Goal: Task Accomplishment & Management: Manage account settings

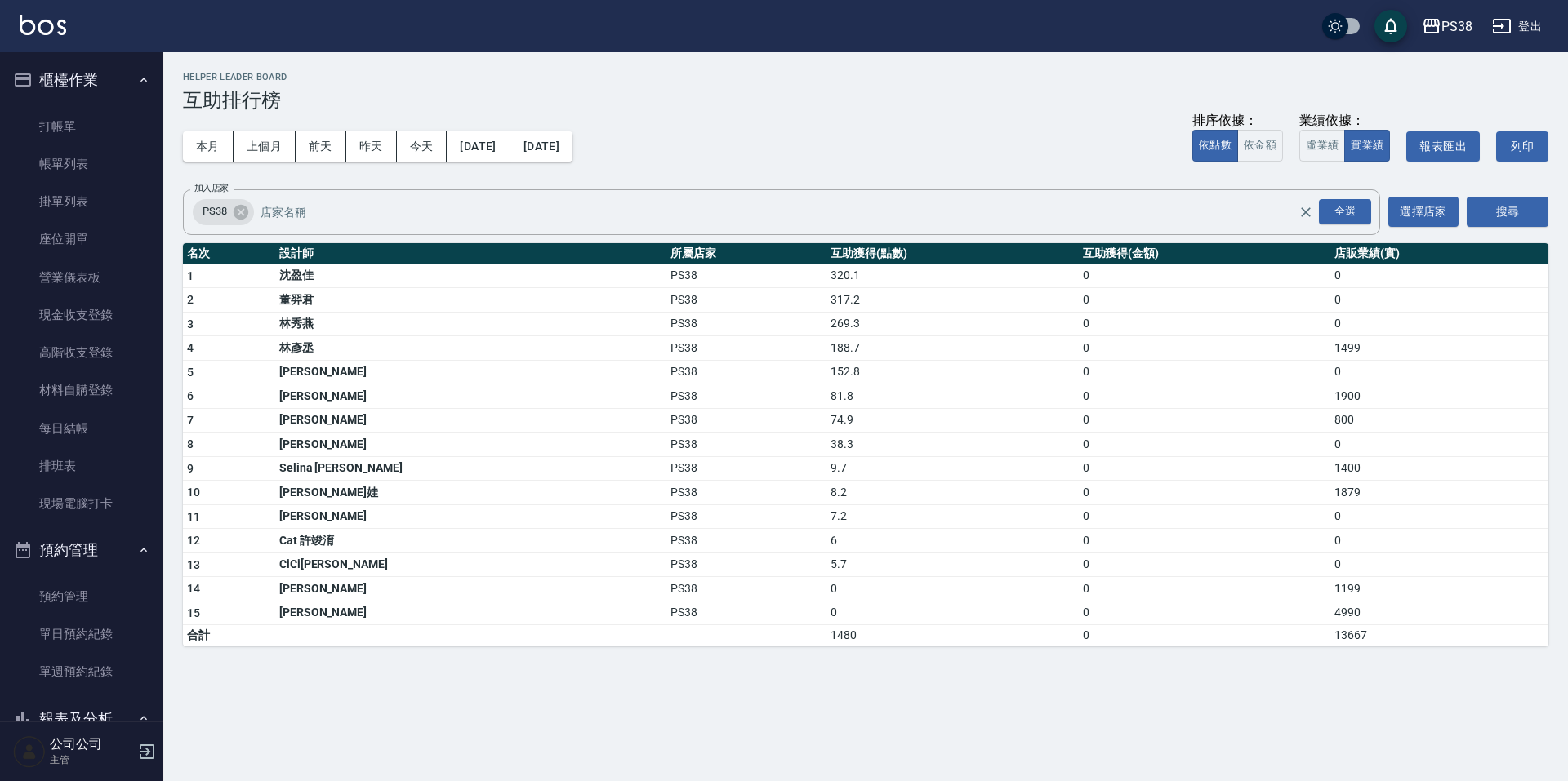
scroll to position [653, 0]
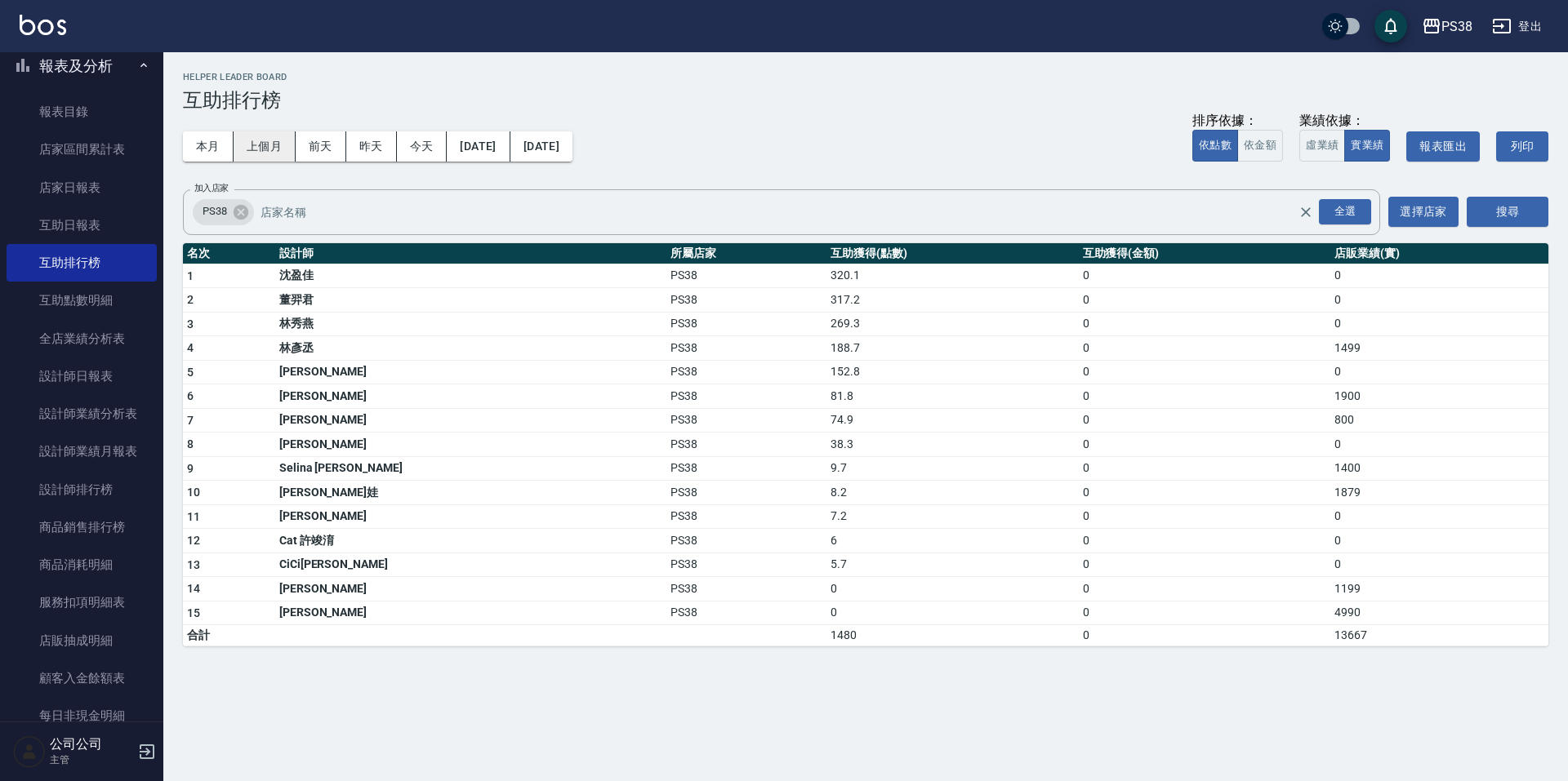
click at [271, 150] on button "上個月" at bounding box center [264, 146] width 62 height 30
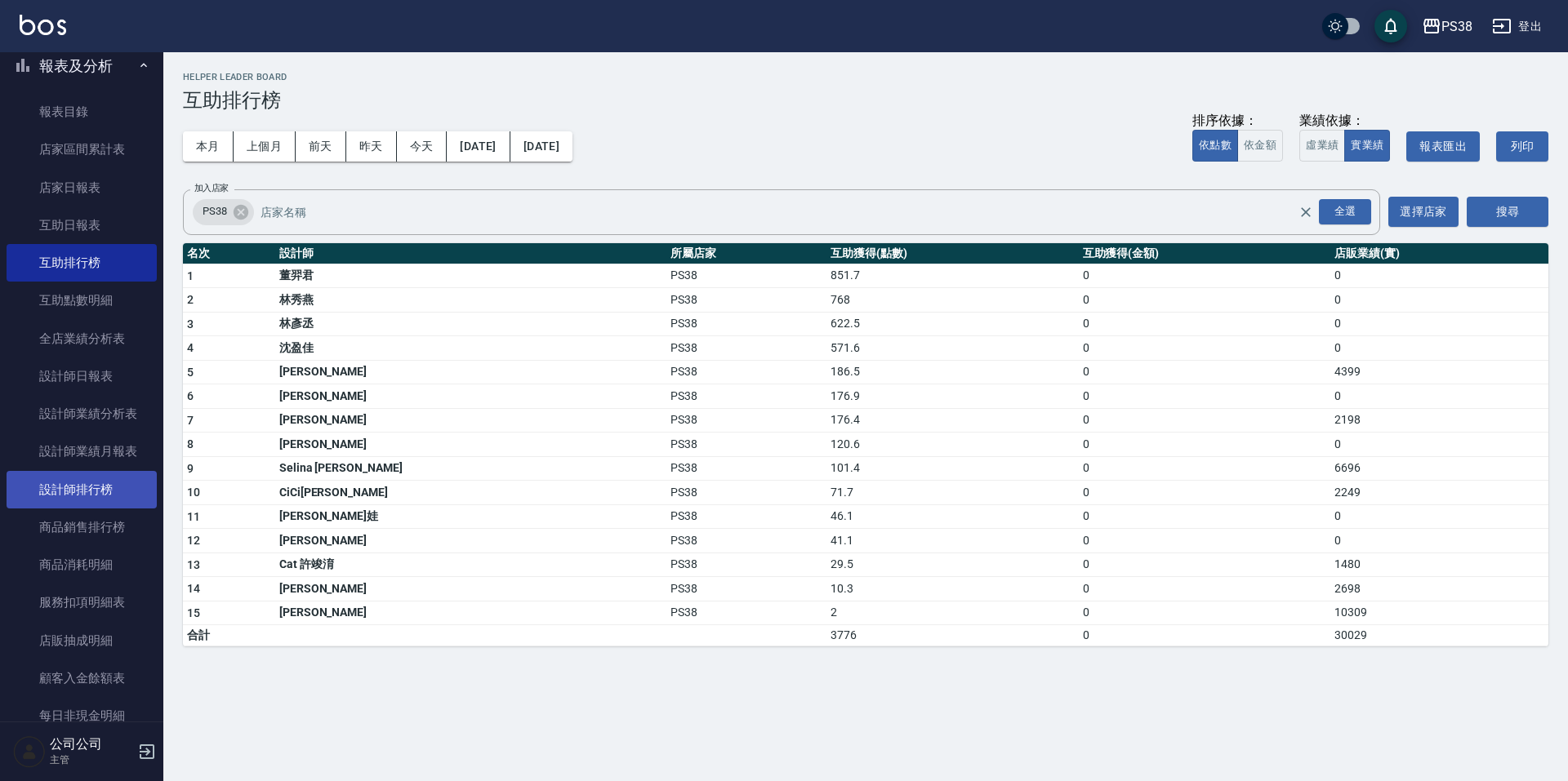
click at [114, 489] on link "設計師排行榜" at bounding box center [81, 489] width 150 height 38
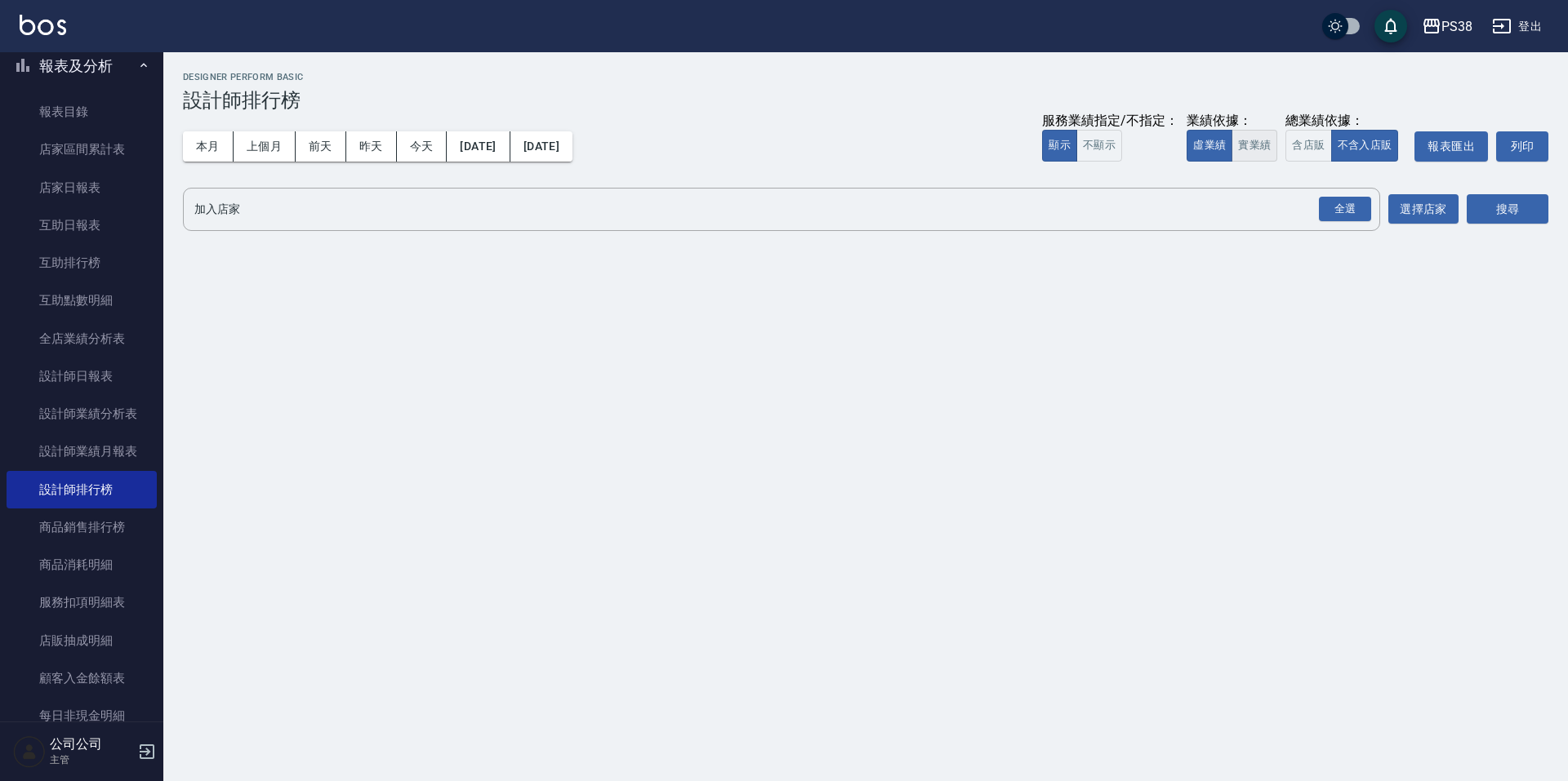
click at [1267, 145] on button "實業績" at bounding box center [1255, 146] width 46 height 32
drag, startPoint x: 1344, startPoint y: 201, endPoint x: 1361, endPoint y: 201, distance: 17.0
click at [1344, 201] on div "全選" at bounding box center [1345, 209] width 52 height 26
click at [1515, 202] on button "搜尋" at bounding box center [1507, 210] width 82 height 30
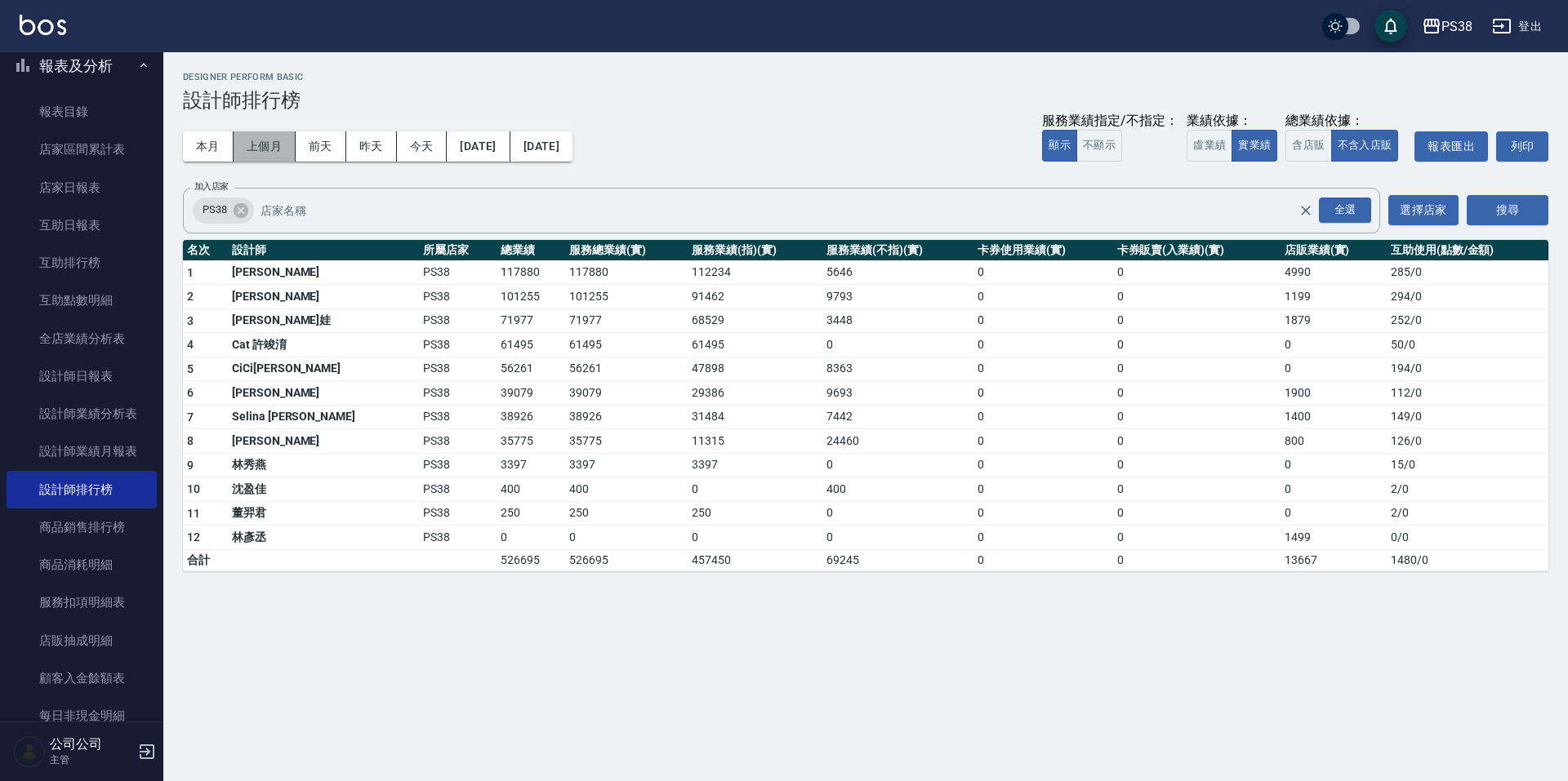
click at [262, 150] on button "上個月" at bounding box center [264, 146] width 62 height 30
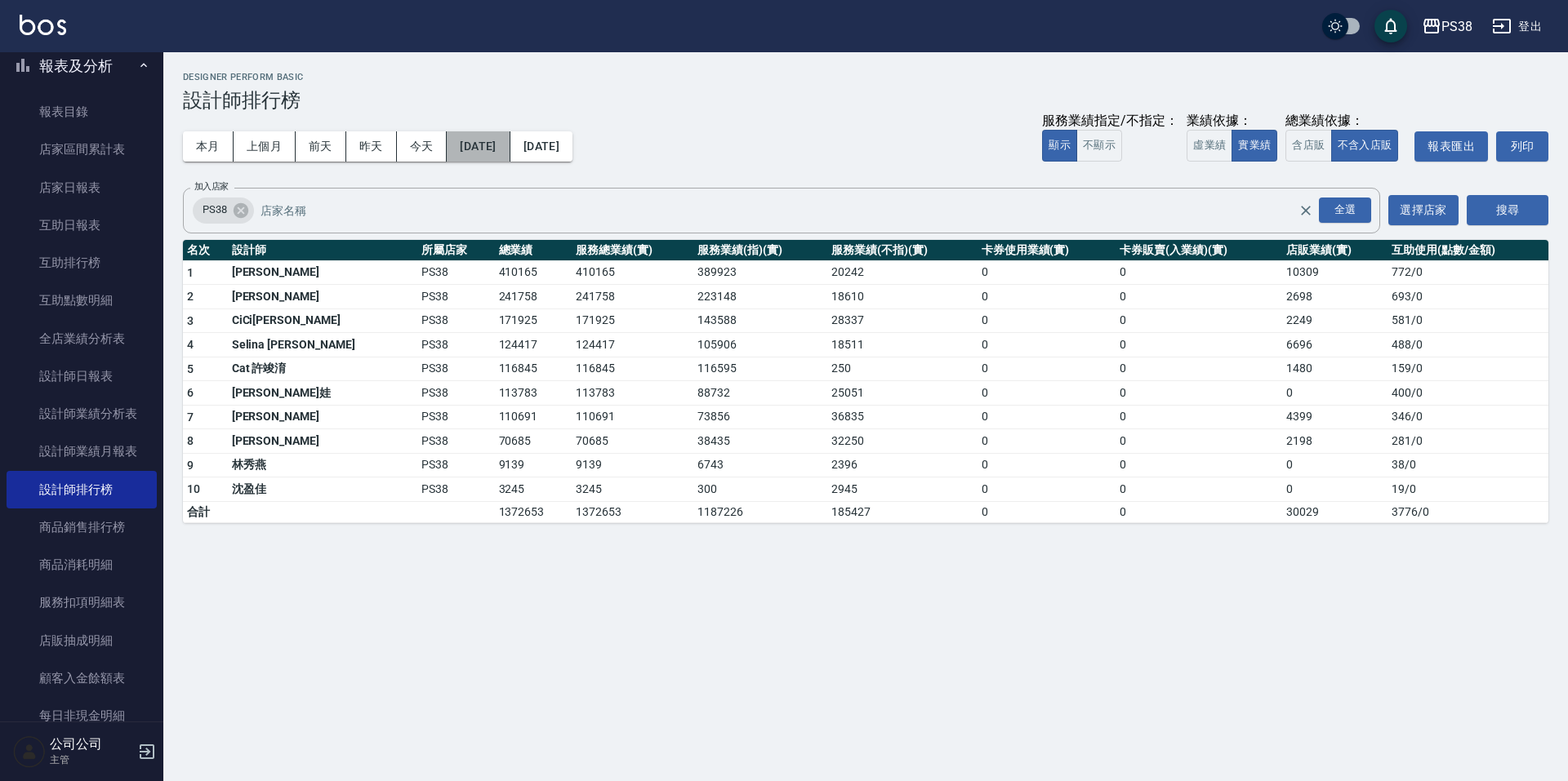
click at [480, 151] on button "2025/07/01" at bounding box center [478, 146] width 62 height 30
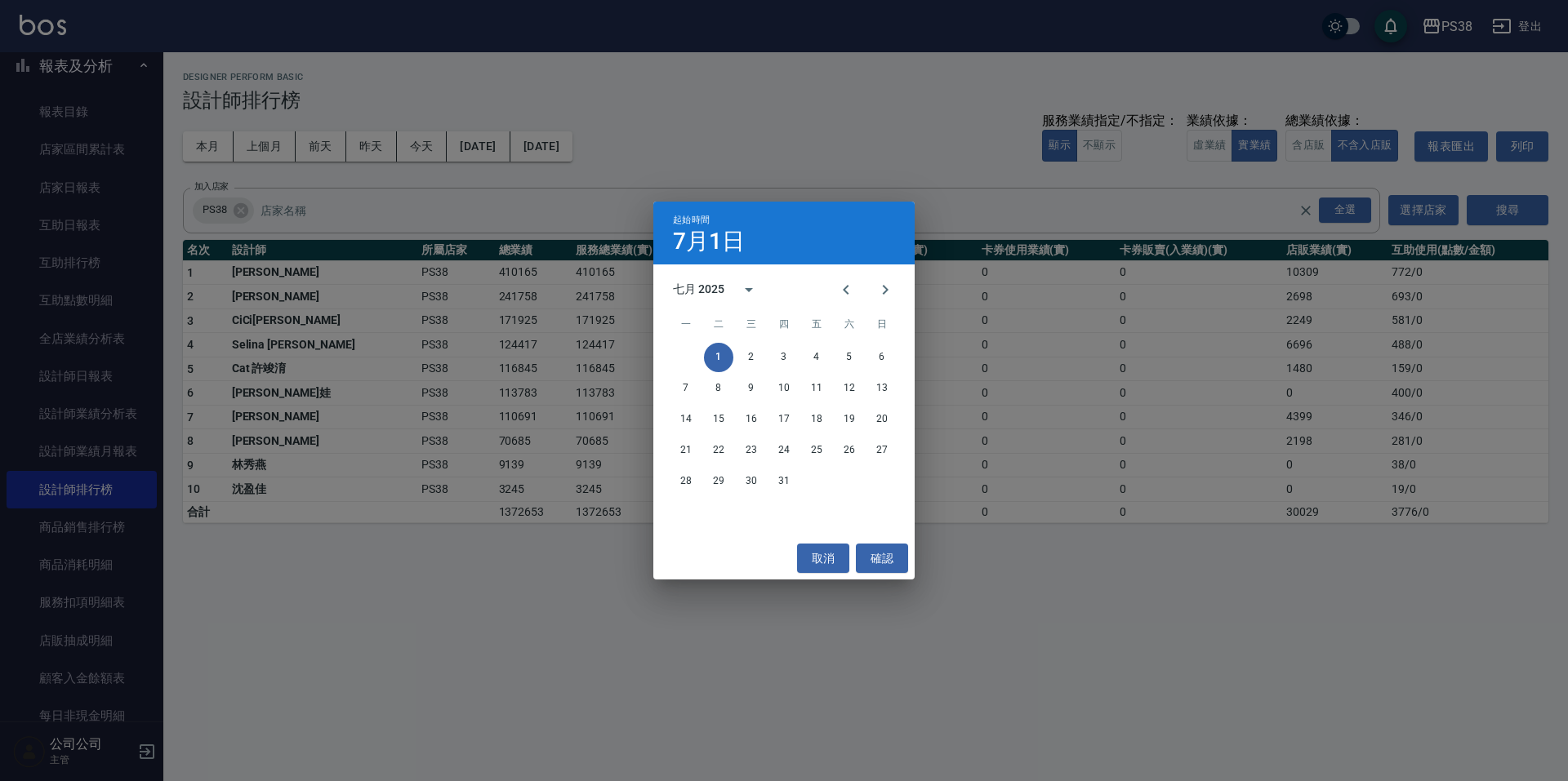
click at [716, 294] on div "七月 2025" at bounding box center [699, 288] width 51 height 17
click at [653, 113] on div "起始時間 7月1日 七月 2025 1900 1901 1902 1903 1904 1905 1906 1907 1908 1909 1910 1911 1…" at bounding box center [784, 390] width 1568 height 781
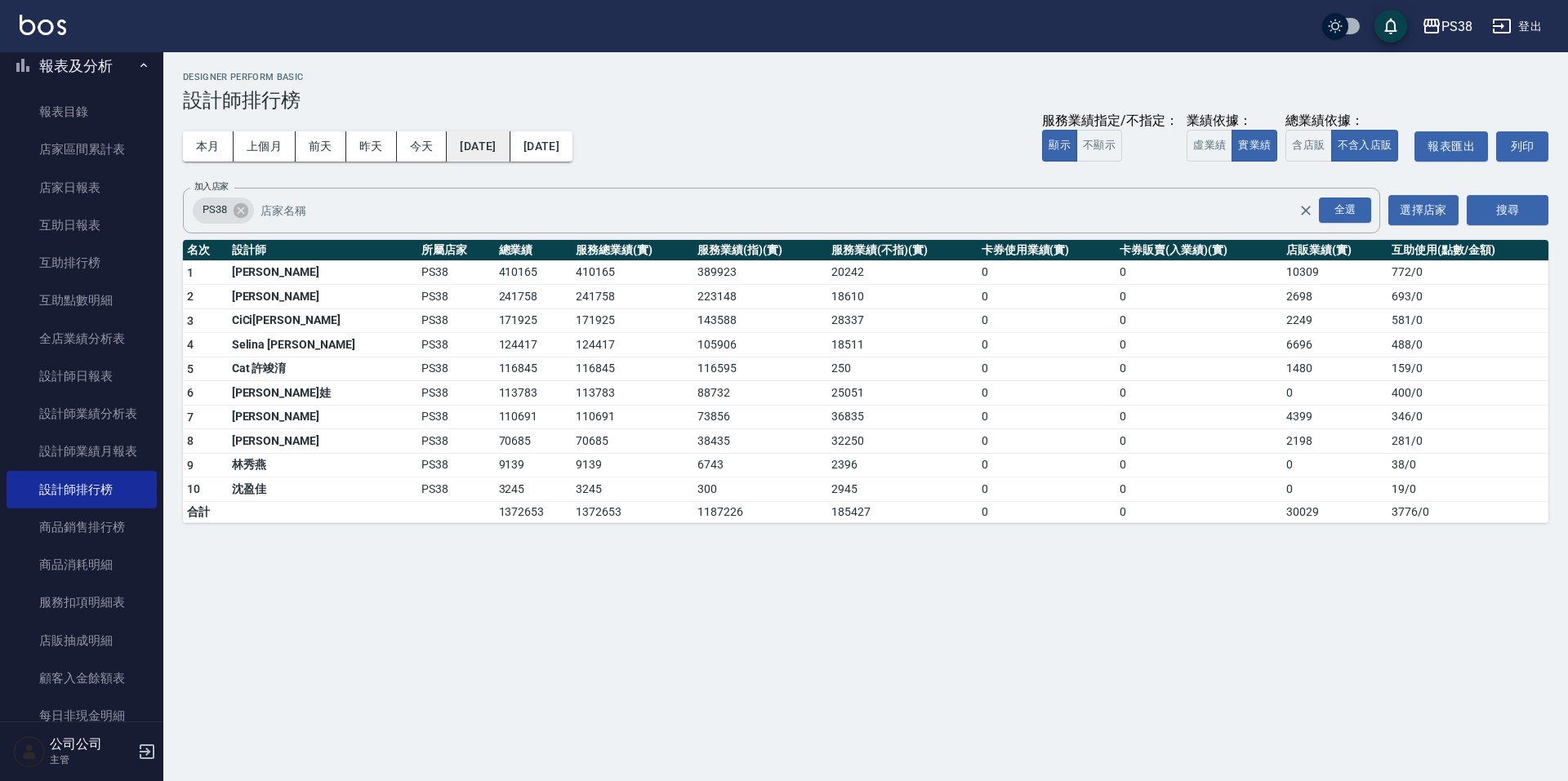
click at [509, 152] on button "2025/07/01" at bounding box center [478, 146] width 62 height 30
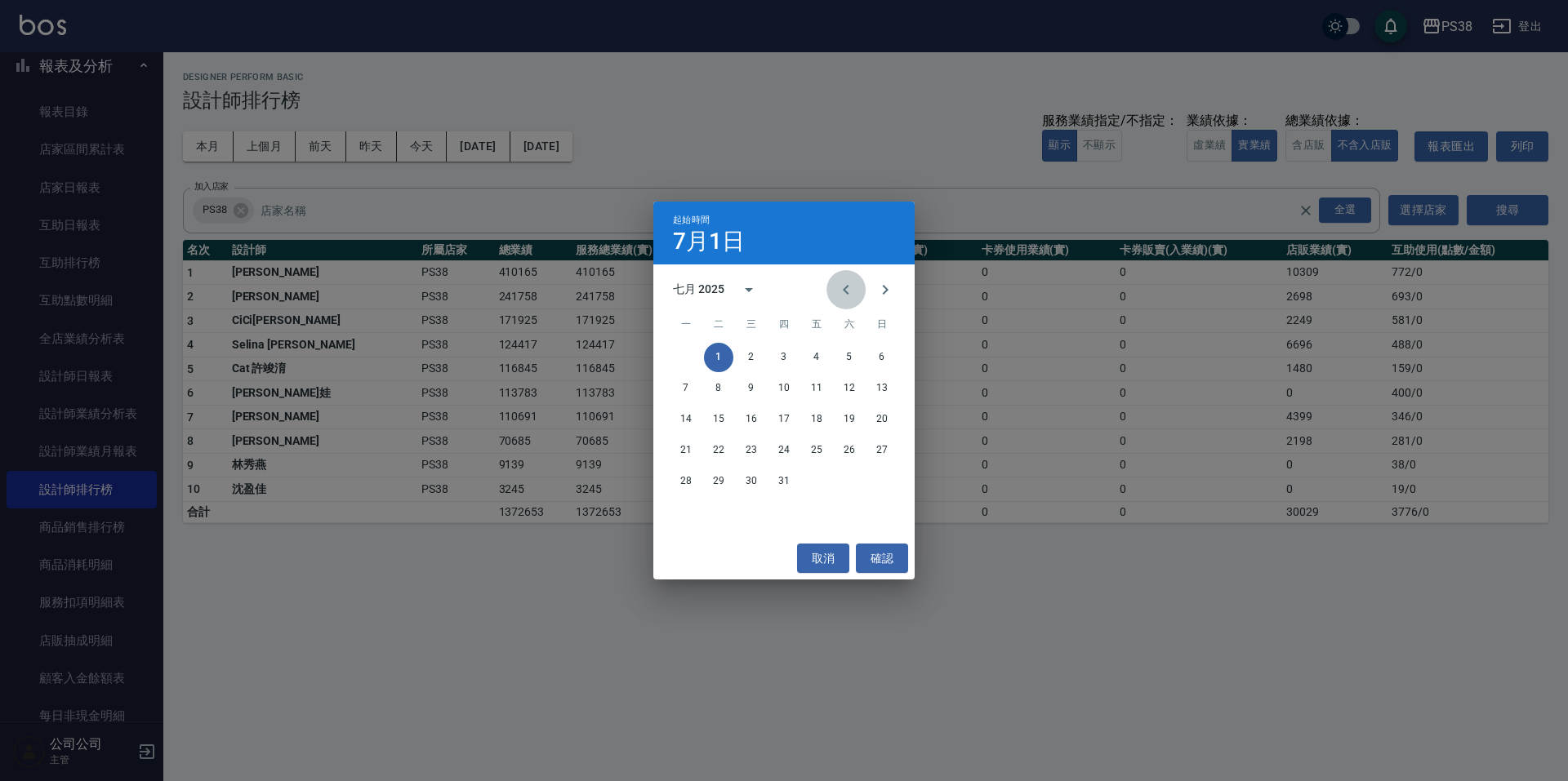
click at [841, 293] on icon "Previous month" at bounding box center [846, 289] width 19 height 19
click at [870, 355] on button "1" at bounding box center [882, 357] width 29 height 29
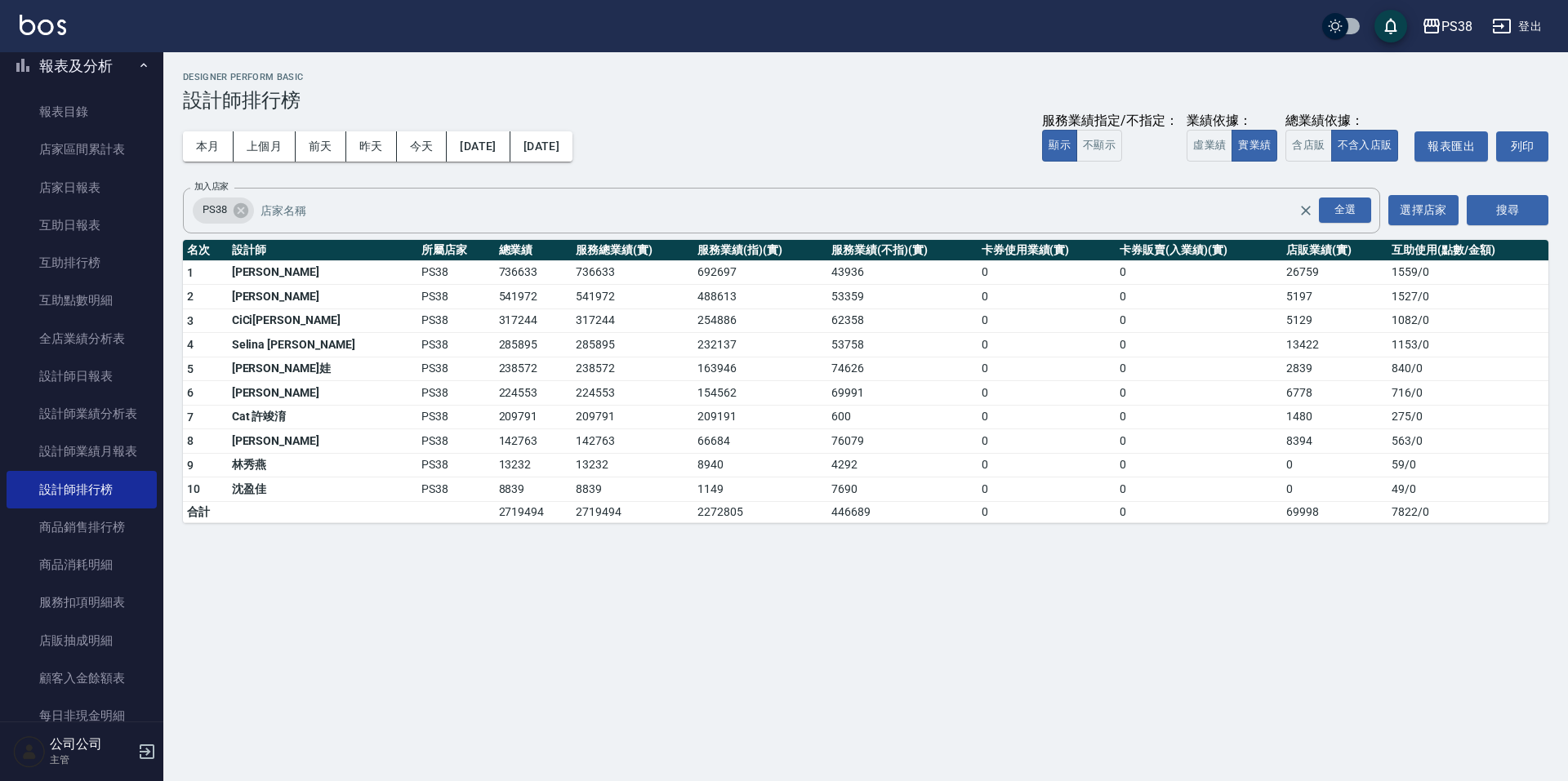
click at [621, 171] on div "本月 上個月 前天 昨天 今天 2025/06/01 2025/07/31 服務業績指定/不指定： 顯示 不顯示 業績依據： 虛業績 實業績 總業績依據： 含…" at bounding box center [866, 146] width 1366 height 69
click at [573, 161] on button "2025/07/31" at bounding box center [541, 146] width 62 height 30
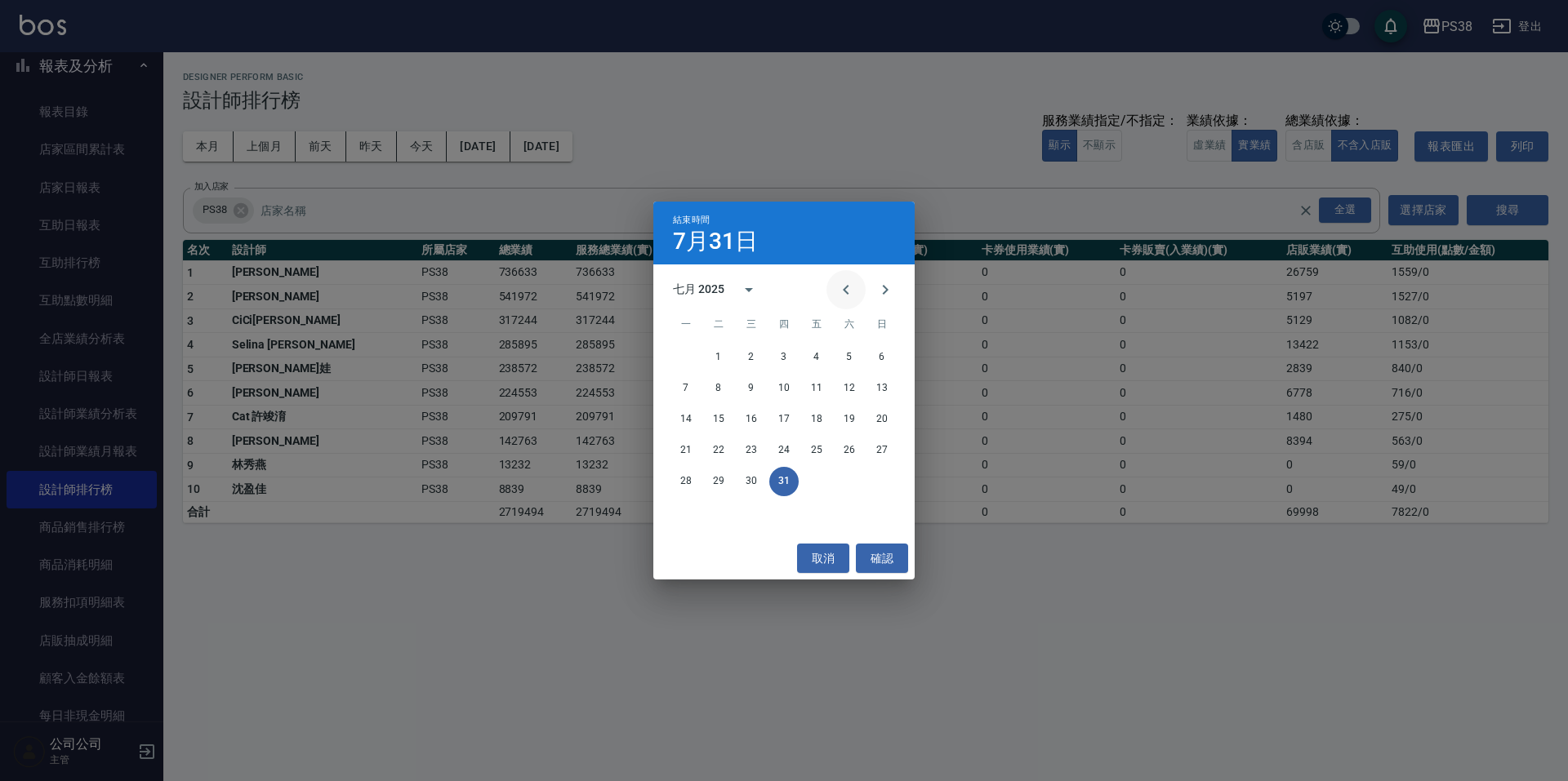
click at [837, 287] on icon "Previous month" at bounding box center [846, 289] width 19 height 19
click at [695, 506] on button "30" at bounding box center [685, 512] width 29 height 29
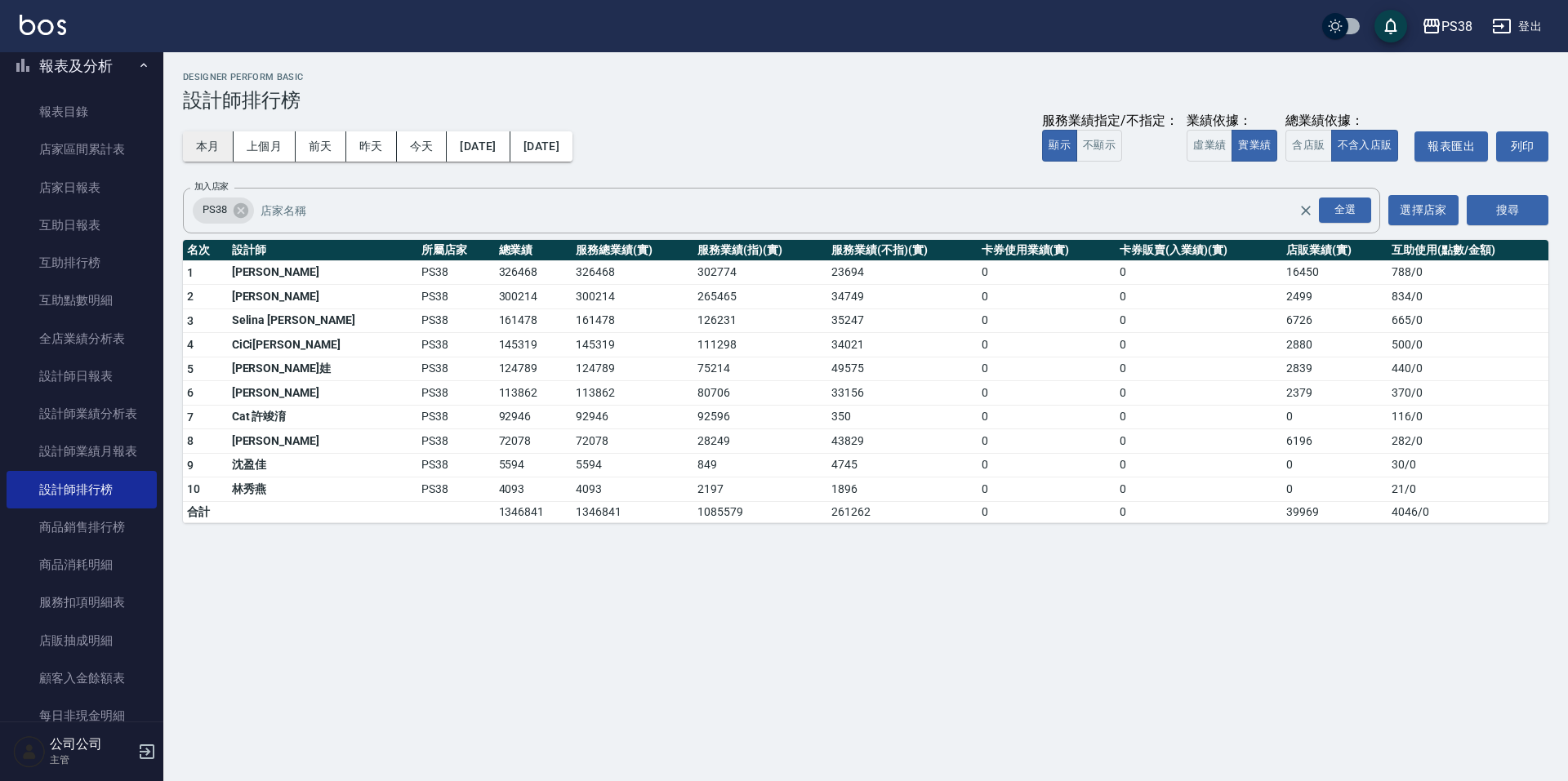
click at [209, 142] on button "本月" at bounding box center [209, 146] width 51 height 30
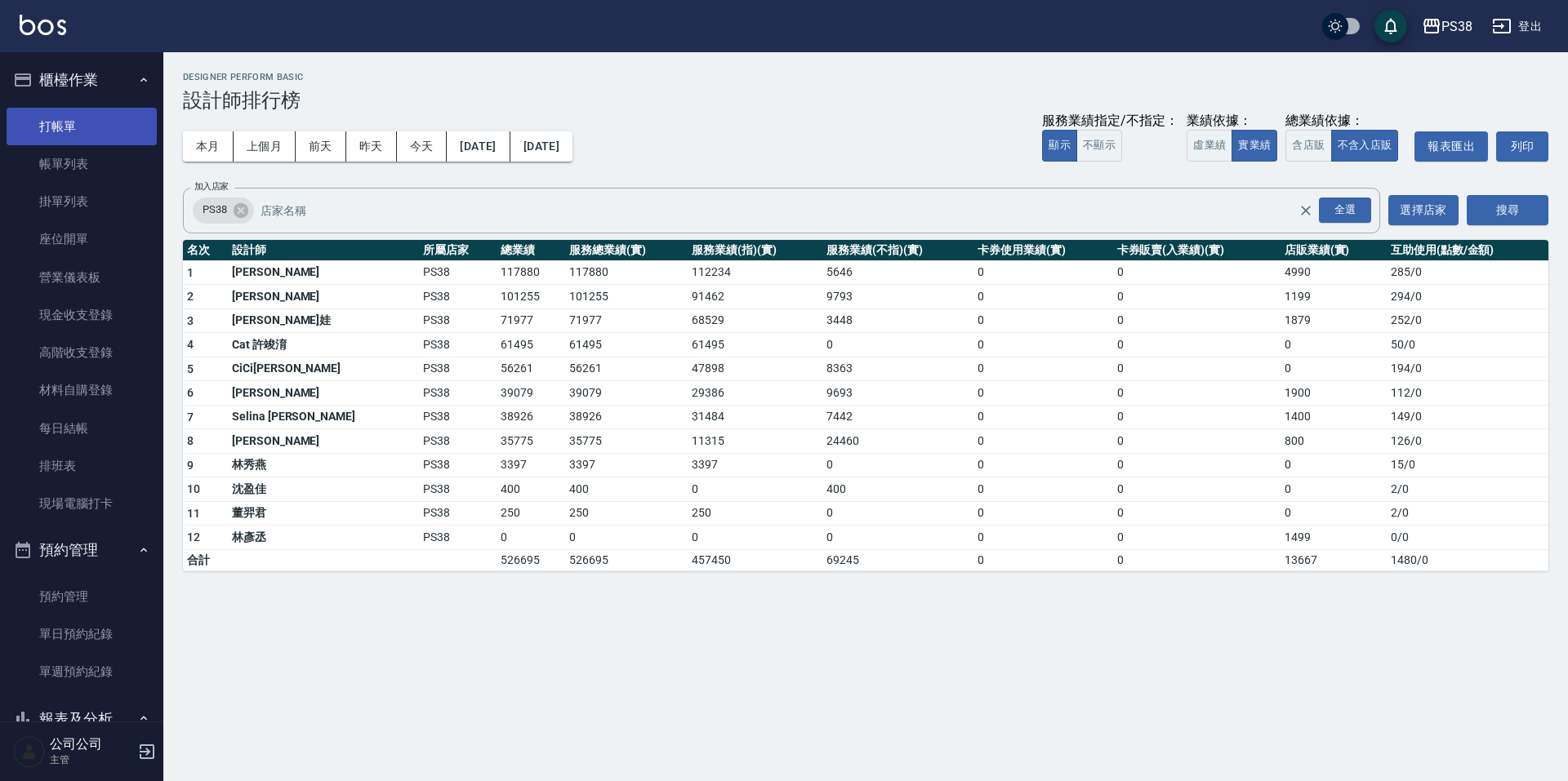
click at [82, 117] on link "打帳單" at bounding box center [81, 127] width 150 height 38
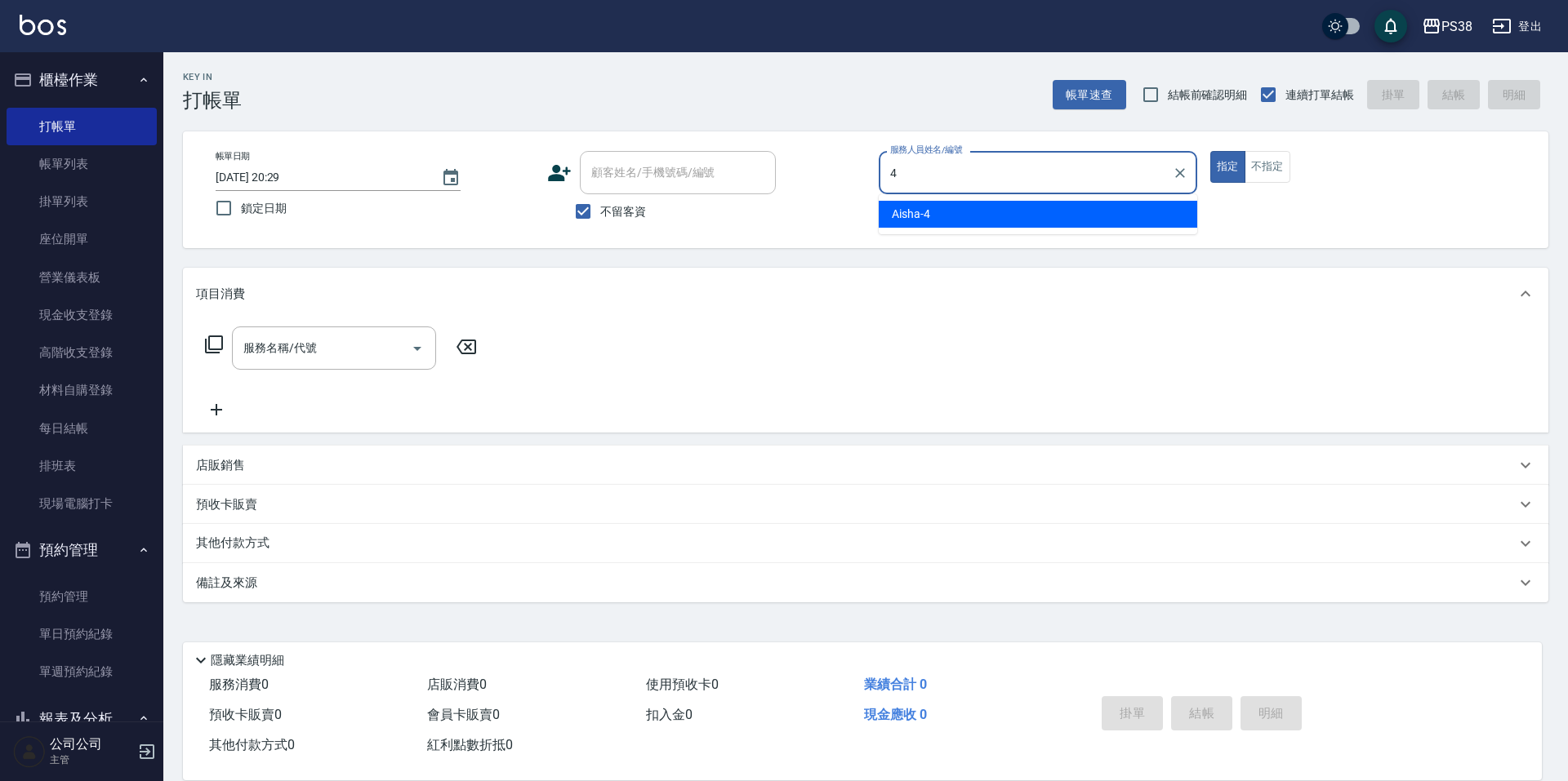
type input "Aisha-4"
type button "true"
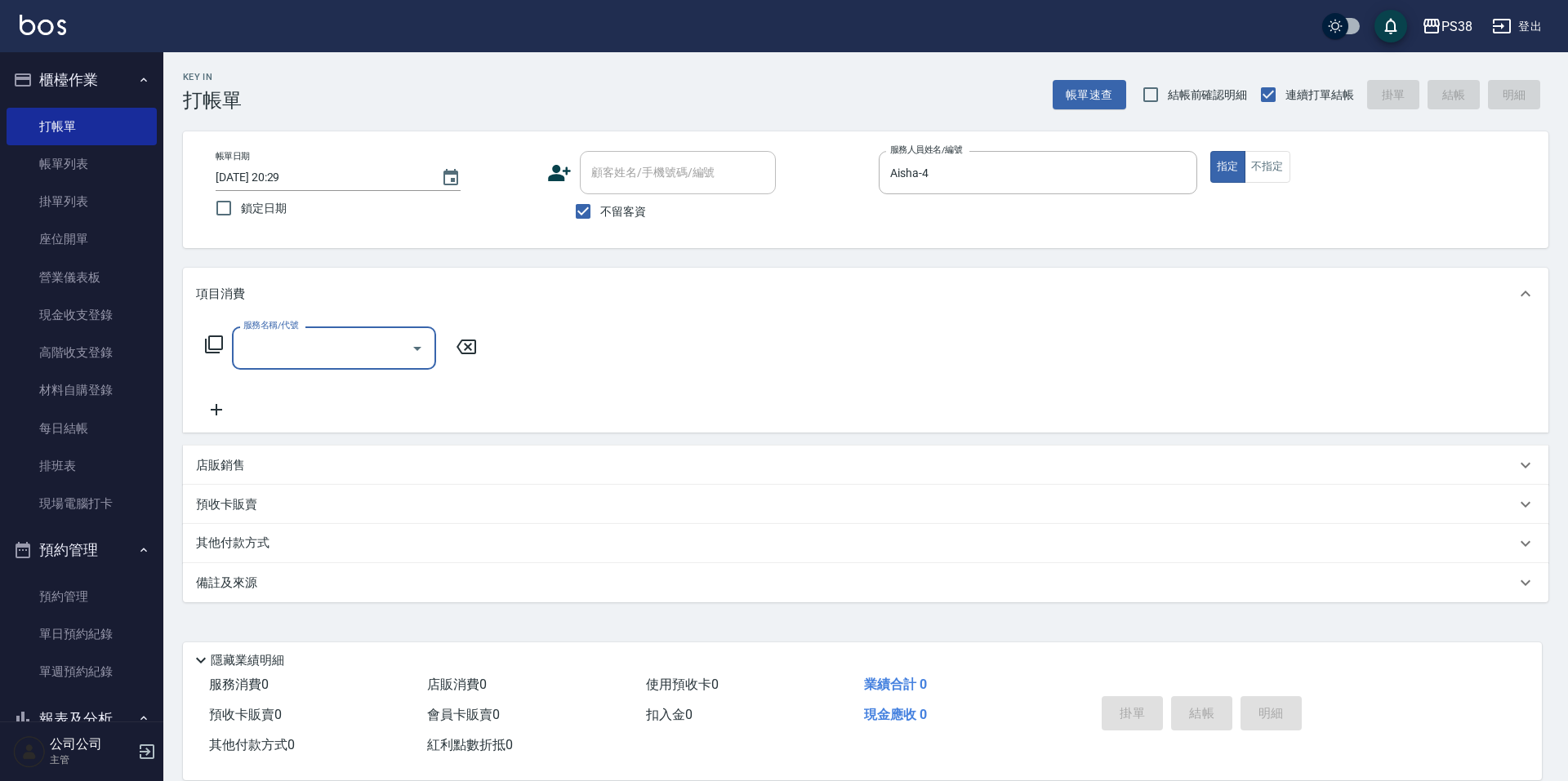
click at [235, 464] on p "店販銷售" at bounding box center [221, 465] width 49 height 17
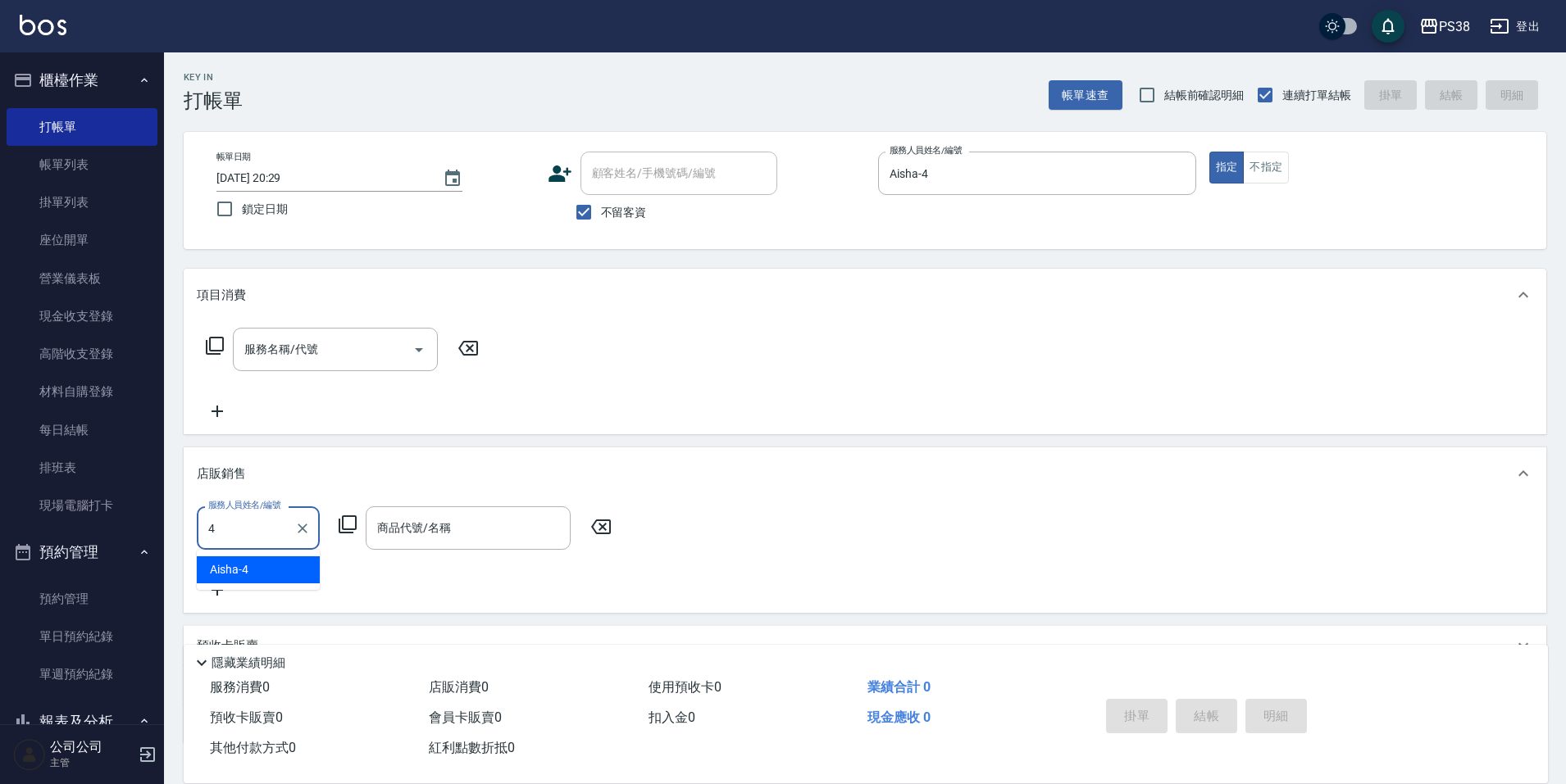
type input "Aisha-4"
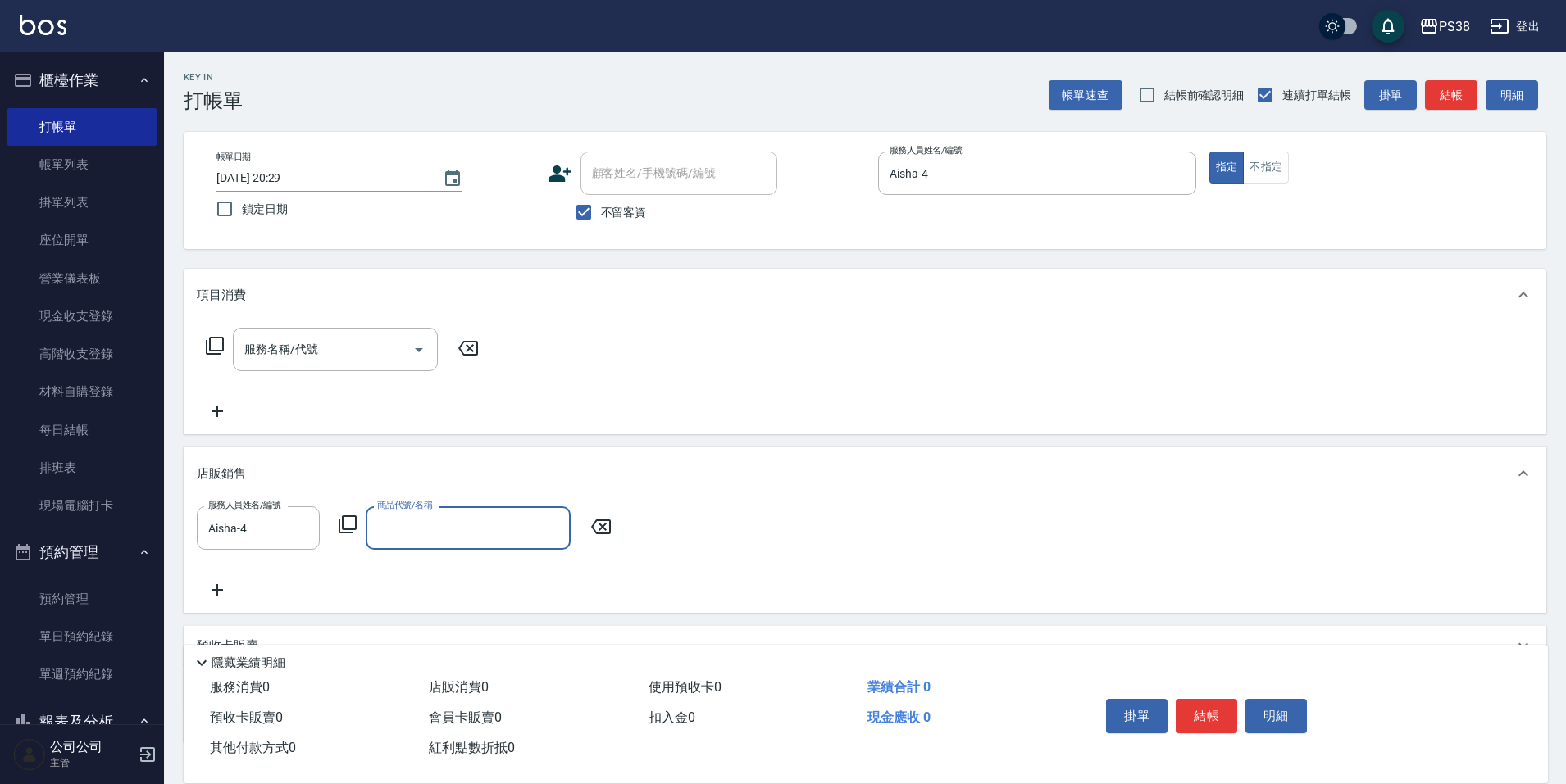
click at [439, 509] on div "商品代號/名稱" at bounding box center [468, 528] width 205 height 43
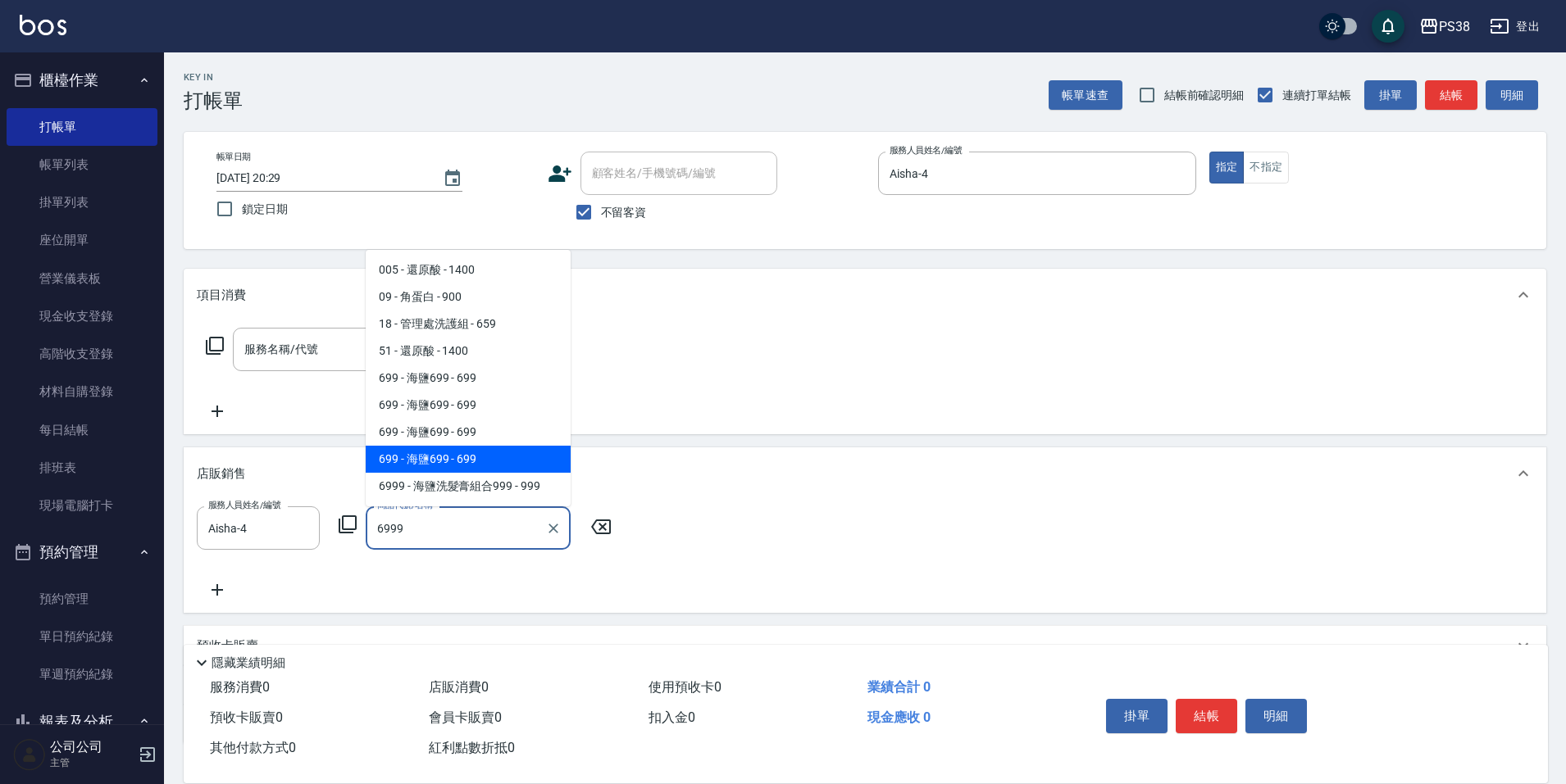
type input "海鹽洗髮膏組合999"
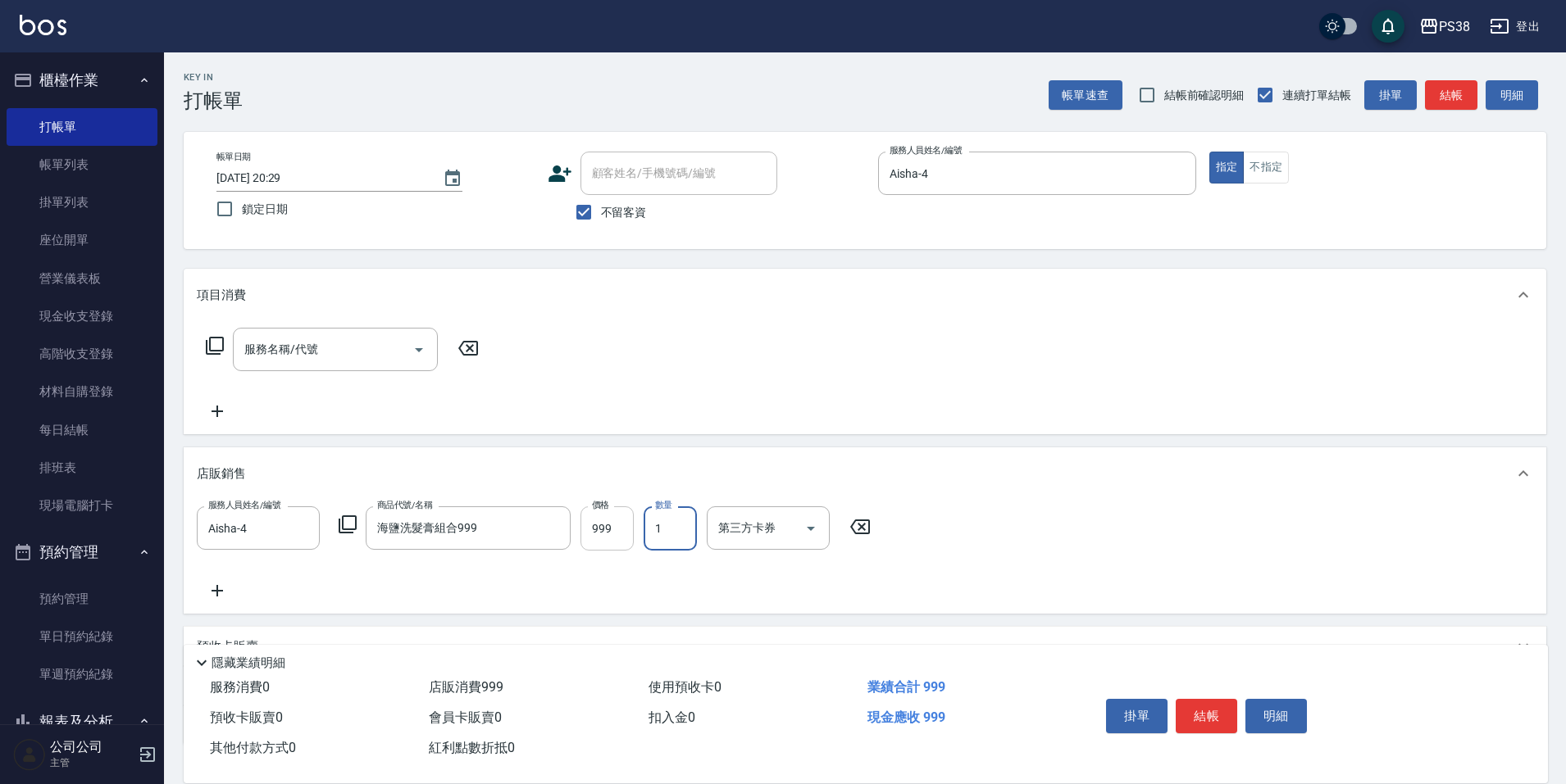
click at [622, 532] on input "999" at bounding box center [607, 529] width 53 height 44
type input "1000"
click at [223, 603] on div "服務人員姓名/編號 Aisha-4 服務人員姓名/編號 商品代號/名稱 海鹽洗髮膏組合999 商品代號/名稱 價格 1000 價格 數量 1 數量 第三方卡券…" at bounding box center [865, 556] width 1362 height 114
click at [223, 596] on icon at bounding box center [217, 591] width 41 height 19
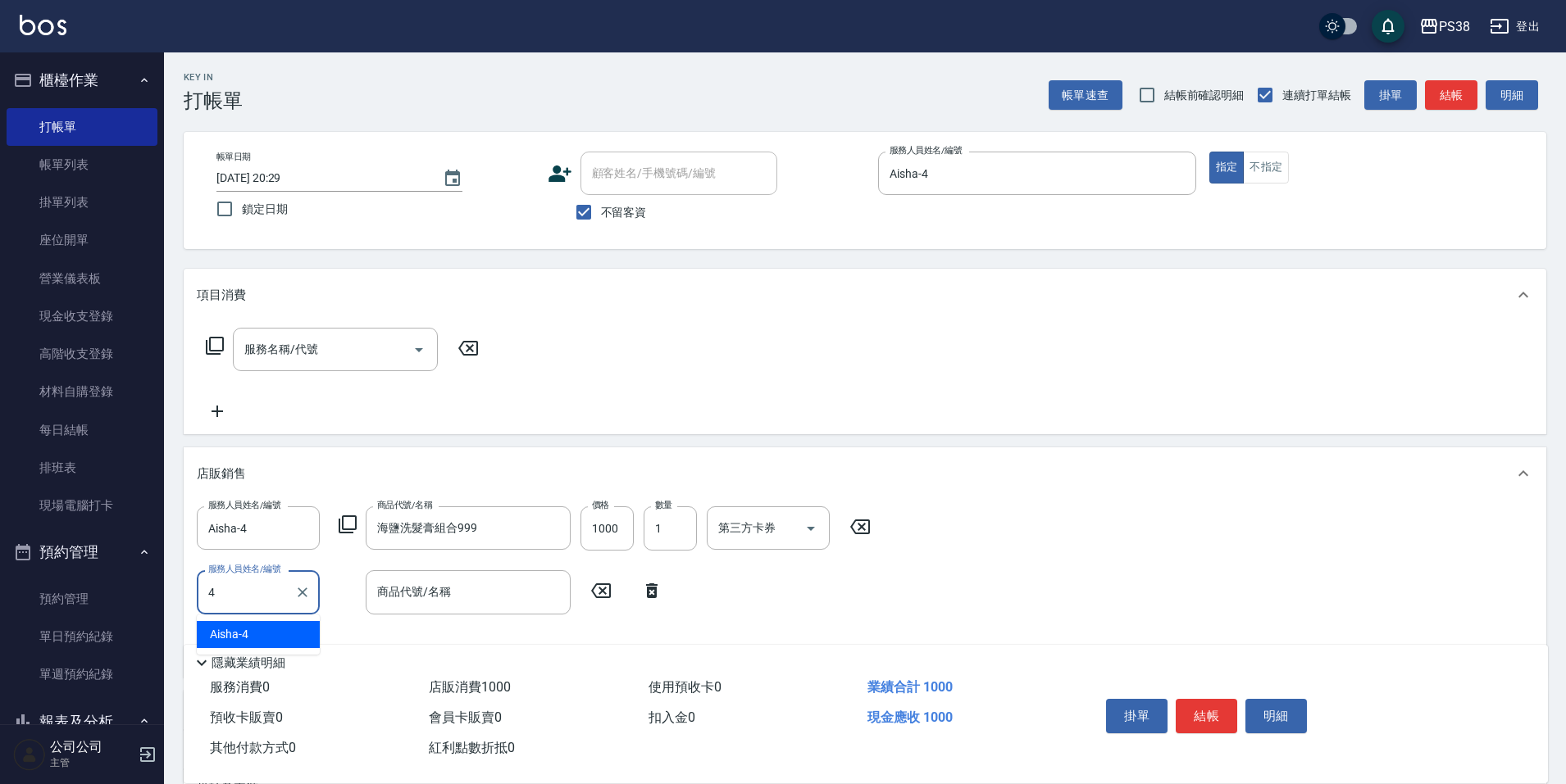
type input "Aisha-4"
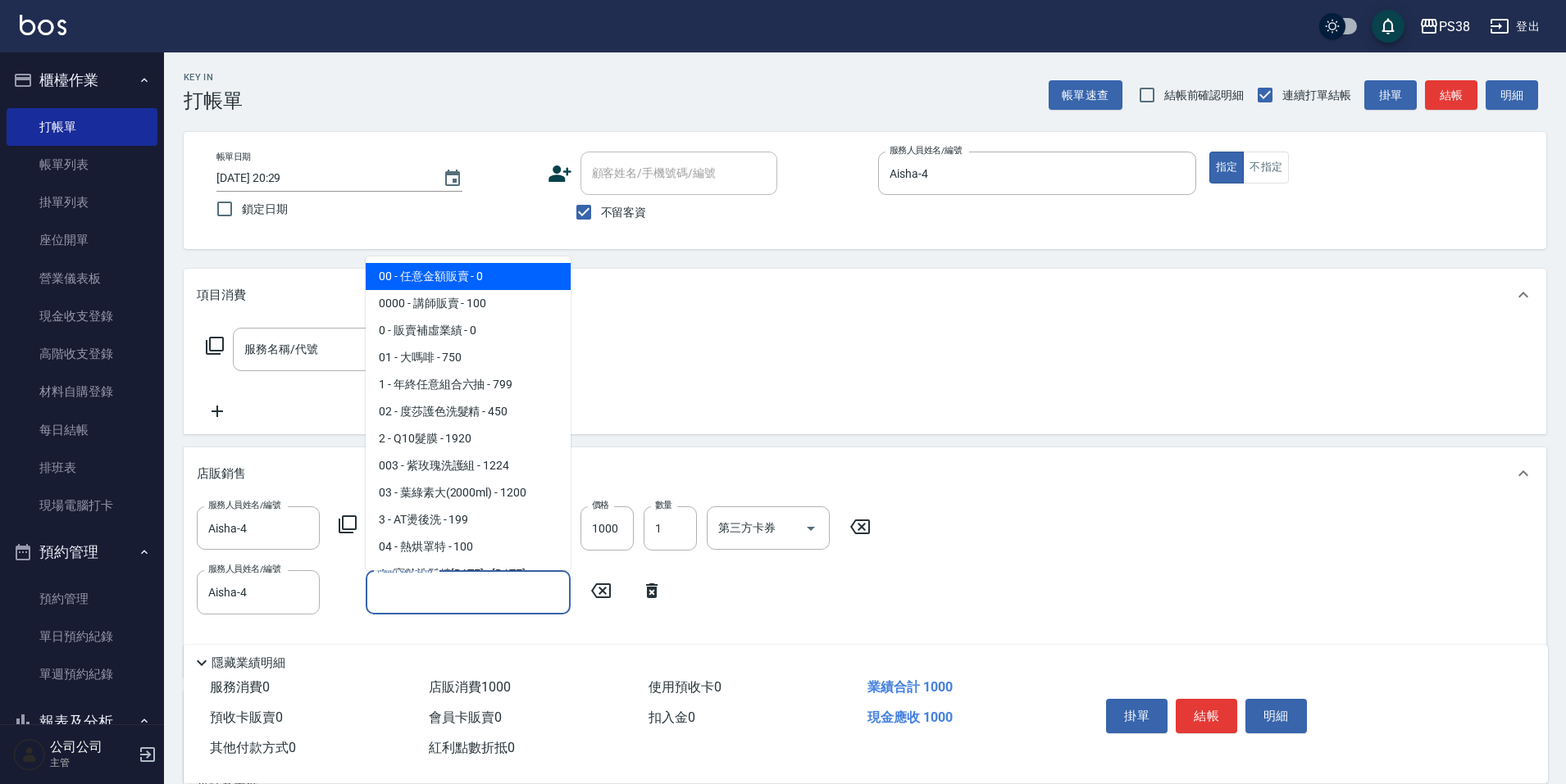
click at [486, 604] on input "商品代號/名稱" at bounding box center [467, 592] width 190 height 28
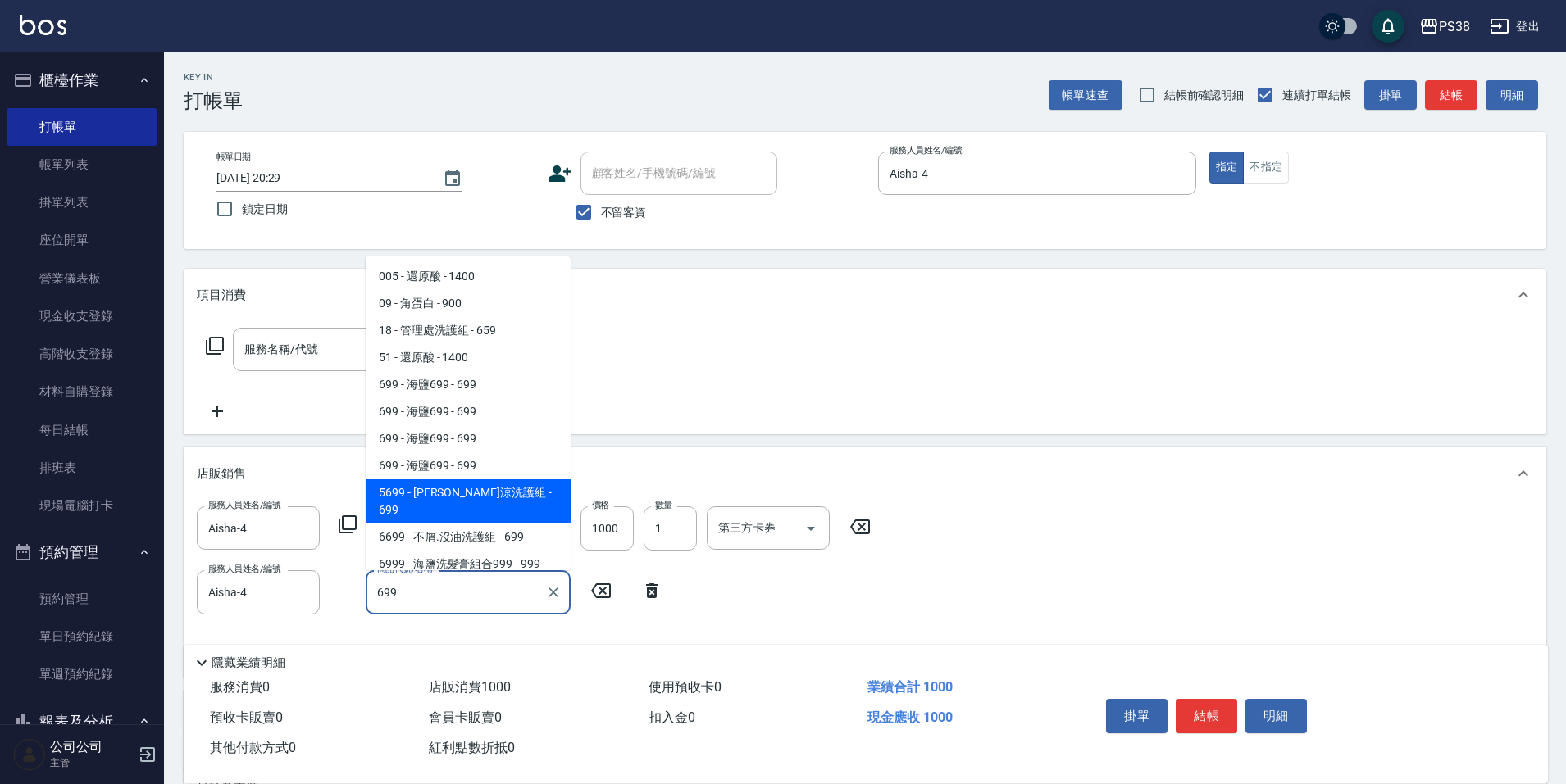
click at [506, 493] on span "5699 - 水水沁涼洗護組 - 699" at bounding box center [468, 501] width 205 height 44
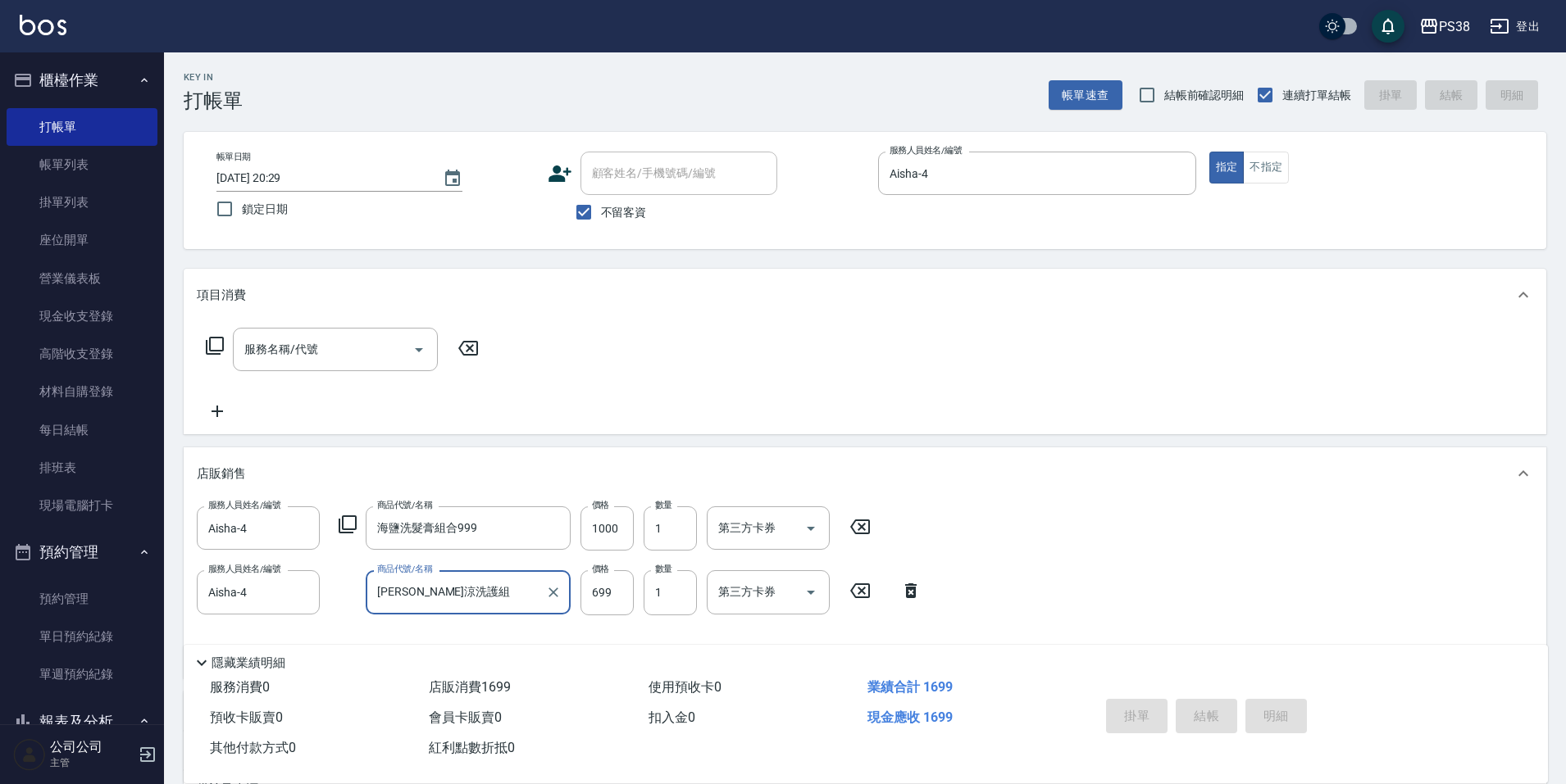
type input "水水沁涼洗護組8"
type input "2025/08/12 20:31"
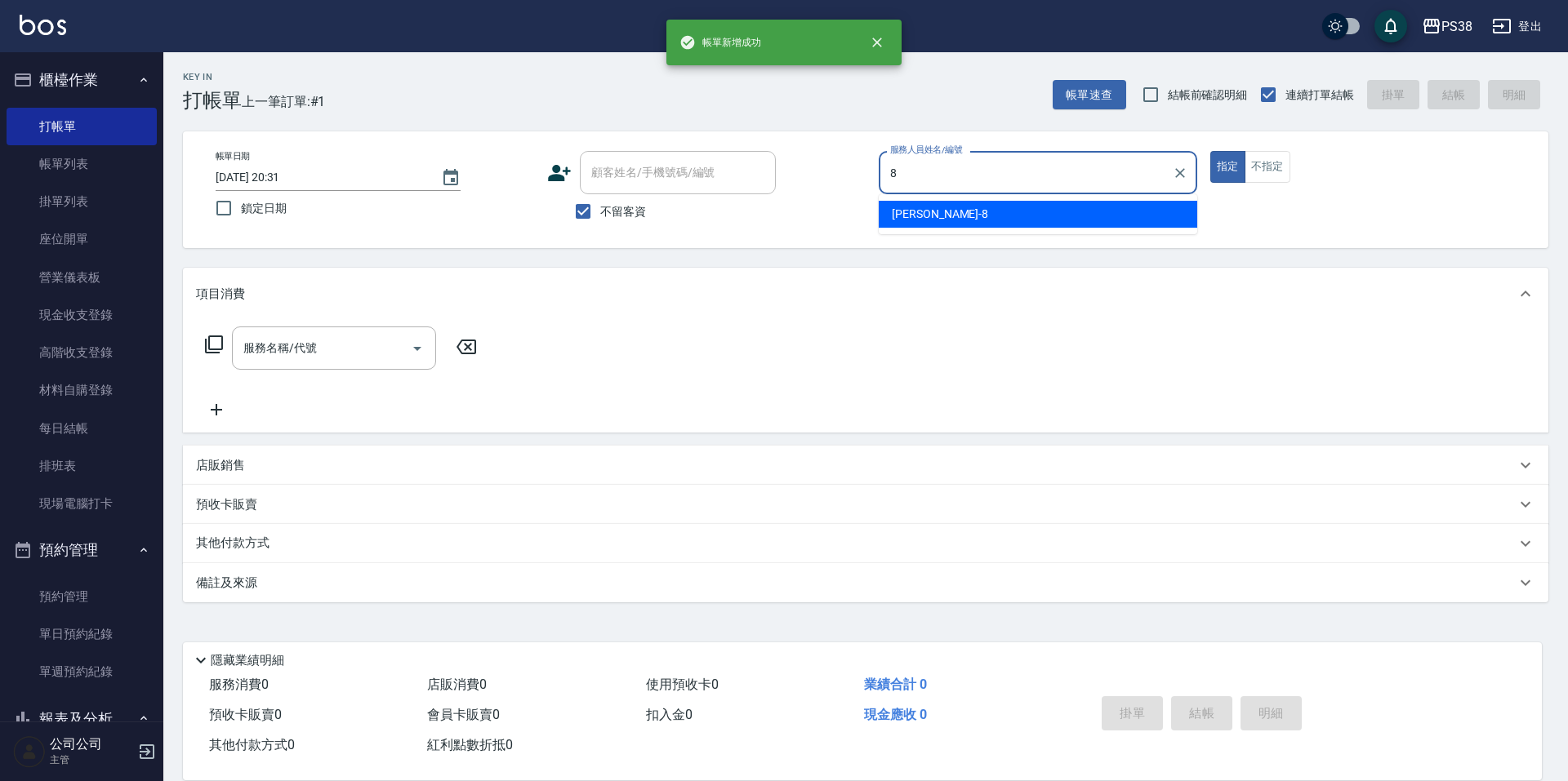
type input "mika-8"
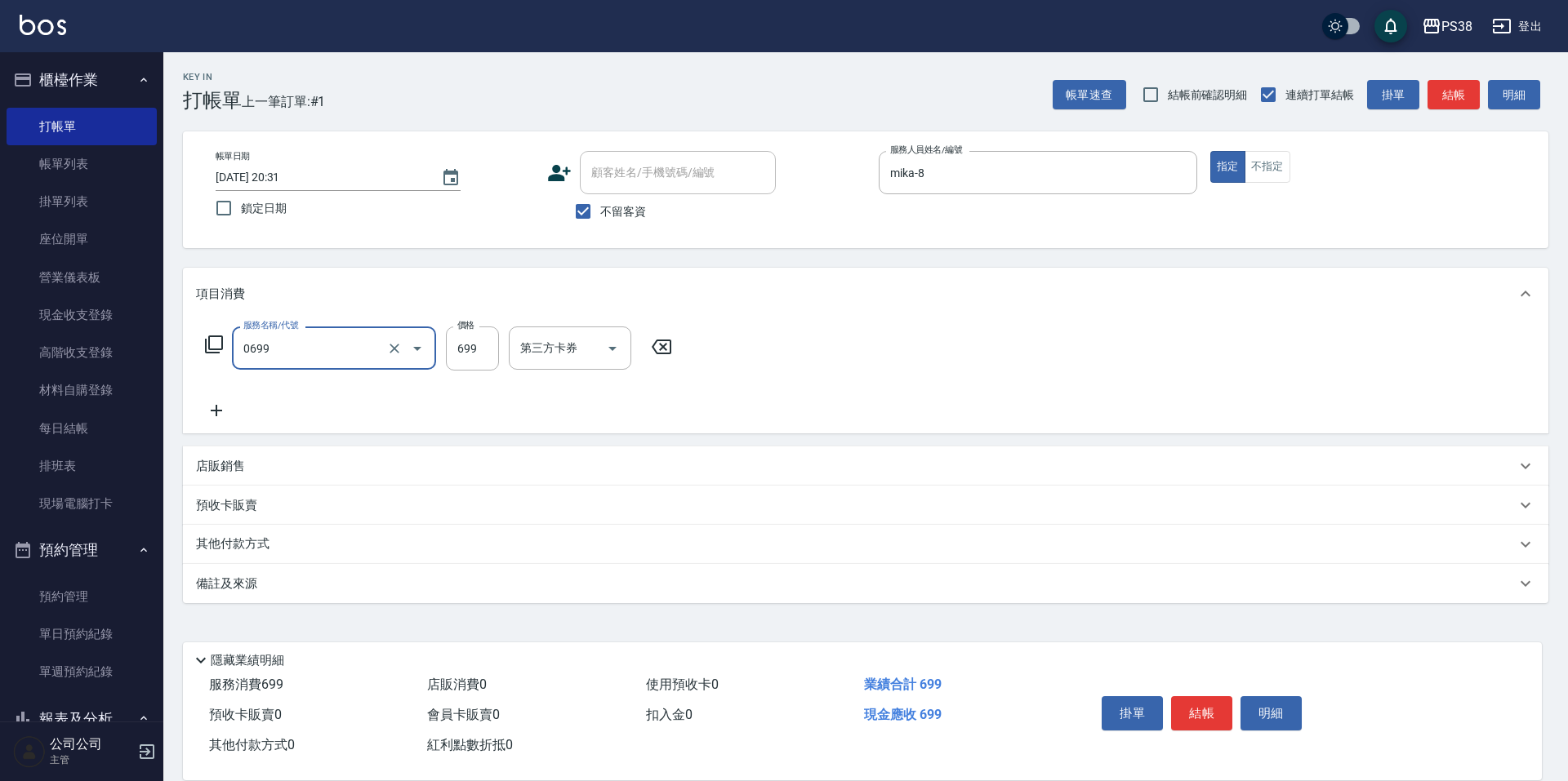
type input "spa699(0699)"
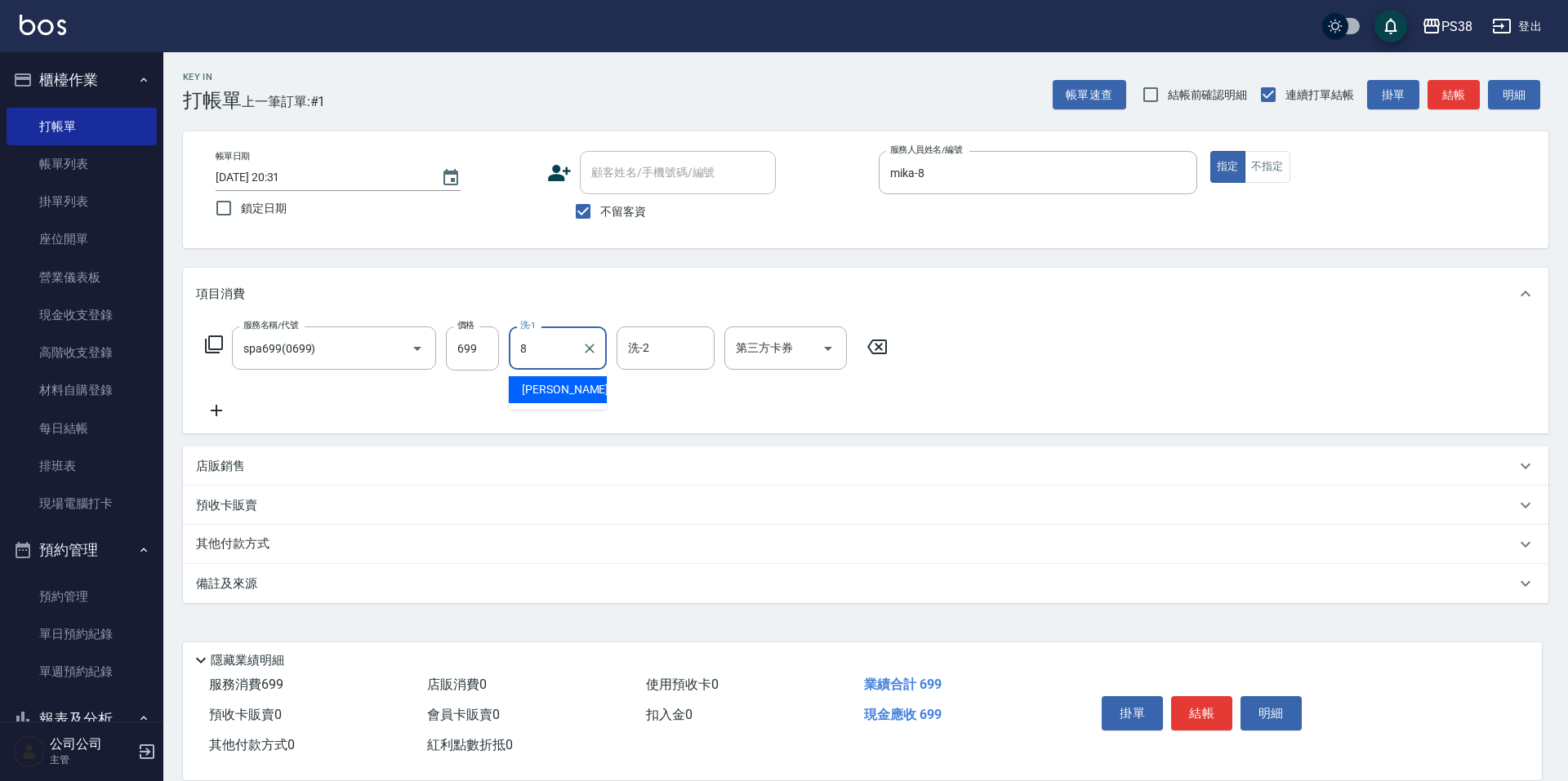
type input "mika-8"
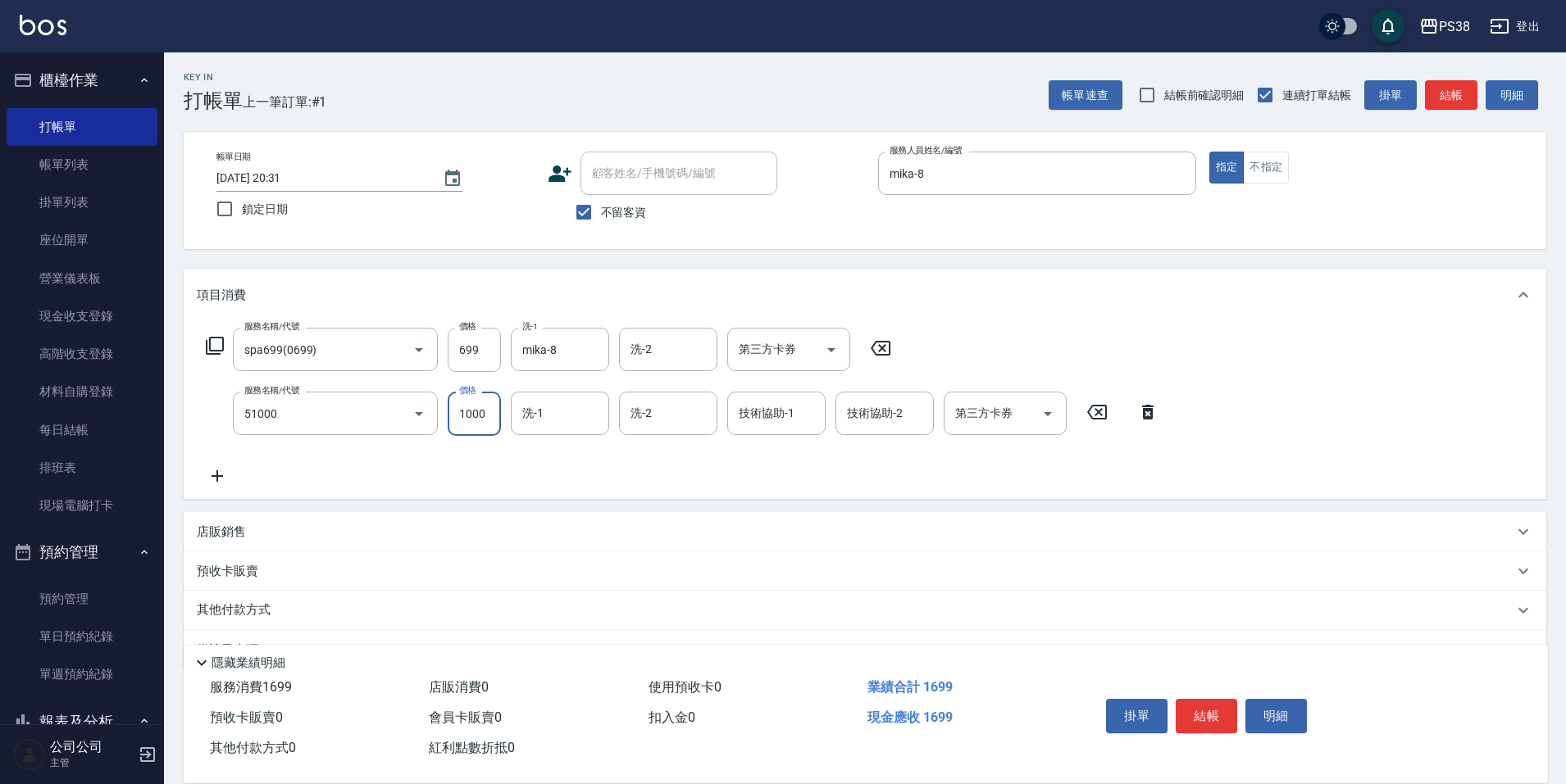
type input "染髮600以上(任意金額)(51000)"
type input "2000"
type input "mika-8"
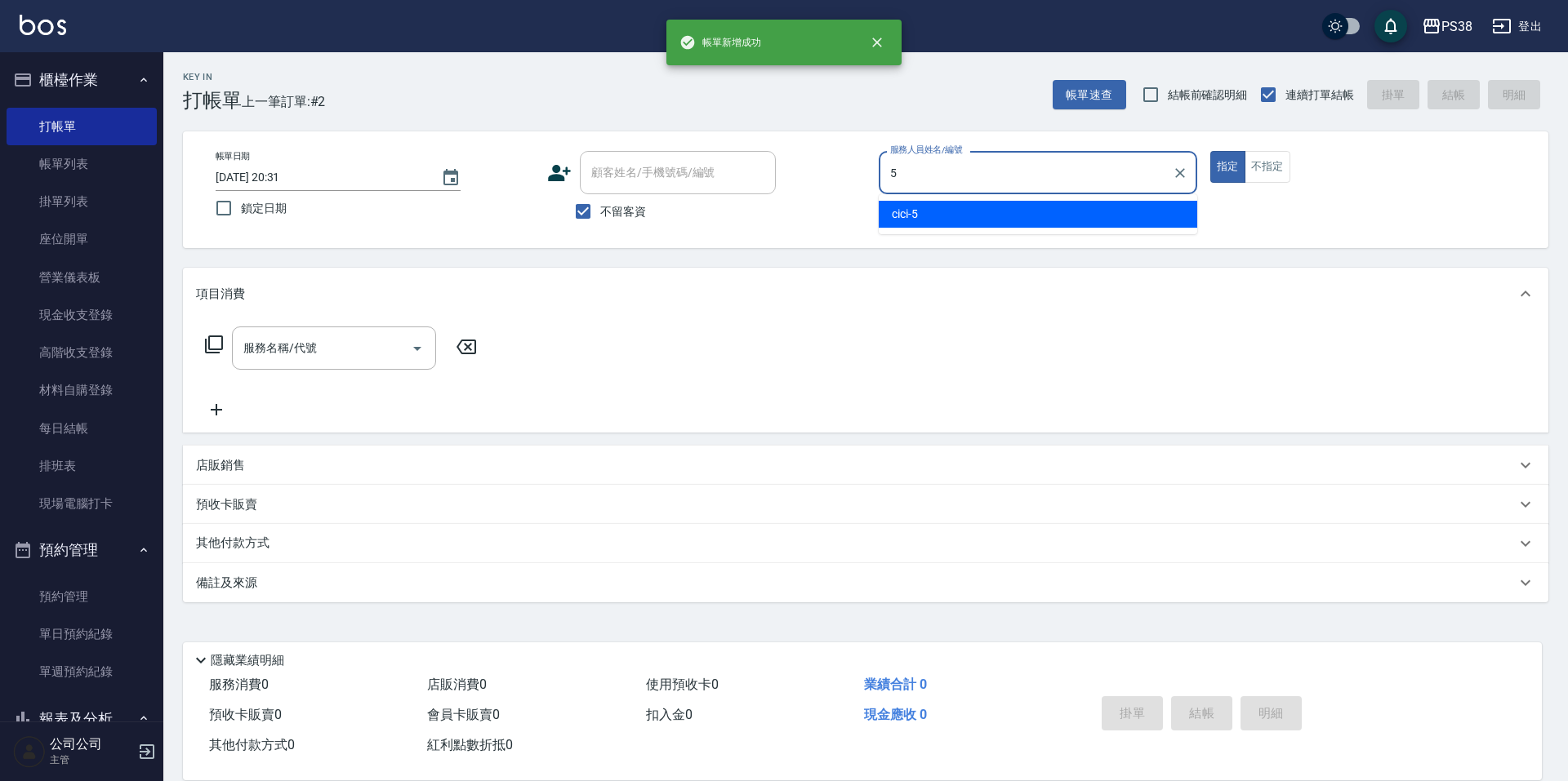
type input "cici-5"
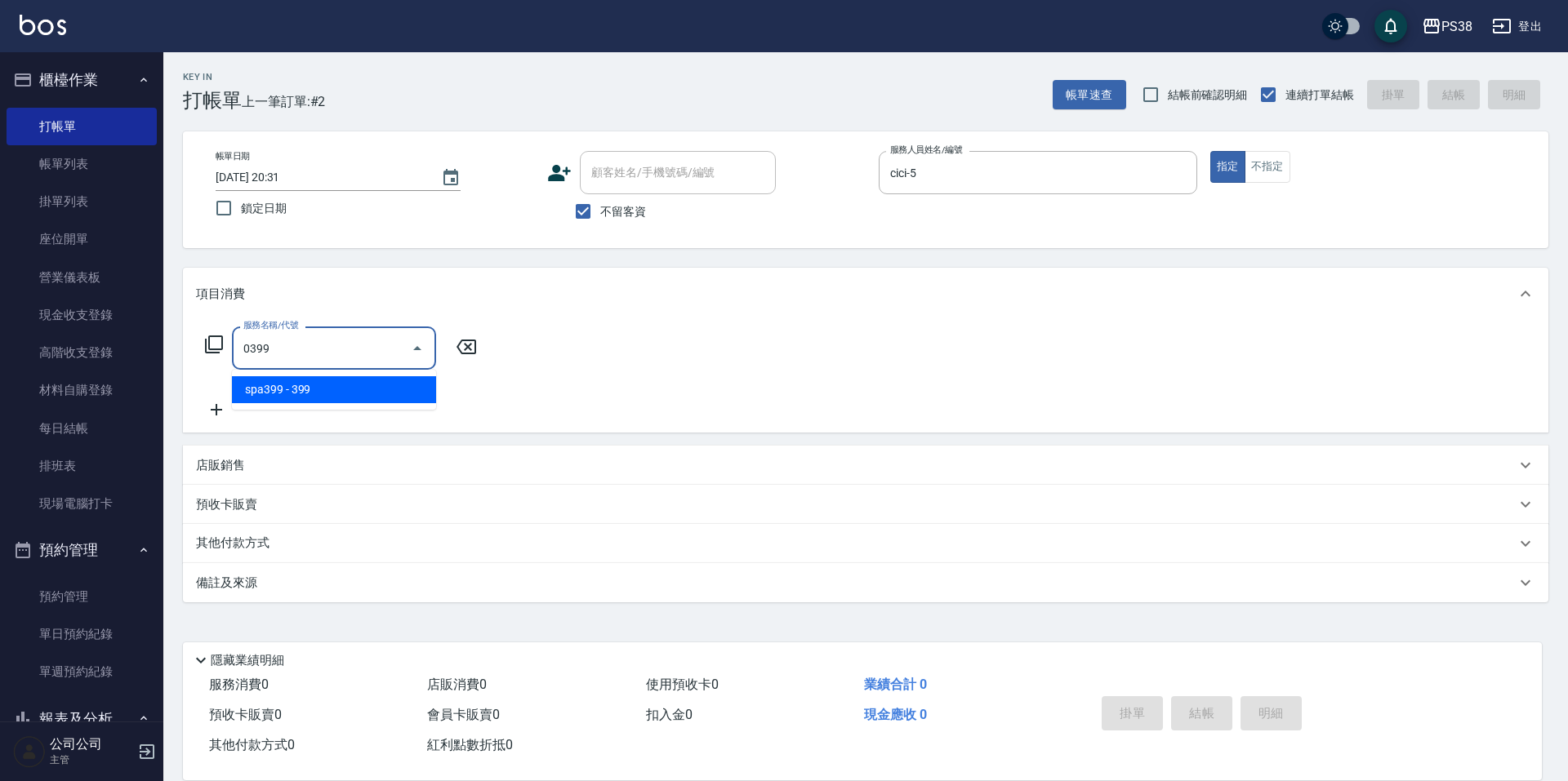
type input "spa399(0399)"
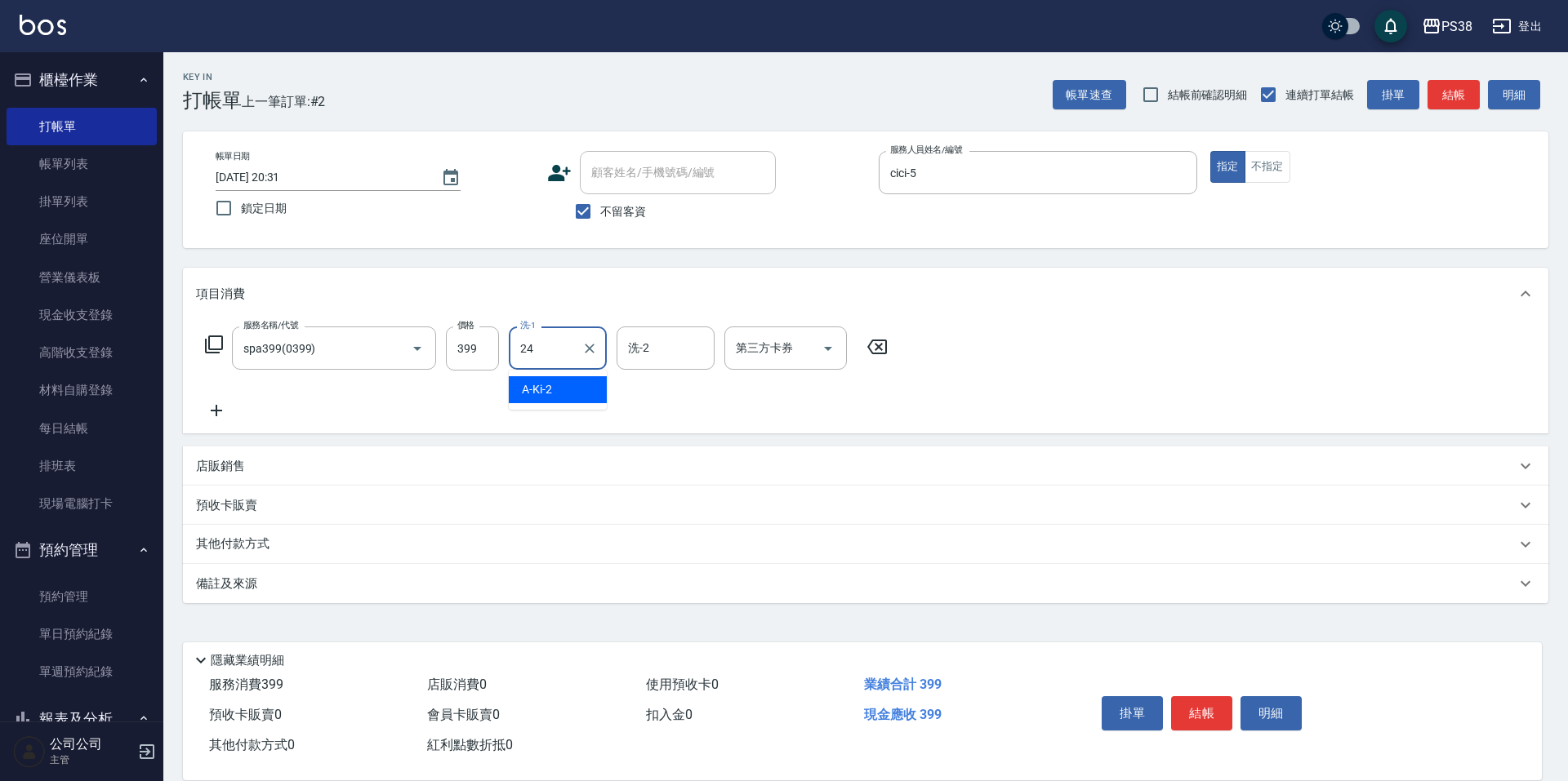
type input "Nini-24"
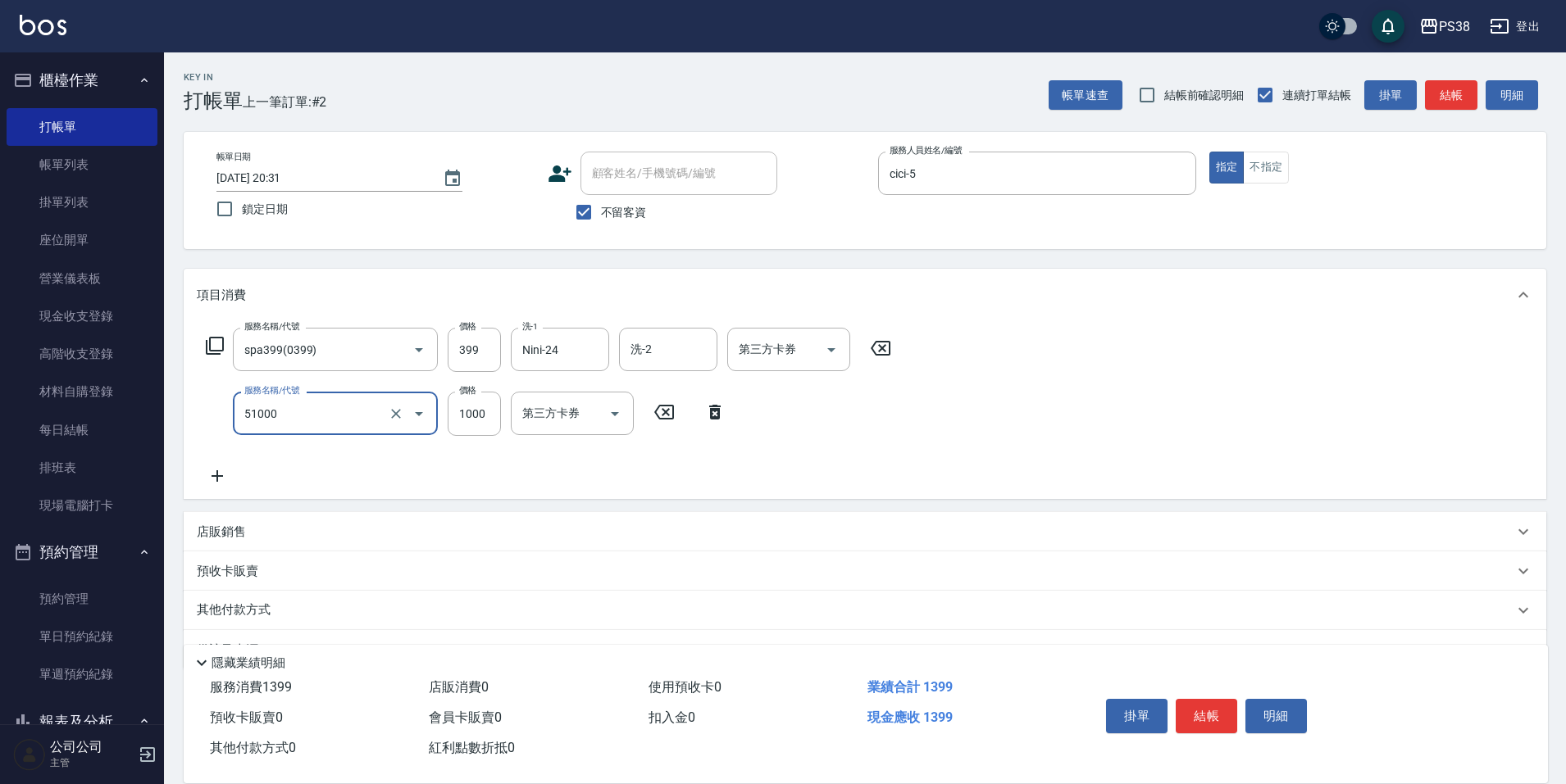
type input "染髮600以上(任意金額)(51000)"
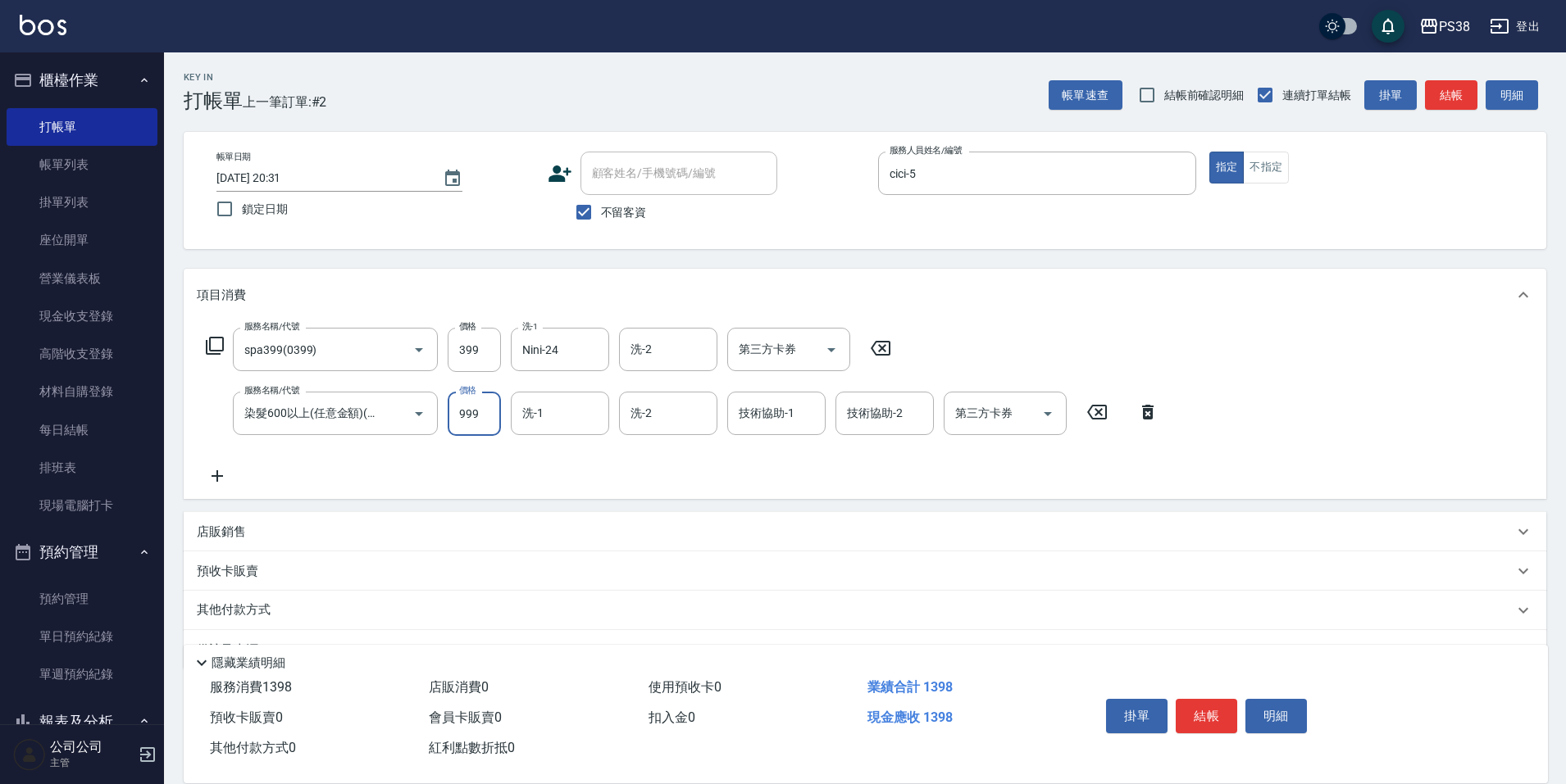
type input "999"
type input "Nini-24"
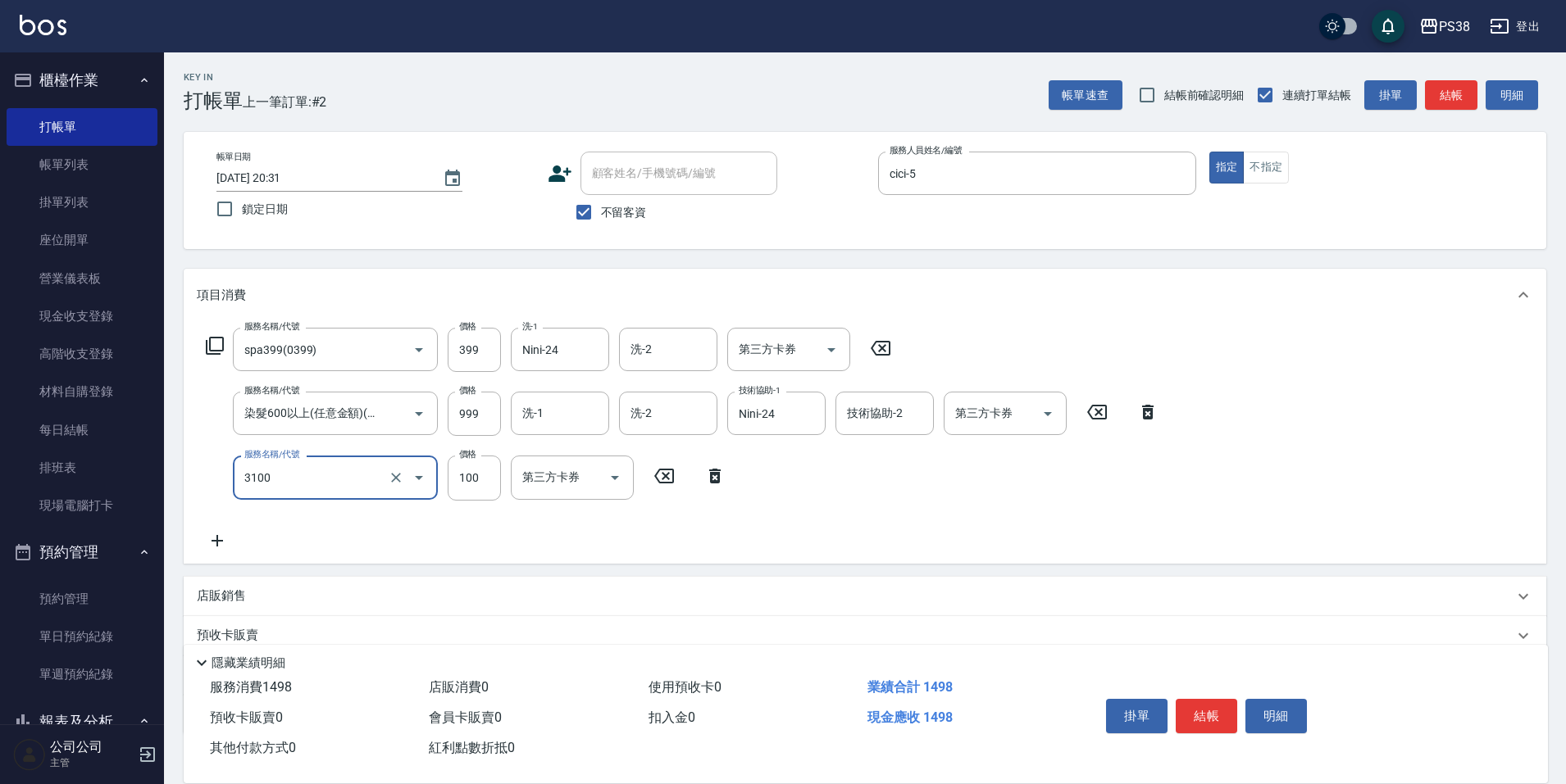
type input "頭皮水.順護(3100)"
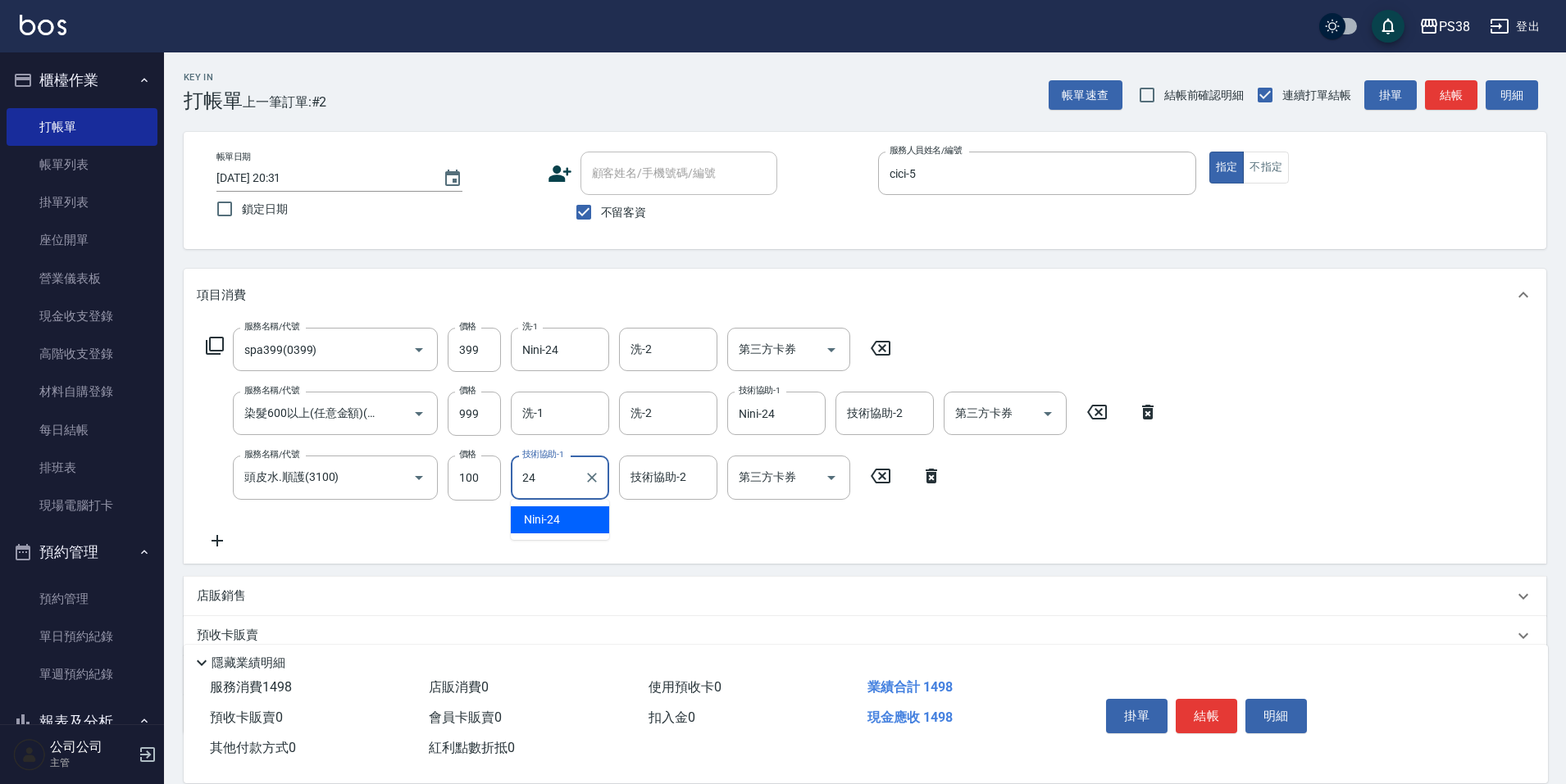
type input "Nini-24"
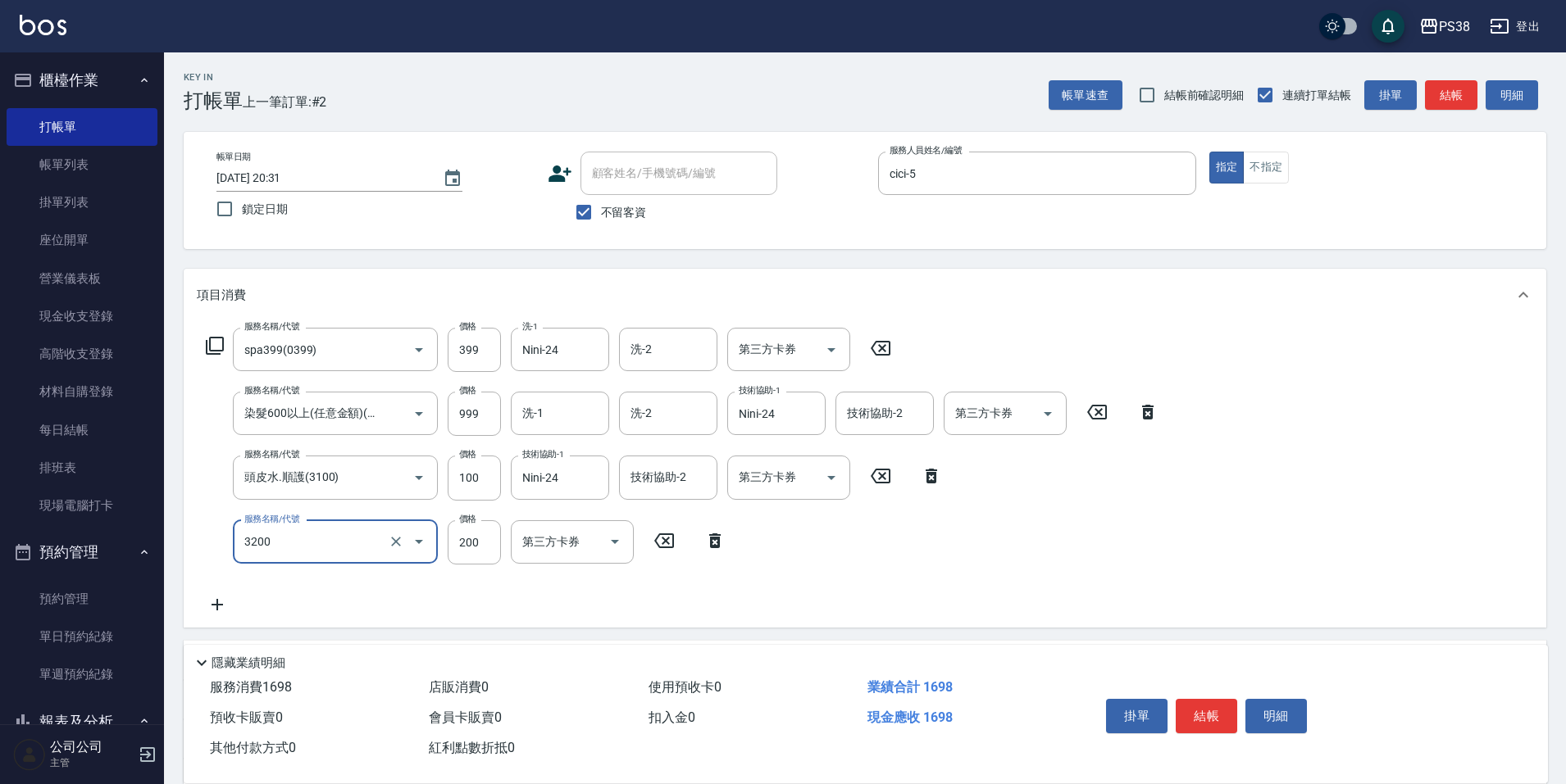
type input "自備護髮(3200)"
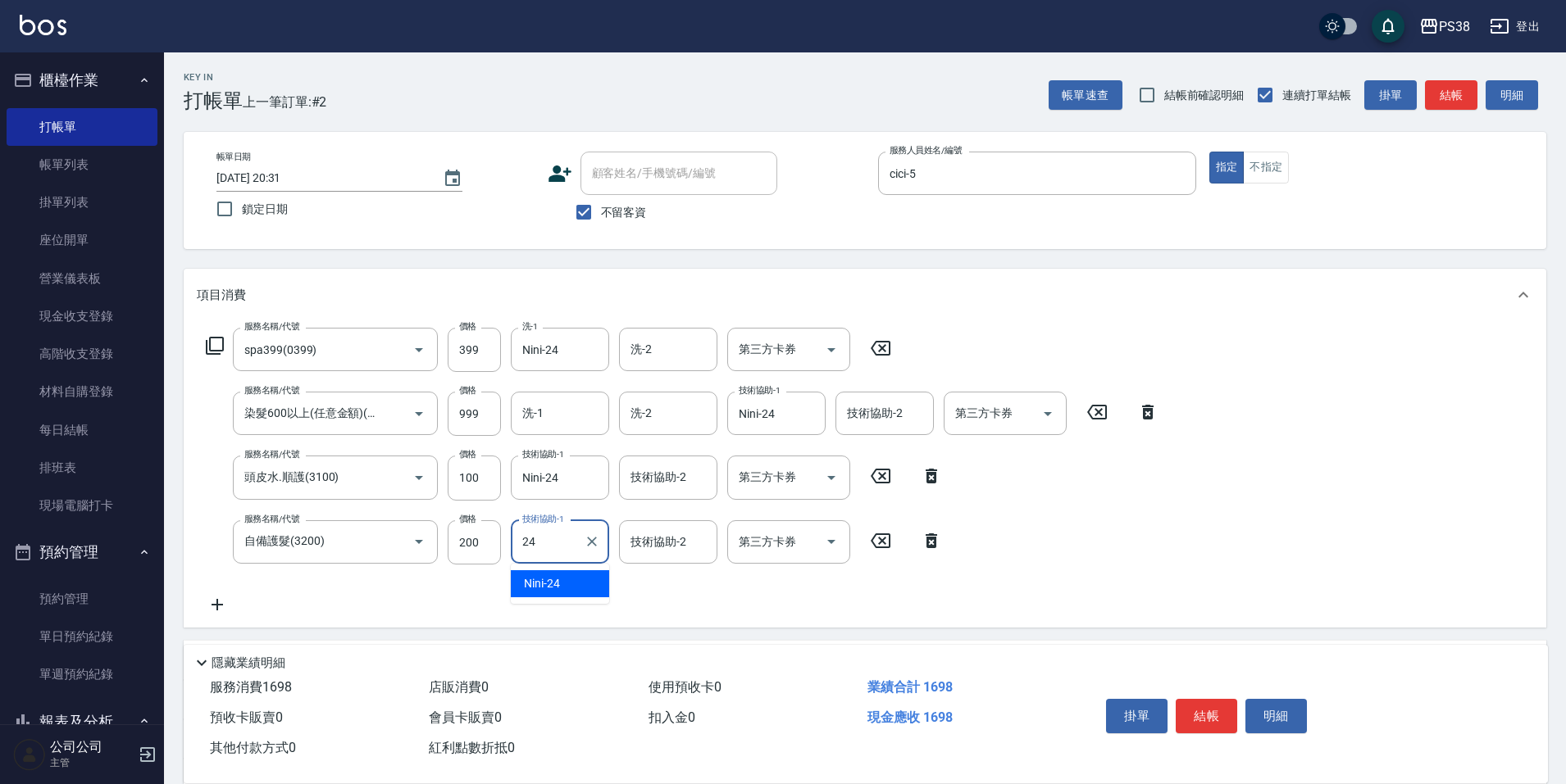
type input "Nini-24"
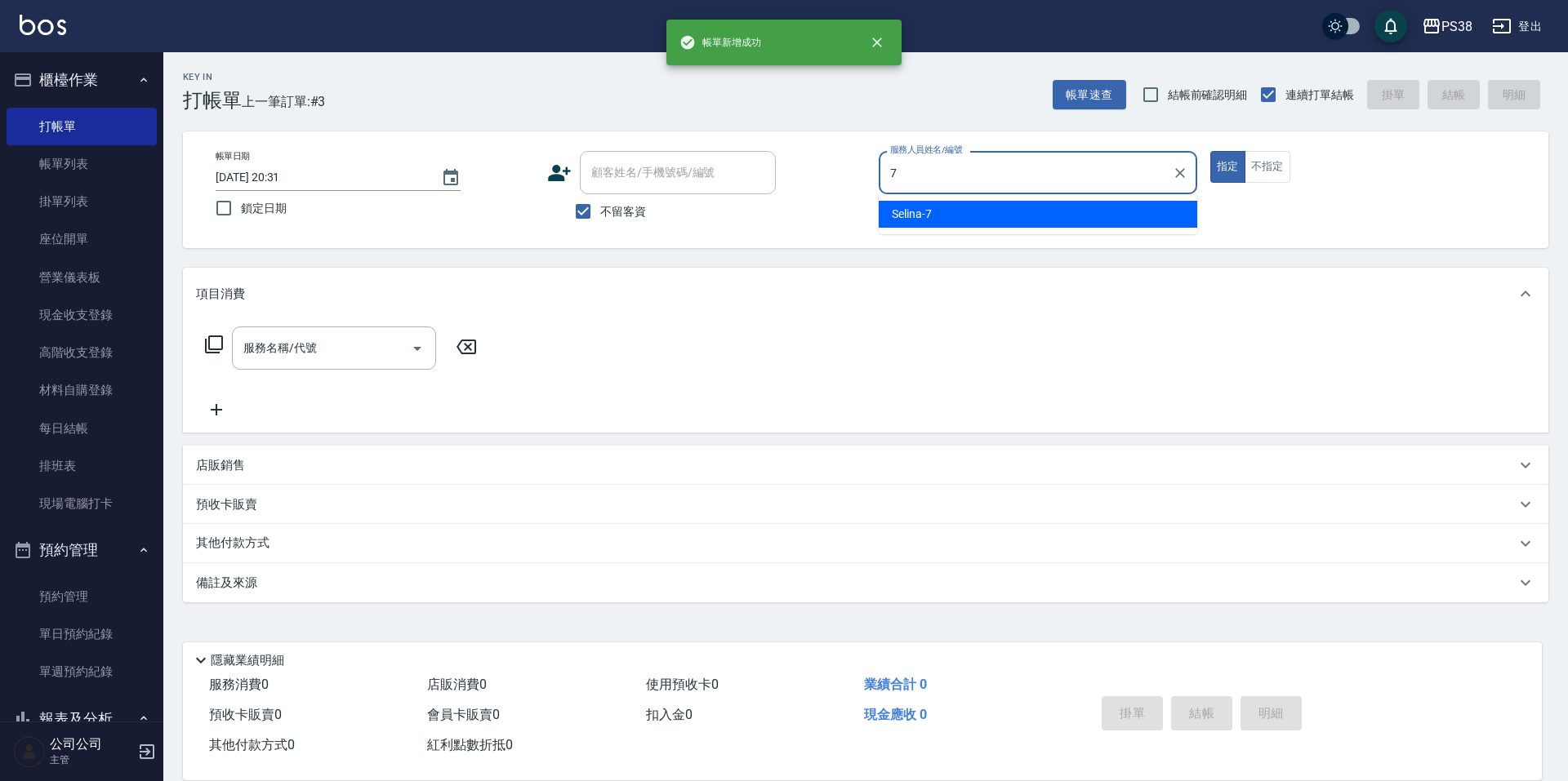
type input "Selina-7"
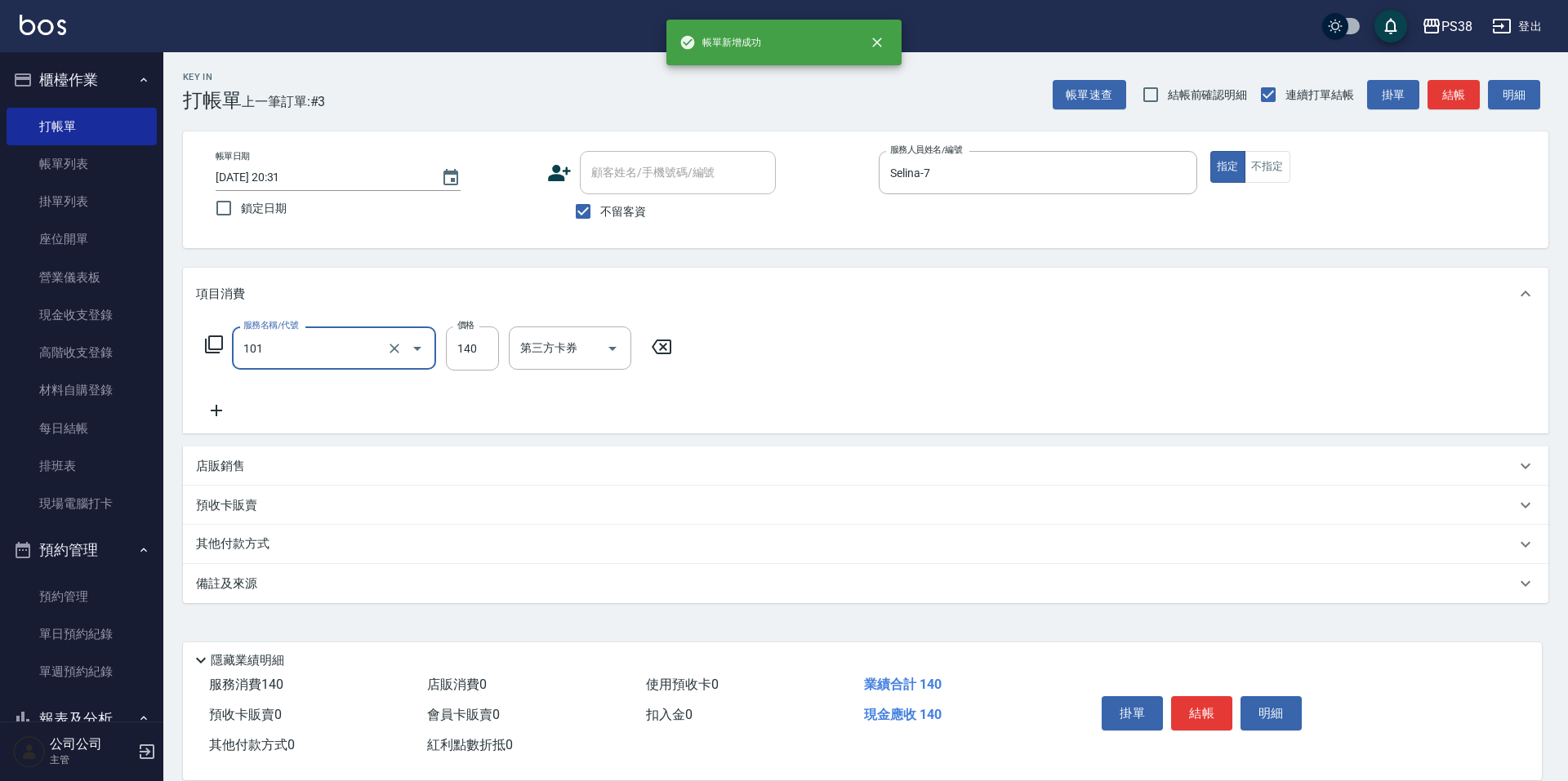
type input "洗髮(101)"
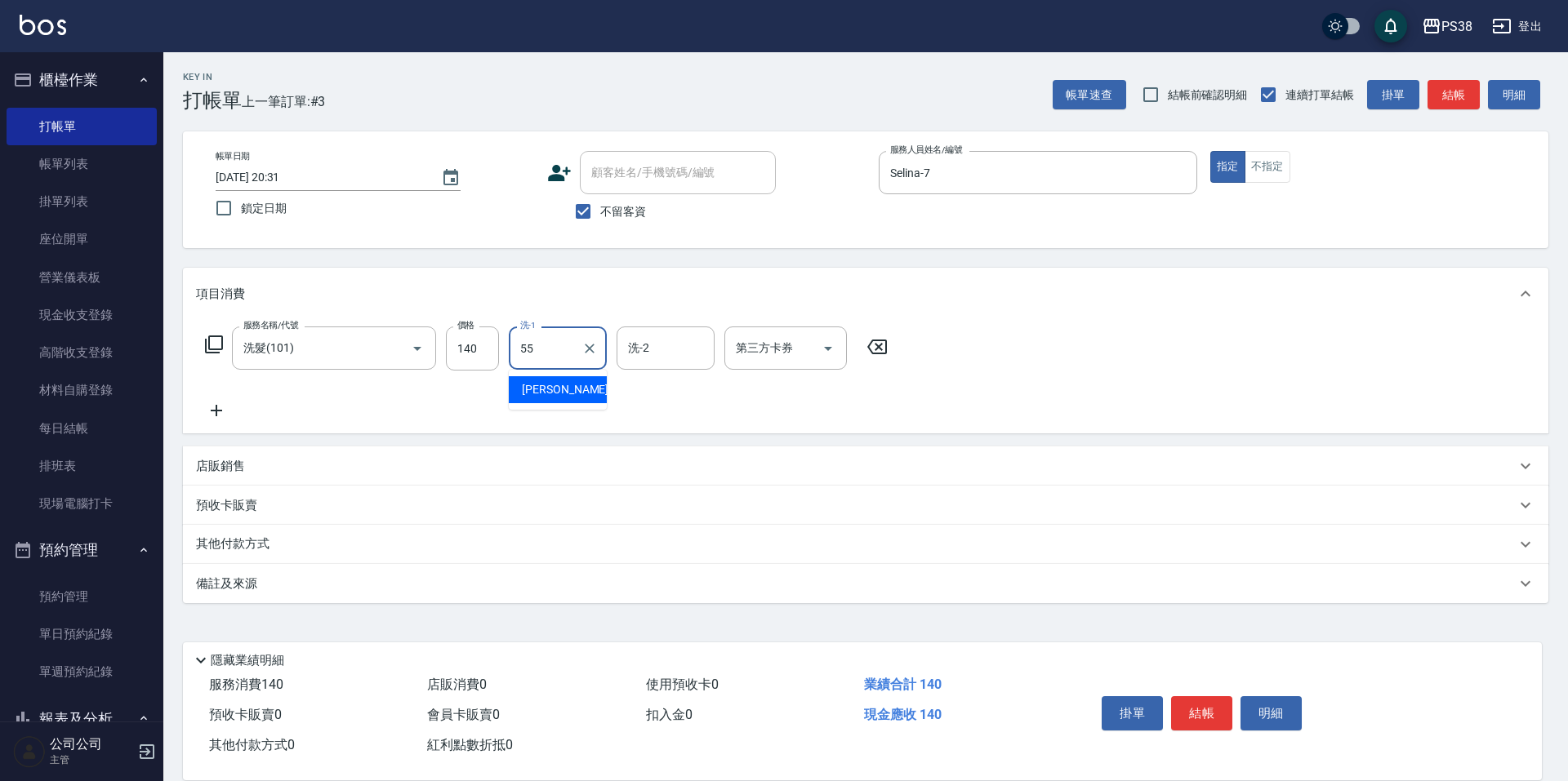
type input "彥丞-55"
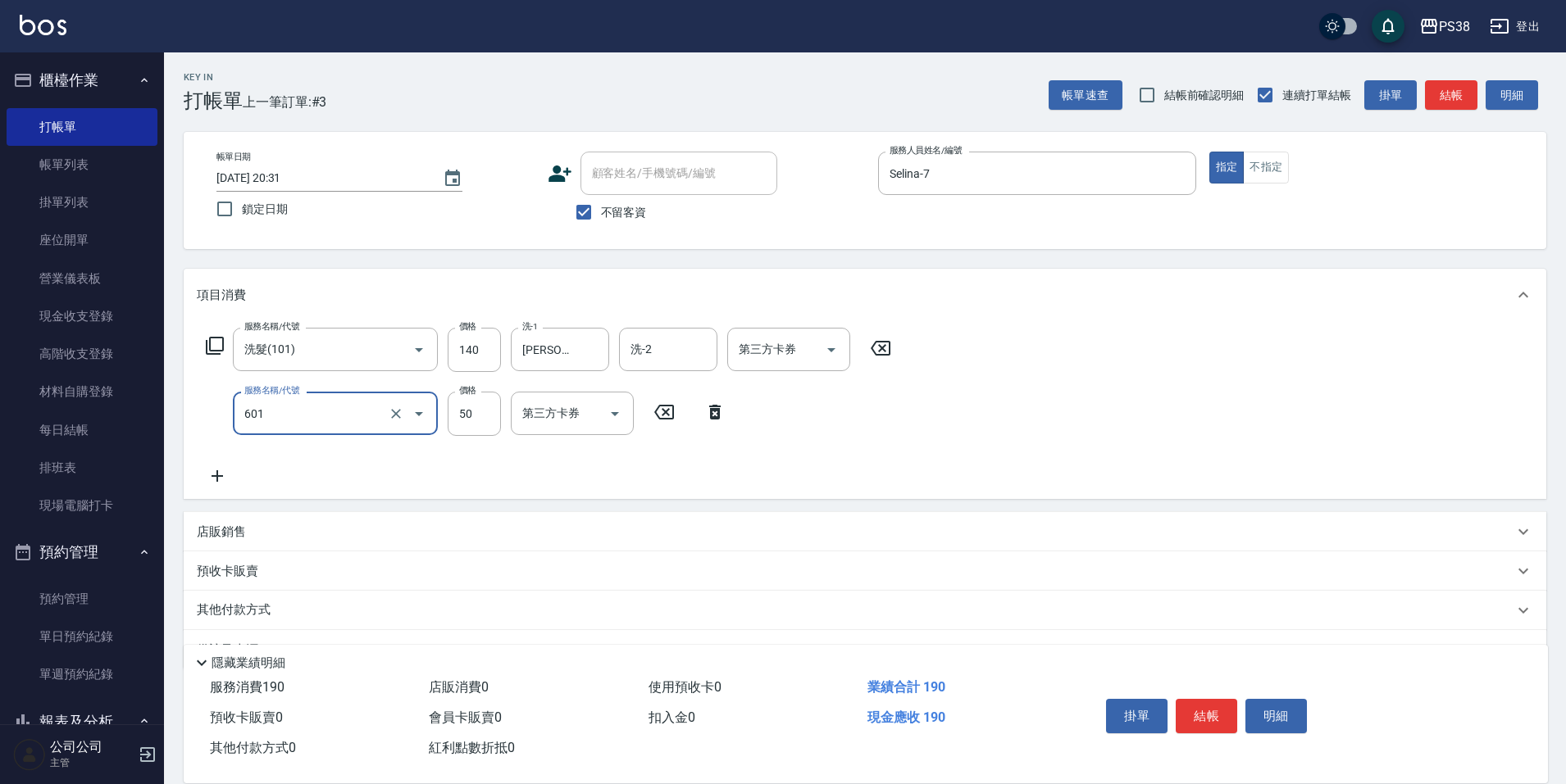
type input "精油50(601)"
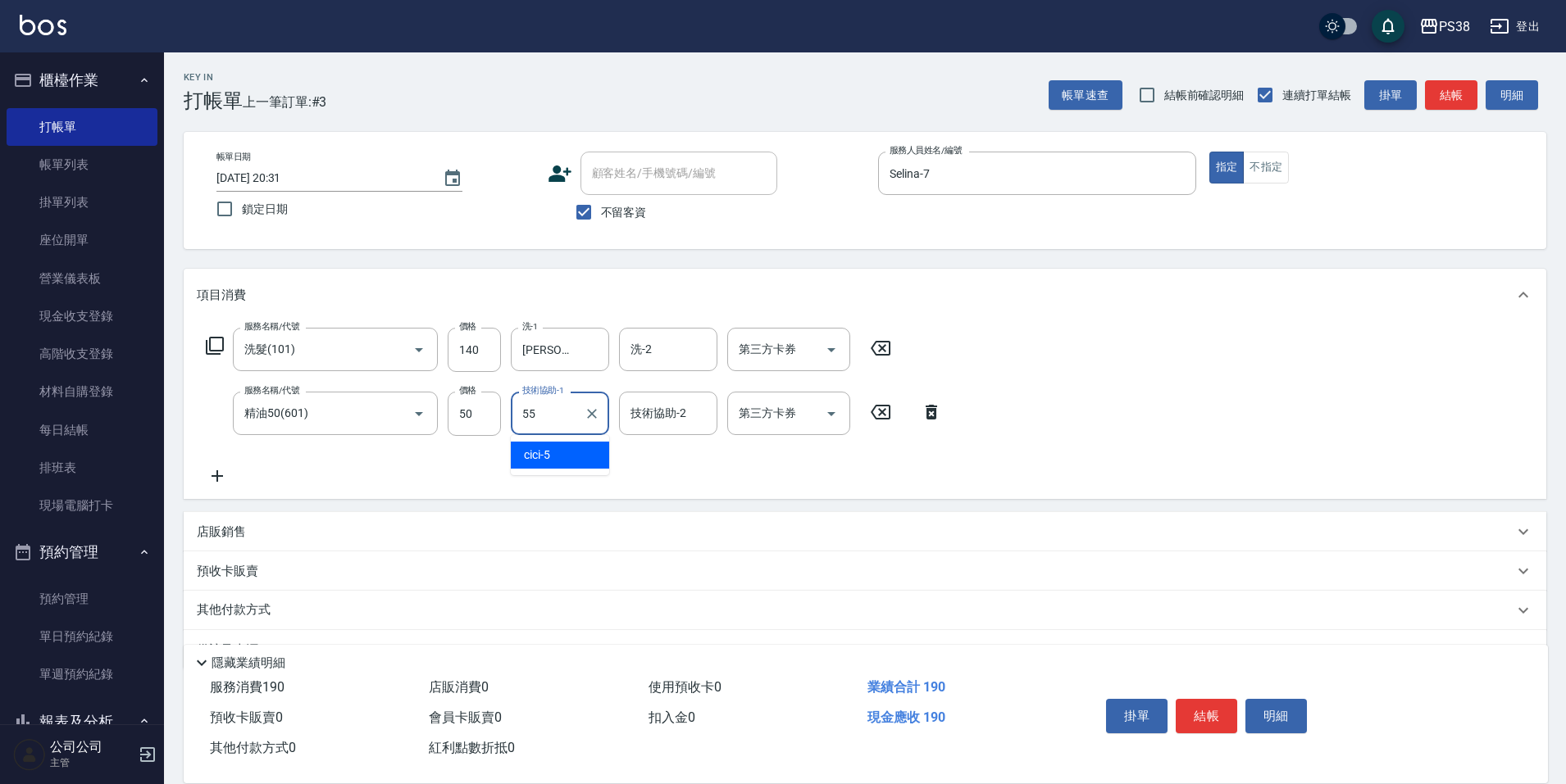
type input "彥丞-55"
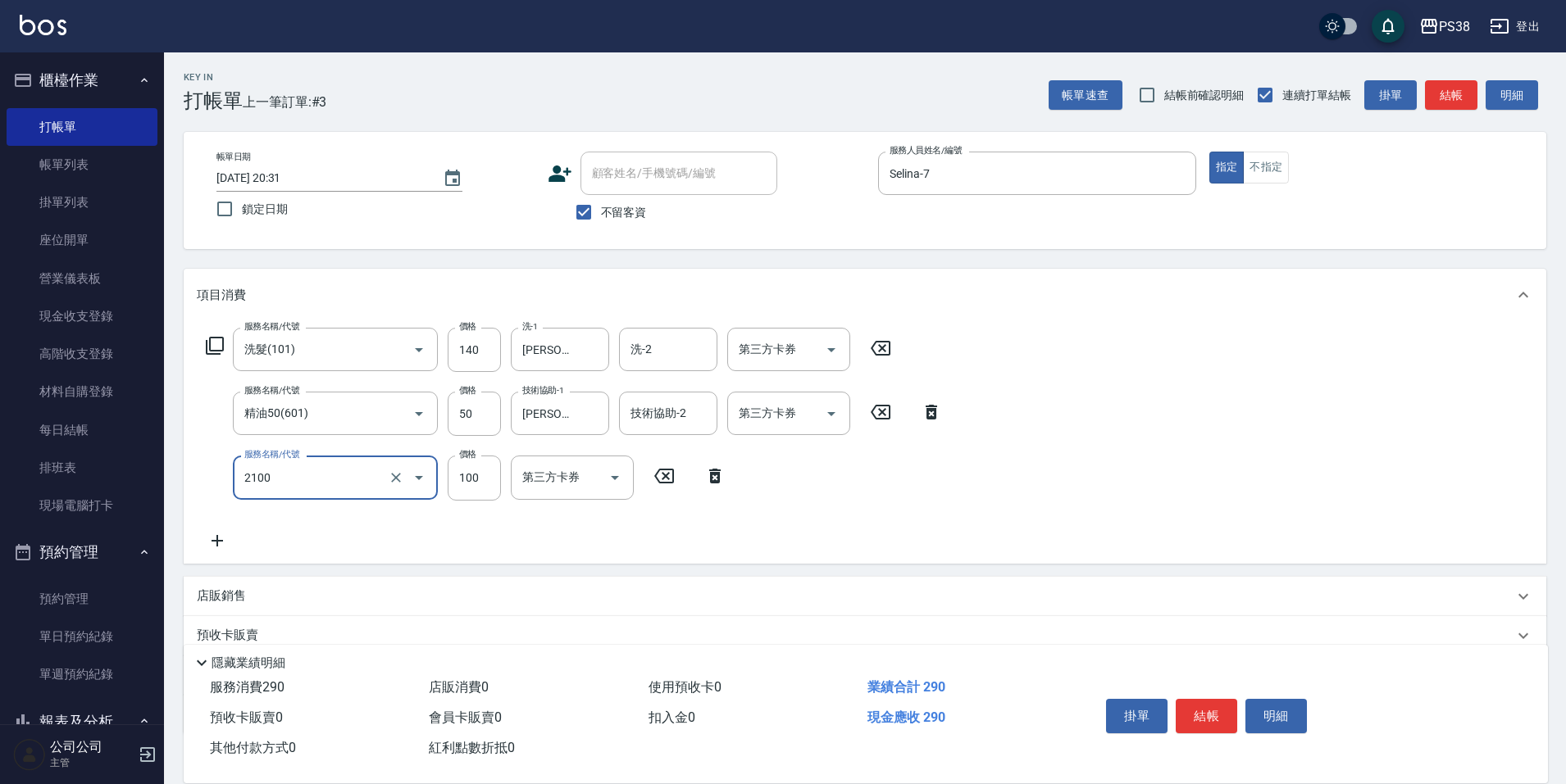
type input "剪髮與造型(任意金額)(2100)"
type input "260"
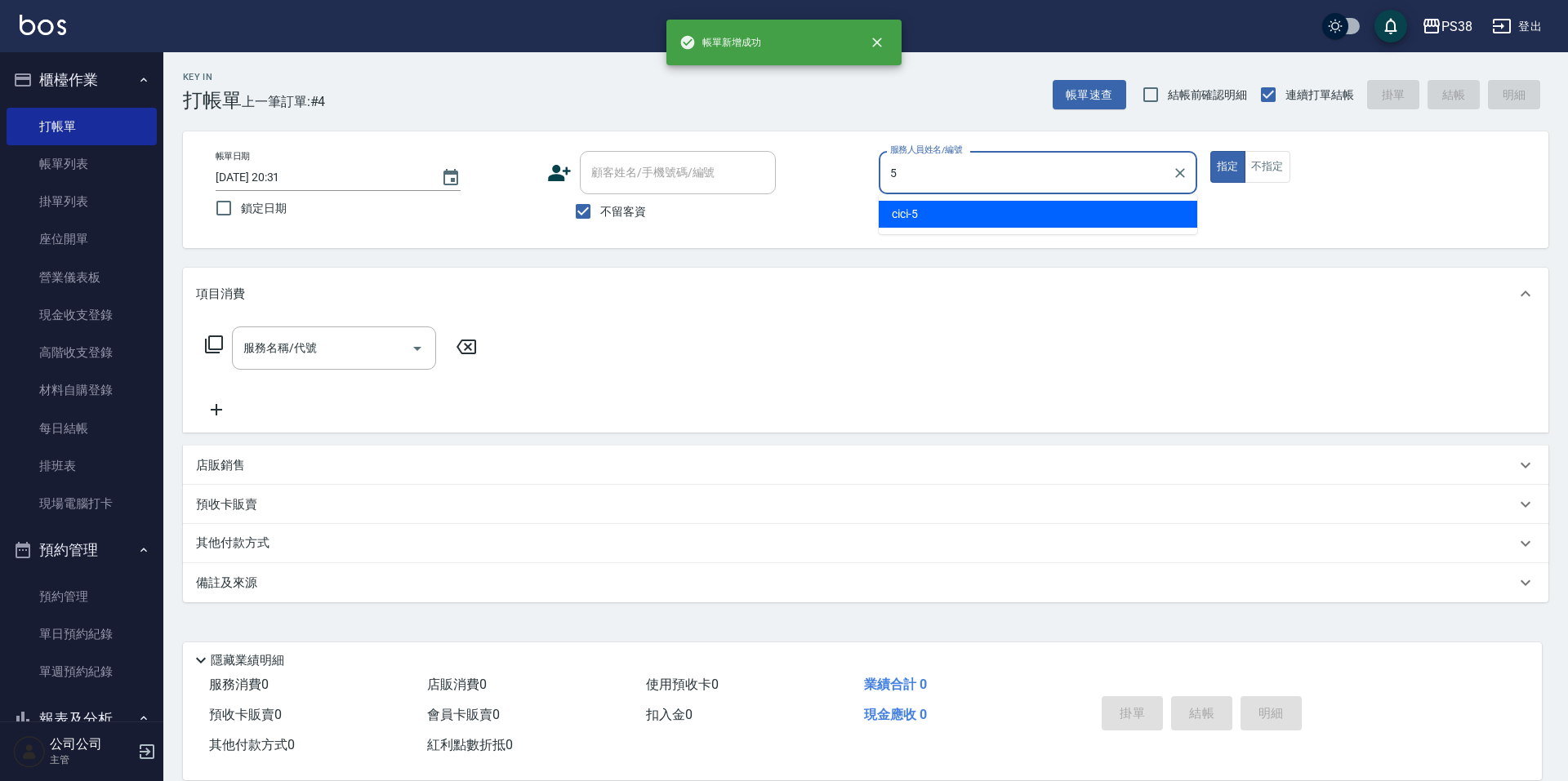
type input "cici-5"
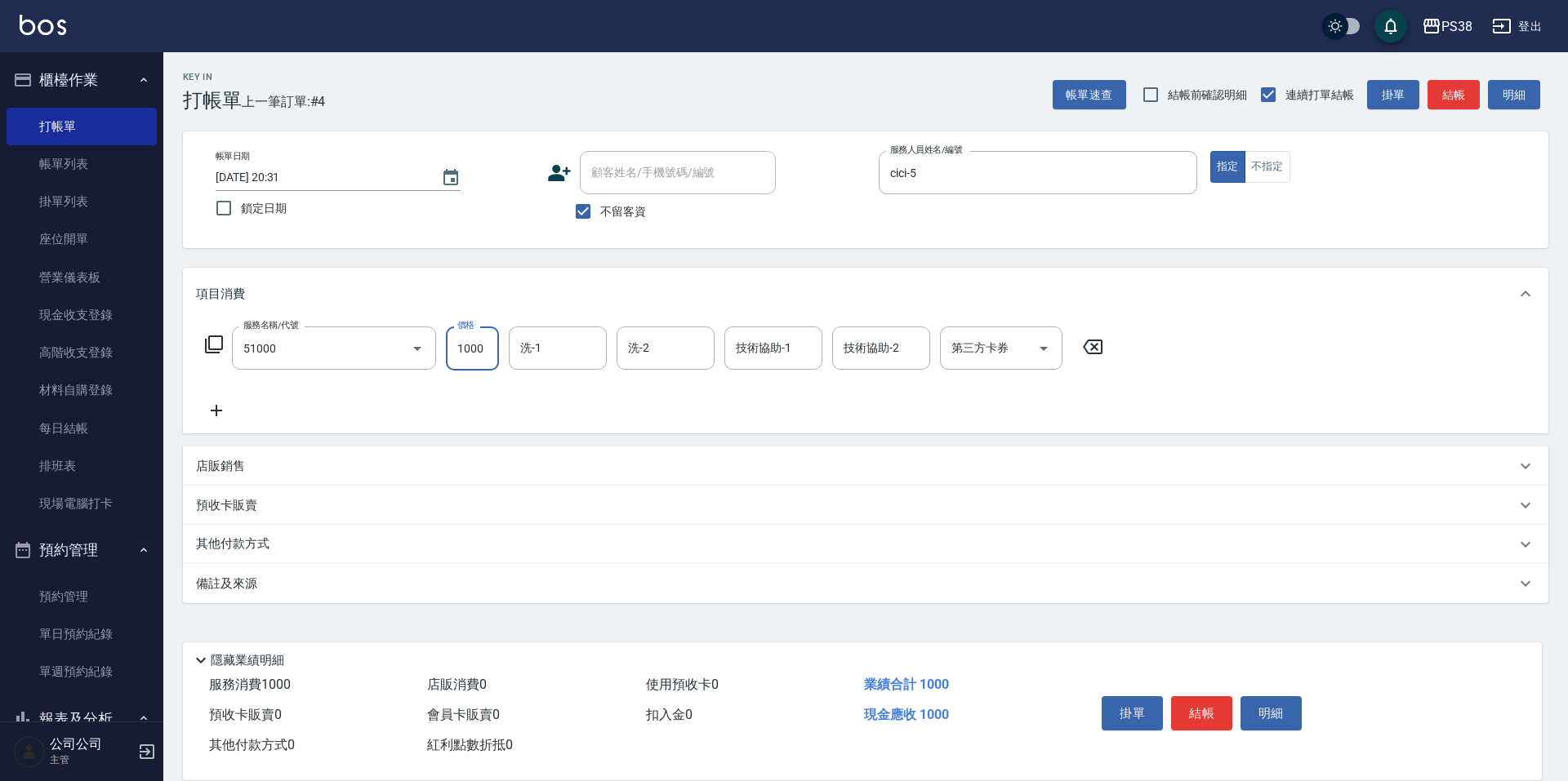
type input "染髮600以上(任意金額)(51000)"
type input "999"
type input "Nini-24"
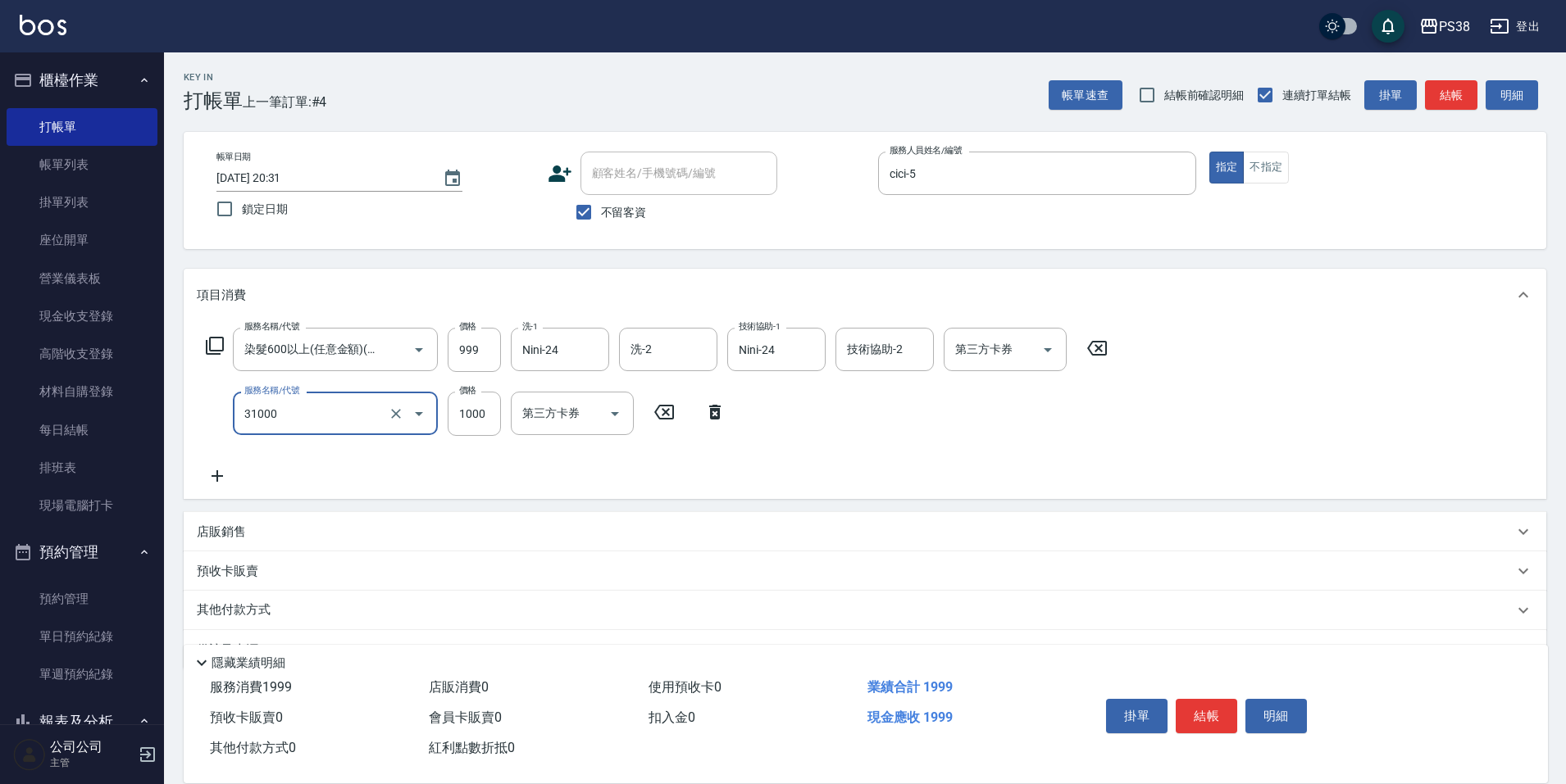
type input "酵素護髮(31000)"
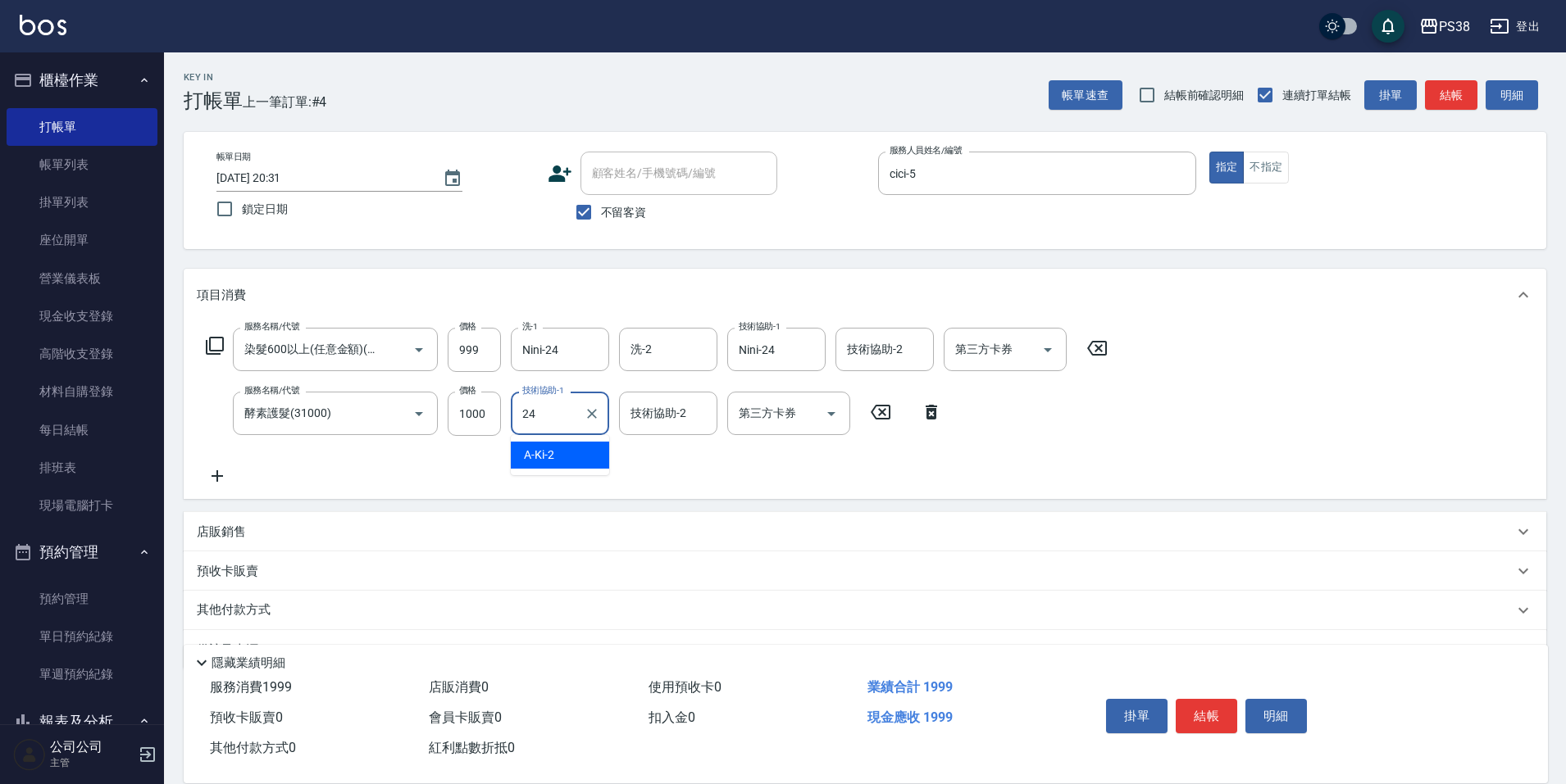
type input "Nini-24"
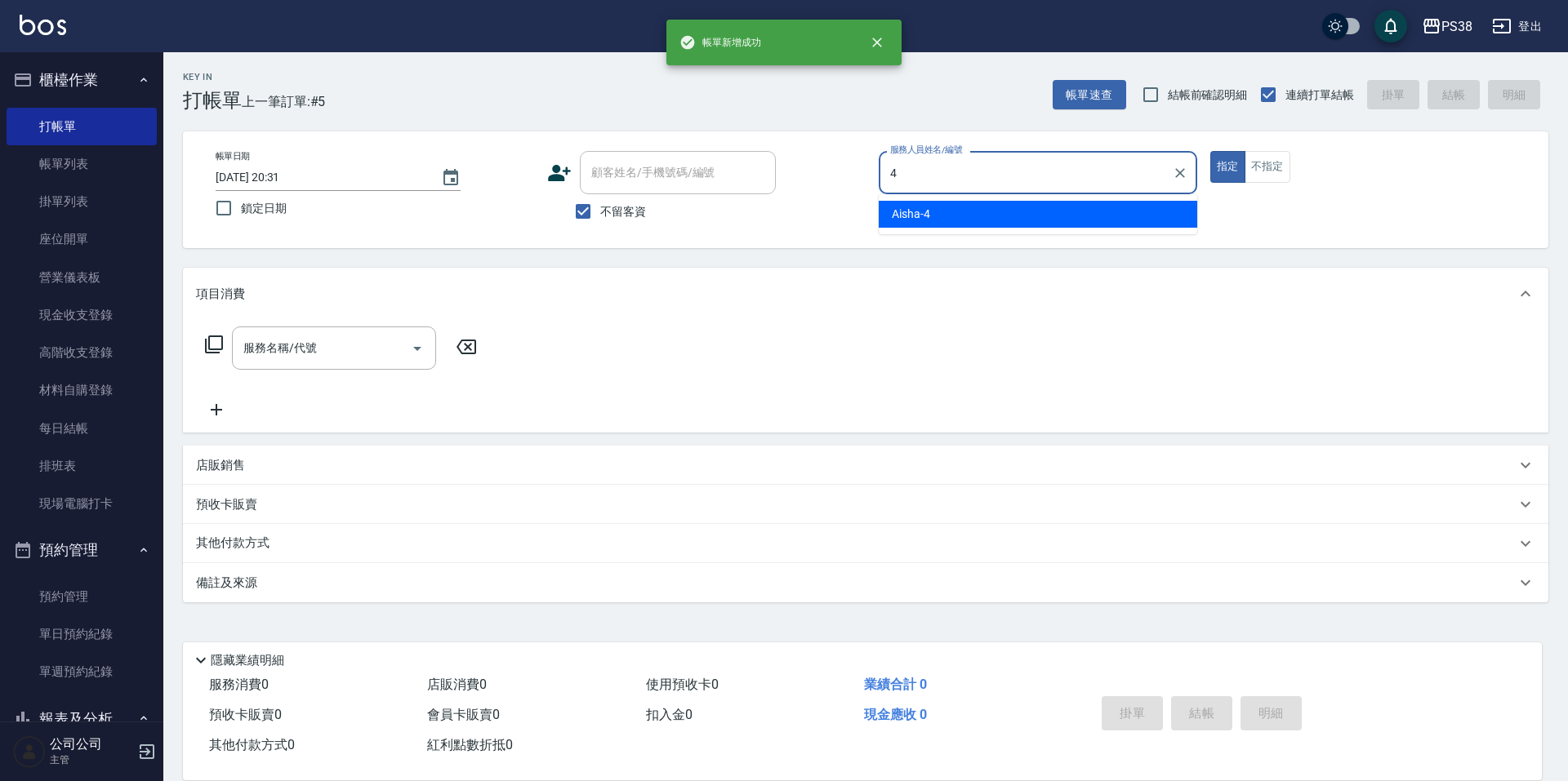
type input "Aisha-4"
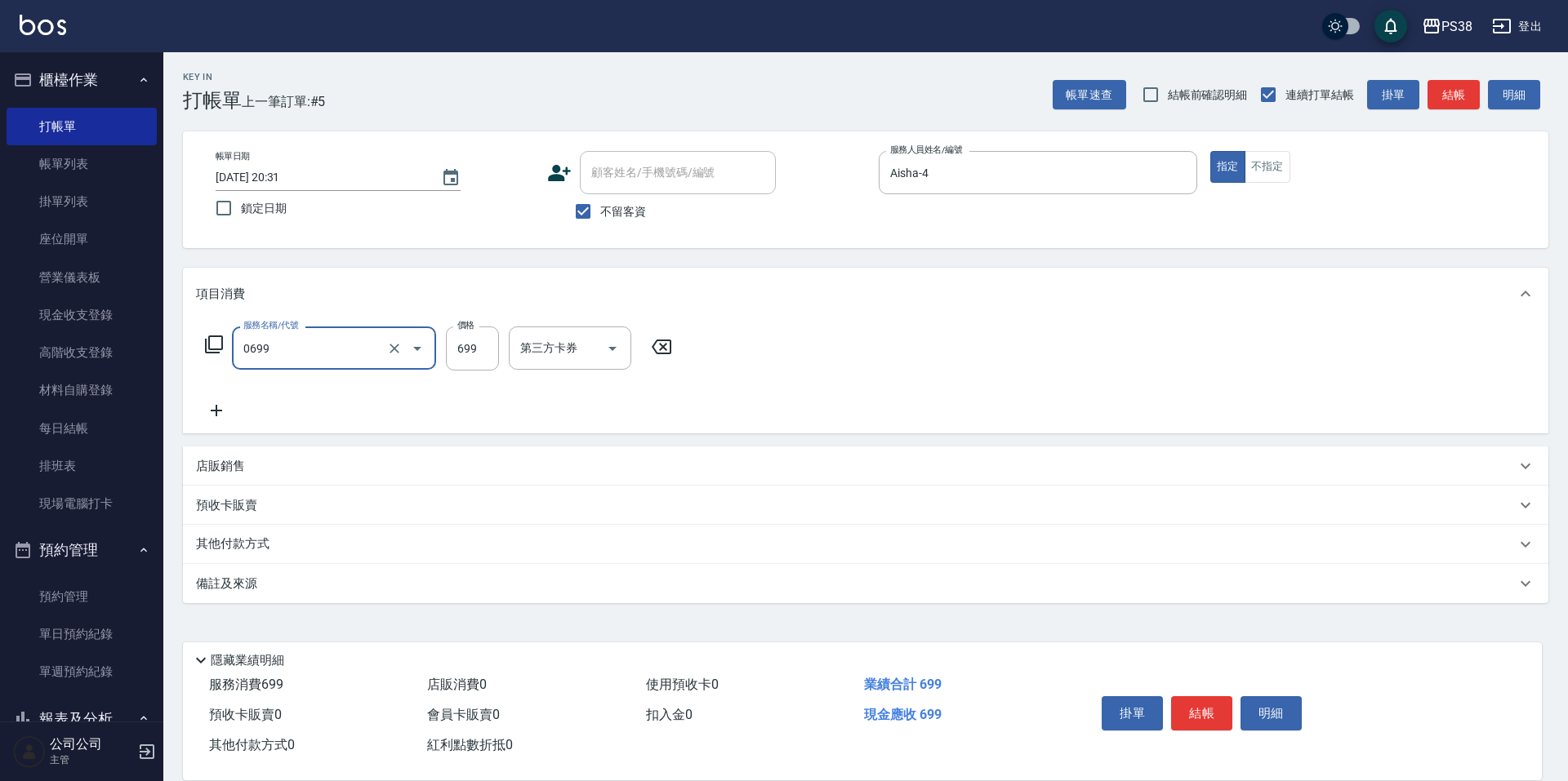
type input "spa699(0699)"
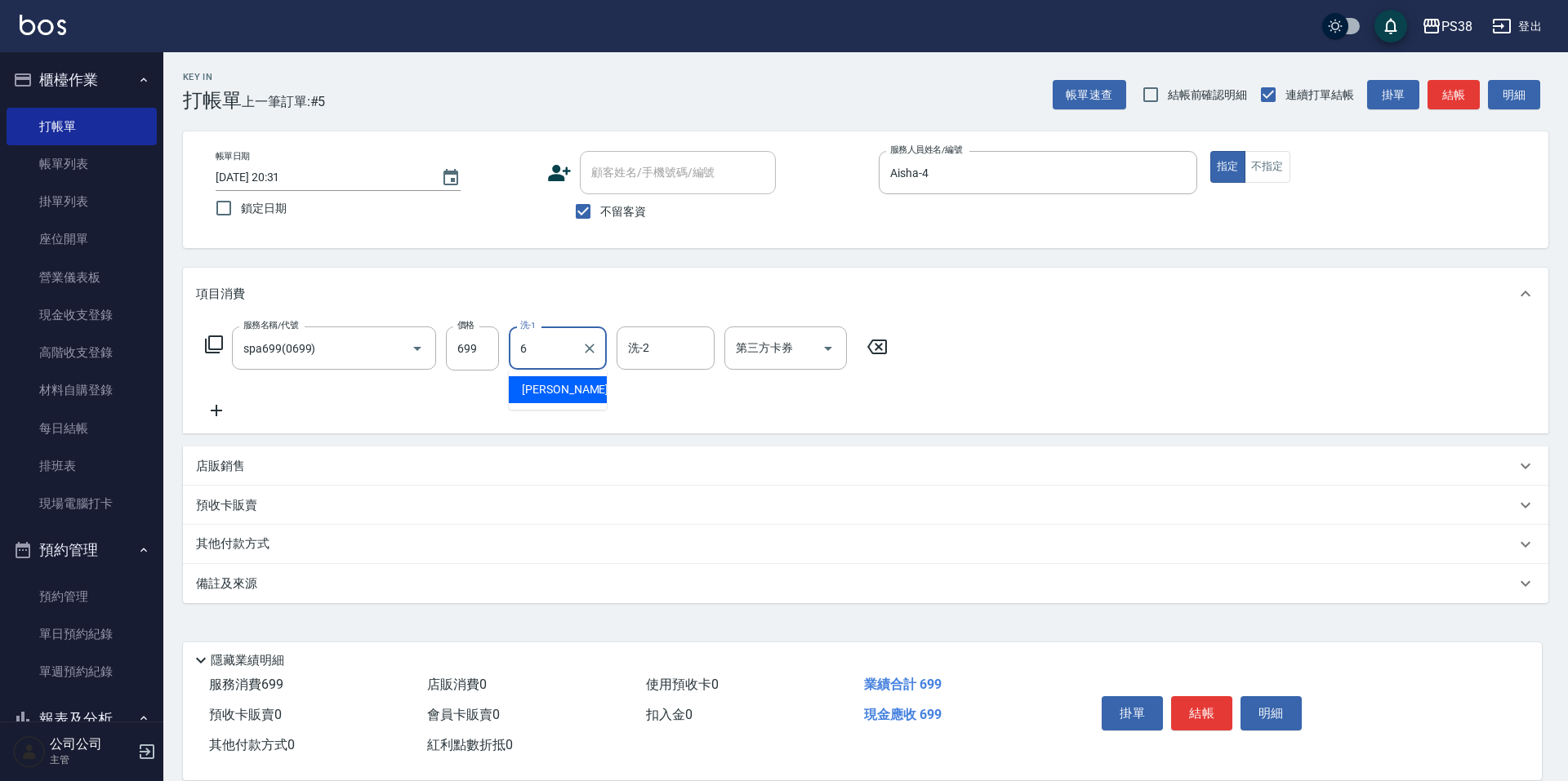
type input "Yuki-6"
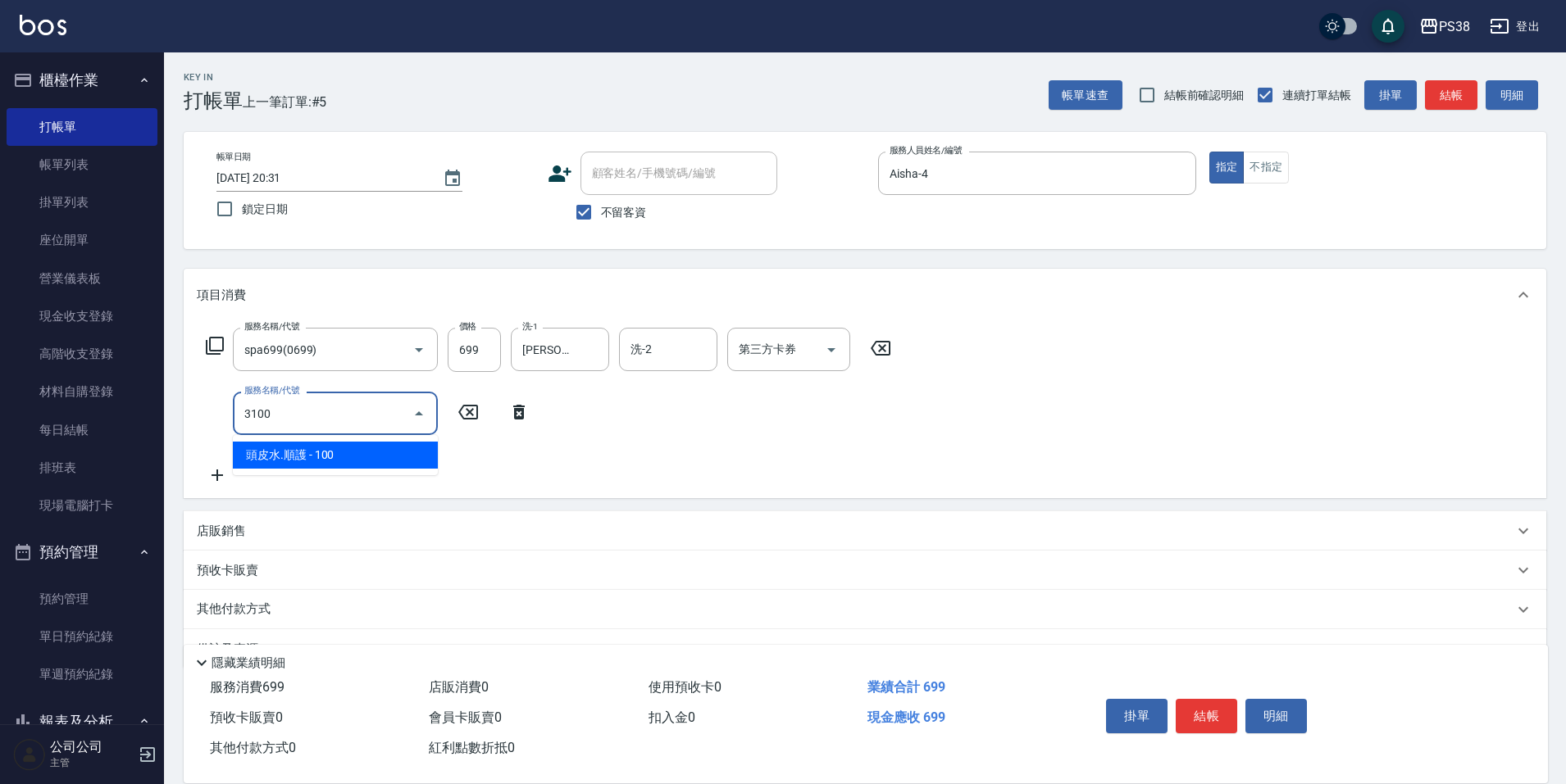
type input "頭皮水.順護(3100)"
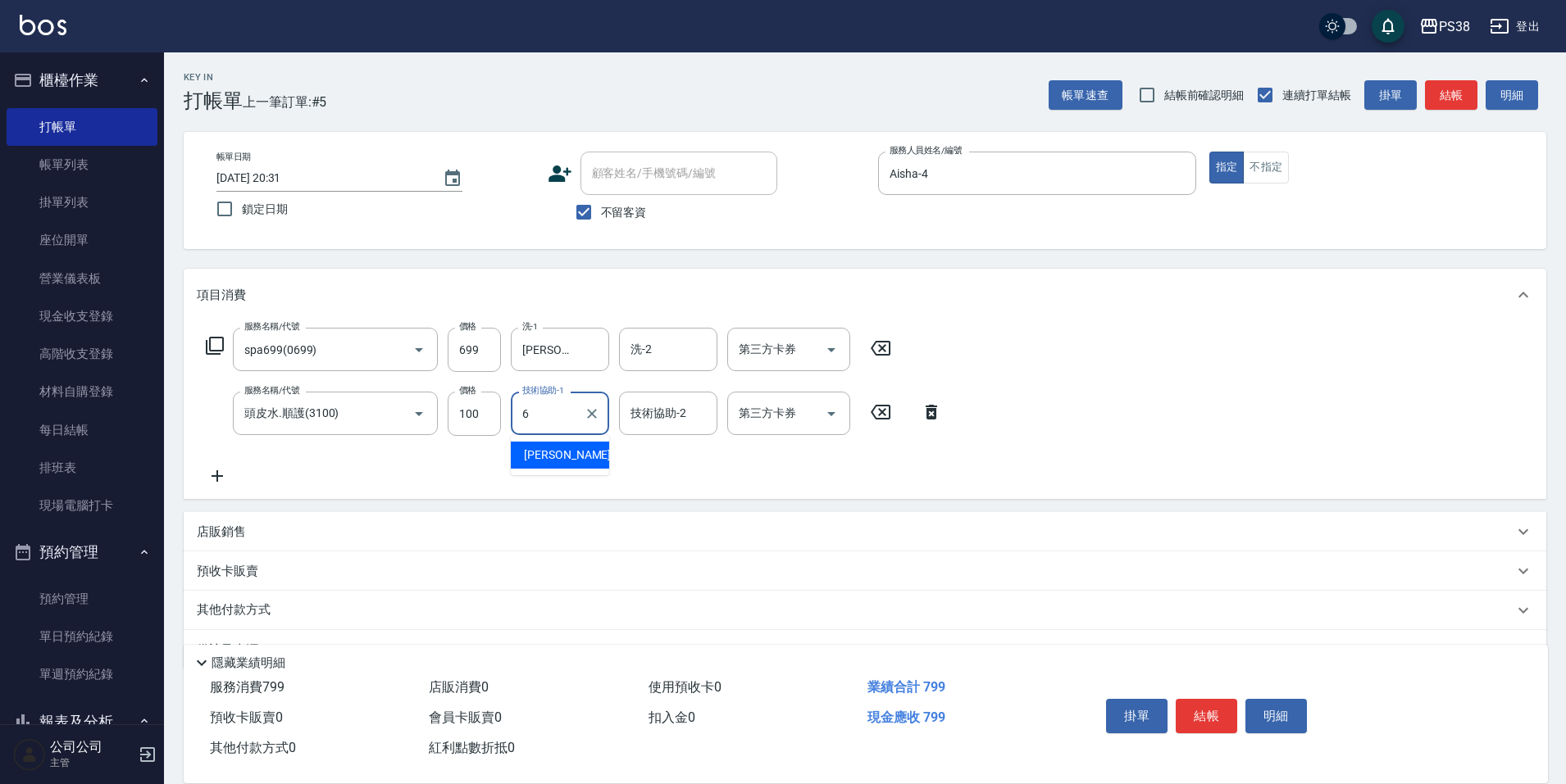
type input "Yuki-6"
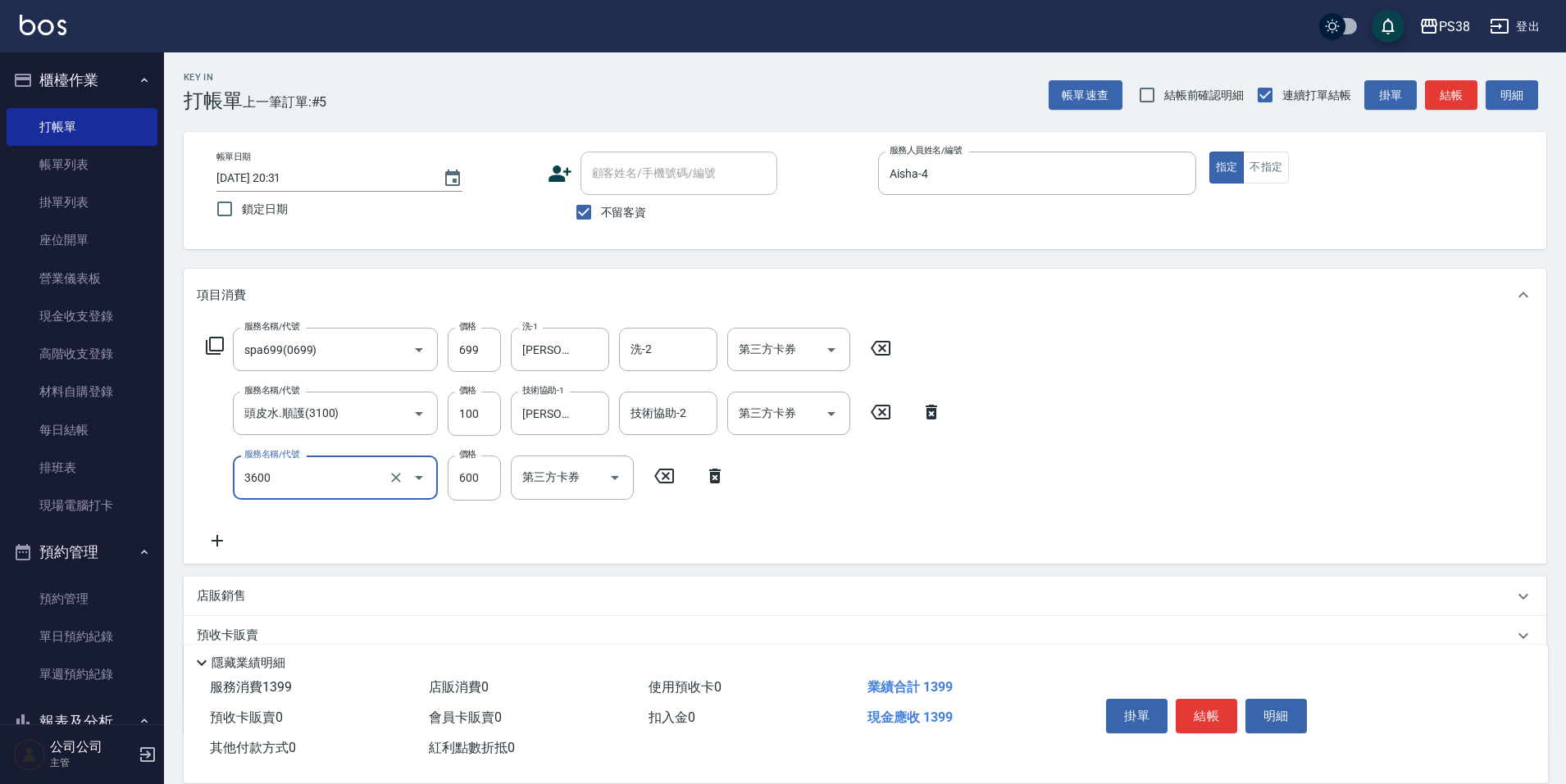
type input "天天水水護髮(3600)"
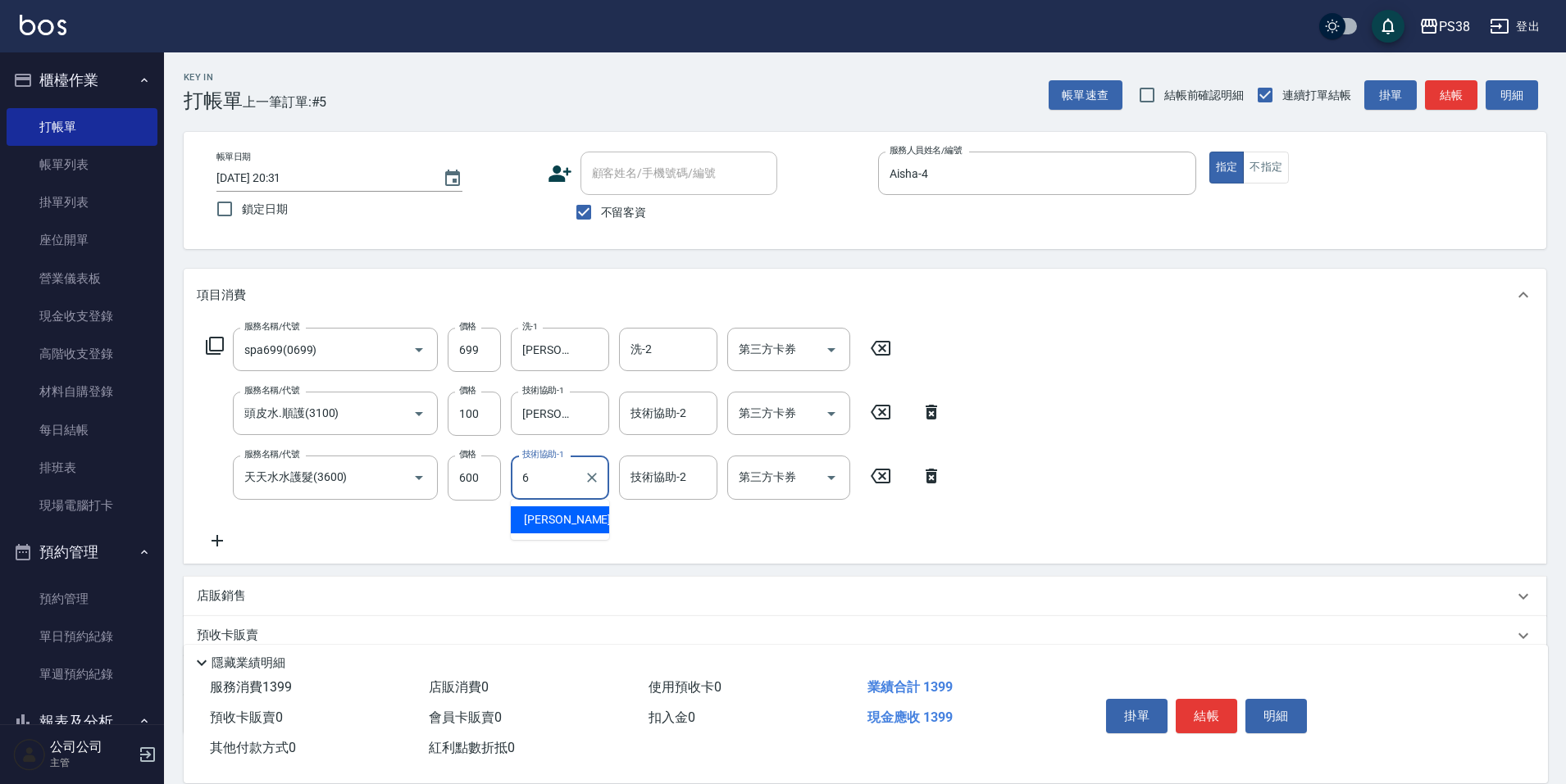
type input "Yuki-6"
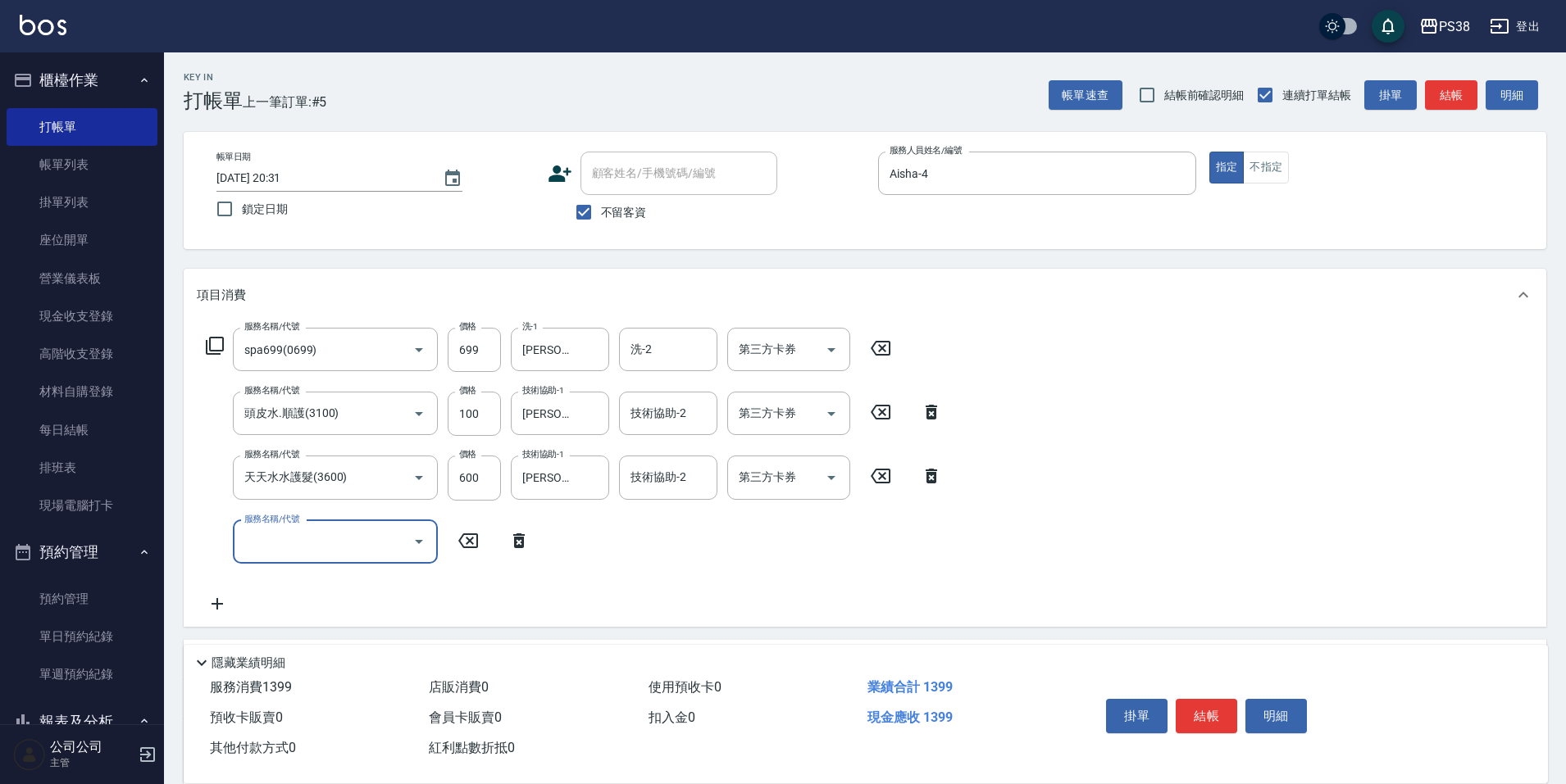
click at [294, 531] on input "服務名稱/代號" at bounding box center [322, 542] width 165 height 28
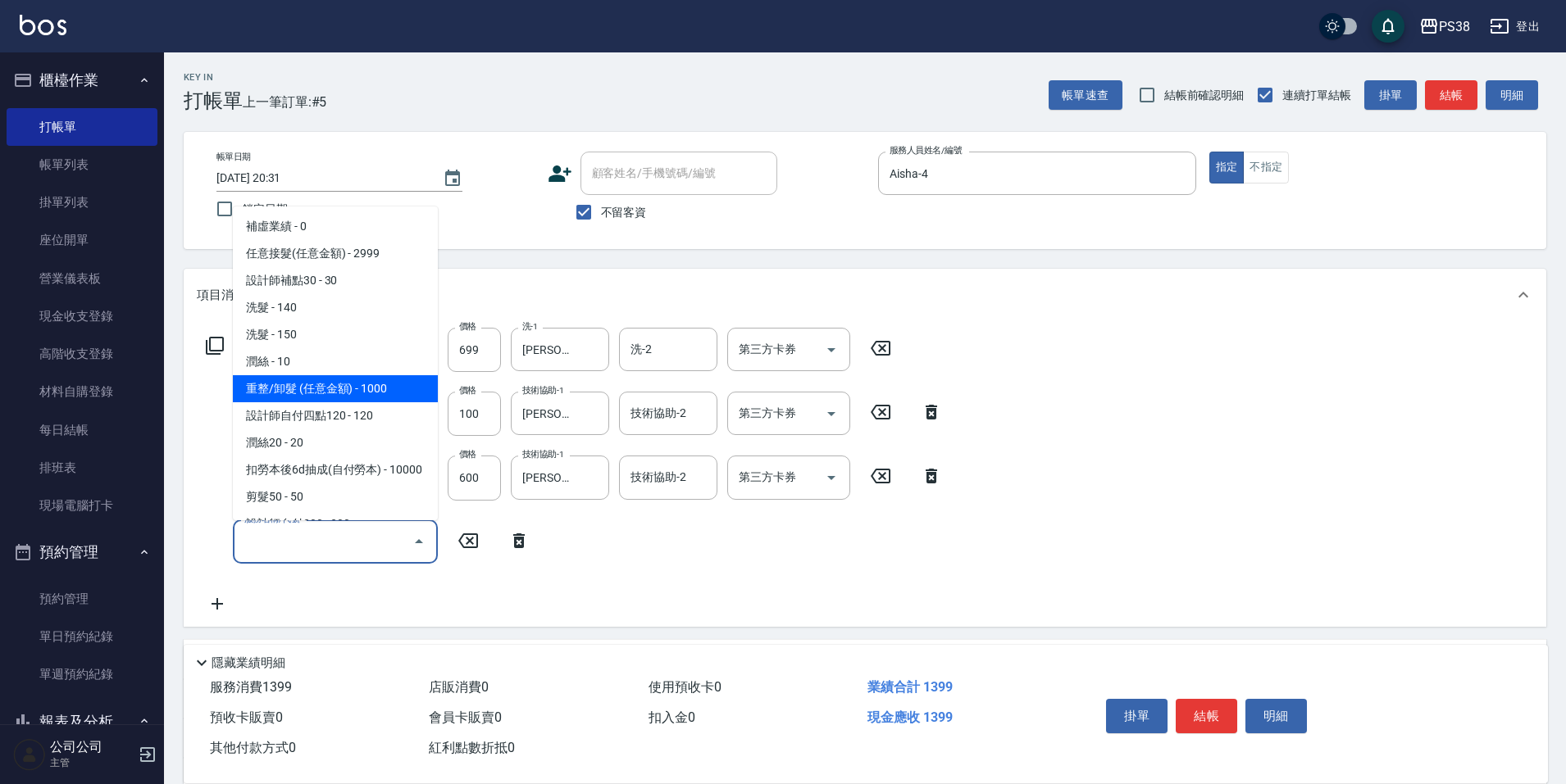
click at [351, 385] on span "重整/卸髮 (任意金額) - 1000" at bounding box center [336, 388] width 205 height 27
type input "重整/卸髮 (任意金額)(111)"
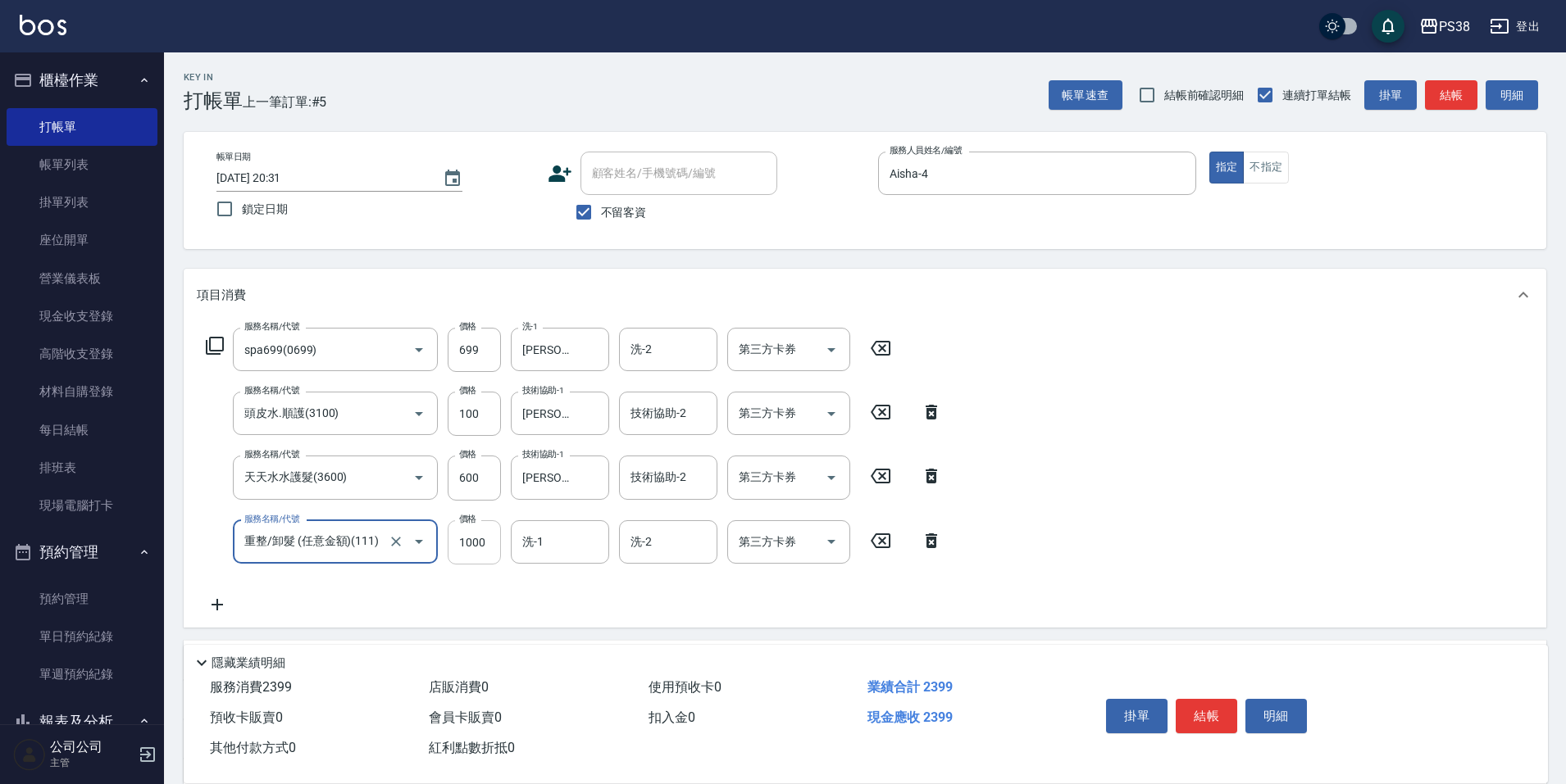
click at [488, 538] on input "1000" at bounding box center [474, 542] width 53 height 44
type input "5000"
type input "Yuki-6"
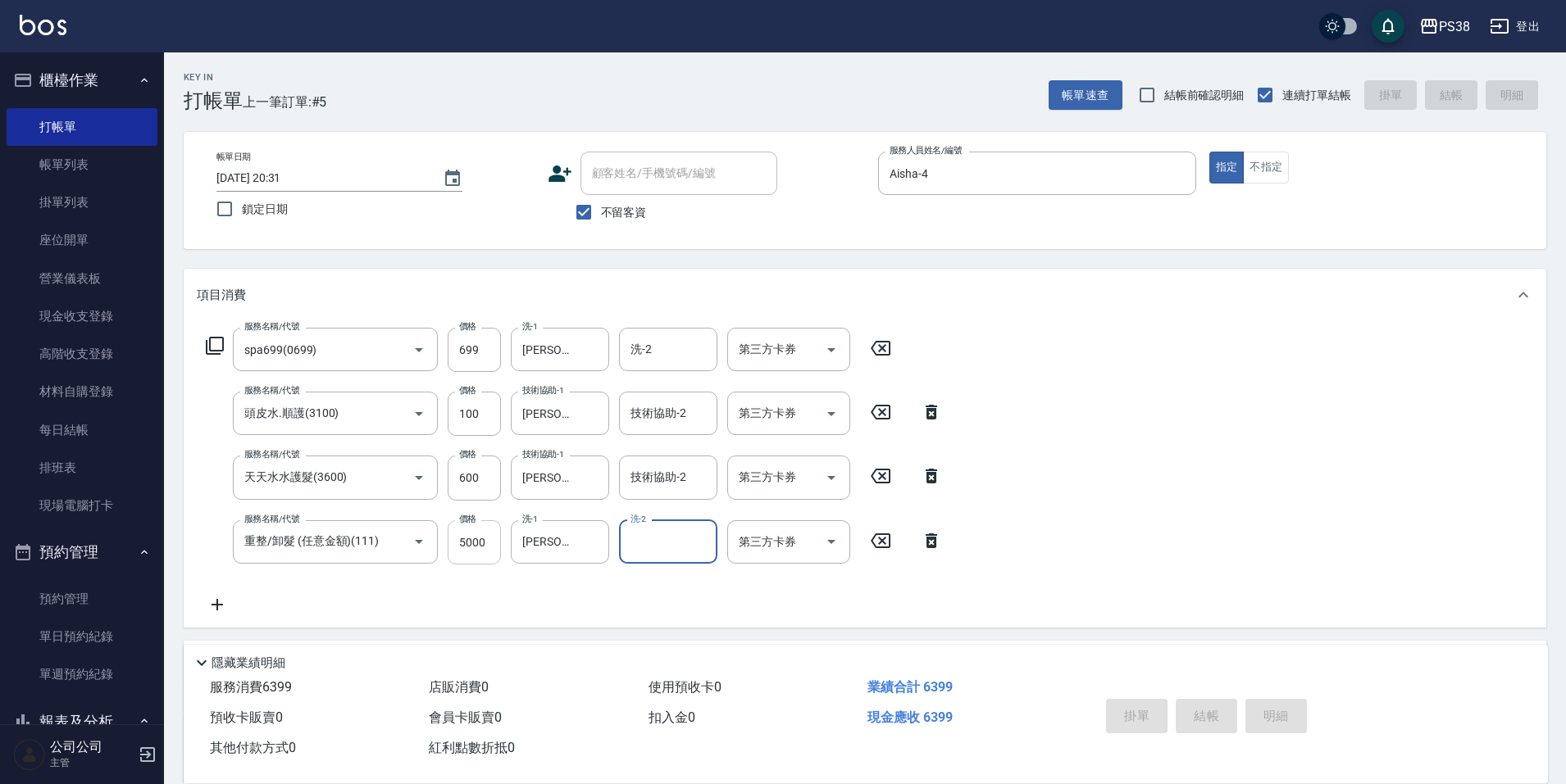
type input "2025/08/12 20:32"
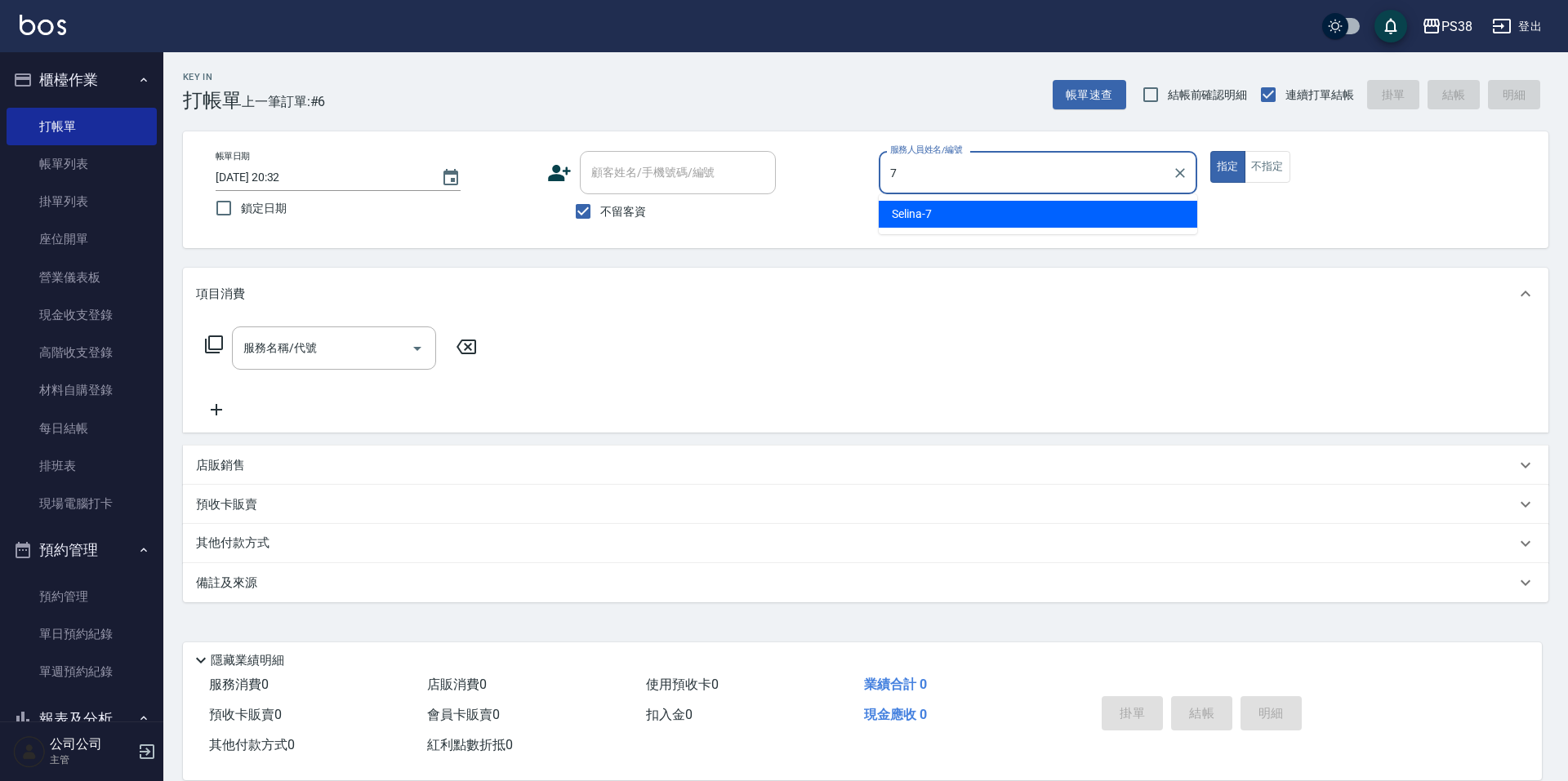
type input "Selina-7"
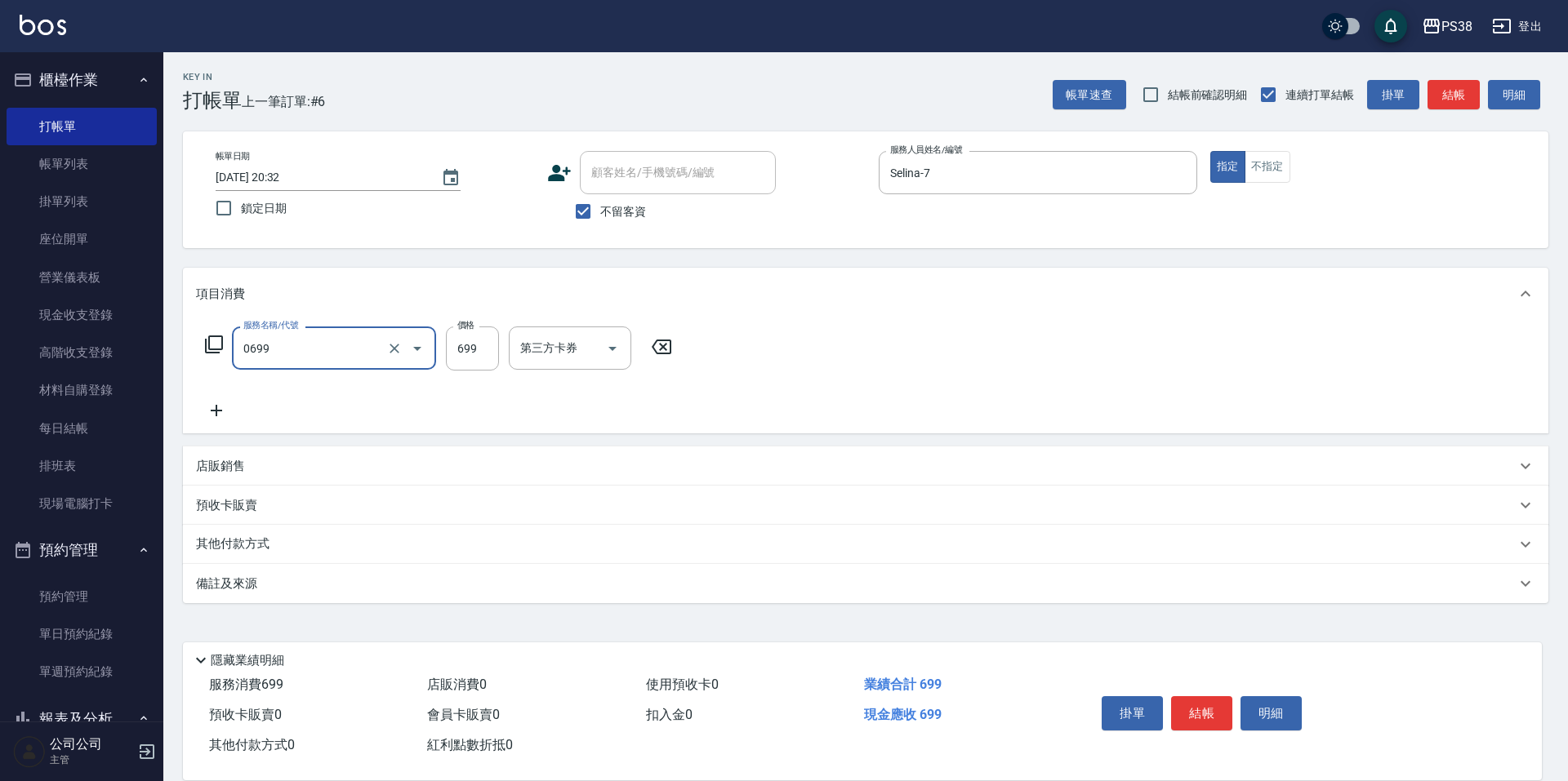
type input "spa699(0699)"
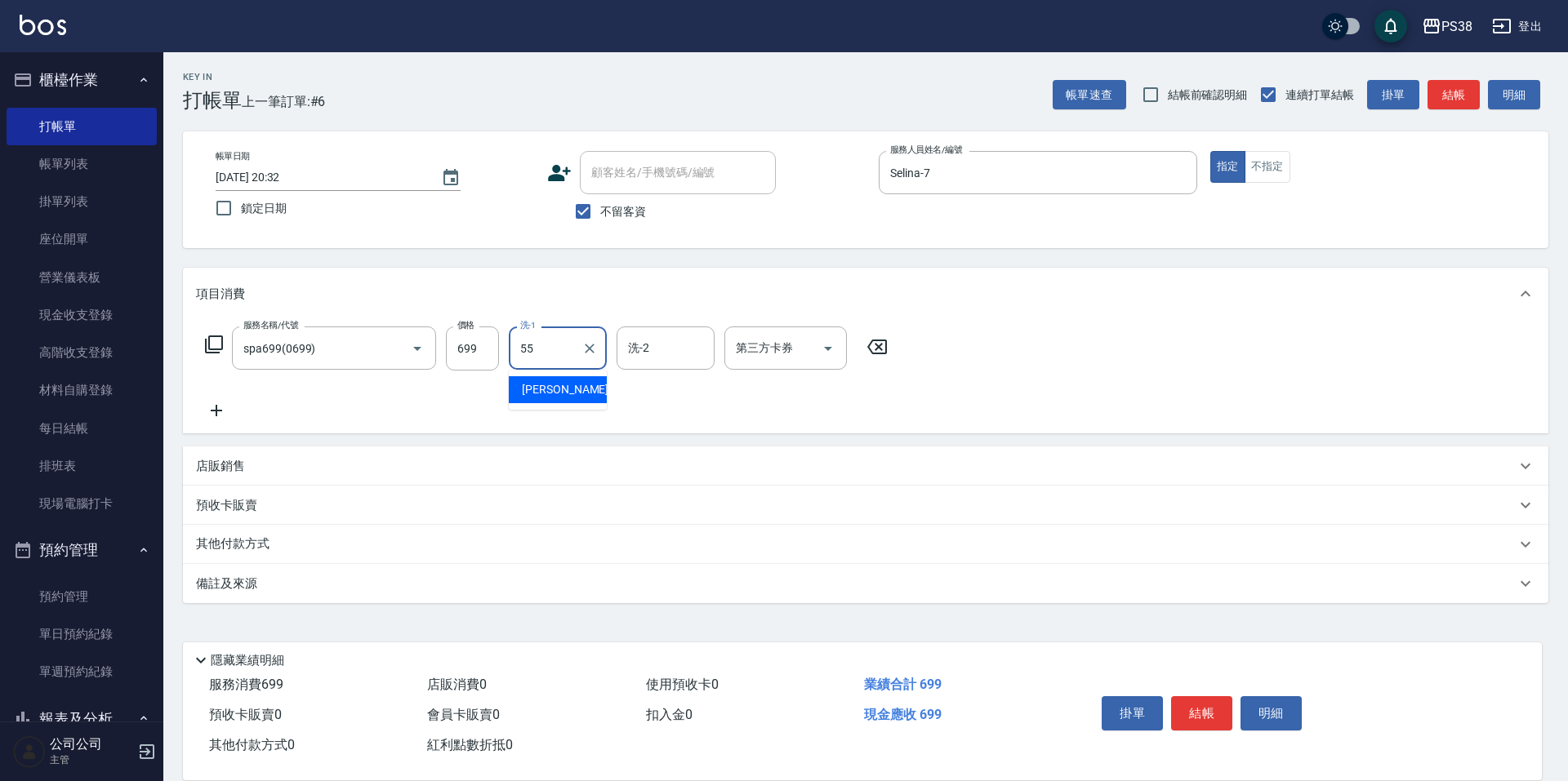
type input "彥丞-55"
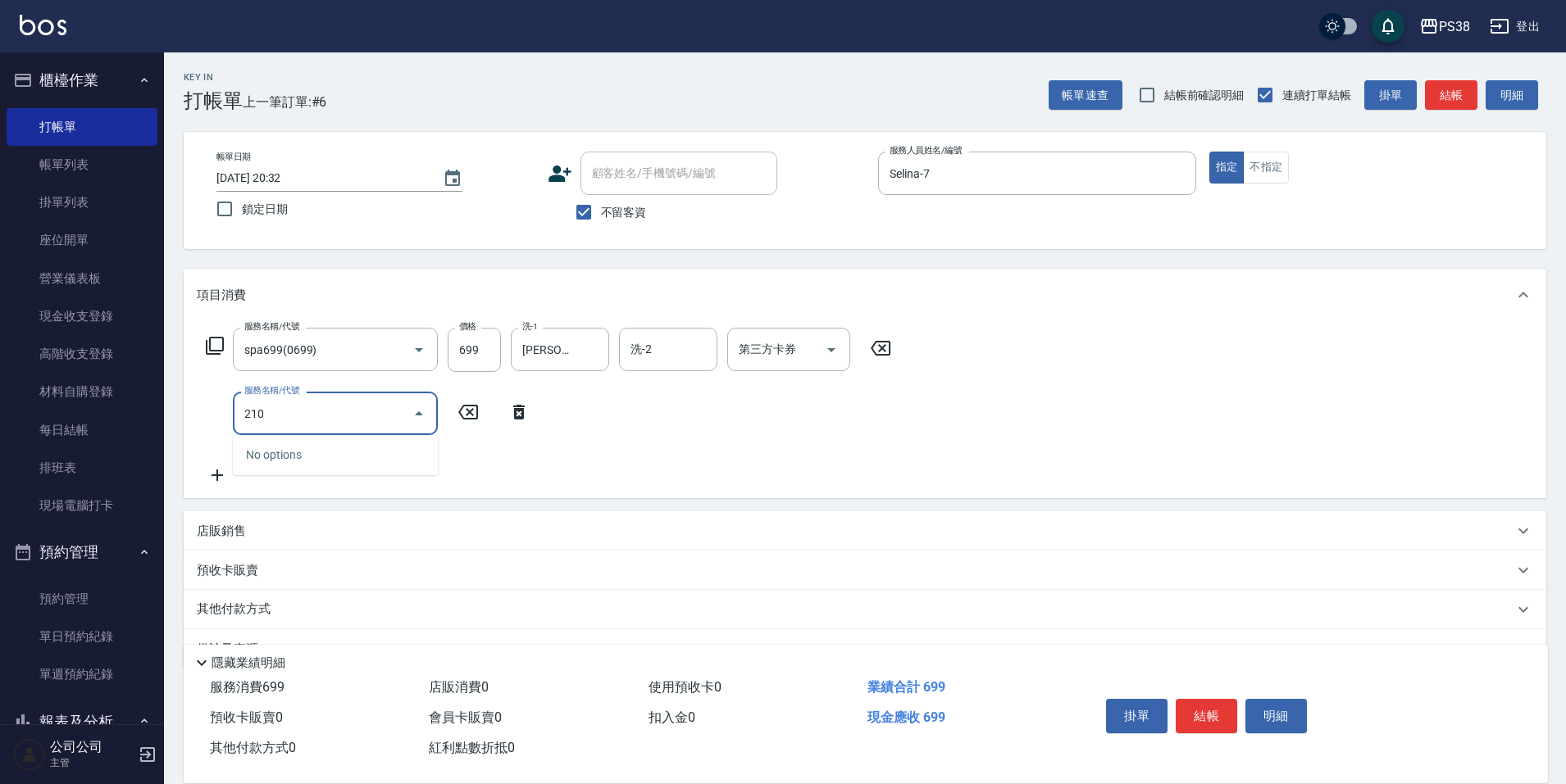
type input "2100"
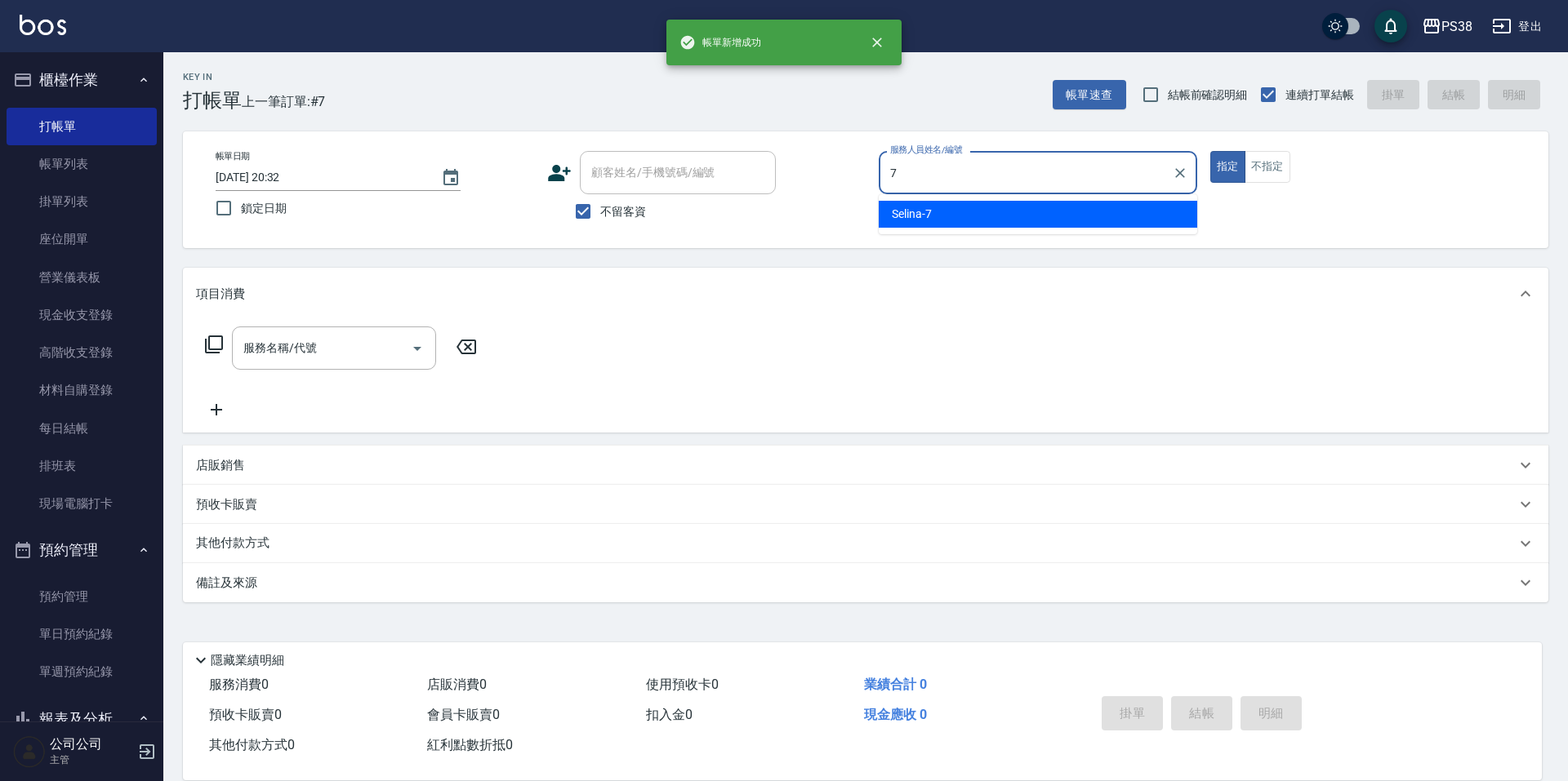
type input "Selina-7"
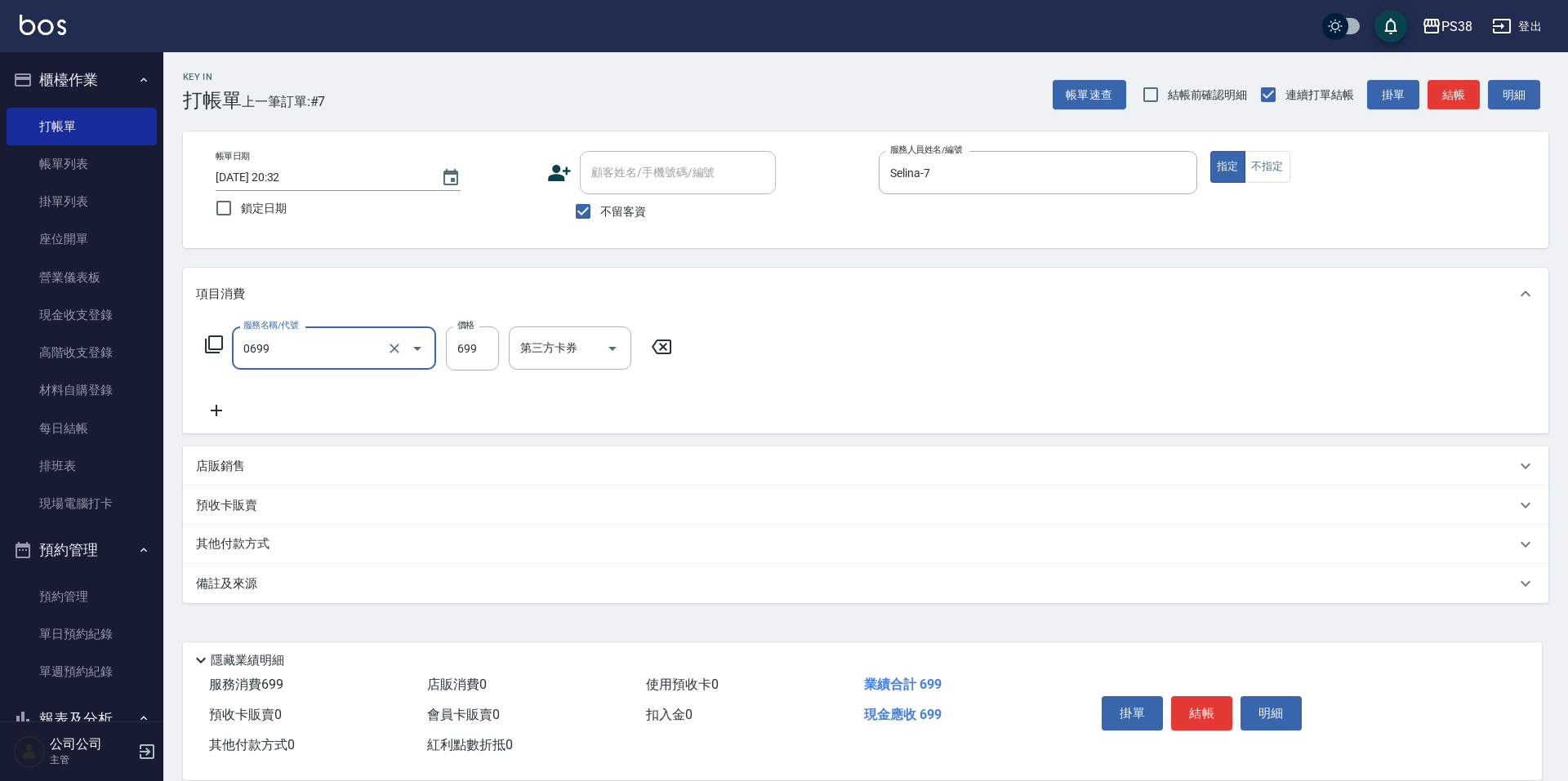
type input "spa699(0699)"
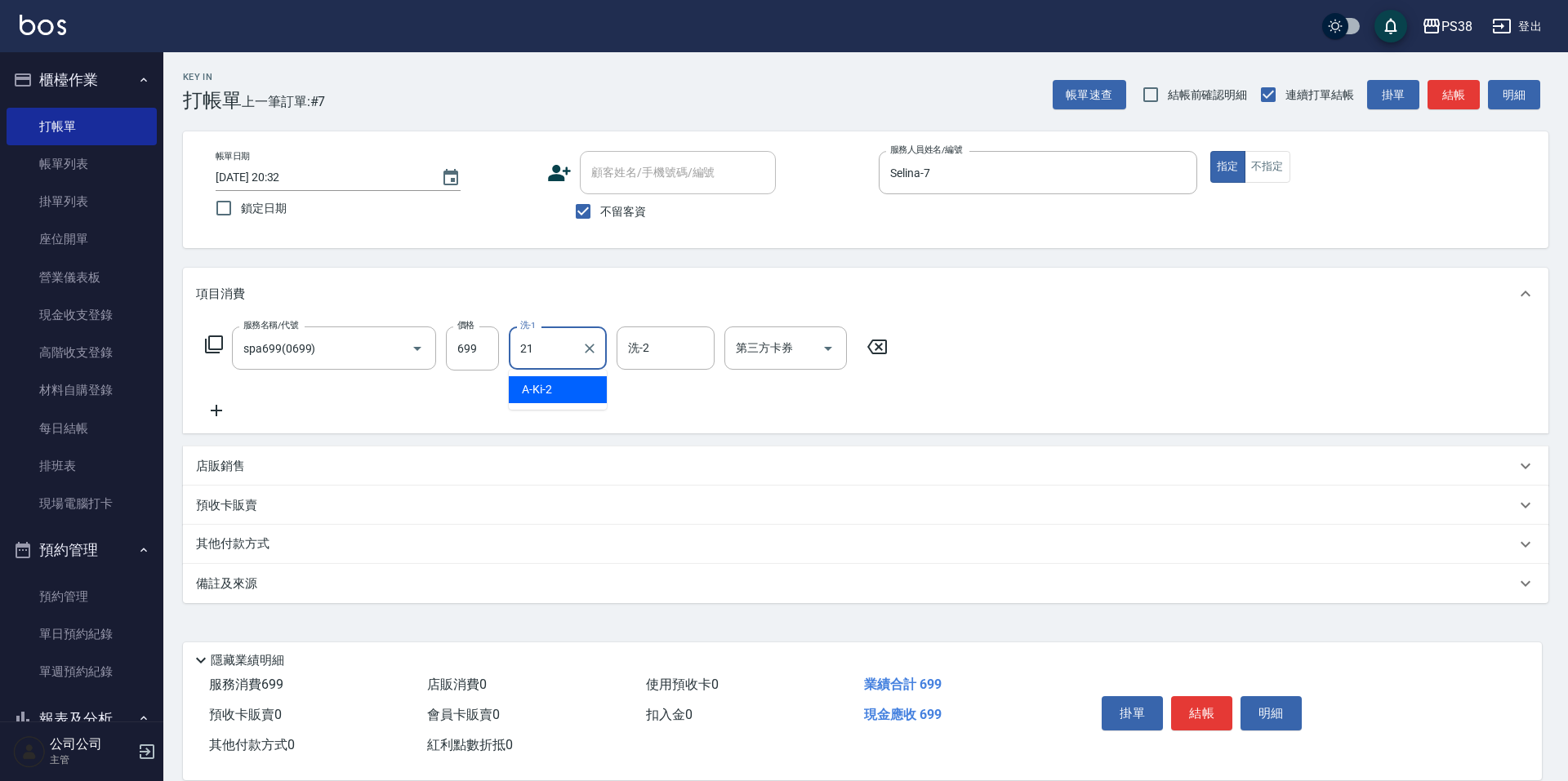
type input "泰迪-21"
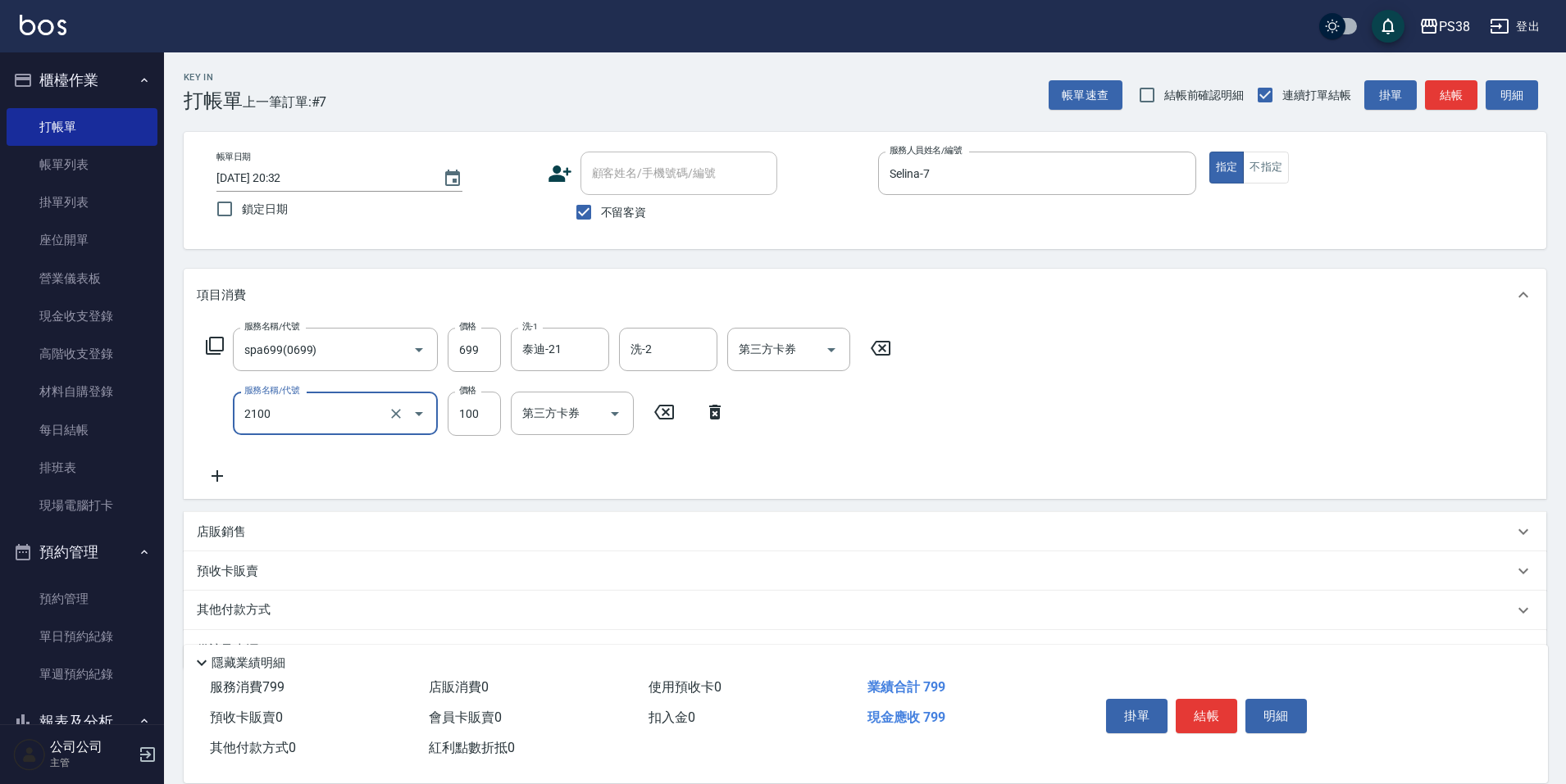
type input "剪髮與造型(任意金額)(2100)"
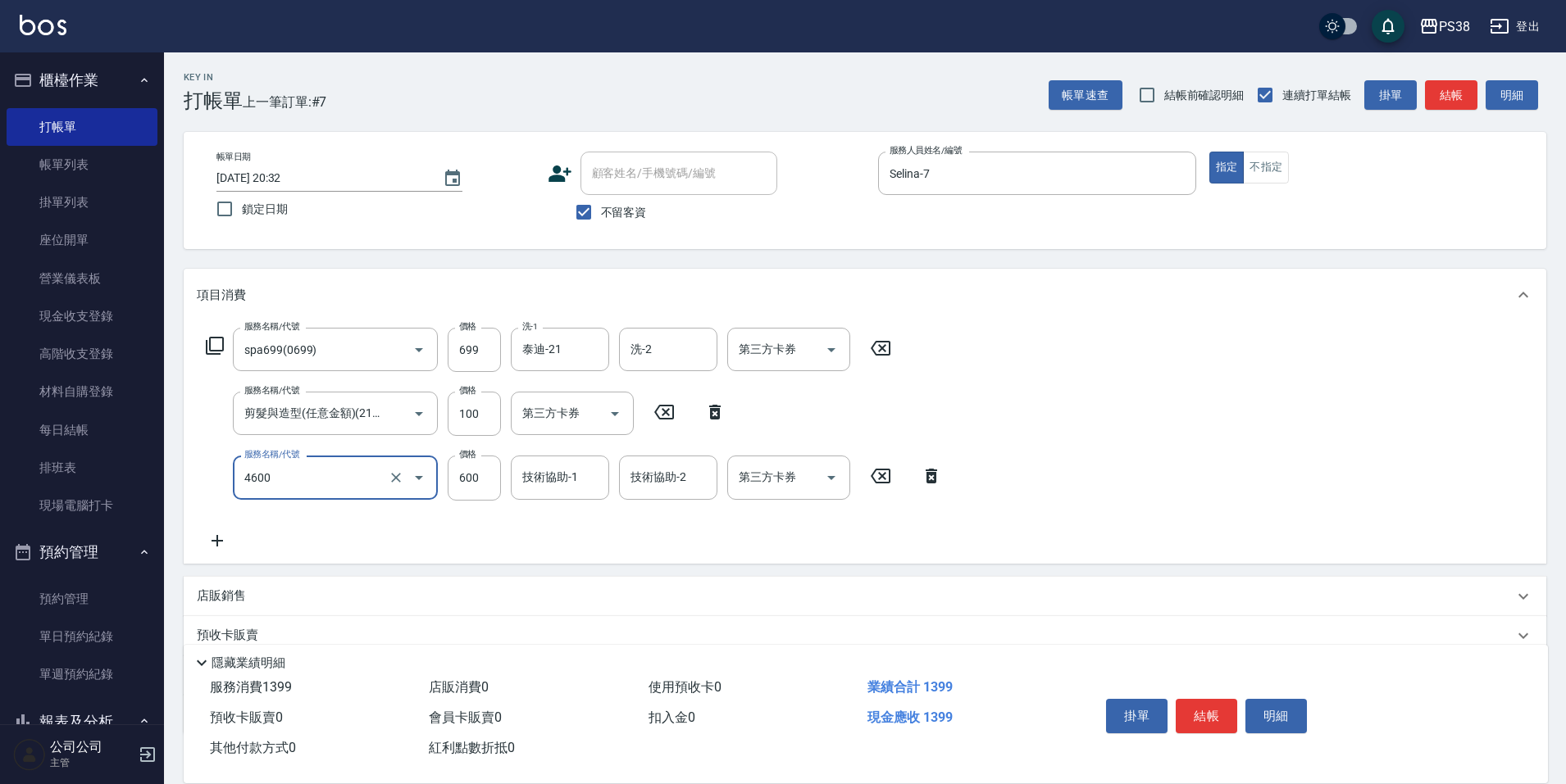
type input "燙髮499-600(任意金額)(4600)"
type input "500"
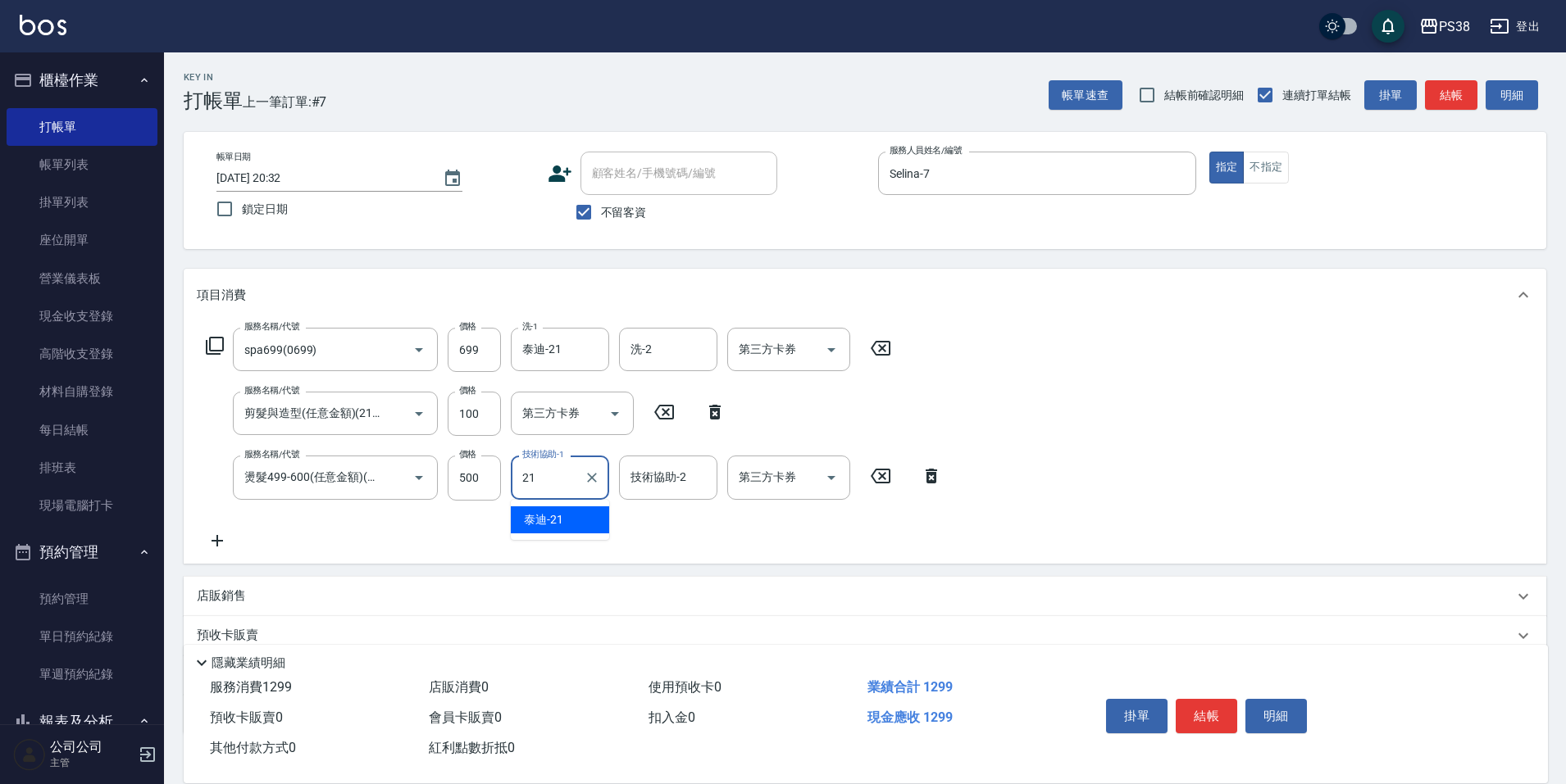
type input "泰迪-21"
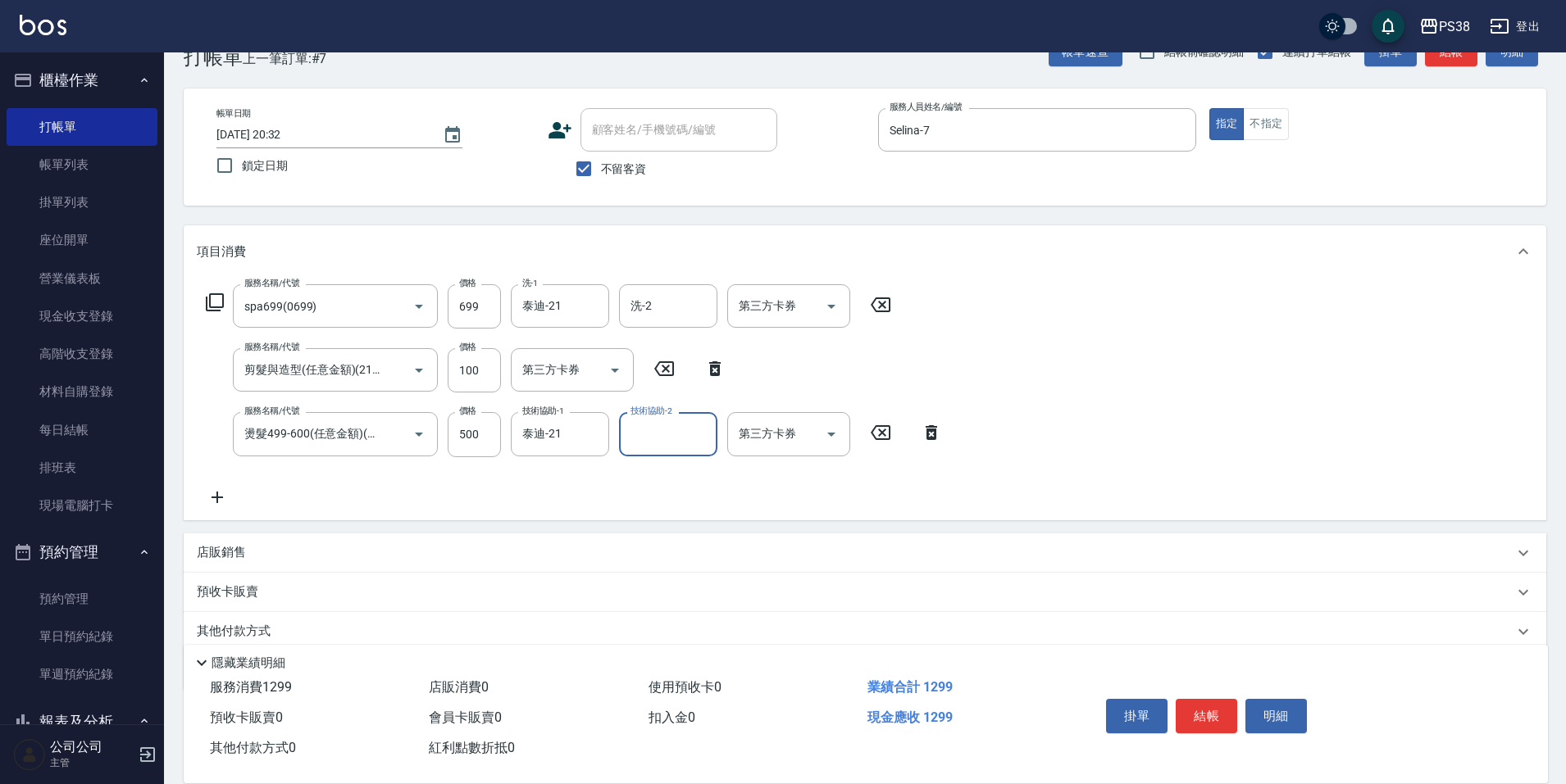
scroll to position [82, 0]
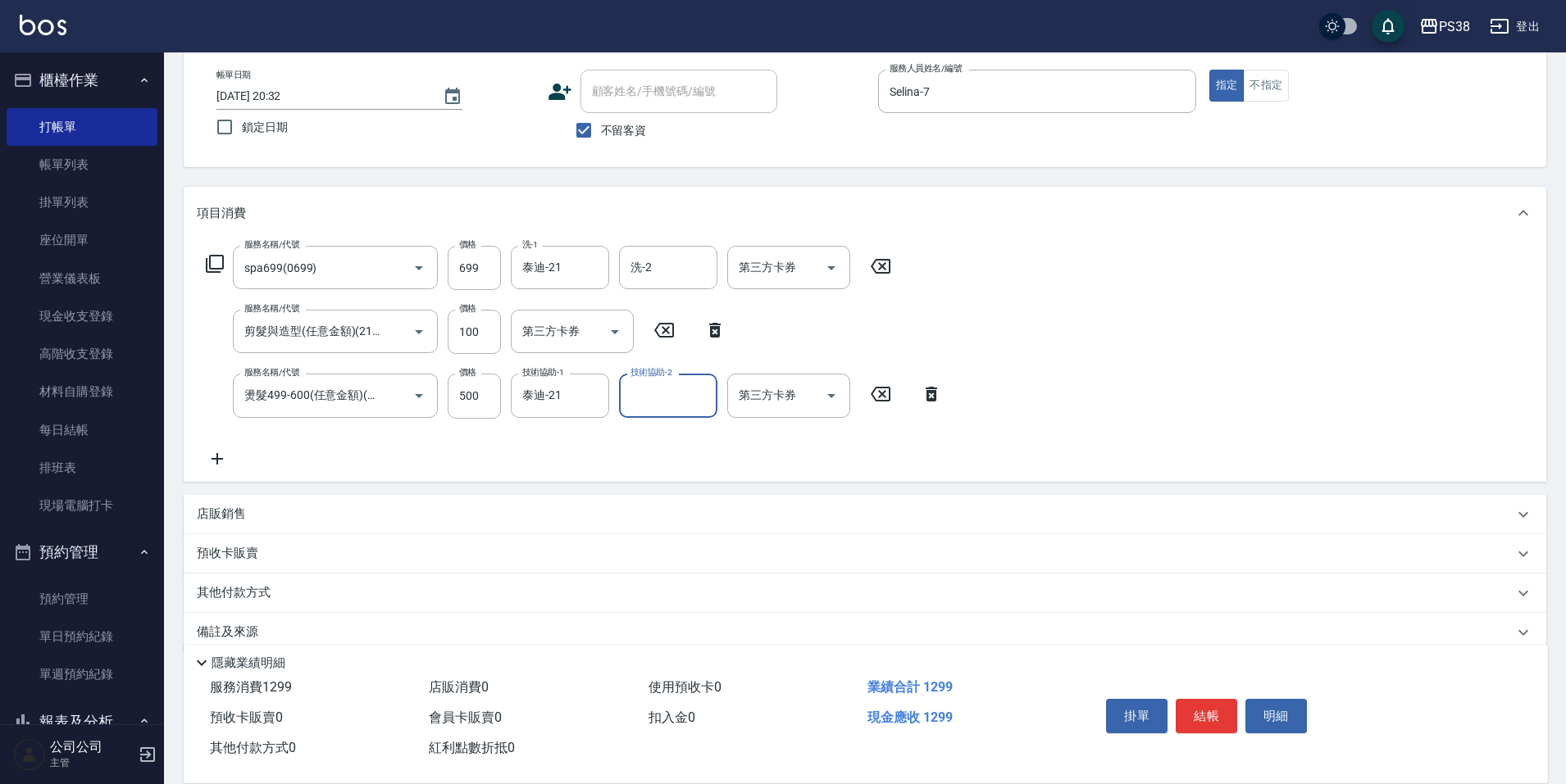
click at [208, 517] on p "店販銷售" at bounding box center [222, 514] width 49 height 17
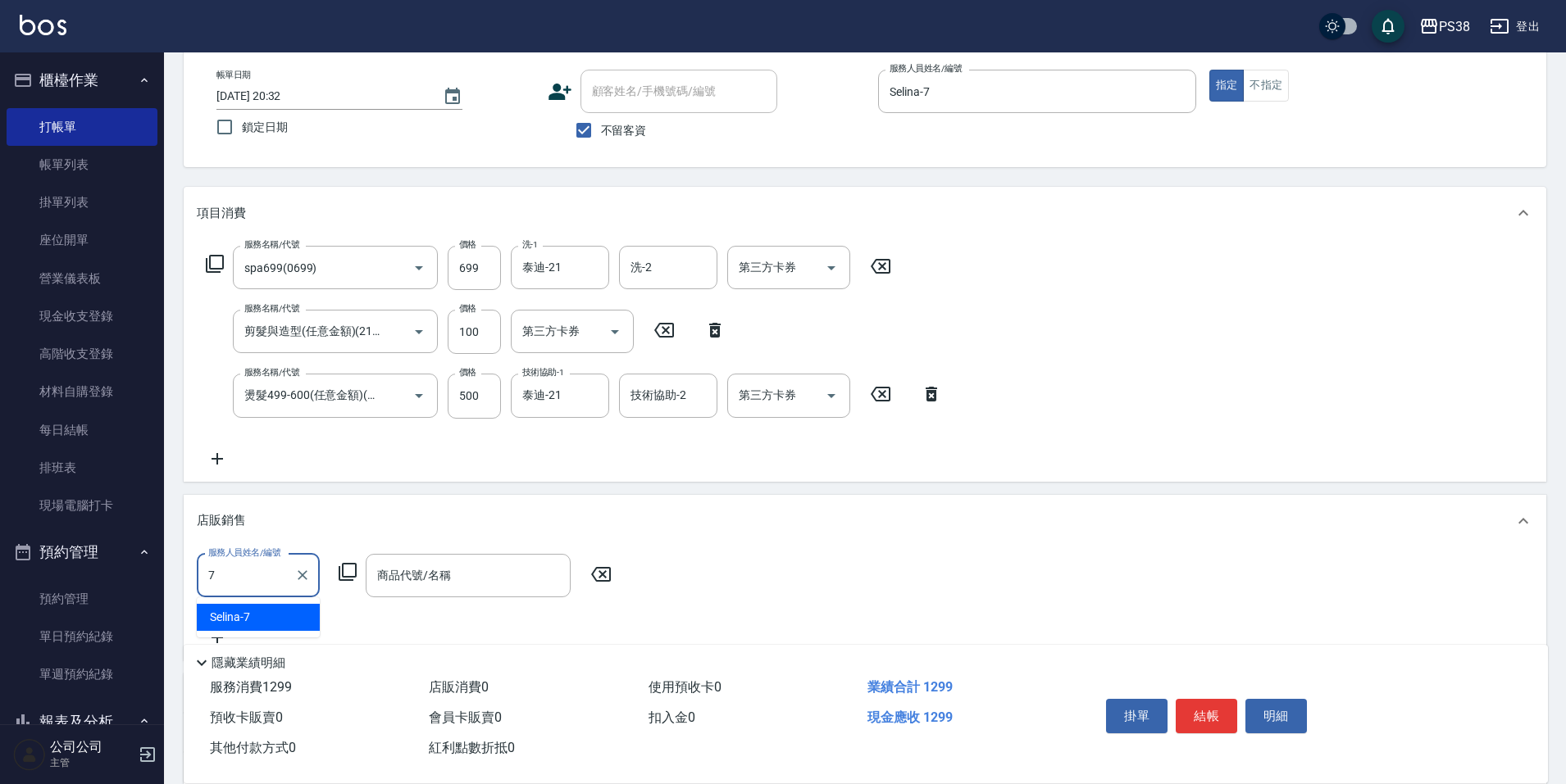
type input "Selina-7"
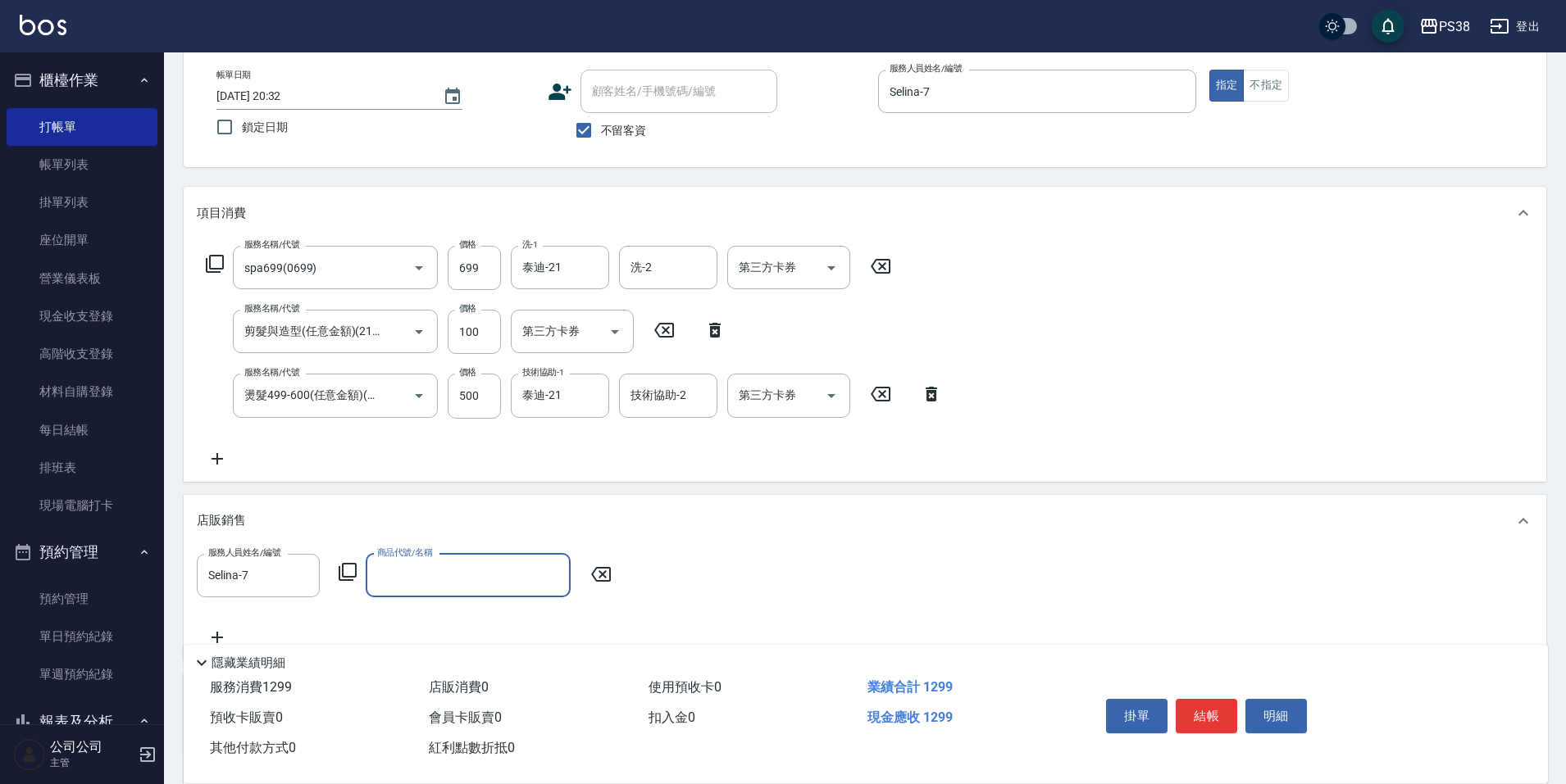
click at [390, 613] on div "服務人員姓名/編號 Selina-7 服務人員姓名/編號 商品代號/名稱 商品代號/名稱" at bounding box center [865, 600] width 1336 height 94
click at [419, 565] on div "商品代號/名稱 商品代號/名稱" at bounding box center [468, 575] width 205 height 43
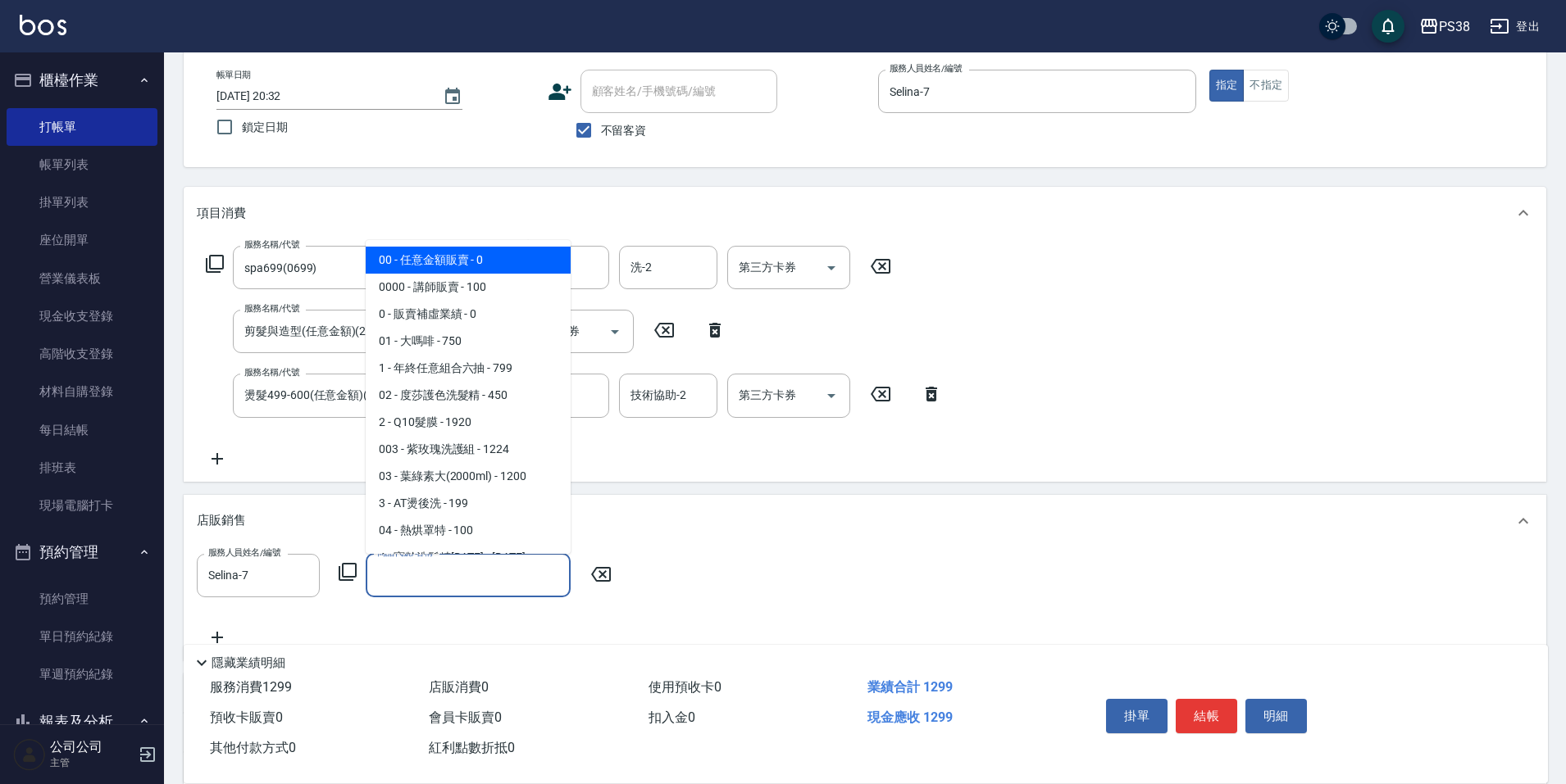
click at [462, 258] on span "00 - 任意金額販賣 - 0" at bounding box center [468, 260] width 205 height 27
type input "任意金額販賣"
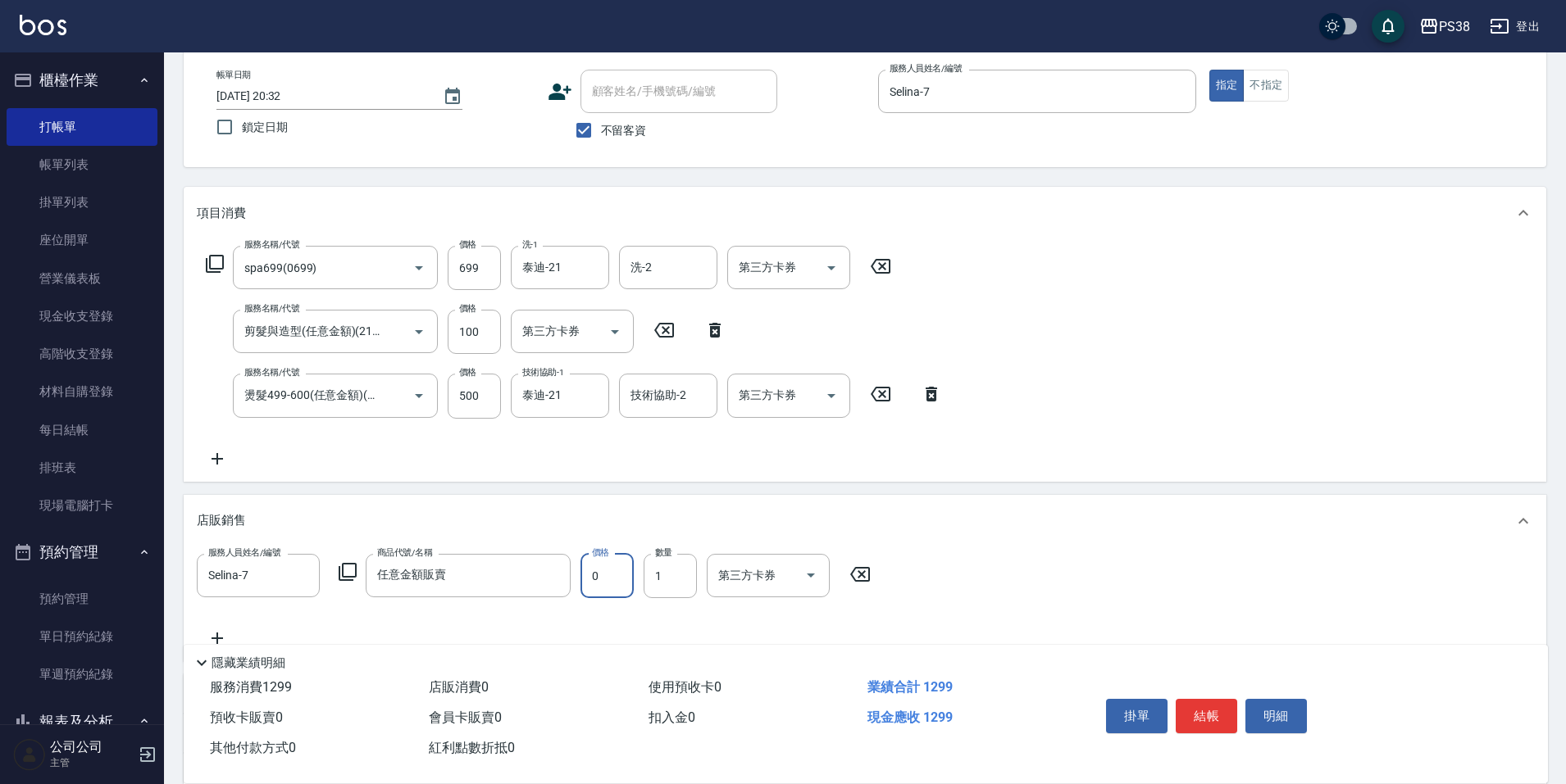
click at [597, 581] on input "0" at bounding box center [607, 576] width 53 height 44
type input "612"
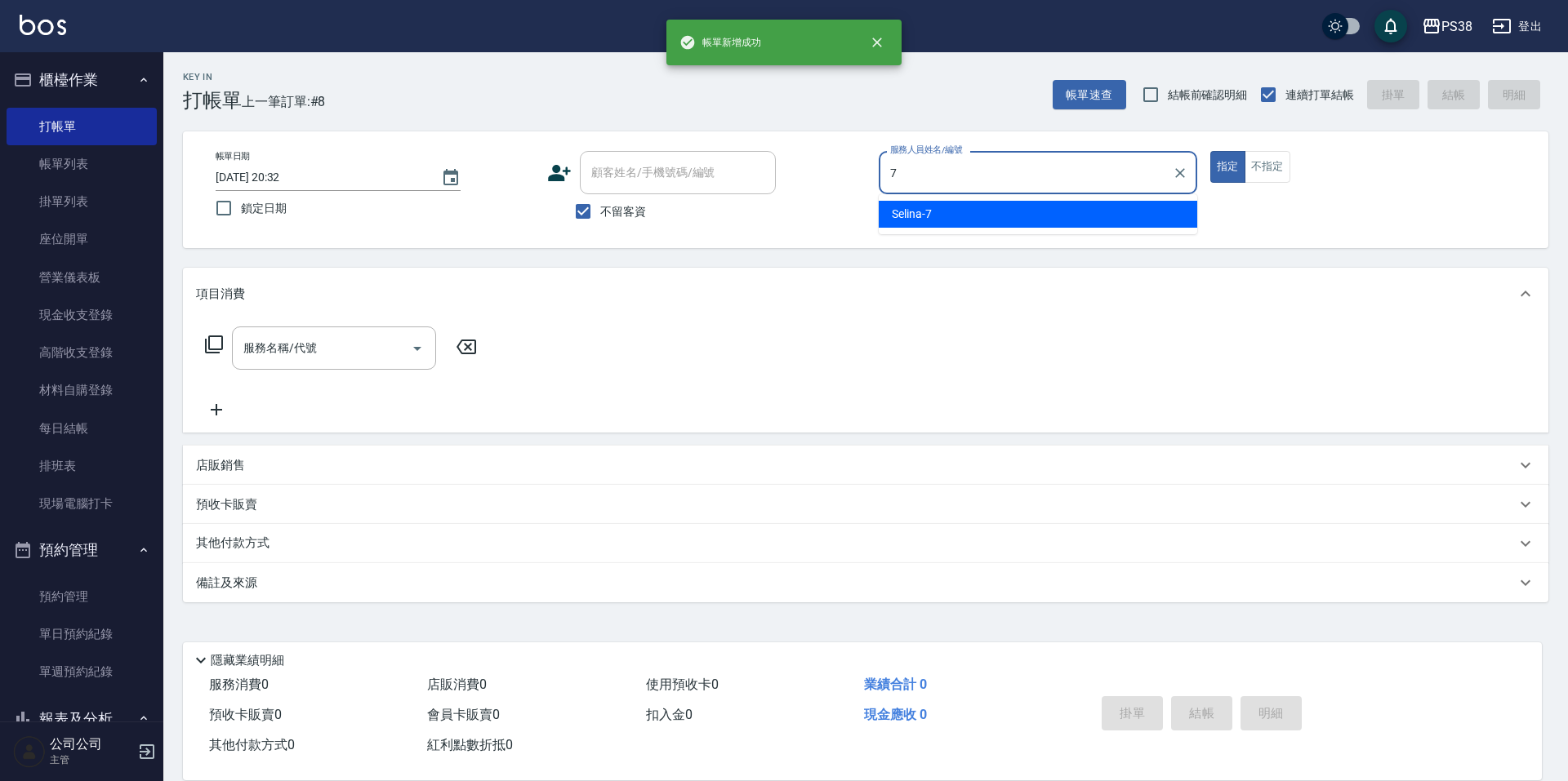
type input "Selina-7"
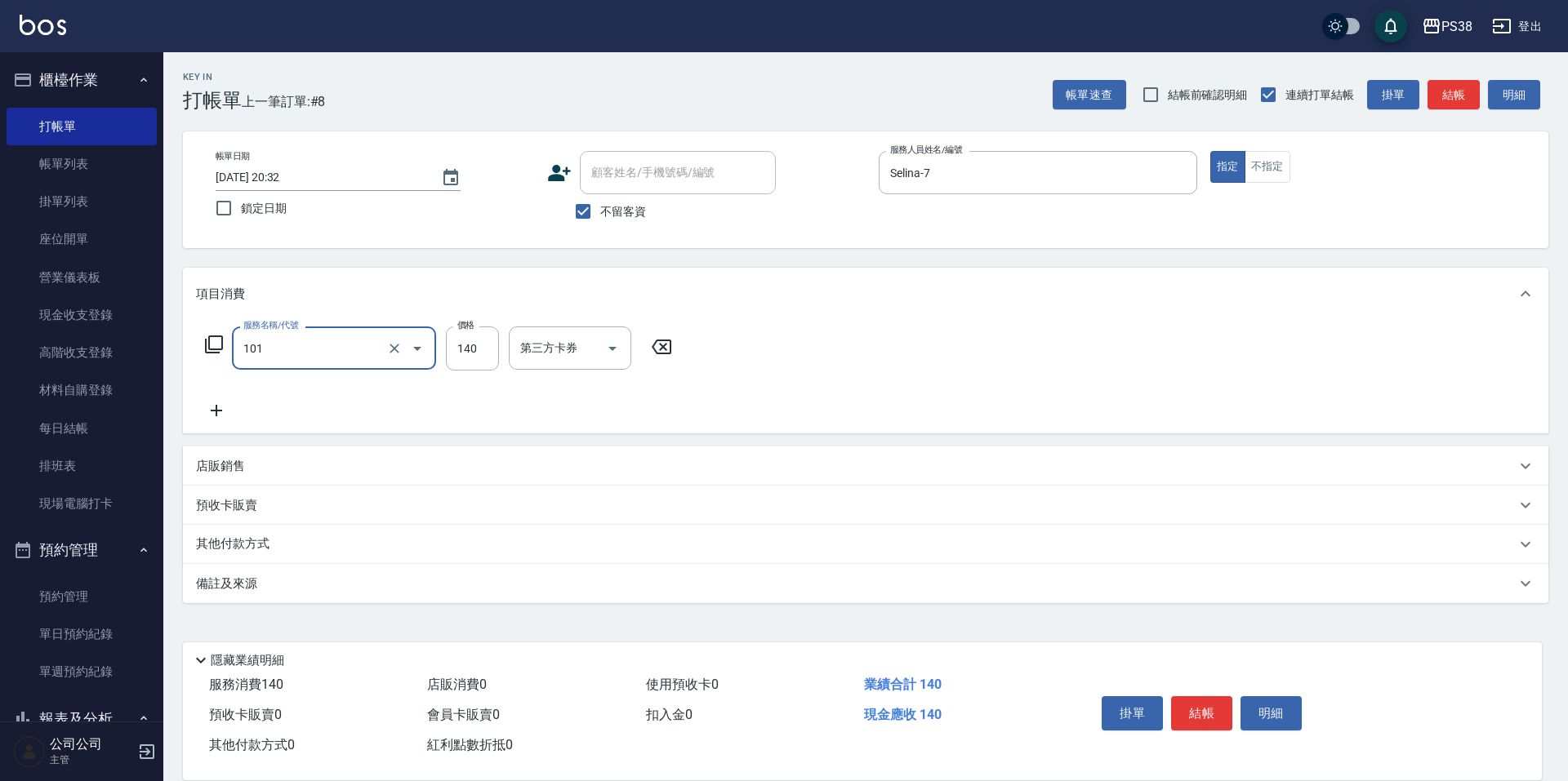
type input "洗髮(101)"
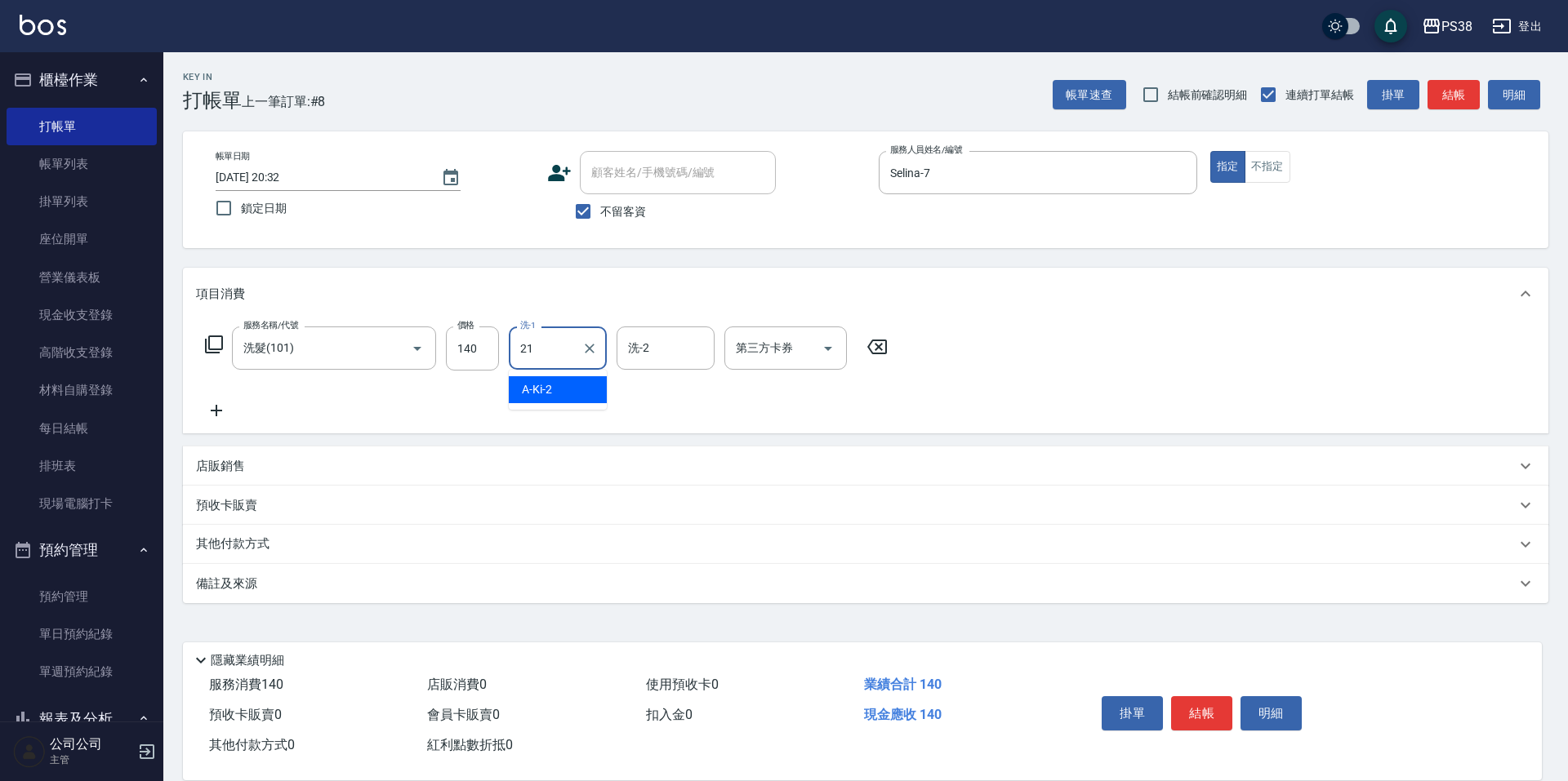
type input "泰迪-21"
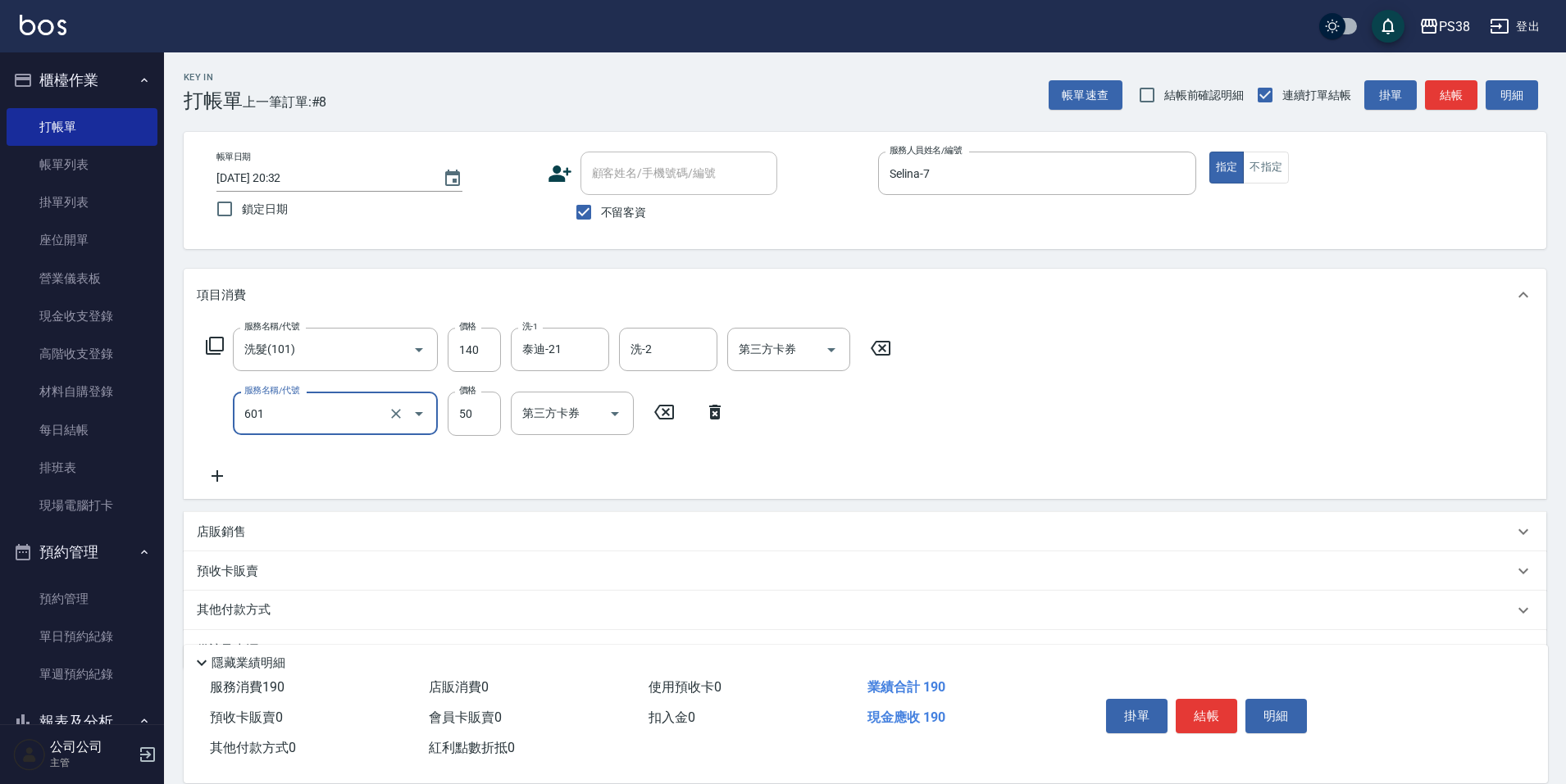
type input "精油50(601)"
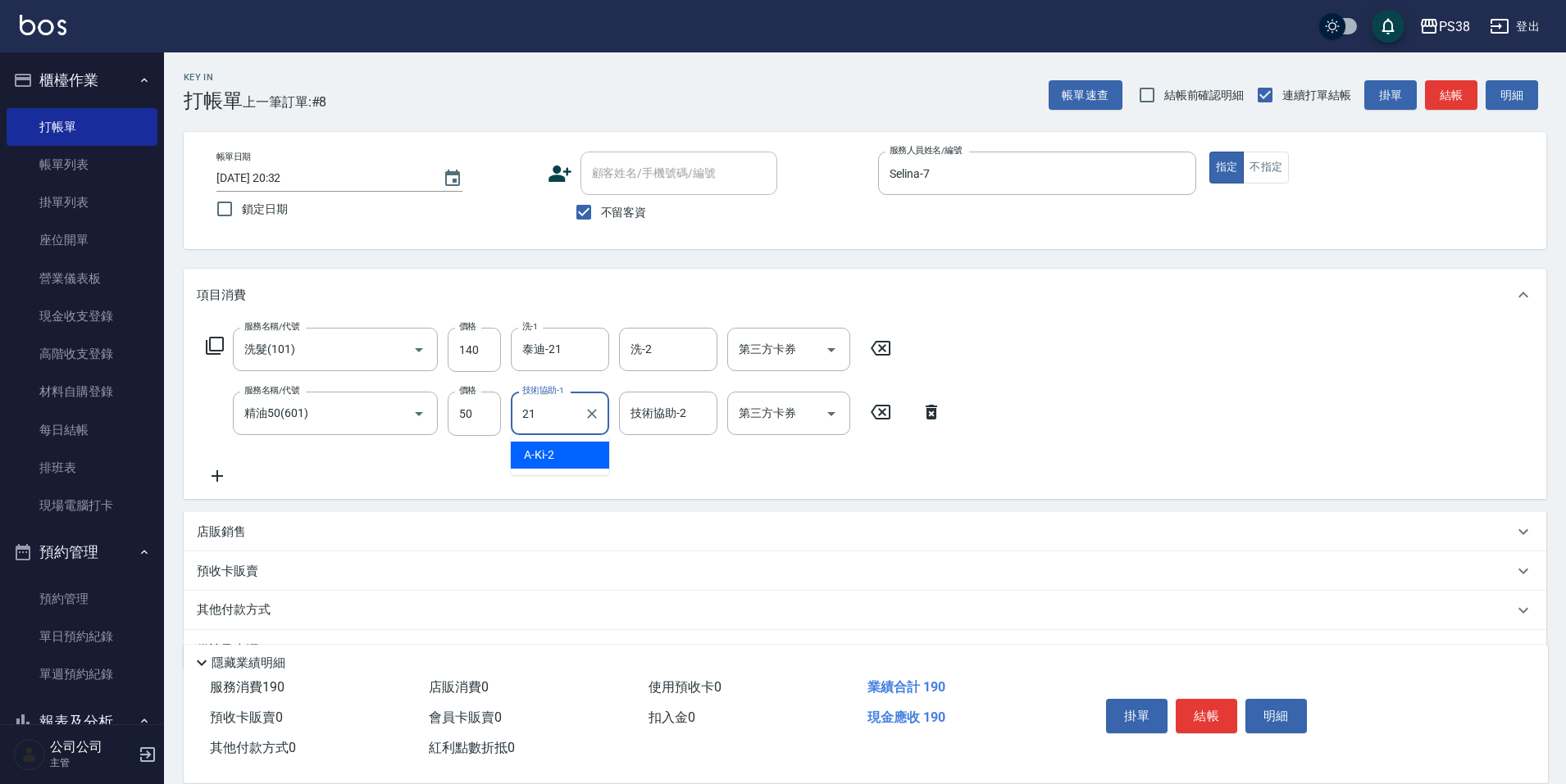
type input "泰迪-21"
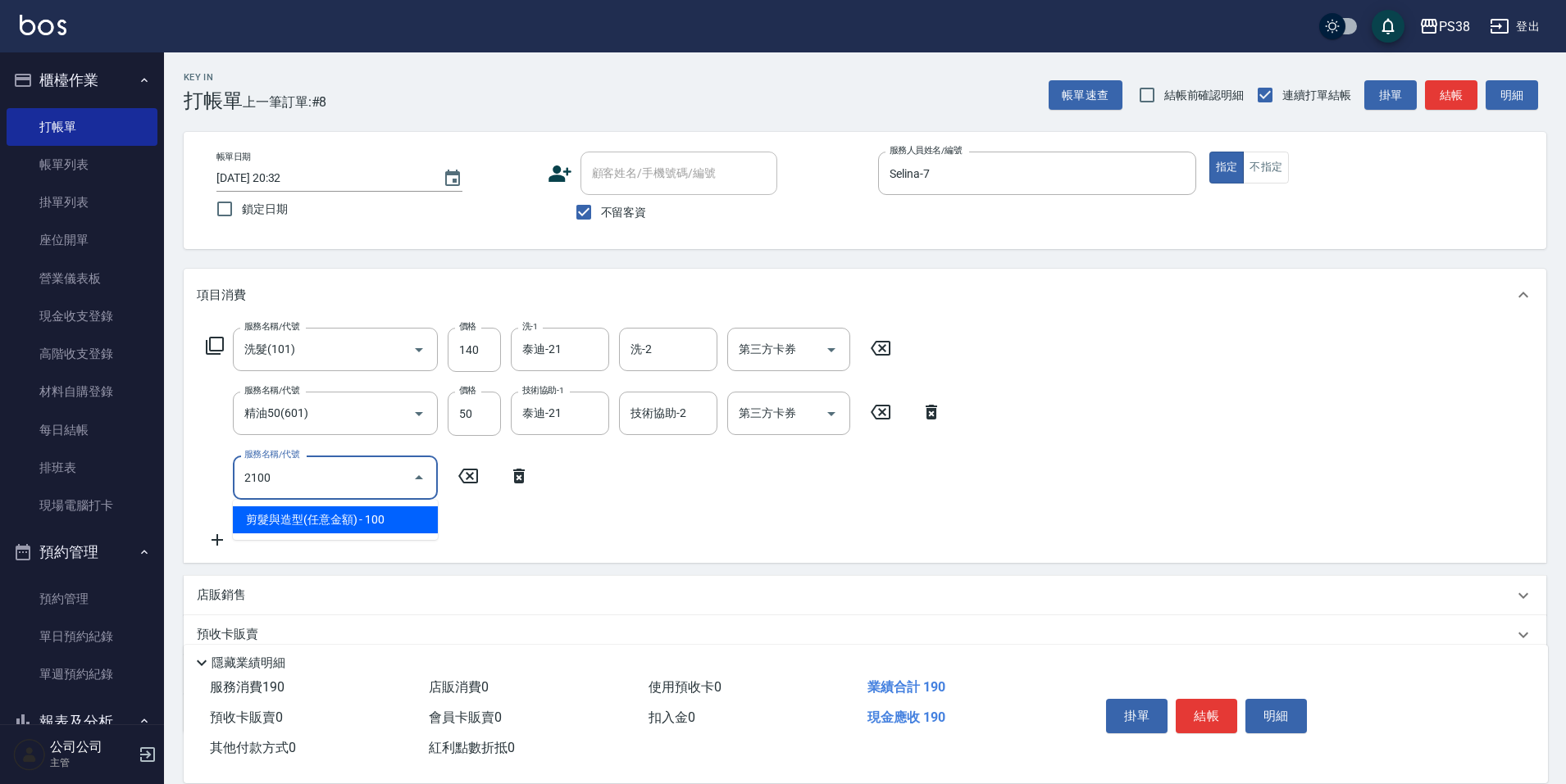
type input "剪髮與造型(任意金額)(2100)"
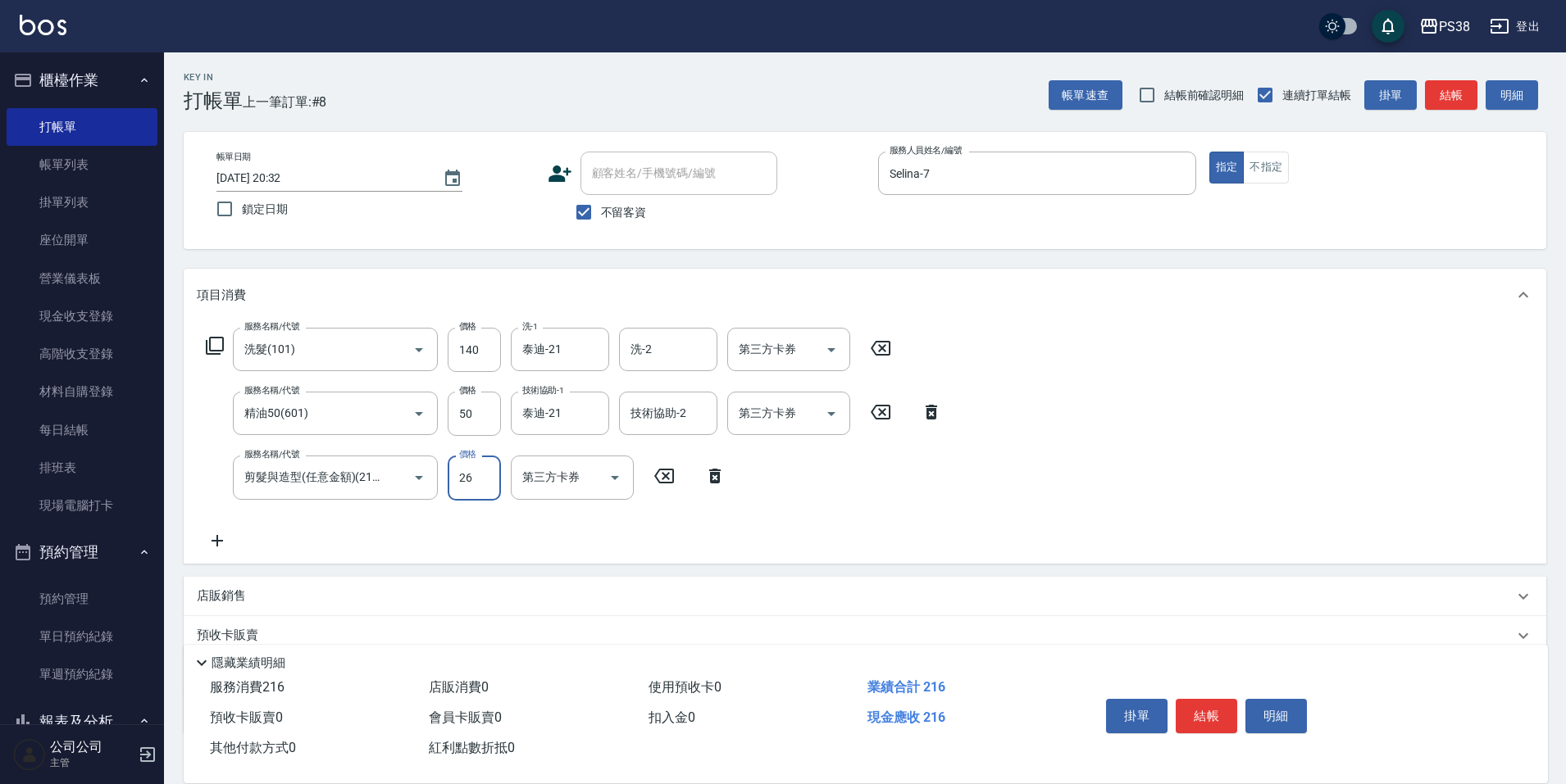
type input "260"
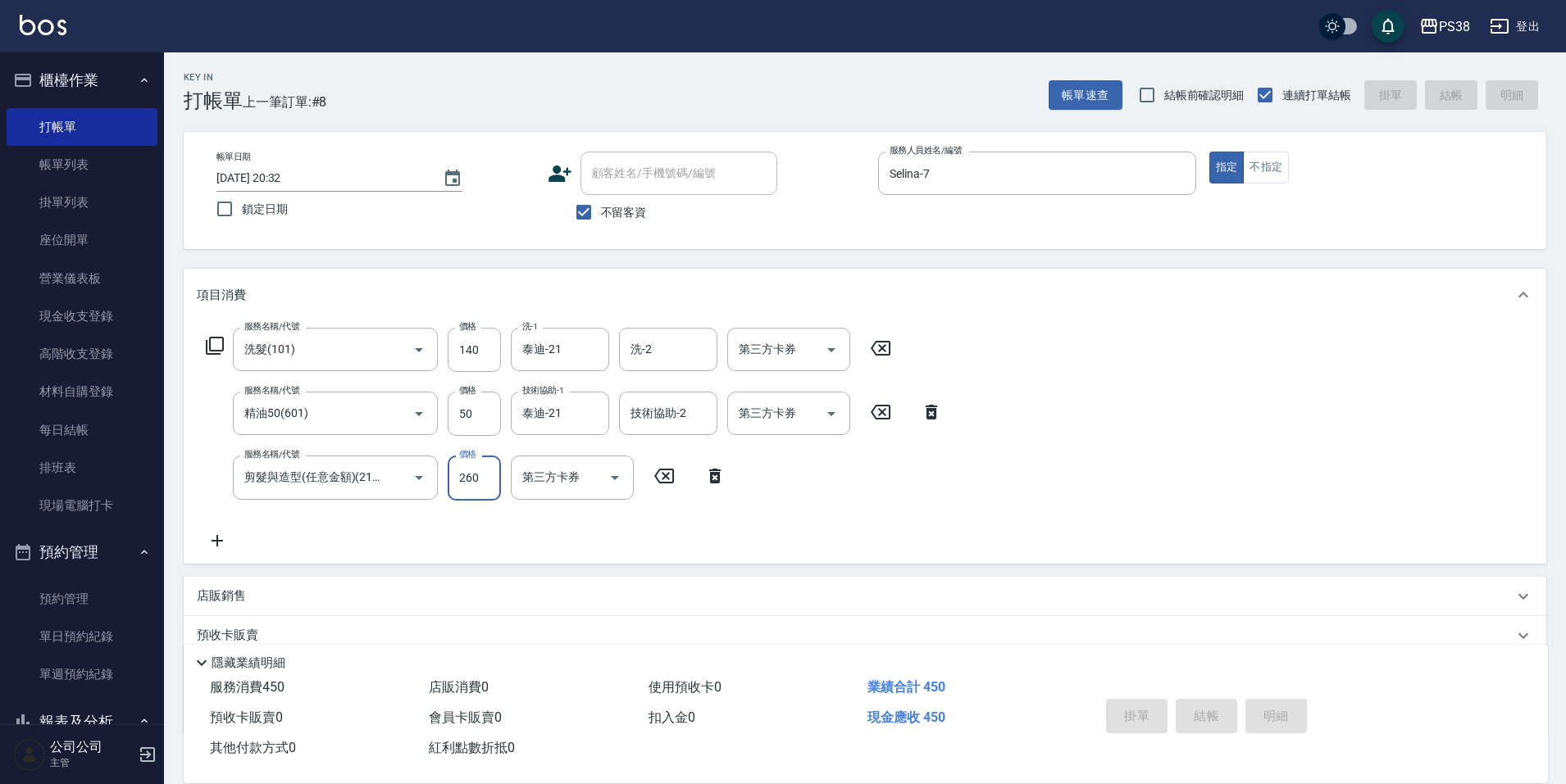
type input "2025/08/12 20:33"
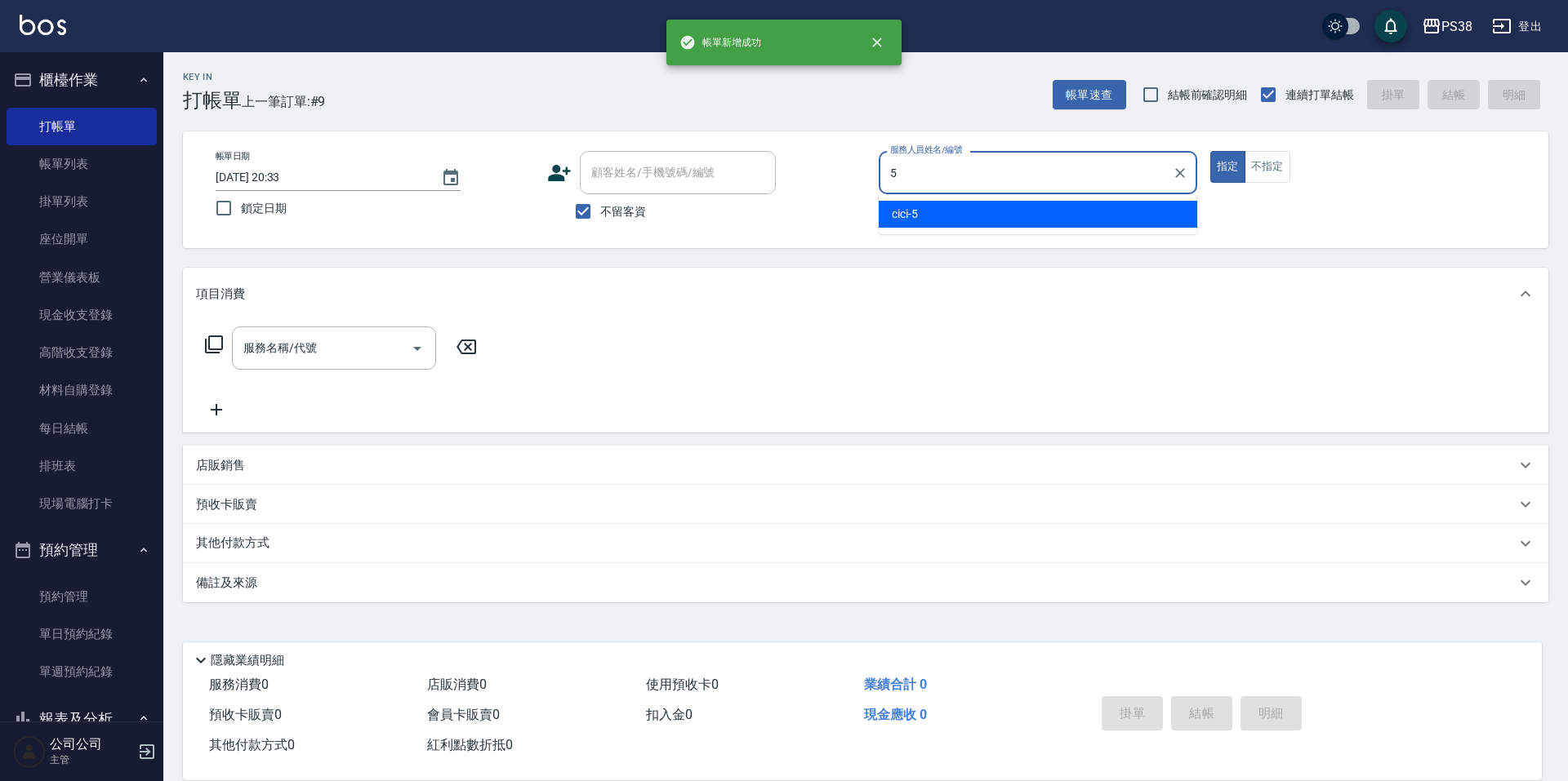
type input "cici-5"
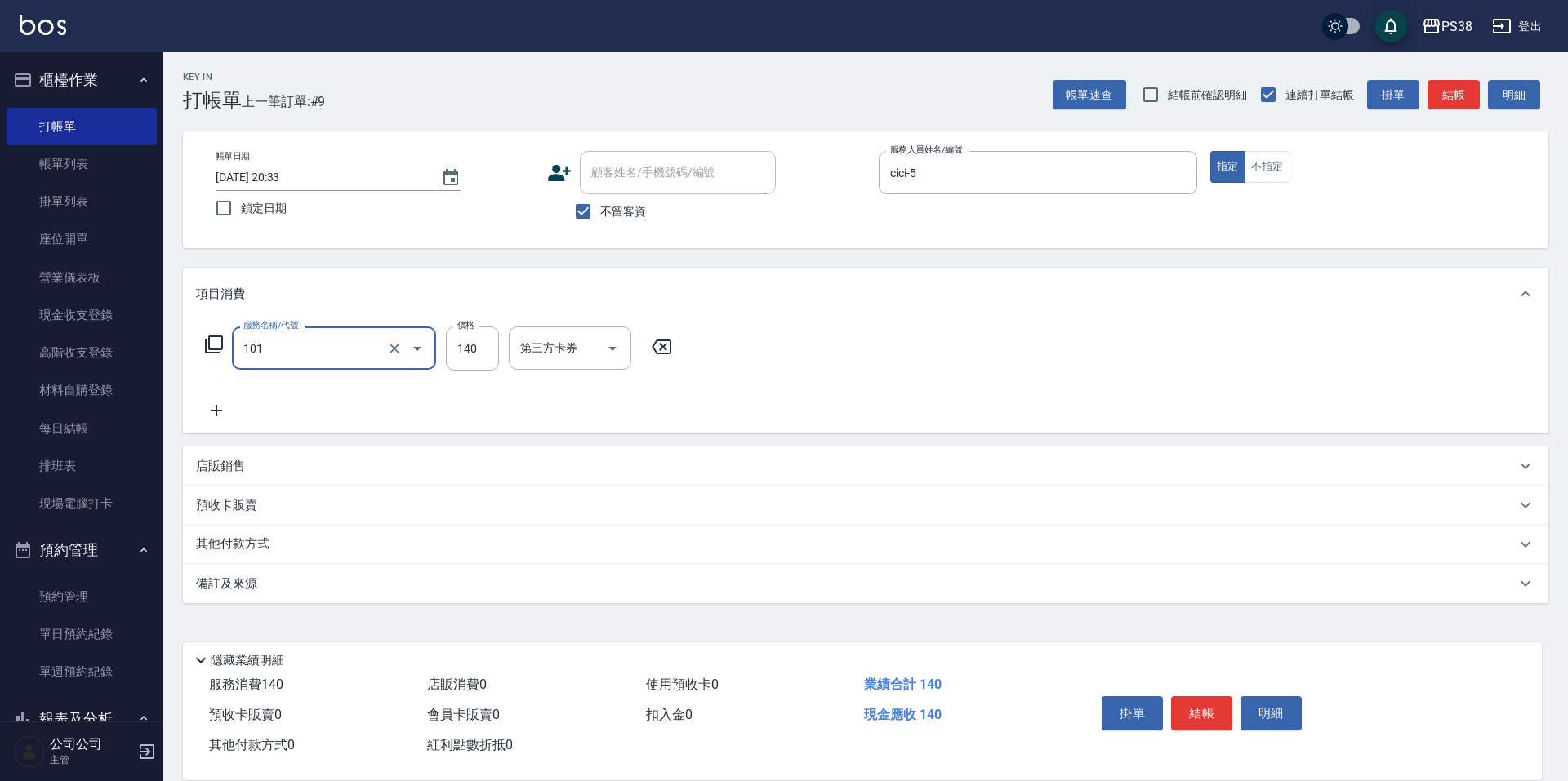
type input "洗髮(101)"
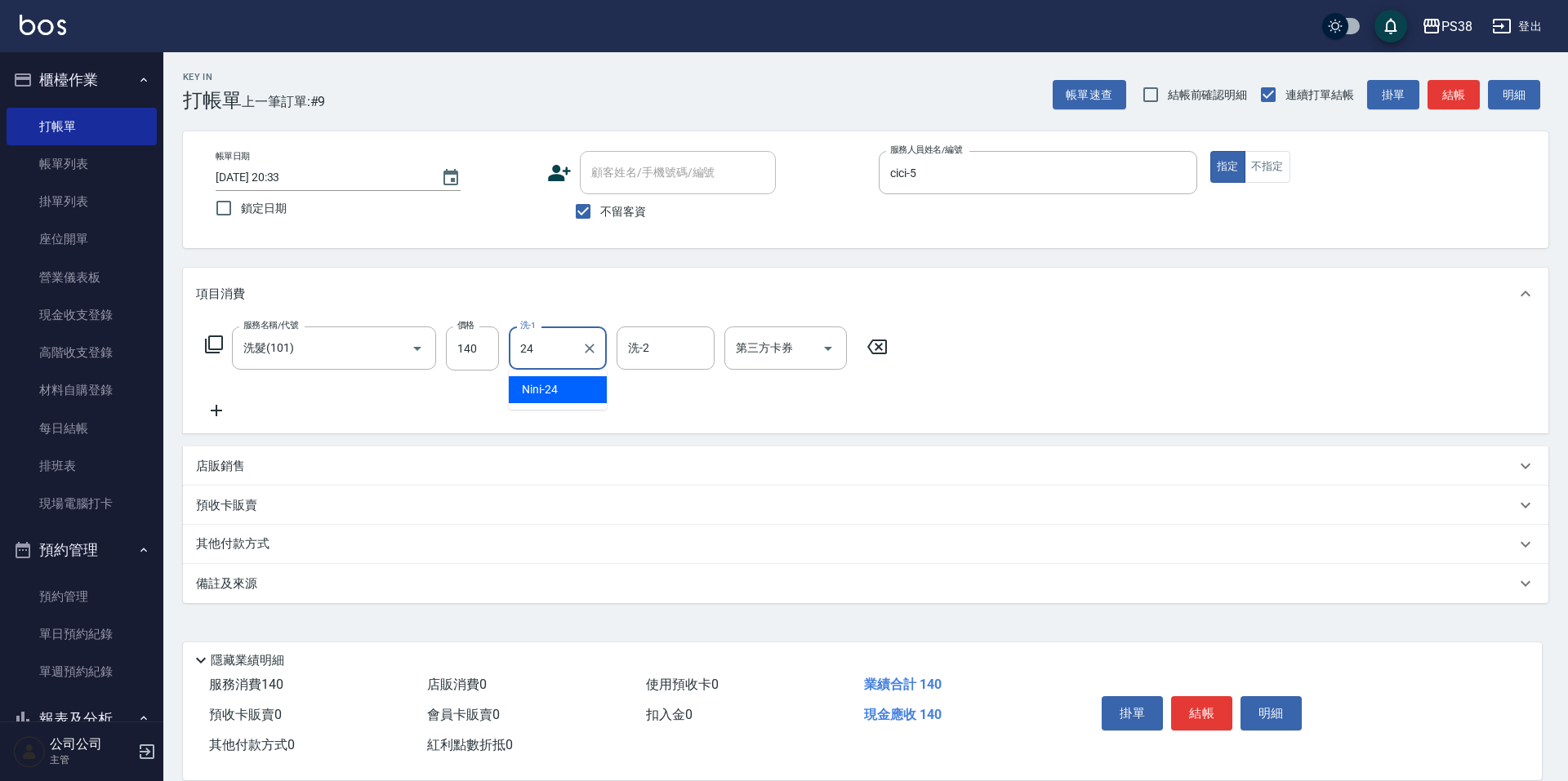
type input "Nini-24"
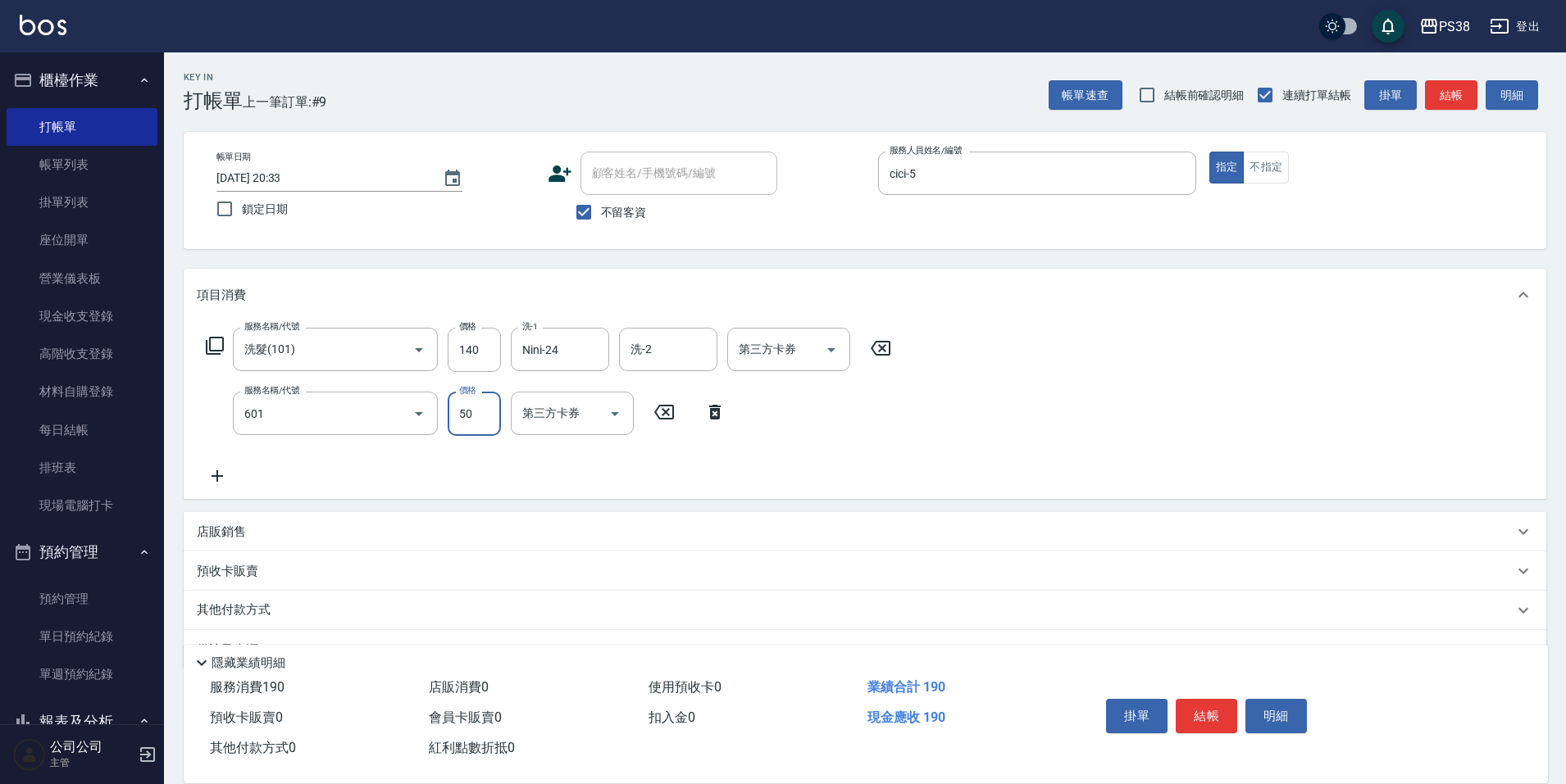
type input "精油50(601)"
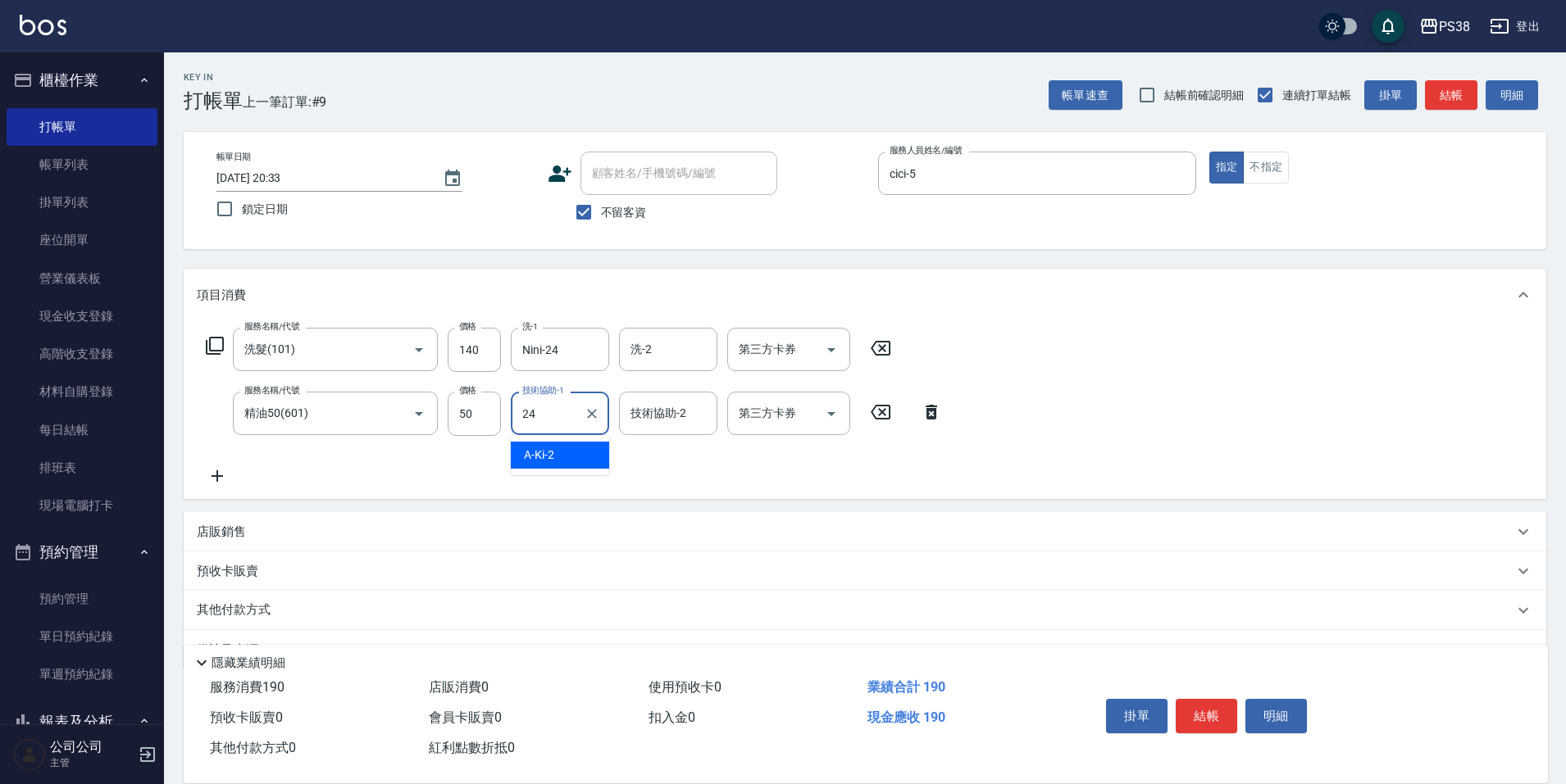
type input "Nini-24"
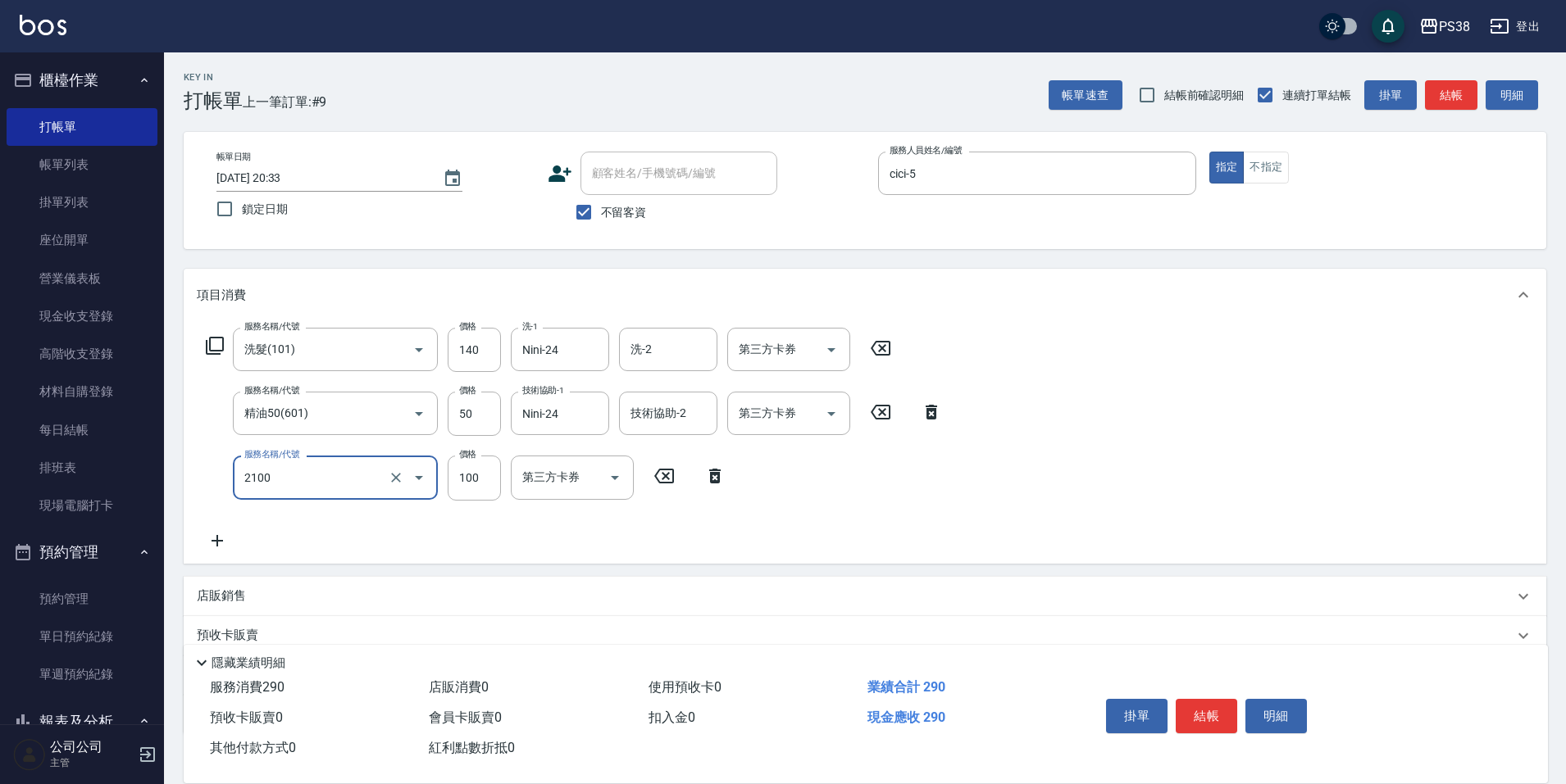
type input "剪髮與造型(任意金額)(2100)"
type input "170"
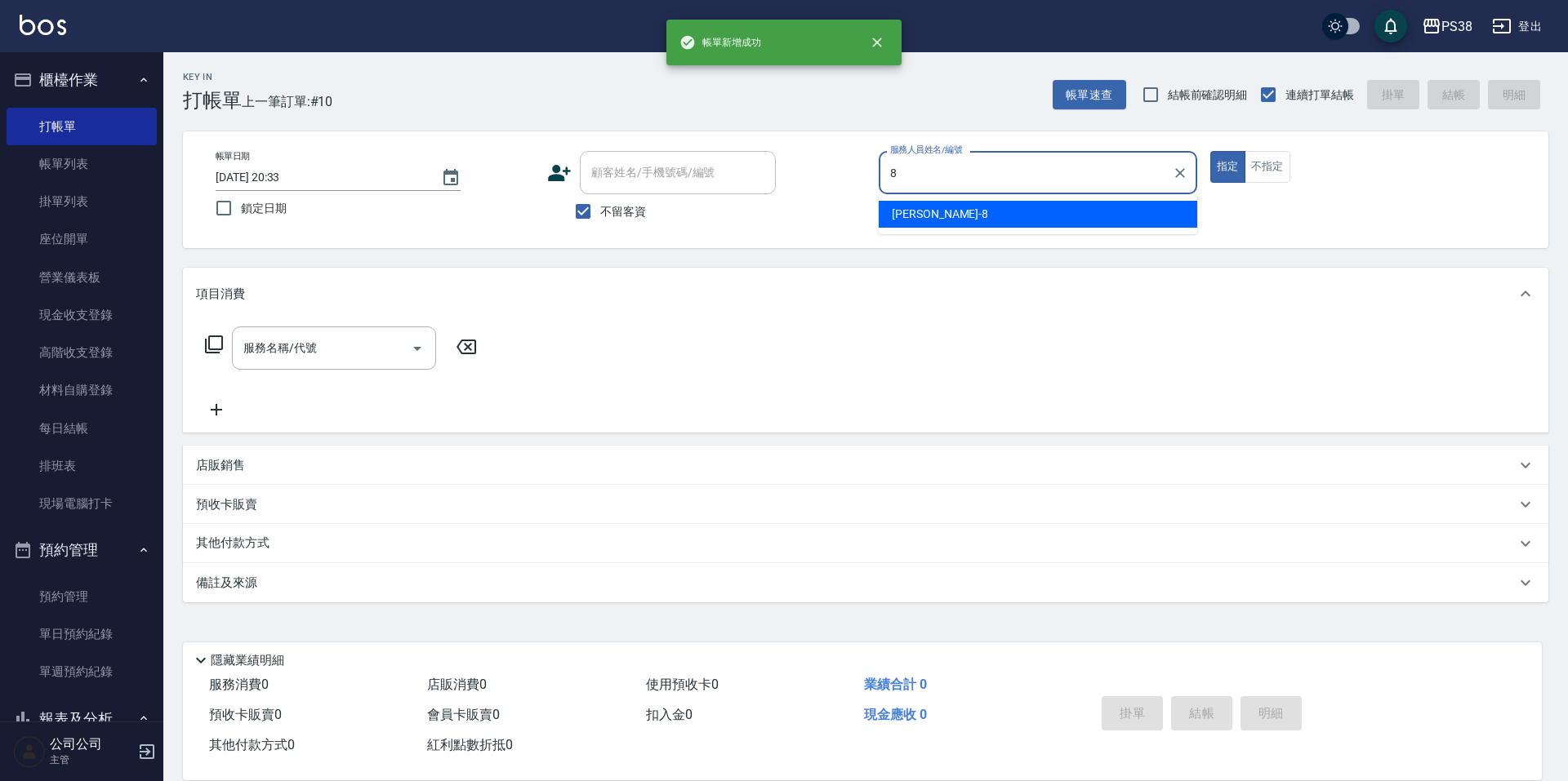
type input "mika-8"
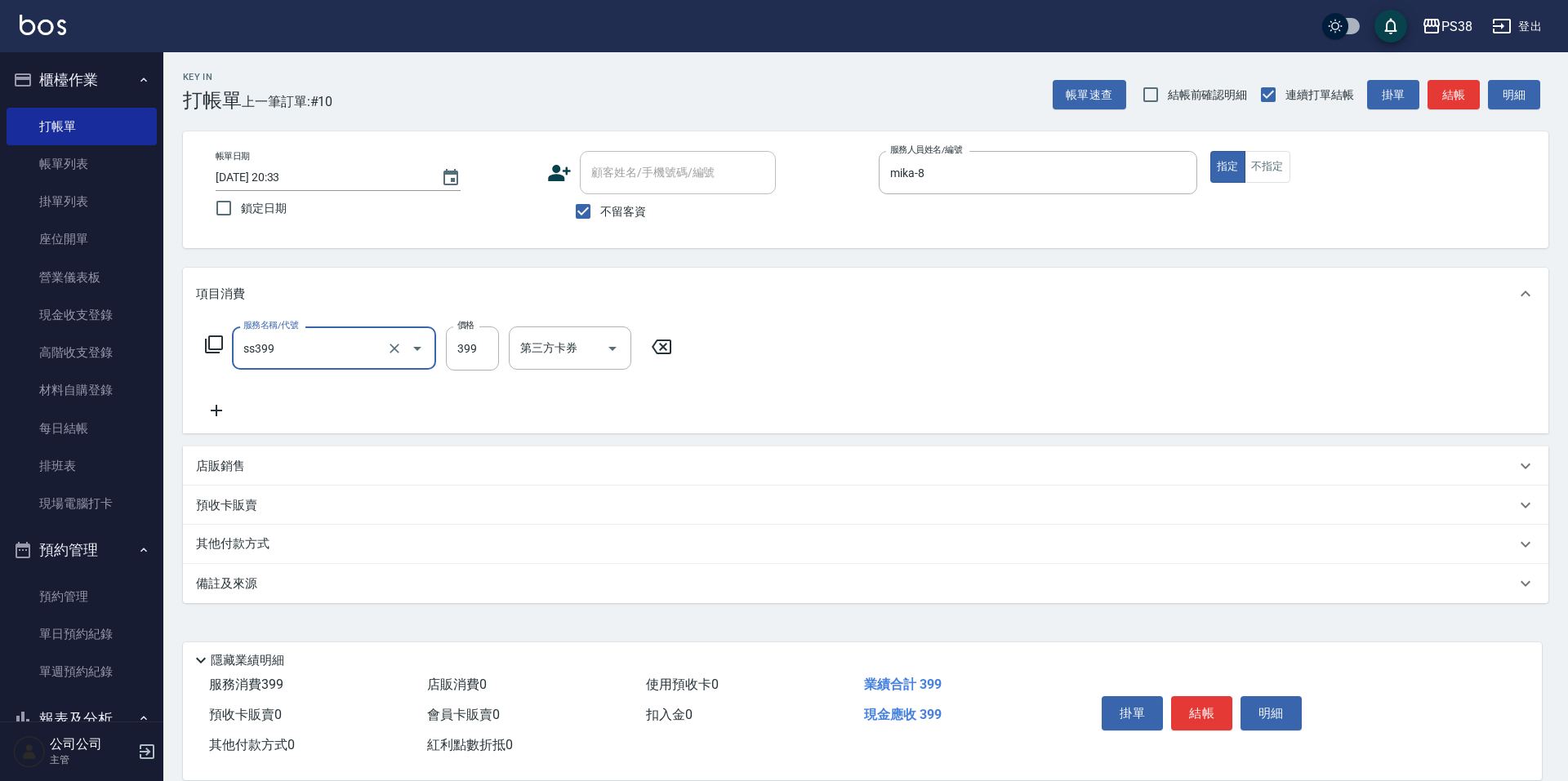
type input "海鹽399(ss399)"
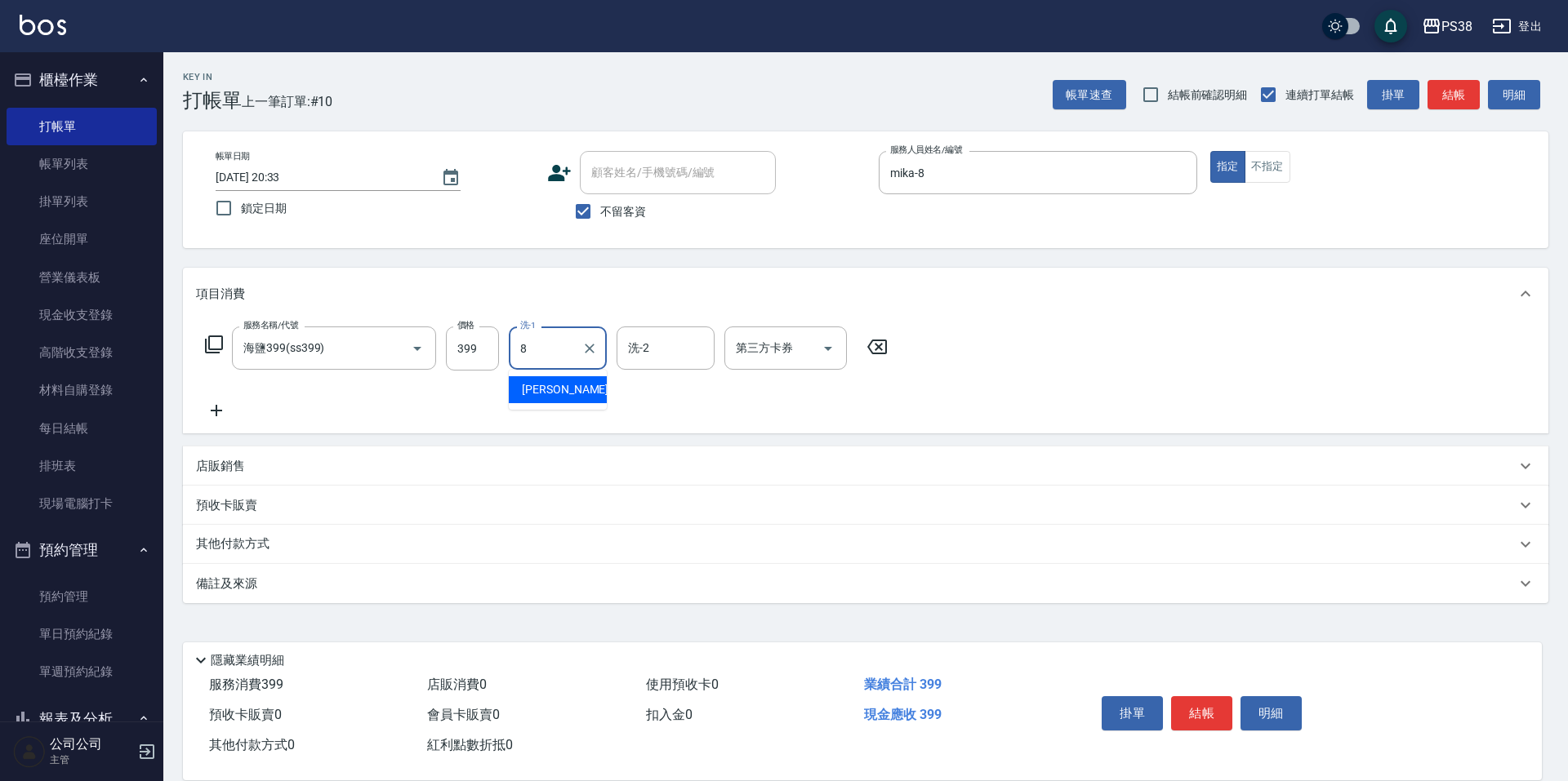
type input "mika-8"
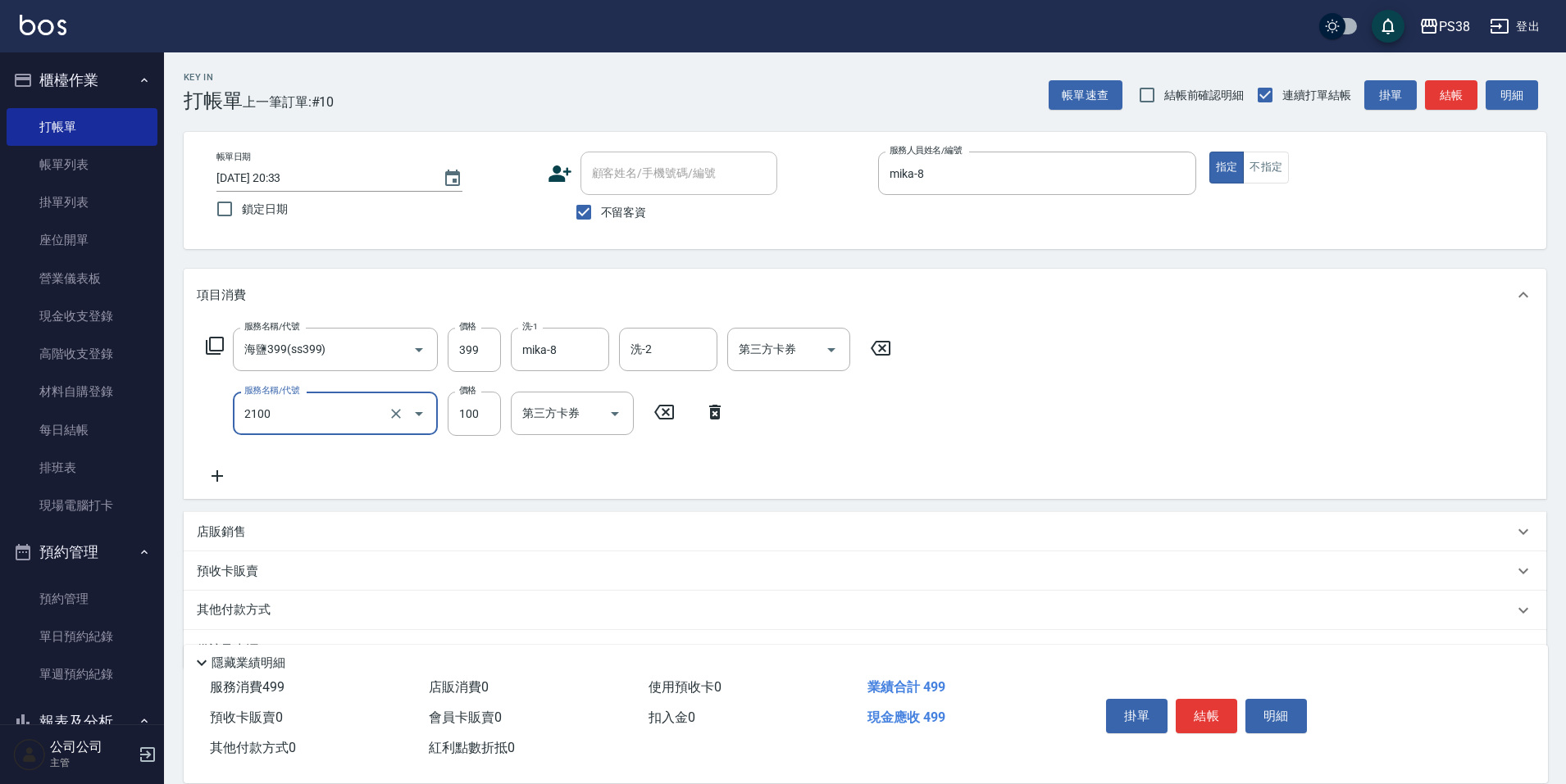
type input "剪髮與造型(任意金額)(2100)"
type input "200"
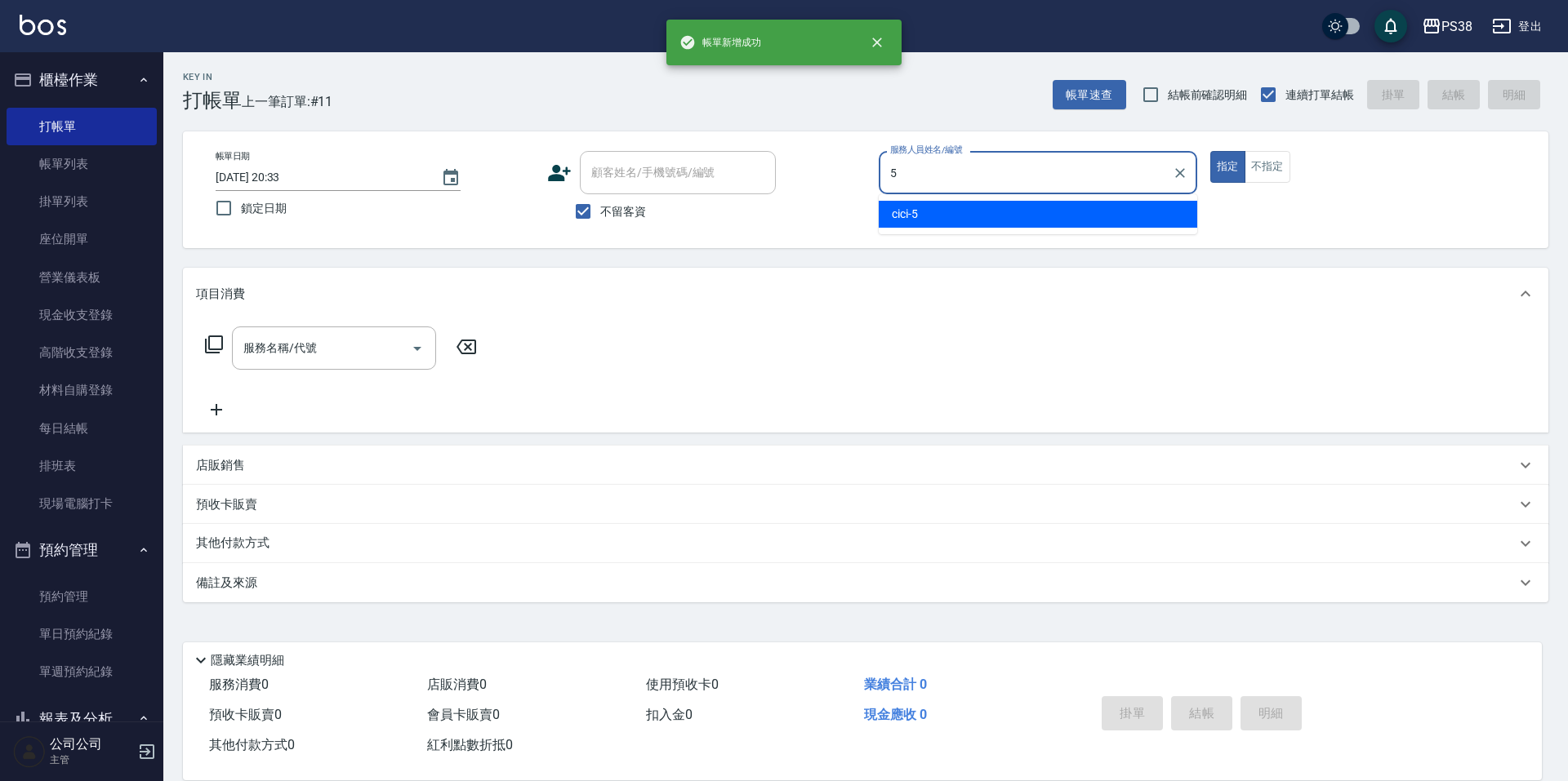
type input "cici-5"
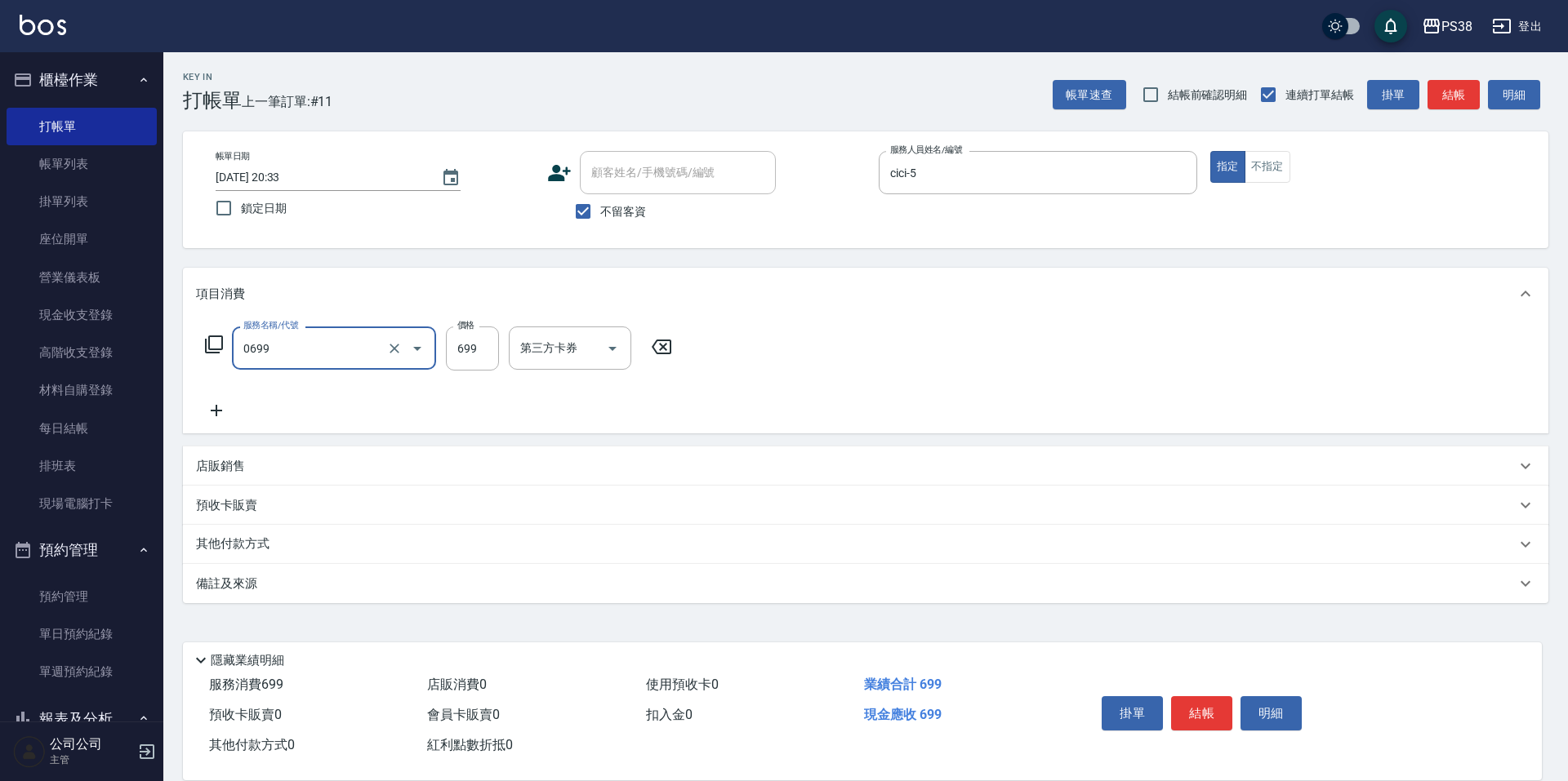
type input "spa699(0699)"
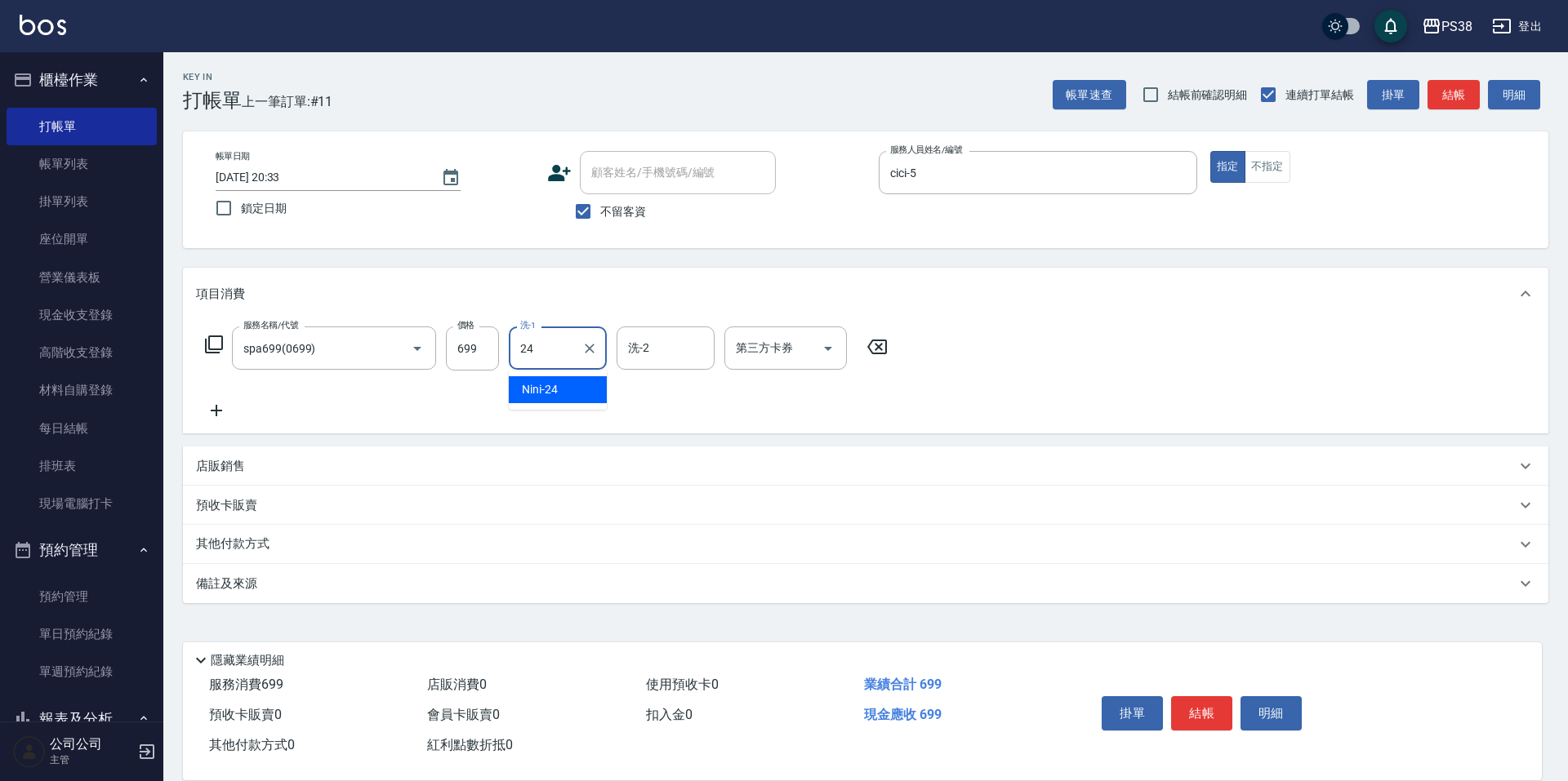
type input "Nini-24"
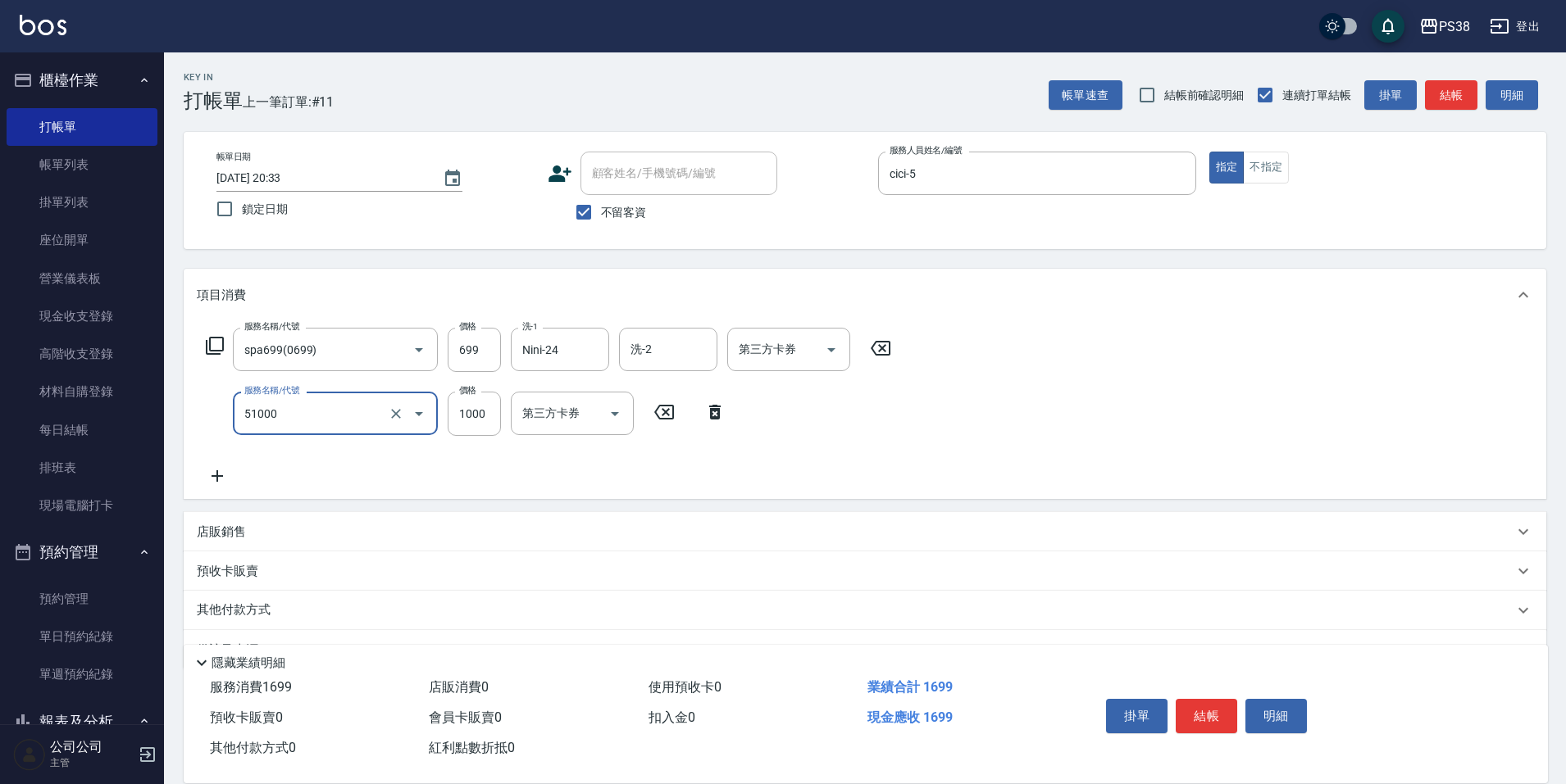
type input "染髮600以上(任意金額)(51000)"
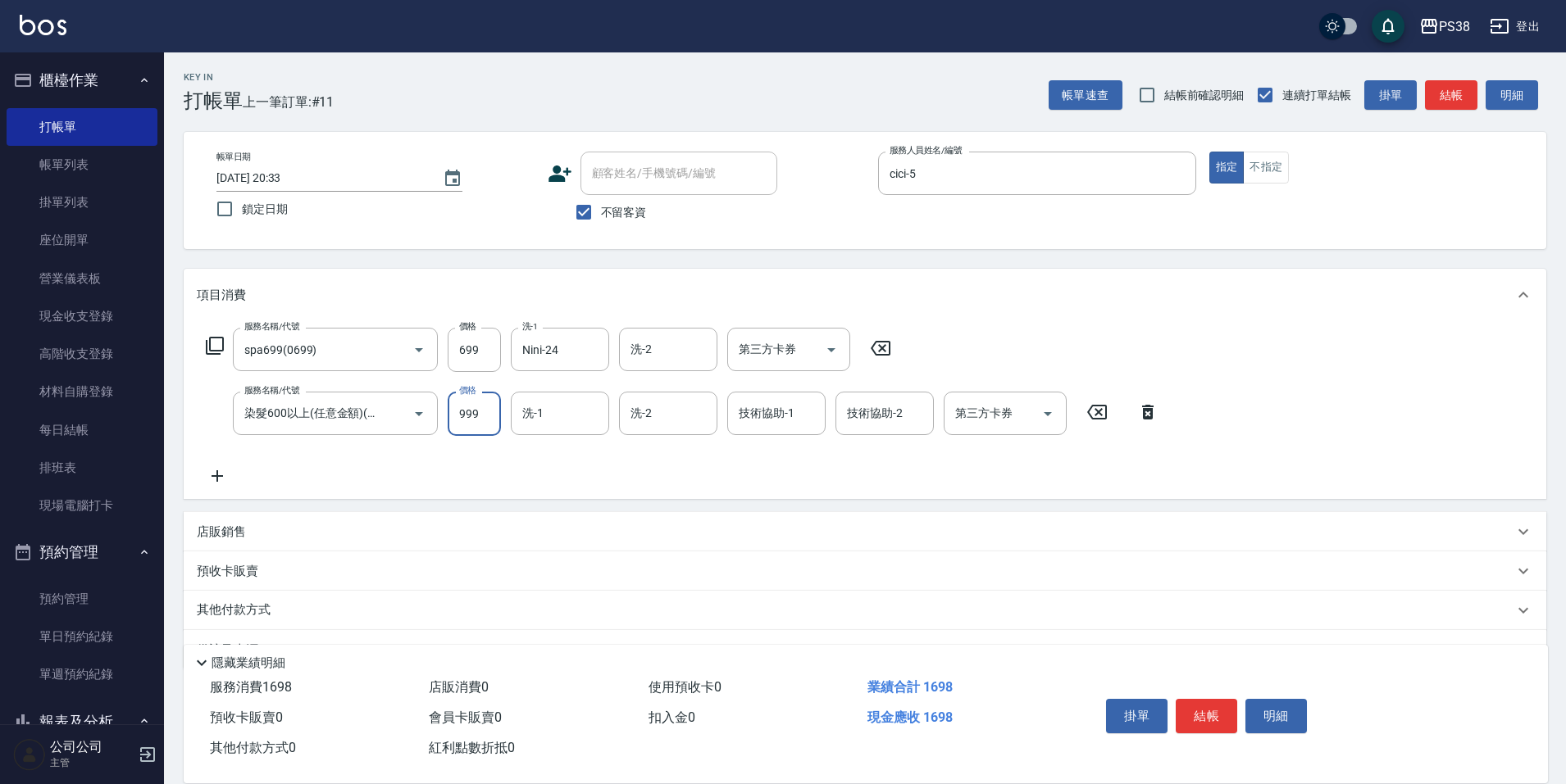
type input "999"
type input "Nini-24"
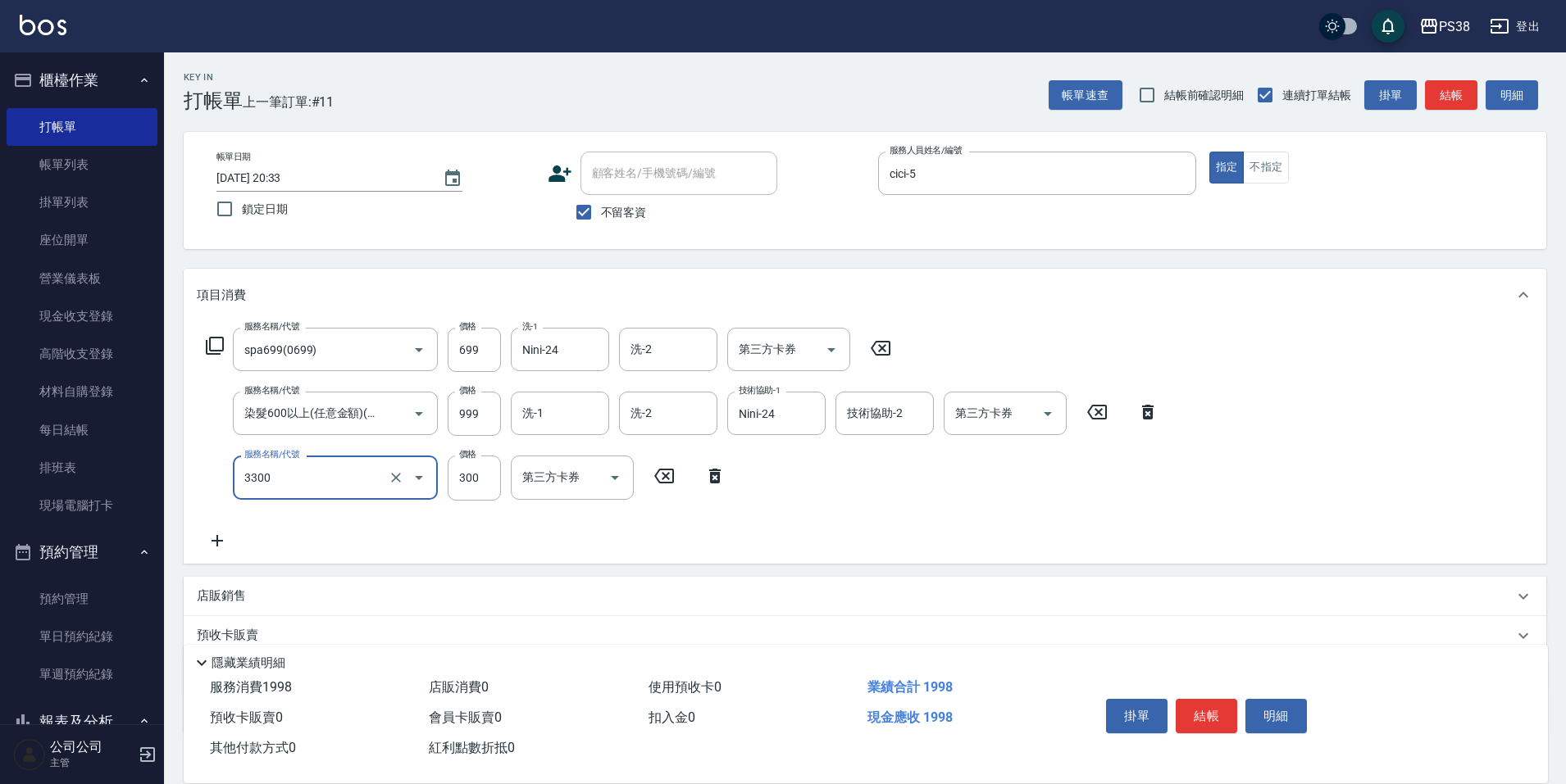
type input "胺基酸護髮(3300)"
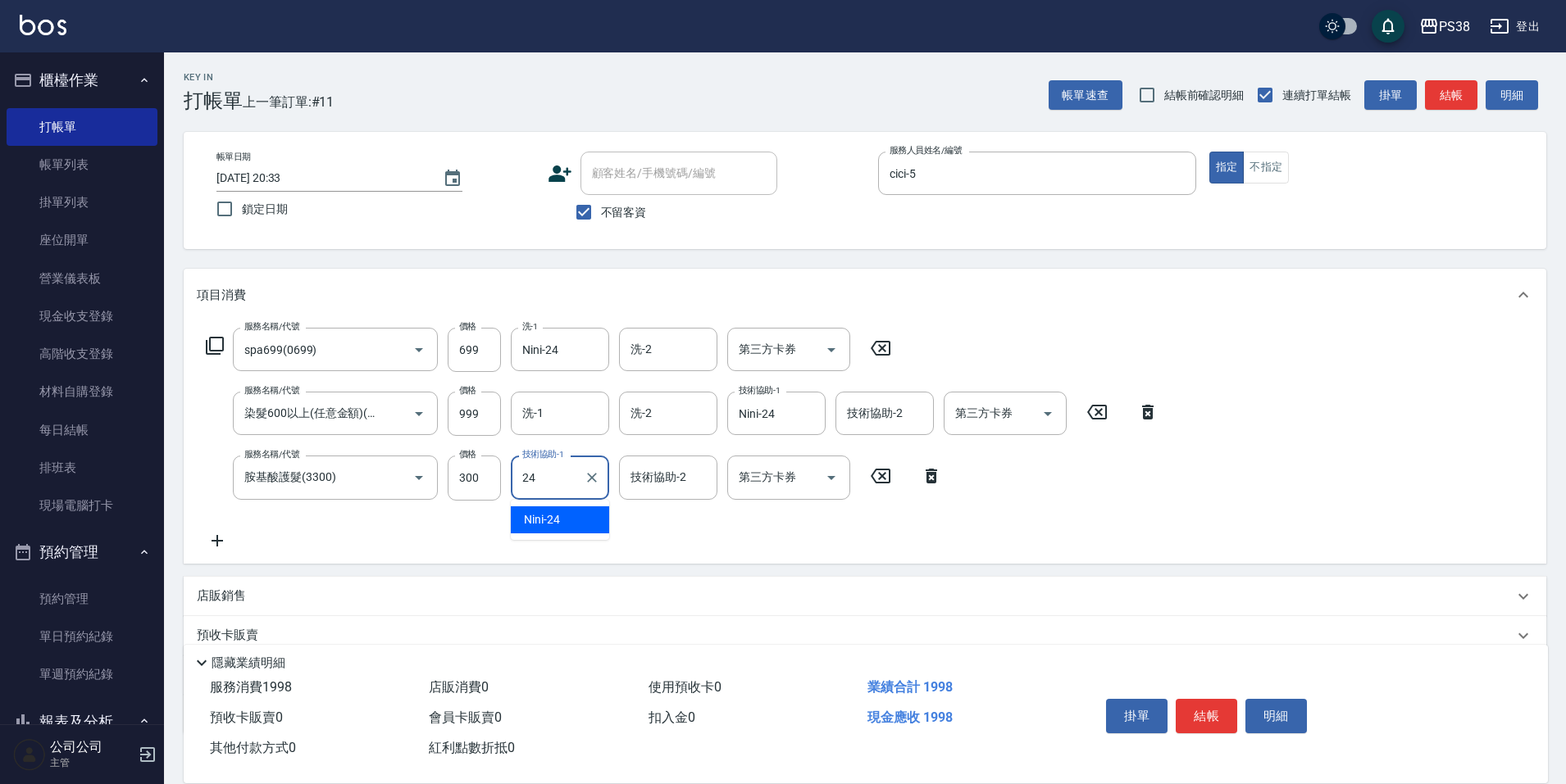
type input "Nini-24"
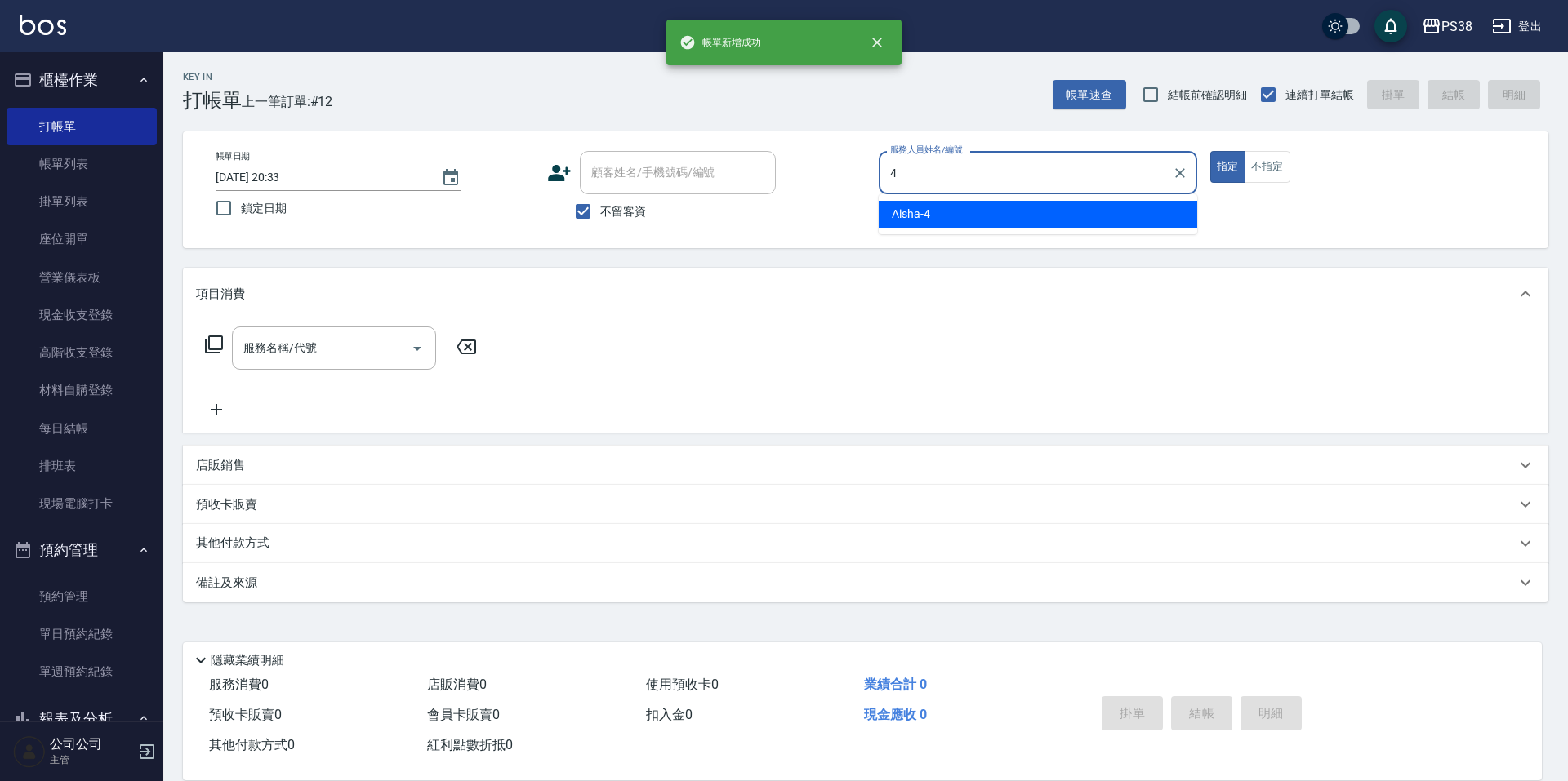
type input "Aisha-4"
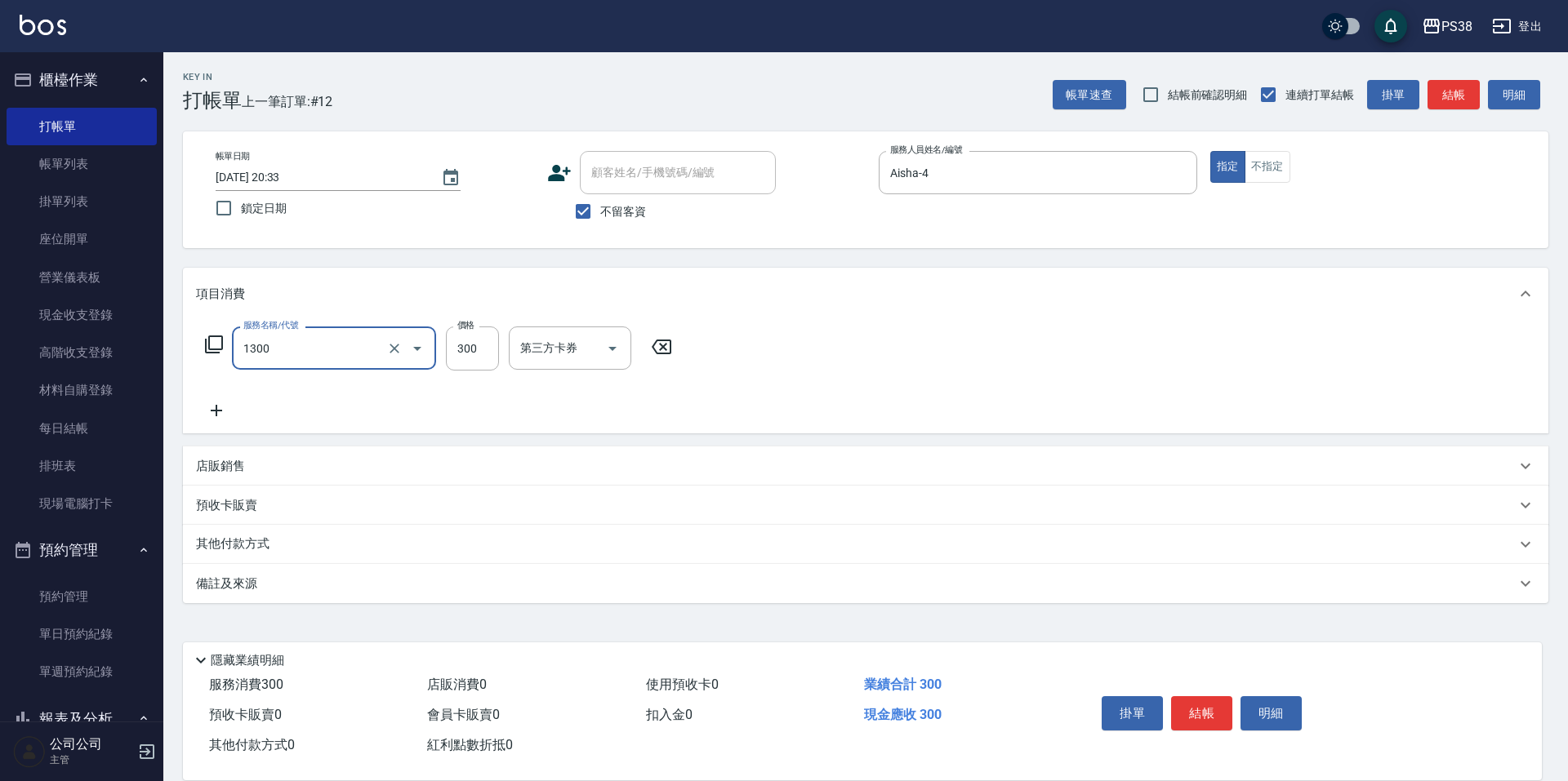
type input "精油洗潤300(1300)"
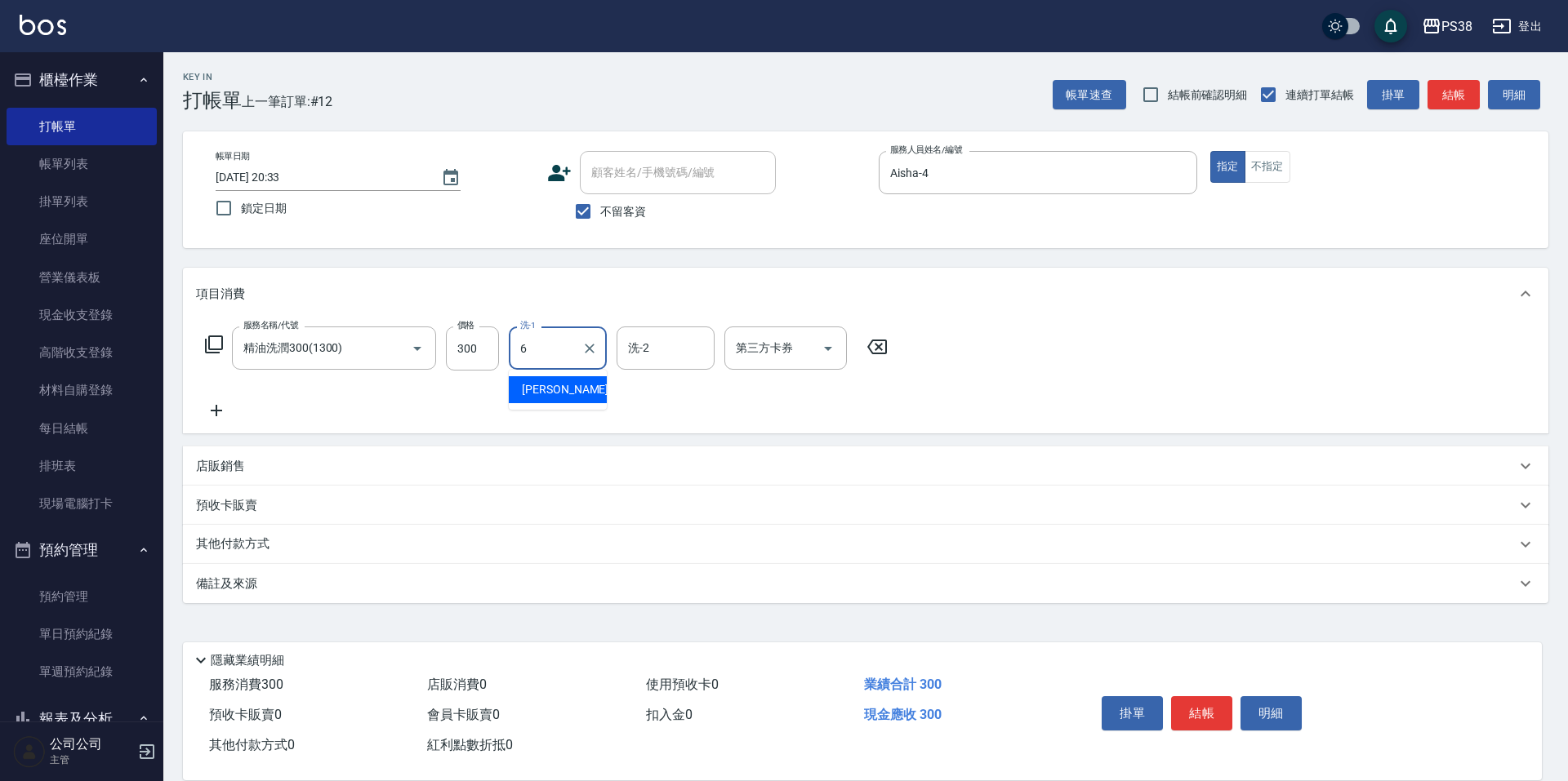
type input "Yuki-6"
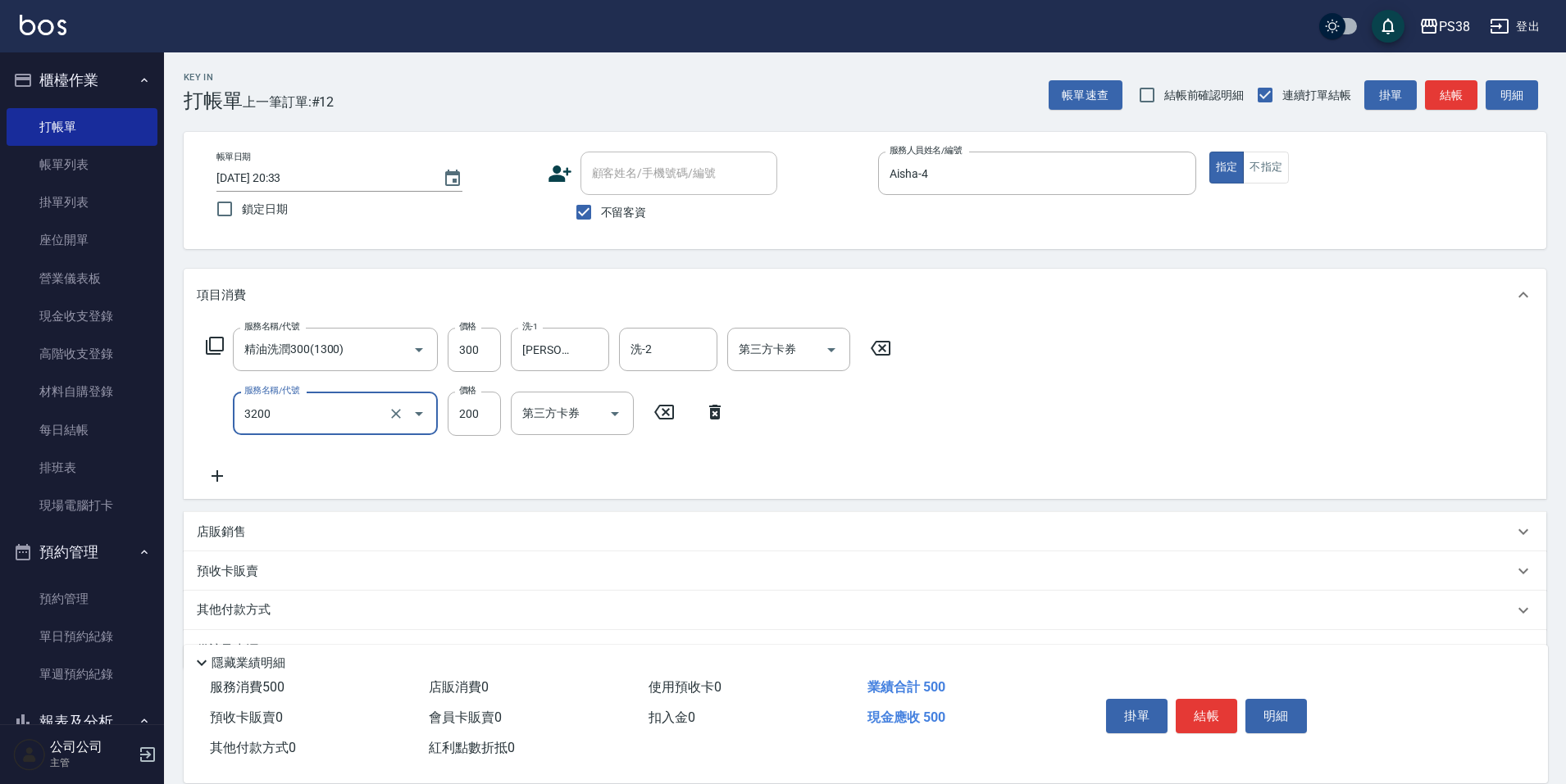
type input "自備護髮(3200)"
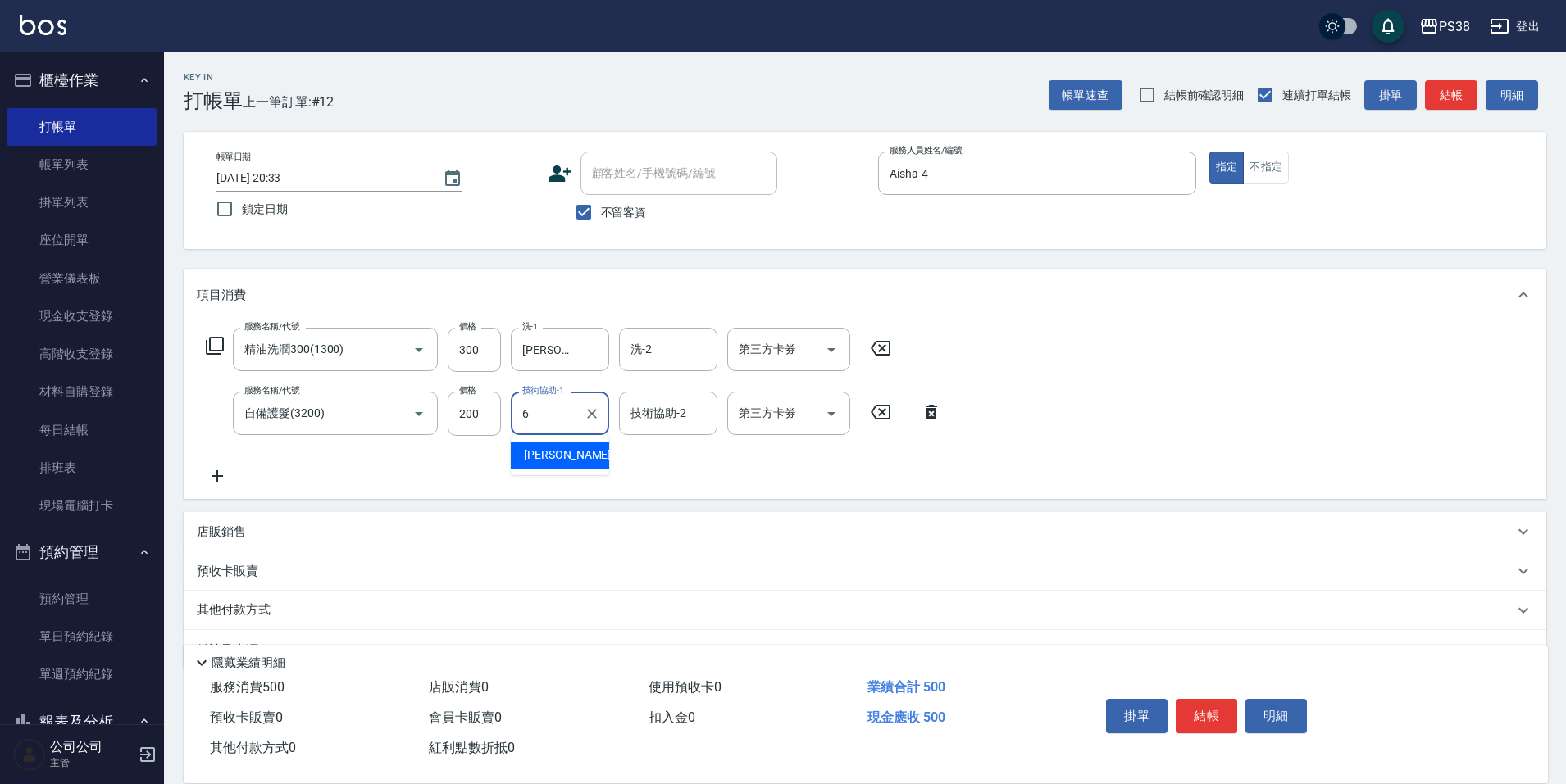
type input "Yuki-6"
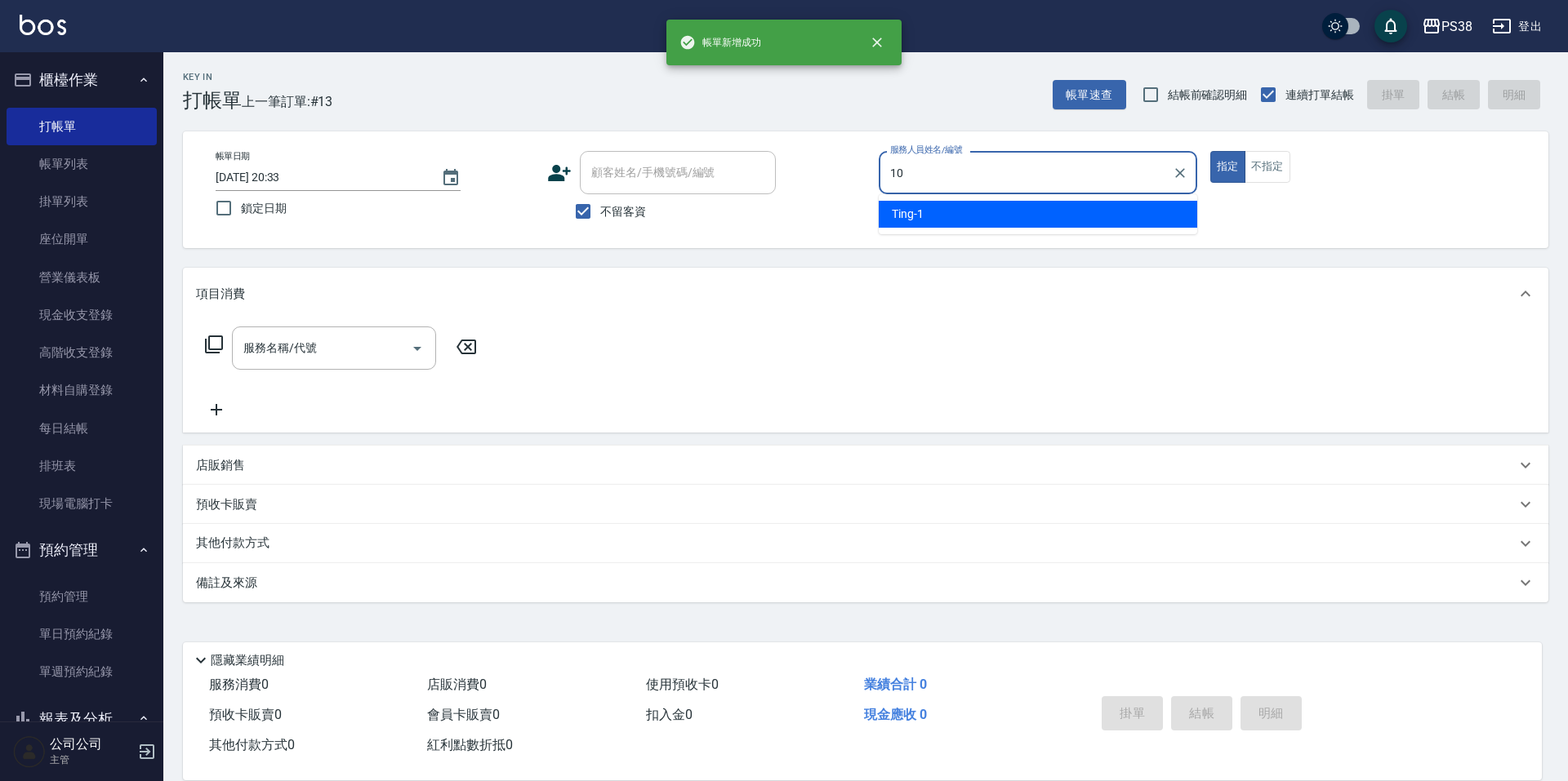
type input "Tiva-10"
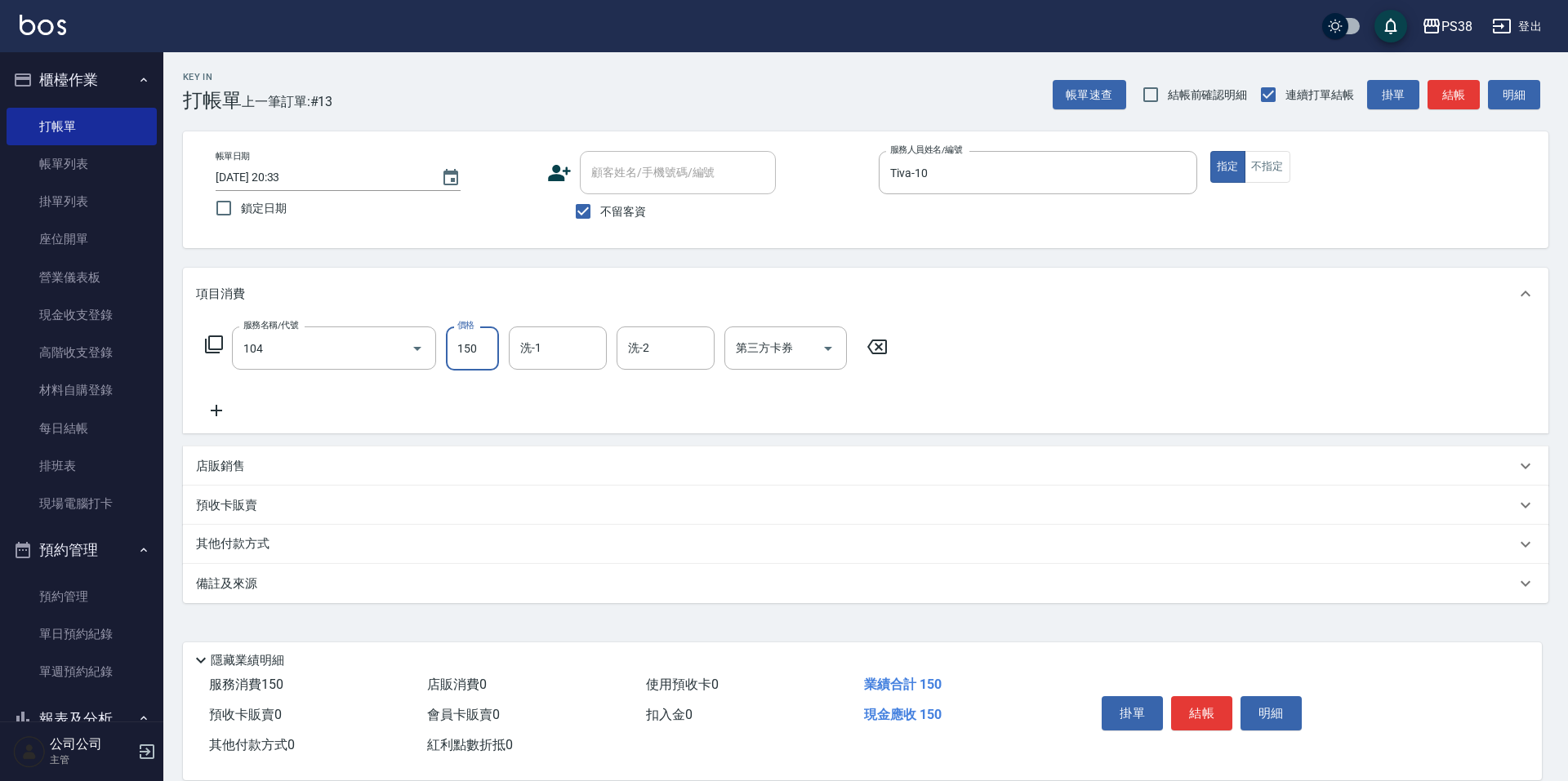
type input "洗髮(104)"
type input "彥丞-55"
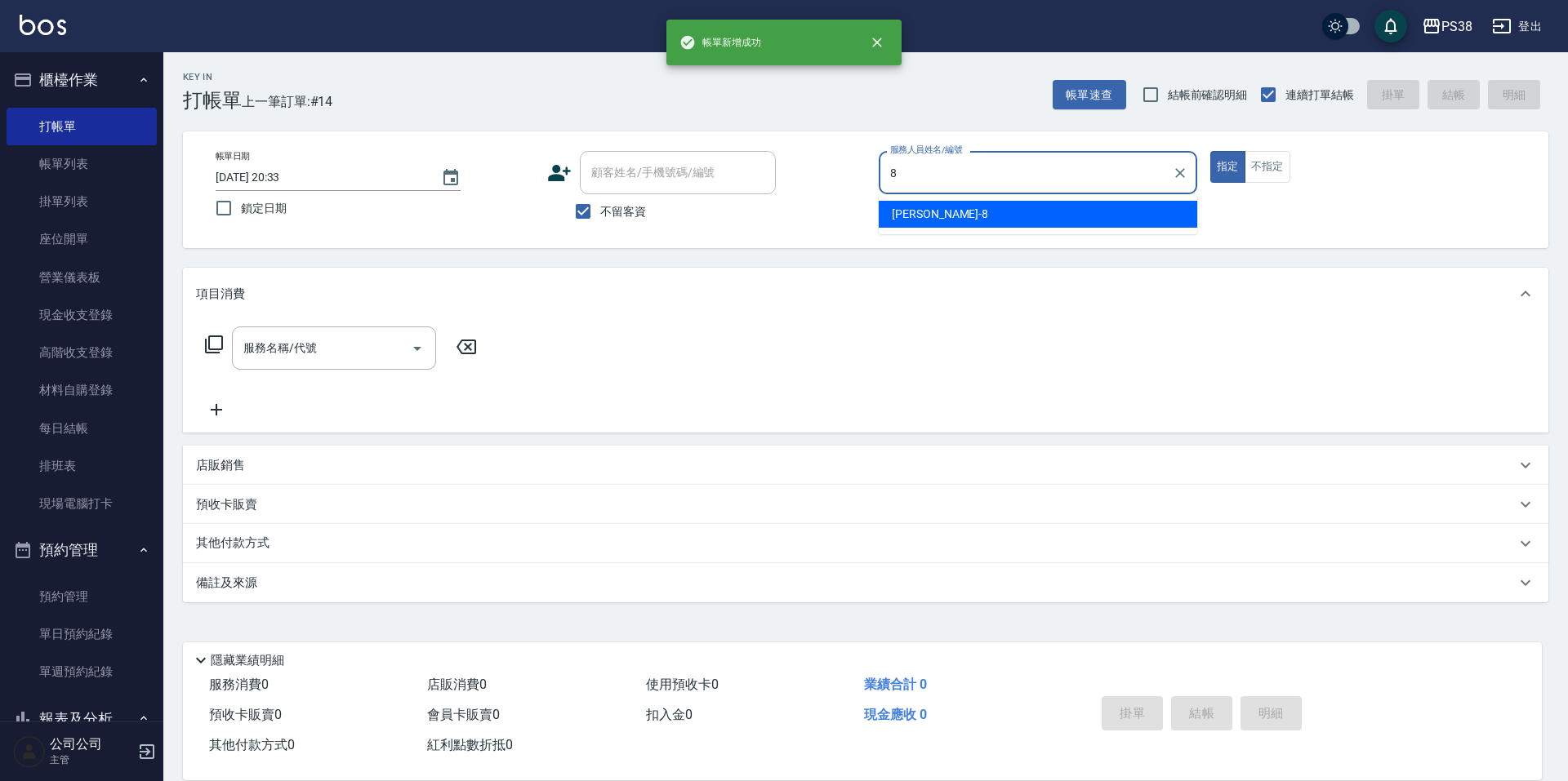
type input "mika-8"
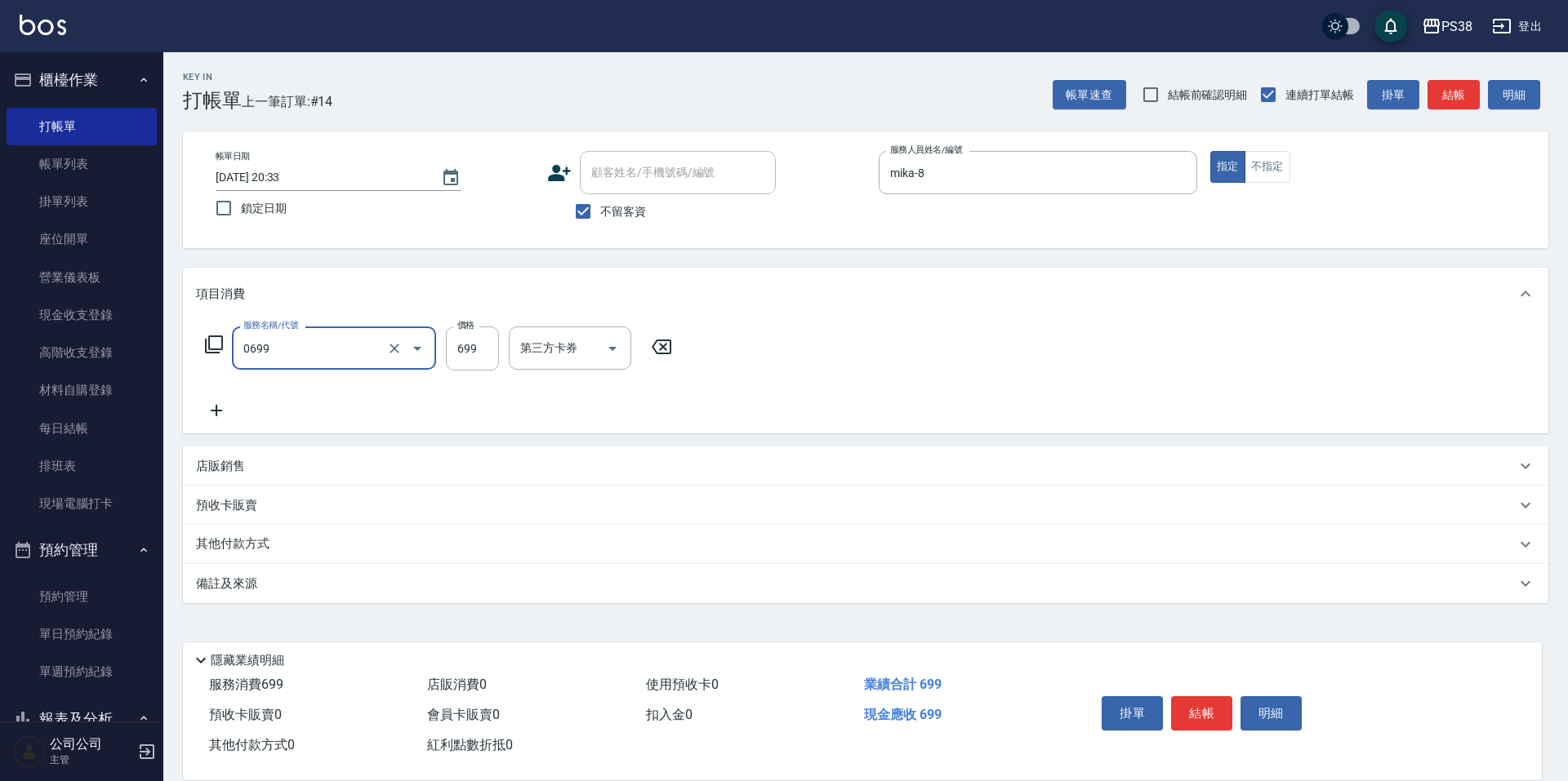
type input "spa699(0699)"
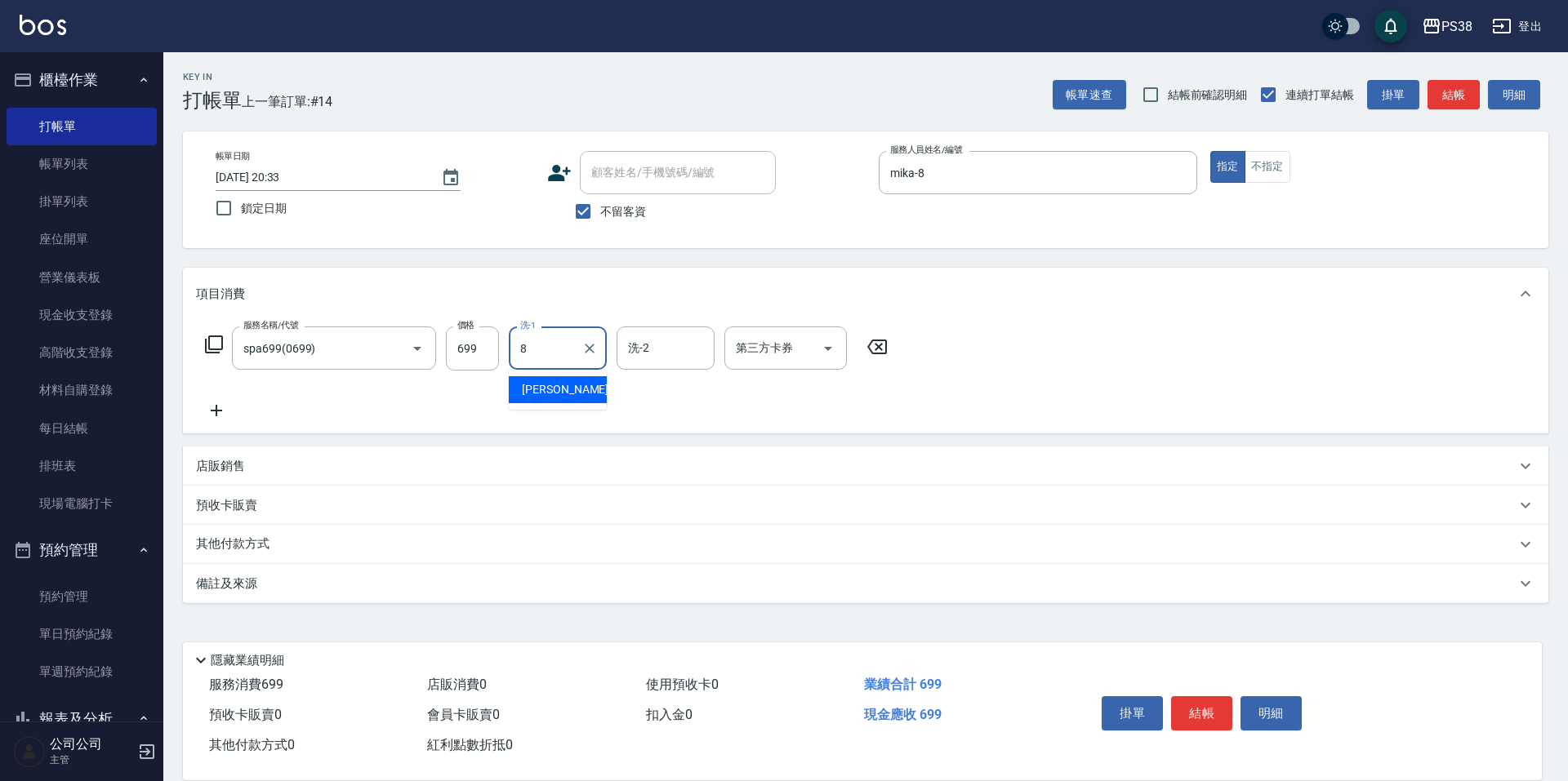
type input "mika-8"
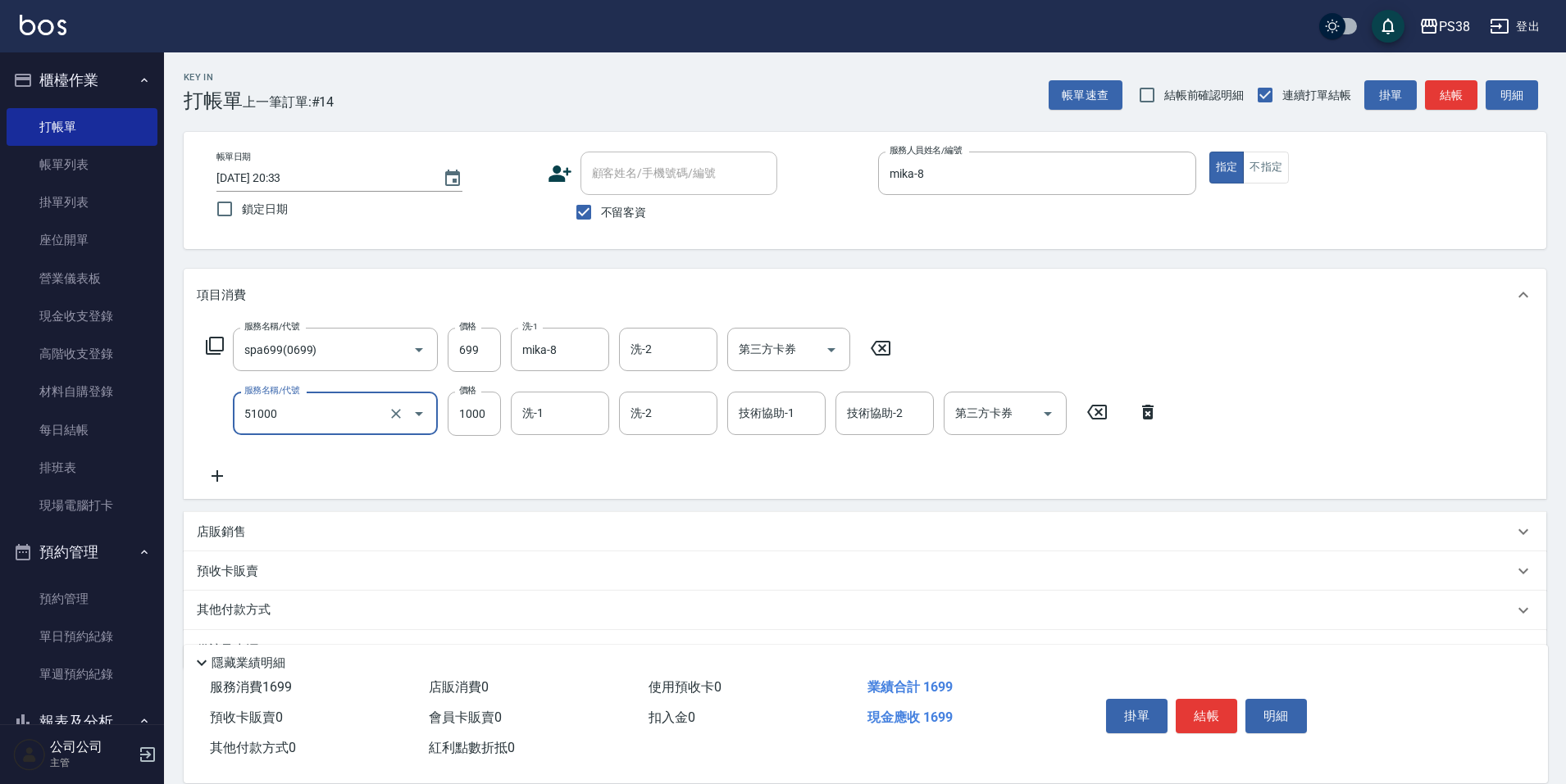
type input "染髮600以上(任意金額)(51000)"
type input "1200"
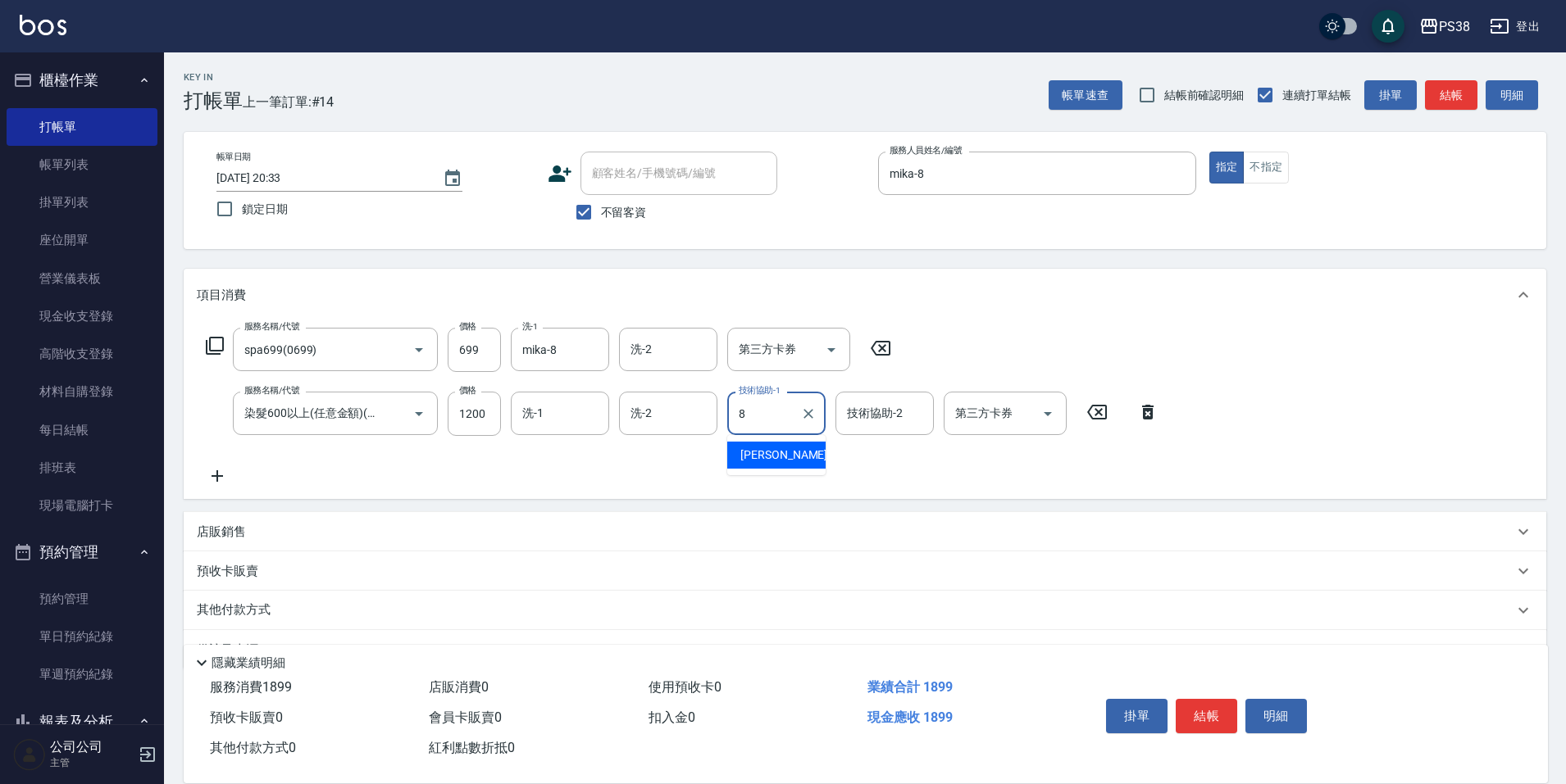
type input "mika-8"
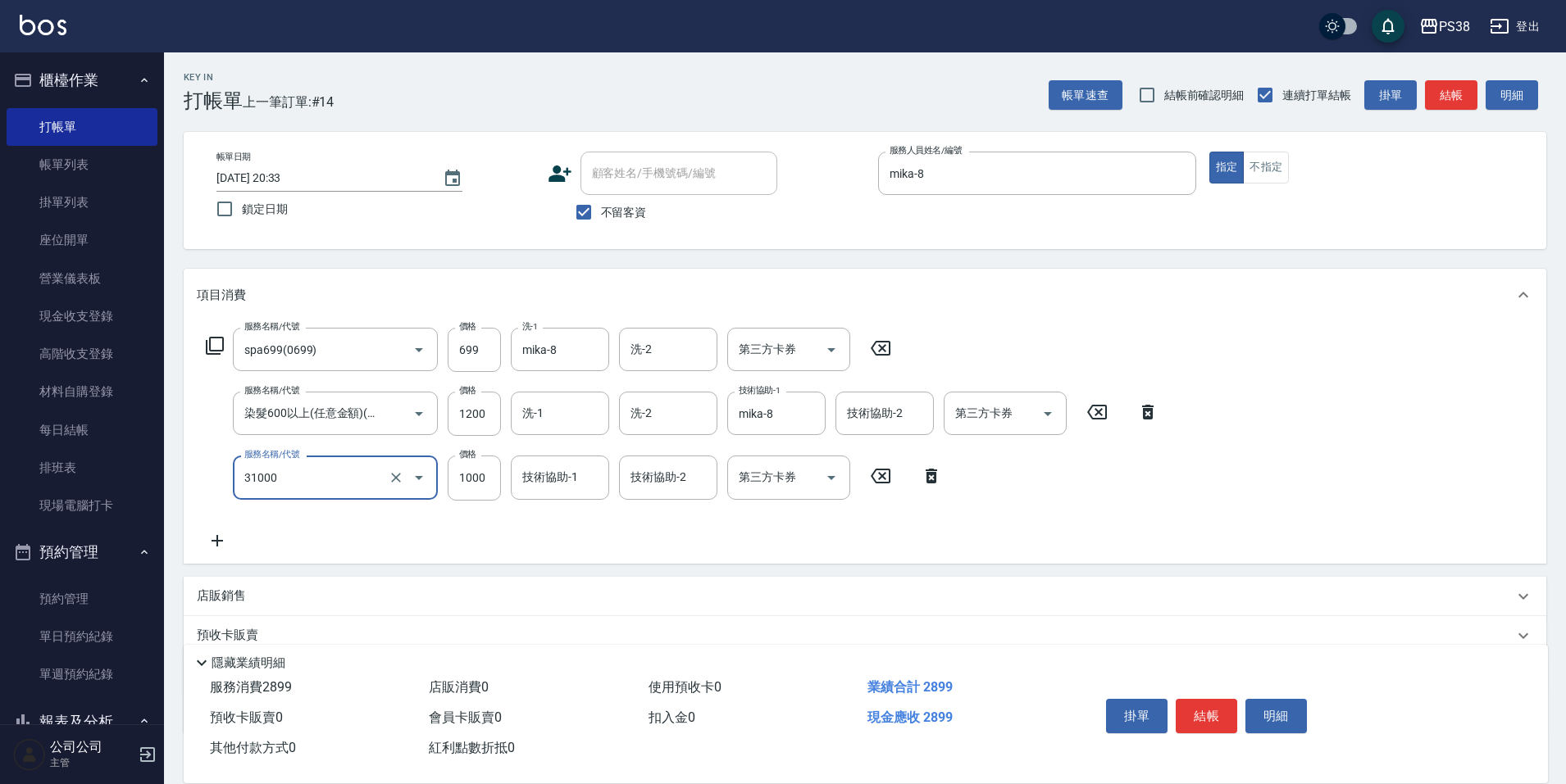
type input "酵素護髮(31000)"
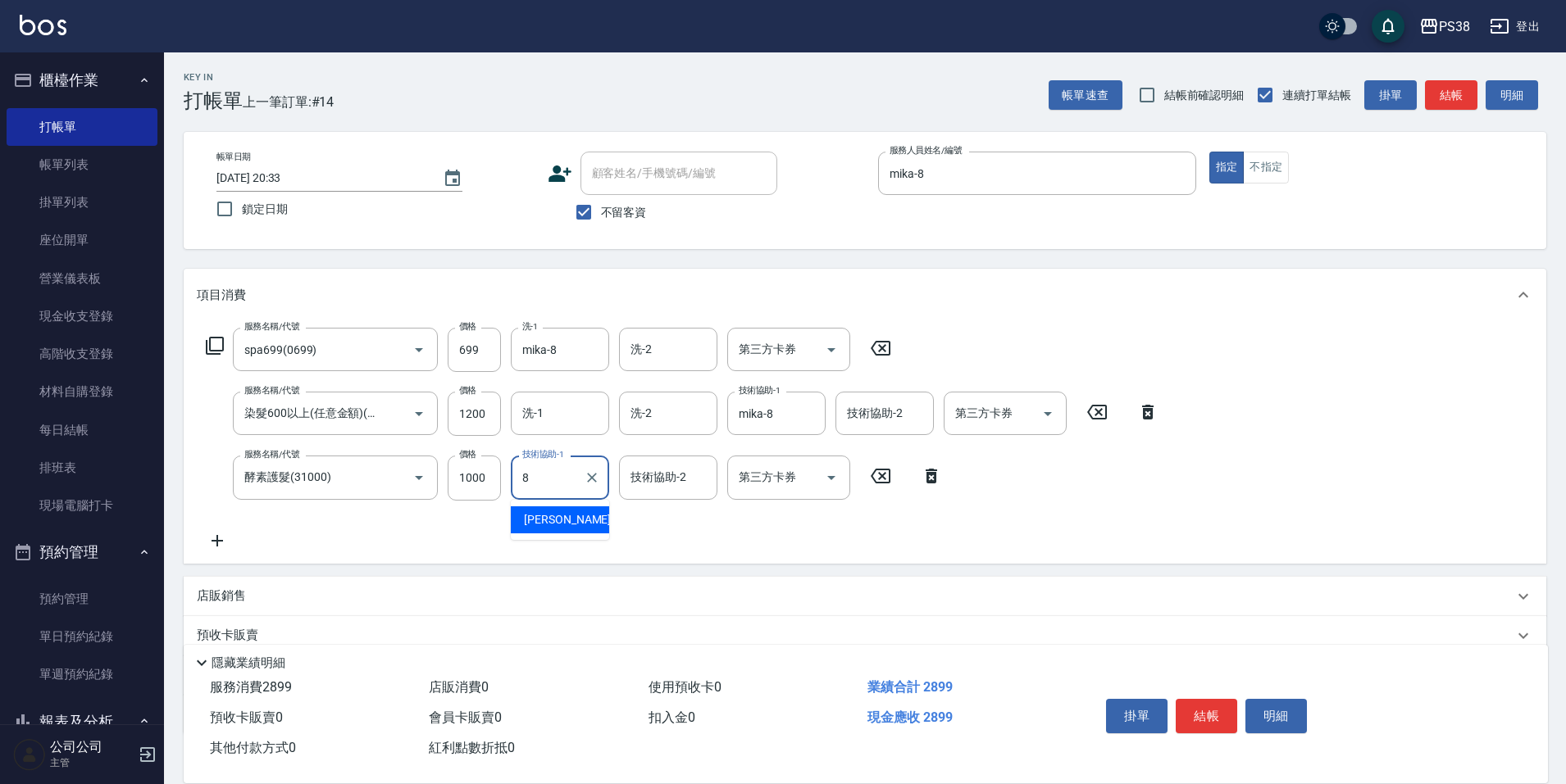
type input "mika-8"
click at [720, 544] on div "服務名稱/代號 spa699(0699) 服務名稱/代號 價格 699 價格 洗-1 mika-8 洗-1 洗-2 洗-2 第三方卡券 第三方卡券 服務名稱/…" at bounding box center [683, 439] width 972 height 222
click at [733, 539] on div "服務名稱/代號 spa699(0699) 服務名稱/代號 價格 699 價格 洗-1 mika-8 洗-1 洗-2 洗-2 第三方卡券 第三方卡券 服務名稱/…" at bounding box center [683, 439] width 972 height 222
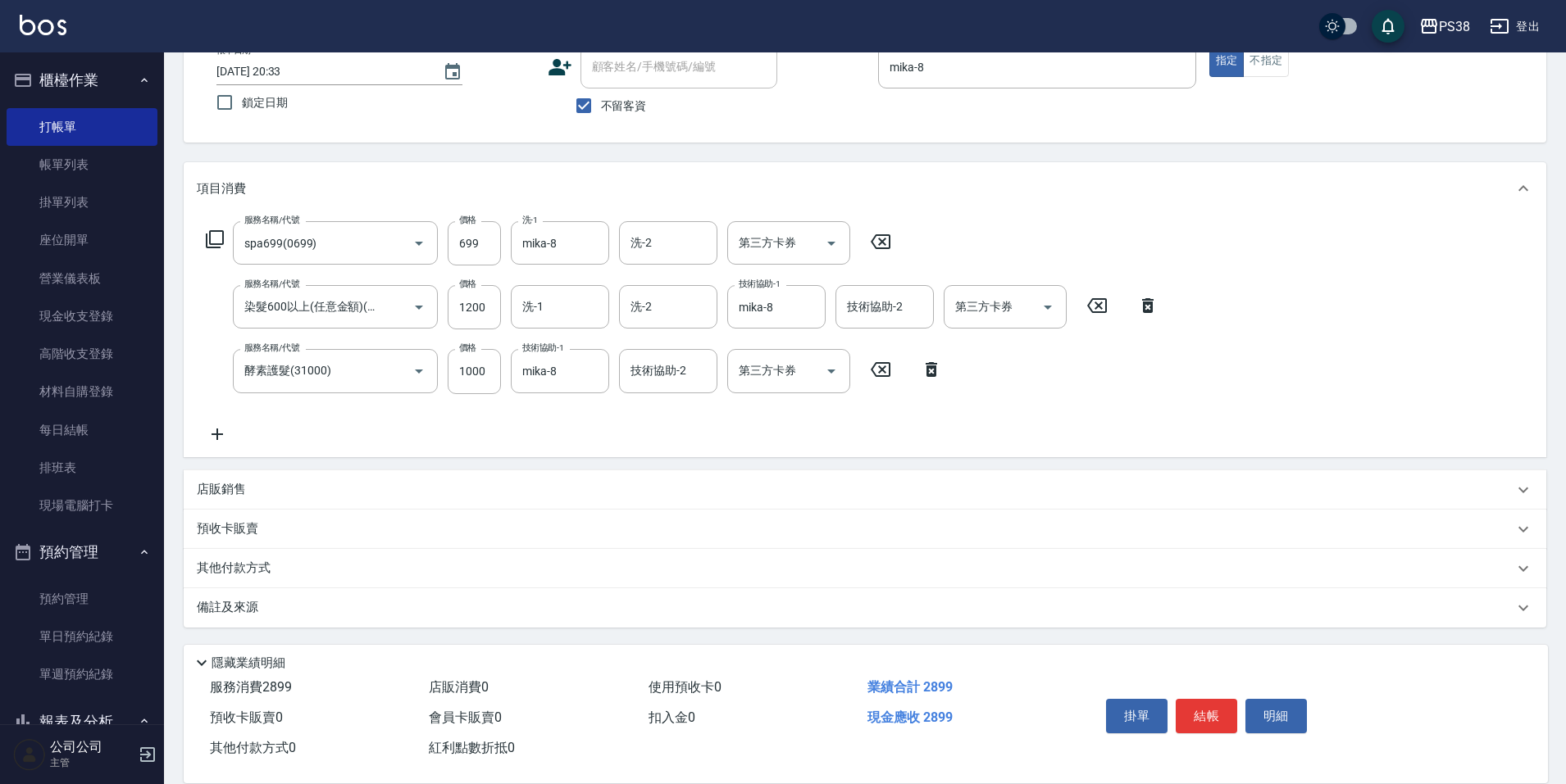
scroll to position [108, 0]
click at [1042, 313] on icon "Open" at bounding box center [1048, 306] width 19 height 19
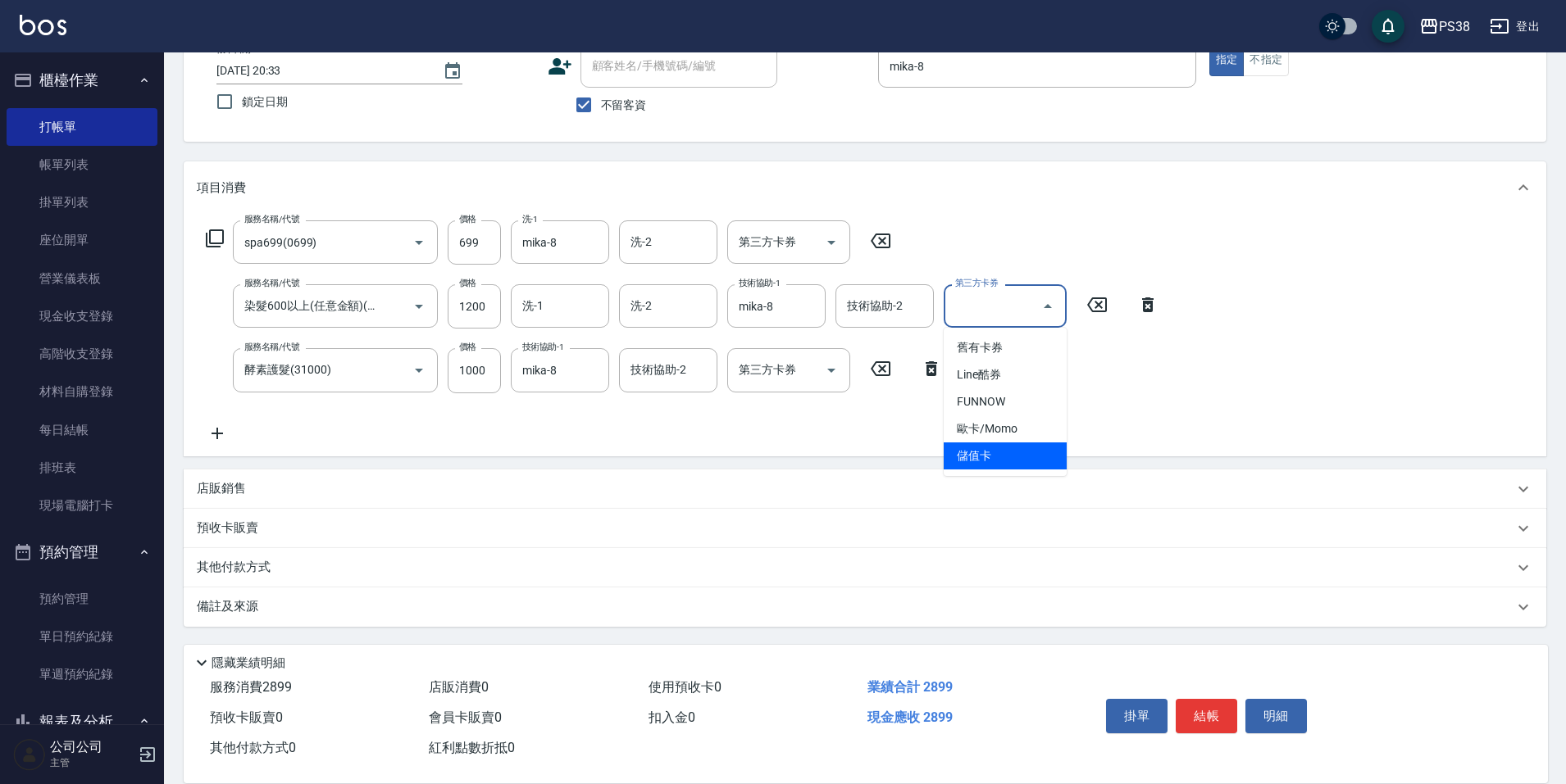
click at [987, 467] on span "儲值卡" at bounding box center [1004, 456] width 123 height 27
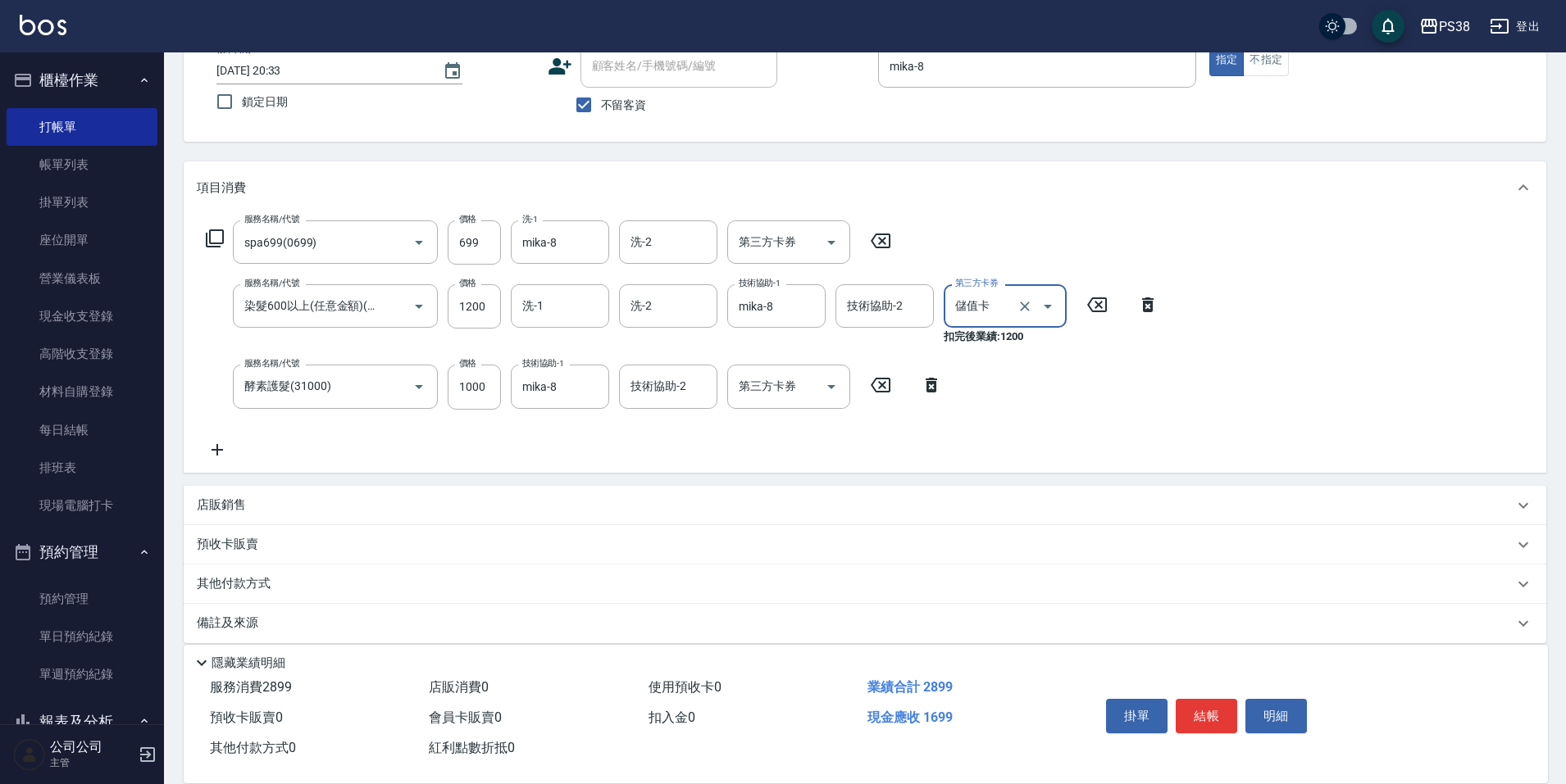
type input "儲值卡"
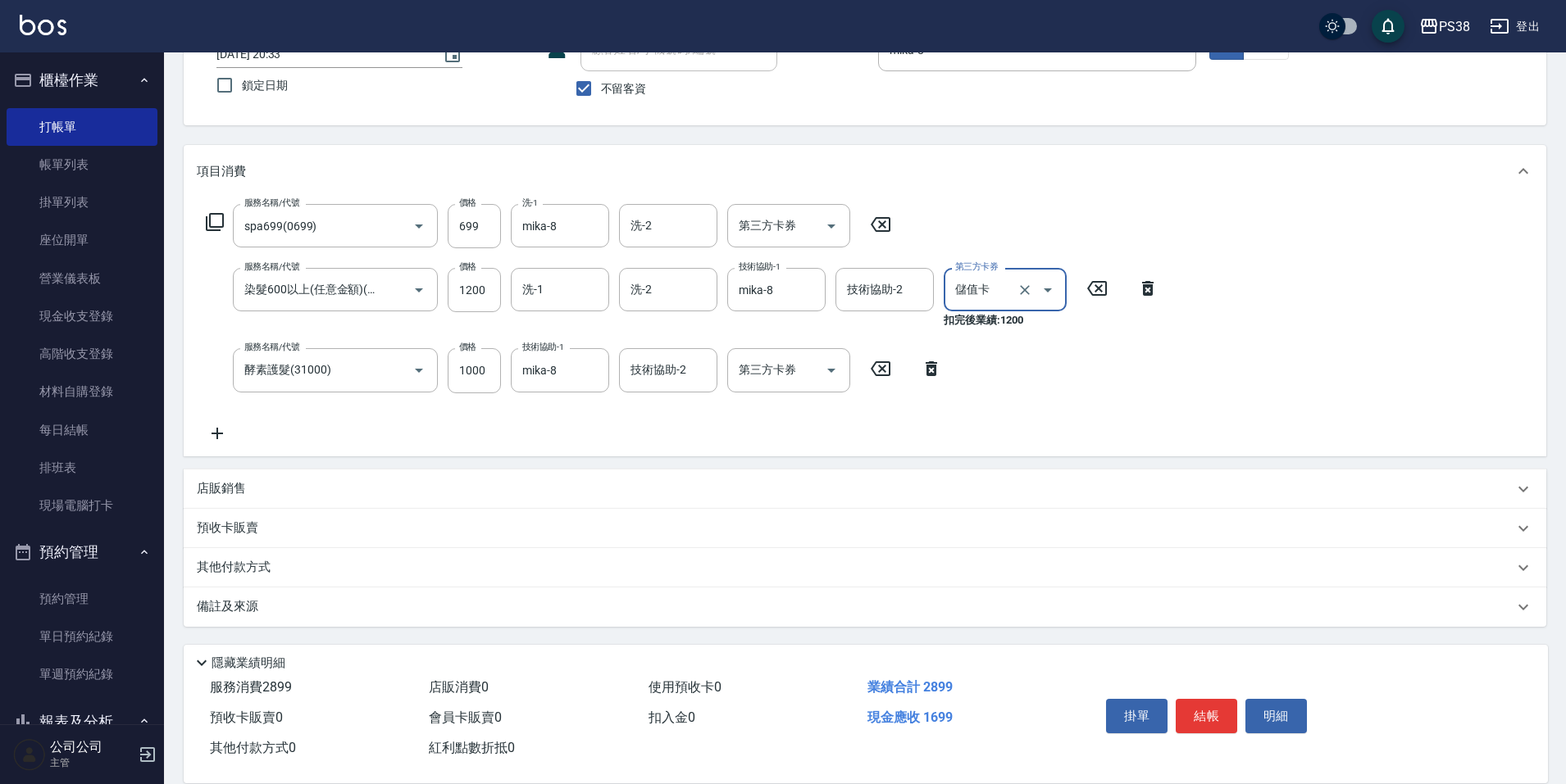
click at [260, 567] on p "其他付款方式" at bounding box center [238, 568] width 82 height 18
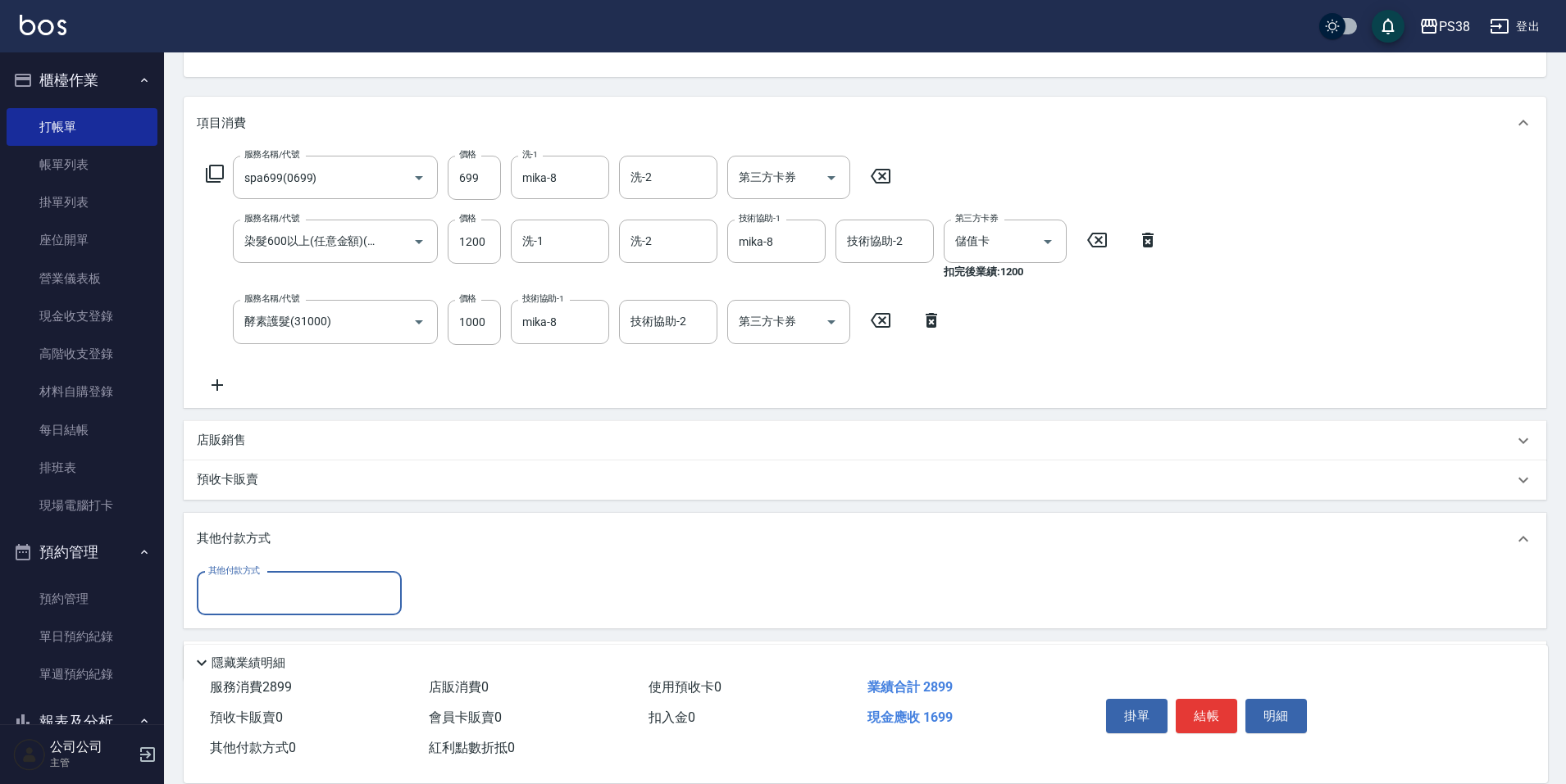
scroll to position [225, 0]
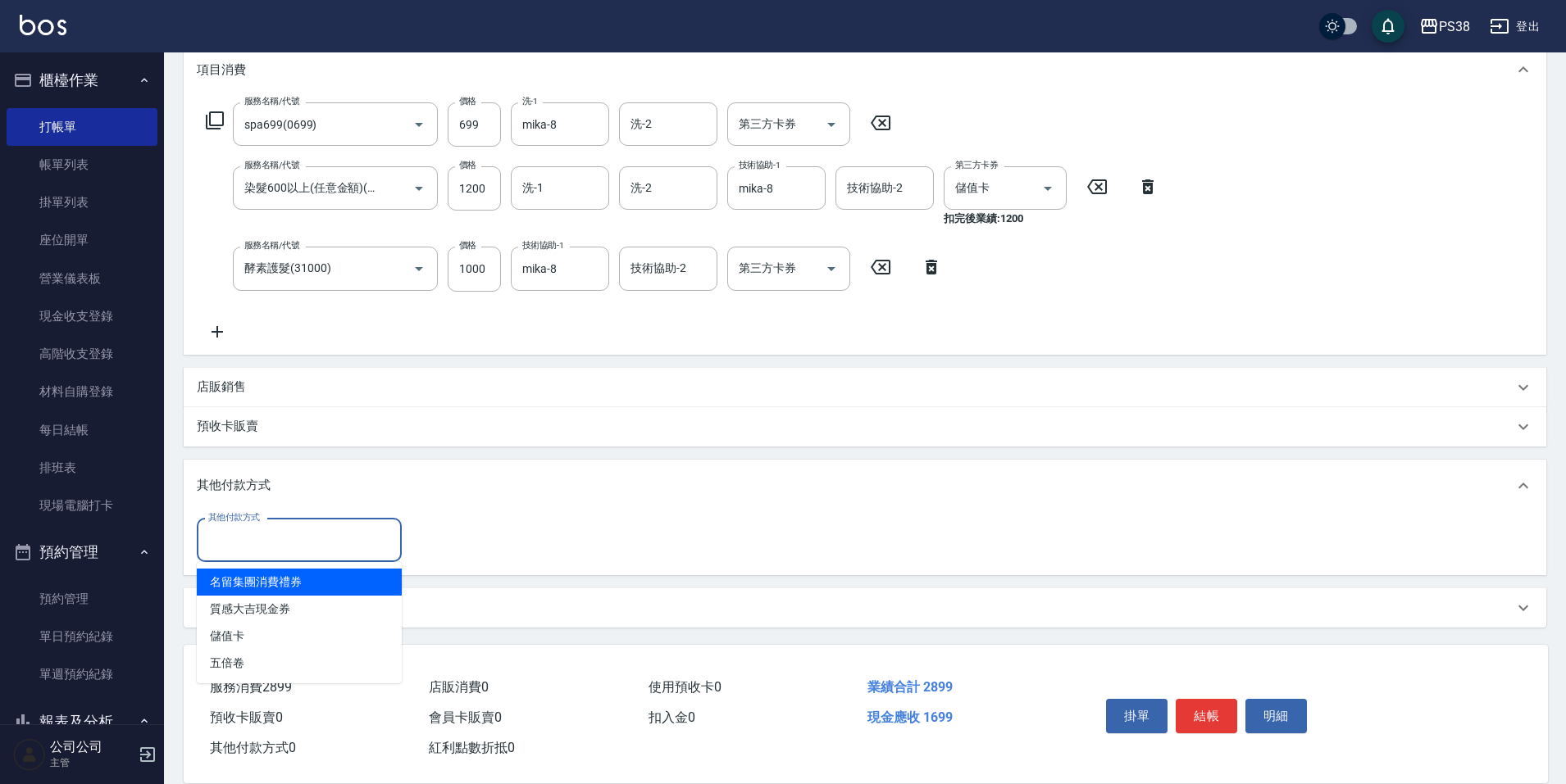
click at [269, 532] on input "其他付款方式" at bounding box center [299, 540] width 190 height 28
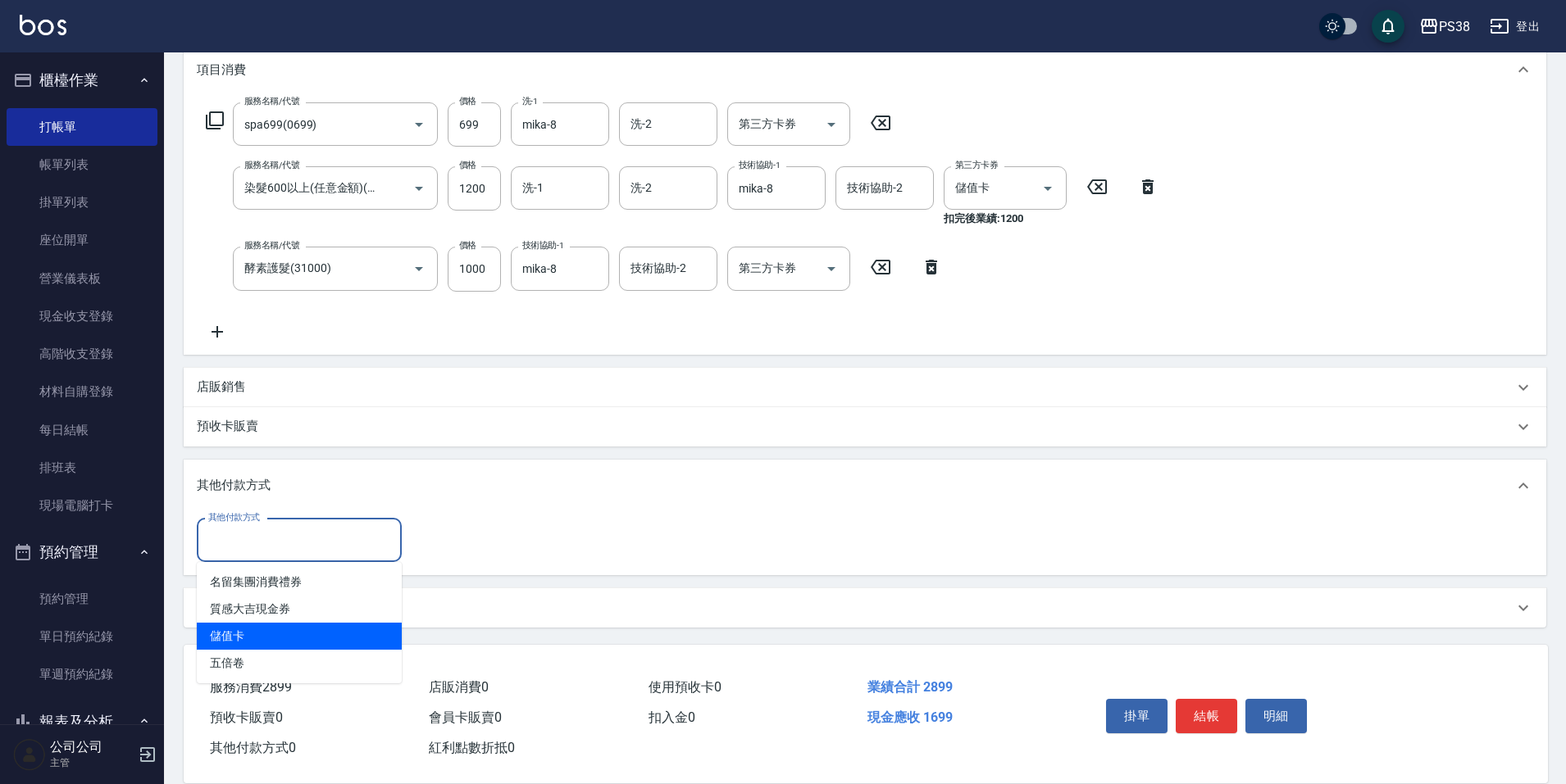
drag, startPoint x: 271, startPoint y: 636, endPoint x: 276, endPoint y: 628, distance: 9.4
click at [273, 636] on span "儲值卡" at bounding box center [299, 636] width 205 height 27
type input "儲值卡"
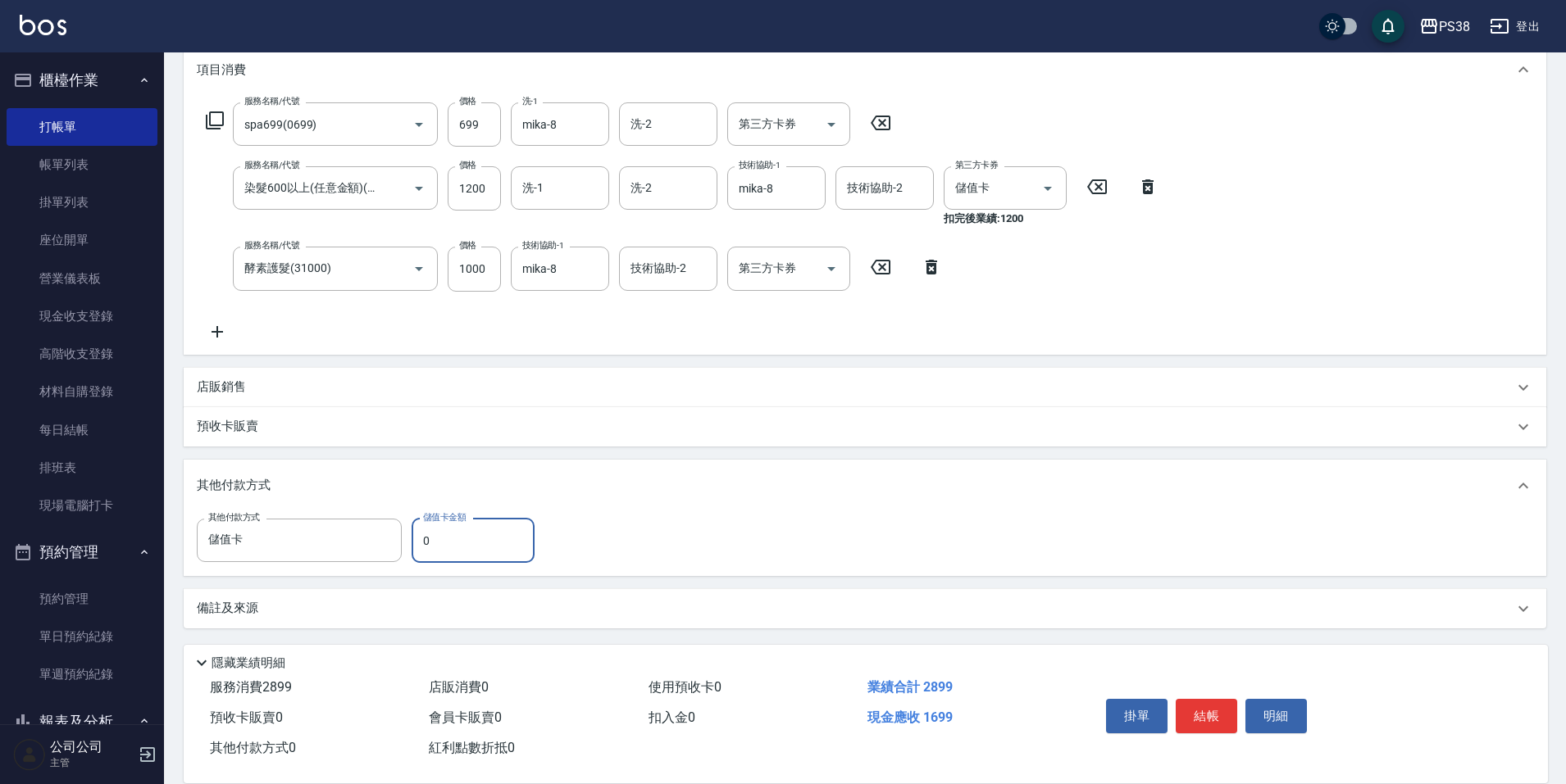
click at [409, 532] on div "其他付款方式 儲值卡 其他付款方式 儲值卡金額 0 儲值卡金額" at bounding box center [370, 540] width 347 height 44
drag, startPoint x: 447, startPoint y: 537, endPoint x: 388, endPoint y: 537, distance: 59.0
click at [388, 537] on div "其他付款方式 儲值卡 其他付款方式 儲值卡金額 1299 儲值卡金額" at bounding box center [370, 540] width 347 height 44
type input "400"
click at [556, 450] on div "項目消費 服務名稱/代號 spa699(0699) 服務名稱/代號 價格 699 價格 洗-1 mika-8 洗-1 洗-2 洗-2 第三方卡券 第三方卡券 …" at bounding box center [865, 335] width 1362 height 585
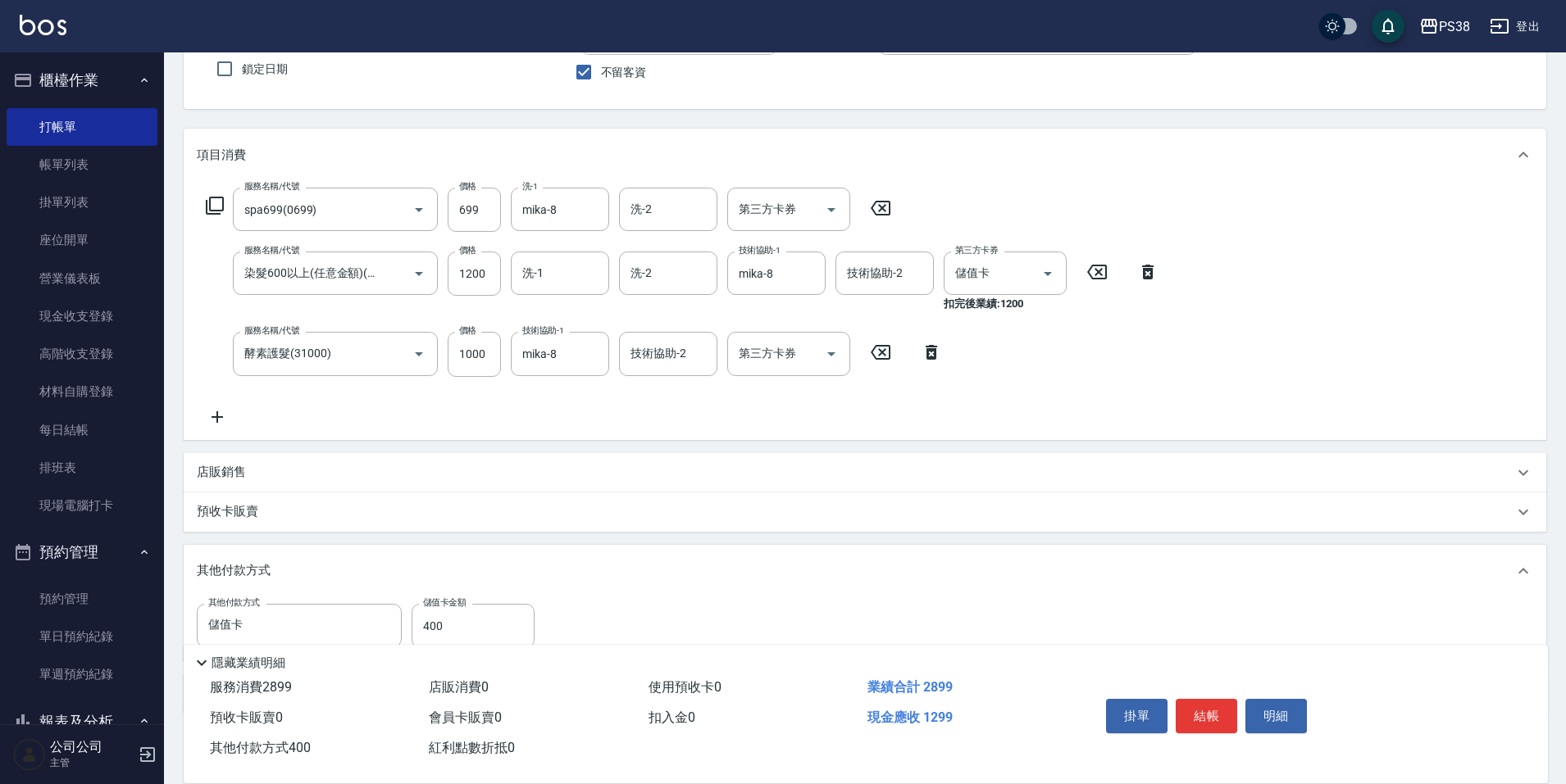
scroll to position [0, 0]
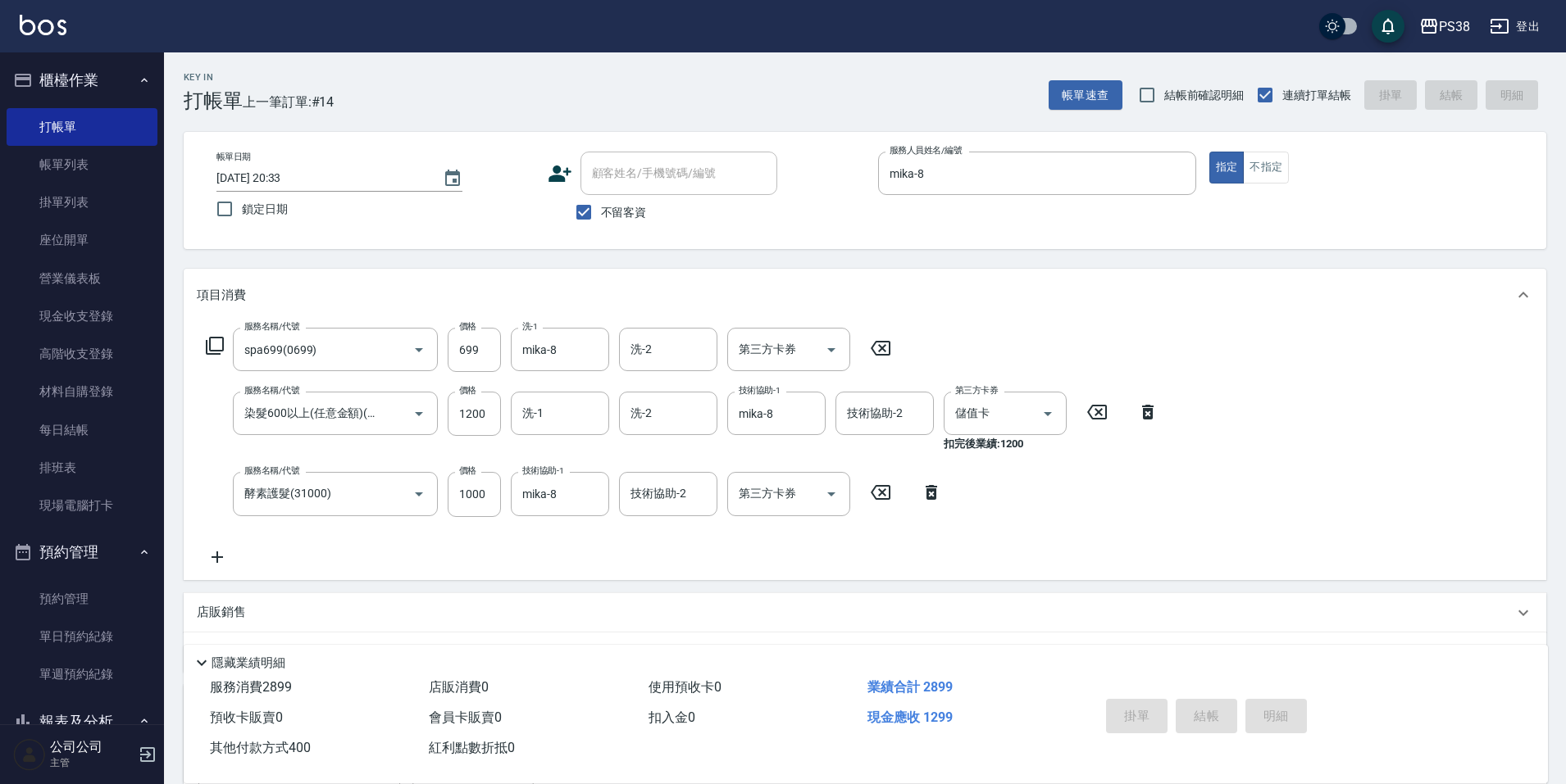
type input "2025/08/12 20:35"
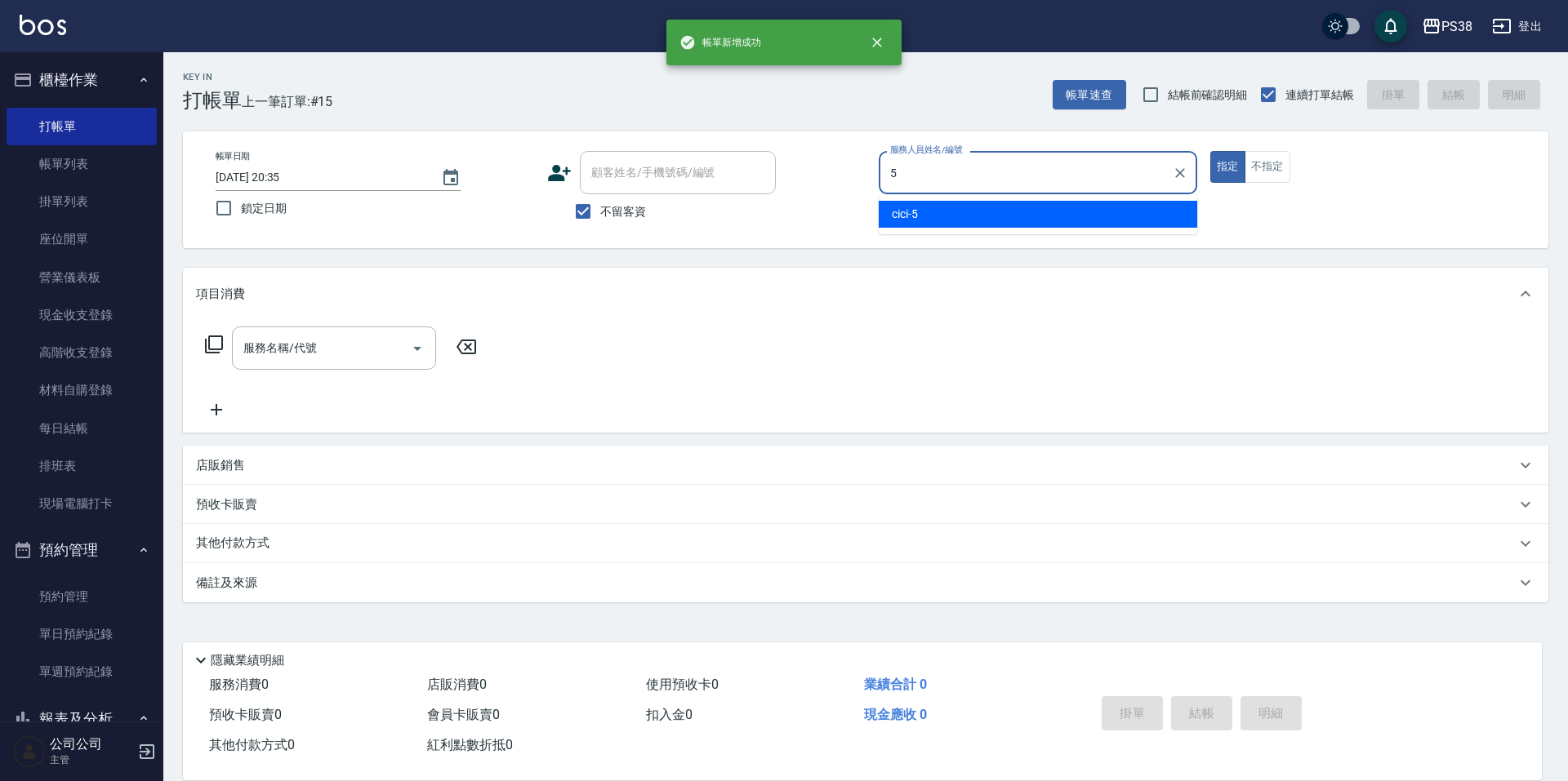
type input "cici-5"
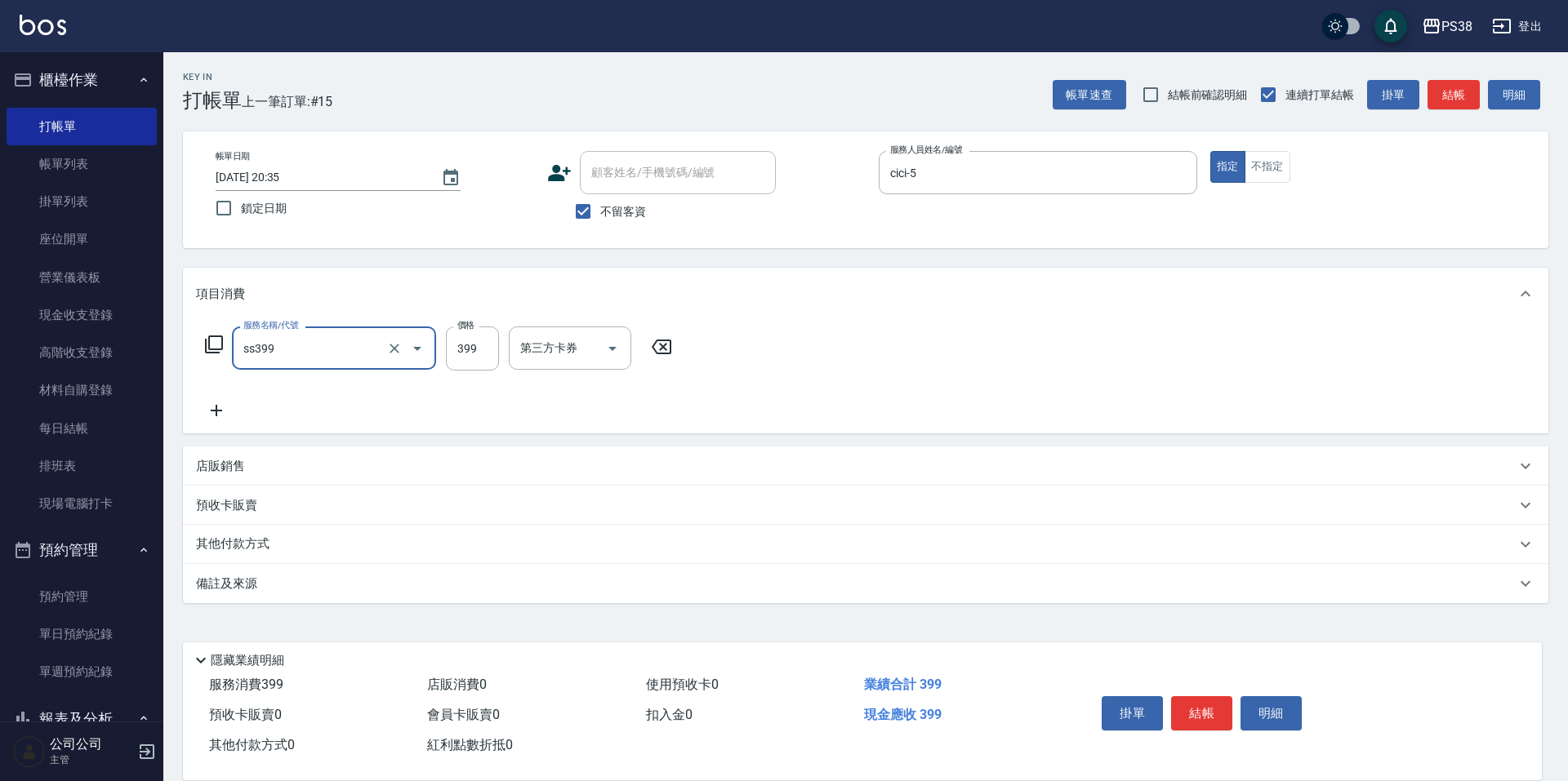
type input "海鹽399(ss399)"
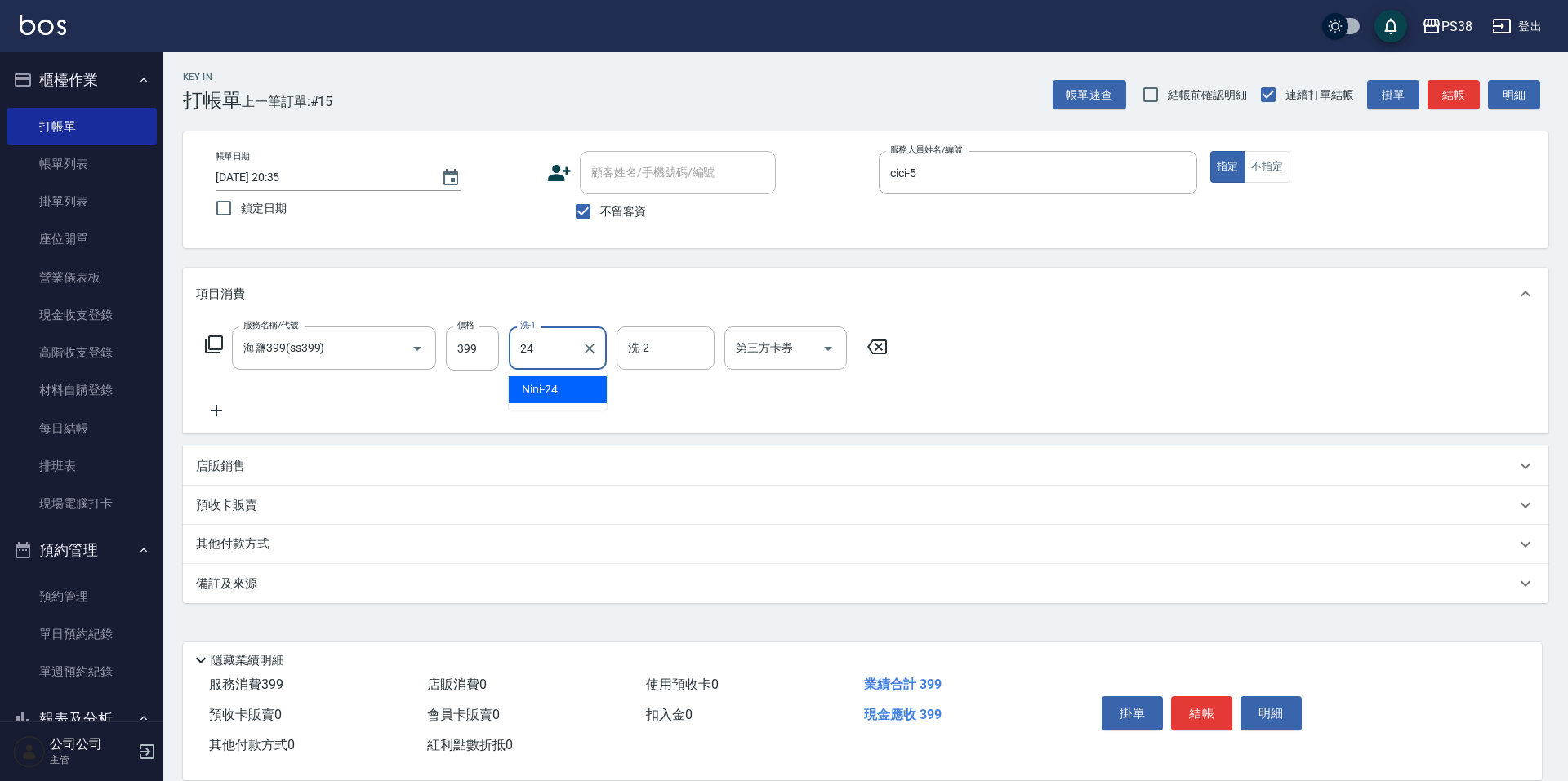
type input "Nini-24"
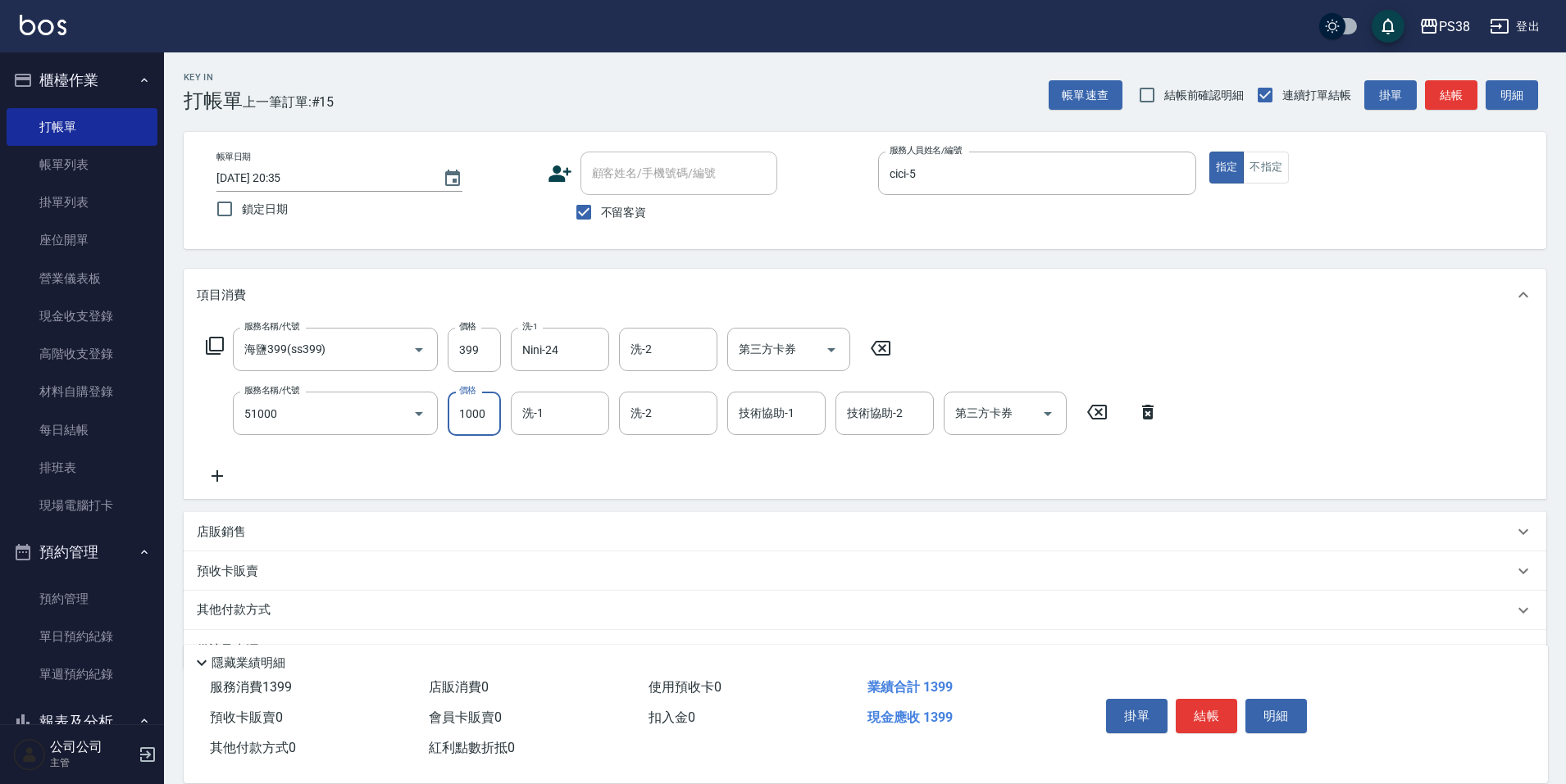
type input "染髮600以上(任意金額)(51000)"
type input "1500"
type input "Nini-24"
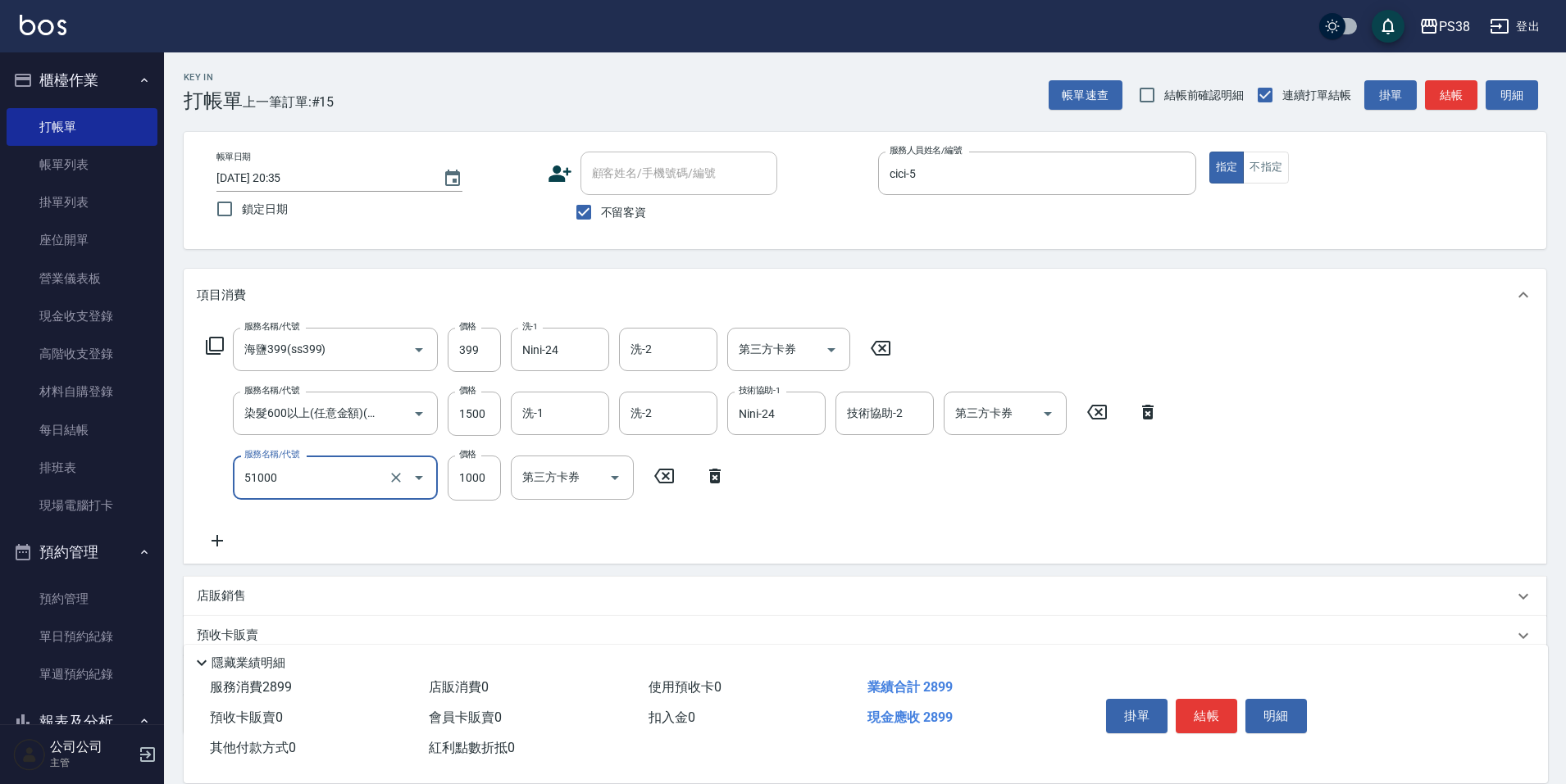
type input "染髮600以上(任意金額)(51000)"
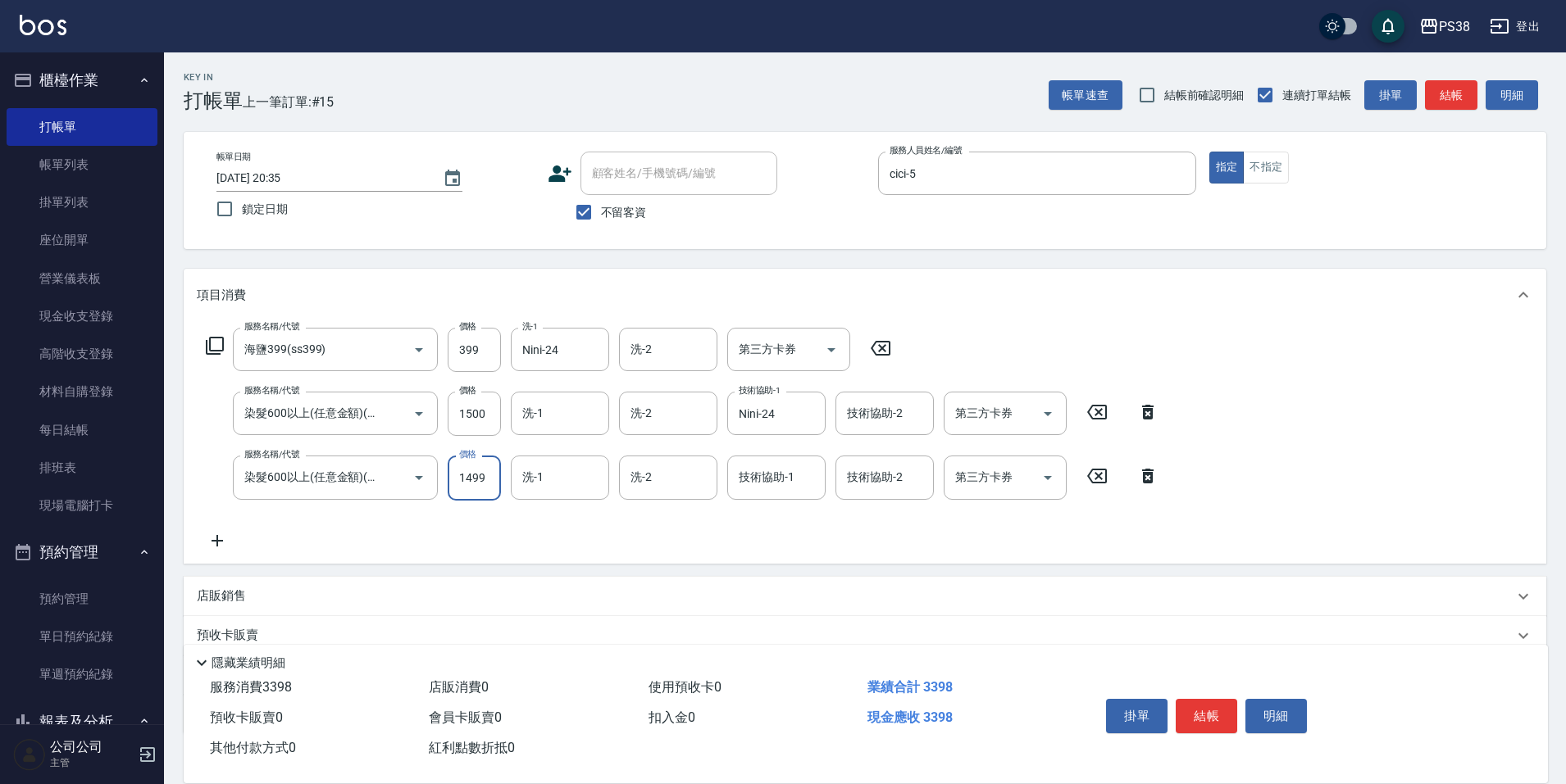
type input "1499"
type input "Nini-24"
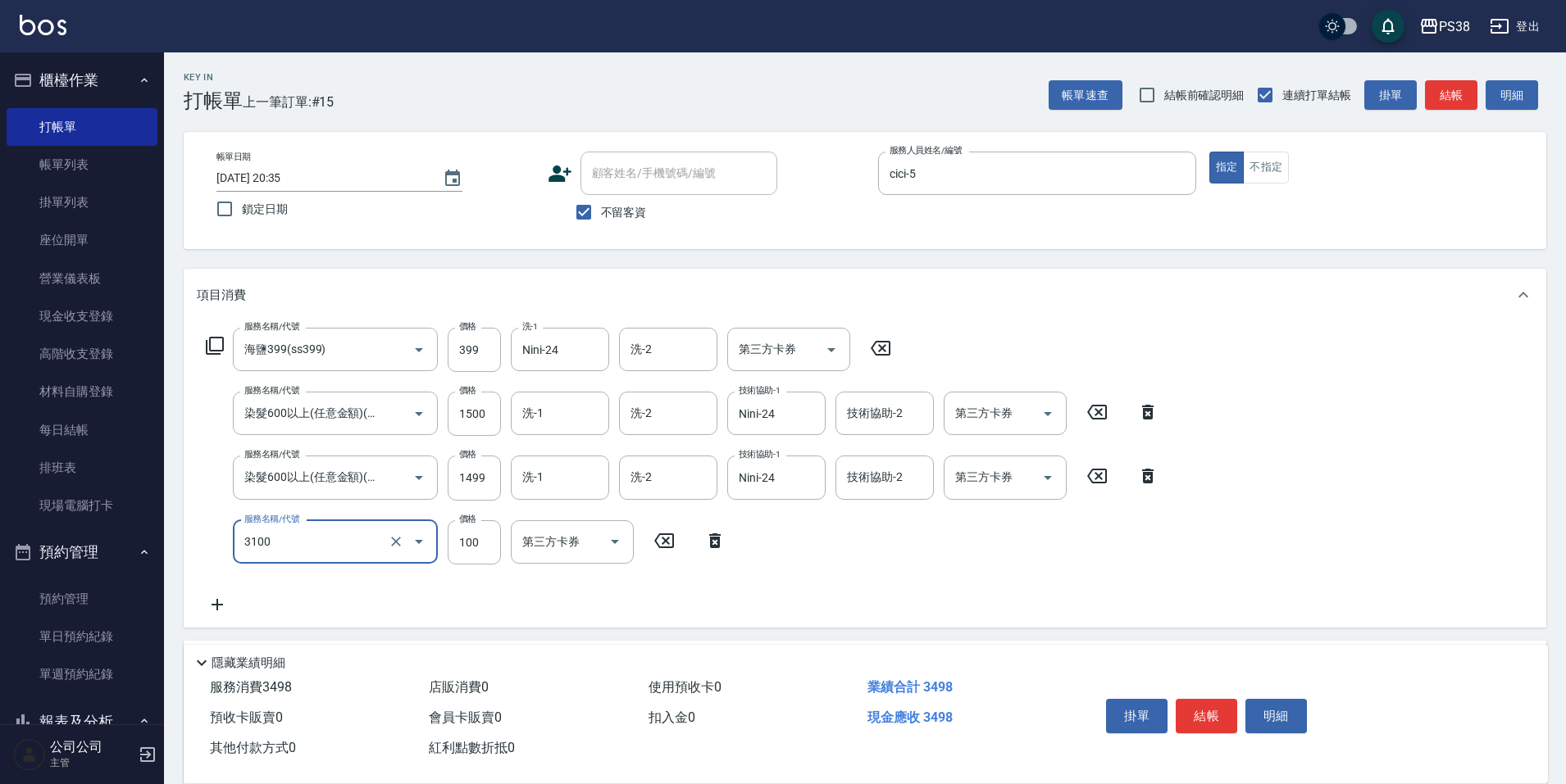
type input "頭皮水.順護(3100)"
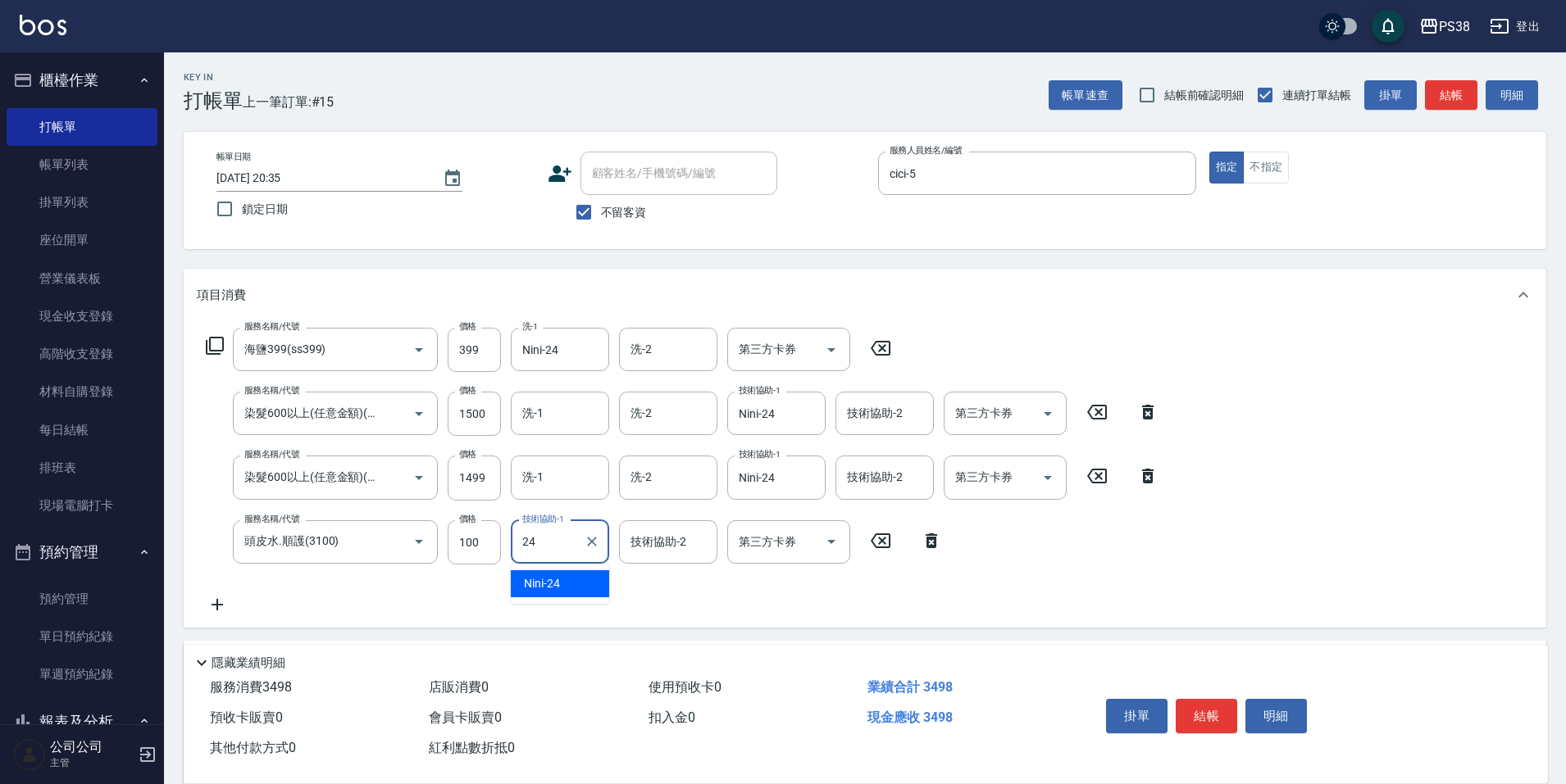
type input "Nini-24"
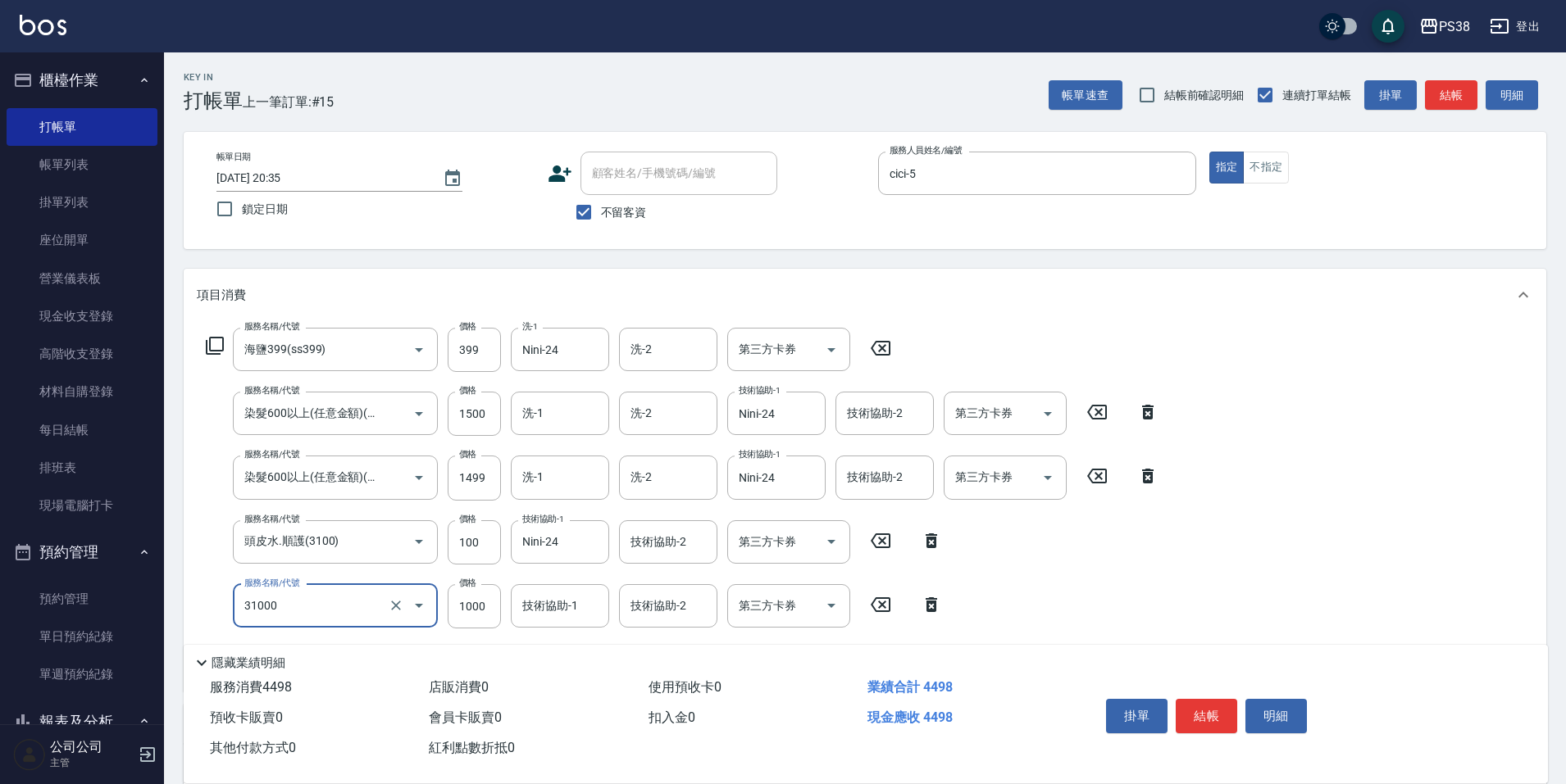
type input "酵素護髮(31000)"
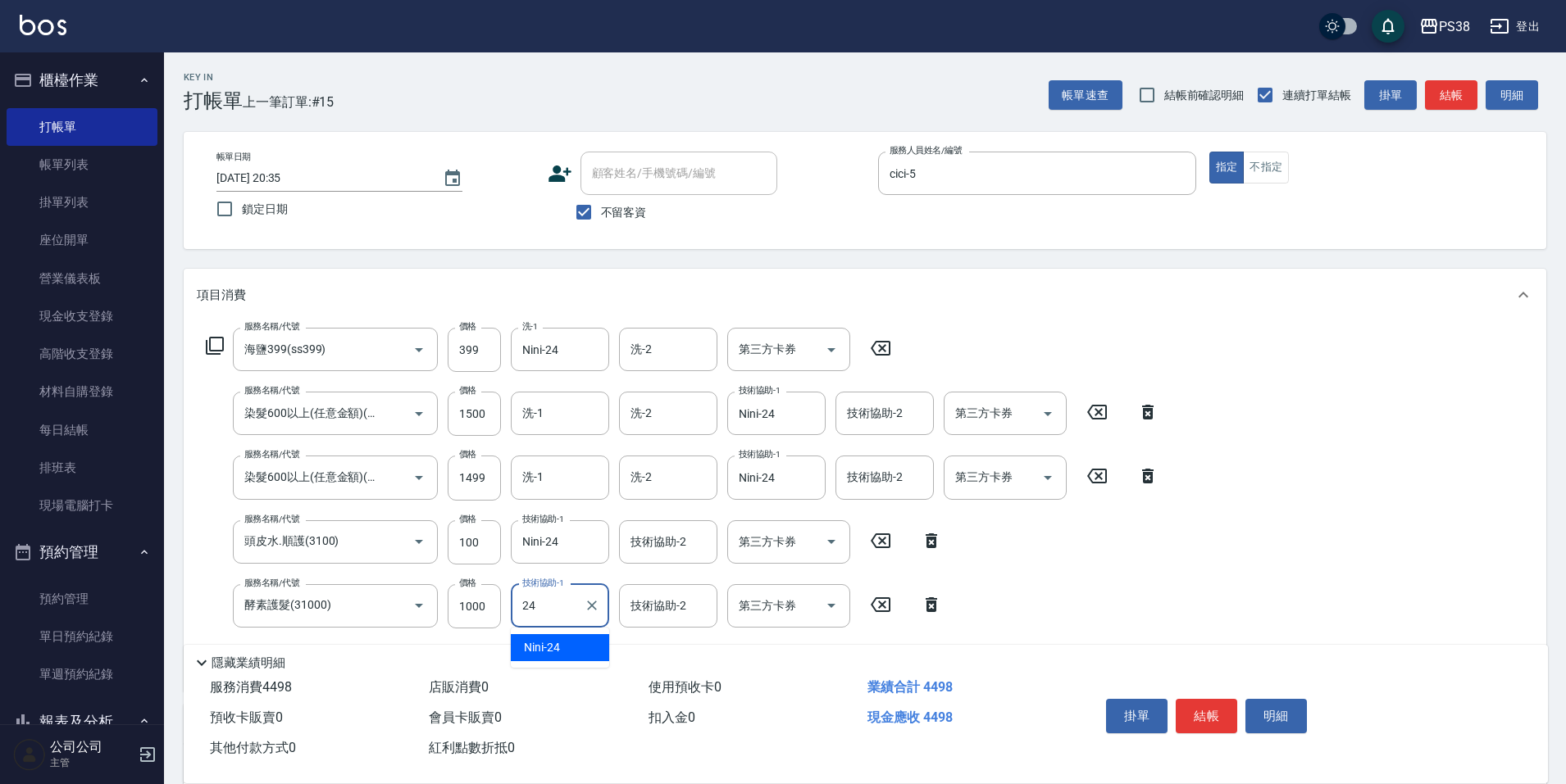
type input "Nini-24"
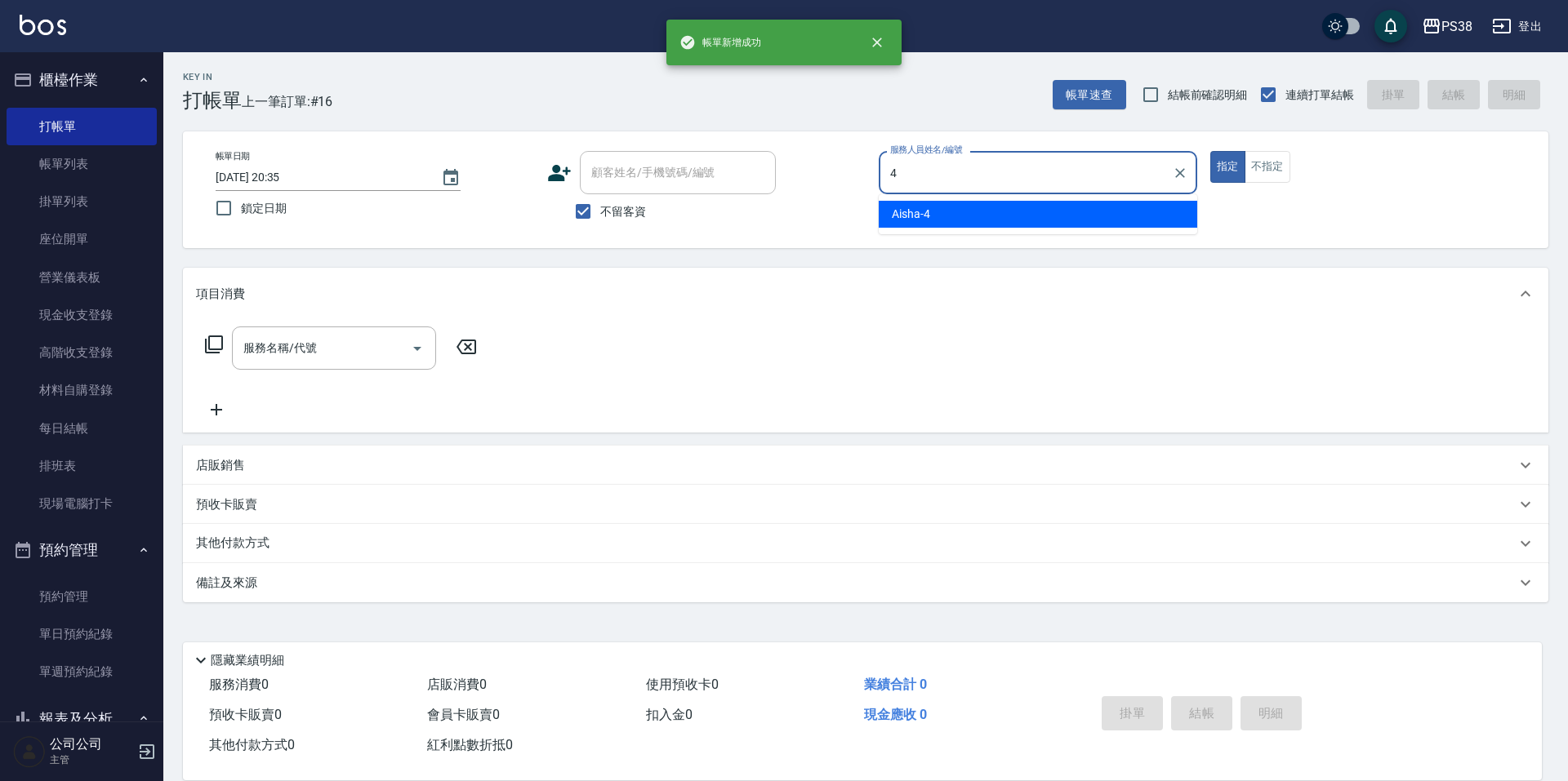
type input "Aisha-4"
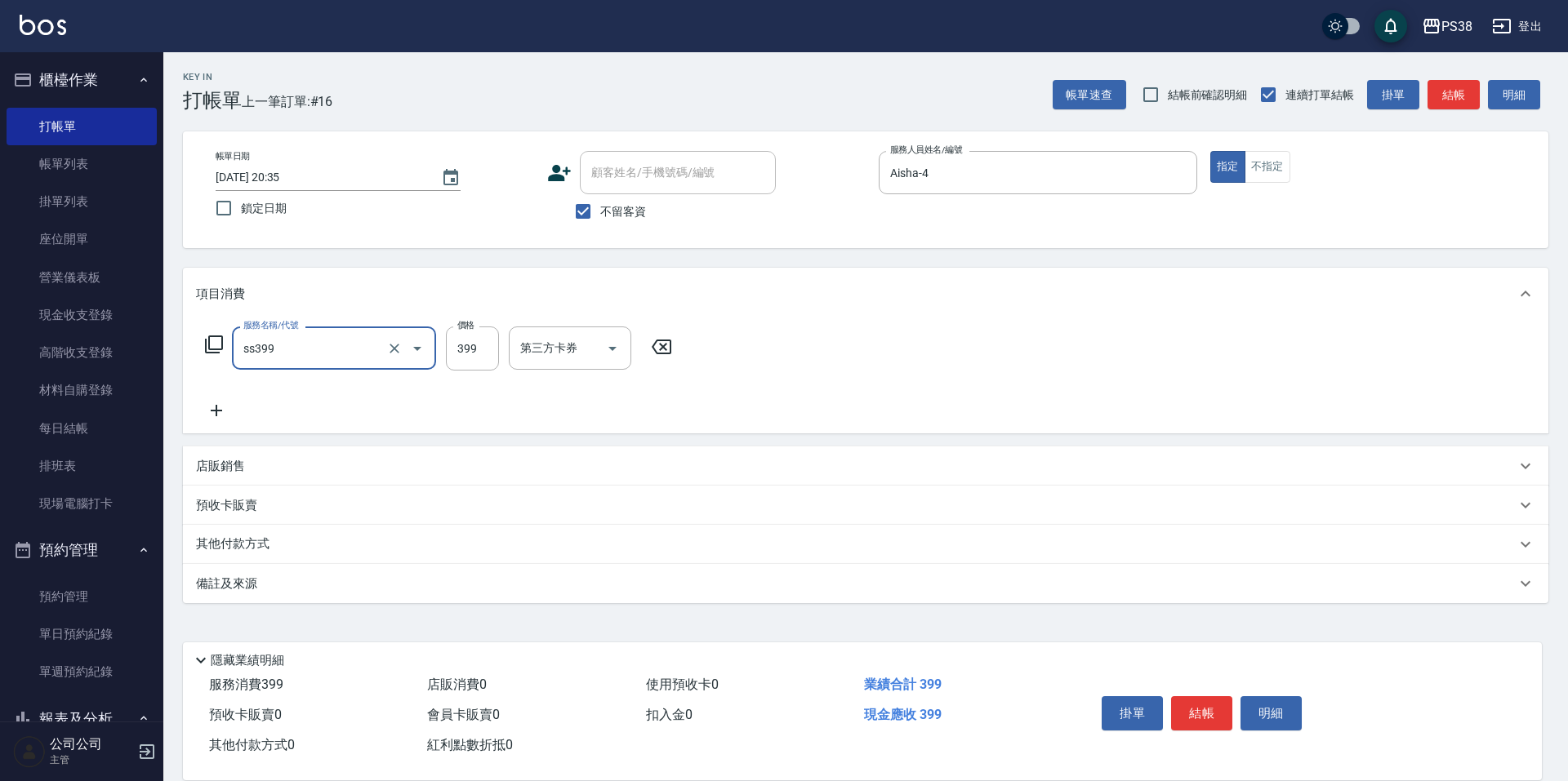
type input "海鹽399(ss399)"
type input "Yuki-6"
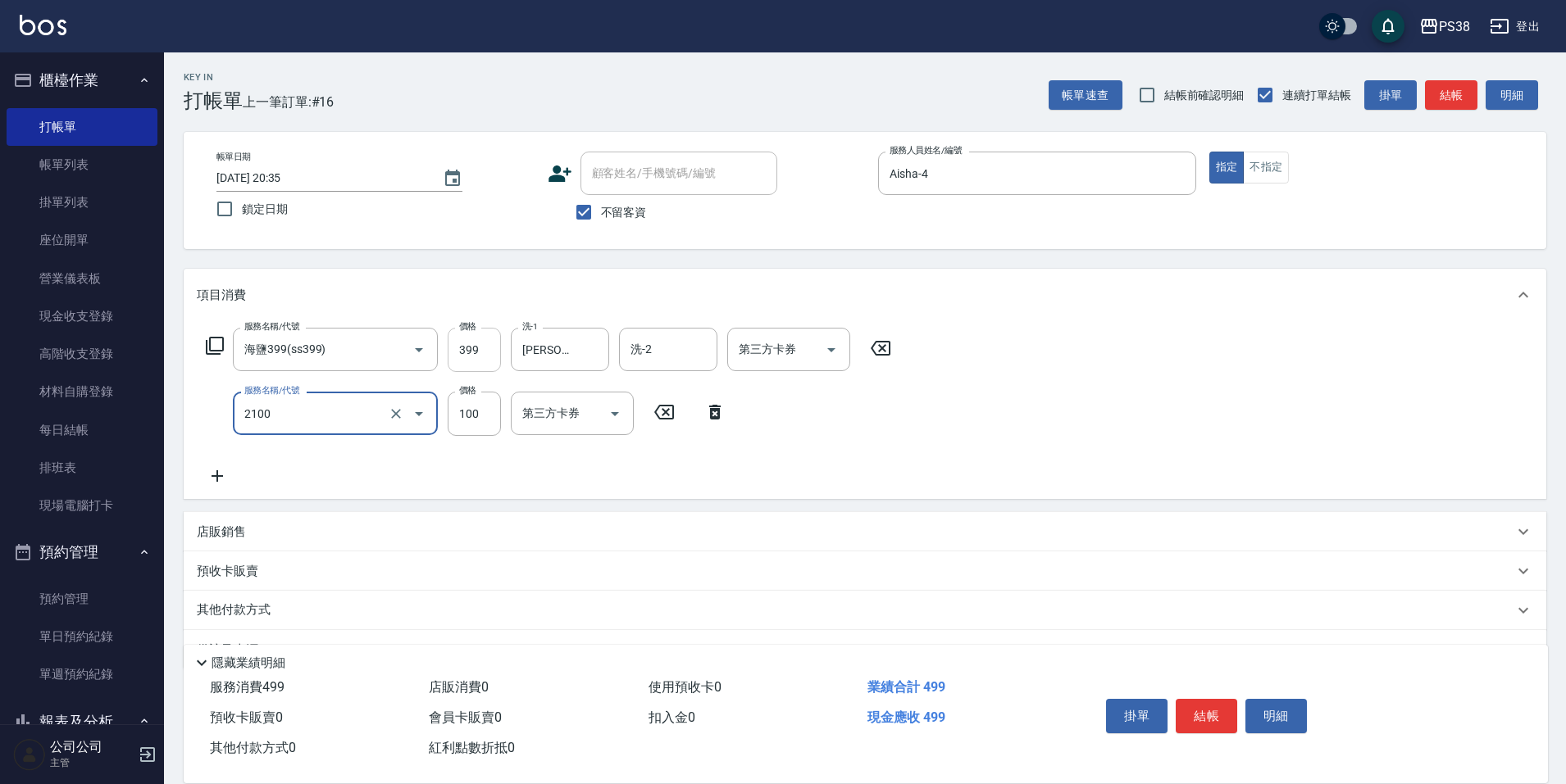
type input "剪髮與造型(任意金額)(2100)"
click at [480, 340] on input "399" at bounding box center [474, 350] width 53 height 44
type input "400"
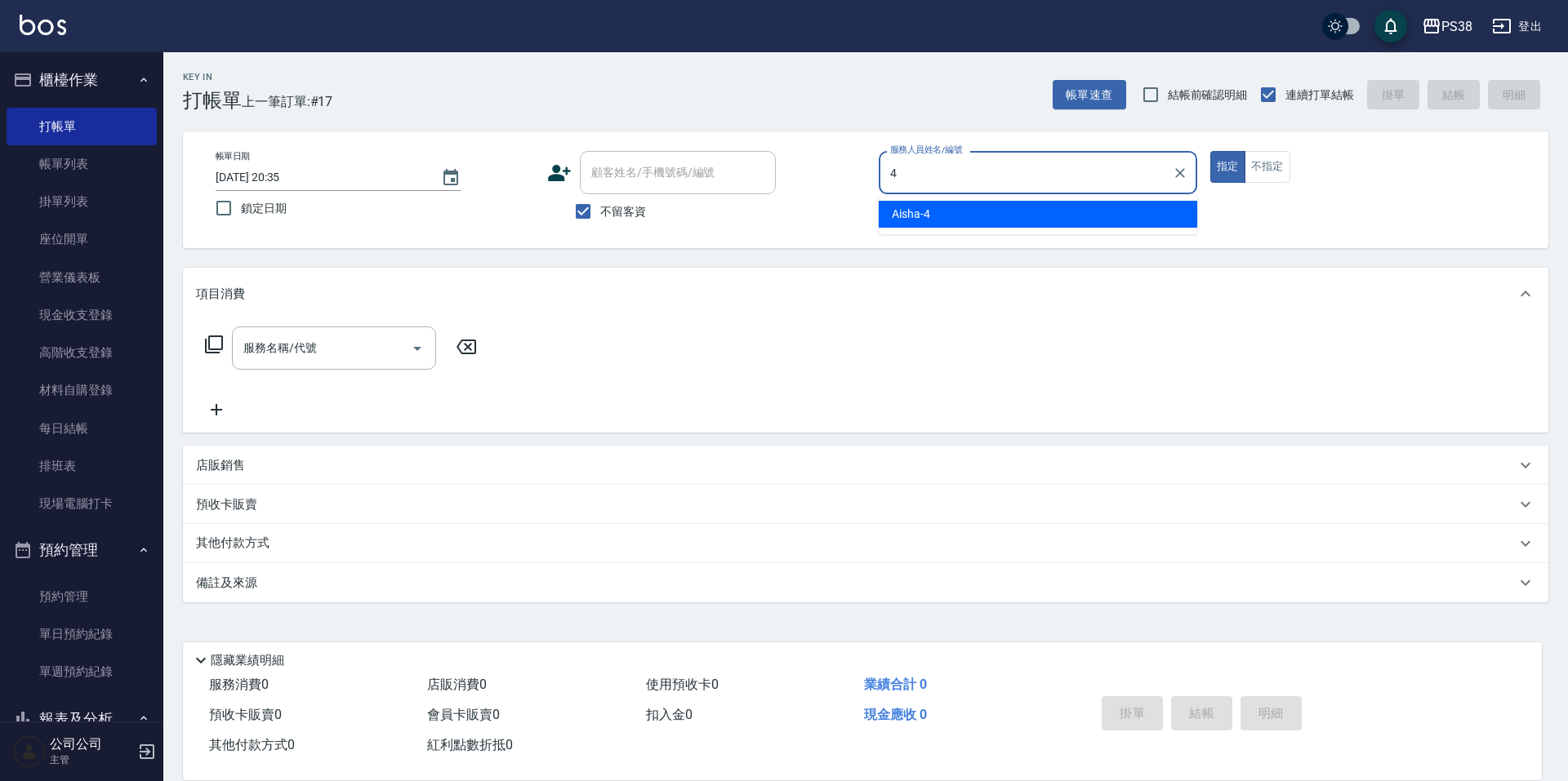
type input "Aisha-4"
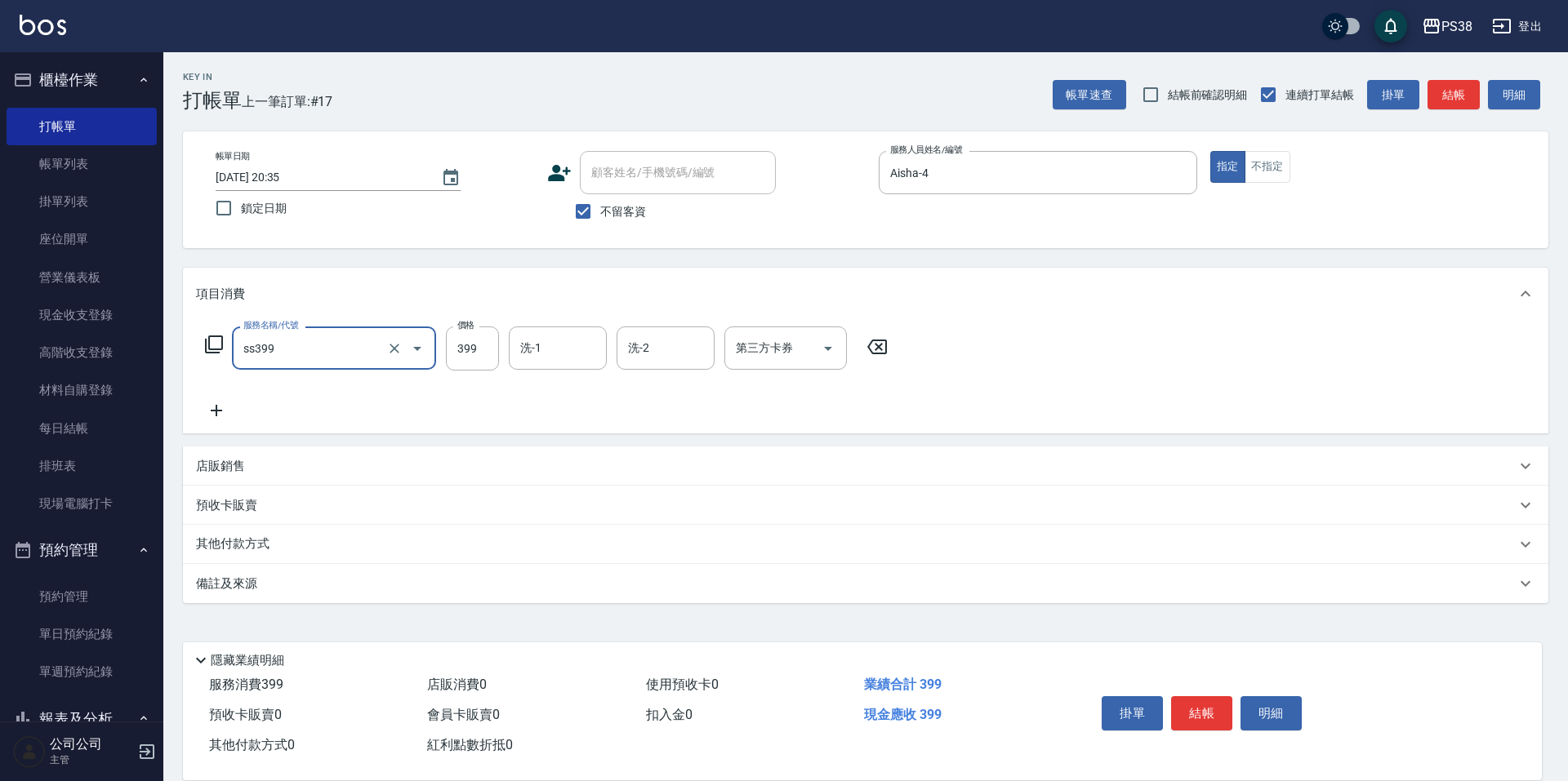
type input "海鹽399(ss399)"
type input "400"
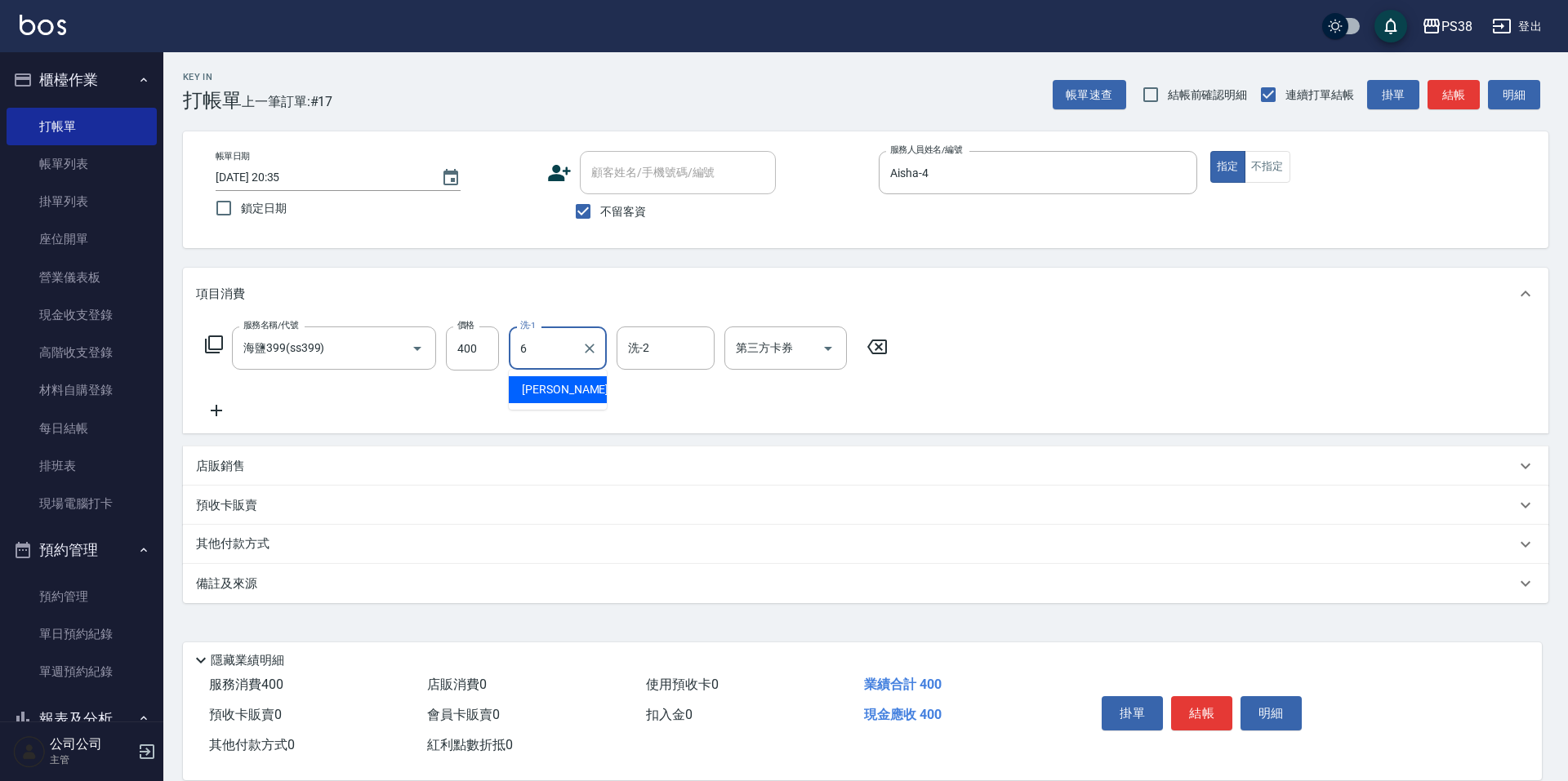
type input "Yuki-6"
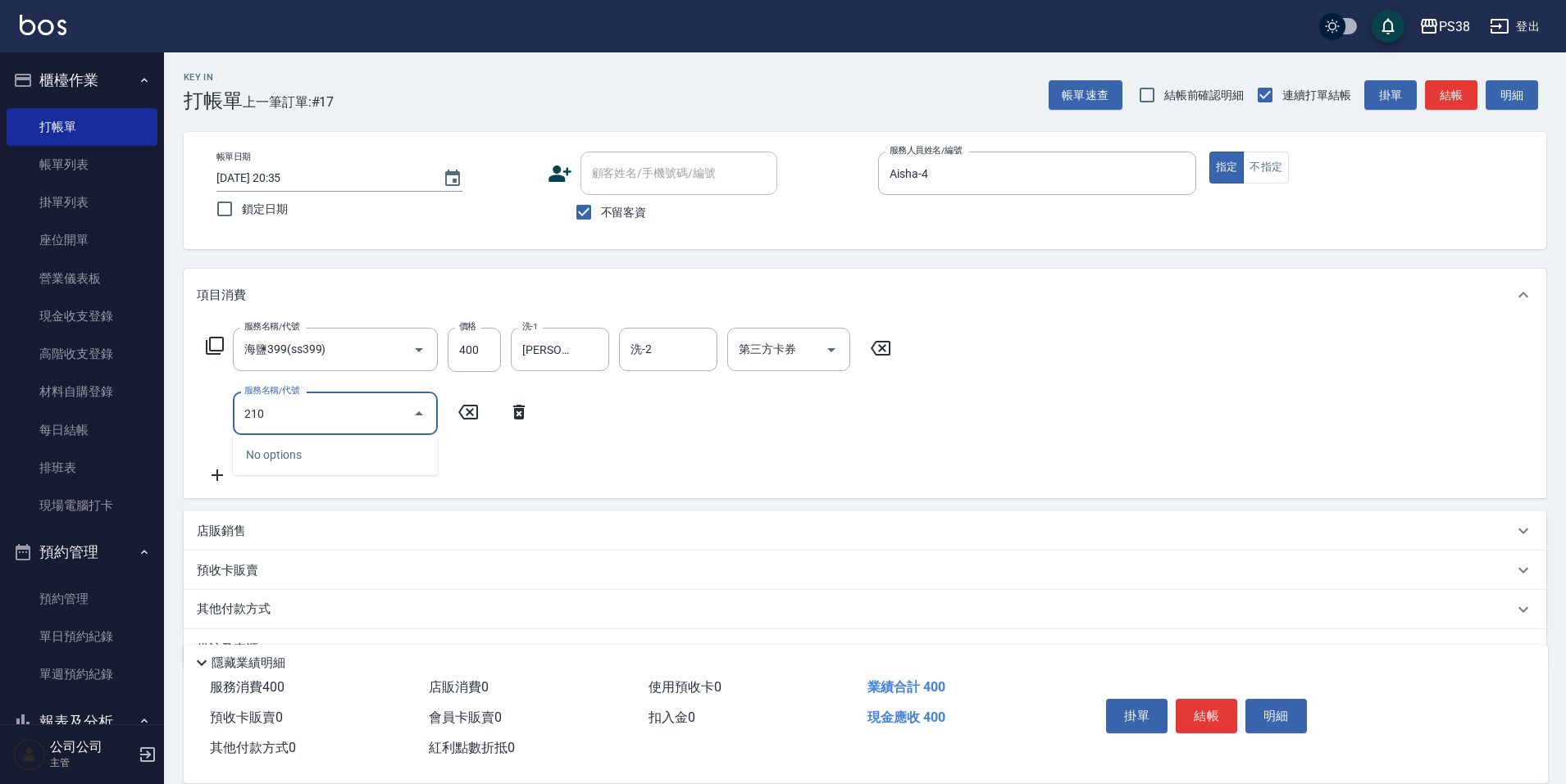
type input "2100"
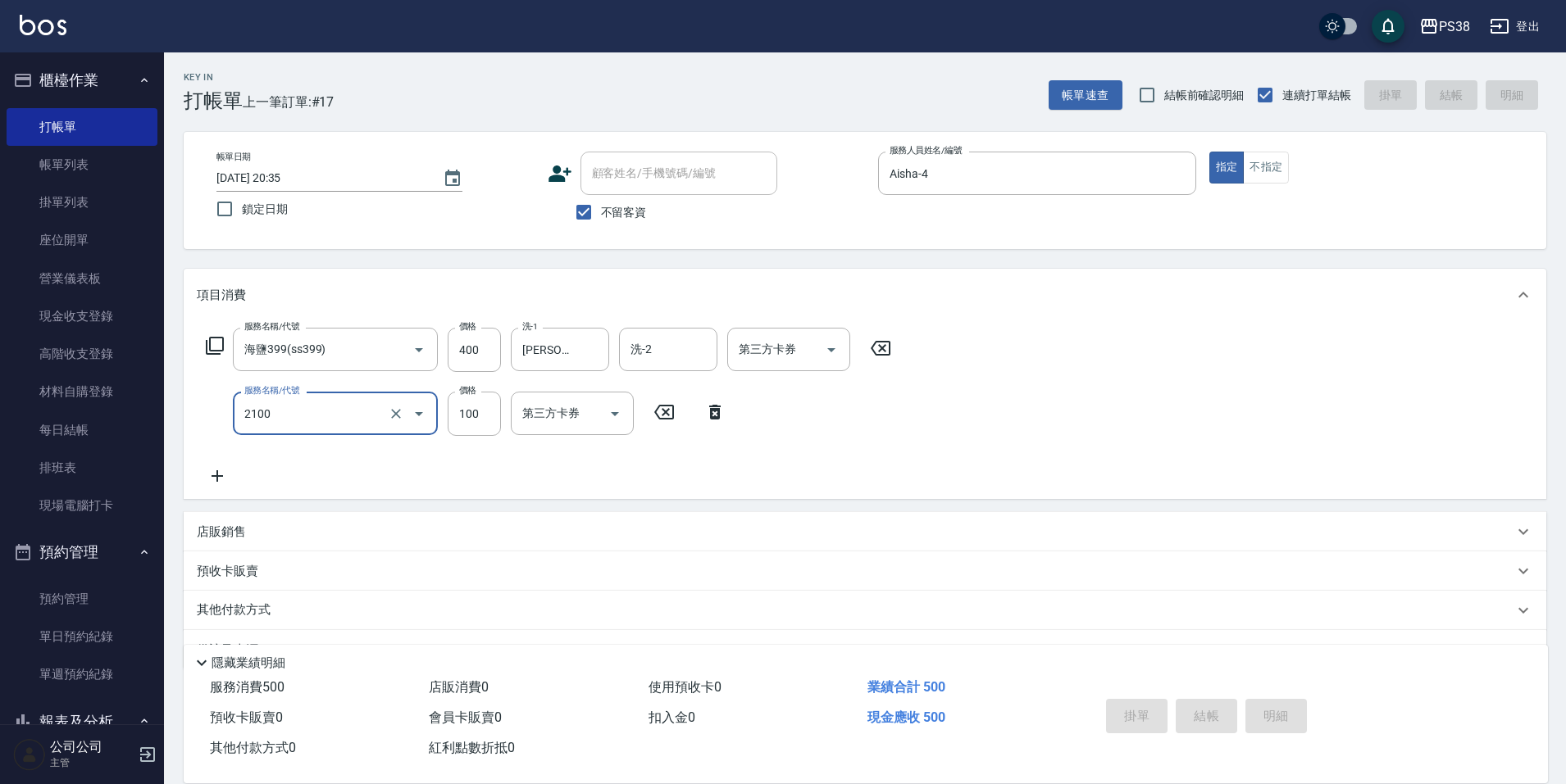
type input "2025/08/12 20:36"
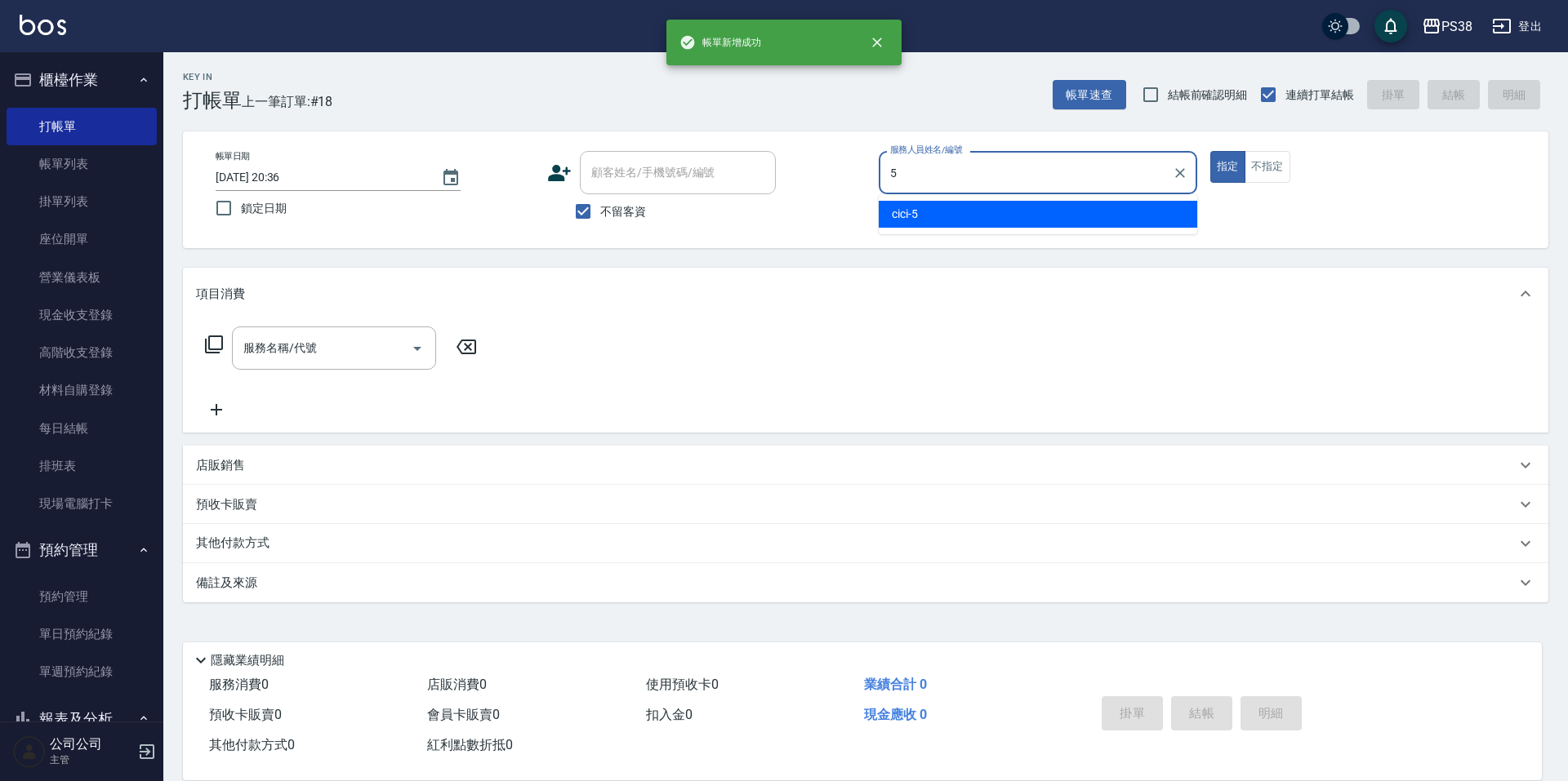
type input "cici-5"
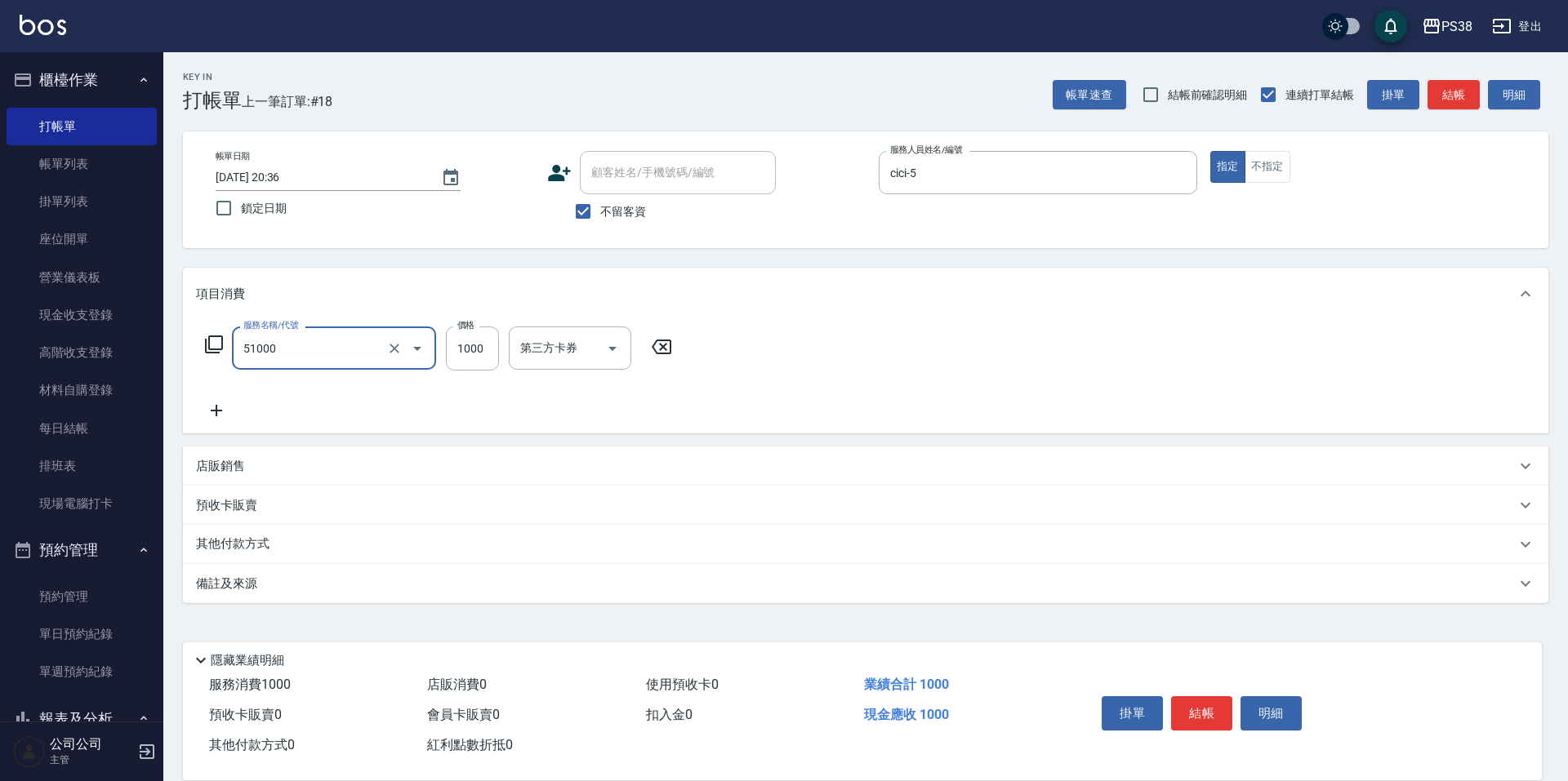
type input "染髮600以上(任意金額)(51000)"
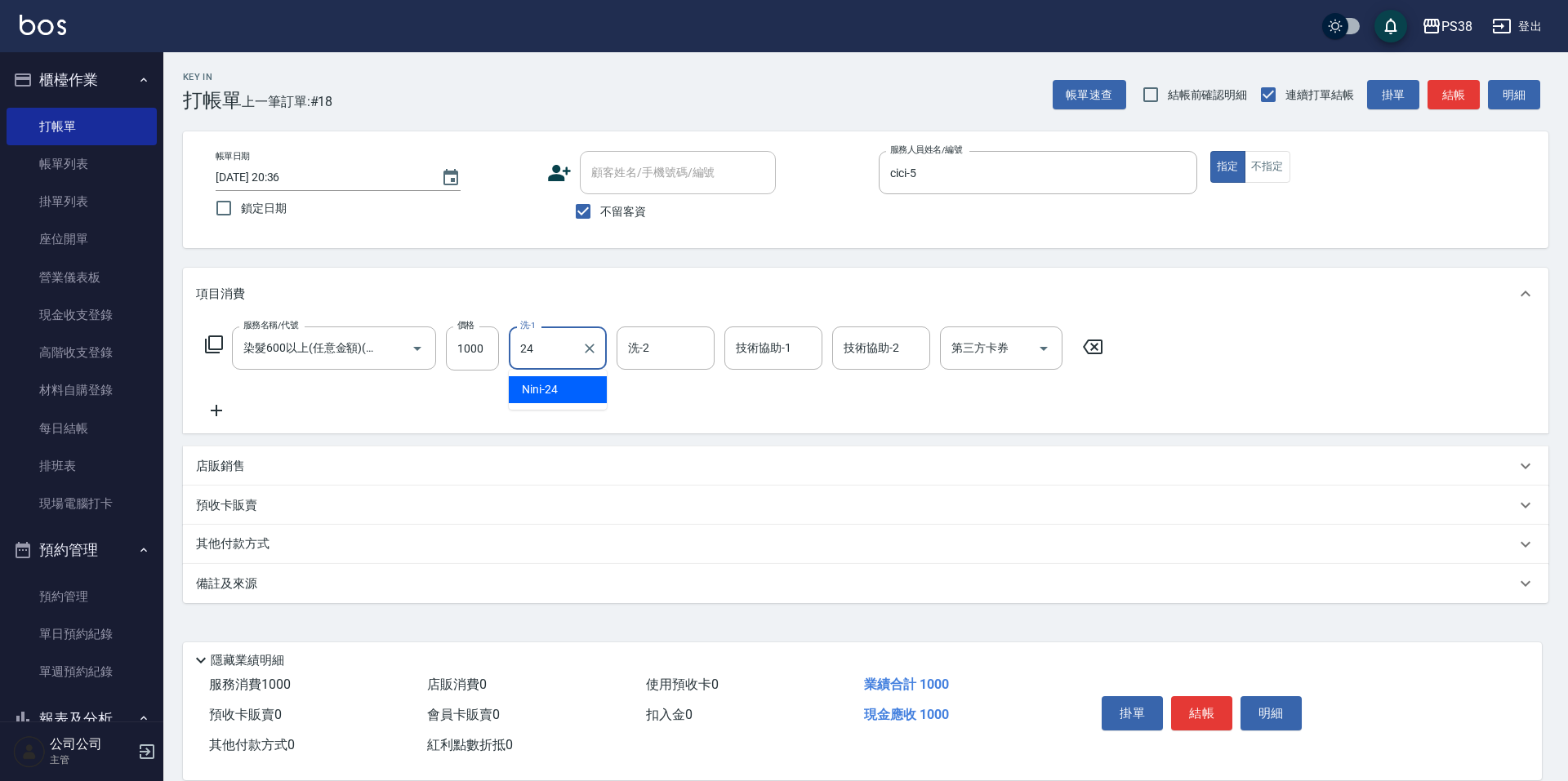
type input "Nini-24"
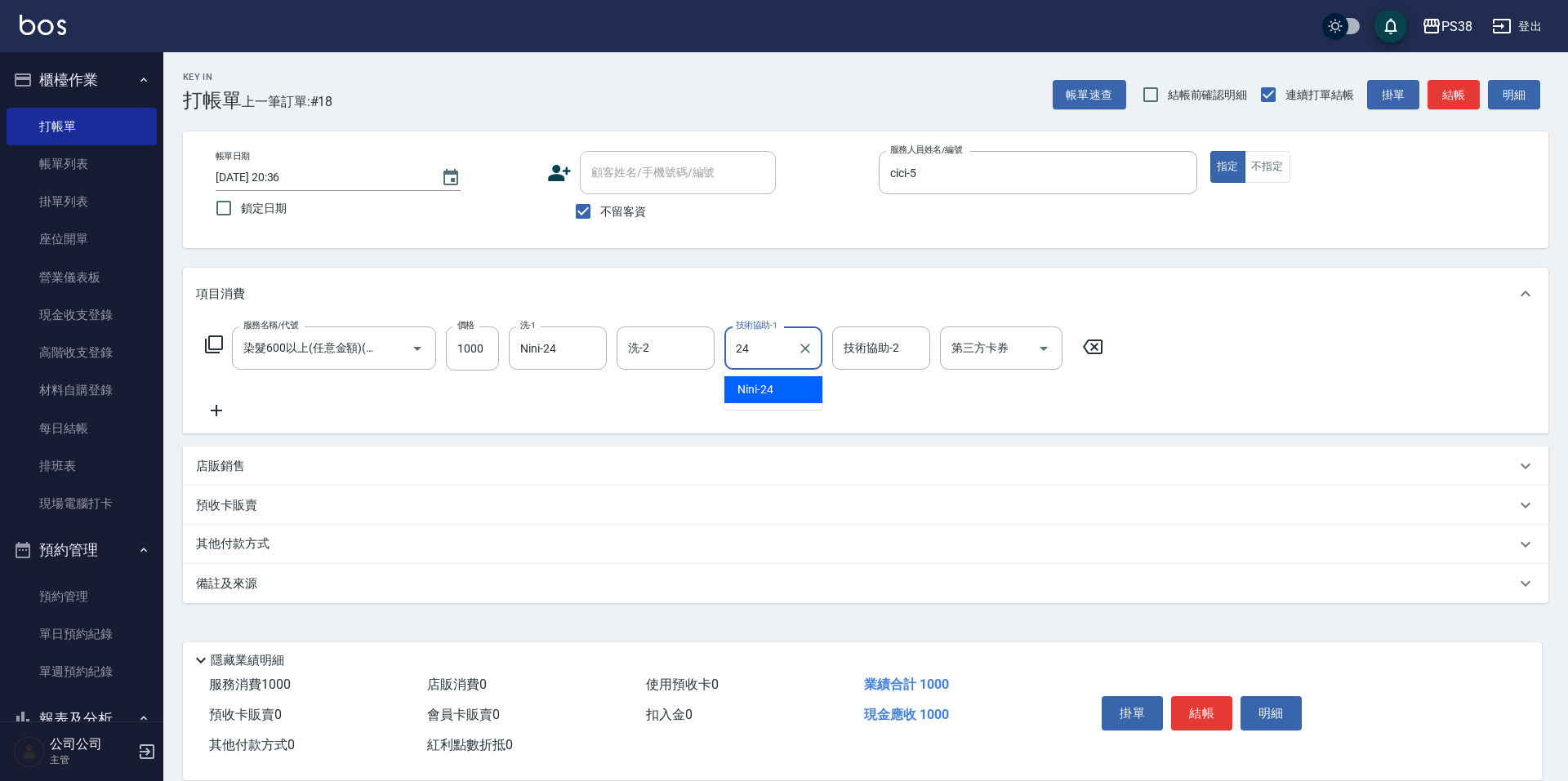
type input "Nini-24"
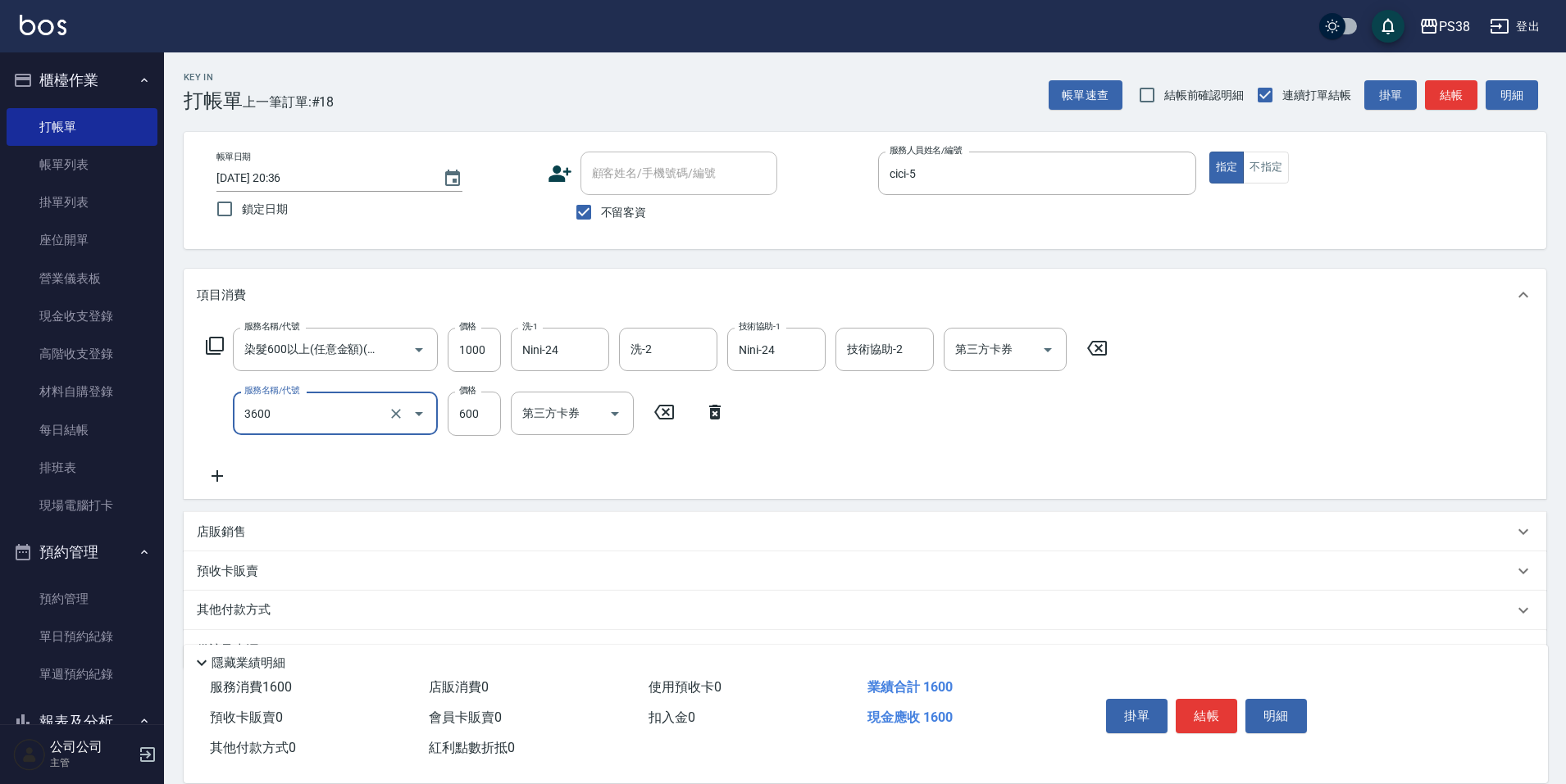
type input "天天水水護髮(3600)"
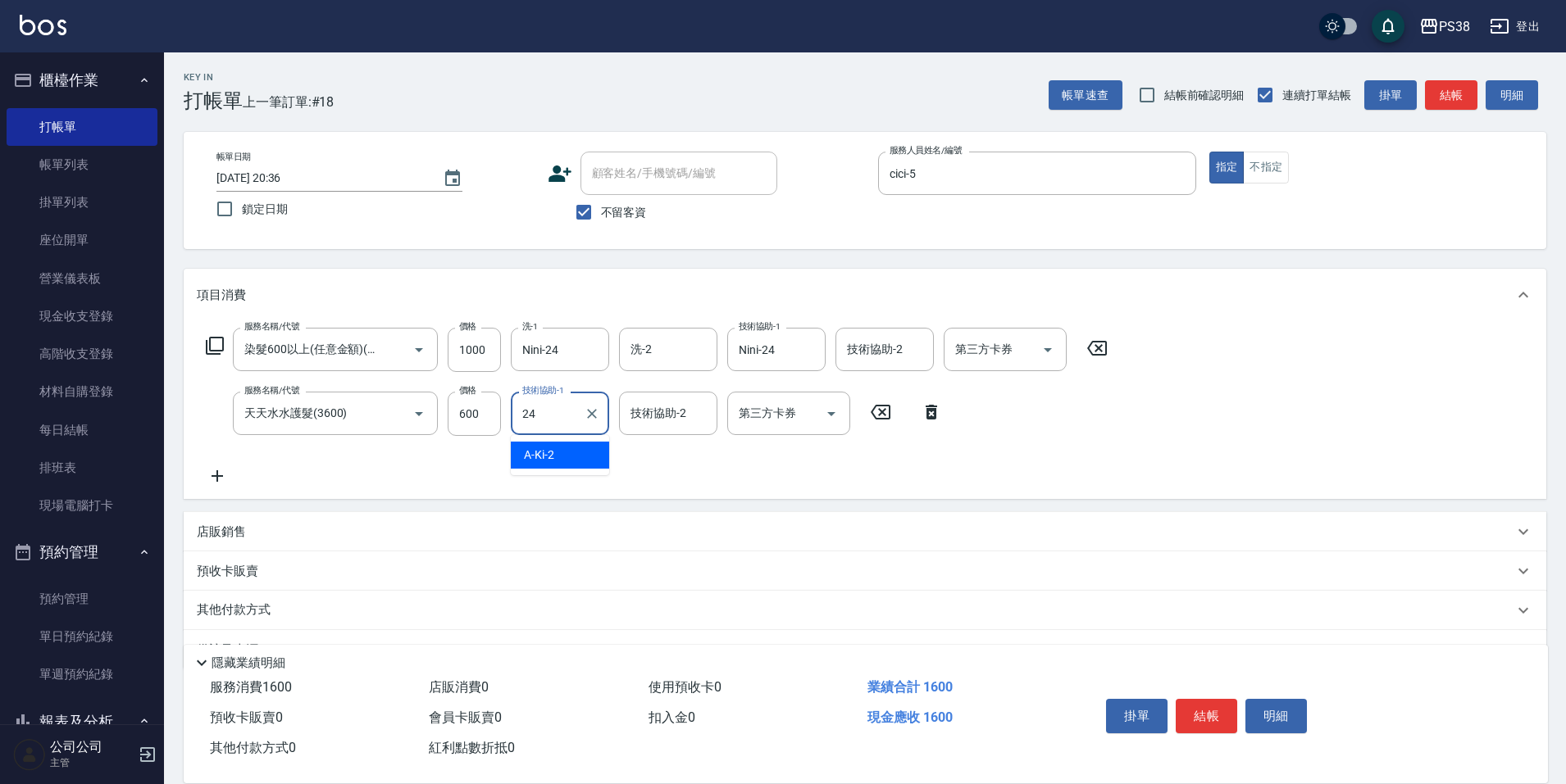
type input "Nini-24"
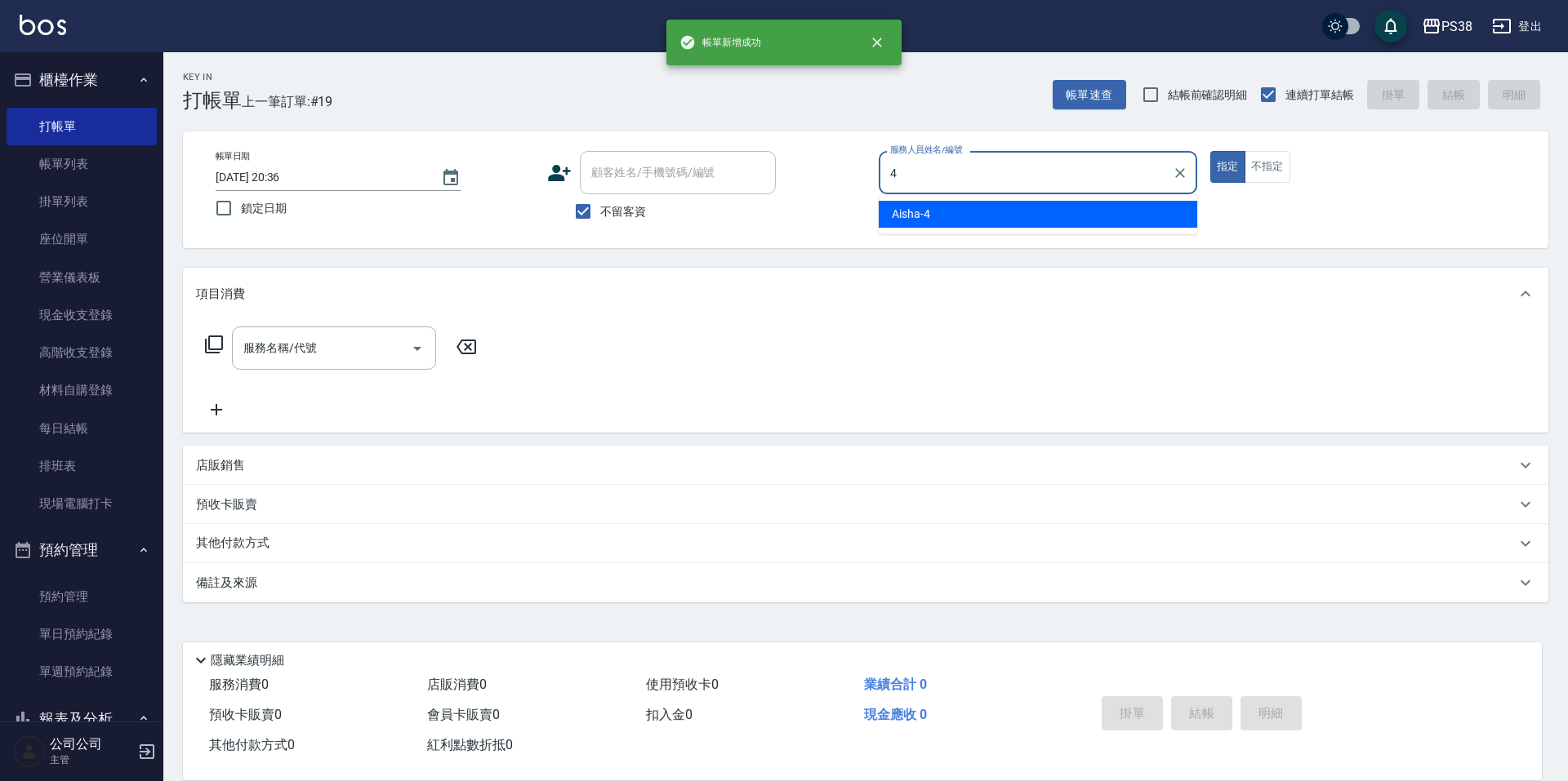
type input "Aisha-4"
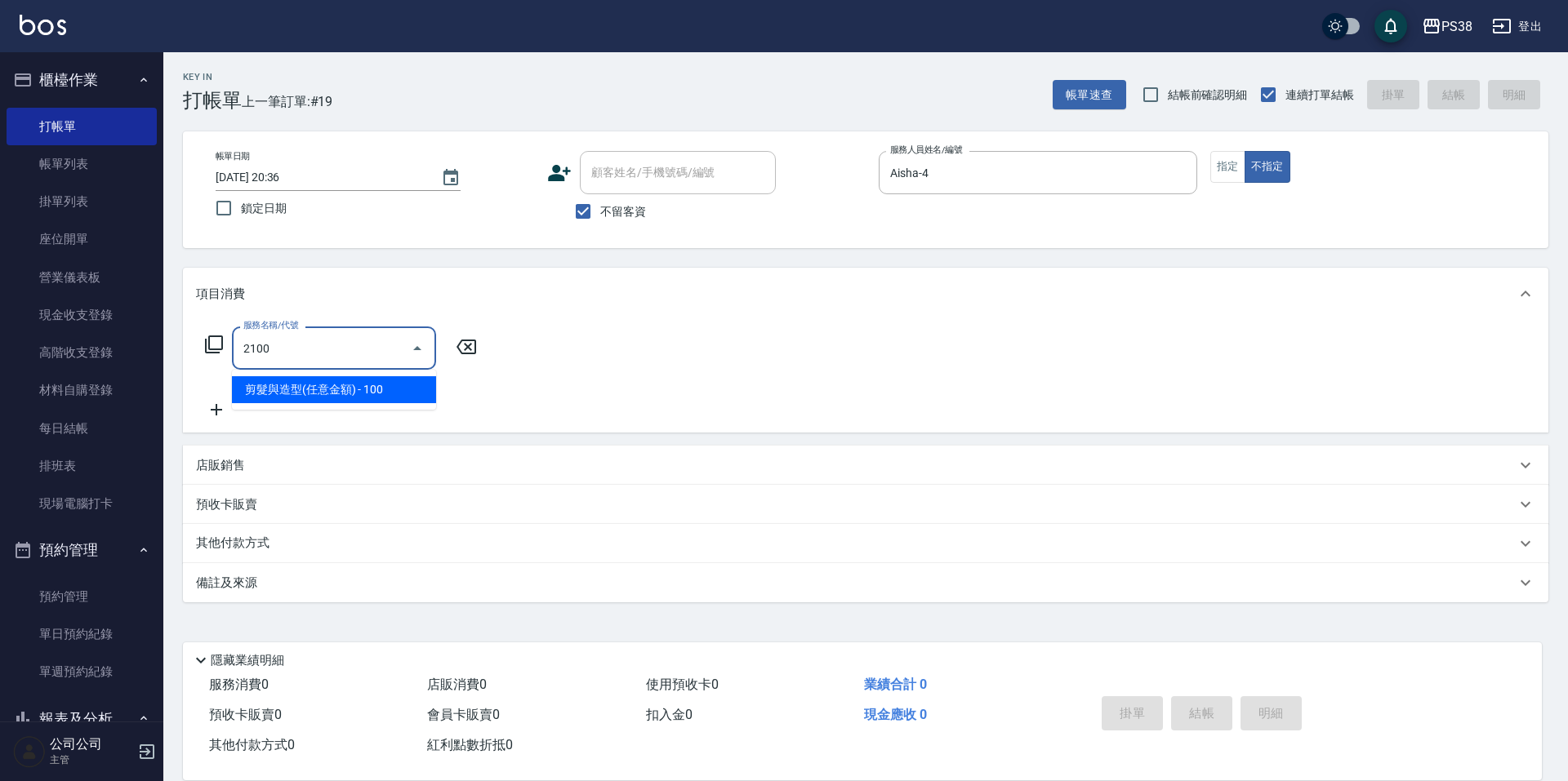
type input "剪髮與造型(任意金額)(2100)"
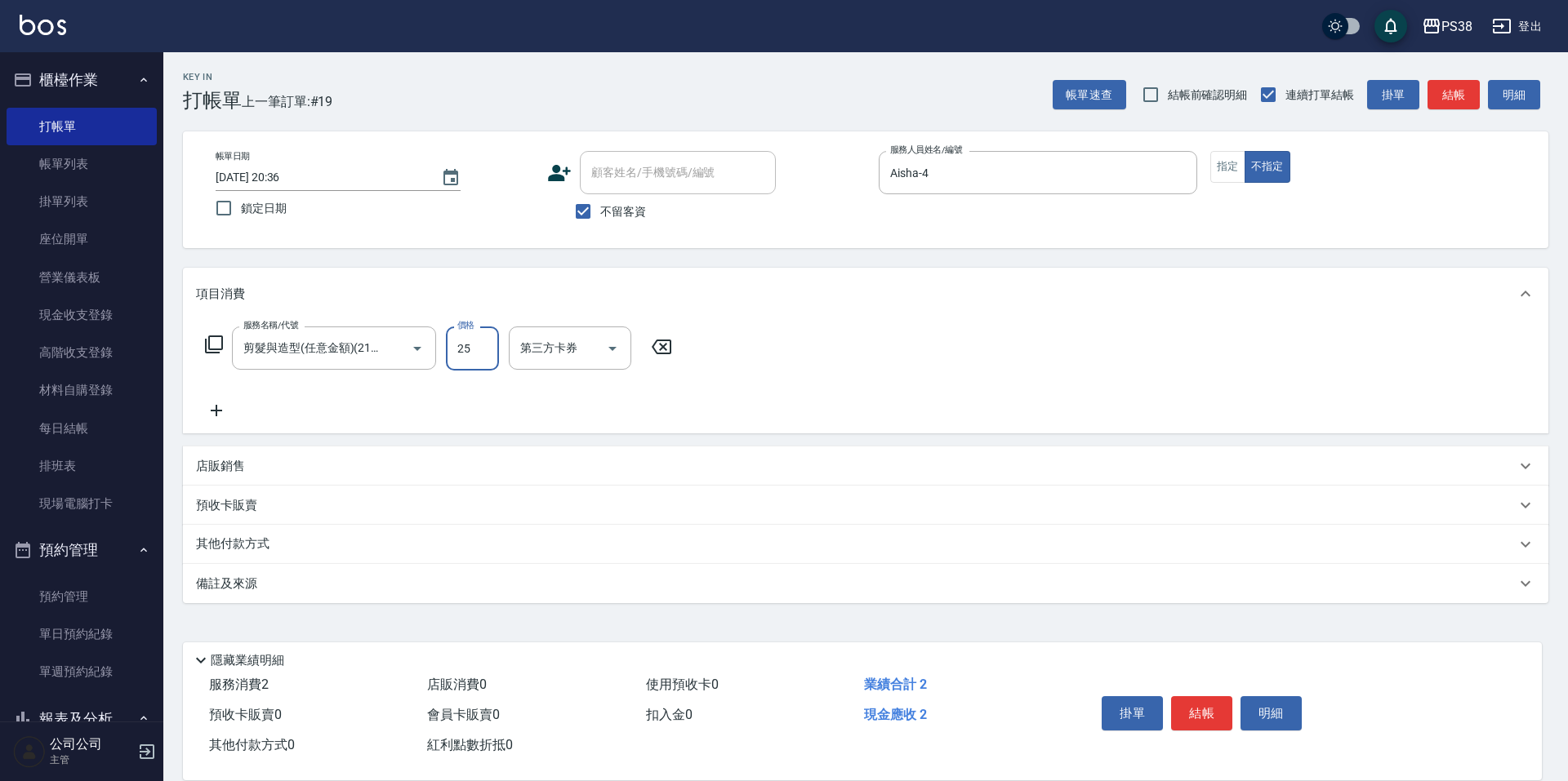
type input "250"
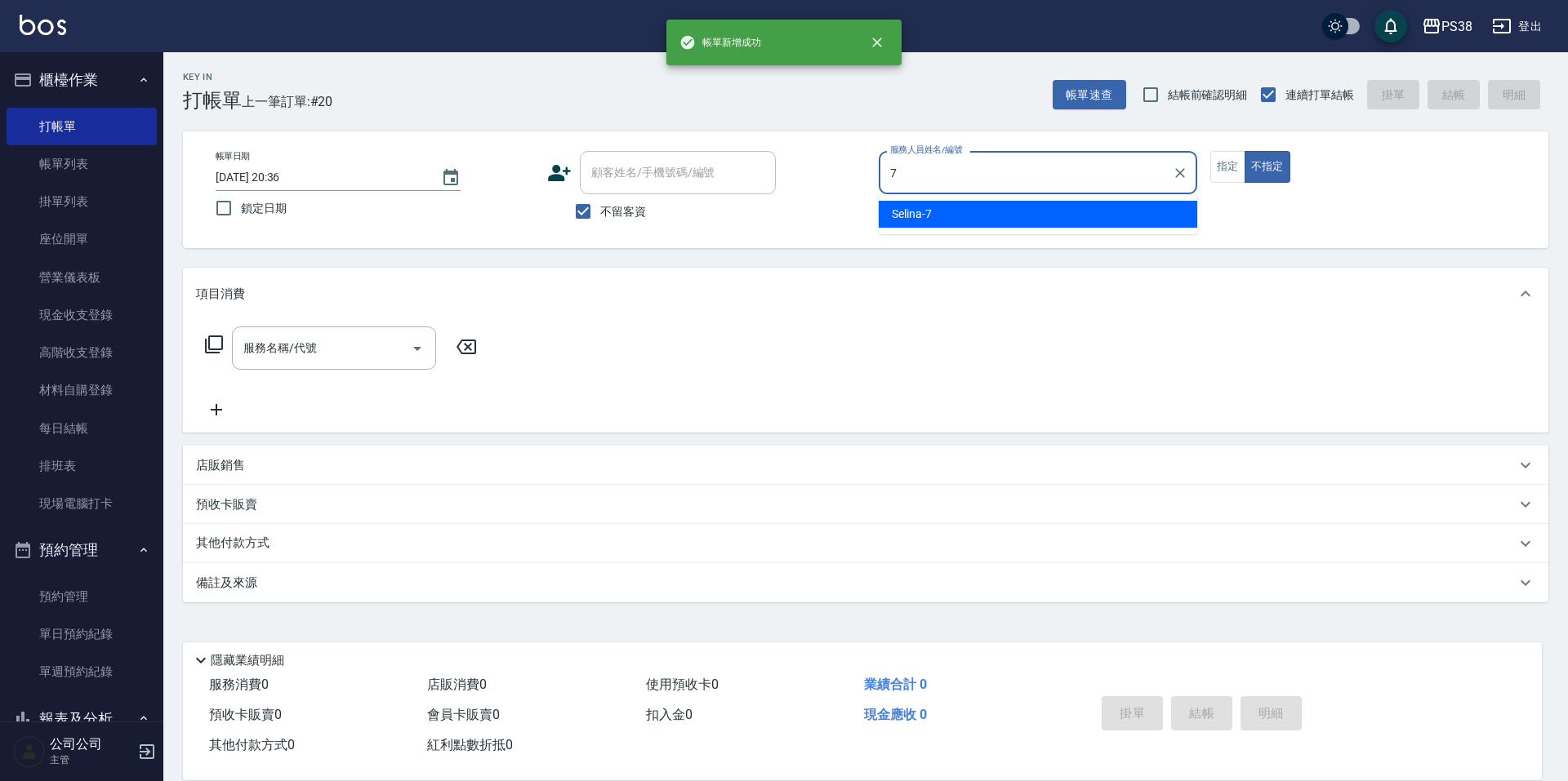
type input "Selina-7"
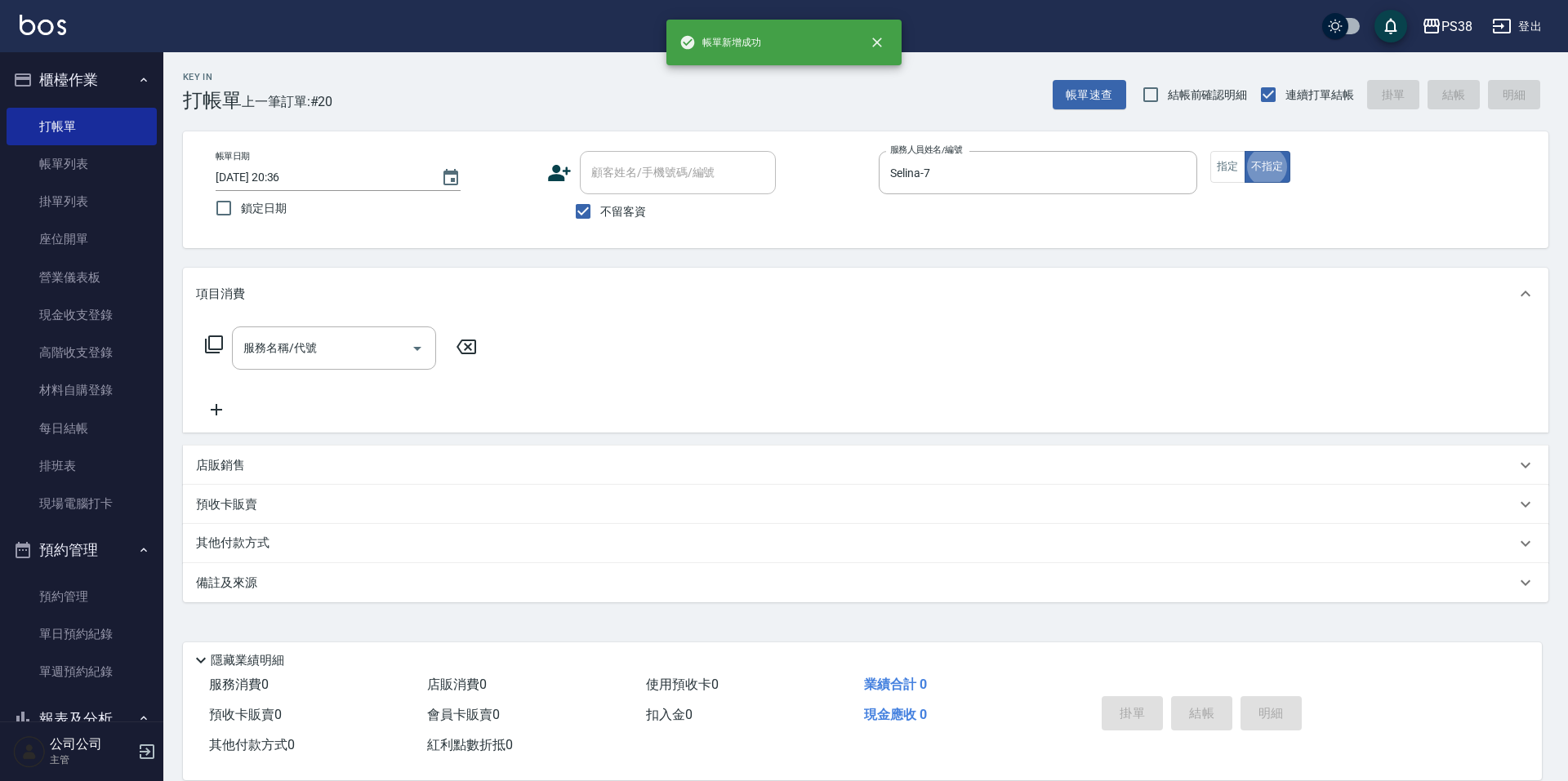
type button "false"
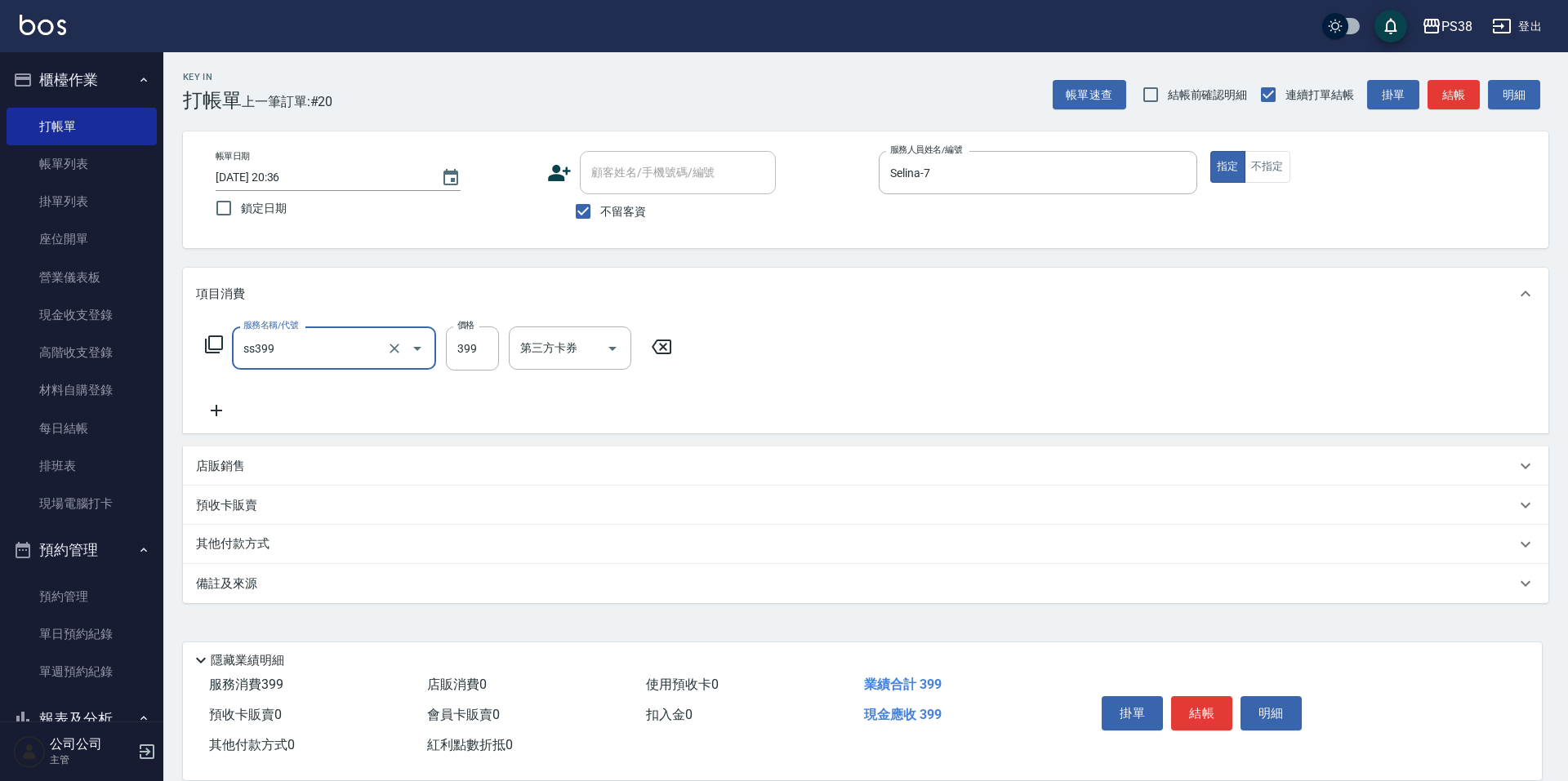
type input "海鹽399(ss399)"
type input "400"
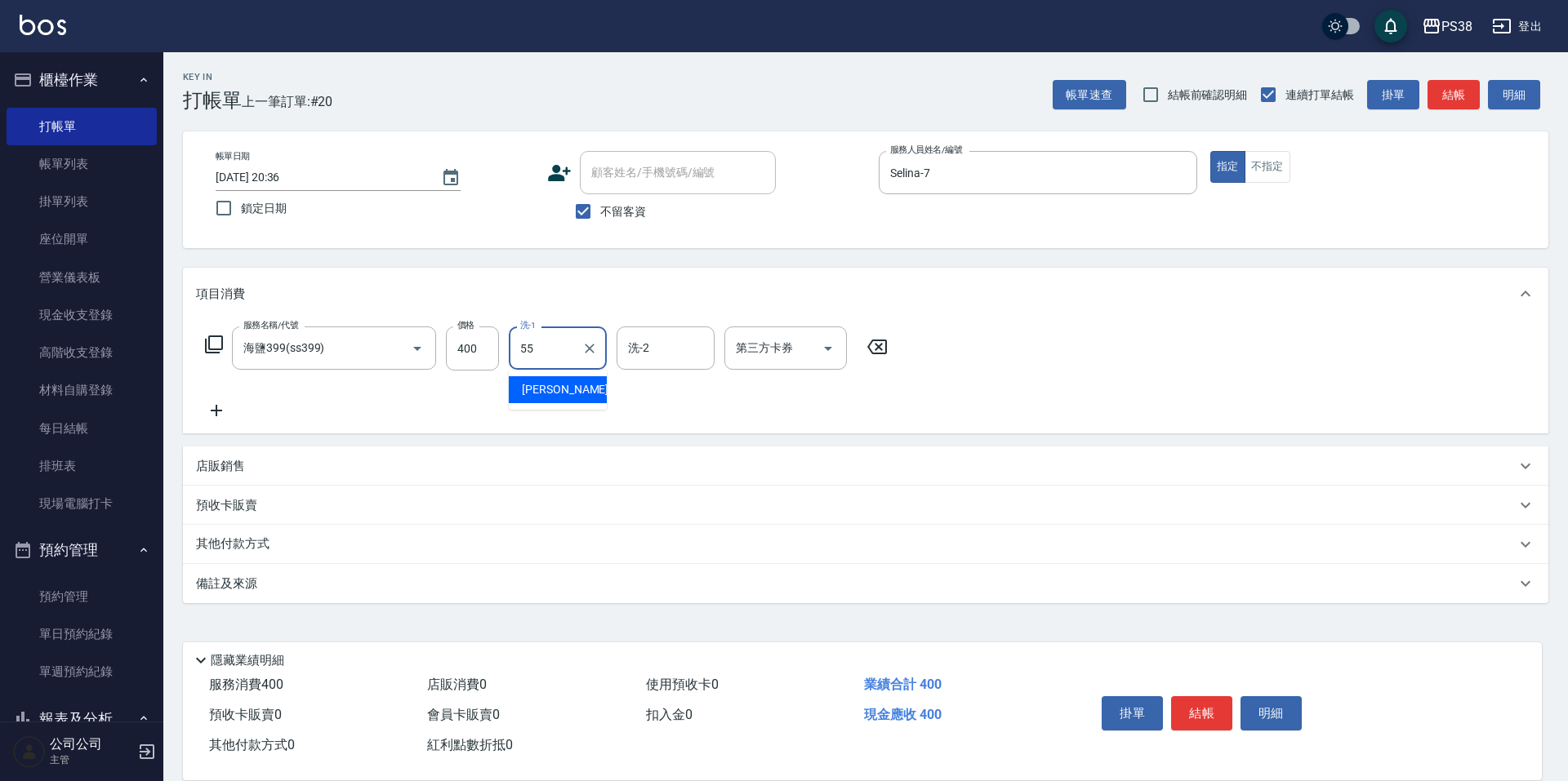
type input "彥丞-55"
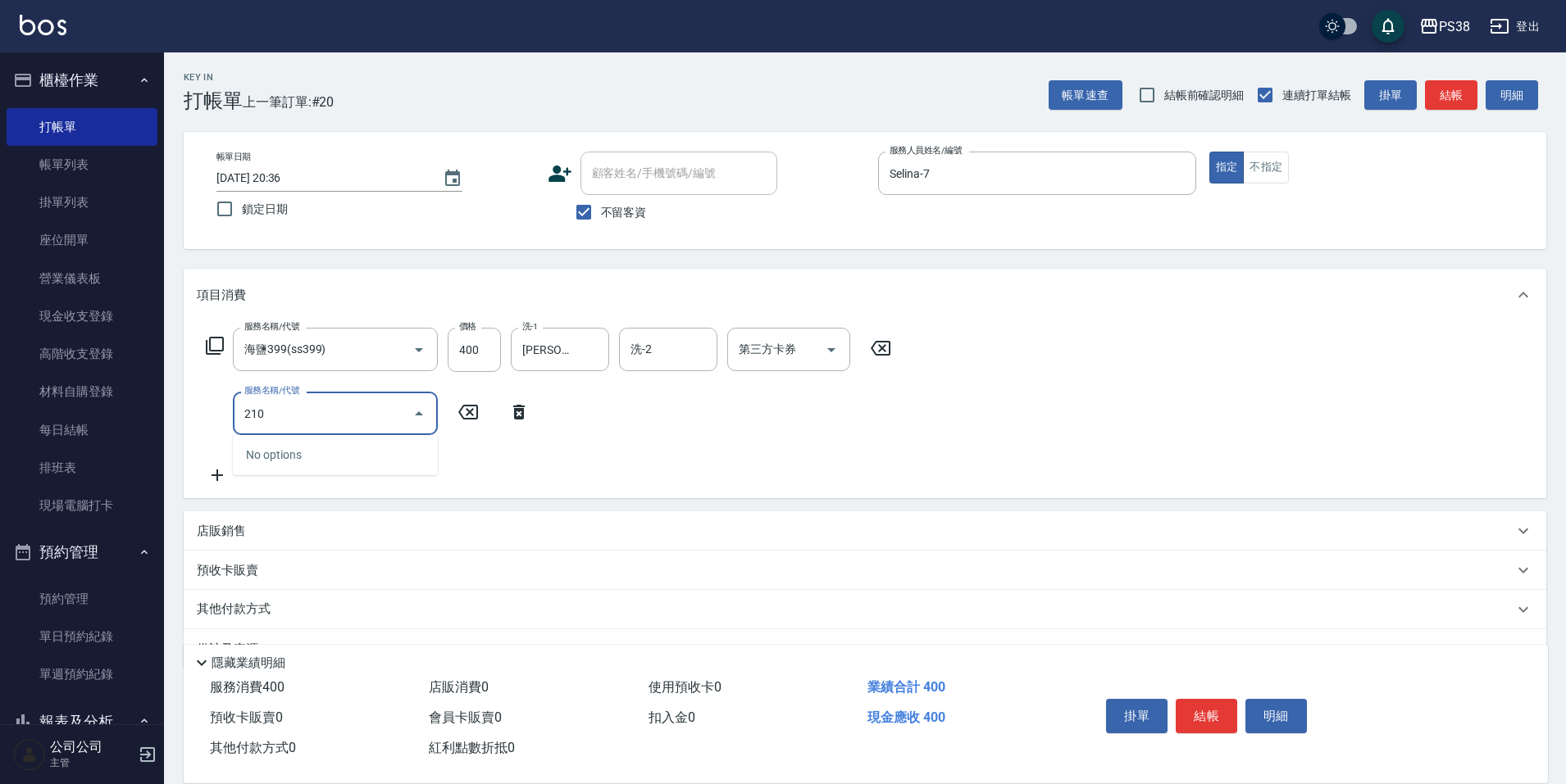
type input "2100"
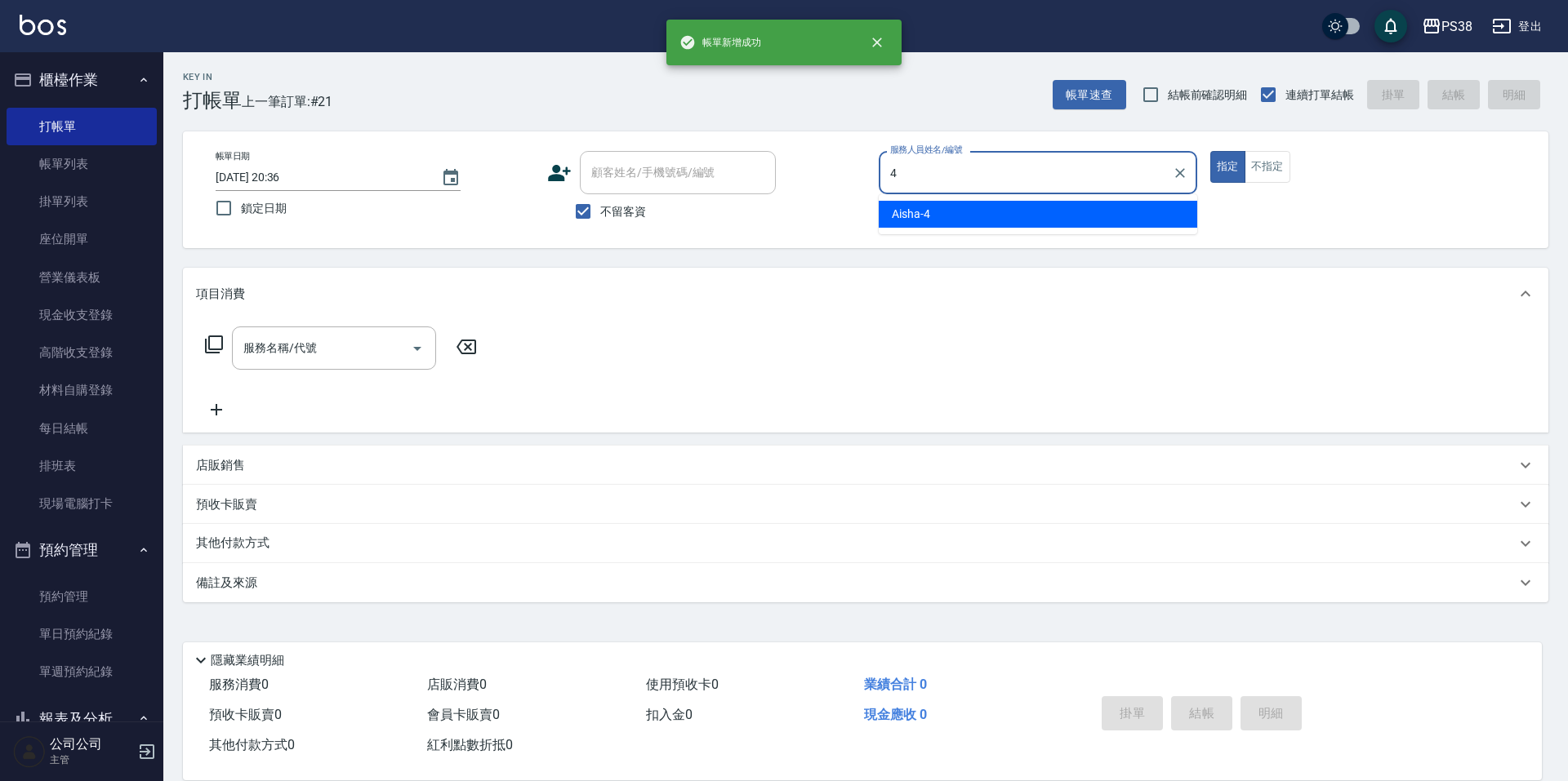
type input "Aisha-4"
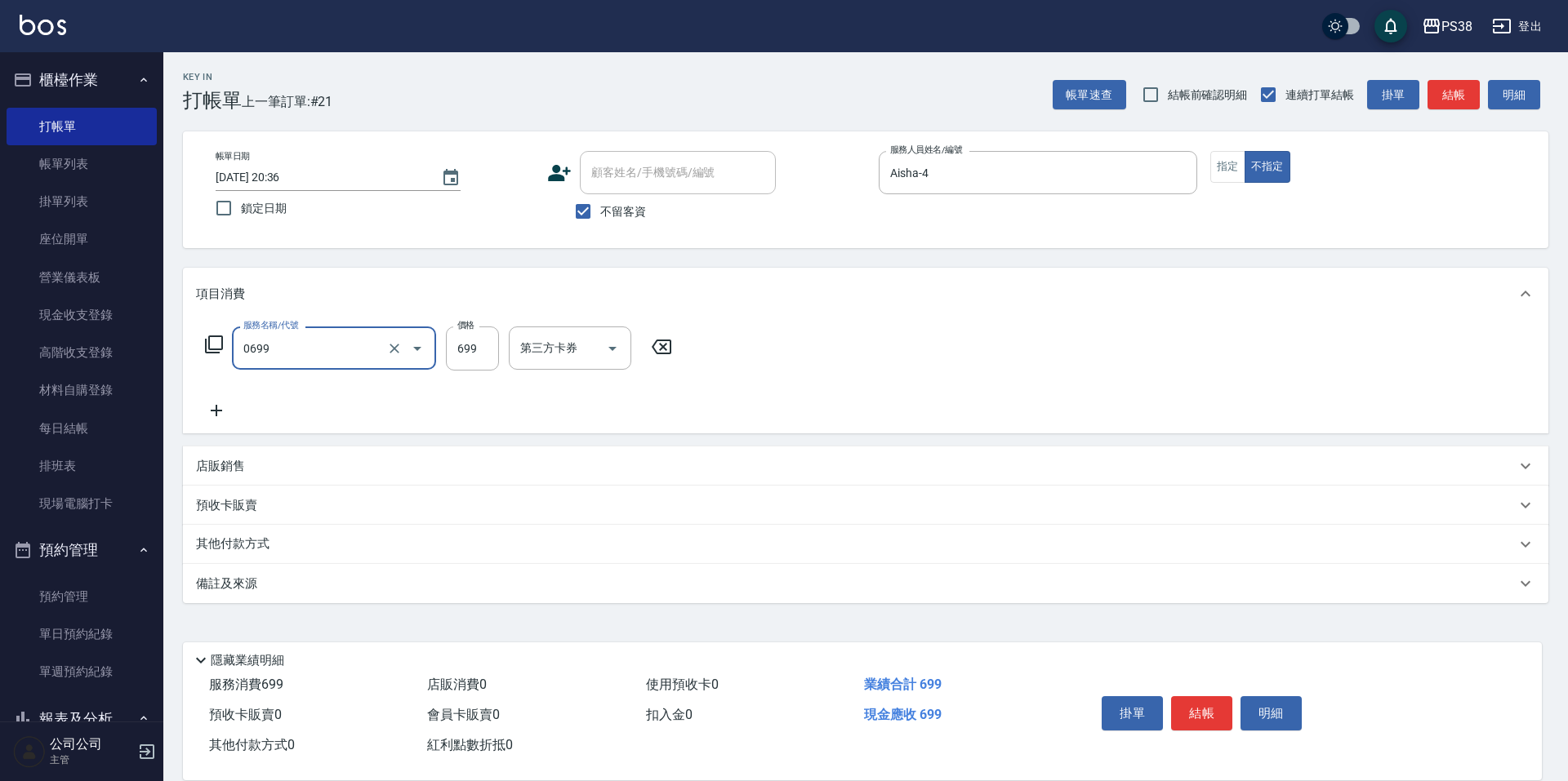
type input "spa699(0699)"
type input "泰迪-21"
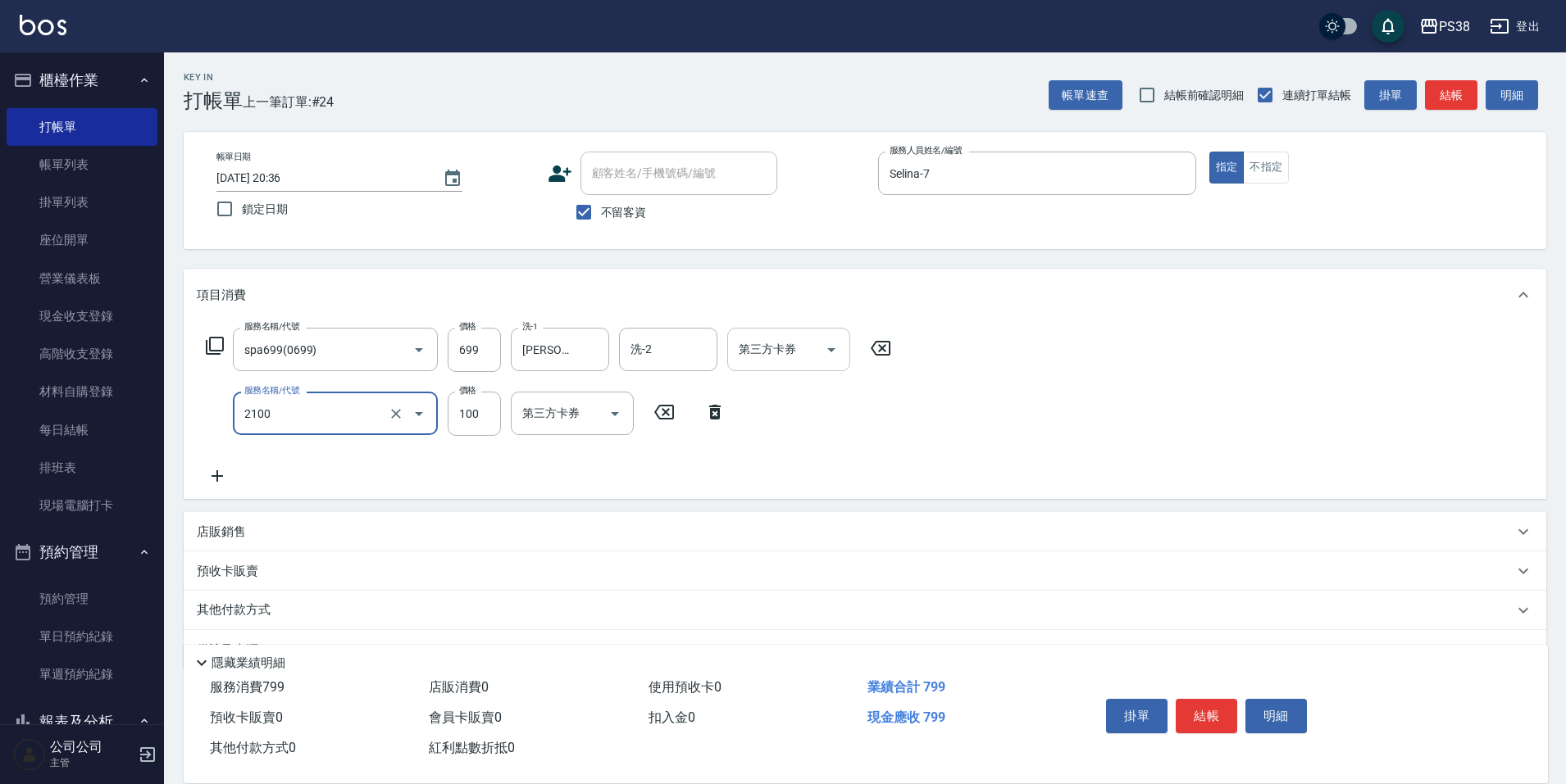
click at [834, 344] on icon "Open" at bounding box center [831, 350] width 19 height 19
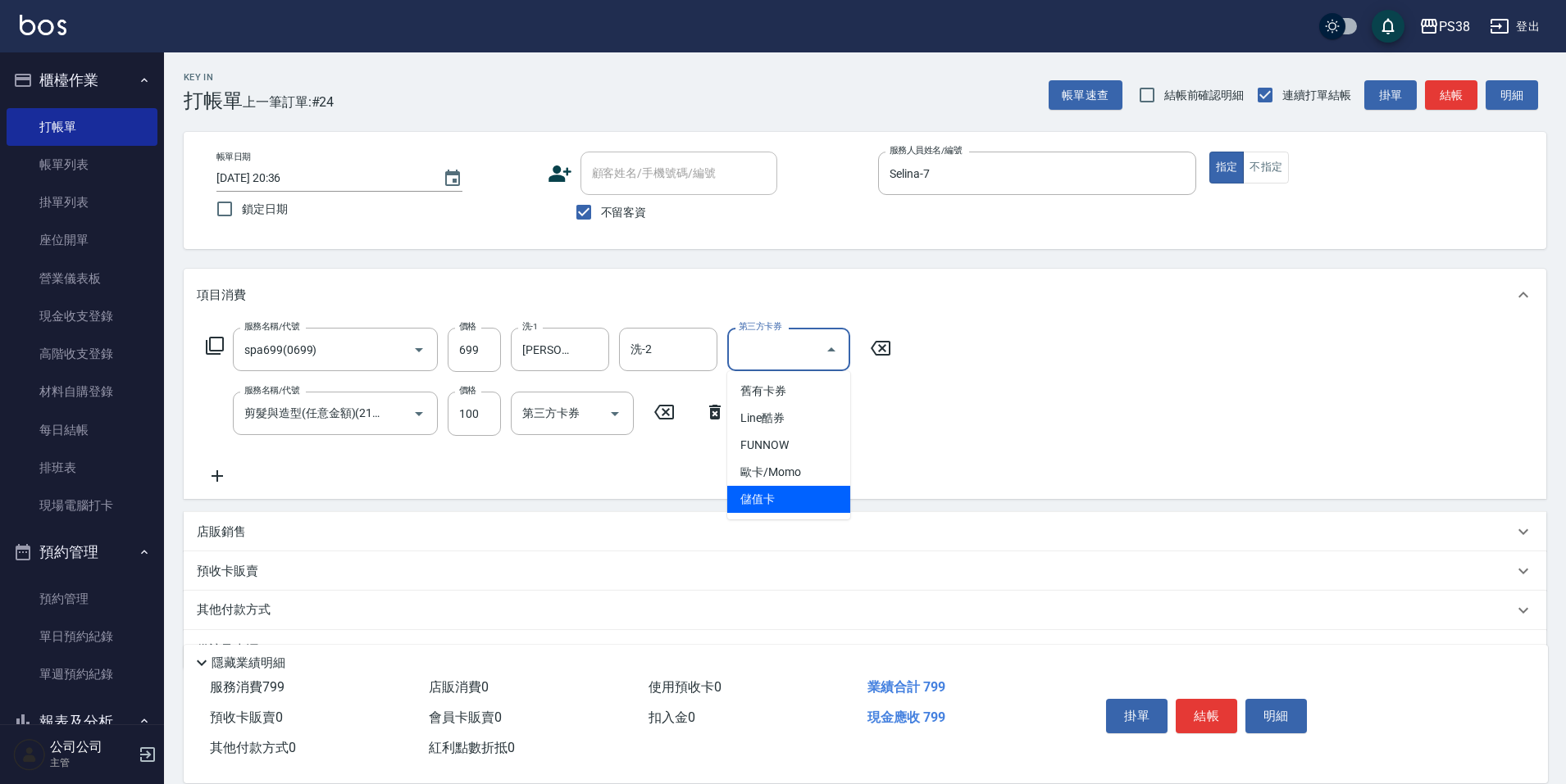
click at [803, 507] on span "儲值卡" at bounding box center [788, 499] width 123 height 27
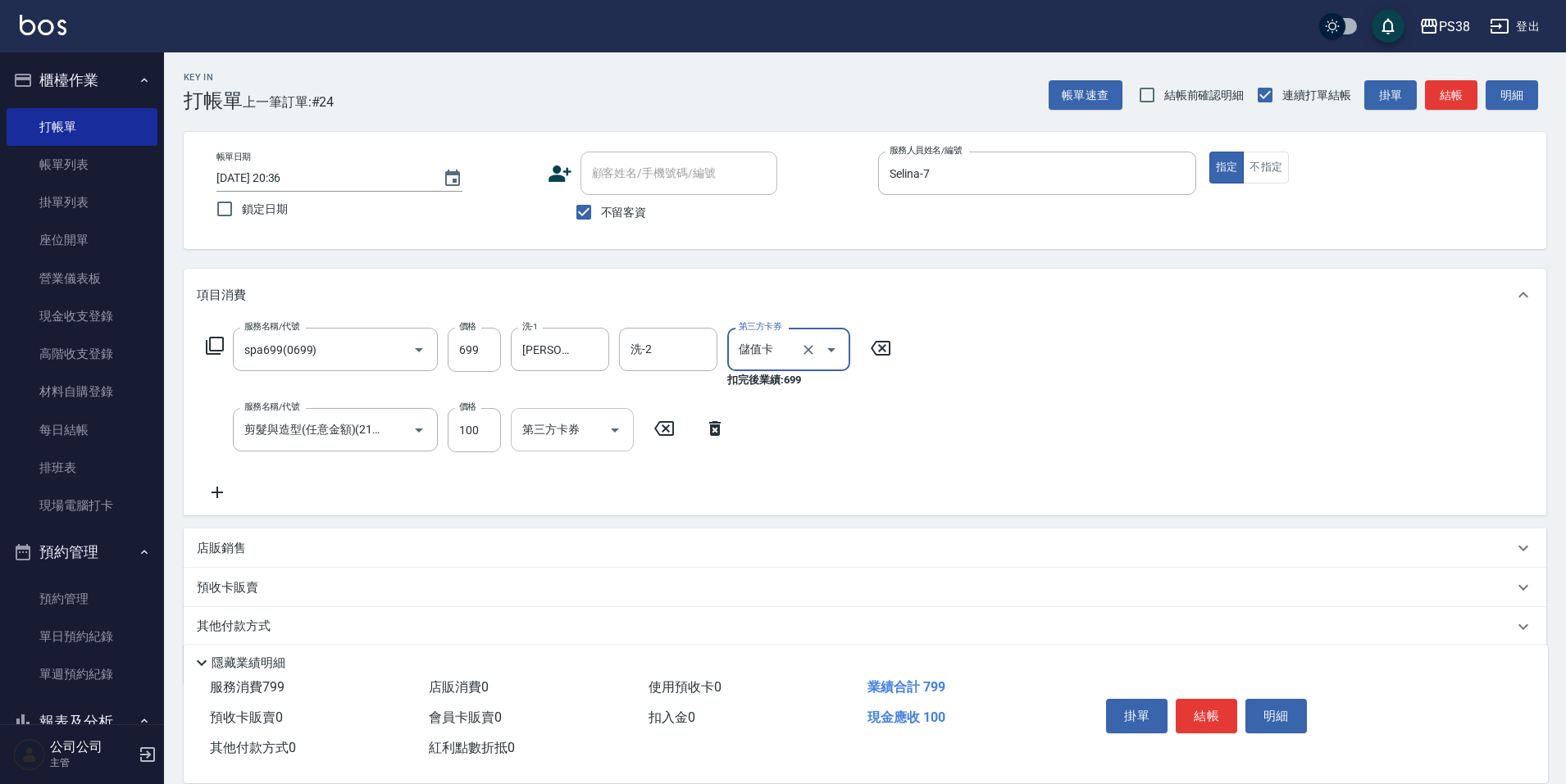
click at [614, 430] on icon "Open" at bounding box center [614, 430] width 8 height 4
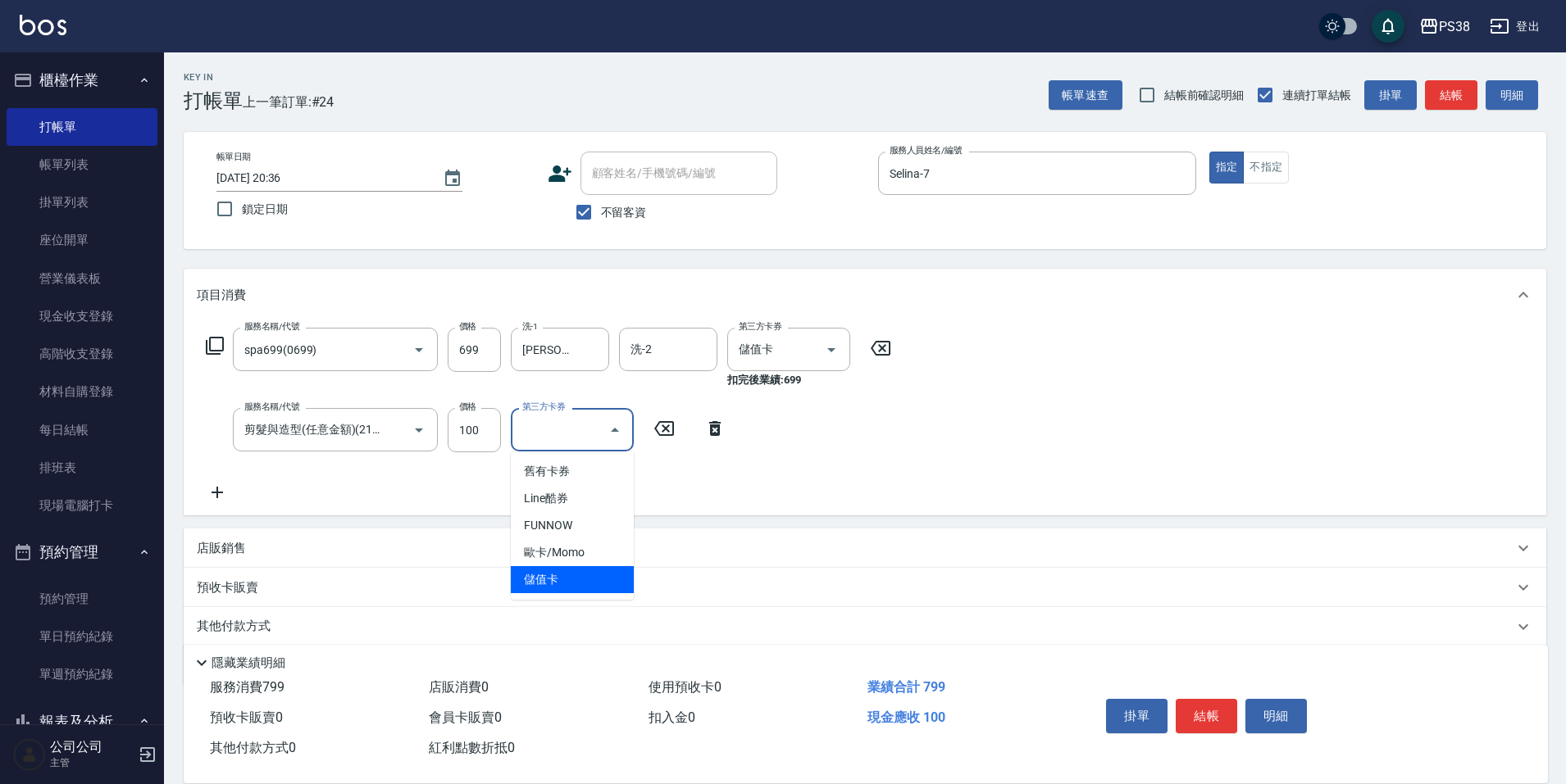
click at [607, 568] on span "儲值卡" at bounding box center [571, 579] width 123 height 27
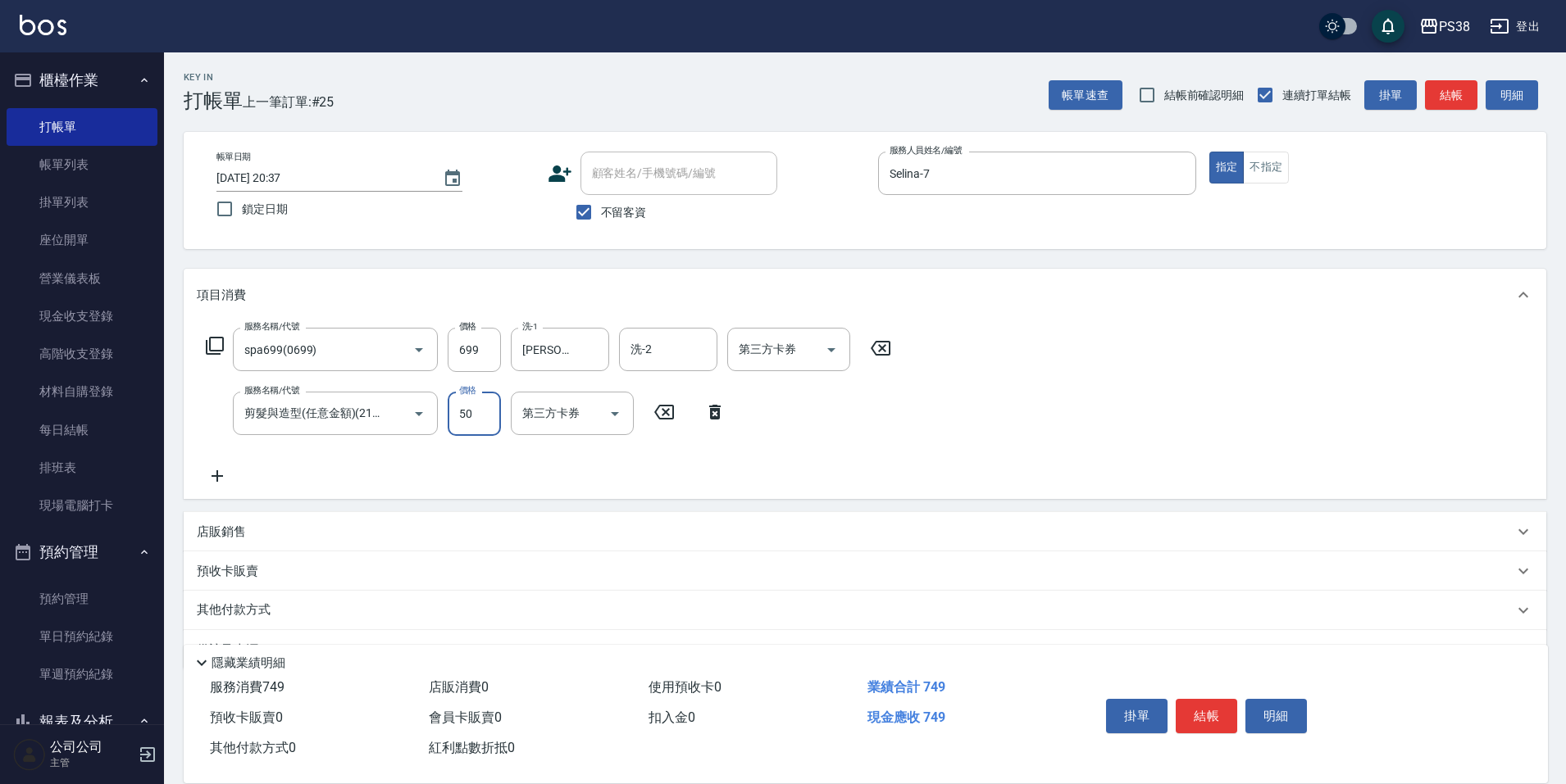
click at [700, 464] on div "服務名稱/代號 spa699(0699) 服務名稱/代號 價格 699 價格 洗-1 彥丞-55 洗-1 洗-2 洗-2 第三方卡券 第三方卡券 服務名稱/代…" at bounding box center [548, 406] width 704 height 158
click at [819, 350] on button "Open" at bounding box center [831, 350] width 26 height 26
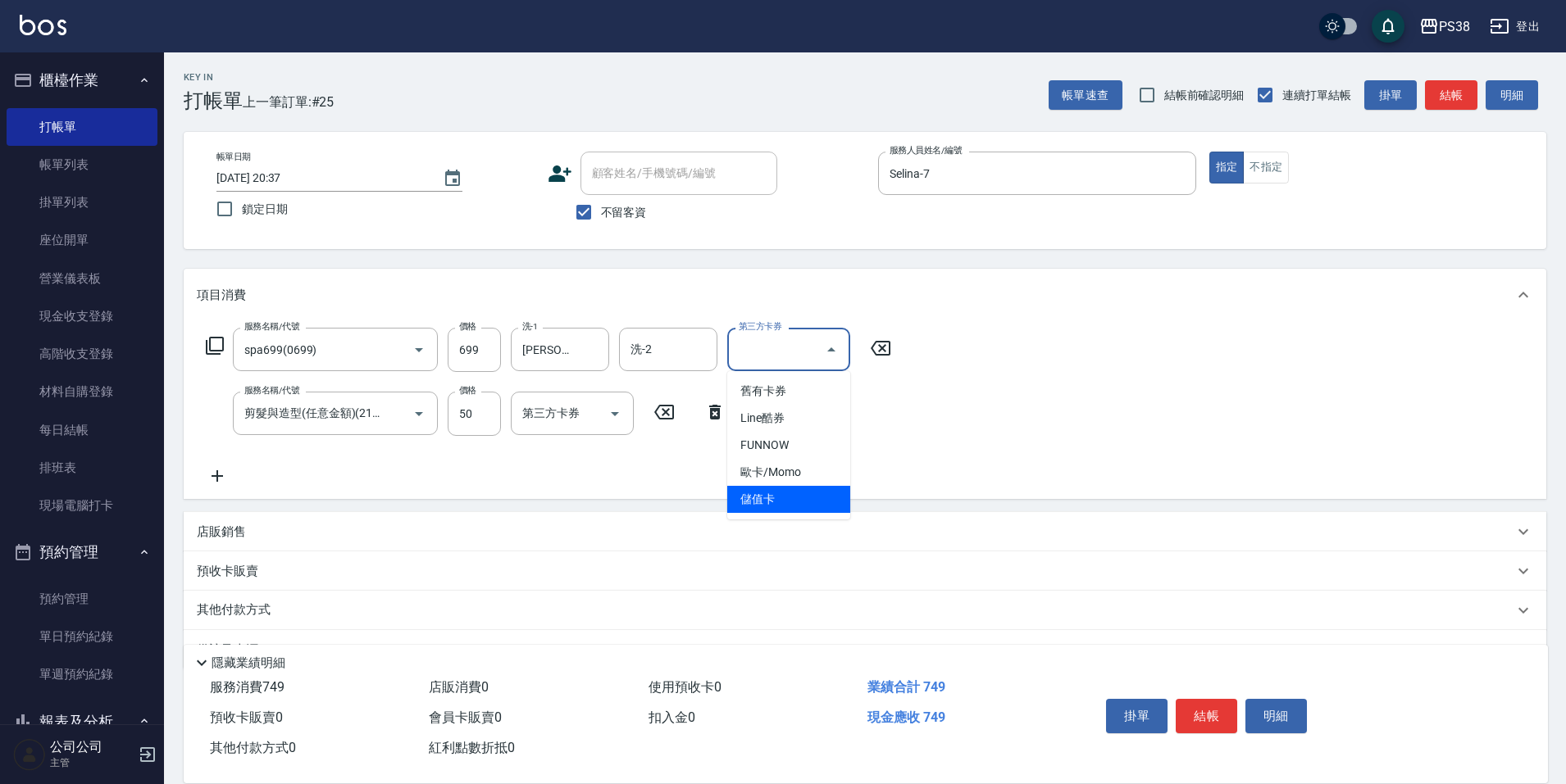
click at [820, 502] on span "儲值卡" at bounding box center [788, 499] width 123 height 27
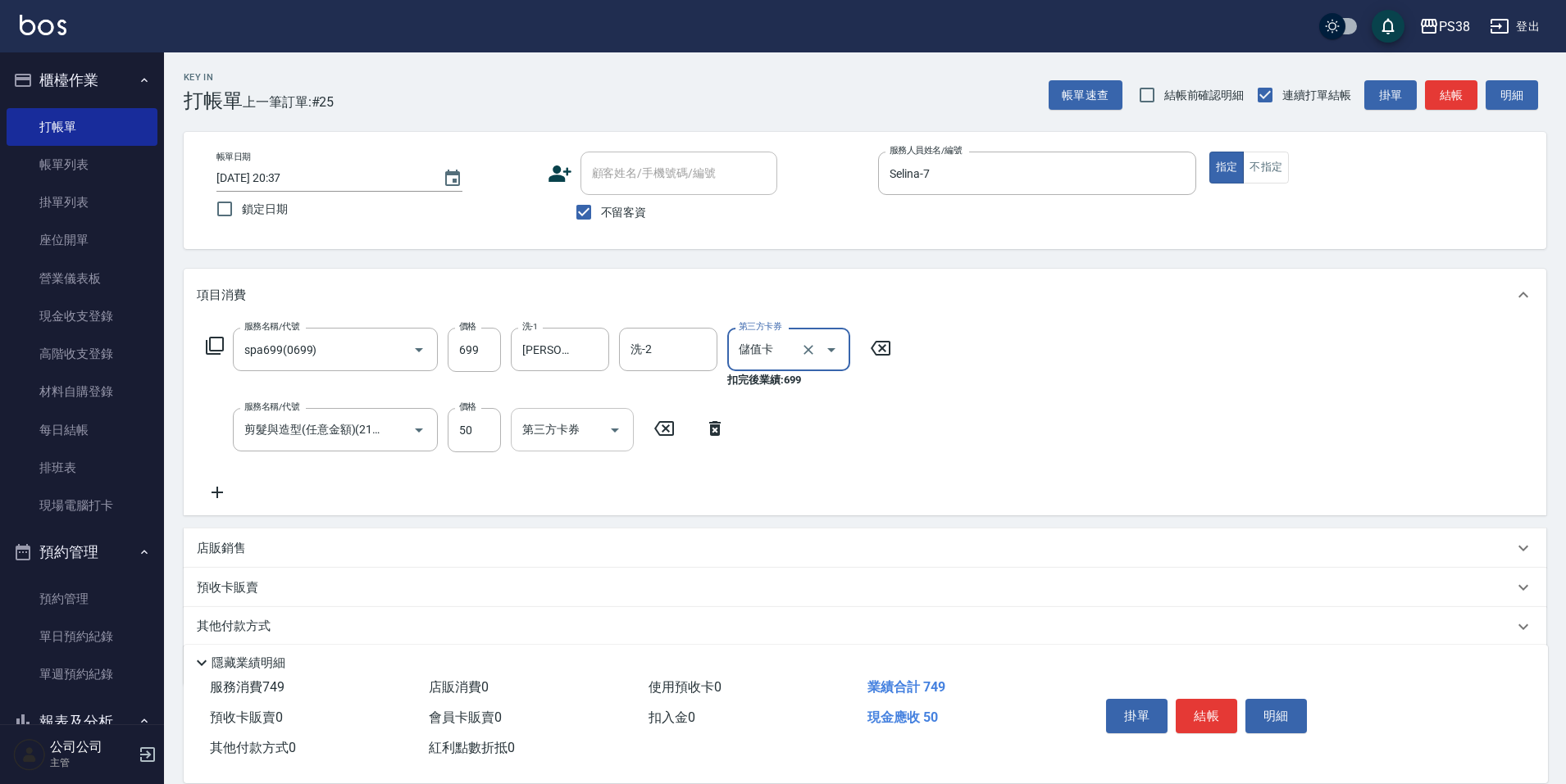
click at [617, 433] on icon "Open" at bounding box center [615, 430] width 19 height 19
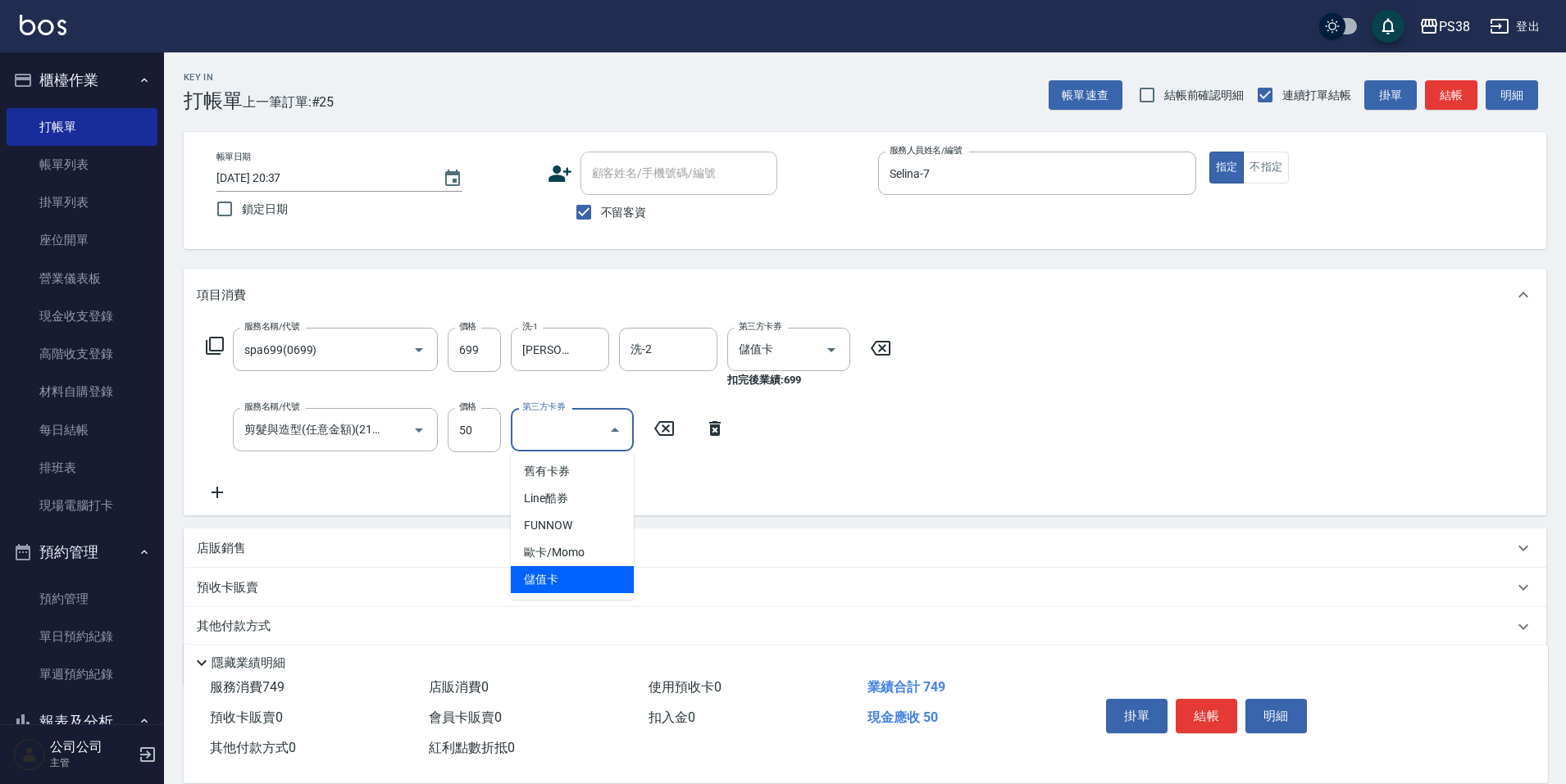
click at [601, 568] on span "儲值卡" at bounding box center [571, 579] width 123 height 27
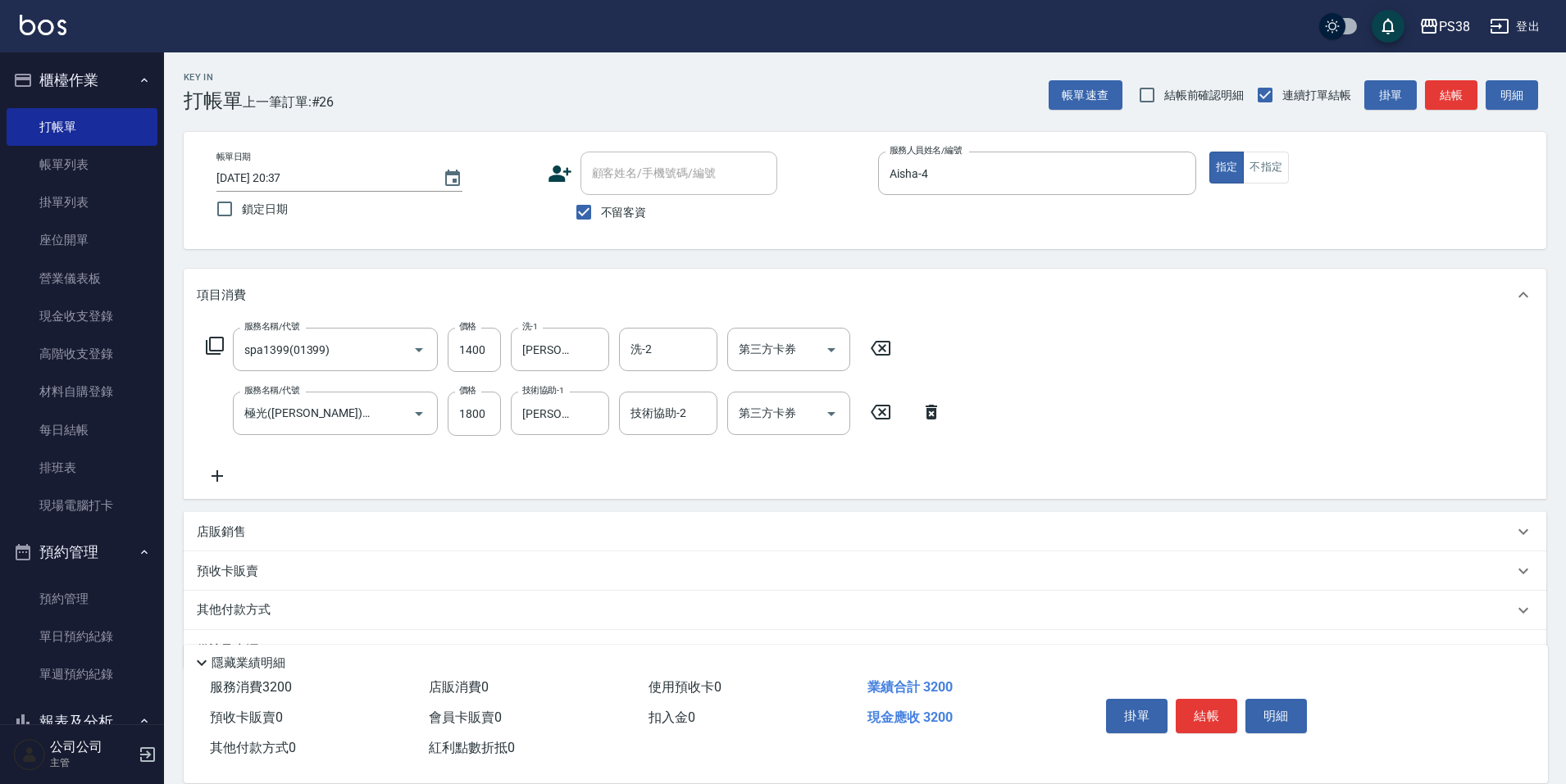
click at [608, 476] on div "服務名稱/代號 spa1399(01399) 服務名稱/代號 價格 1400 價格 洗-1 Yuki-6 洗-1 洗-2 洗-2 第三方卡券 第三方卡券 服務…" at bounding box center [574, 406] width 755 height 158
click at [821, 340] on icon "Open" at bounding box center [831, 350] width 19 height 19
click at [794, 494] on span "儲值卡" at bounding box center [788, 499] width 123 height 27
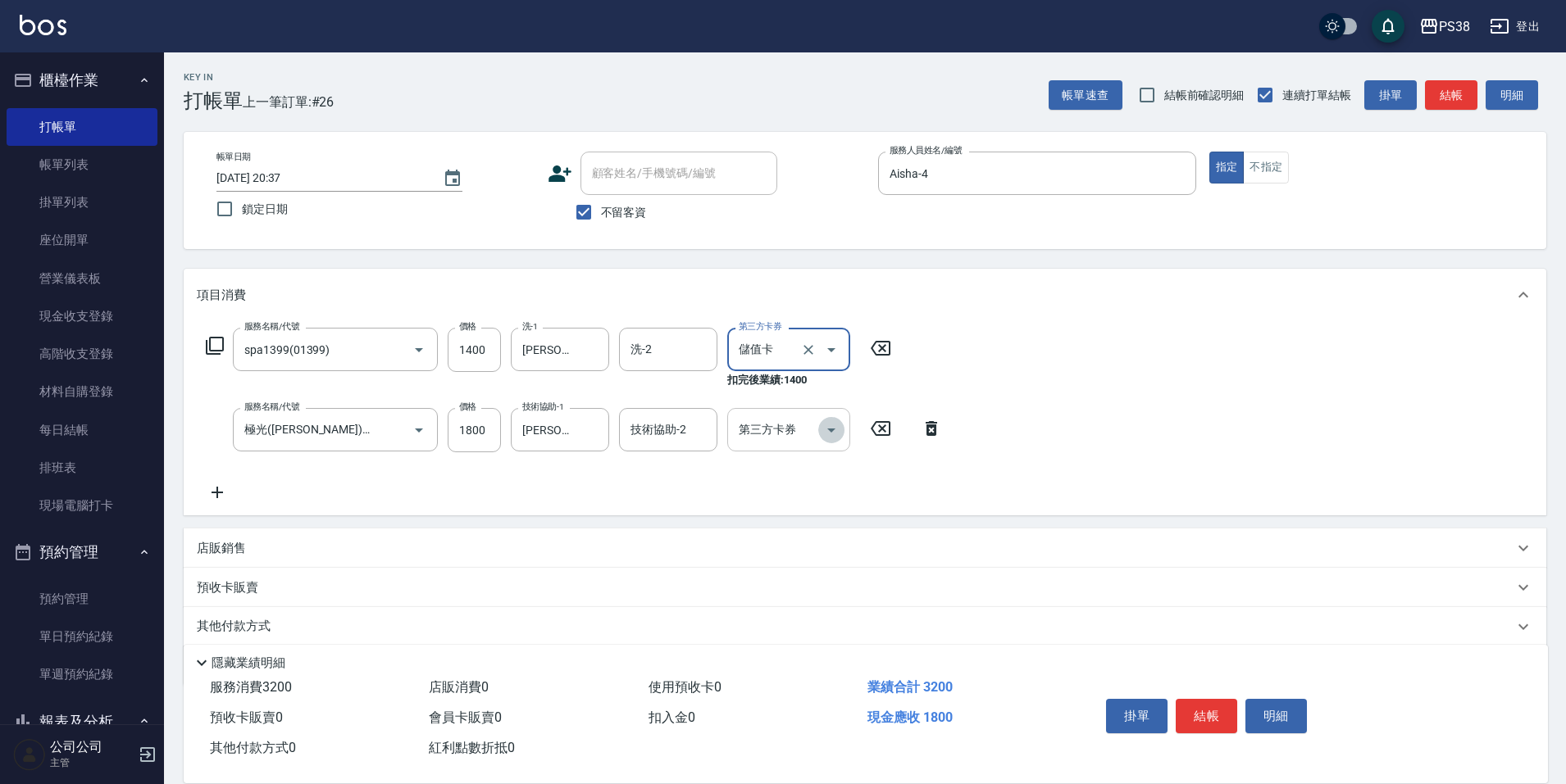
click at [826, 436] on icon "Open" at bounding box center [831, 430] width 19 height 19
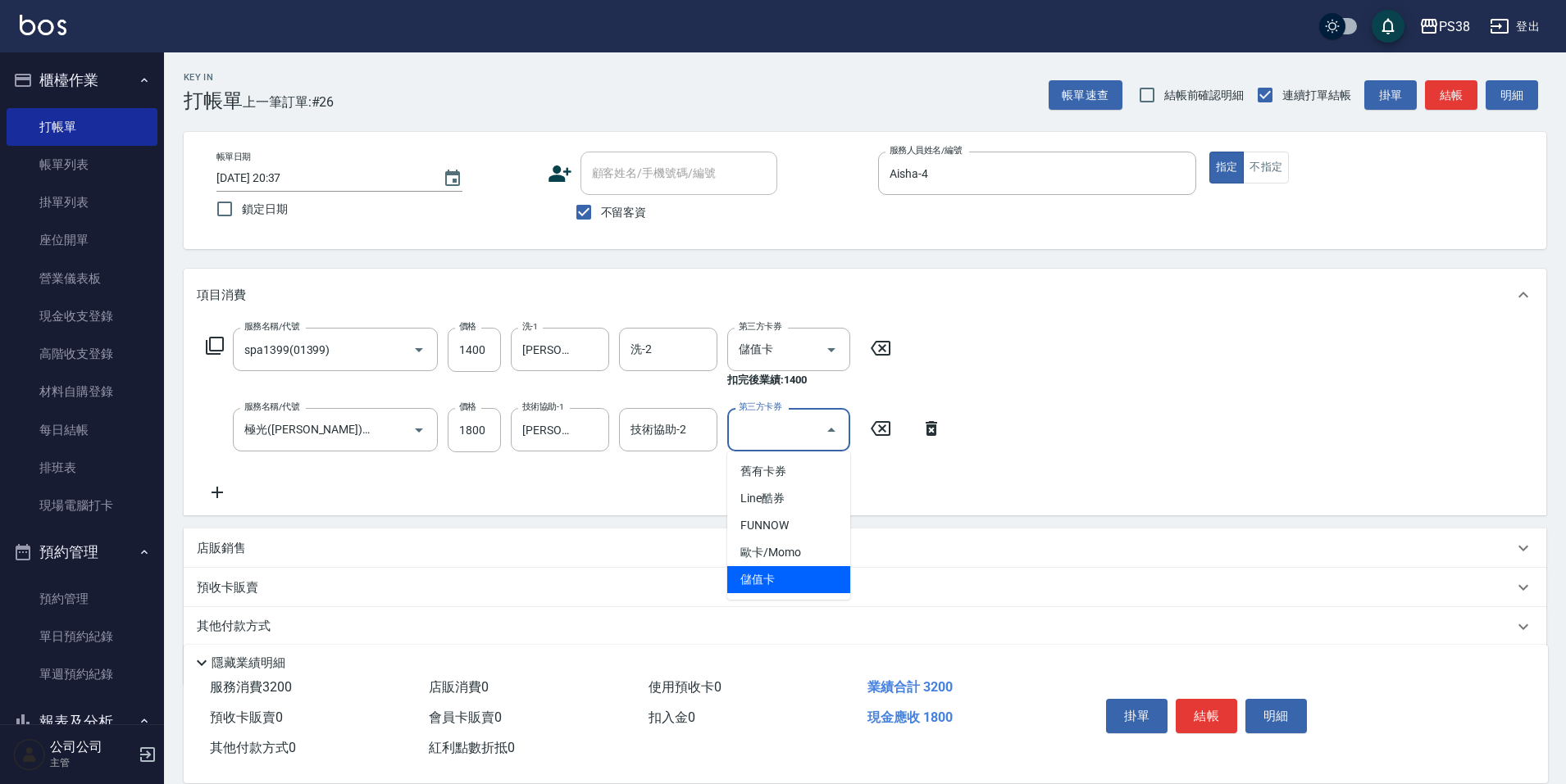
click at [813, 589] on span "儲值卡" at bounding box center [788, 579] width 123 height 27
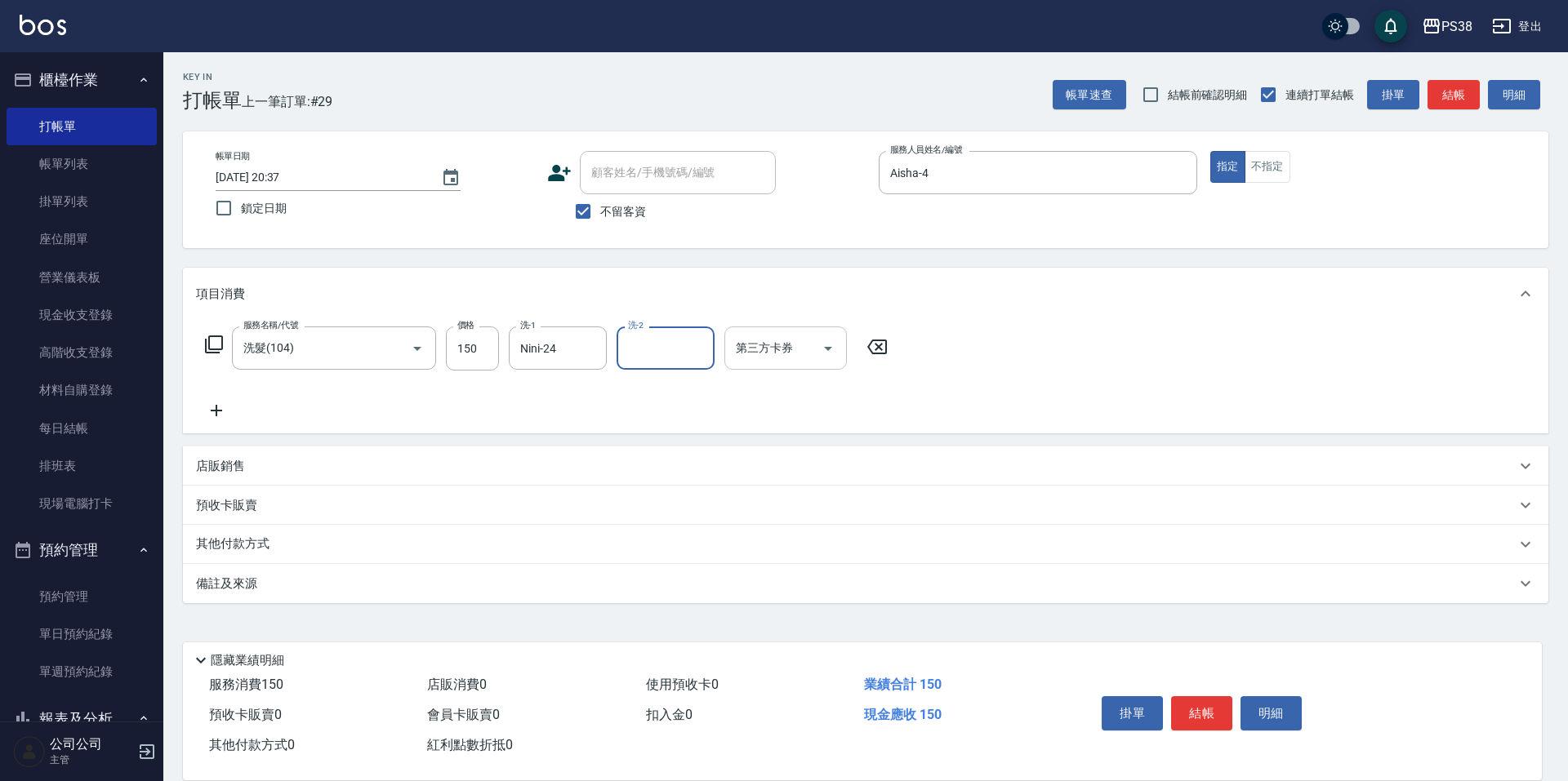
click at [825, 348] on icon "Open" at bounding box center [828, 348] width 19 height 19
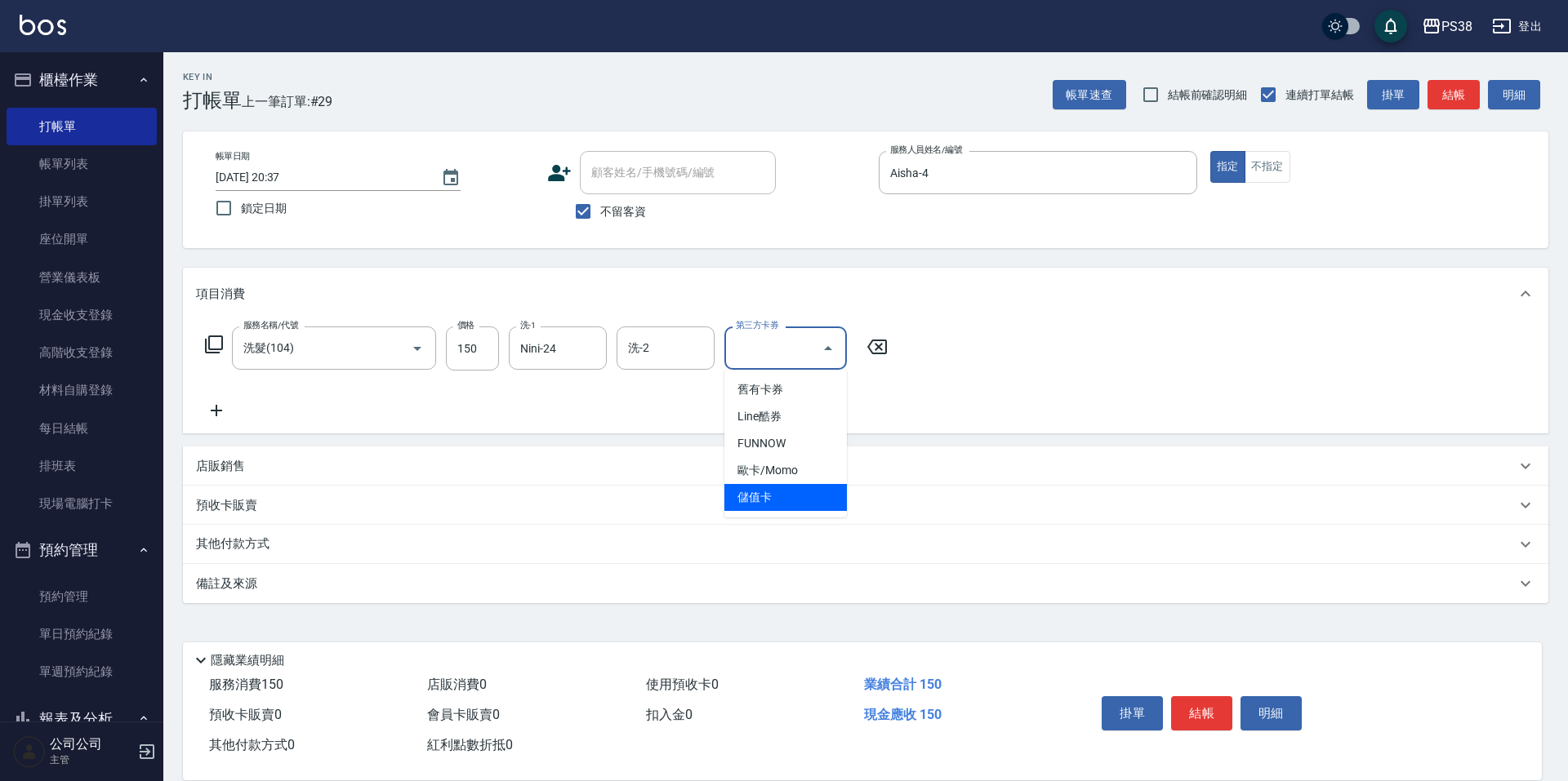
click at [817, 498] on span "儲值卡" at bounding box center [785, 497] width 122 height 27
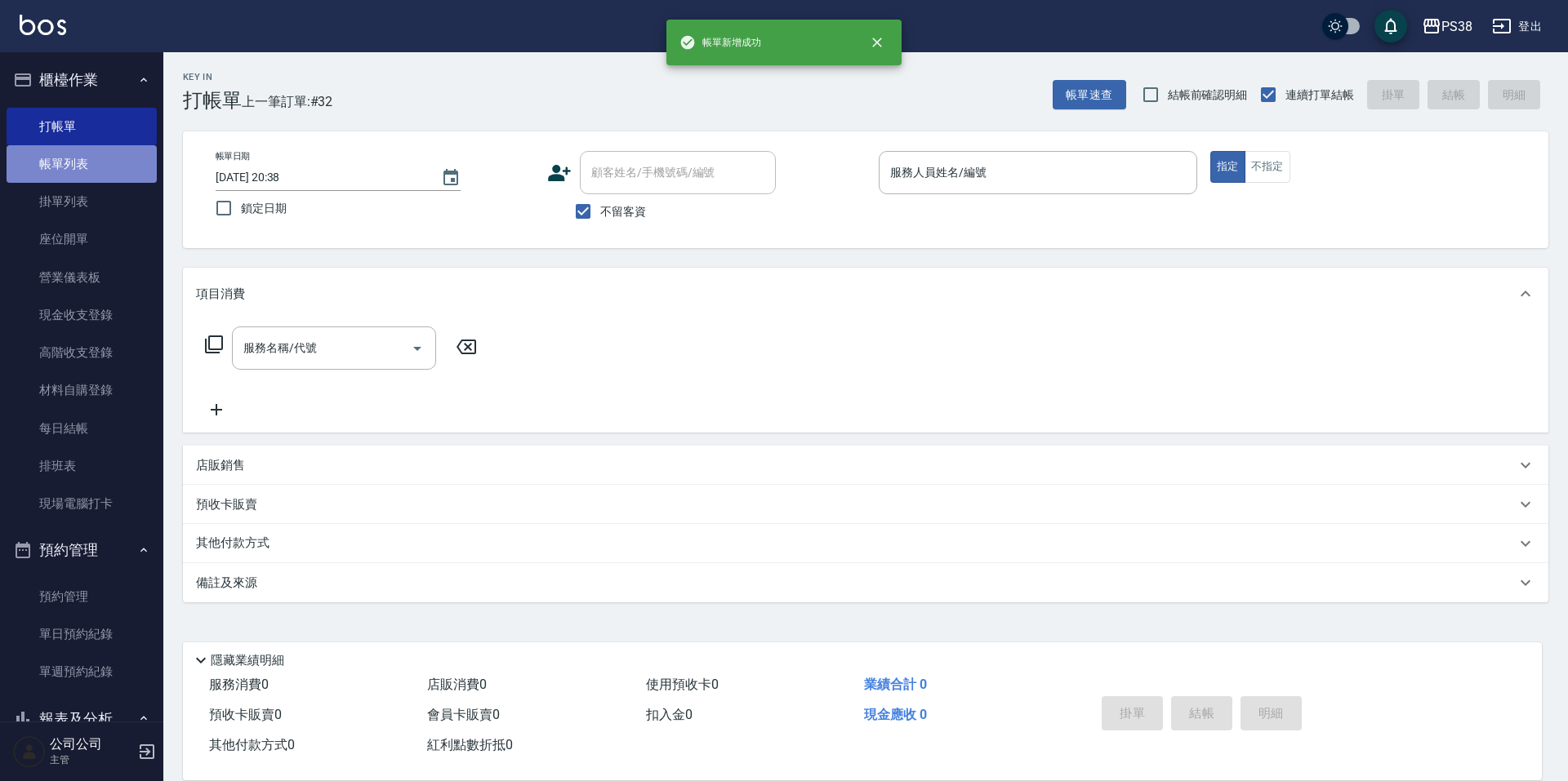
click at [128, 166] on link "帳單列表" at bounding box center [81, 164] width 150 height 38
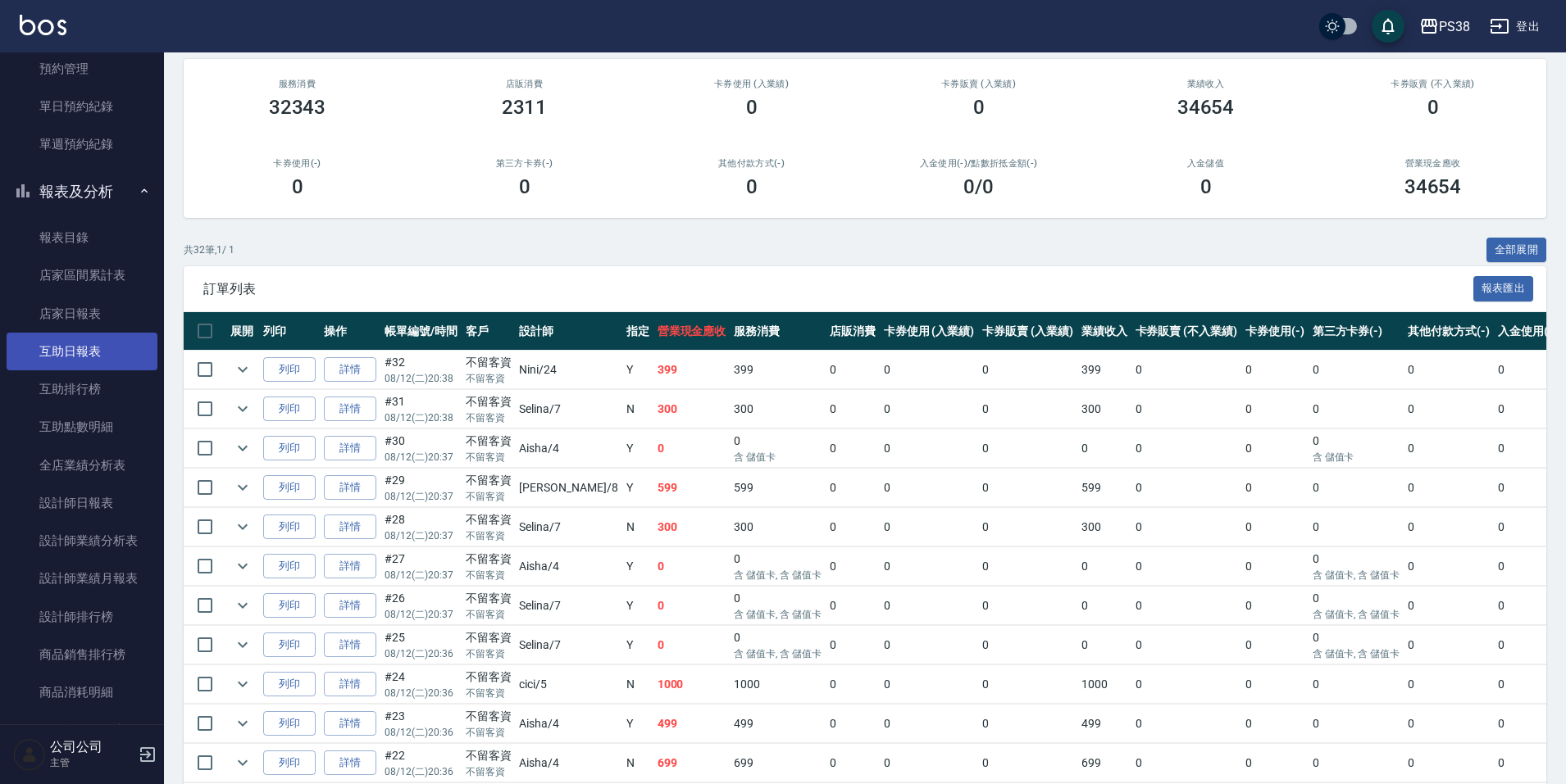
scroll to position [655, 0]
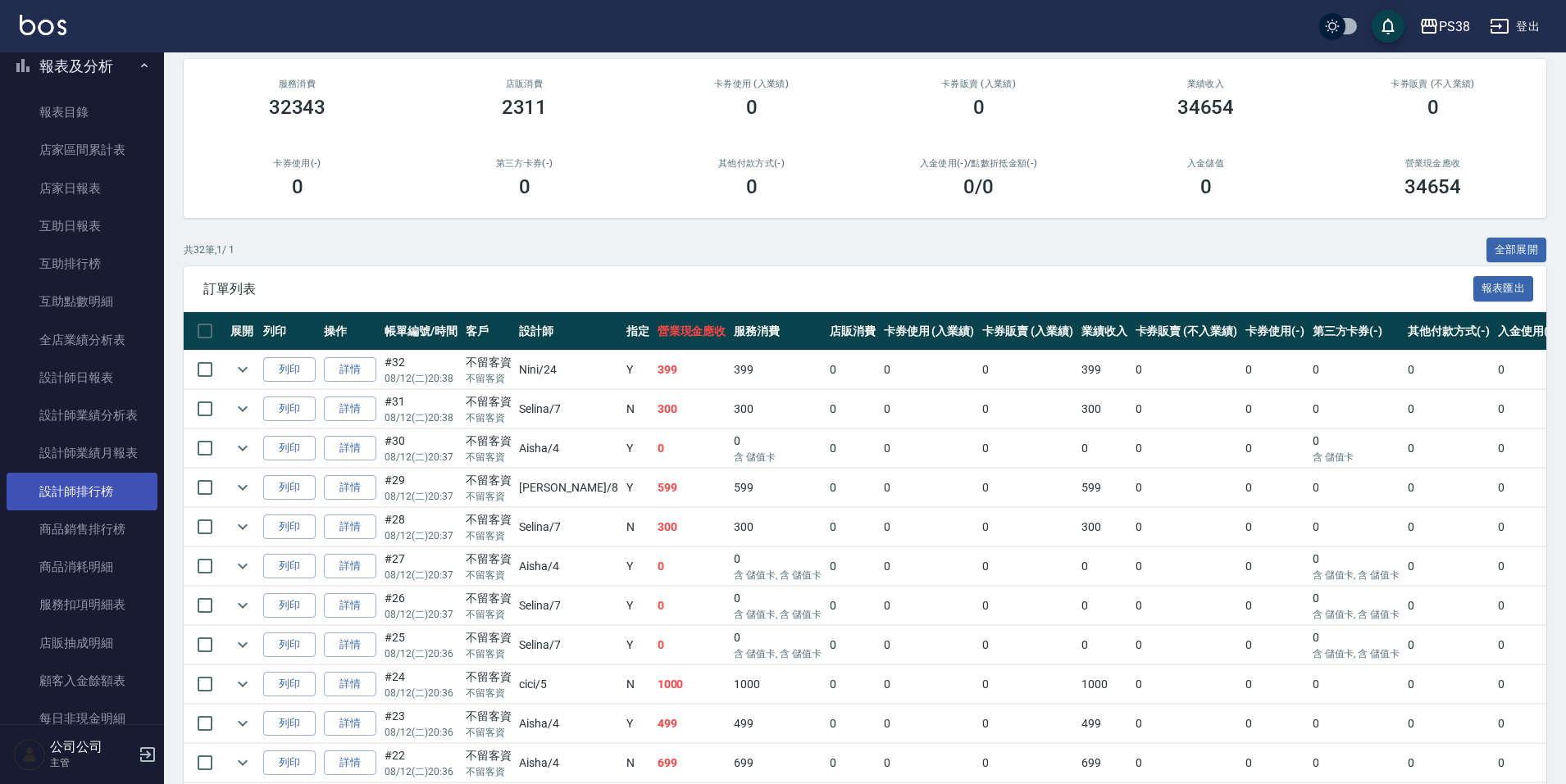
click at [127, 486] on link "設計師排行榜" at bounding box center [81, 491] width 151 height 38
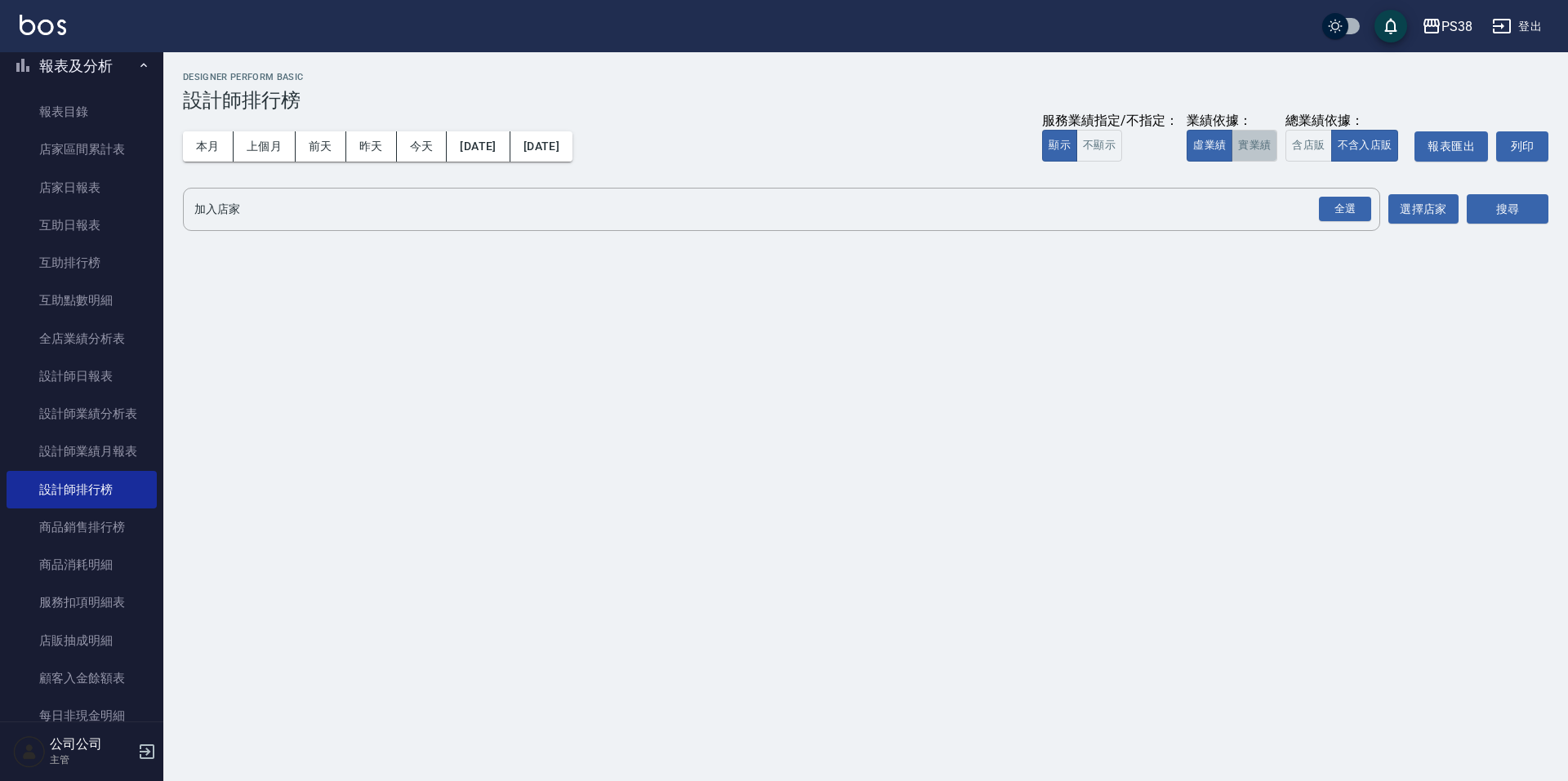
click at [1242, 150] on button "實業績" at bounding box center [1255, 146] width 46 height 32
click at [1345, 203] on div "全選" at bounding box center [1345, 209] width 52 height 26
click at [1519, 207] on button "搜尋" at bounding box center [1507, 210] width 82 height 30
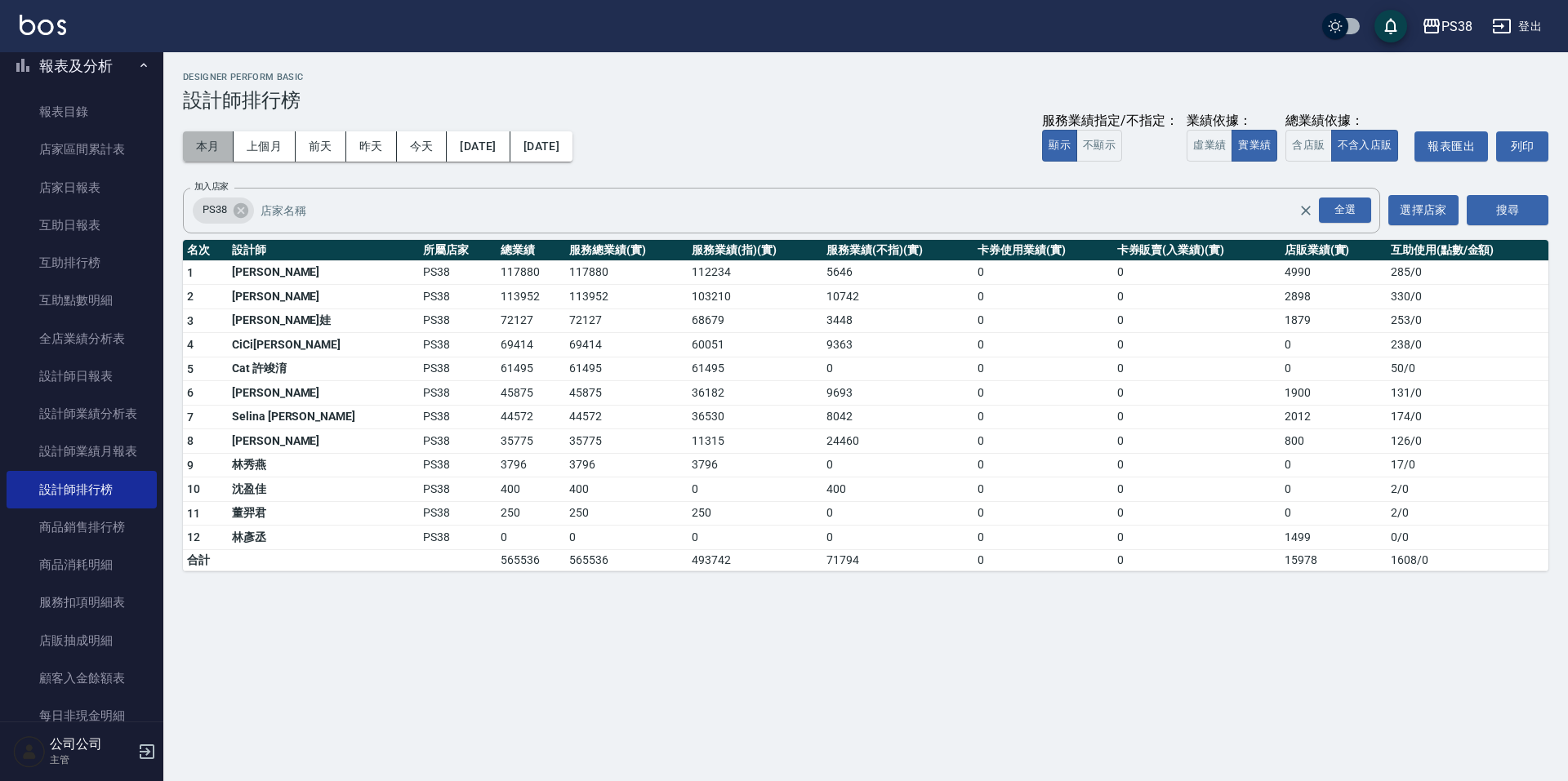
click at [203, 143] on button "本月" at bounding box center [209, 146] width 51 height 30
drag, startPoint x: 424, startPoint y: 338, endPoint x: 470, endPoint y: 350, distance: 47.5
click at [470, 350] on tr "4 CiCi晞晞 PS38 69414 69414 60051 9363 0 0 0 238 / 0" at bounding box center [866, 346] width 1366 height 25
click at [687, 494] on td "0" at bounding box center [754, 490] width 135 height 25
drag, startPoint x: 774, startPoint y: 346, endPoint x: 800, endPoint y: 354, distance: 27.2
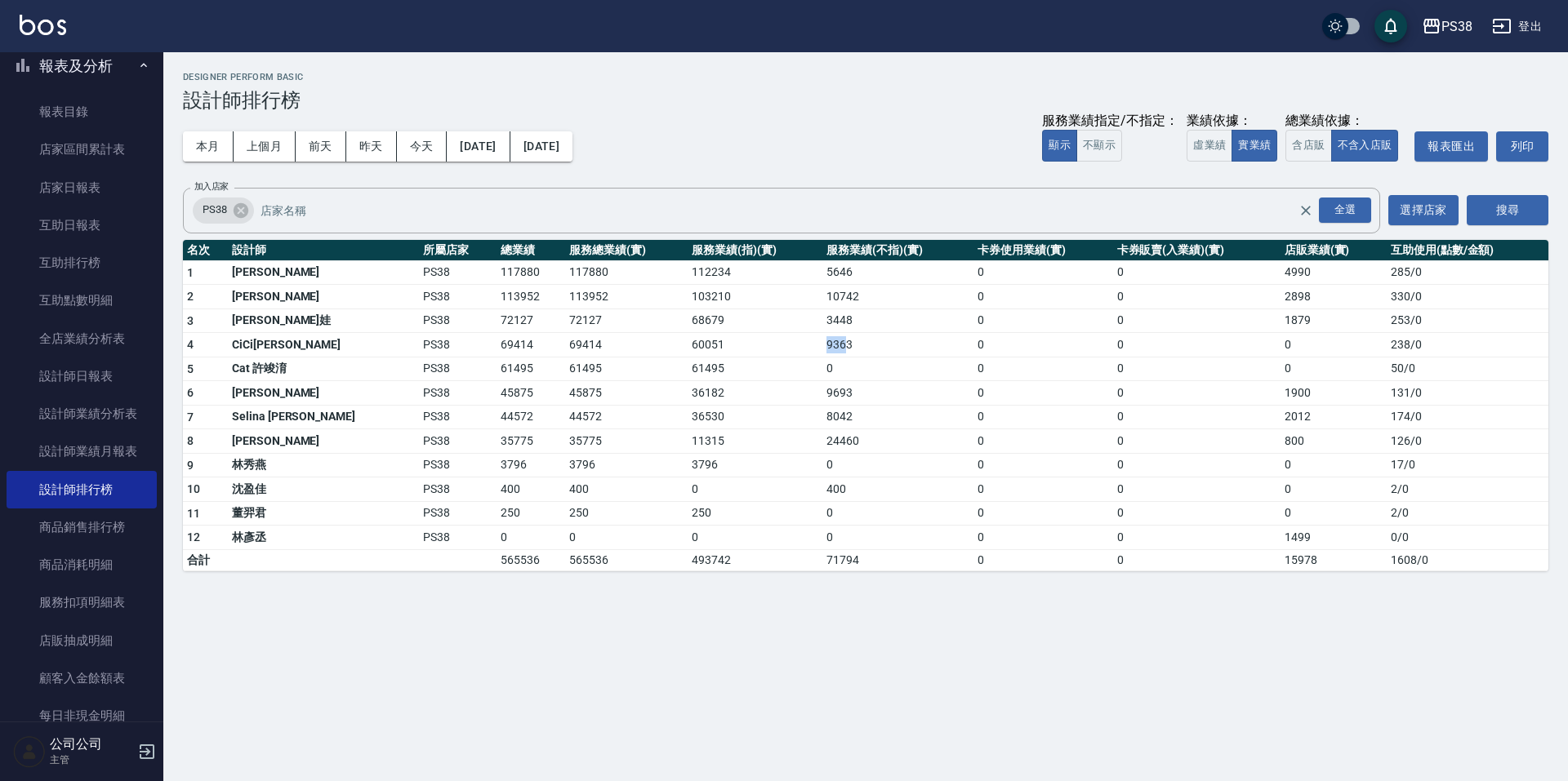
click at [800, 354] on tr "4 CiCi晞晞 PS38 69414 69414 60051 9363 0 0 0 238 / 0" at bounding box center [866, 346] width 1366 height 25
click at [904, 504] on td "0" at bounding box center [898, 514] width 151 height 25
drag, startPoint x: 789, startPoint y: 430, endPoint x: 816, endPoint y: 433, distance: 27.2
click at [823, 433] on td "24460" at bounding box center [898, 442] width 151 height 25
click at [878, 463] on td "0" at bounding box center [898, 465] width 151 height 25
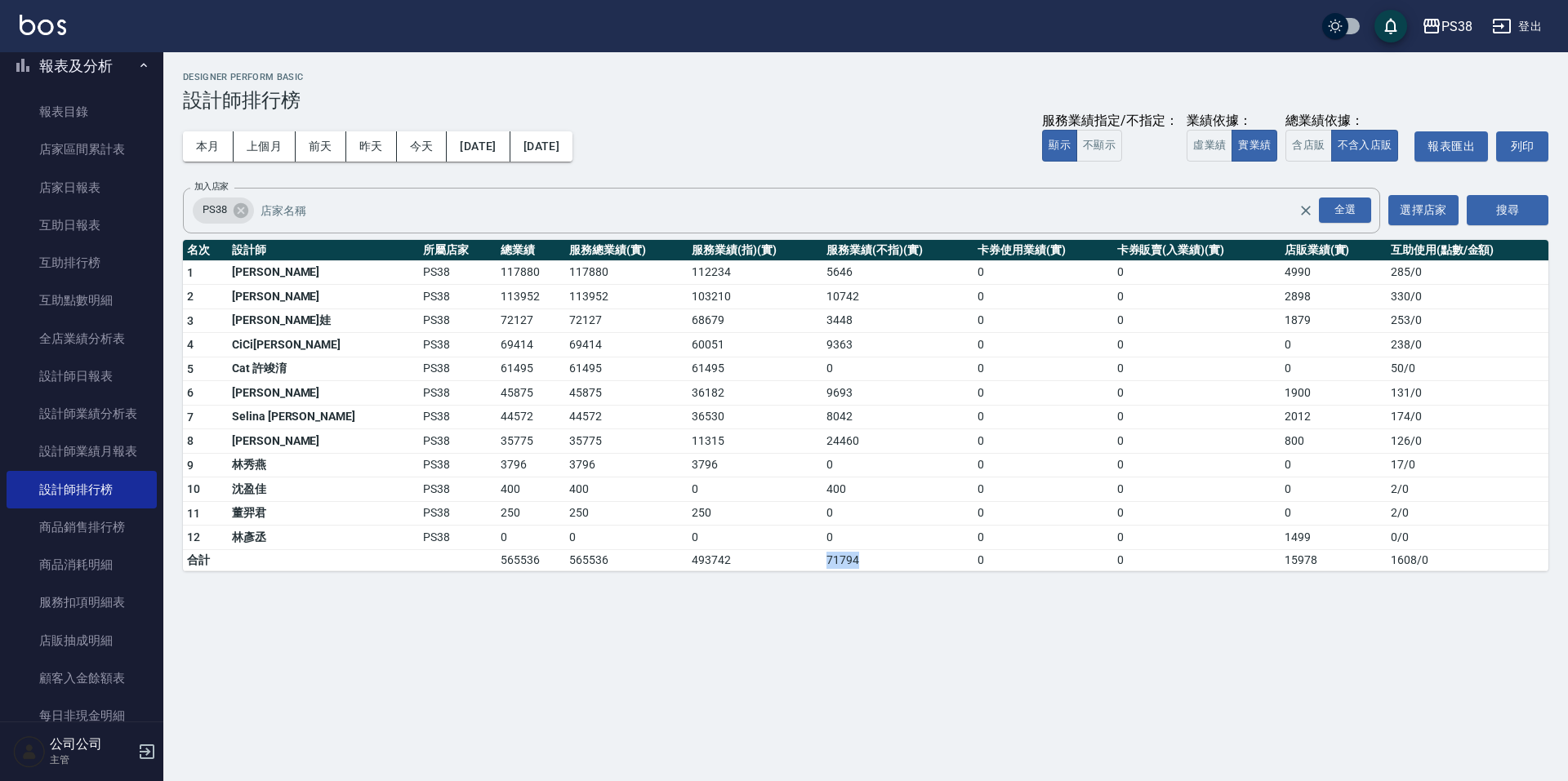
drag, startPoint x: 780, startPoint y: 558, endPoint x: 823, endPoint y: 564, distance: 43.4
click at [823, 564] on td "71794" at bounding box center [898, 560] width 151 height 21
click at [944, 745] on div "PS38 2025-08-01 - 2025-08-31 設計師排行榜 列印時間： 2025-08-12-20:38 Designer Perform Bas…" at bounding box center [784, 390] width 1568 height 781
click at [414, 157] on button "今天" at bounding box center [422, 146] width 51 height 30
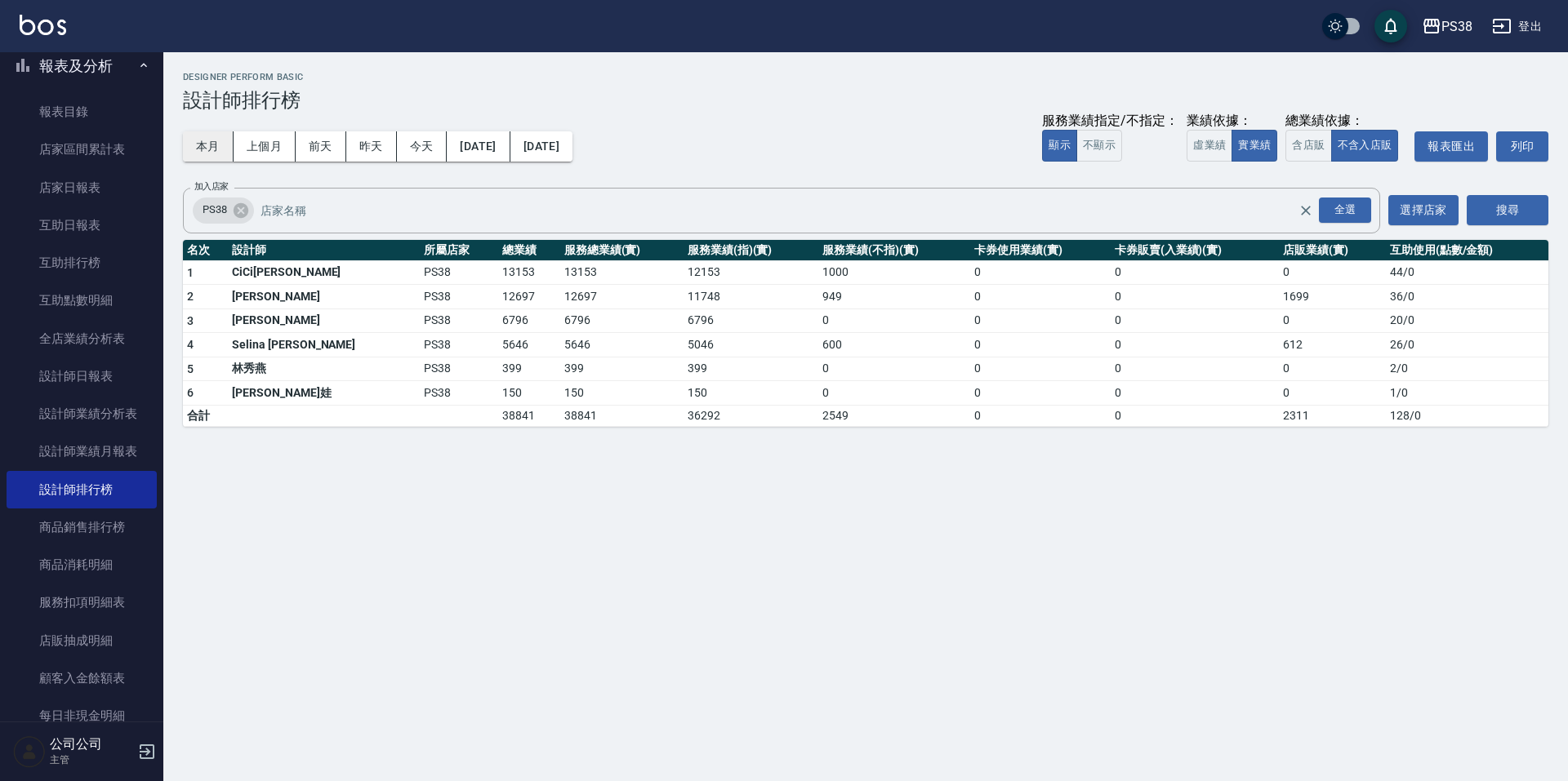
click at [210, 144] on button "本月" at bounding box center [209, 146] width 51 height 30
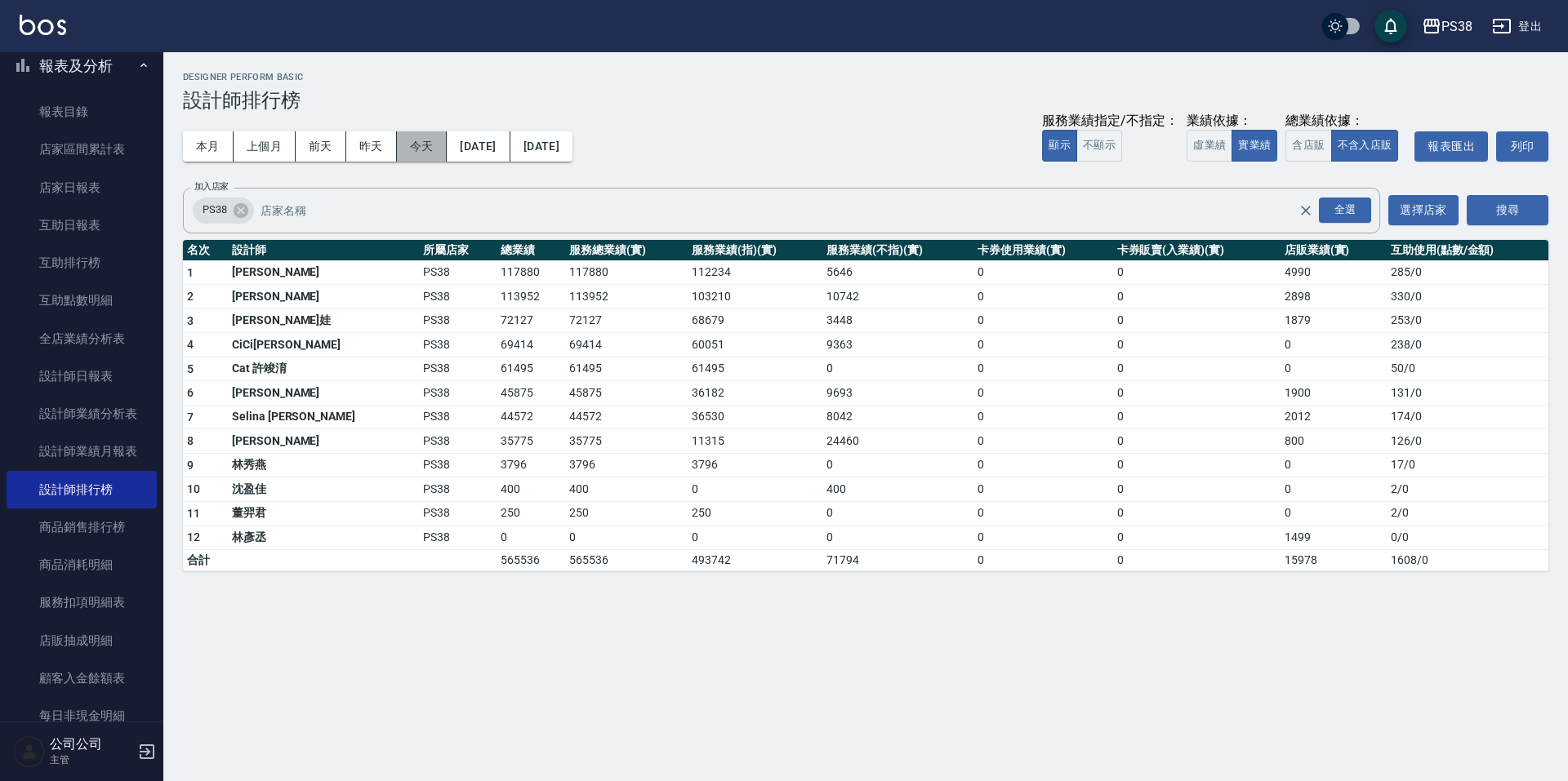
click at [434, 146] on button "今天" at bounding box center [422, 146] width 51 height 30
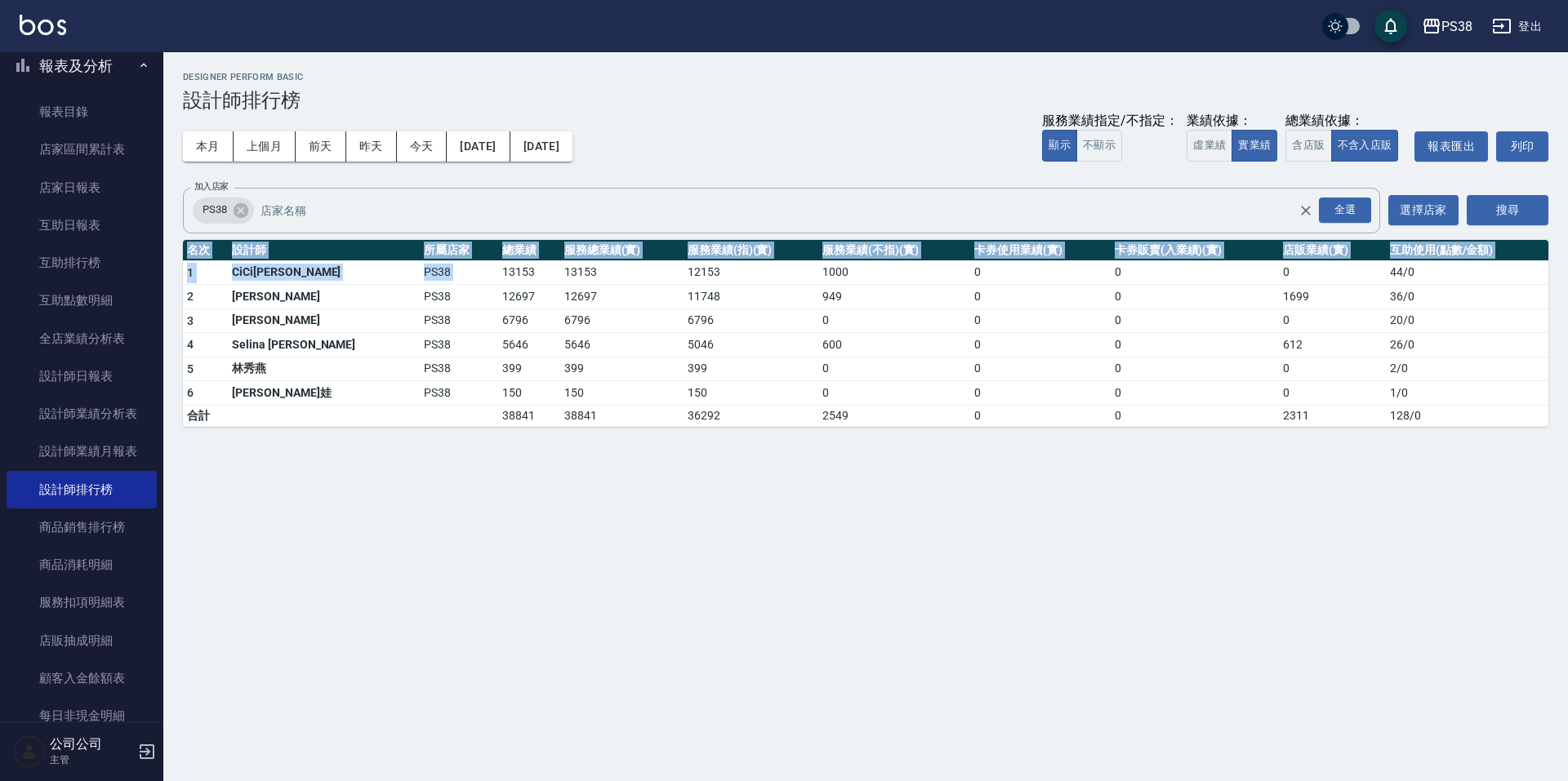
drag, startPoint x: 437, startPoint y: 272, endPoint x: 839, endPoint y: 471, distance: 448.6
click at [839, 471] on div "PS38 2025-08-12 - 2025-08-12 設計師排行榜 列印時間： 2025-08-12-20:39 Designer Perform Bas…" at bounding box center [784, 390] width 1568 height 781
click at [794, 529] on div "PS38 2025-08-12 - 2025-08-12 設計師排行榜 列印時間： 2025-08-12-20:39 Designer Perform Bas…" at bounding box center [784, 390] width 1568 height 781
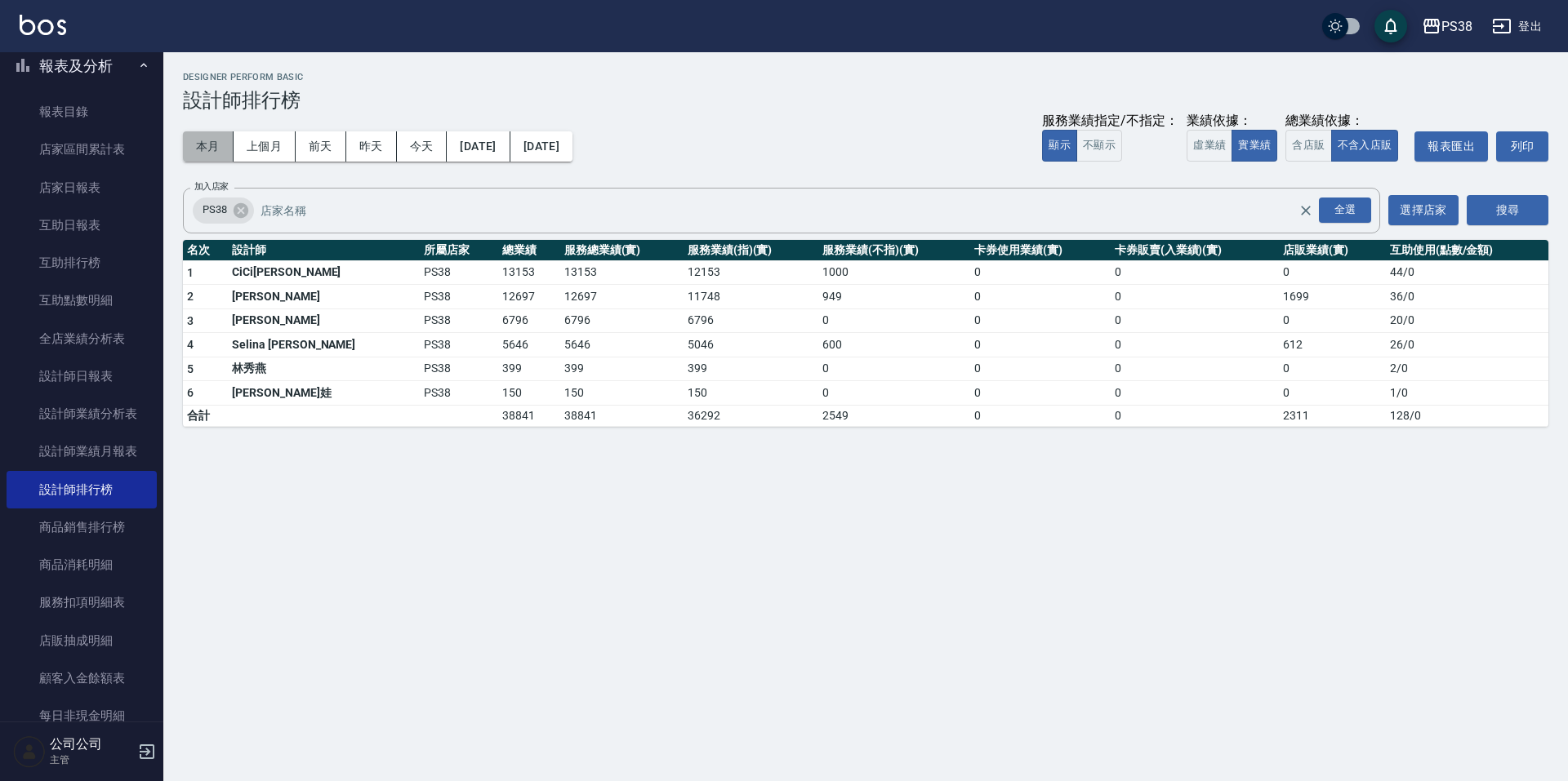
click at [211, 146] on button "本月" at bounding box center [209, 146] width 51 height 30
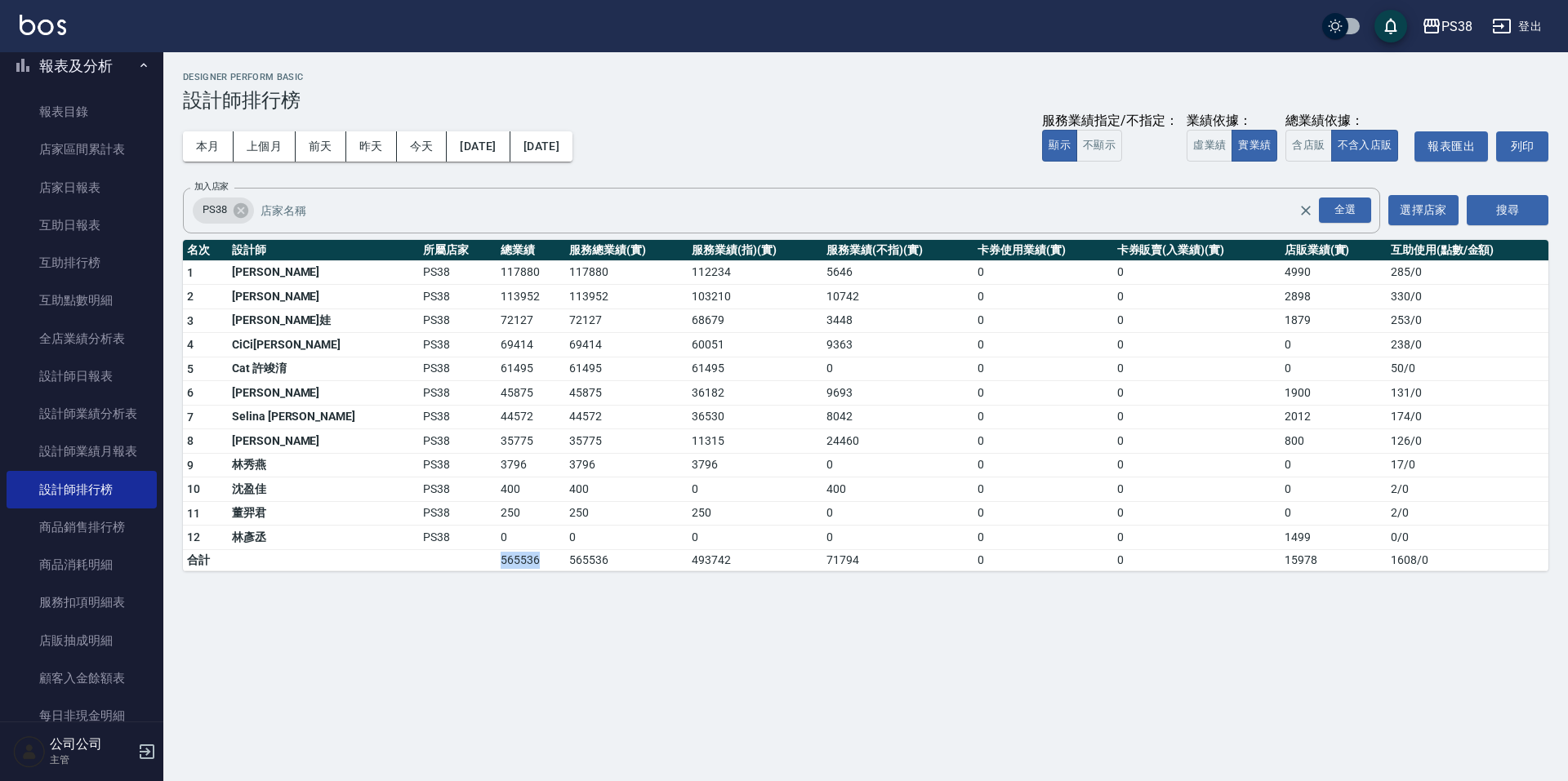
drag, startPoint x: 433, startPoint y: 558, endPoint x: 480, endPoint y: 569, distance: 48.3
click at [496, 569] on td "565536" at bounding box center [531, 560] width 69 height 21
click at [568, 665] on div "PS38 2025-08-01 - 2025-08-31 設計師排行榜 列印時間： 2025-08-12-20:39 Designer Perform Bas…" at bounding box center [784, 390] width 1568 height 781
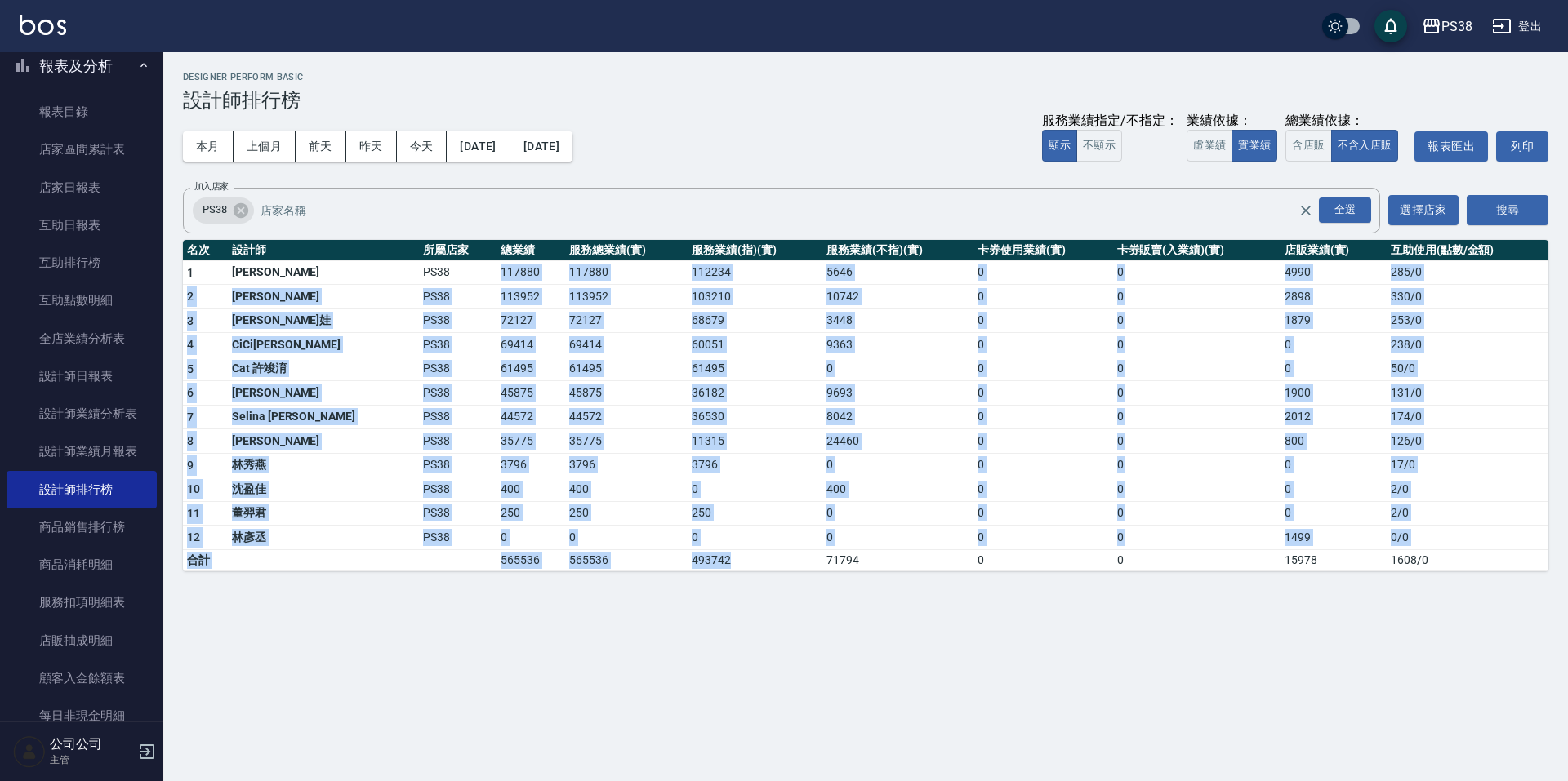
drag, startPoint x: 431, startPoint y: 266, endPoint x: 686, endPoint y: 551, distance: 382.4
click at [686, 551] on tbody "1 Ting 婷婷 PS38 117880 117880 112234 5646 0 0 4990 285 / 0 2 Aisha 黃馨萩 PS38 1139…" at bounding box center [866, 415] width 1366 height 310
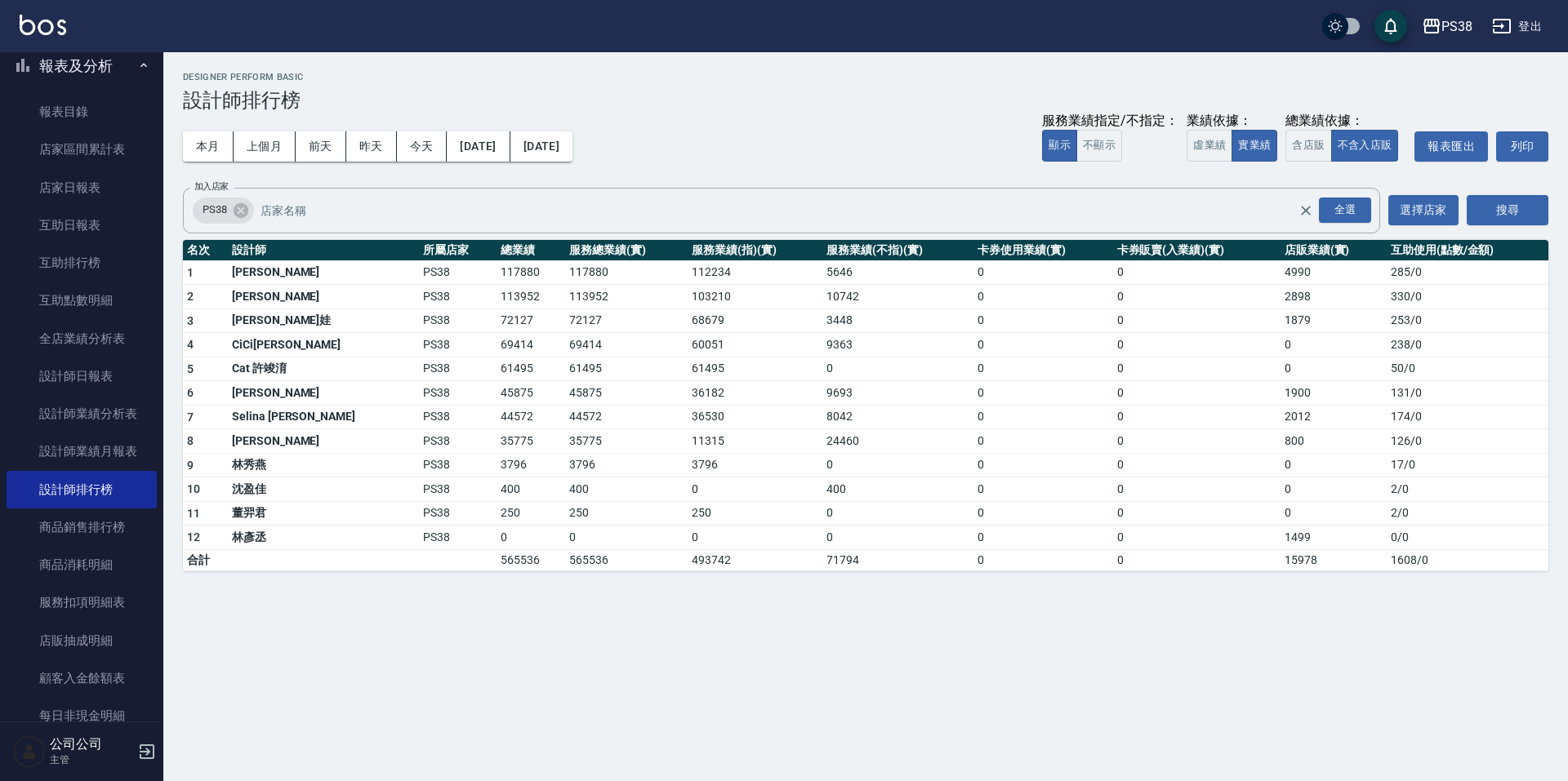
click at [649, 632] on div "PS38 2025-08-01 - 2025-08-31 設計師排行榜 列印時間： 2025-08-12-20:39 Designer Perform Bas…" at bounding box center [784, 390] width 1568 height 781
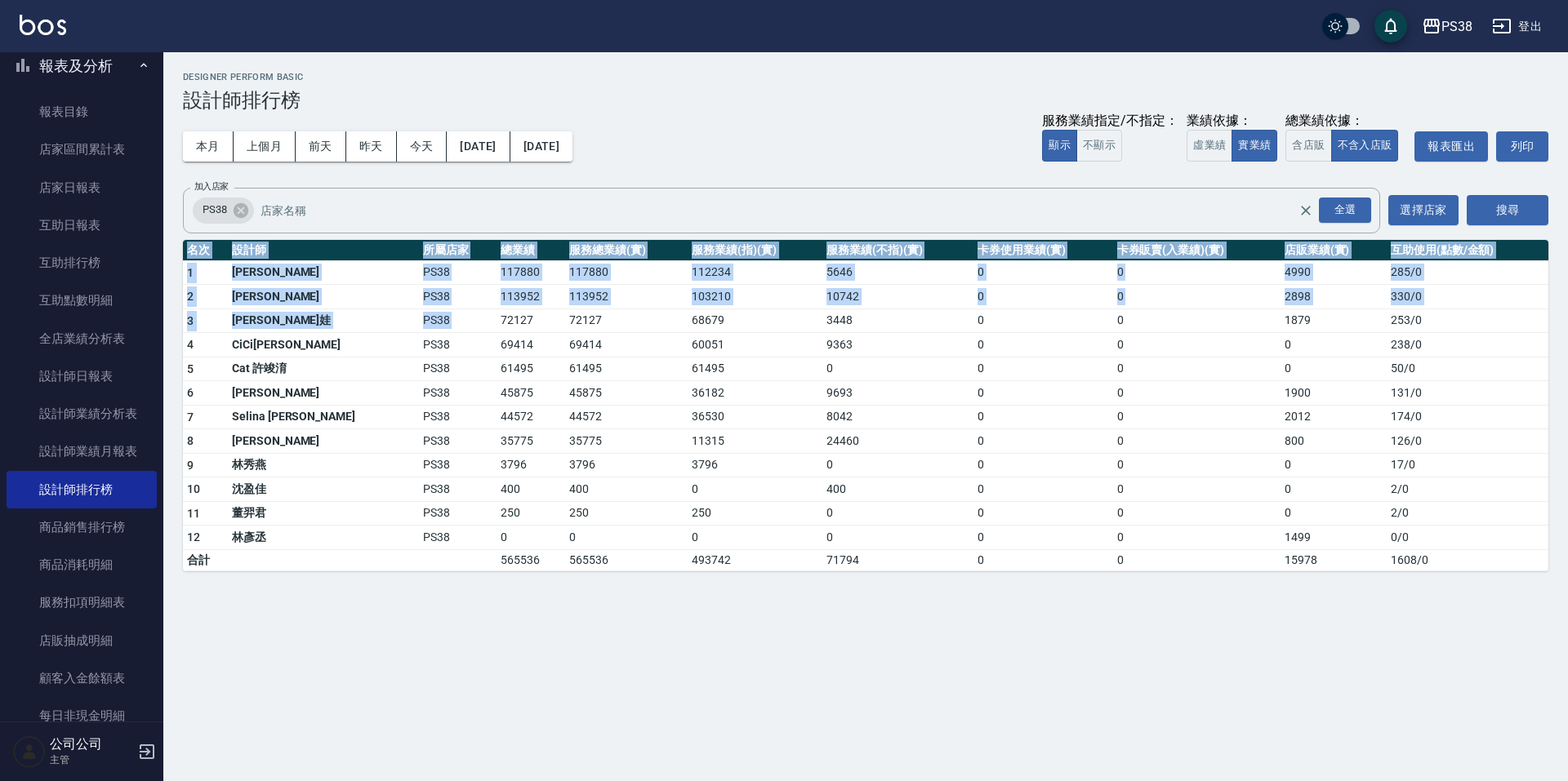
drag, startPoint x: 457, startPoint y: 325, endPoint x: 668, endPoint y: 591, distance: 339.5
click at [668, 591] on div "PS38 2025-08-01 - 2025-08-31 設計師排行榜 列印時間： 2025-08-12-20:39 Designer Perform Bas…" at bounding box center [784, 390] width 1568 height 781
click at [671, 617] on div "PS38 2025-08-01 - 2025-08-31 設計師排行榜 列印時間： 2025-08-12-20:39 Designer Perform Bas…" at bounding box center [784, 390] width 1568 height 781
click at [658, 599] on div "PS38 2025-08-01 - 2025-08-31 設計師排行榜 列印時間： 2025-08-12-20:39 Designer Perform Bas…" at bounding box center [784, 390] width 1568 height 781
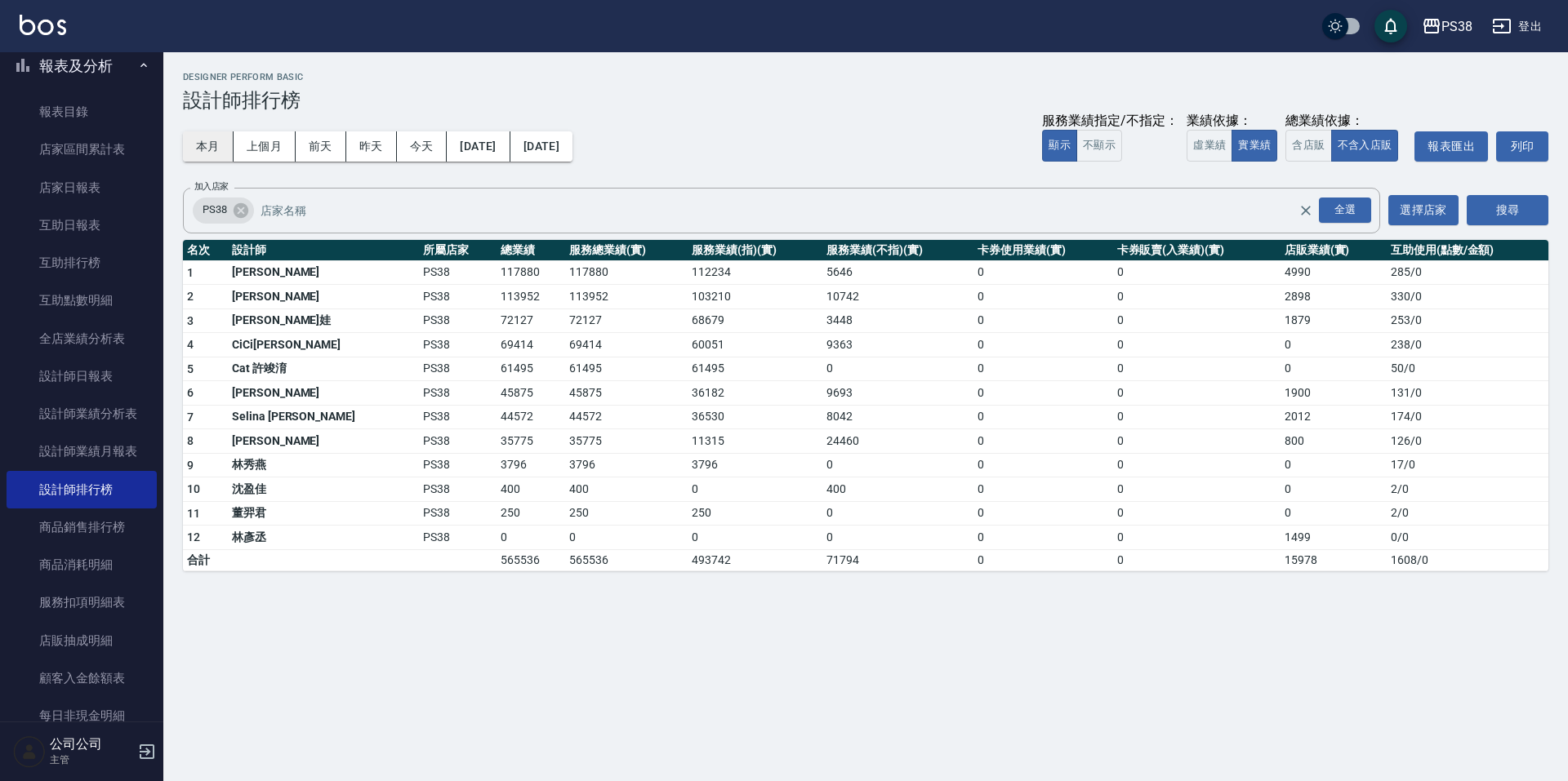
click at [204, 142] on button "本月" at bounding box center [209, 146] width 51 height 30
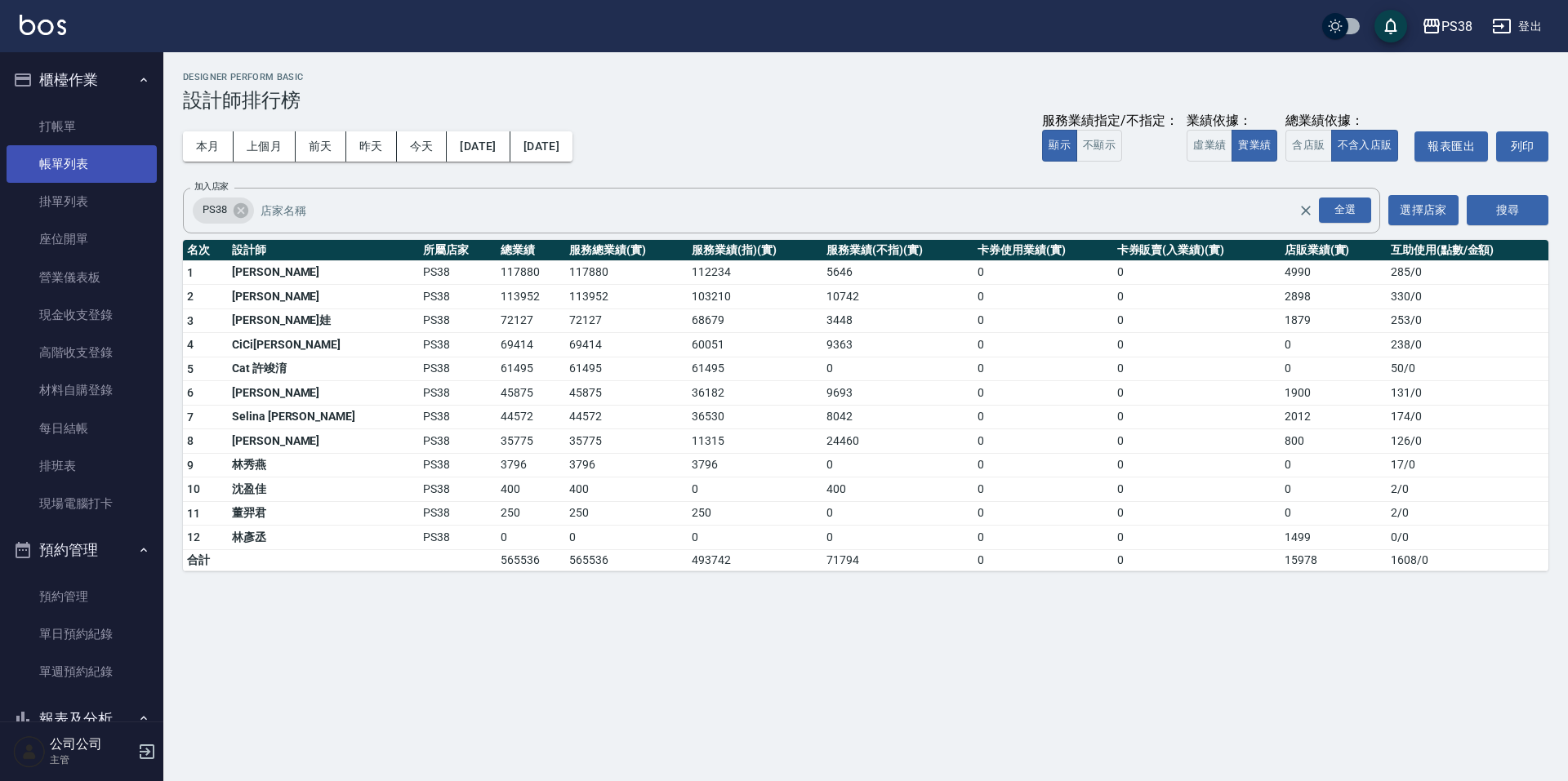
click at [83, 149] on link "帳單列表" at bounding box center [81, 164] width 150 height 38
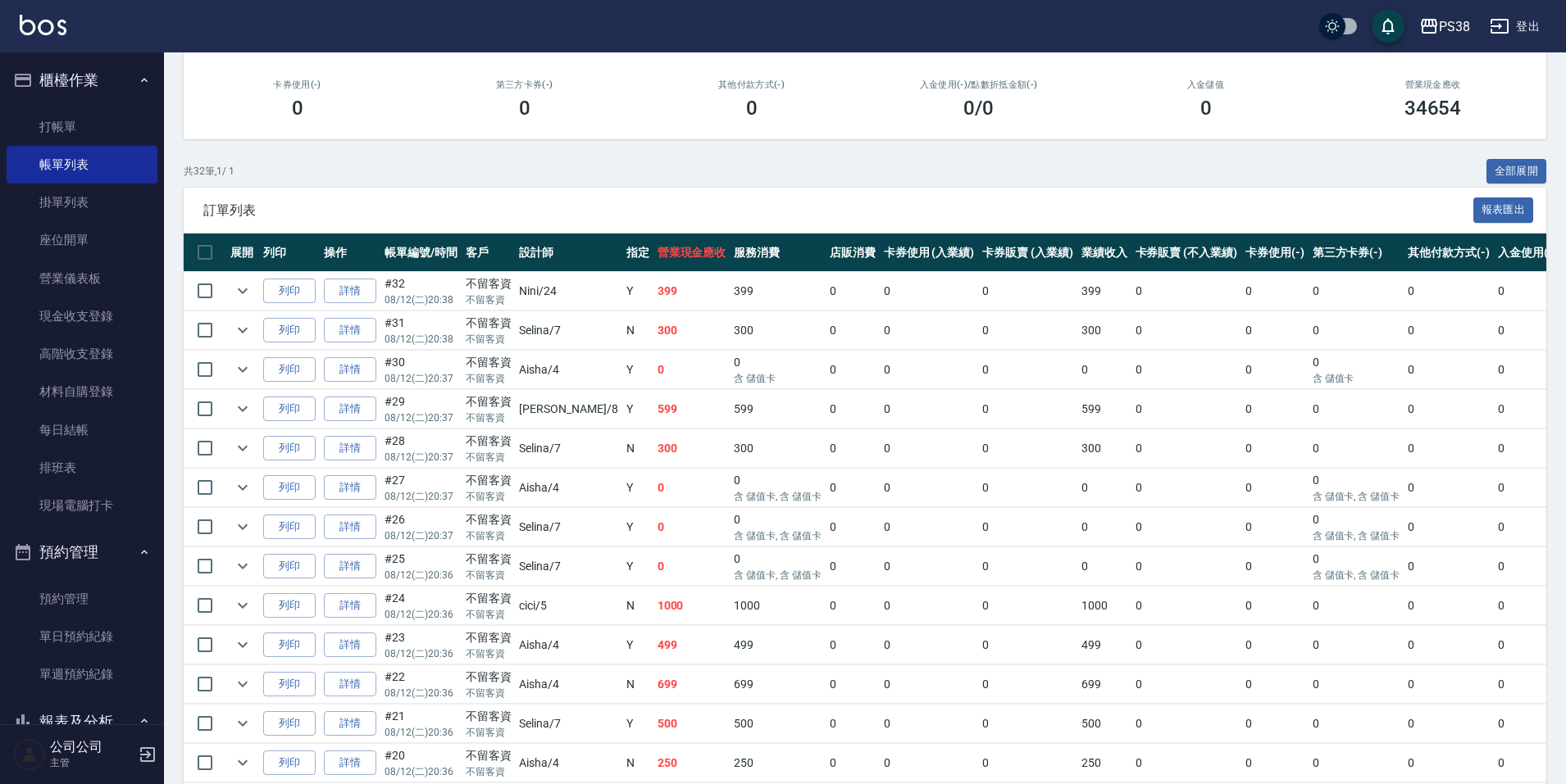
scroll to position [245, 0]
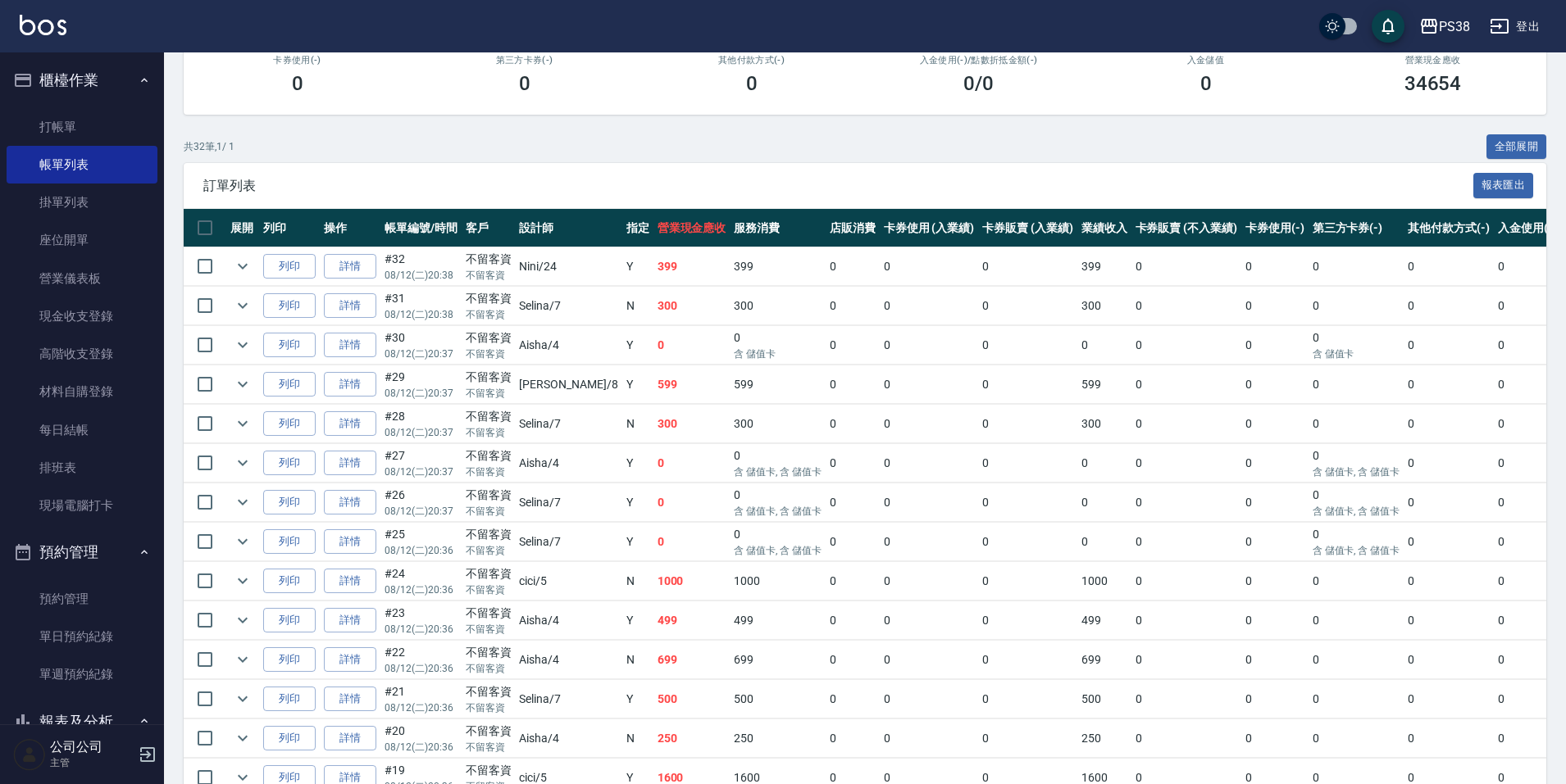
click at [533, 306] on td "Selina /7" at bounding box center [568, 306] width 107 height 39
click at [557, 345] on td "Aisha /4" at bounding box center [568, 345] width 107 height 39
click at [655, 444] on td "0" at bounding box center [692, 464] width 77 height 39
click at [655, 366] on td "599" at bounding box center [692, 385] width 77 height 39
click at [670, 469] on td "0" at bounding box center [692, 464] width 77 height 39
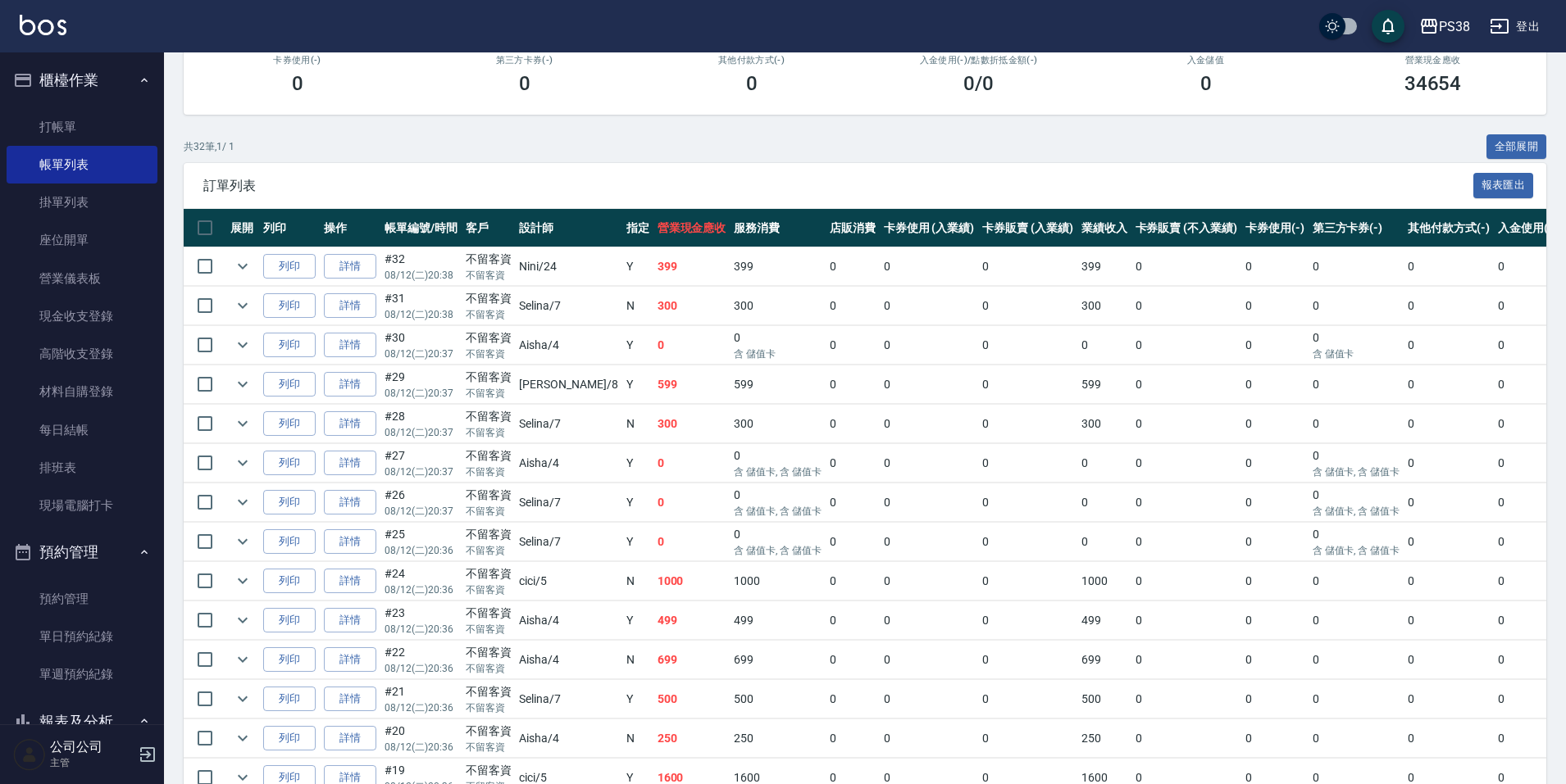
click at [668, 495] on td "0" at bounding box center [692, 503] width 77 height 39
click at [670, 557] on td "0" at bounding box center [692, 542] width 77 height 39
click at [654, 598] on td "1000" at bounding box center [692, 582] width 77 height 39
click at [654, 622] on td "499" at bounding box center [692, 621] width 77 height 39
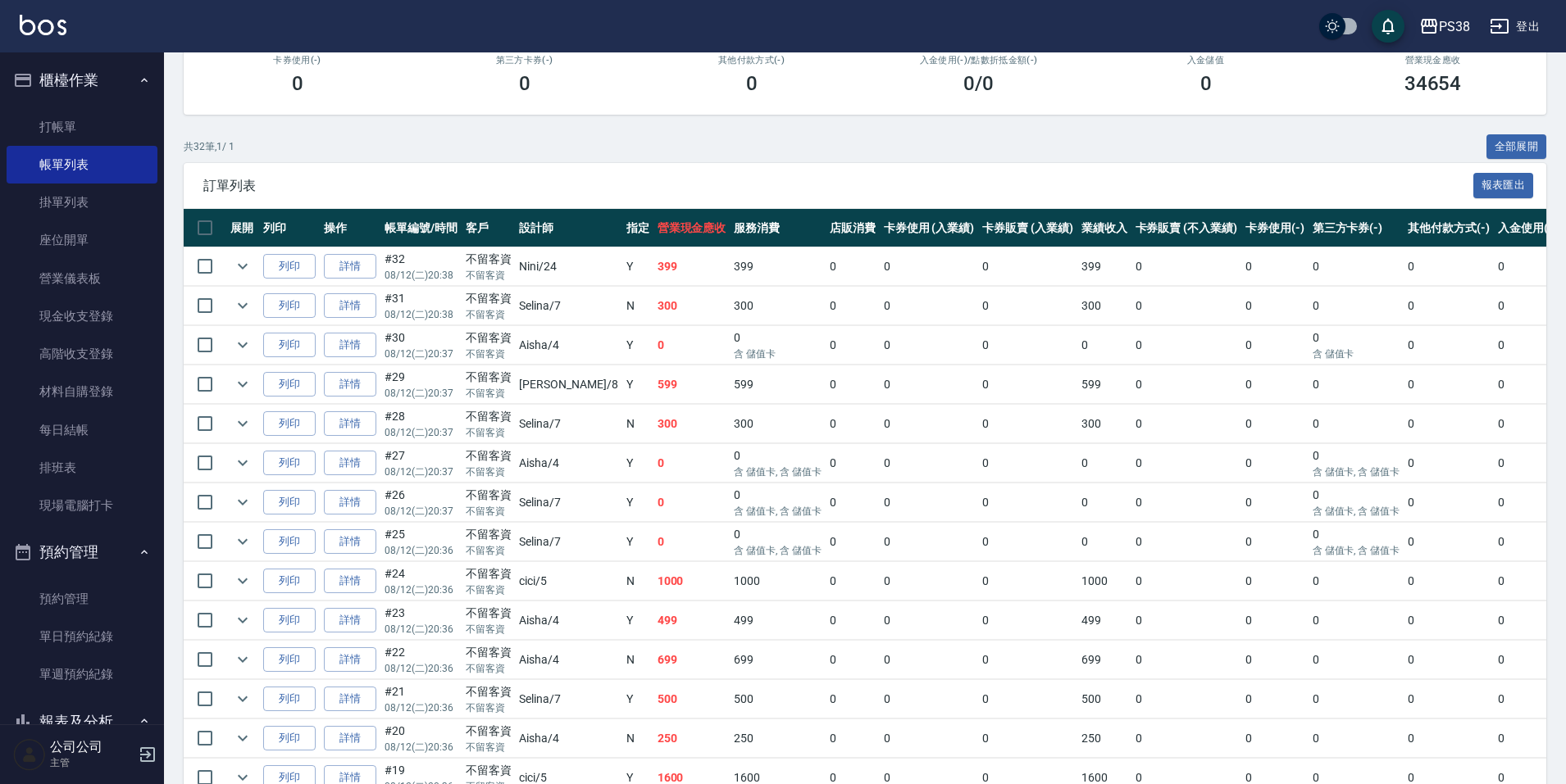
click at [654, 655] on td "699" at bounding box center [692, 660] width 77 height 39
click at [654, 595] on td "1000" at bounding box center [692, 582] width 77 height 39
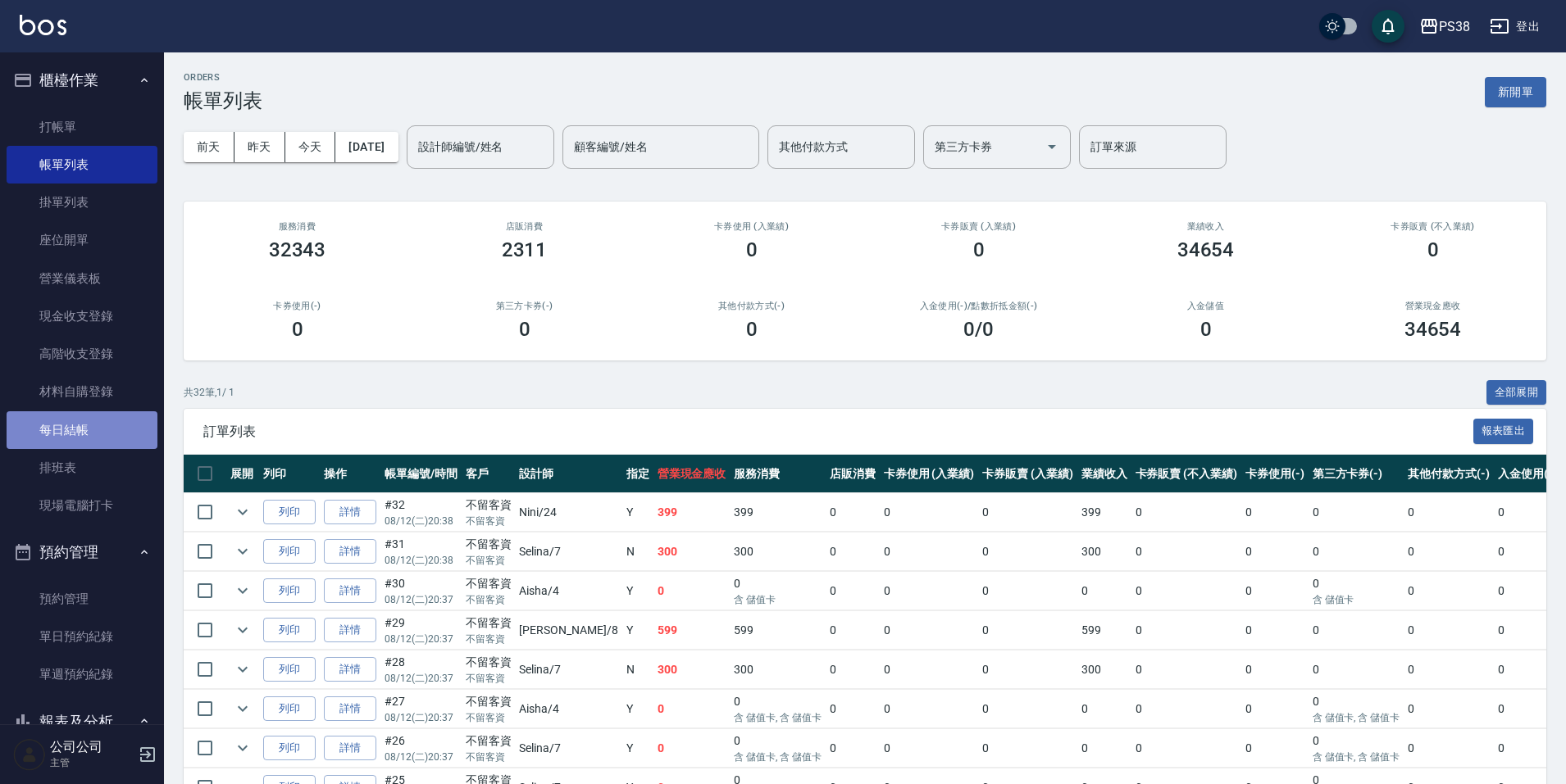
click at [84, 420] on link "每日結帳" at bounding box center [81, 430] width 151 height 38
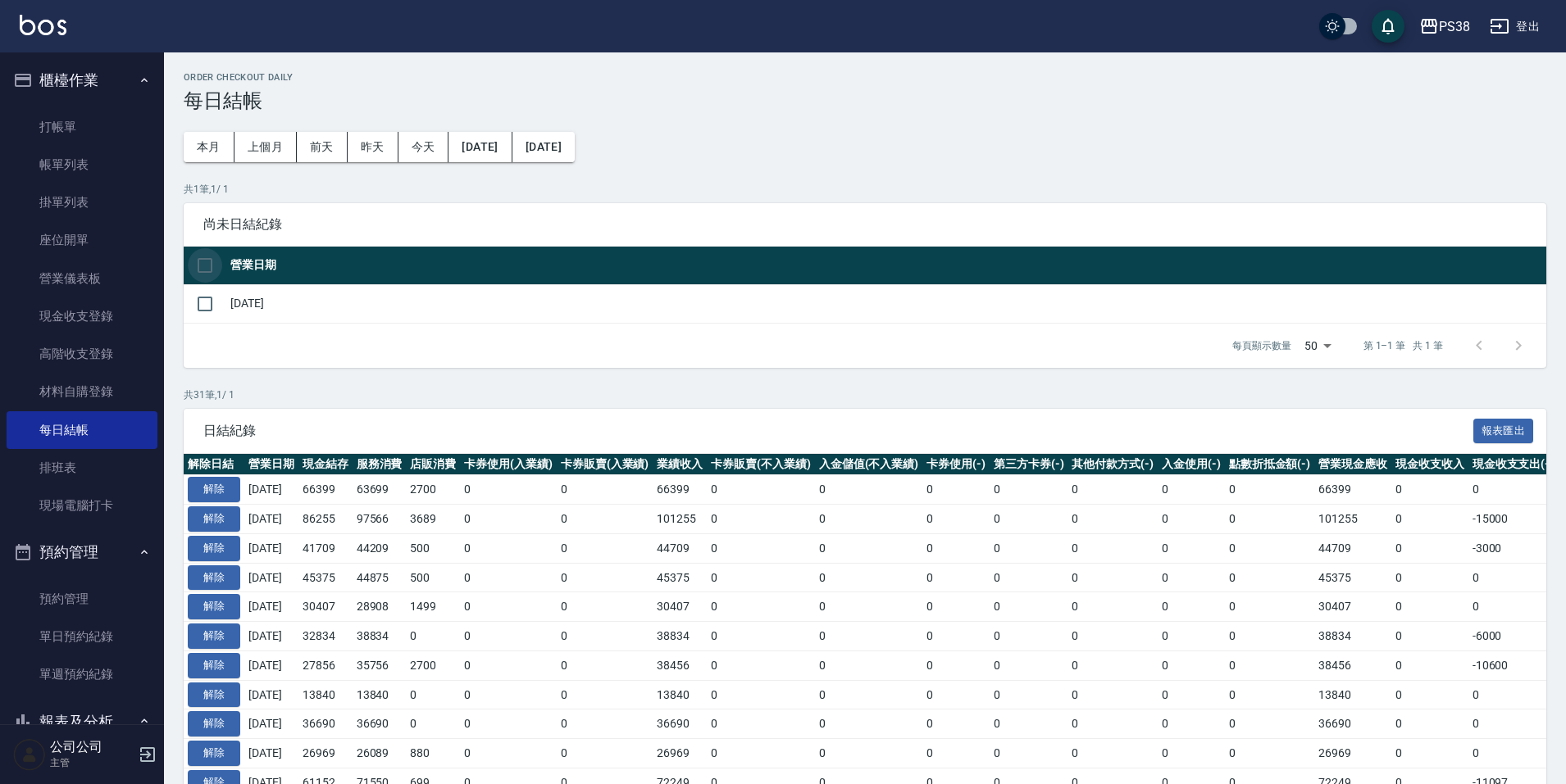
click at [196, 263] on input "checkbox" at bounding box center [205, 265] width 34 height 34
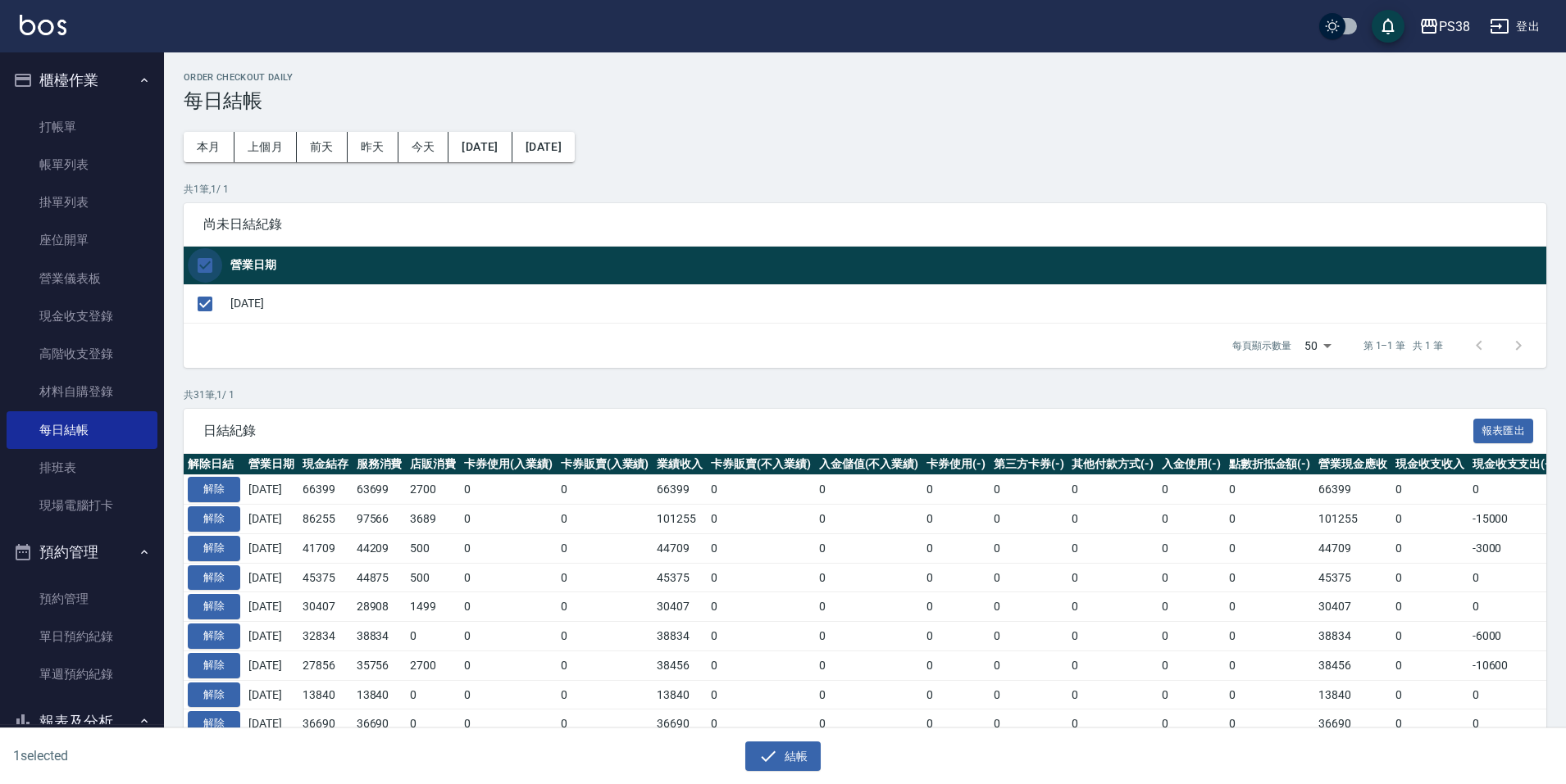
click at [196, 263] on input "checkbox" at bounding box center [205, 265] width 34 height 34
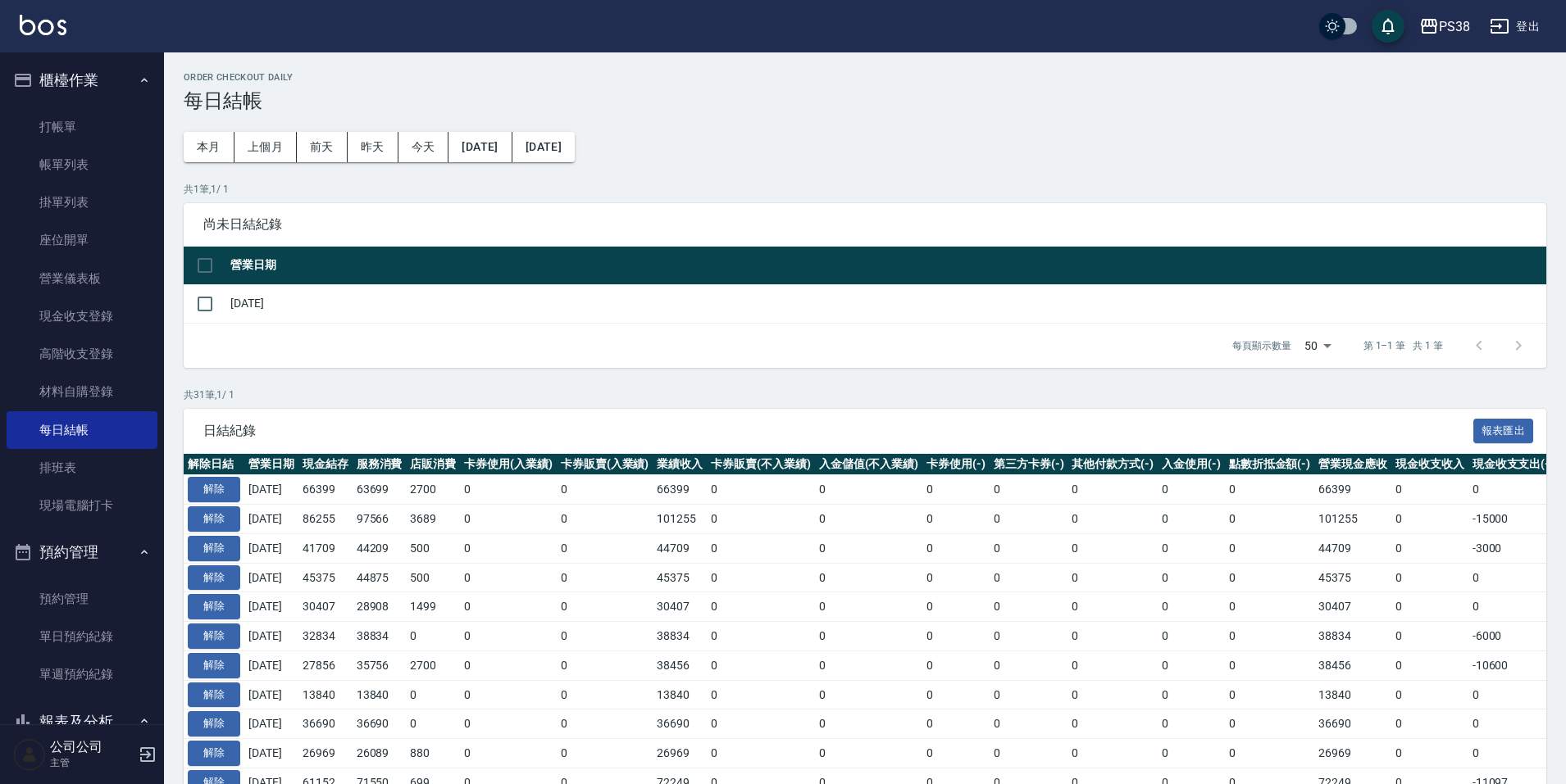
drag, startPoint x: 108, startPoint y: 165, endPoint x: 719, endPoint y: 262, distance: 618.7
click at [108, 165] on link "帳單列表" at bounding box center [81, 164] width 151 height 38
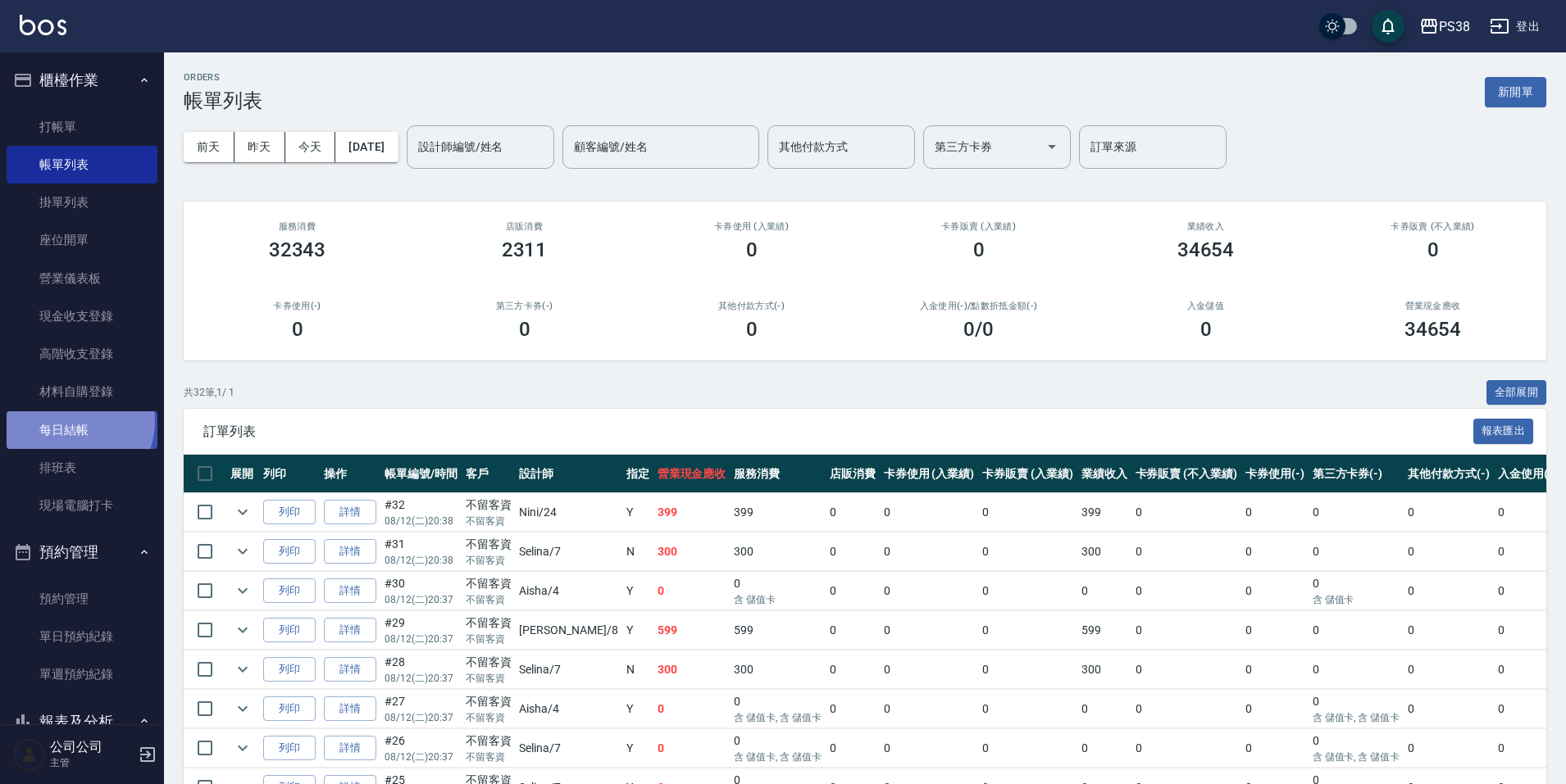
click at [67, 420] on link "每日結帳" at bounding box center [81, 430] width 151 height 38
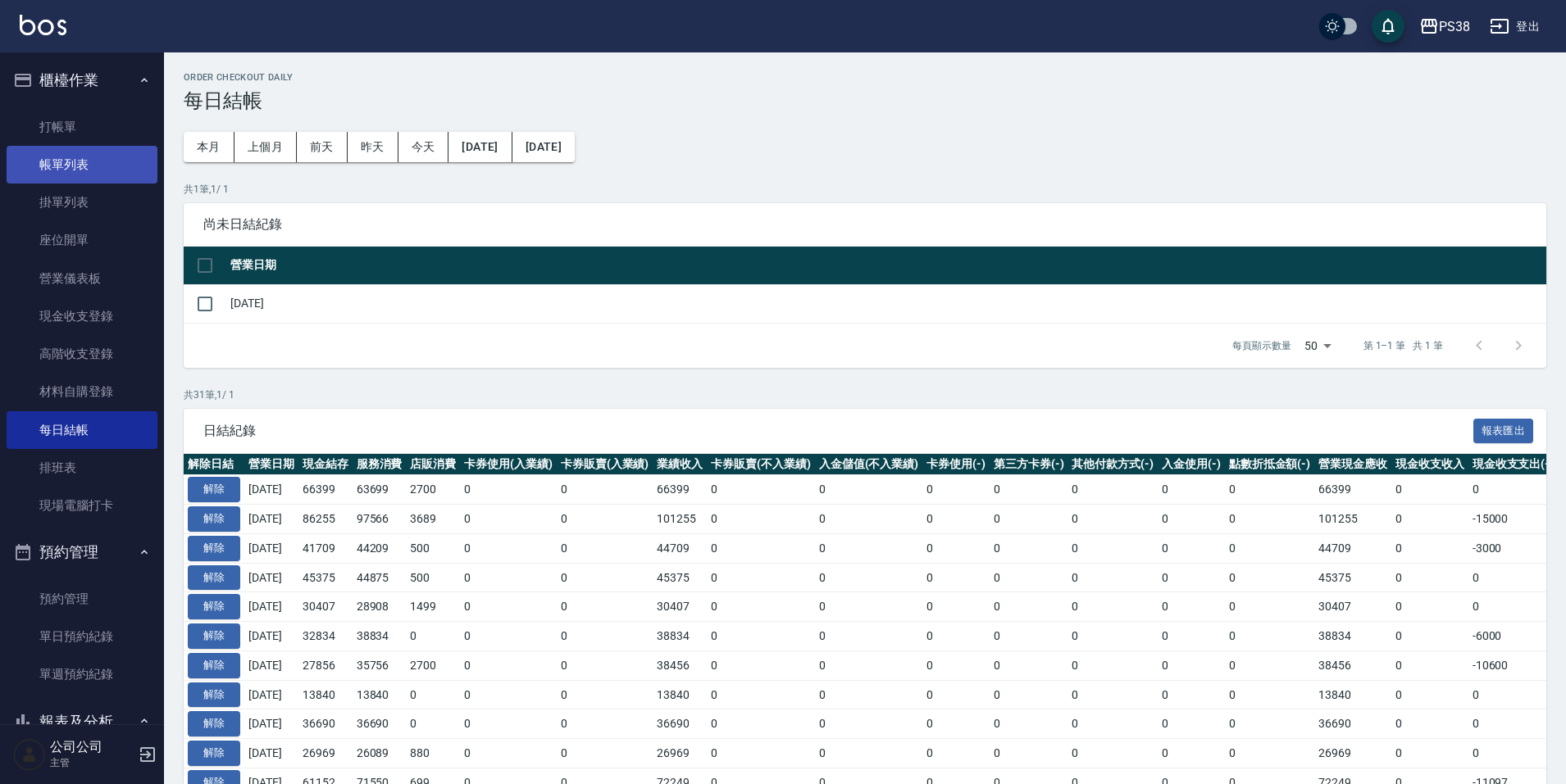
click at [132, 165] on link "帳單列表" at bounding box center [81, 164] width 151 height 38
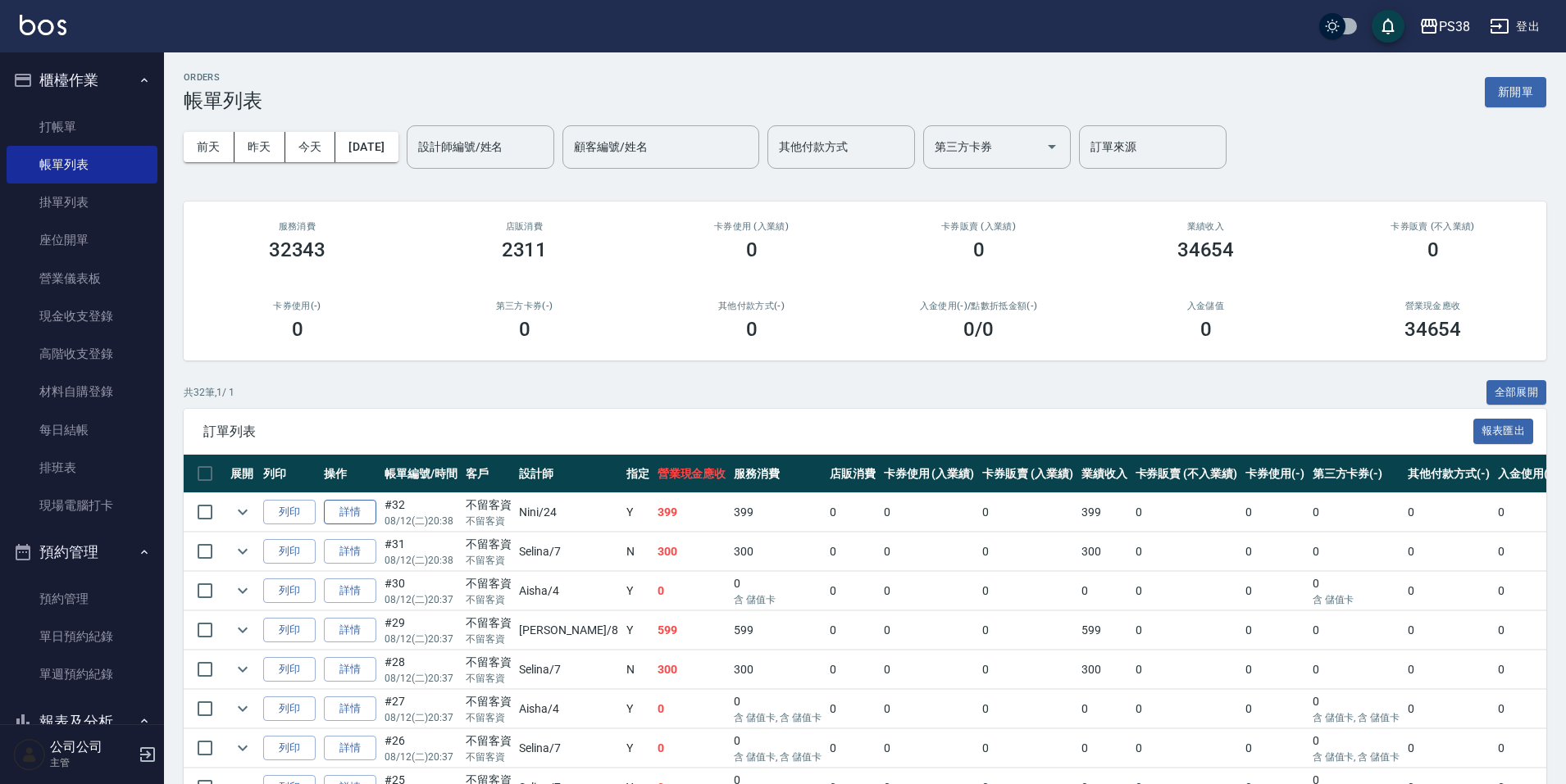
click at [345, 512] on link "詳情" at bounding box center [350, 512] width 52 height 26
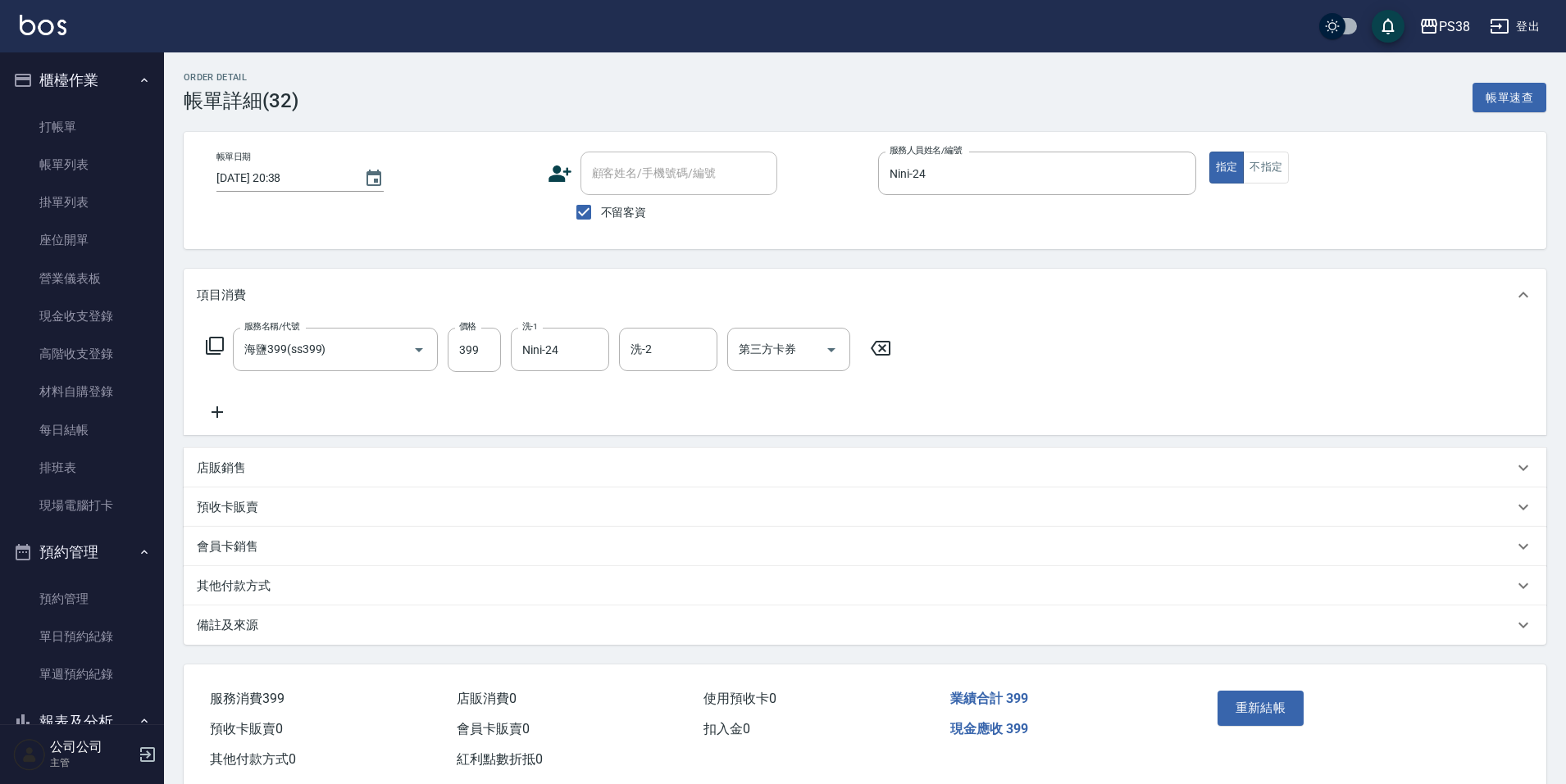
click at [222, 406] on icon at bounding box center [217, 412] width 41 height 19
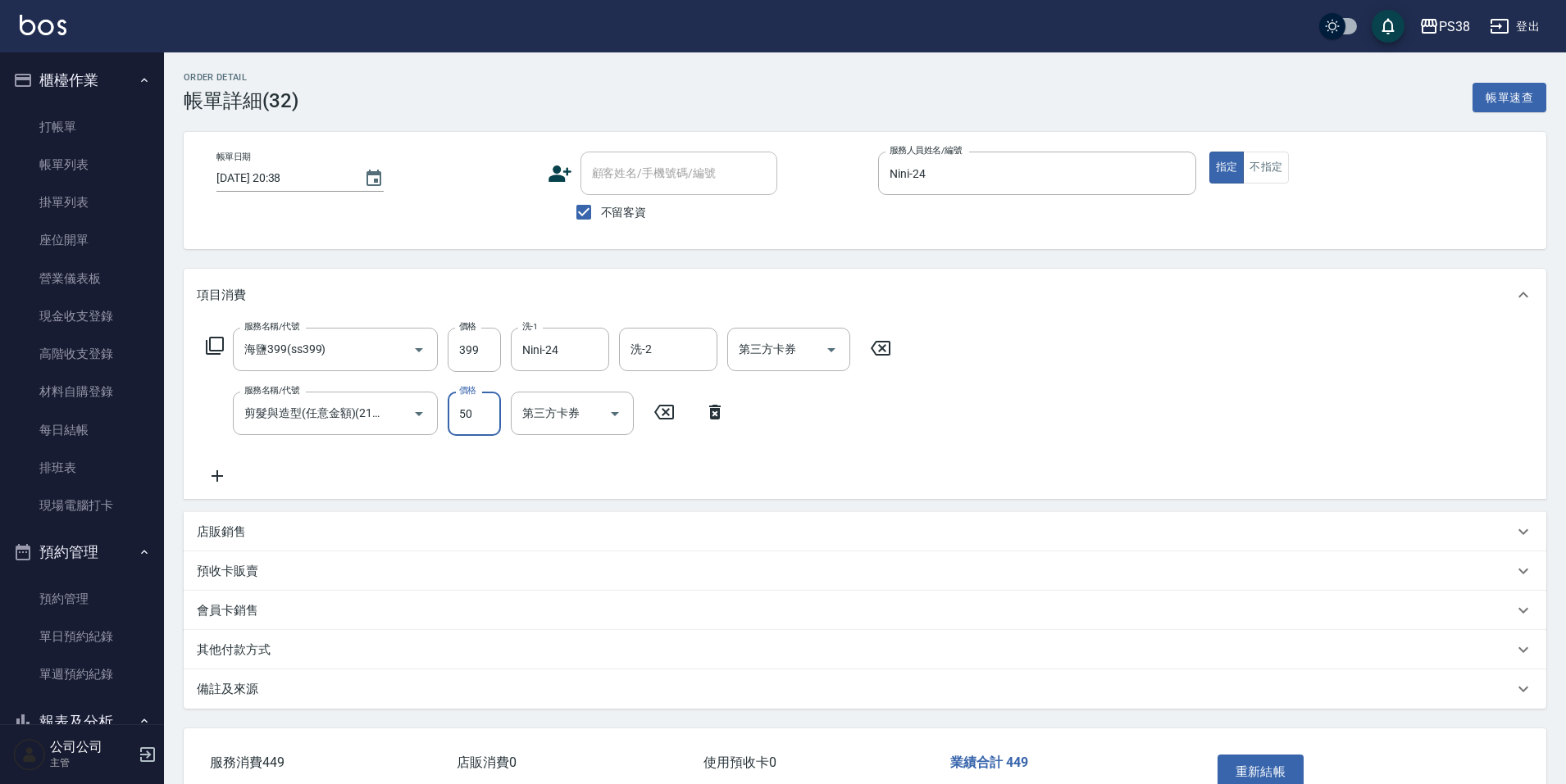
click at [411, 456] on div "服務名稱/代號 海鹽399(ss399) 服務名稱/代號 價格 399 價格 洗-1 Nini-24 洗-1 洗-2 洗-2 第三方卡券 第三方卡券 服務名稱…" at bounding box center [548, 406] width 704 height 158
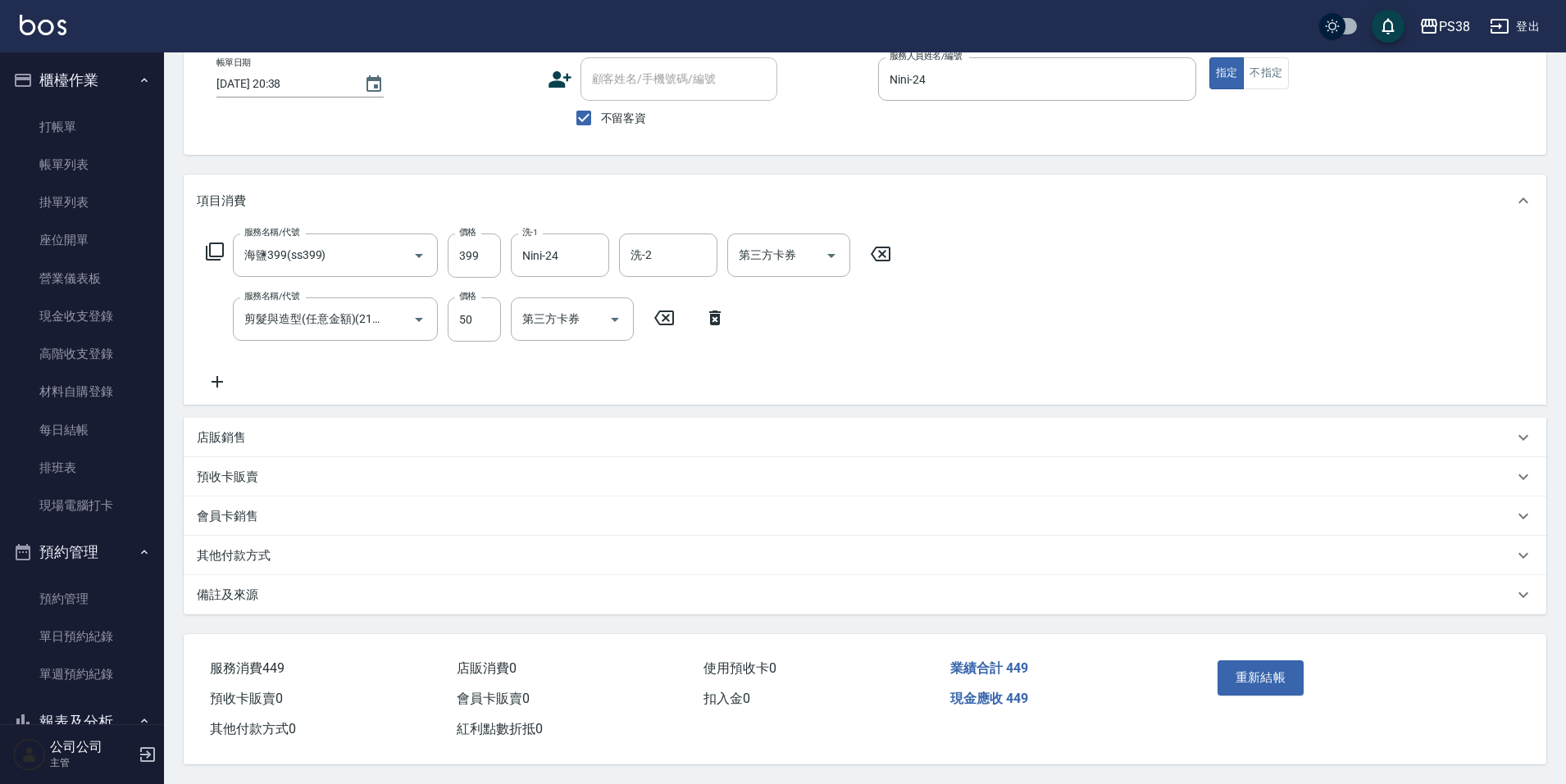
scroll to position [102, 0]
click at [1222, 683] on button "重新結帳" at bounding box center [1260, 677] width 87 height 34
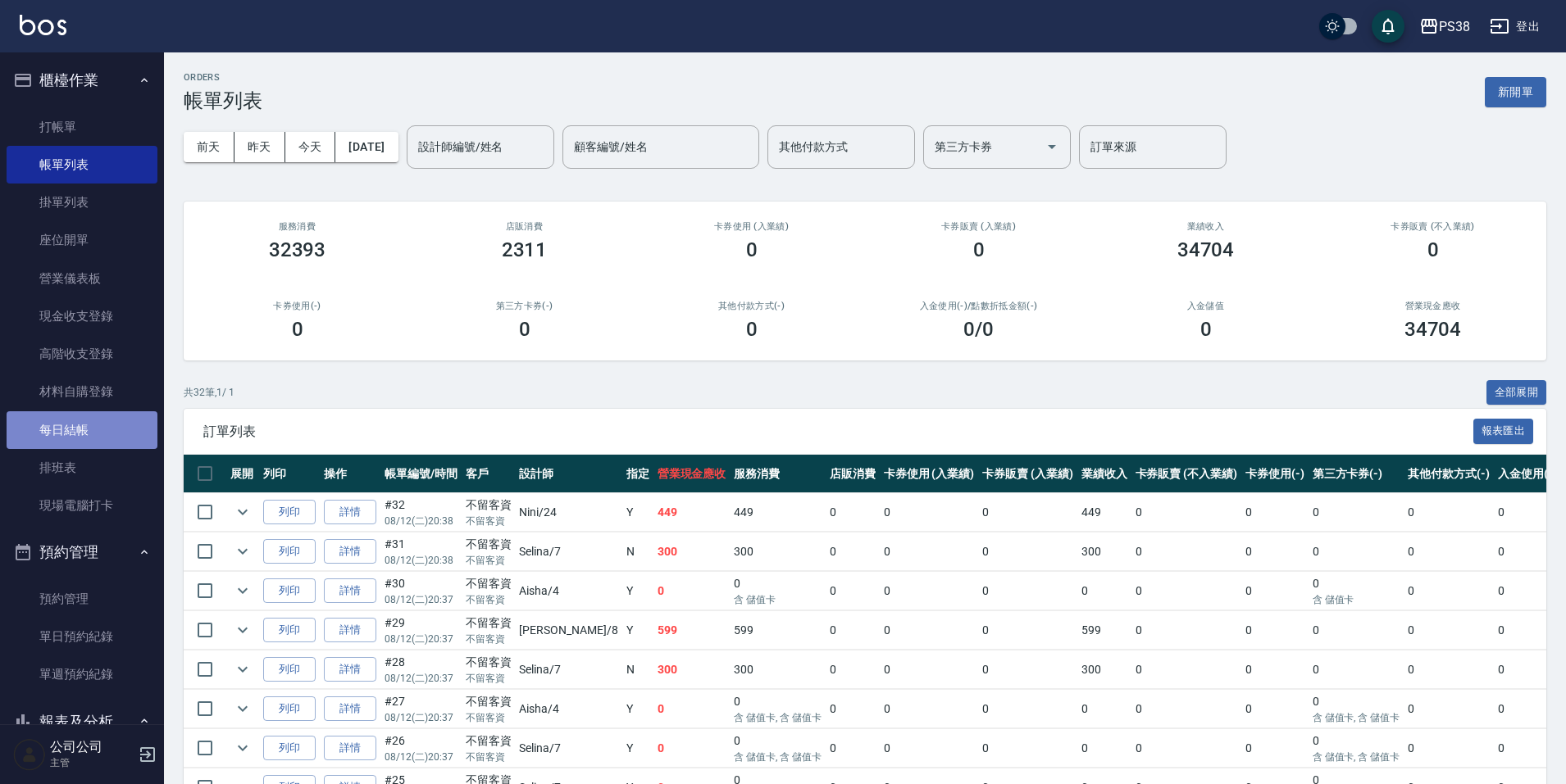
click at [98, 434] on link "每日結帳" at bounding box center [81, 430] width 151 height 38
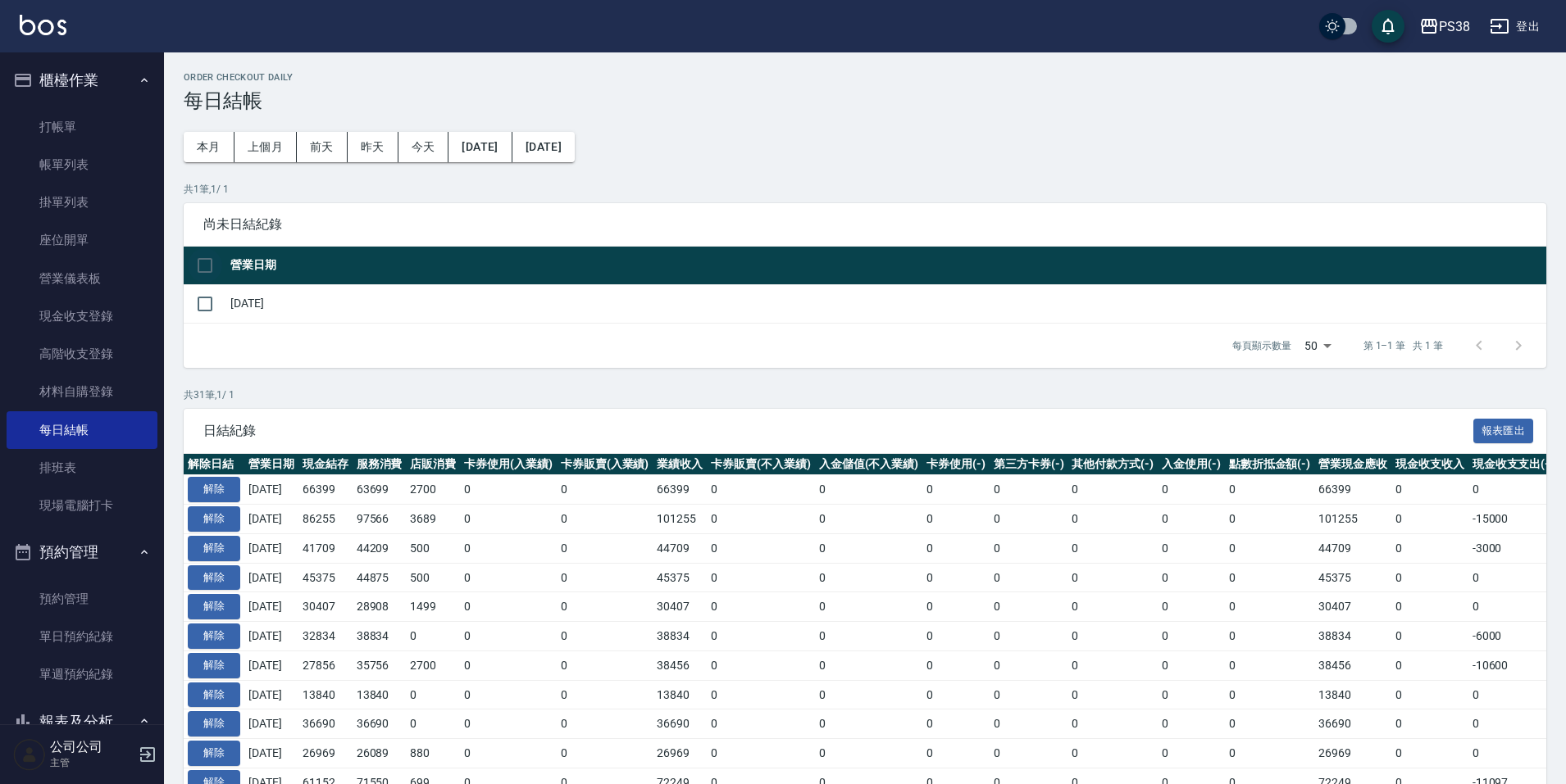
click at [205, 270] on input "checkbox" at bounding box center [205, 265] width 34 height 34
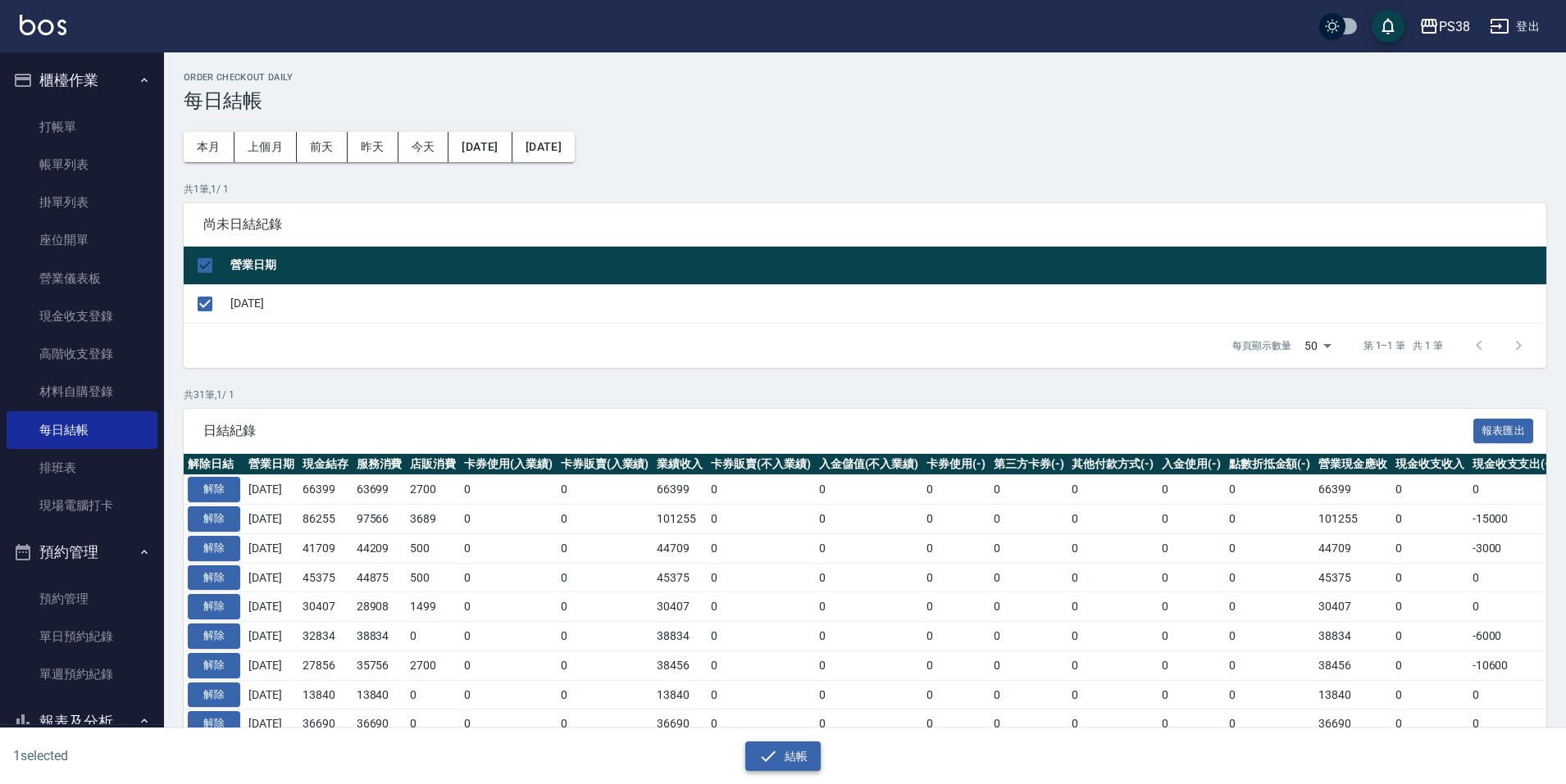
click at [794, 758] on button "結帳" at bounding box center [783, 757] width 76 height 30
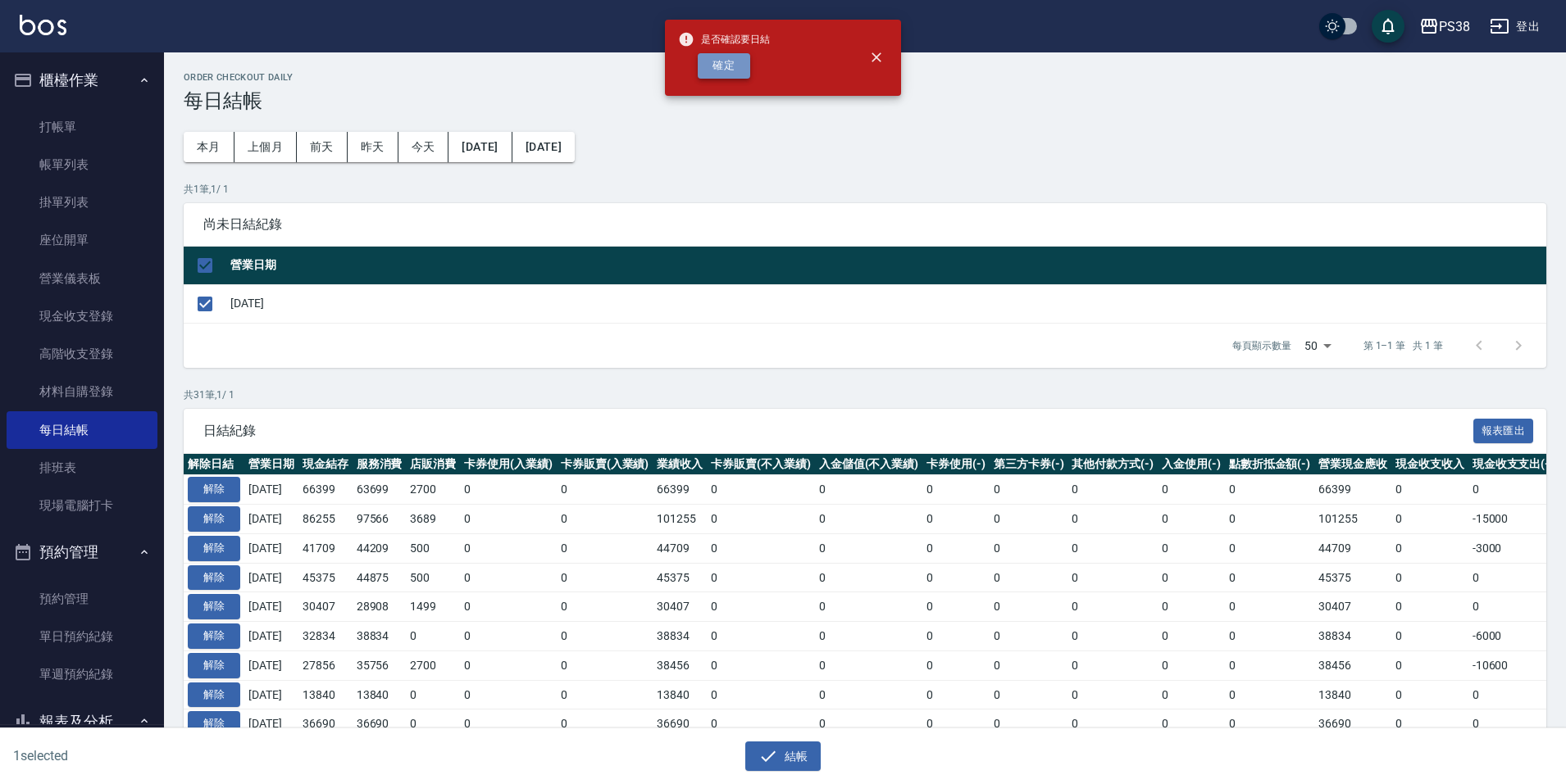
click at [744, 60] on button "確定" at bounding box center [723, 65] width 52 height 26
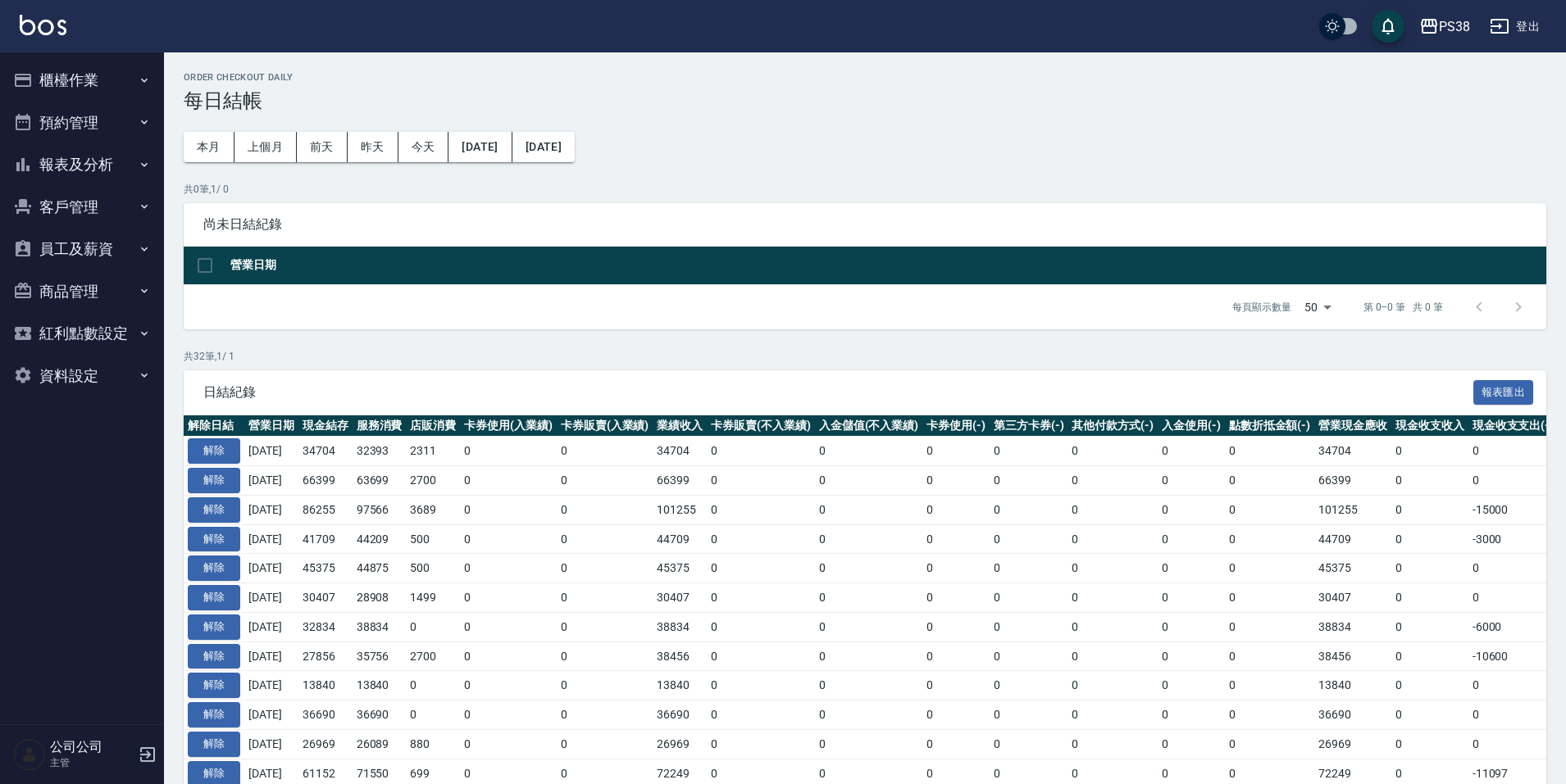
click at [133, 74] on button "櫃檯作業" at bounding box center [81, 80] width 151 height 42
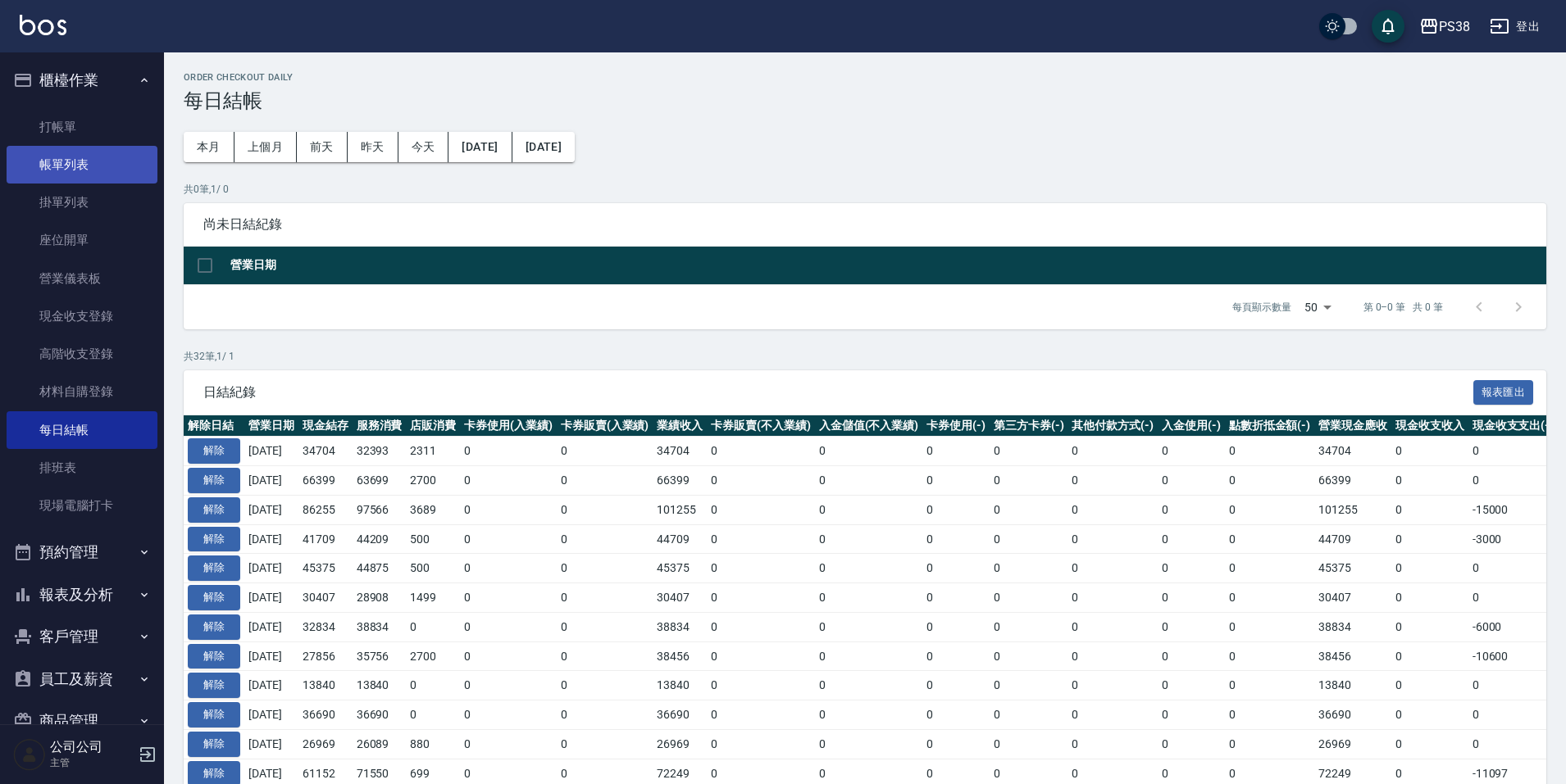
click at [119, 159] on link "帳單列表" at bounding box center [81, 164] width 151 height 38
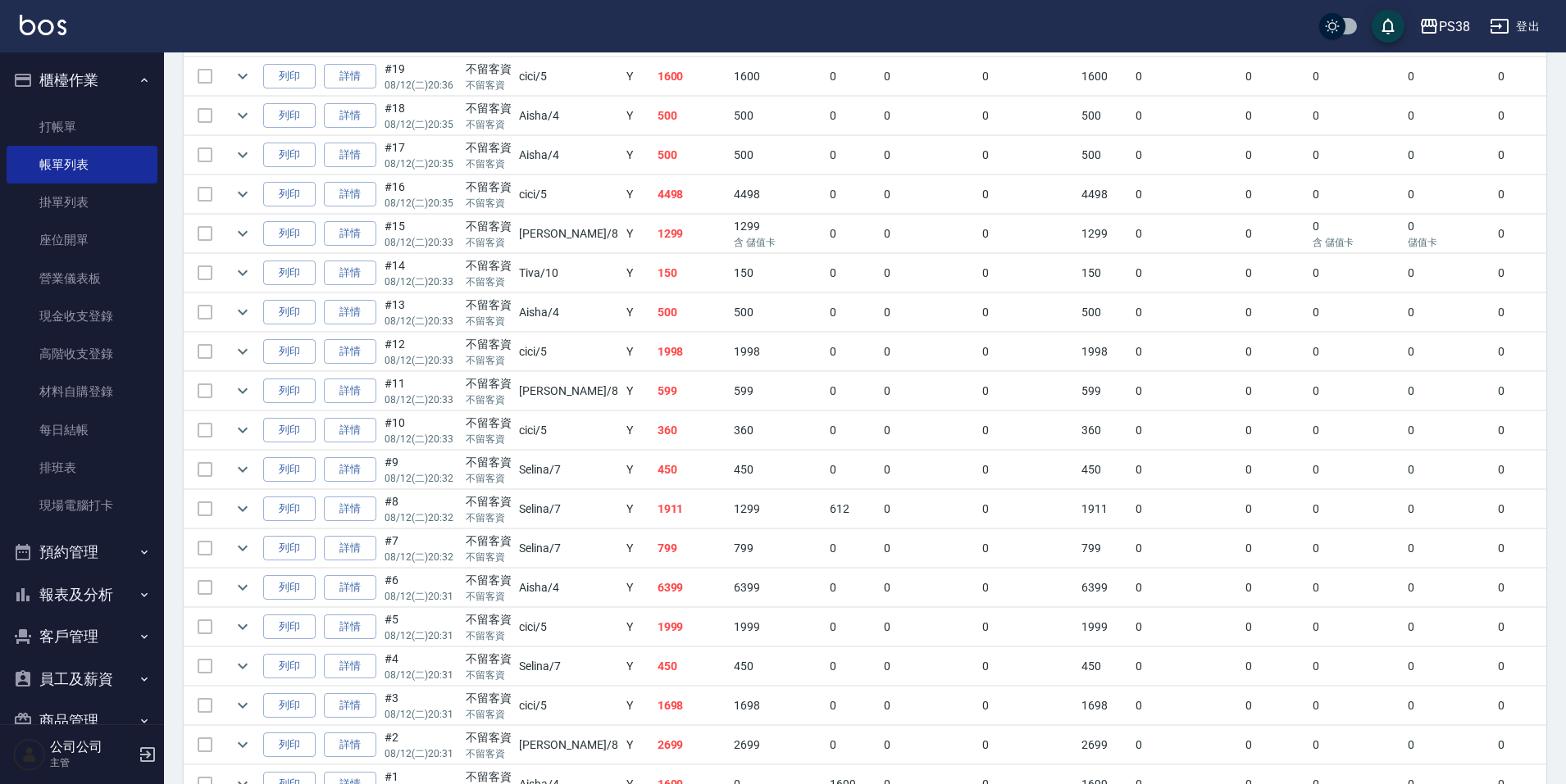
scroll to position [1044, 0]
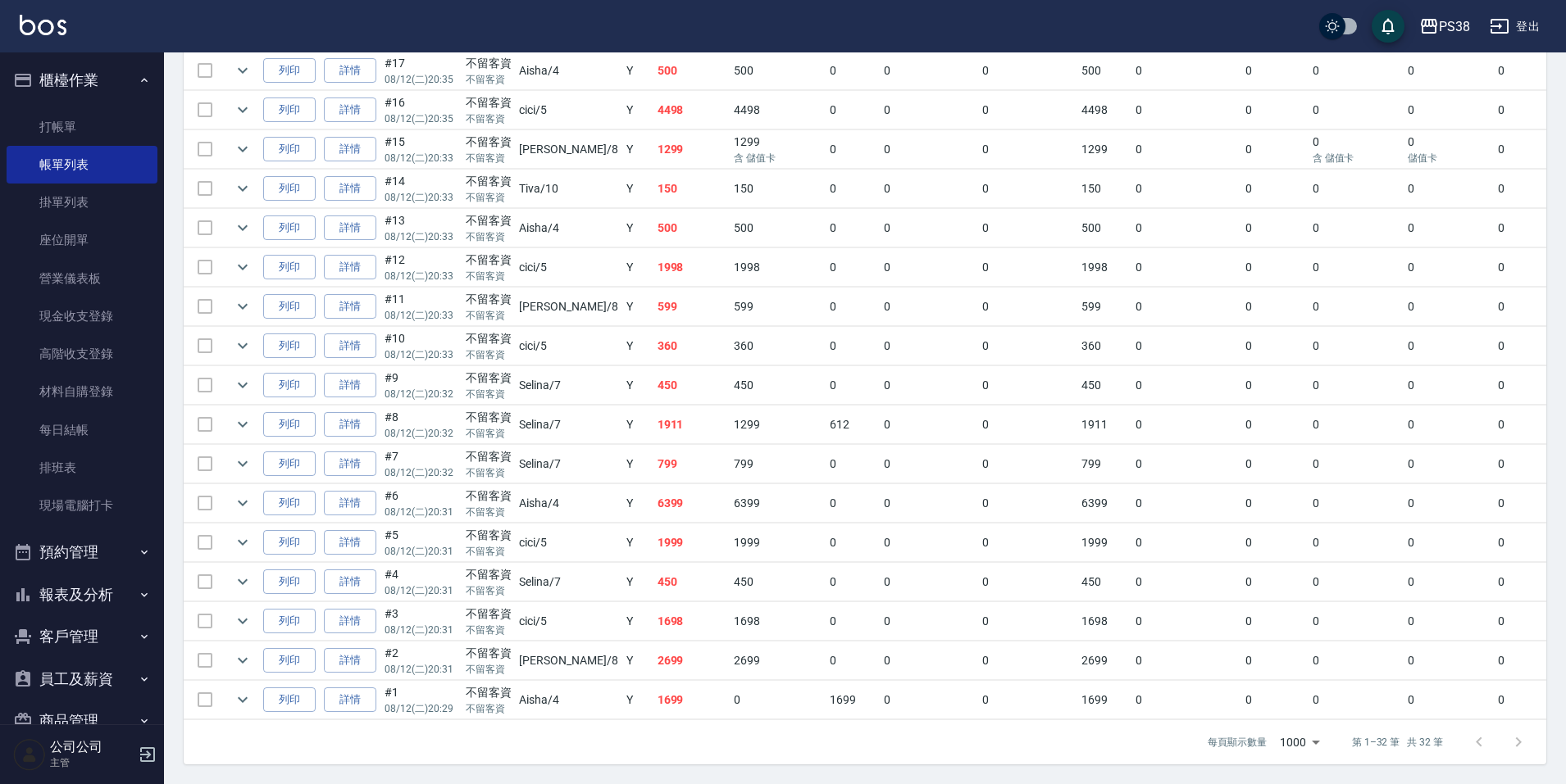
click at [654, 697] on td "1699" at bounding box center [692, 700] width 77 height 39
click at [654, 658] on td "2699" at bounding box center [692, 661] width 77 height 39
click at [654, 565] on td "450" at bounding box center [692, 583] width 77 height 39
click at [654, 575] on td "450" at bounding box center [692, 583] width 77 height 39
click at [654, 497] on td "6399" at bounding box center [692, 503] width 77 height 39
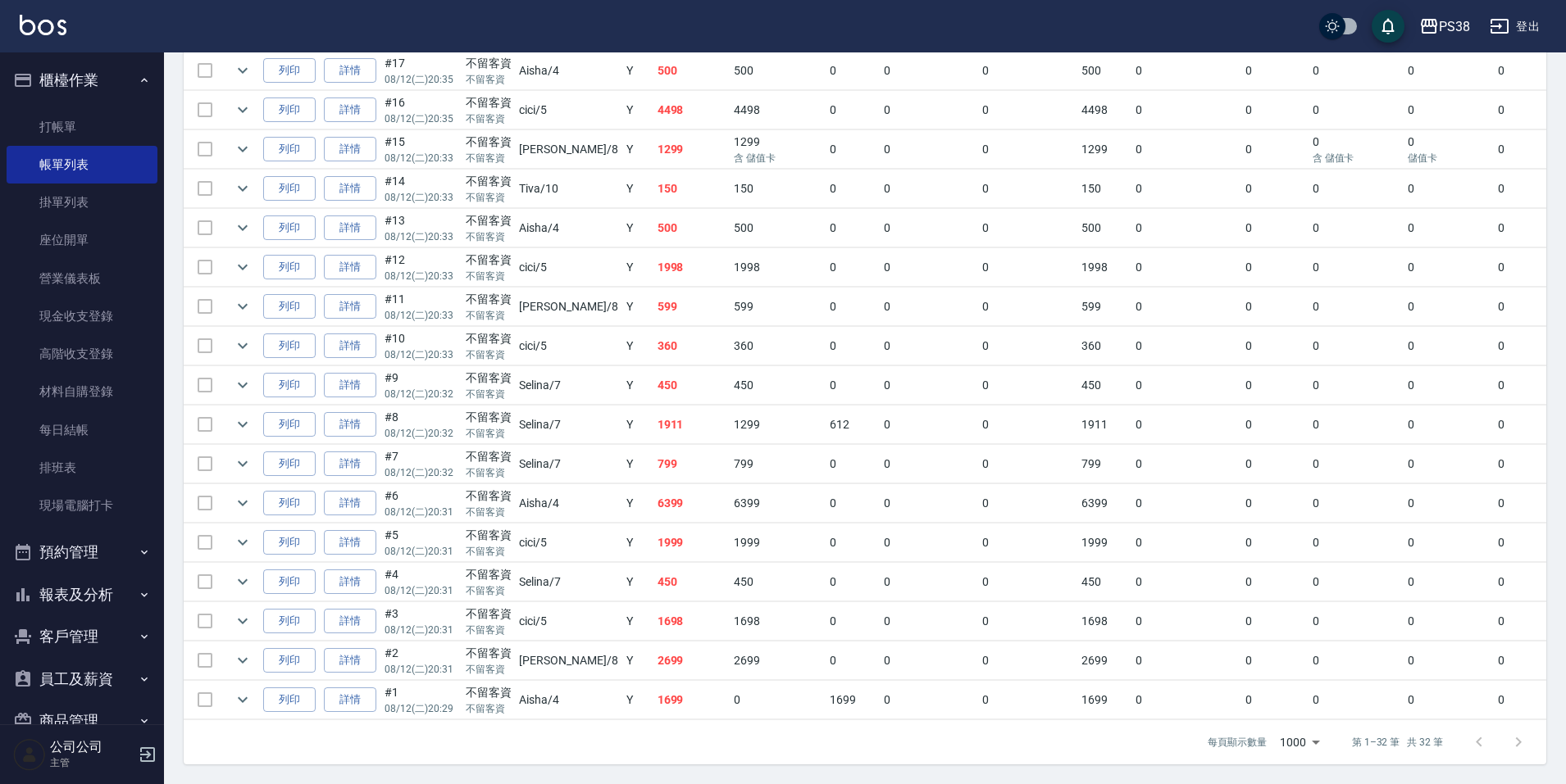
click at [654, 501] on td "6399" at bounding box center [692, 503] width 77 height 39
click at [654, 454] on td "799" at bounding box center [692, 464] width 77 height 39
click at [654, 421] on td "1911" at bounding box center [692, 425] width 77 height 39
click at [654, 371] on td "450" at bounding box center [692, 386] width 77 height 39
click at [654, 327] on td "360" at bounding box center [692, 346] width 77 height 39
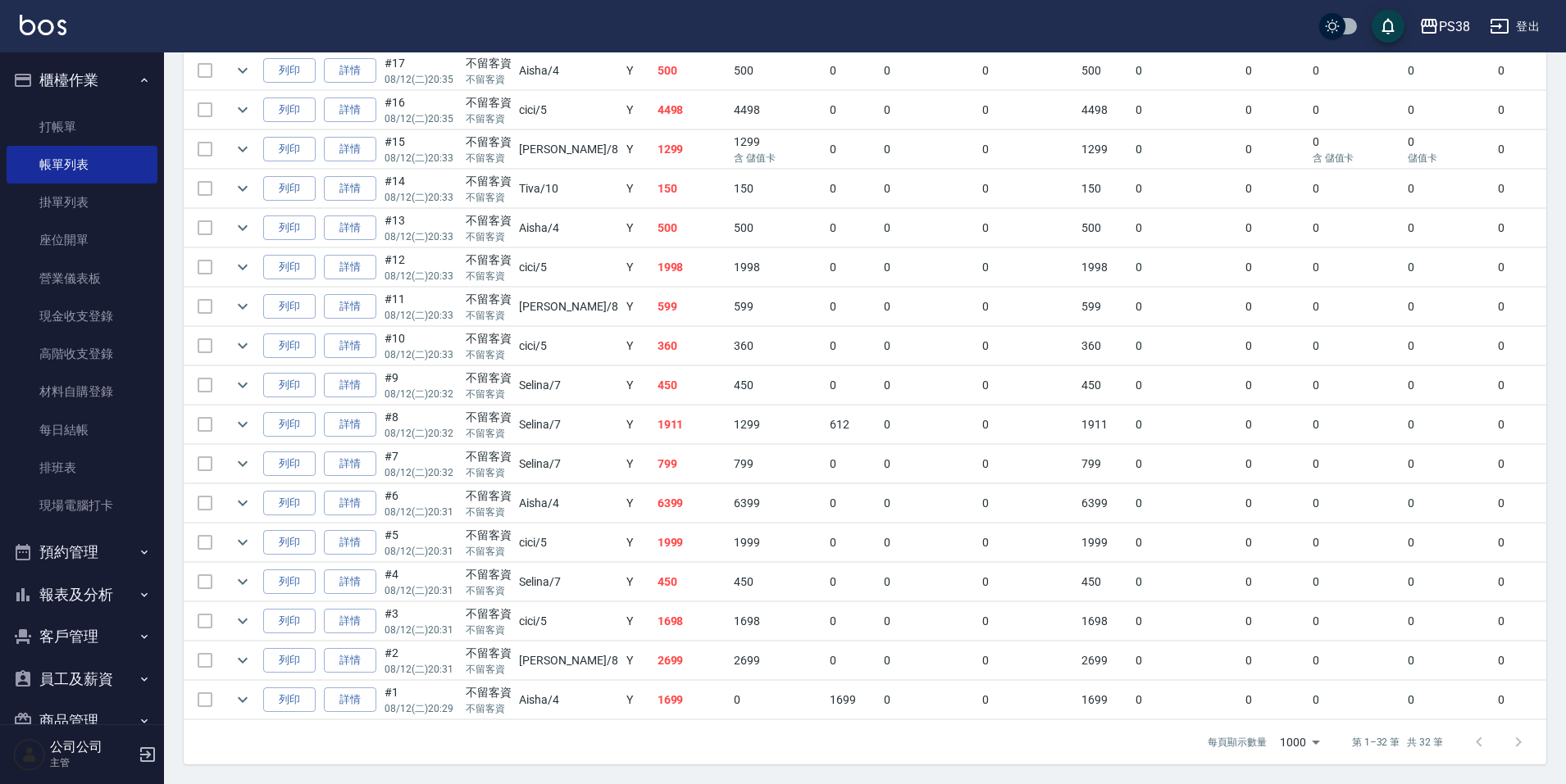
click at [654, 289] on td "599" at bounding box center [692, 307] width 77 height 39
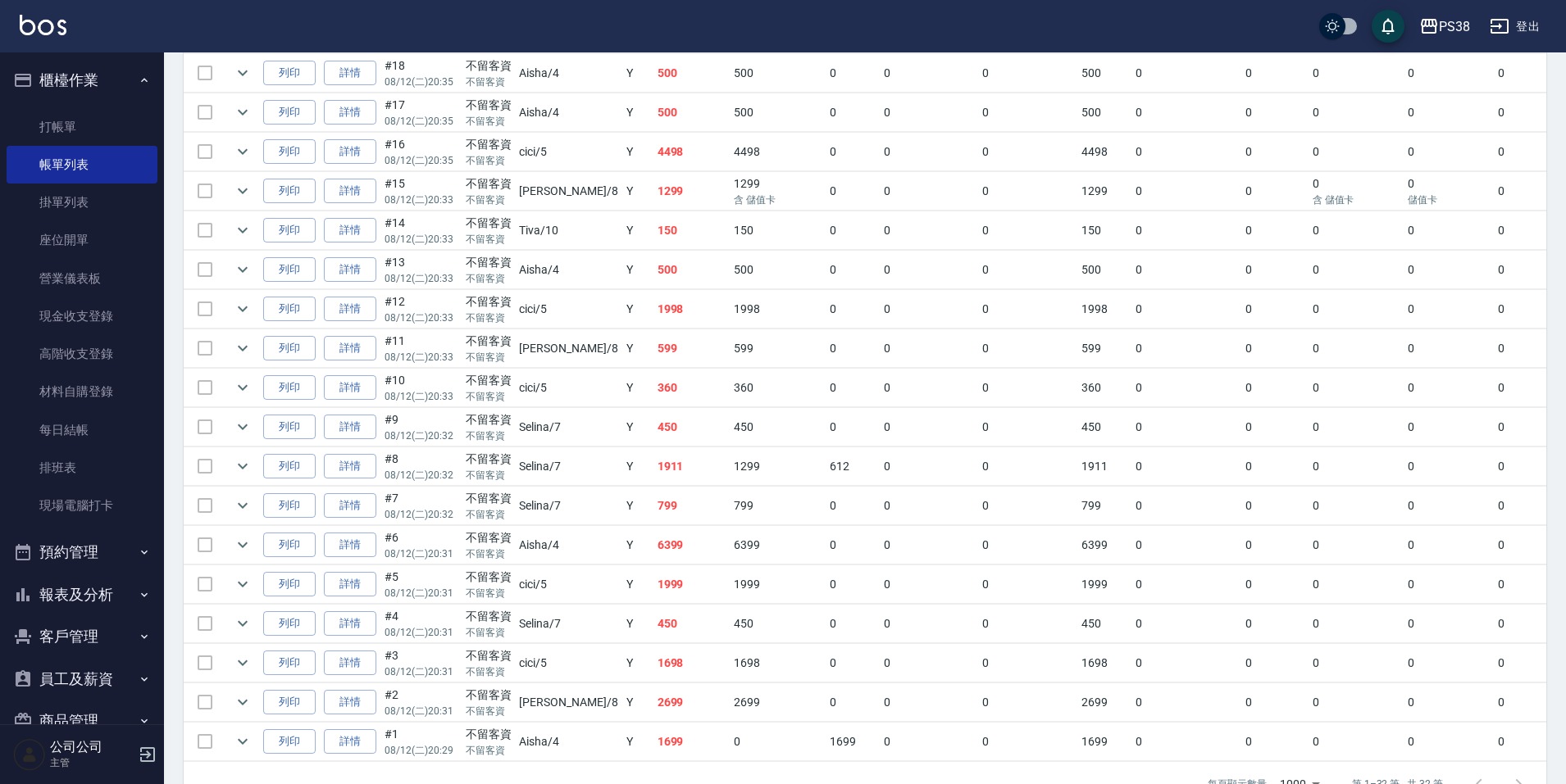
scroll to position [962, 0]
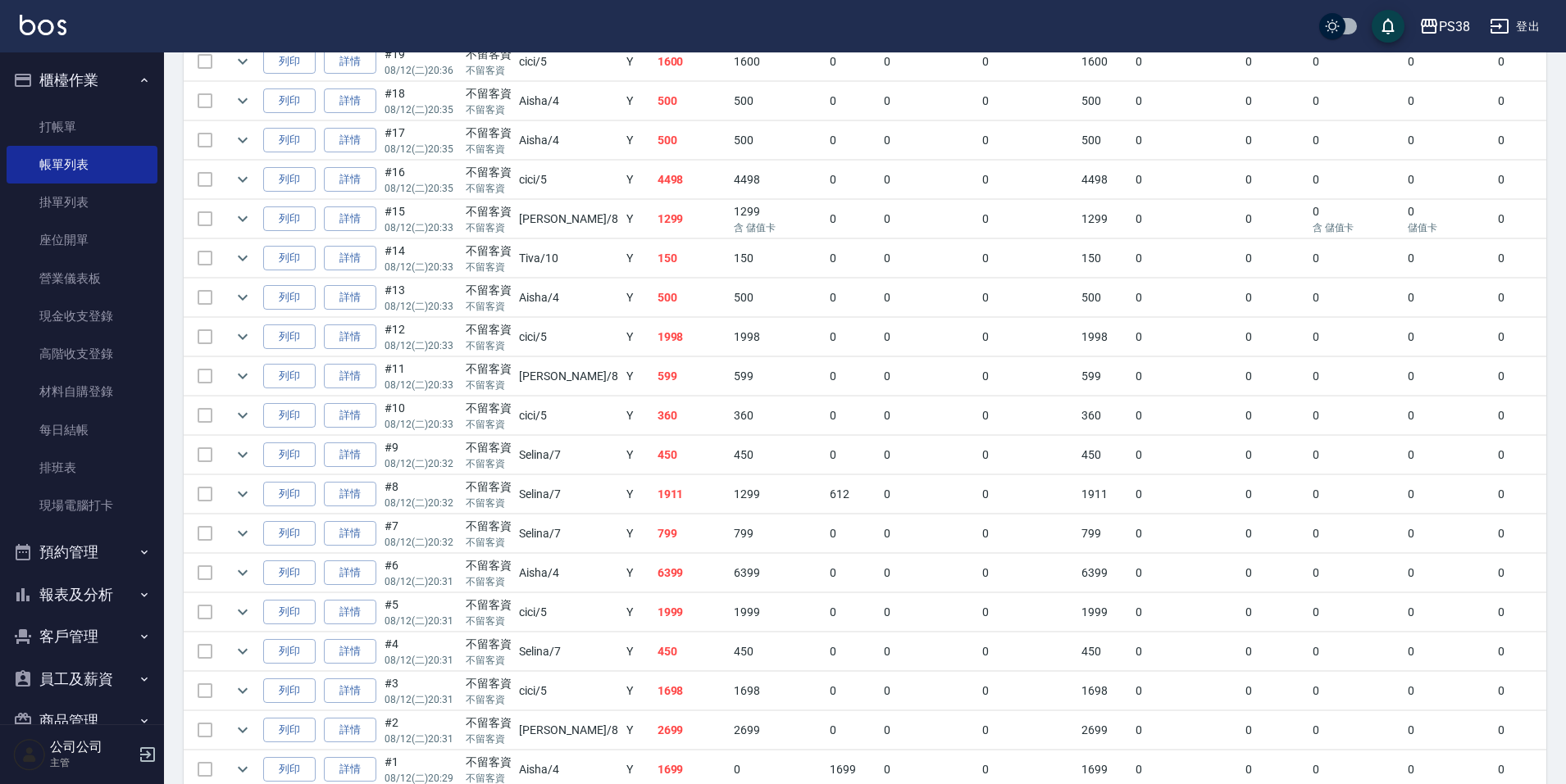
click at [654, 339] on td "1998" at bounding box center [692, 337] width 77 height 39
click at [654, 298] on td "500" at bounding box center [692, 298] width 77 height 39
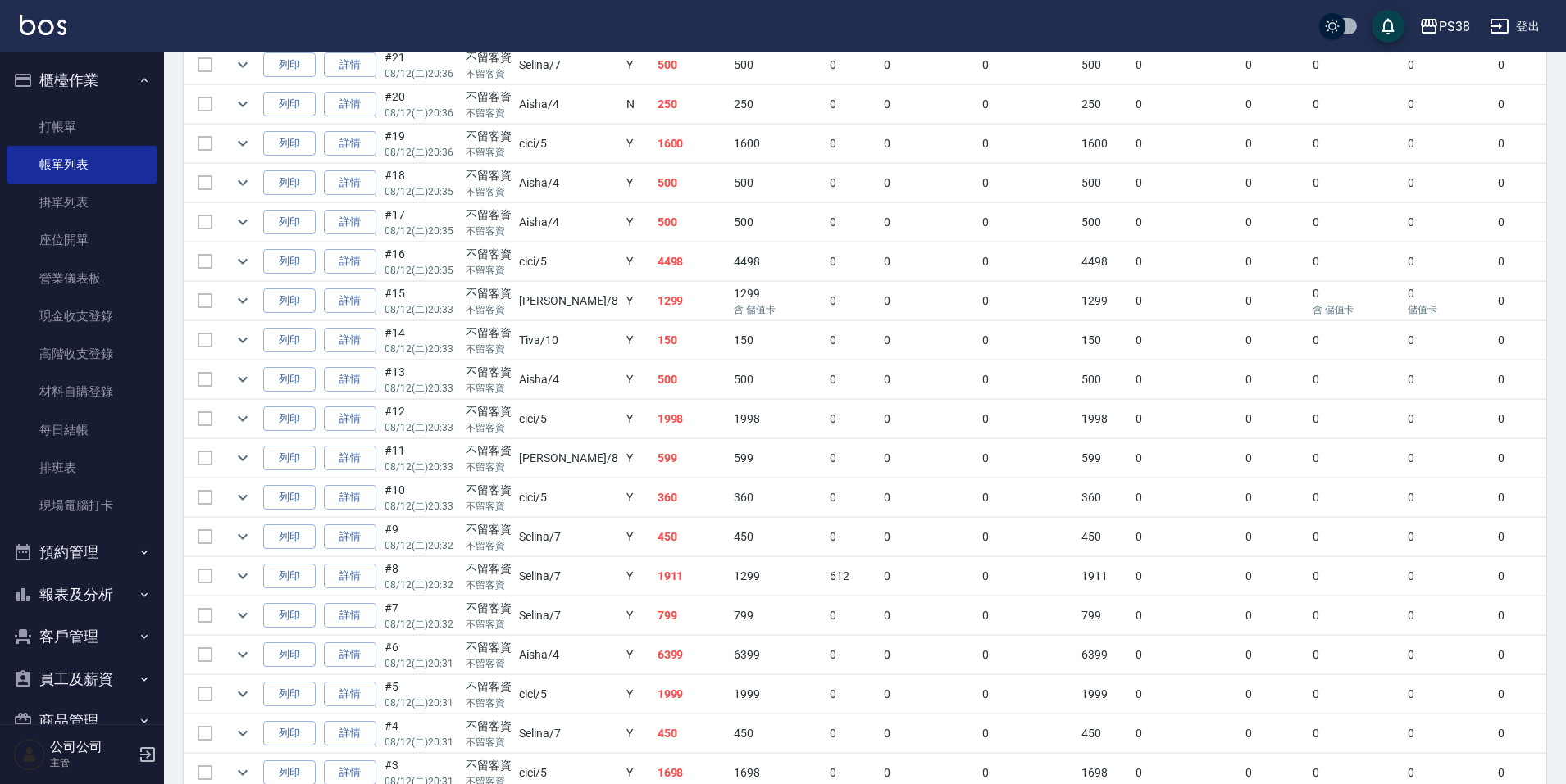
click at [654, 335] on td "150" at bounding box center [692, 341] width 77 height 39
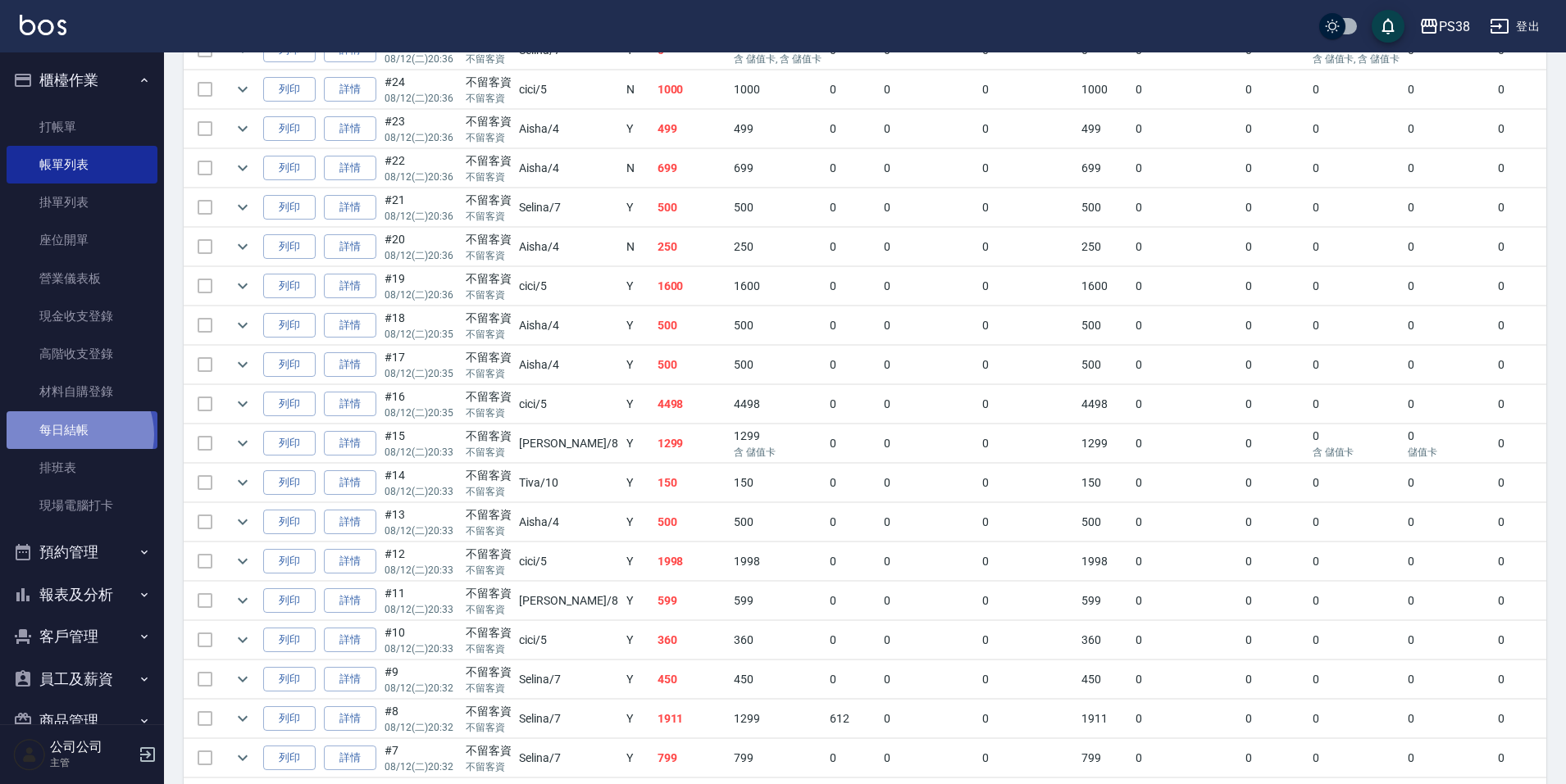
click at [74, 434] on link "每日結帳" at bounding box center [81, 430] width 151 height 38
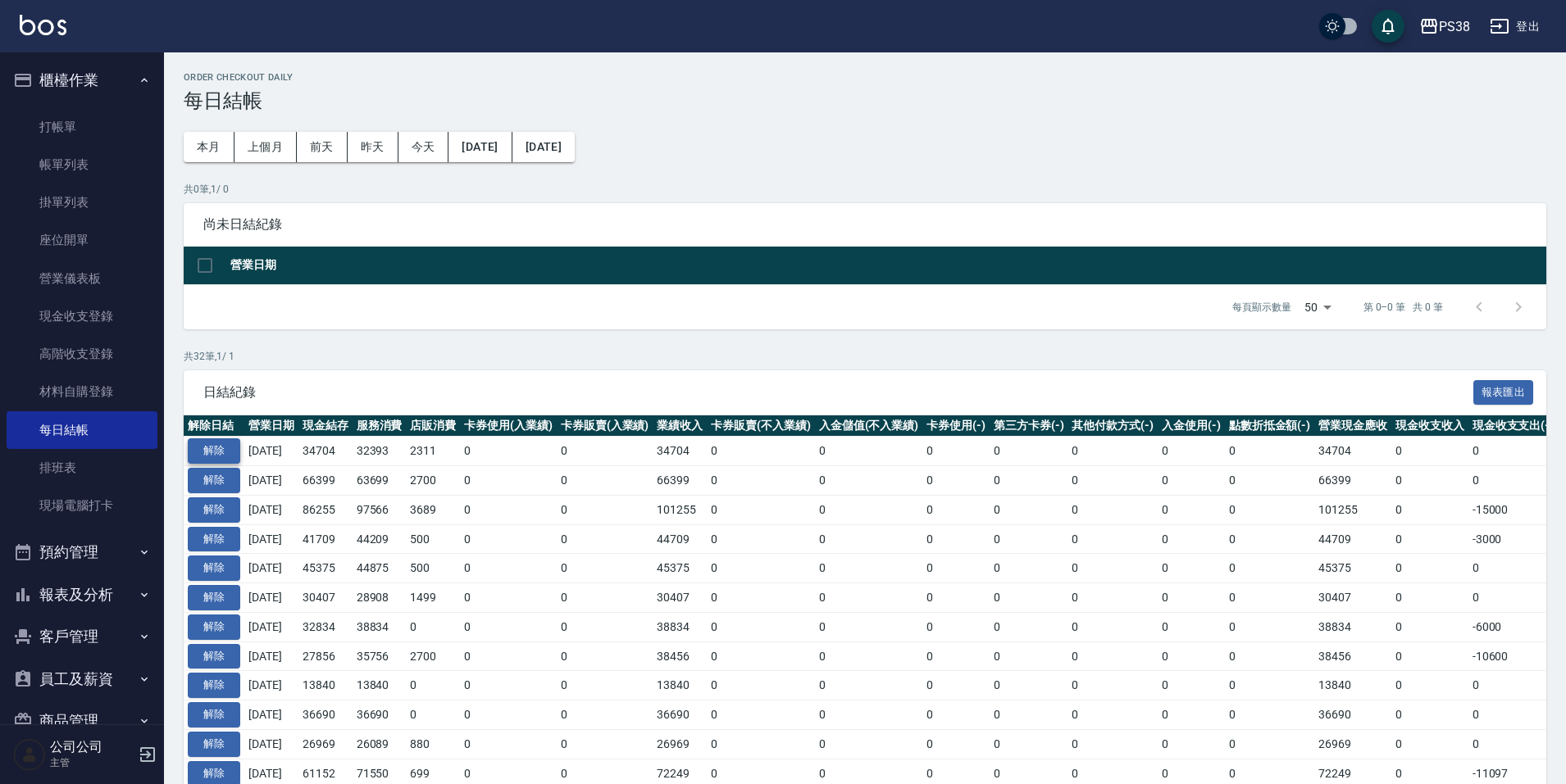
click at [220, 443] on button "解除" at bounding box center [214, 451] width 52 height 26
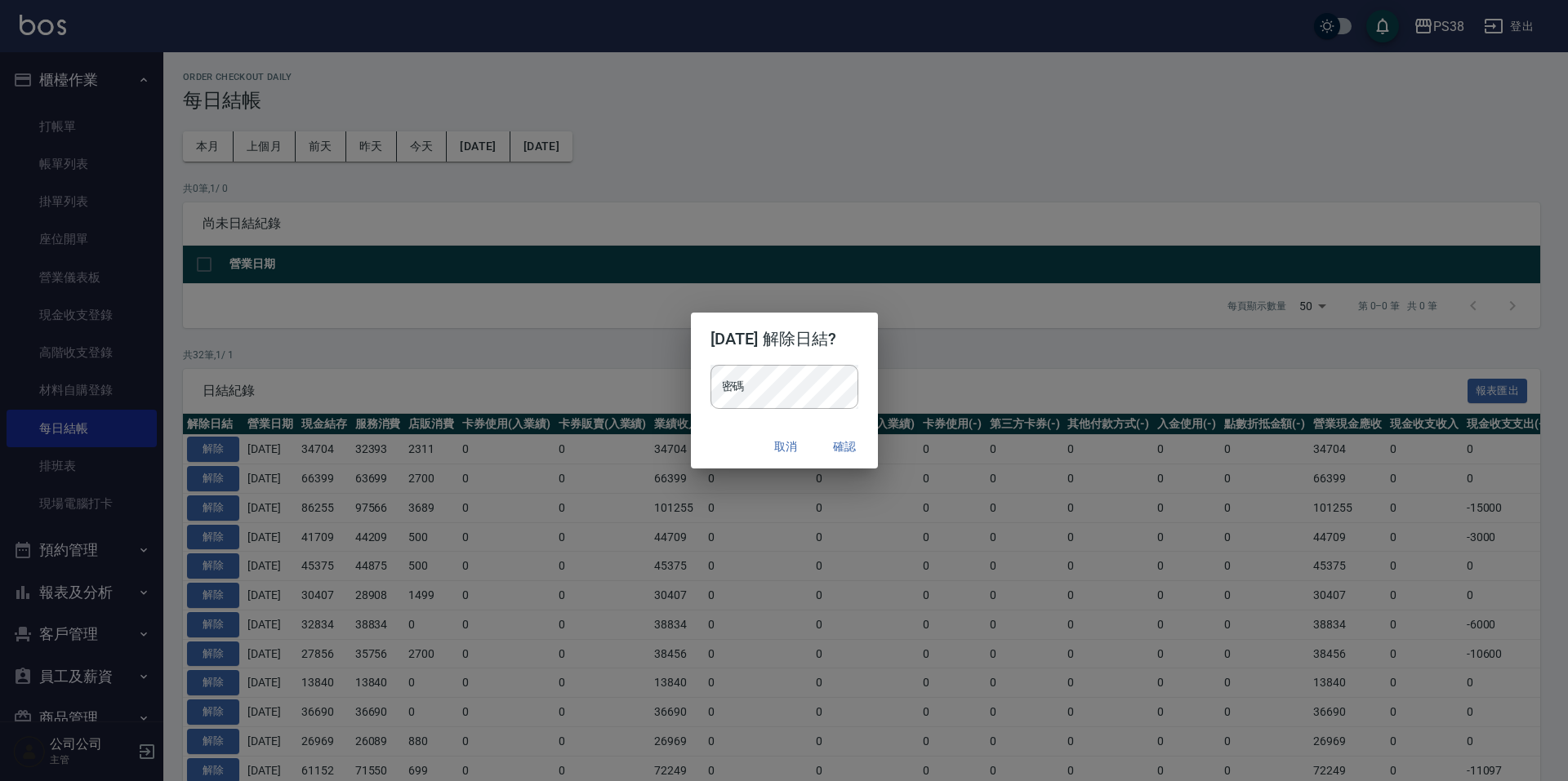
click at [698, 378] on div "密碼 密碼" at bounding box center [784, 395] width 187 height 61
click at [871, 449] on button "確認" at bounding box center [845, 447] width 52 height 30
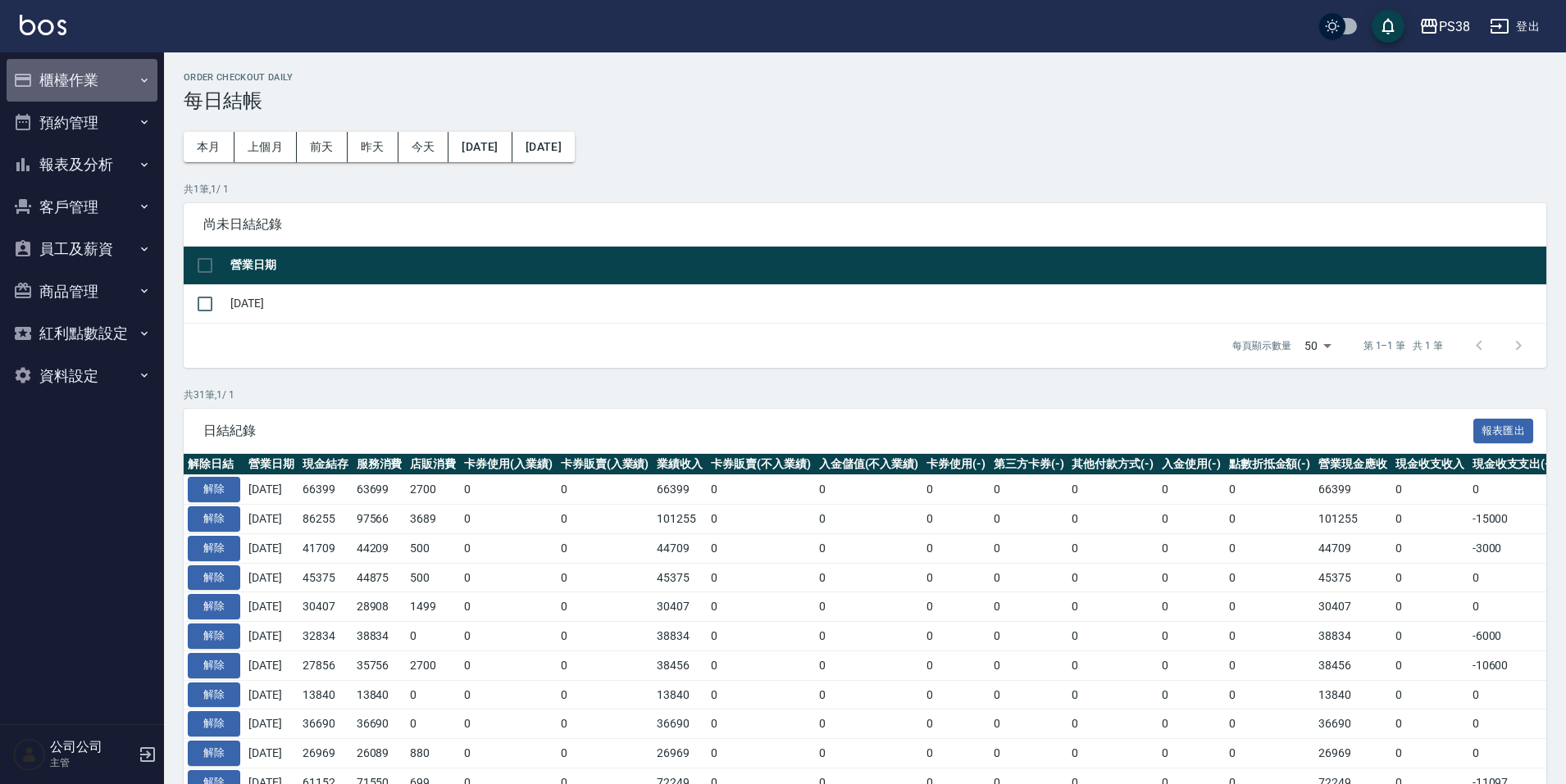
click at [81, 80] on button "櫃檯作業" at bounding box center [81, 80] width 151 height 42
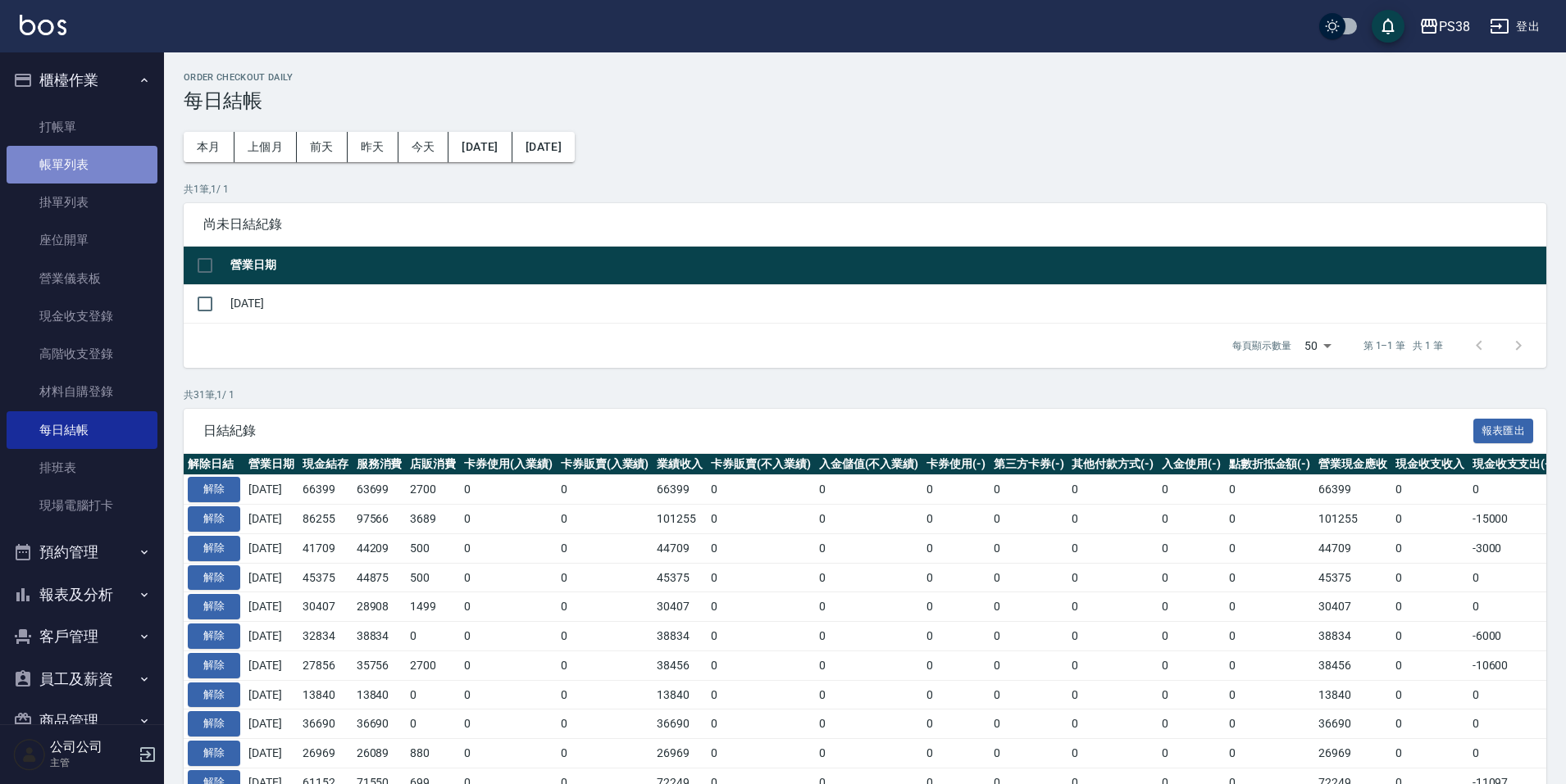
click at [96, 166] on link "帳單列表" at bounding box center [81, 164] width 151 height 38
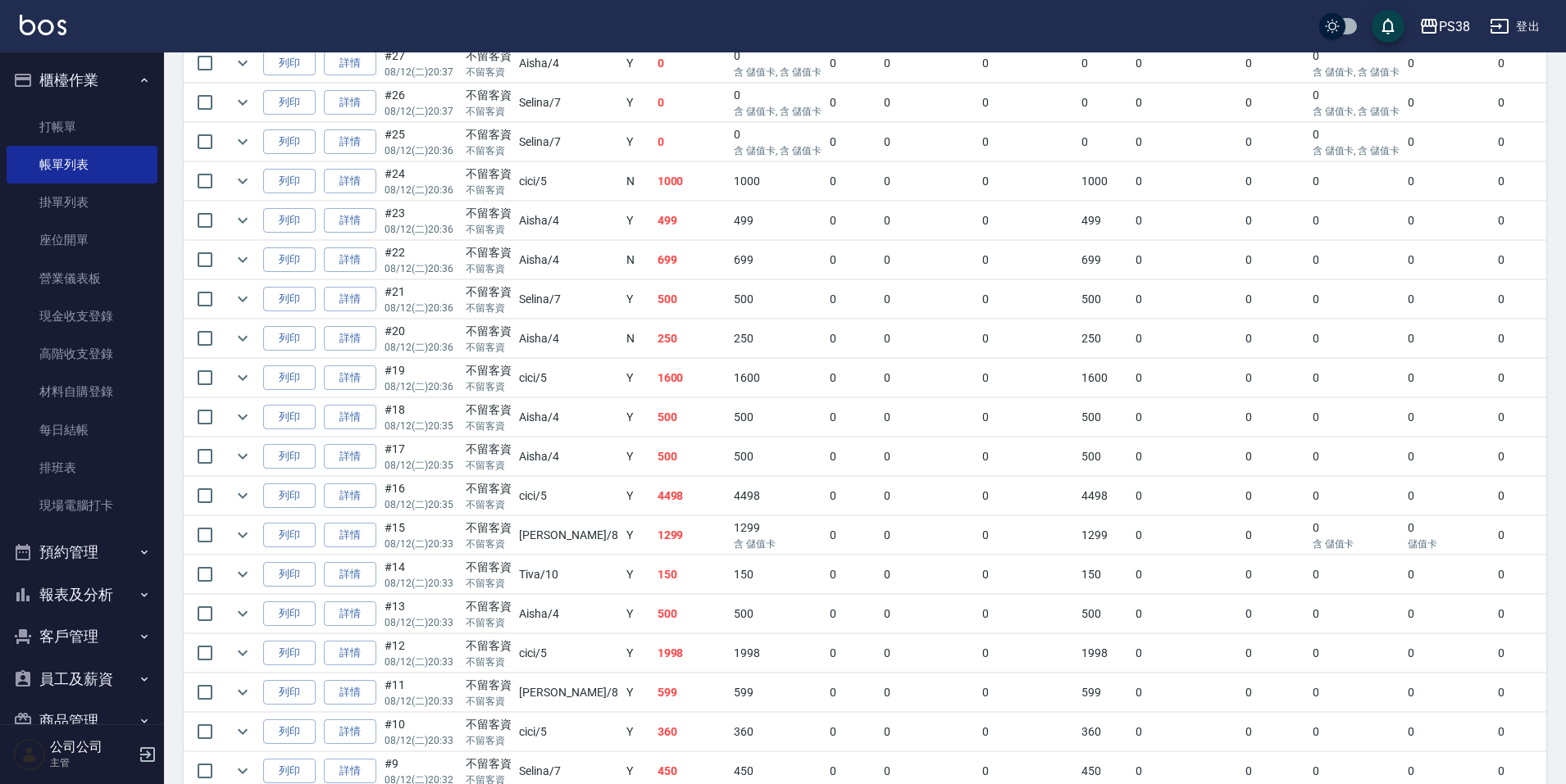
scroll to position [655, 0]
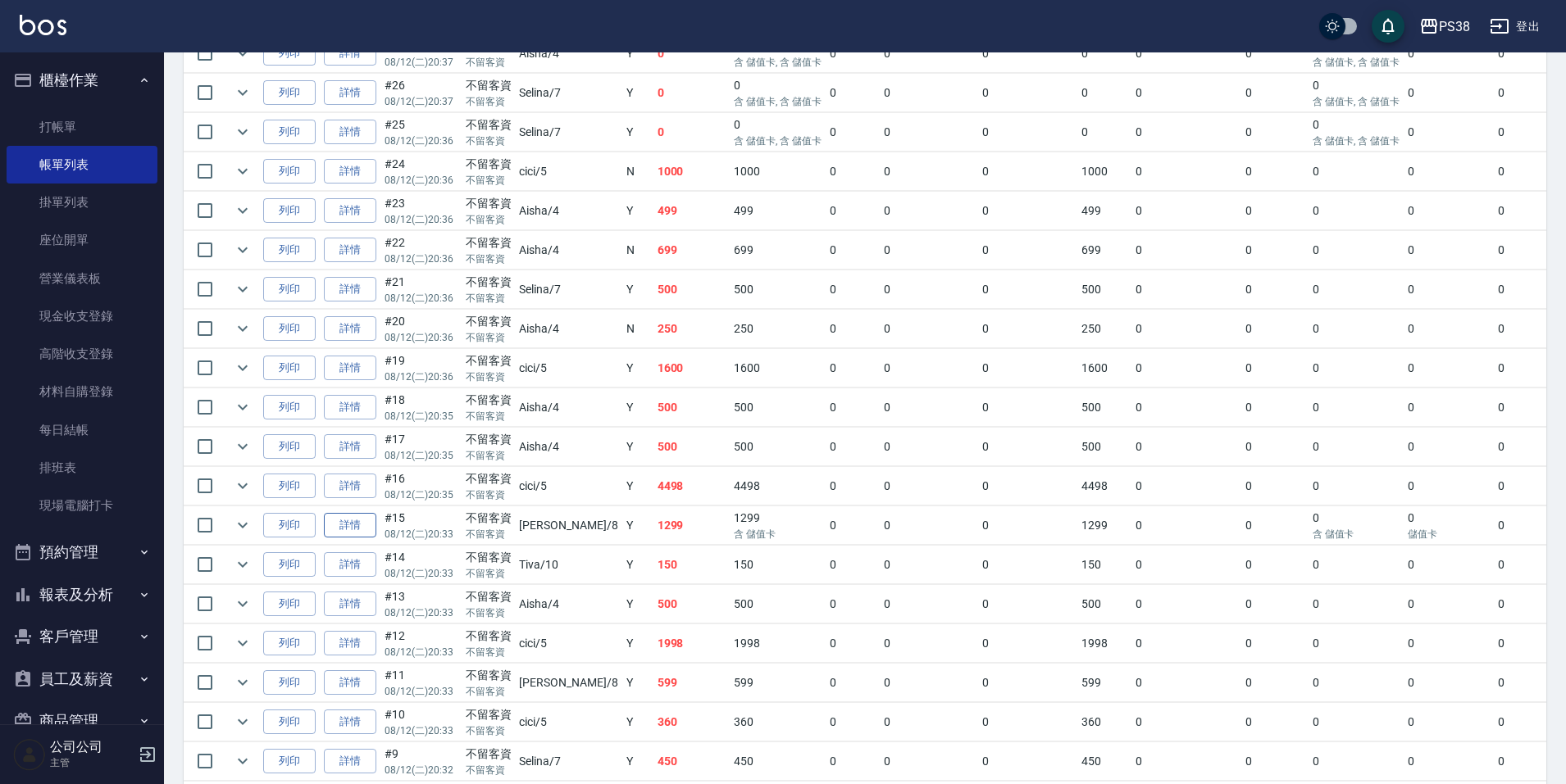
click at [369, 522] on link "詳情" at bounding box center [350, 525] width 52 height 26
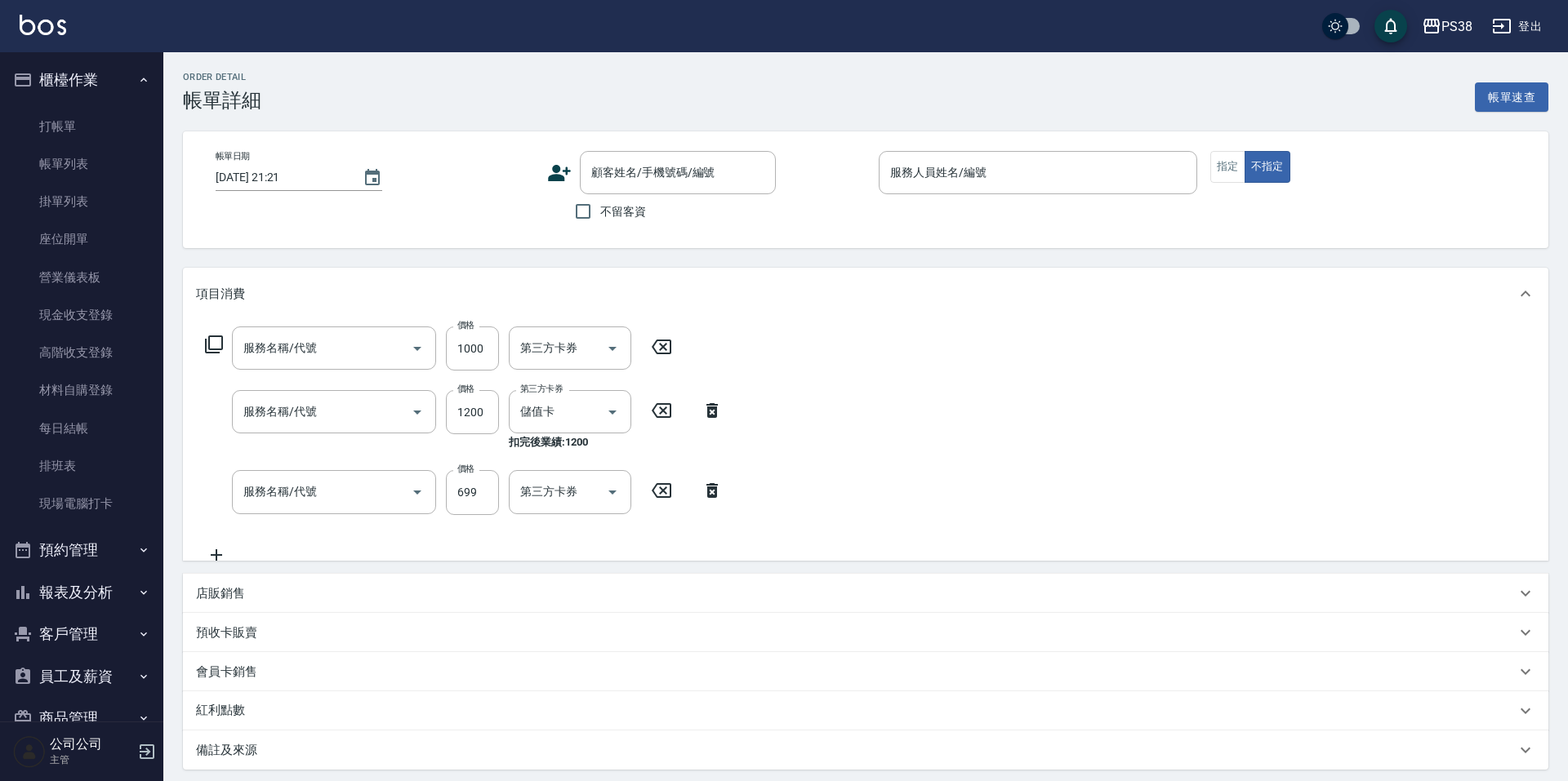
type input "[DATE] 20:33"
checkbox input "true"
type input "mika-8"
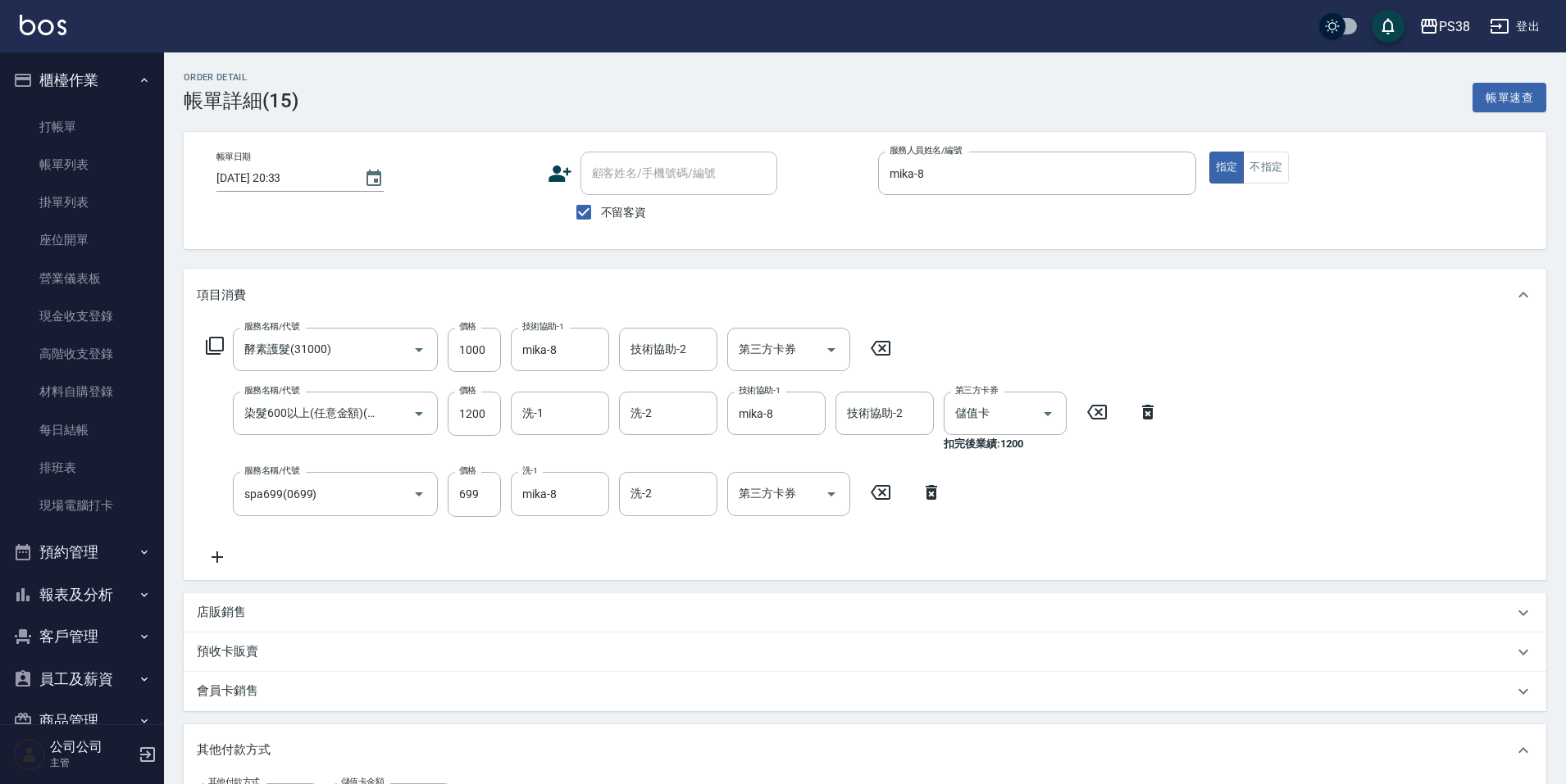
type input "酵素護髮(31000)"
type input "染髮600以上(任意金額)(51000)"
type input "spa699(0699)"
click at [485, 415] on input "1200" at bounding box center [474, 414] width 53 height 44
type input "1000"
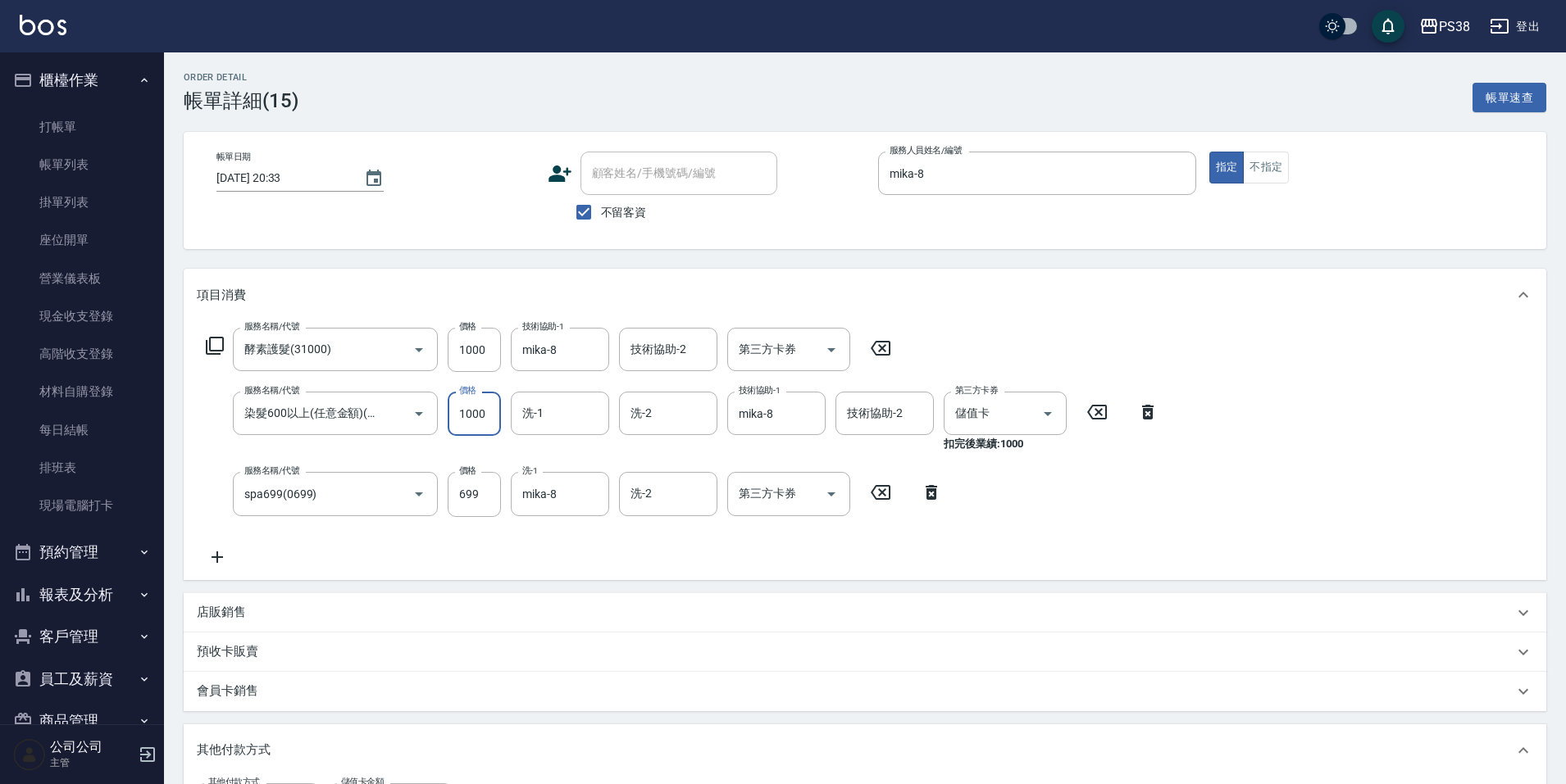
click at [655, 565] on div "服務名稱/代號 酵素護髮(31000) 服務名稱/代號 價格 1000 價格 技術協助-1 mika-8 技術協助-1 技術協助-2 技術協助-2 第三方卡券…" at bounding box center [683, 447] width 972 height 238
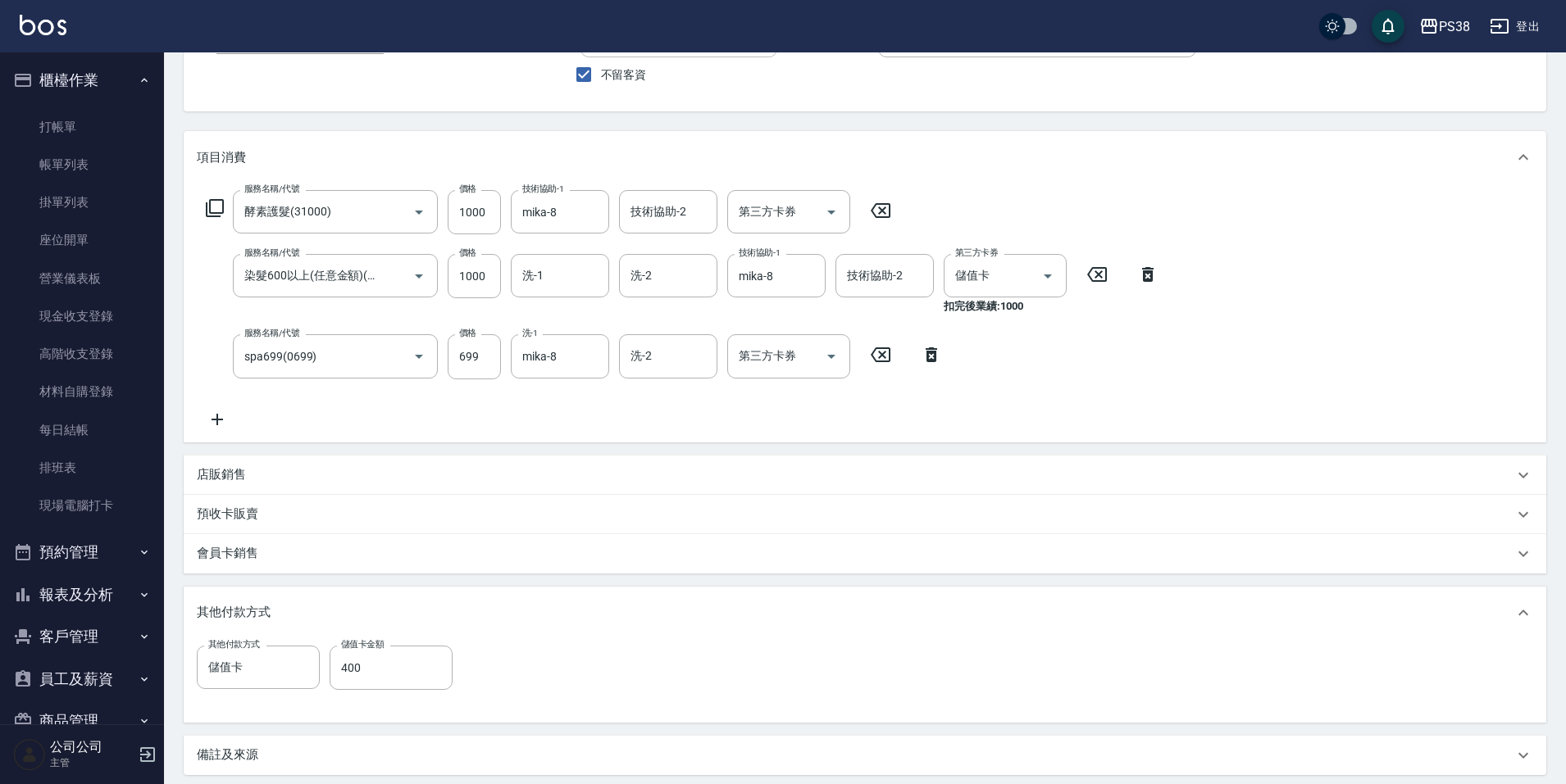
scroll to position [305, 0]
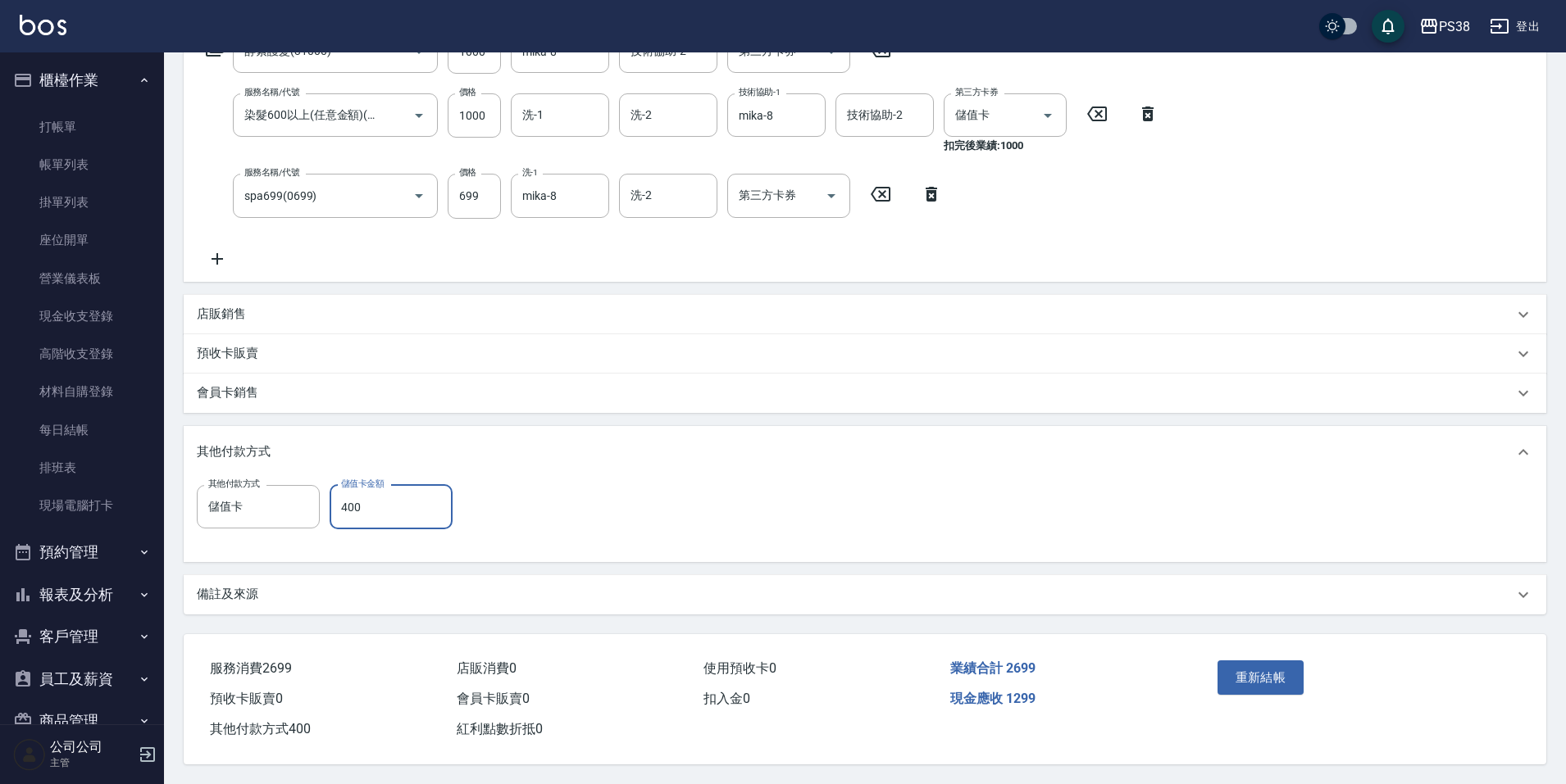
click at [370, 504] on input "400" at bounding box center [390, 507] width 123 height 44
type input "408"
click at [627, 509] on div "其他付款方式 儲值卡 其他付款方式 儲值卡金額 408 儲值卡金額" at bounding box center [865, 516] width 1336 height 64
click at [1240, 667] on button "重新結帳" at bounding box center [1260, 677] width 87 height 34
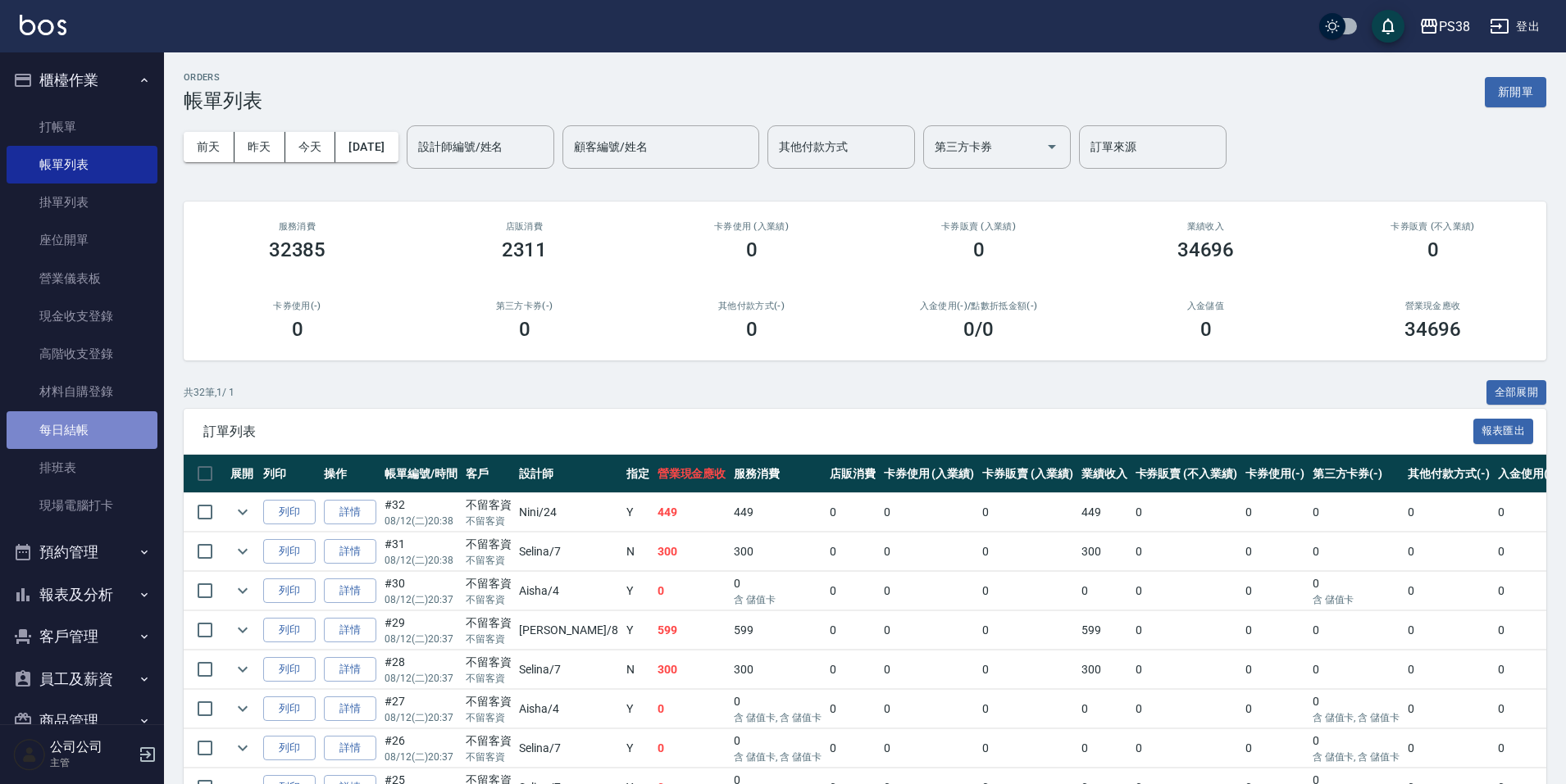
click at [108, 435] on link "每日結帳" at bounding box center [81, 430] width 151 height 38
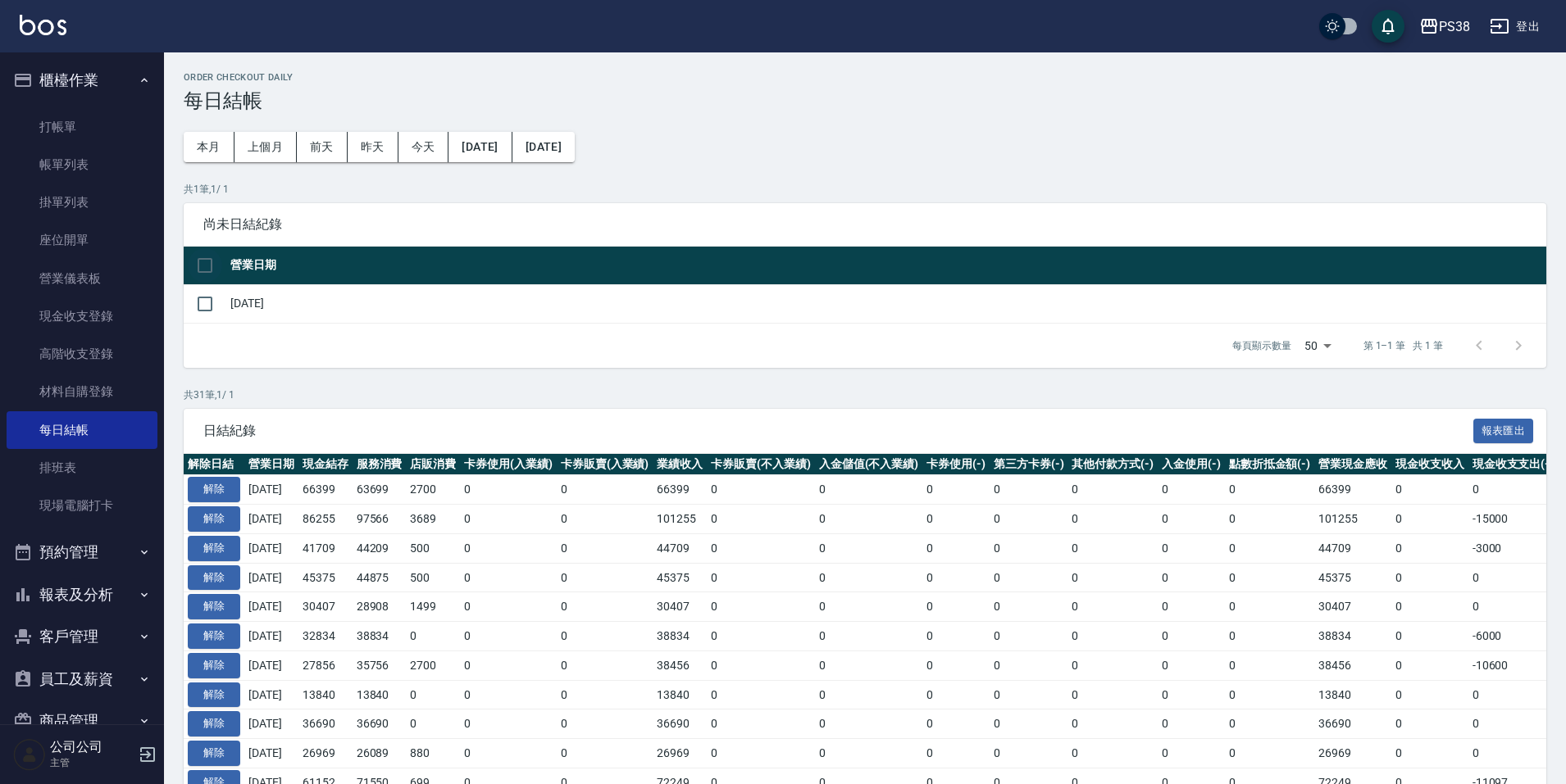
click at [210, 261] on input "checkbox" at bounding box center [205, 265] width 34 height 34
checkbox input "true"
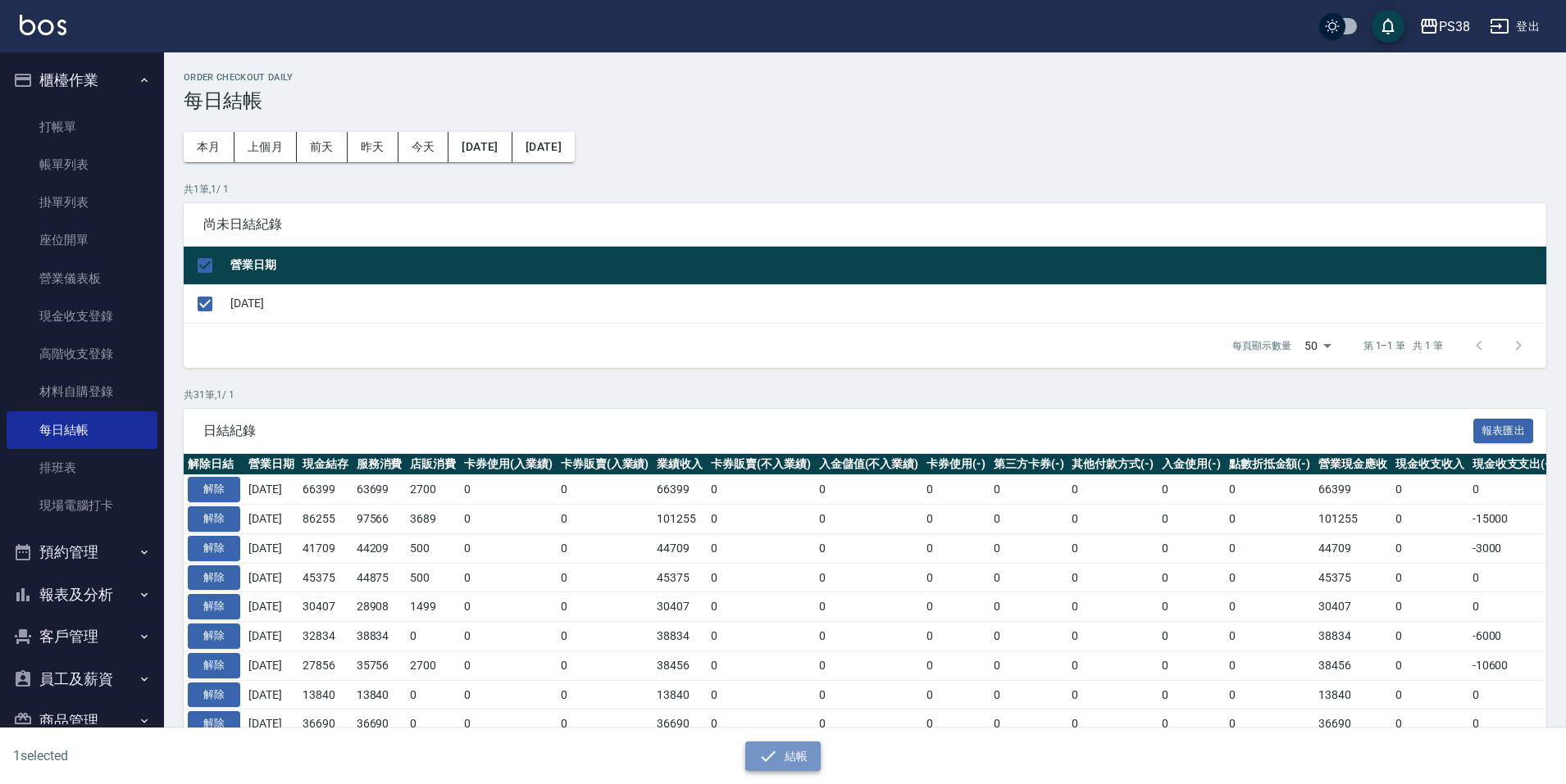
click at [789, 751] on button "結帳" at bounding box center [783, 757] width 76 height 30
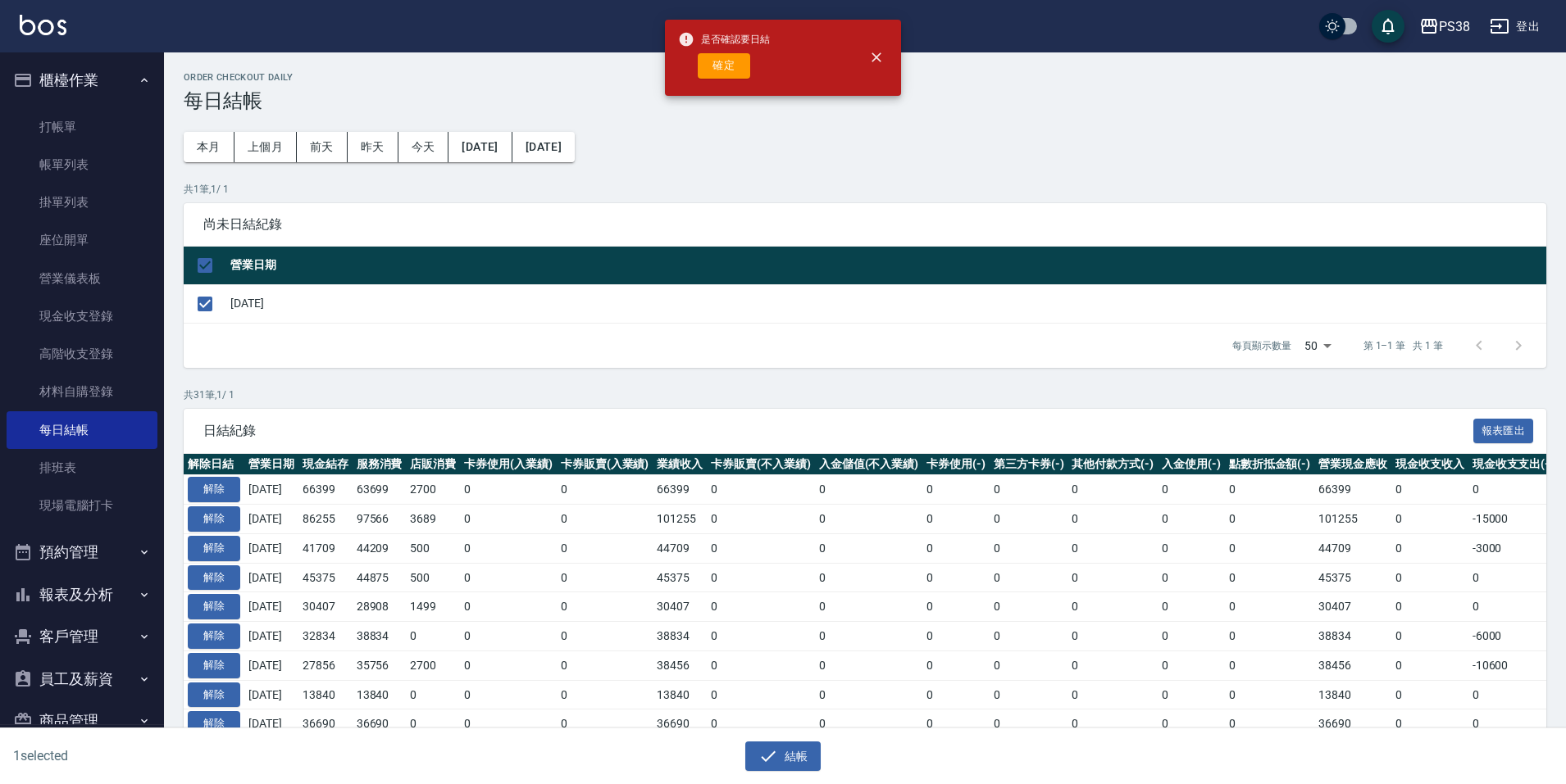
click at [738, 62] on button "確定" at bounding box center [723, 65] width 52 height 26
checkbox input "false"
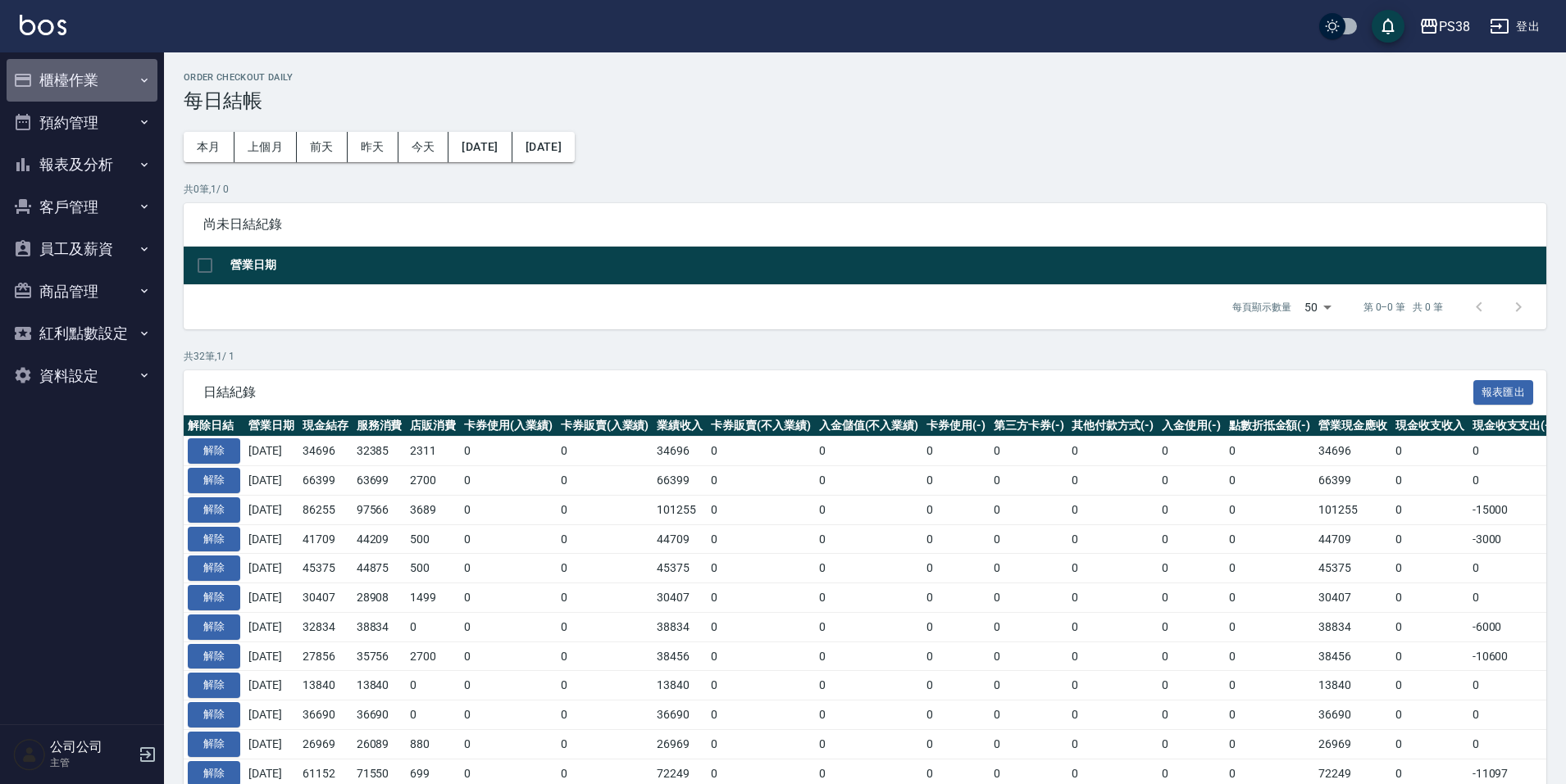
click at [36, 78] on button "櫃檯作業" at bounding box center [81, 80] width 151 height 42
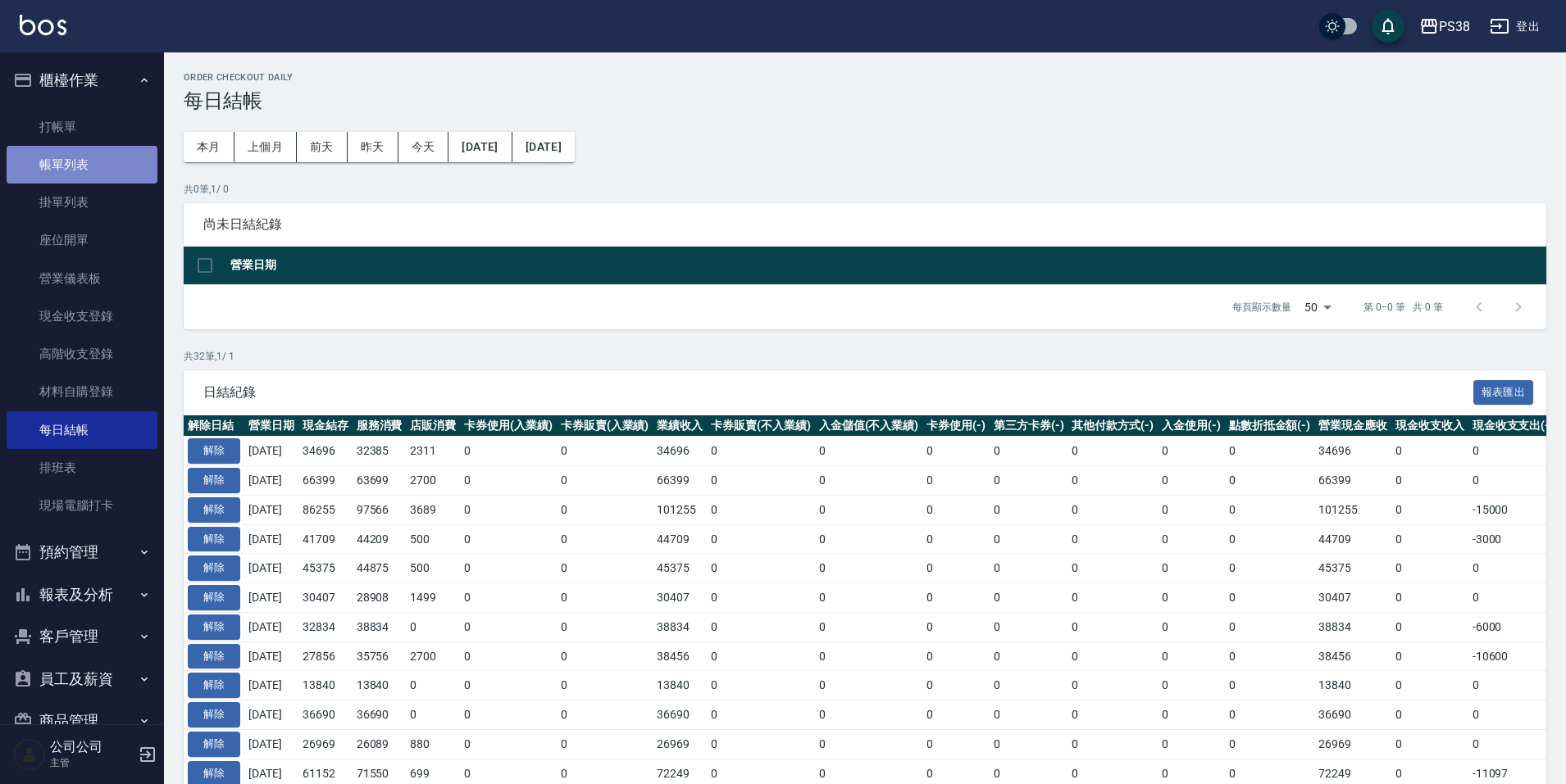
click at [91, 177] on link "帳單列表" at bounding box center [81, 164] width 151 height 38
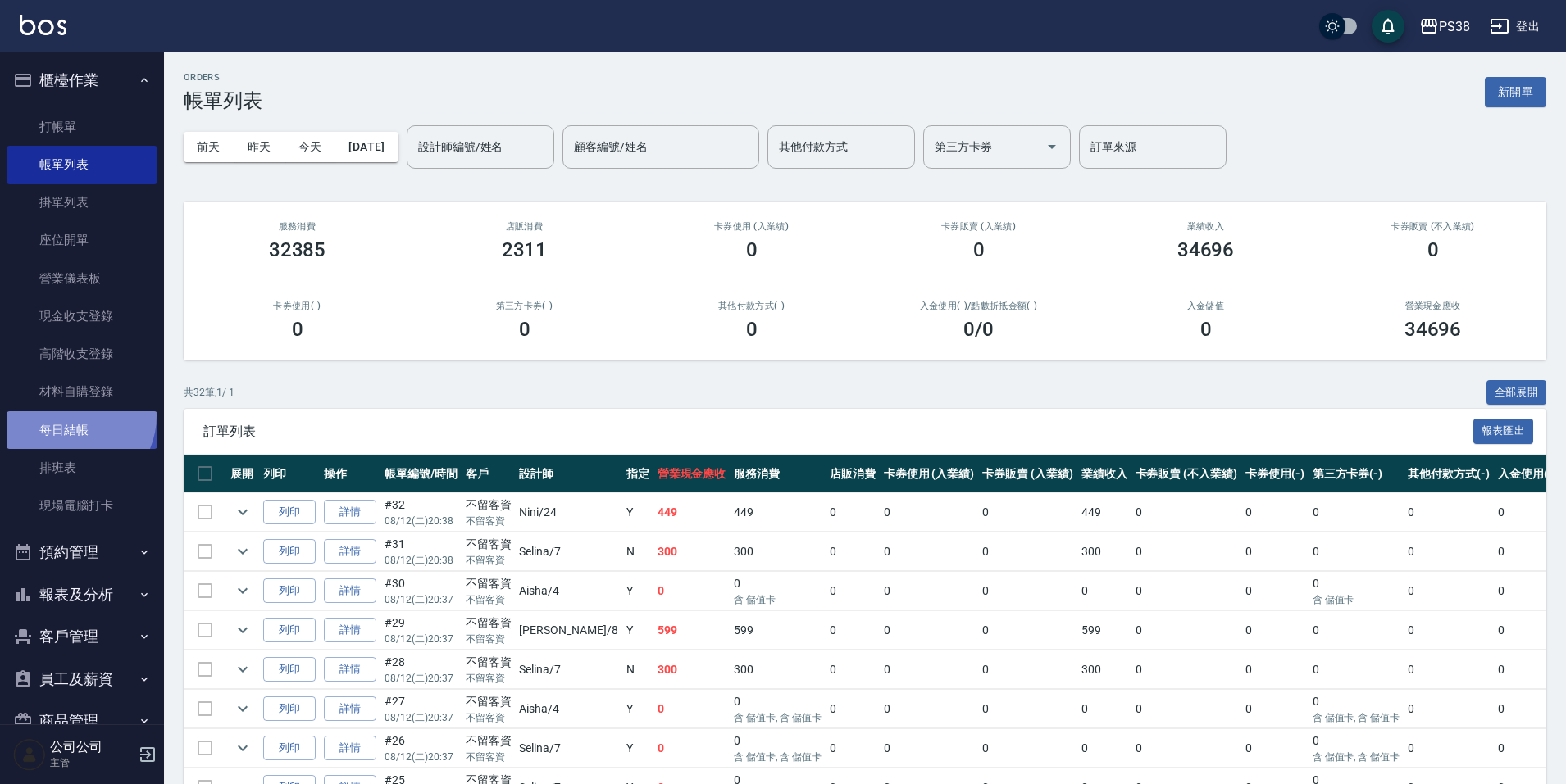
click at [72, 416] on link "每日結帳" at bounding box center [81, 430] width 151 height 38
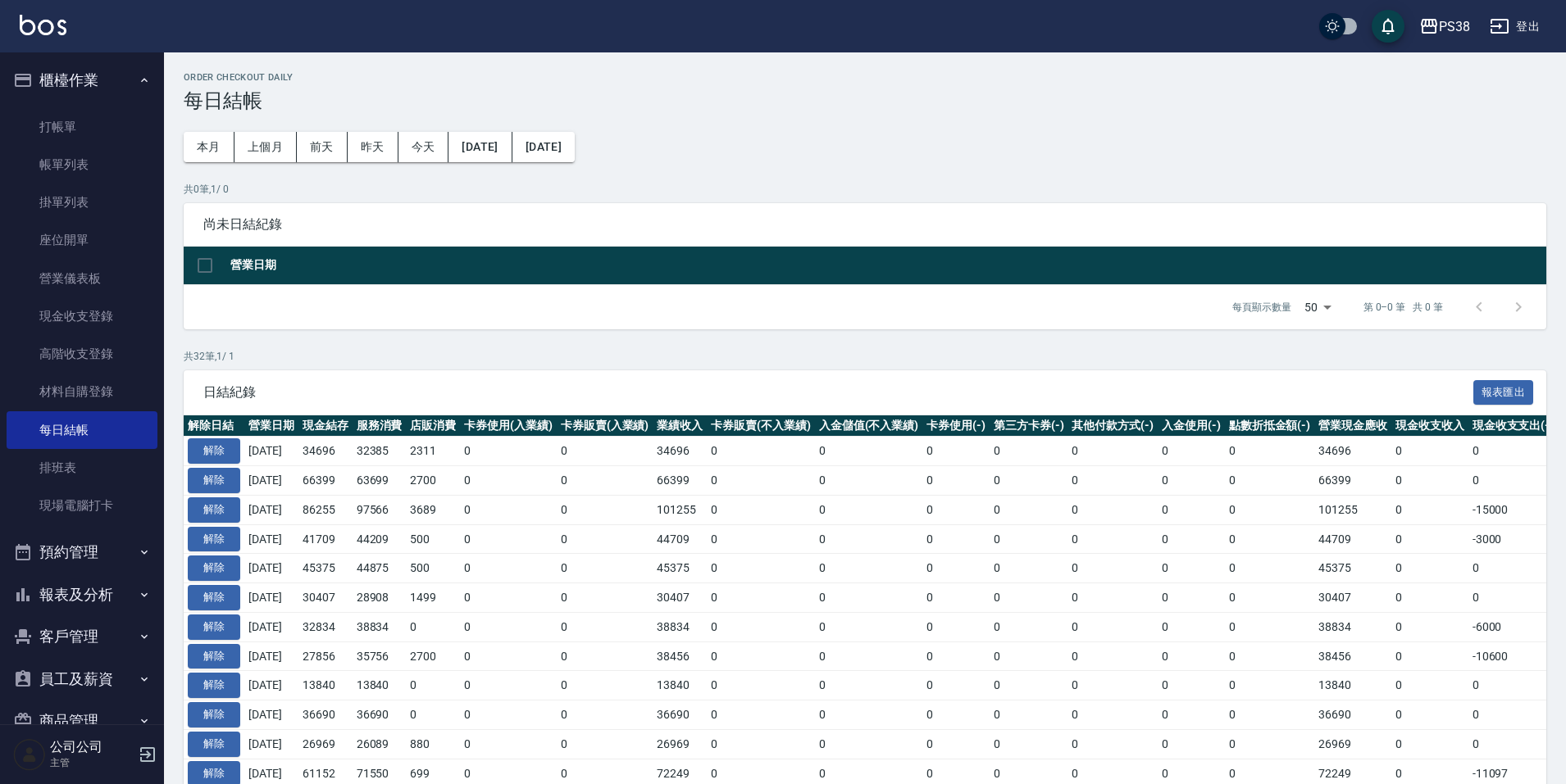
scroll to position [33, 0]
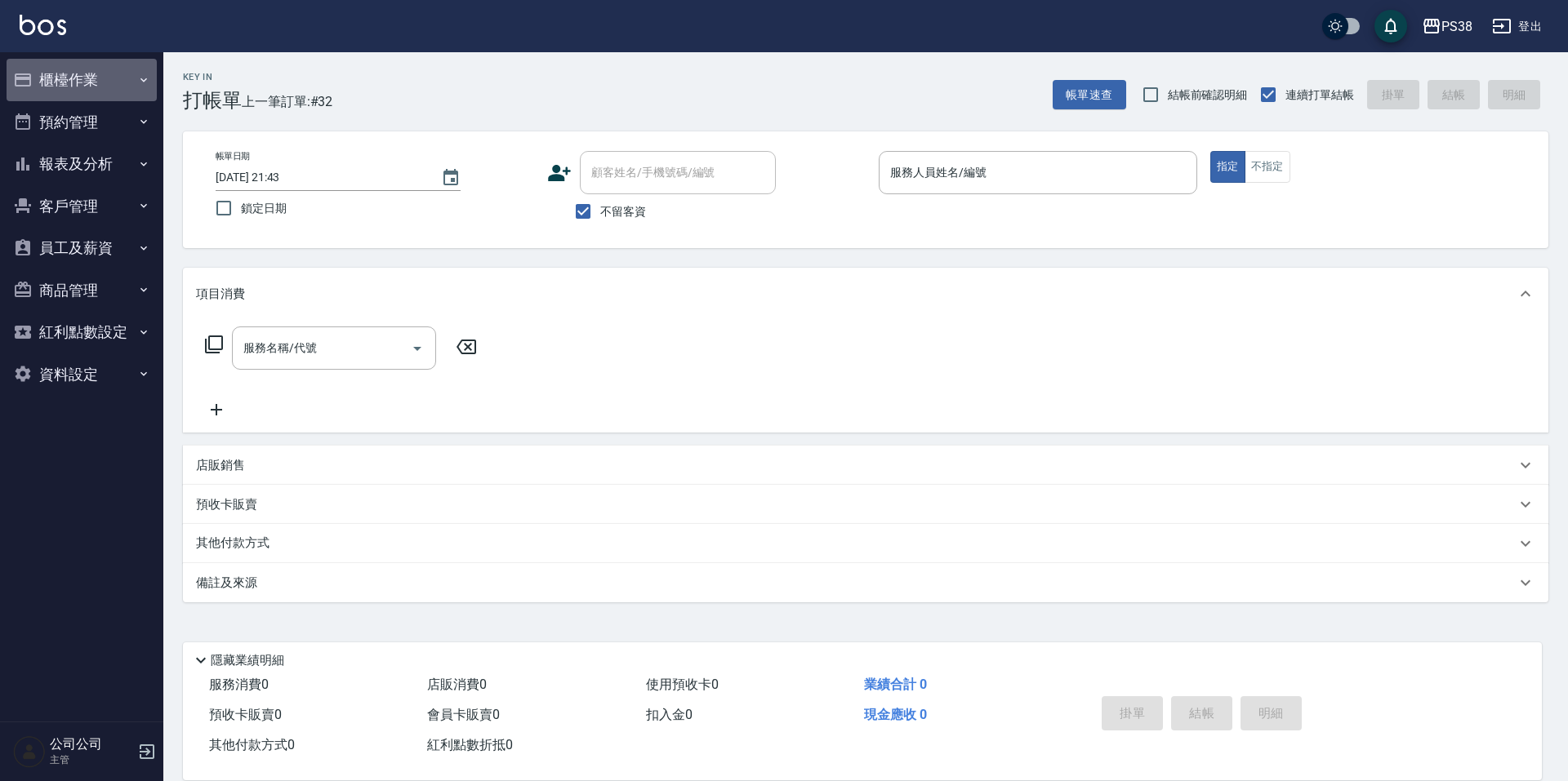
click at [96, 91] on button "櫃檯作業" at bounding box center [81, 80] width 150 height 42
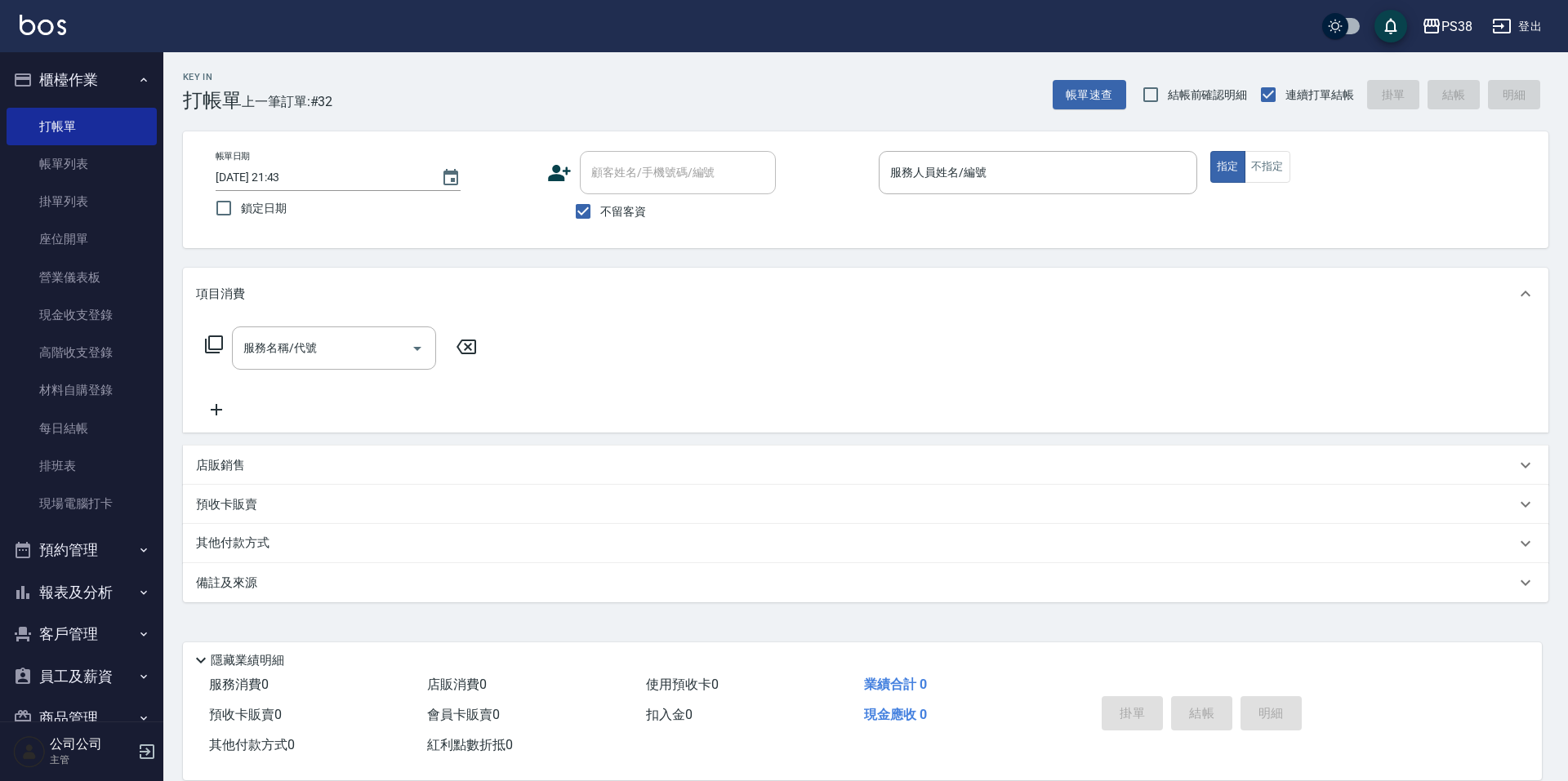
click at [97, 583] on button "報表及分析" at bounding box center [81, 593] width 150 height 42
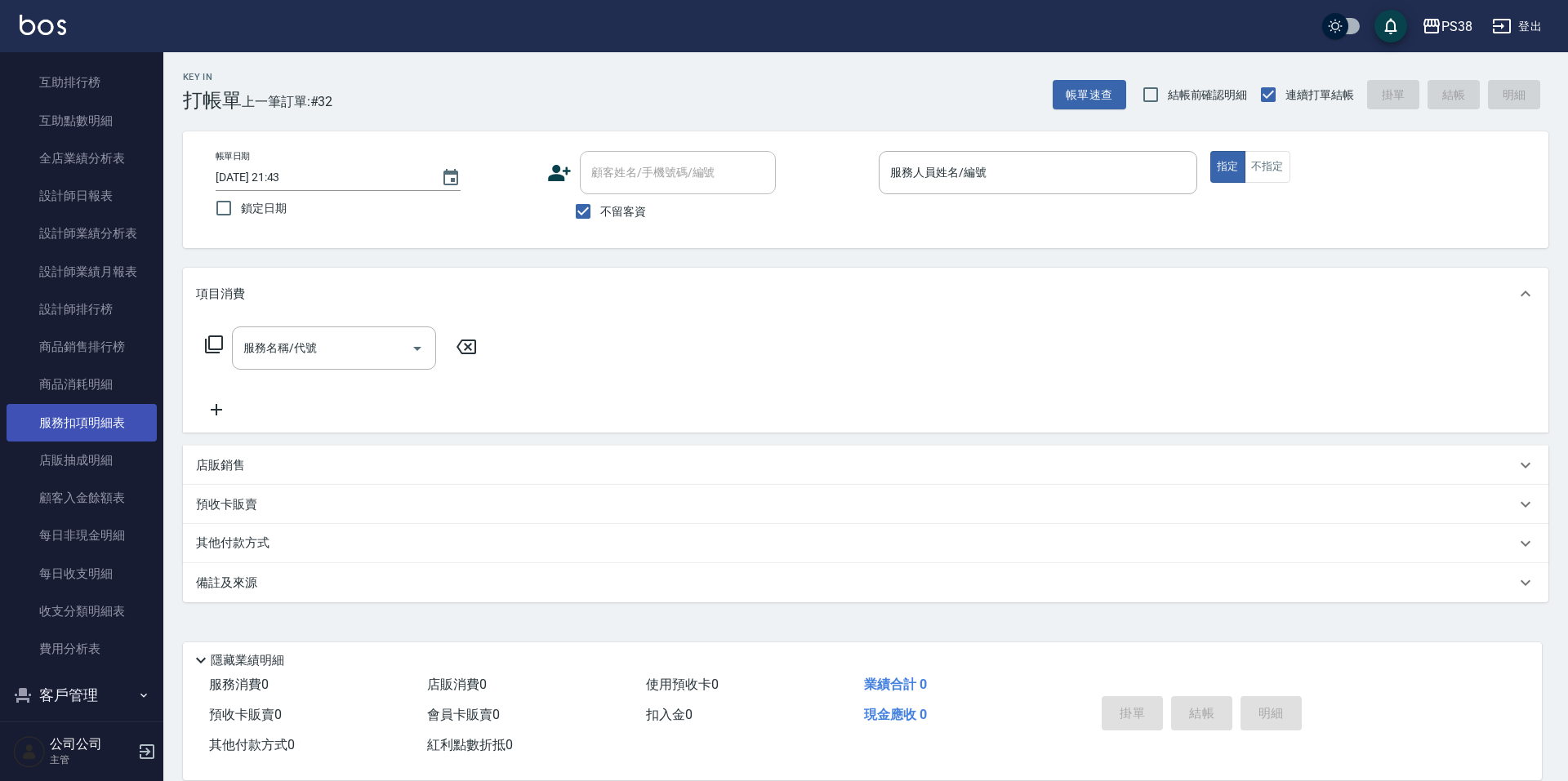
scroll to position [816, 0]
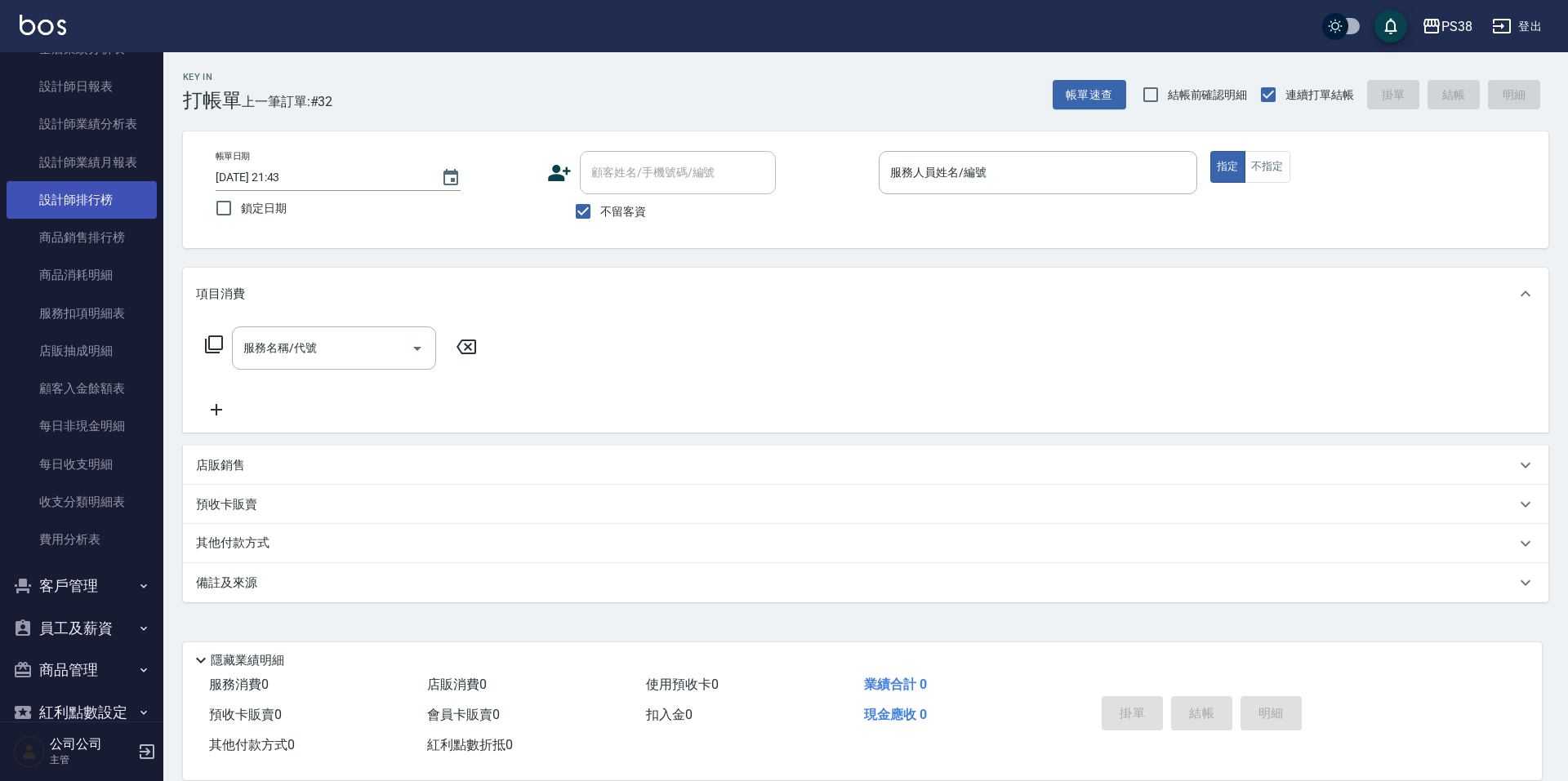
click at [85, 218] on link "設計師排行榜" at bounding box center [81, 200] width 150 height 38
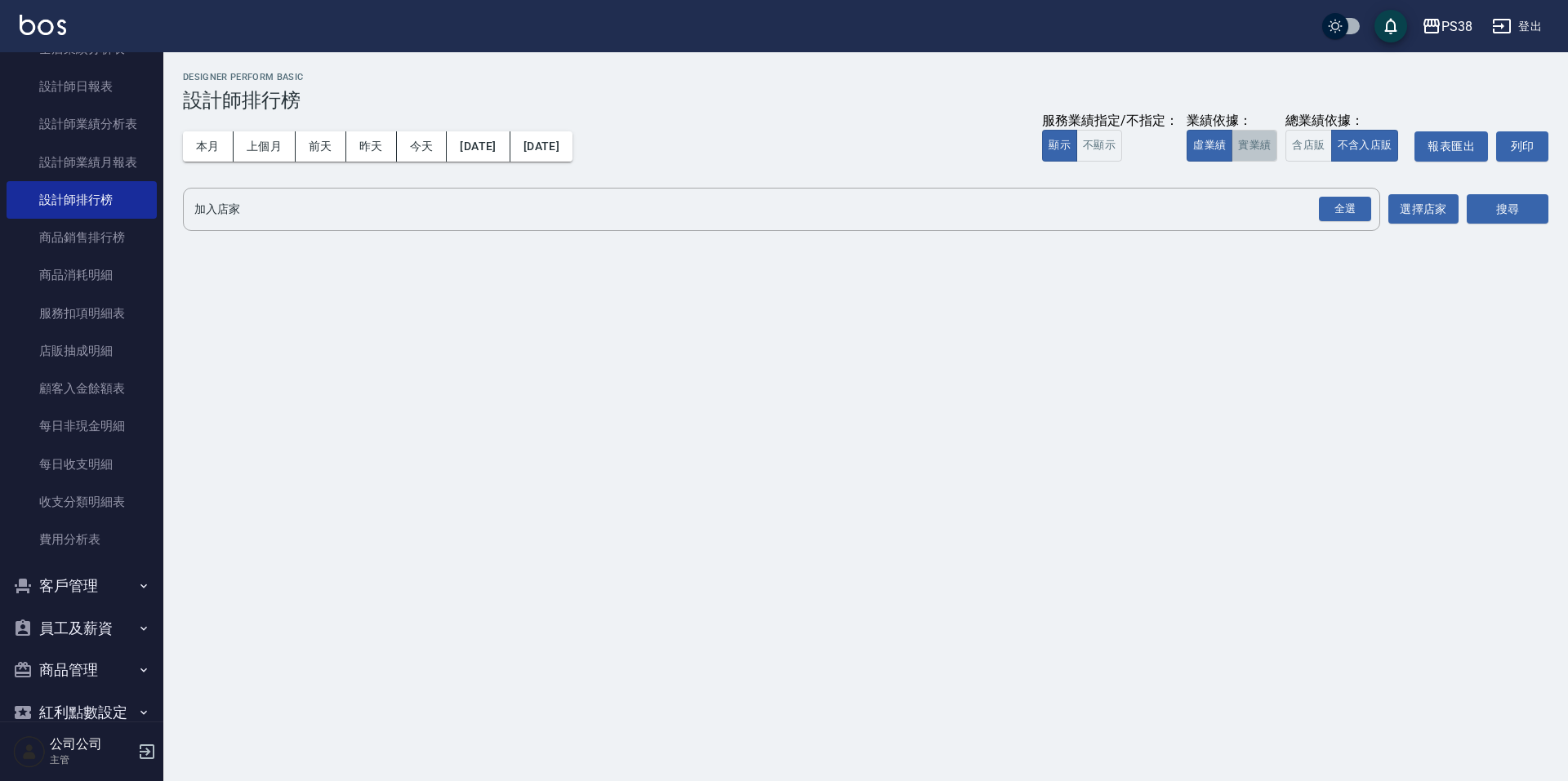
click at [1249, 137] on button "實業績" at bounding box center [1255, 146] width 46 height 32
click at [1328, 232] on div "PS38 [DATE] - [DATE] 設計師排行榜 列印時間： [DATE][PHONE_NUMBER]:43 Designer Perform Basi…" at bounding box center [866, 154] width 1404 height 205
click at [1336, 219] on div "全選" at bounding box center [1345, 209] width 52 height 26
click at [1530, 216] on button "搜尋" at bounding box center [1507, 210] width 82 height 30
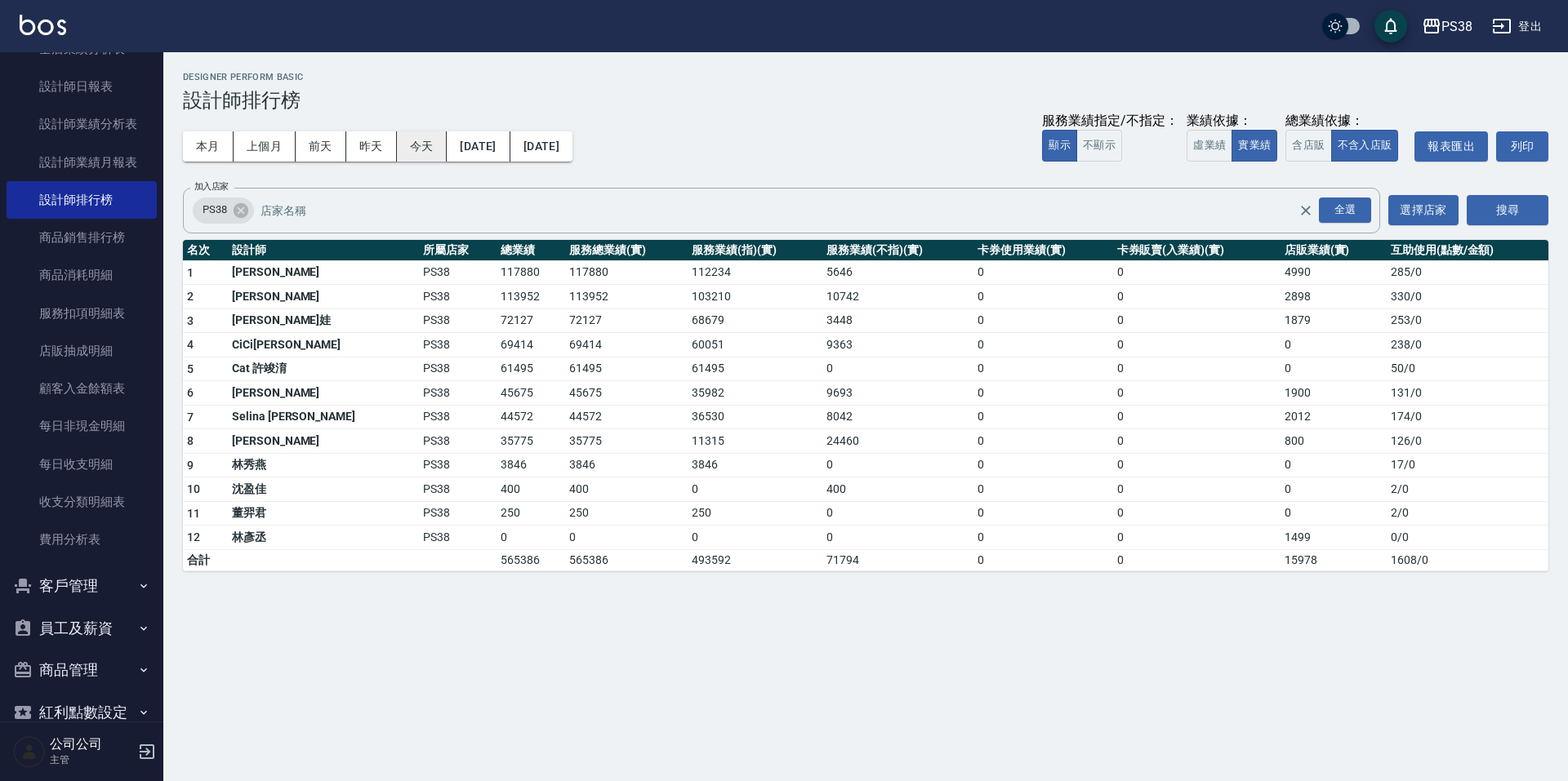
click at [419, 161] on button "今天" at bounding box center [422, 146] width 51 height 30
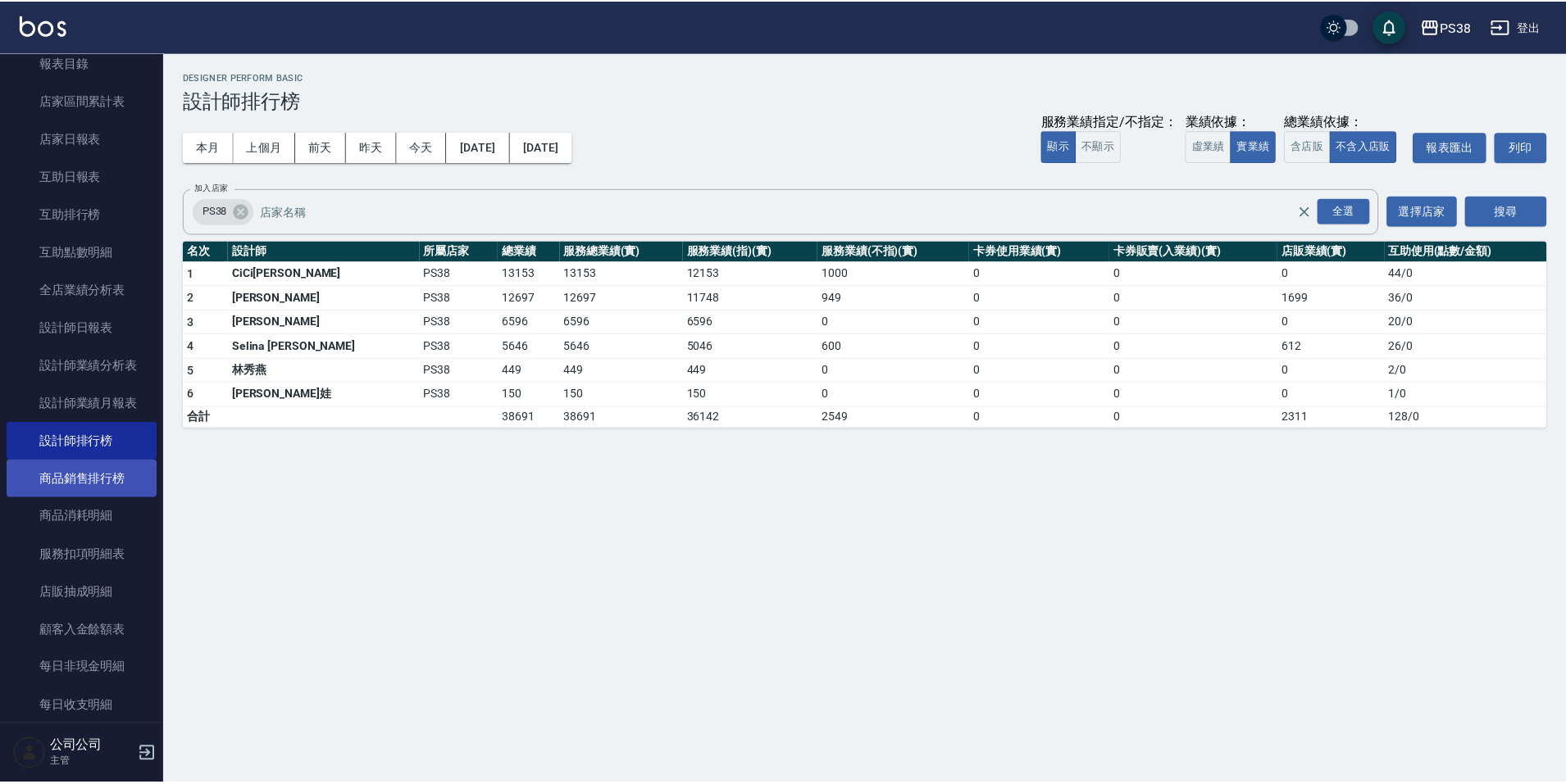
scroll to position [574, 0]
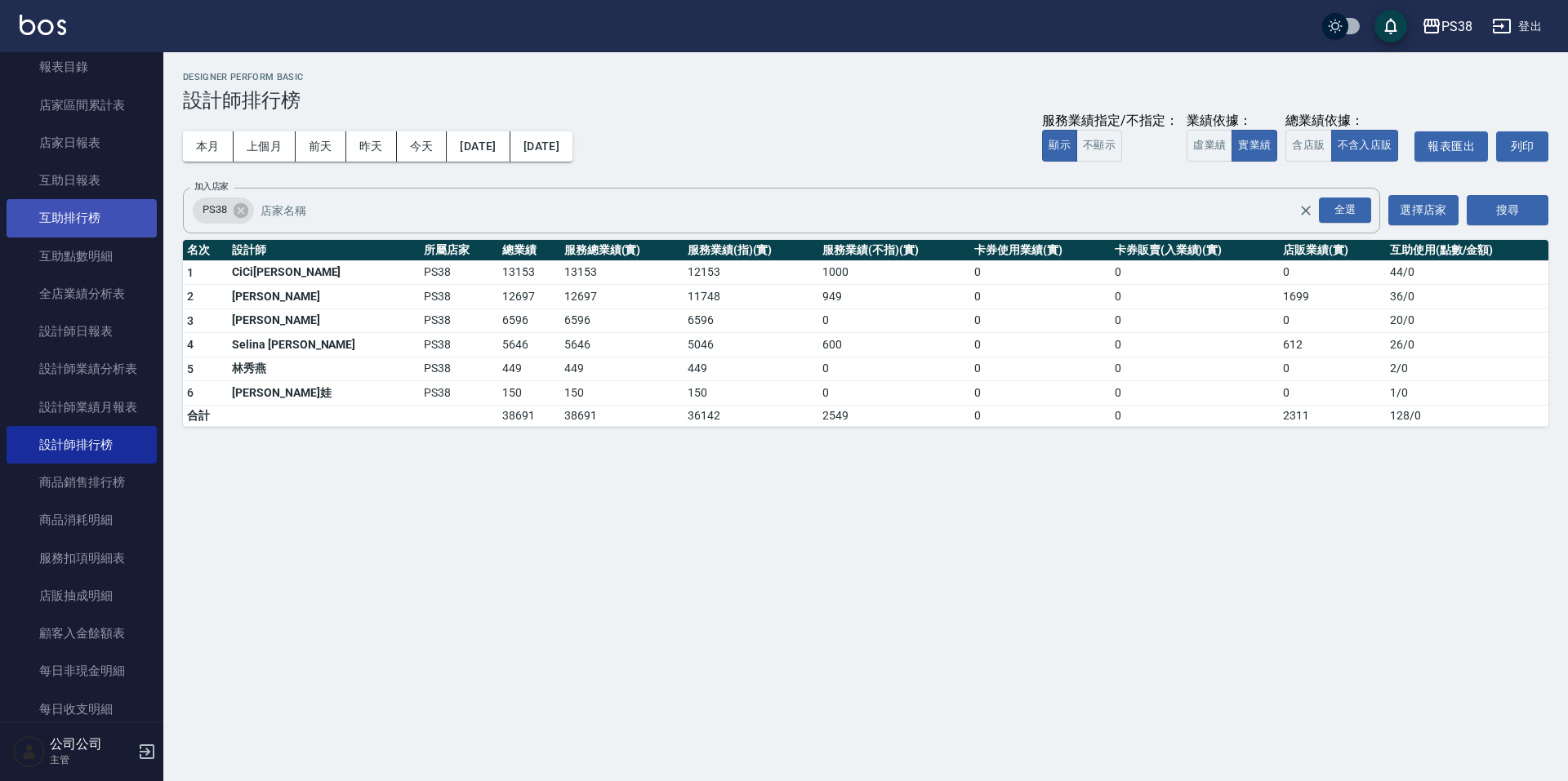
click at [102, 230] on link "互助排行榜" at bounding box center [81, 217] width 150 height 38
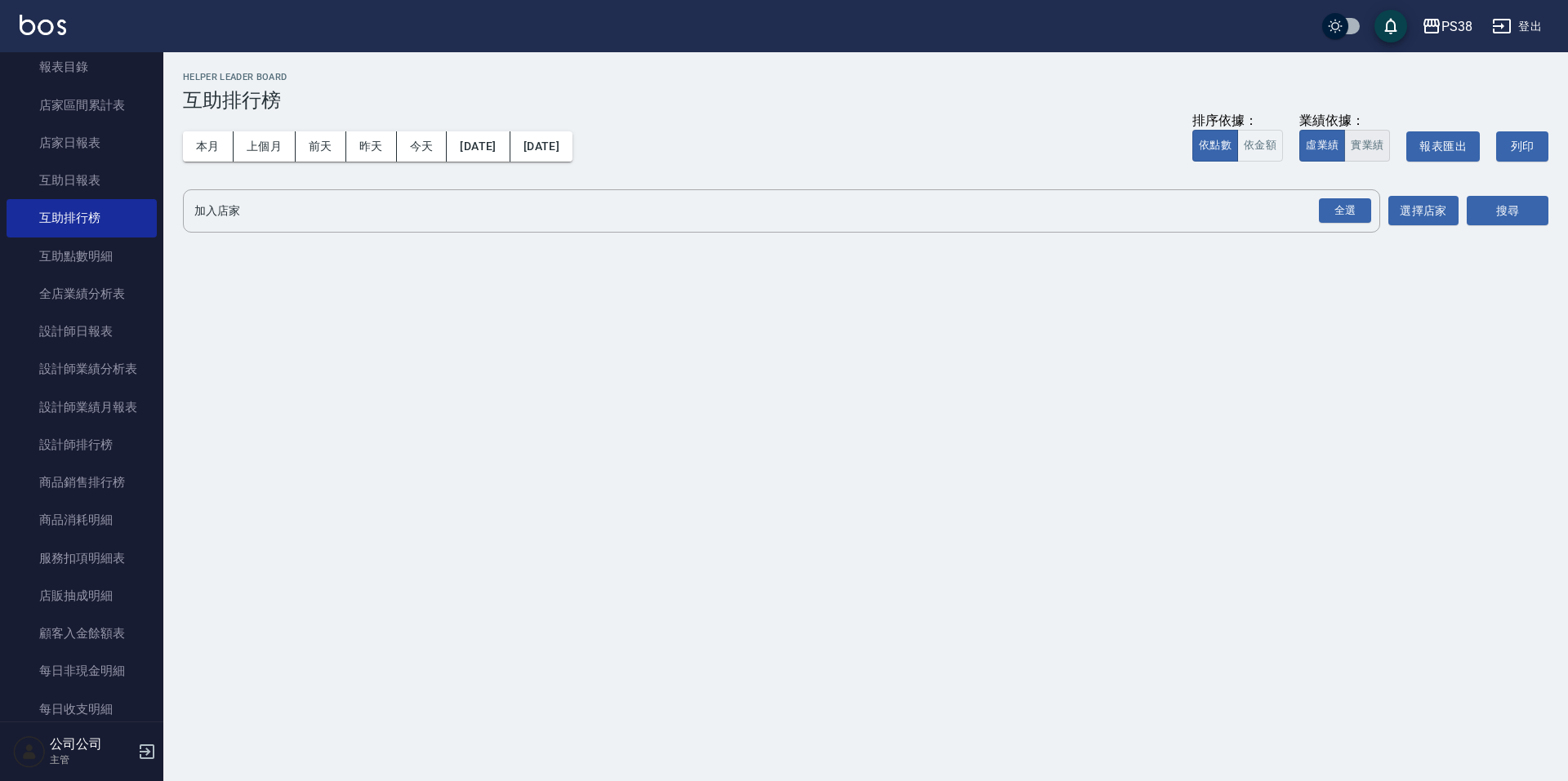
click at [1353, 153] on button "實業績" at bounding box center [1367, 146] width 46 height 32
click at [1352, 199] on div "全選" at bounding box center [1345, 211] width 52 height 26
click at [1486, 200] on button "搜尋" at bounding box center [1507, 212] width 82 height 30
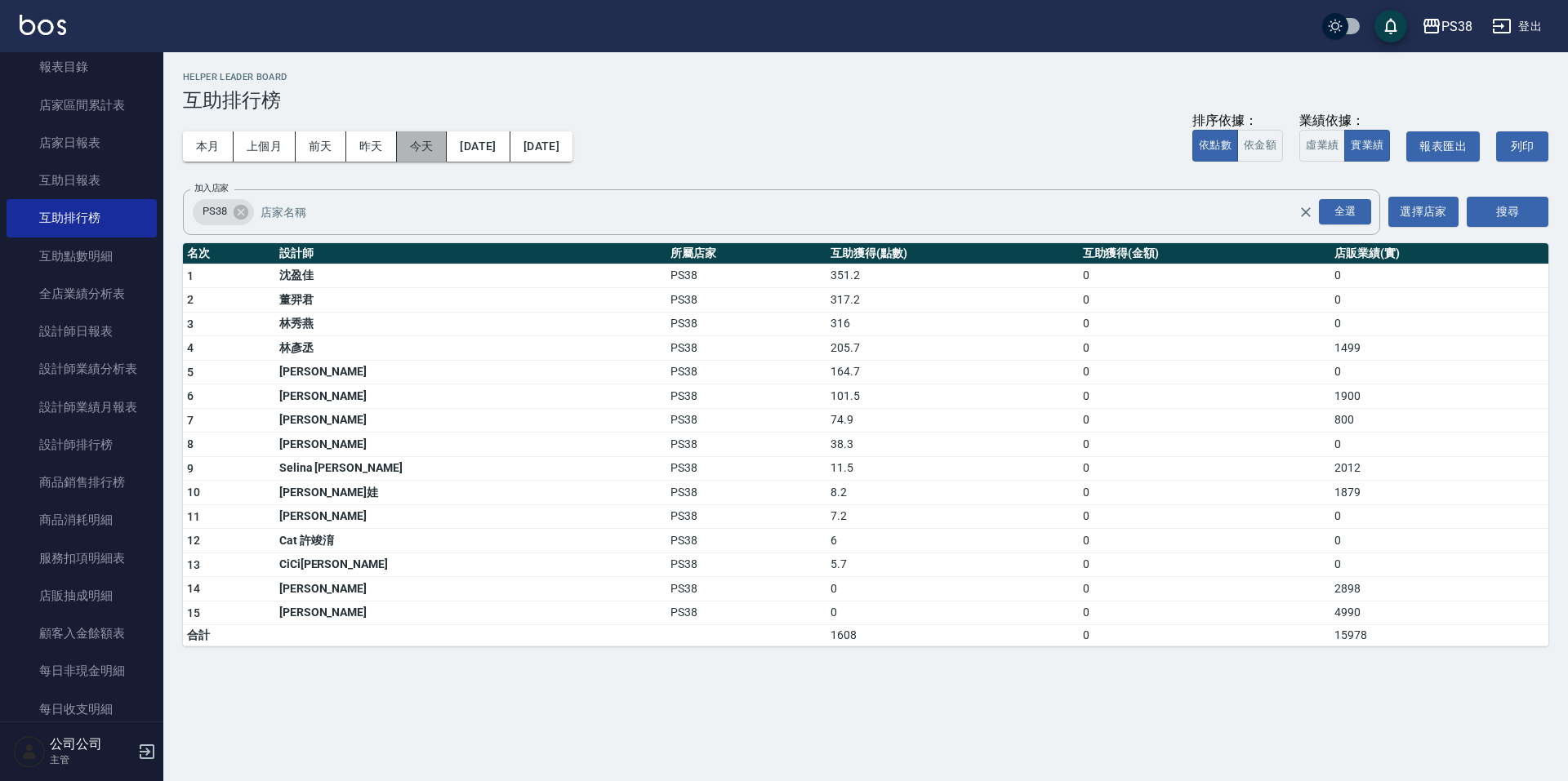
click at [421, 152] on button "今天" at bounding box center [422, 146] width 51 height 30
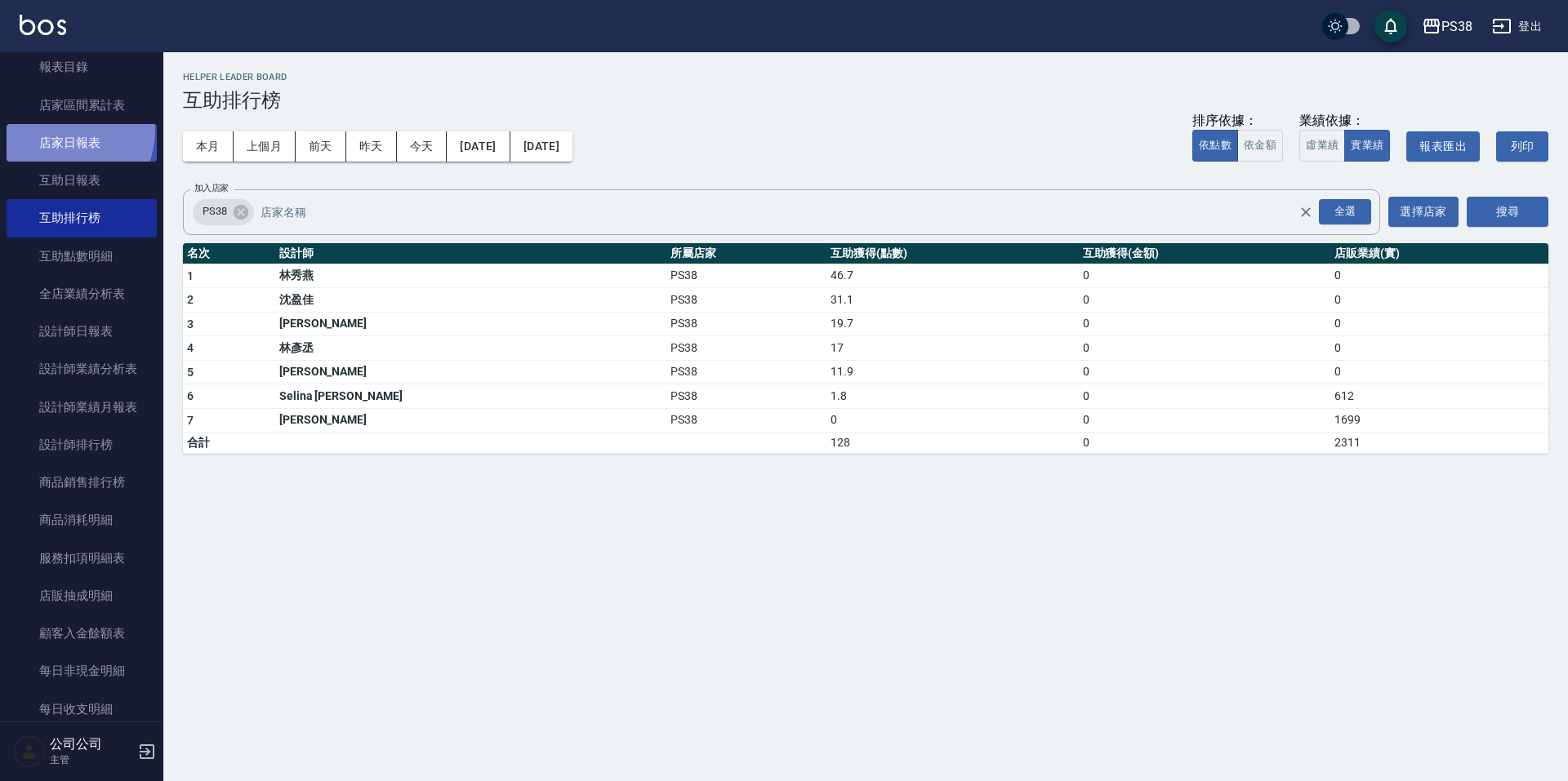
click at [54, 130] on link "店家日報表" at bounding box center [81, 142] width 150 height 38
